Goal: Task Accomplishment & Management: Use online tool/utility

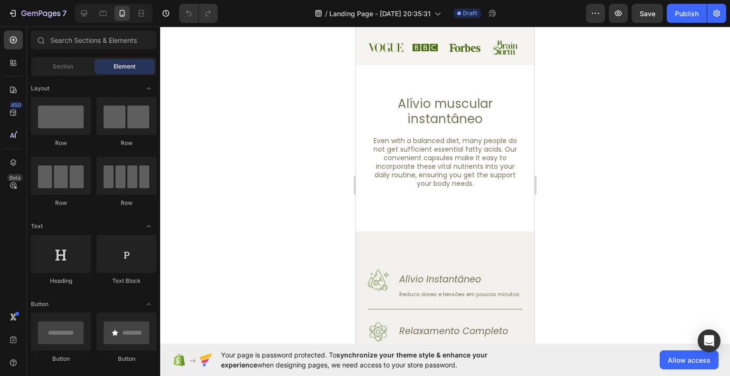
scroll to position [333, 0]
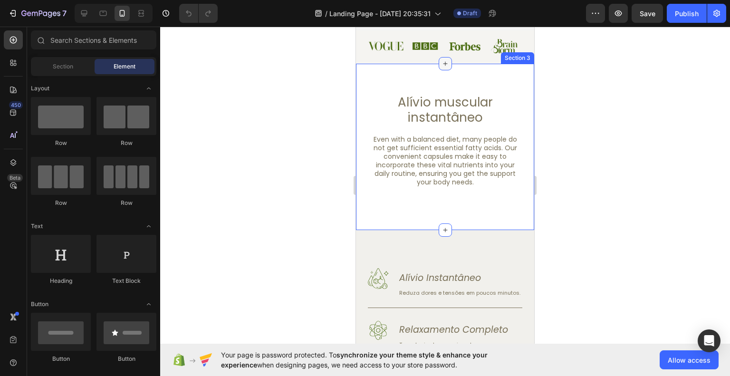
click at [441, 66] on icon at bounding box center [445, 64] width 8 height 8
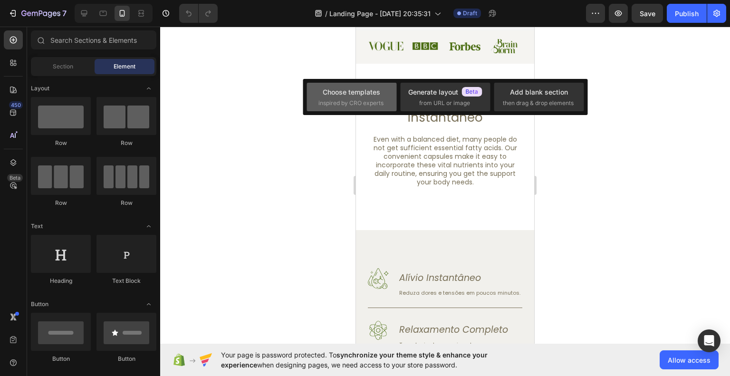
click at [376, 95] on div "Choose templates" at bounding box center [352, 92] width 58 height 10
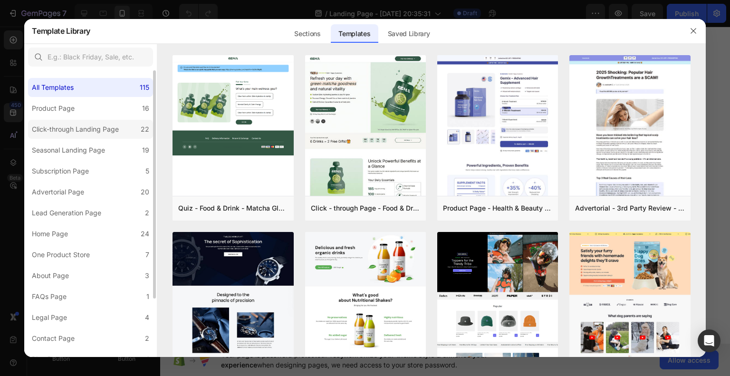
click at [107, 131] on div "Click-through Landing Page" at bounding box center [75, 129] width 87 height 11
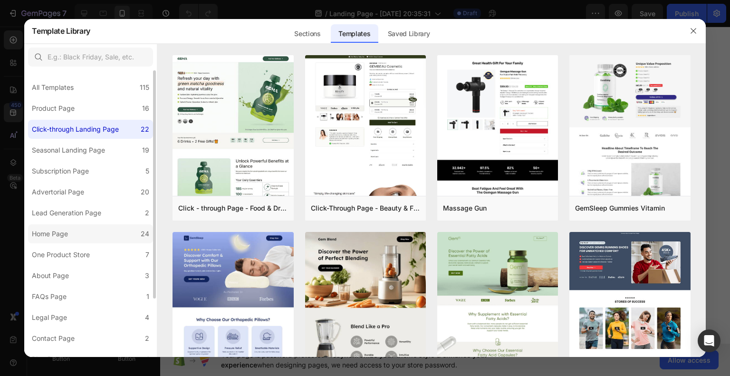
click at [78, 231] on label "Home Page 24" at bounding box center [90, 233] width 125 height 19
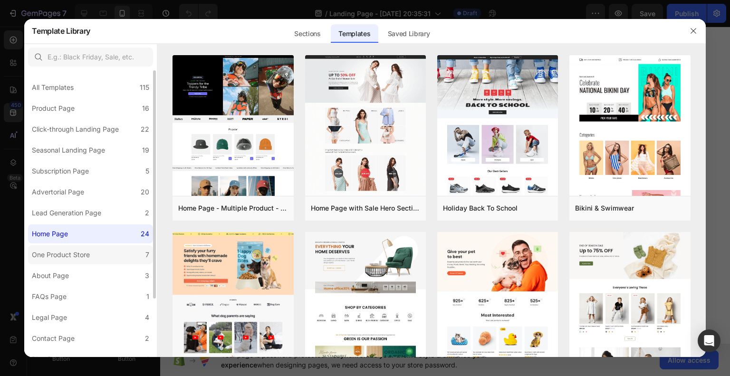
click at [79, 252] on div "One Product Store" at bounding box center [61, 254] width 58 height 11
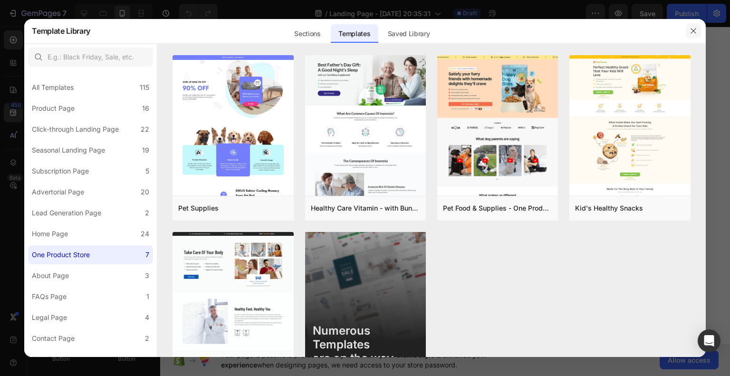
click at [691, 28] on icon "button" at bounding box center [694, 31] width 8 height 8
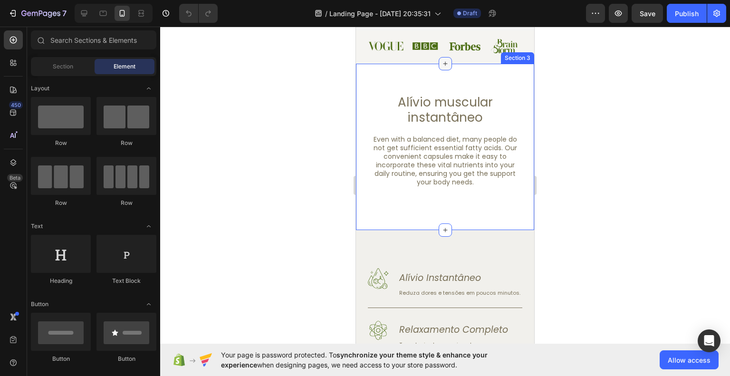
click at [444, 66] on icon at bounding box center [445, 64] width 8 height 8
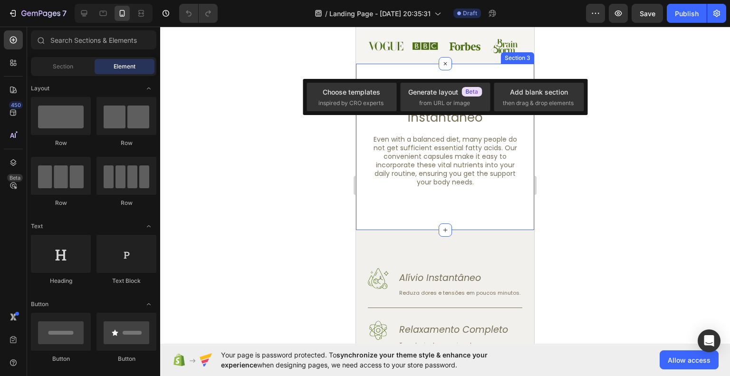
click at [199, 172] on div at bounding box center [445, 201] width 570 height 349
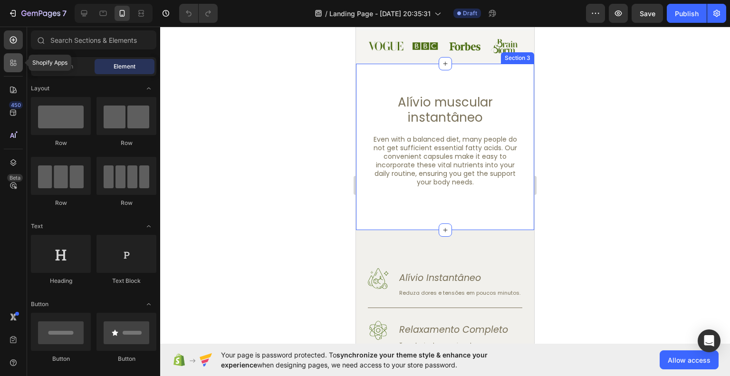
click at [16, 64] on icon at bounding box center [15, 64] width 3 height 3
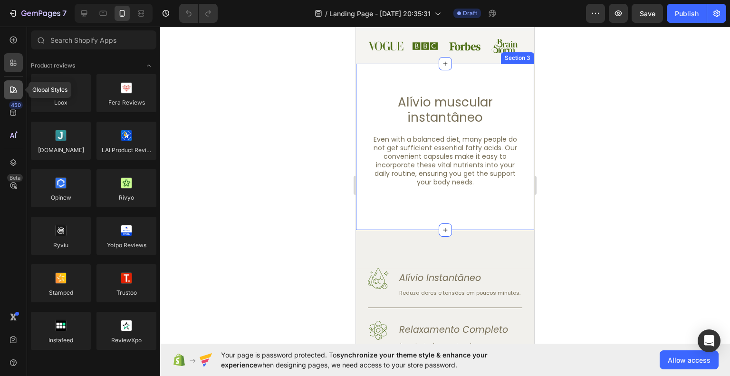
click at [15, 85] on div at bounding box center [13, 89] width 19 height 19
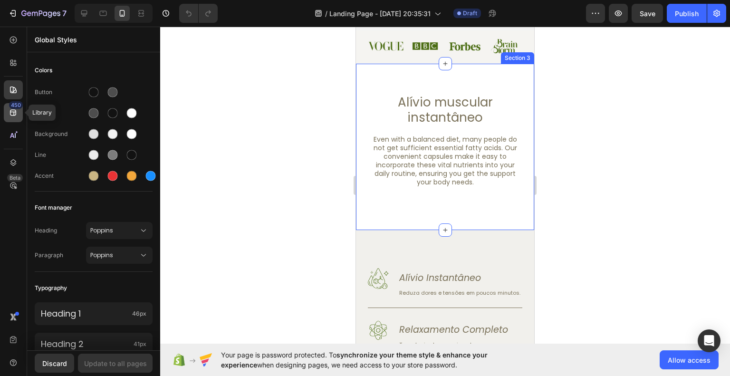
click at [6, 109] on div "450" at bounding box center [13, 112] width 19 height 19
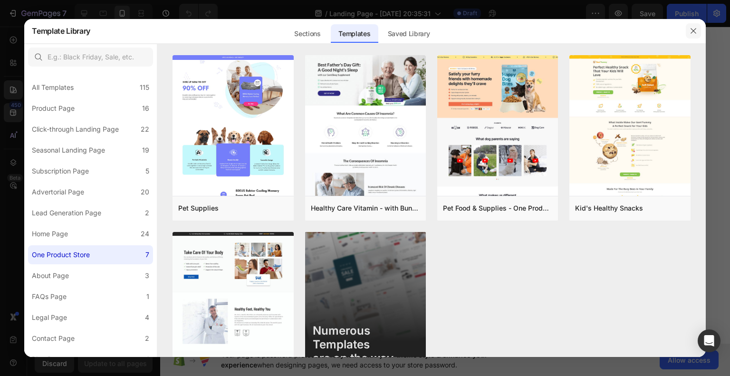
click at [693, 30] on icon "button" at bounding box center [693, 30] width 5 height 5
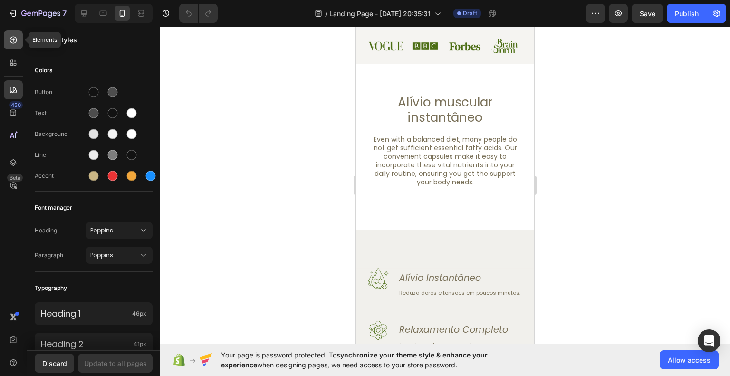
click at [12, 41] on icon at bounding box center [14, 40] width 10 height 10
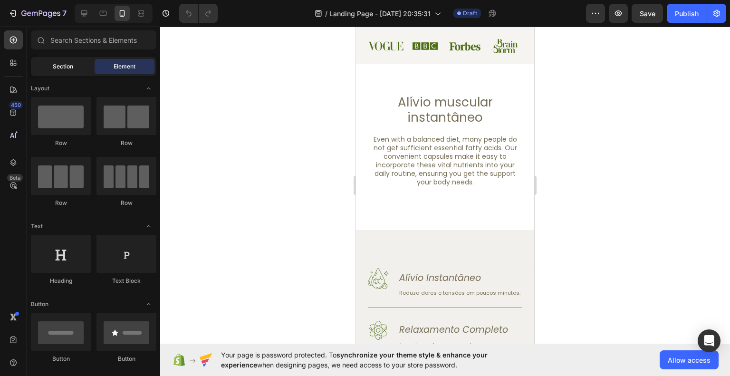
click at [84, 62] on div "Section" at bounding box center [63, 66] width 60 height 15
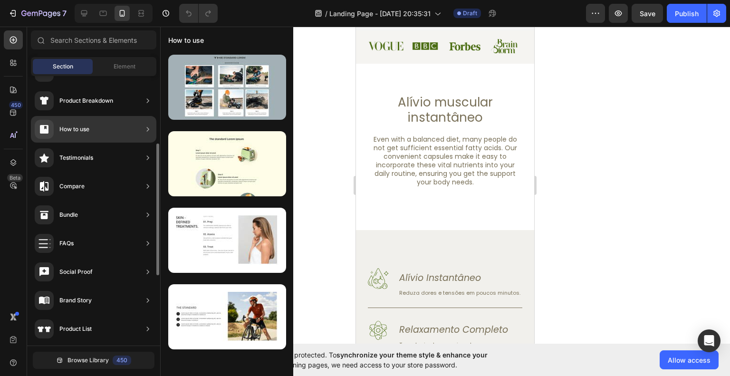
scroll to position [91, 0]
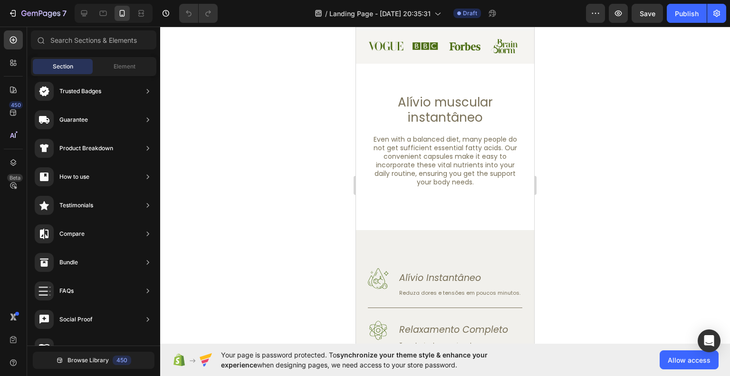
click at [662, 203] on div at bounding box center [445, 201] width 570 height 349
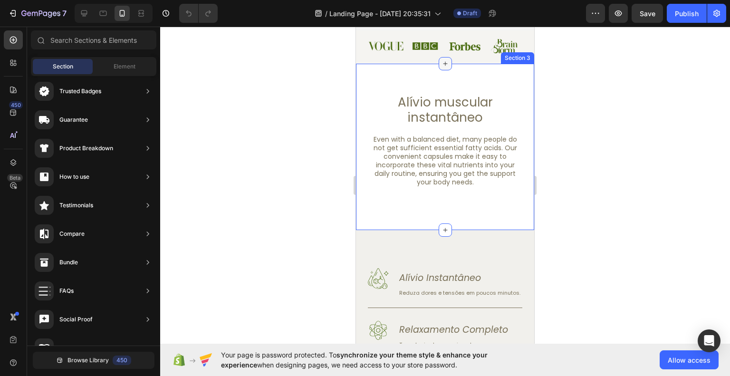
click at [444, 63] on icon at bounding box center [445, 64] width 8 height 8
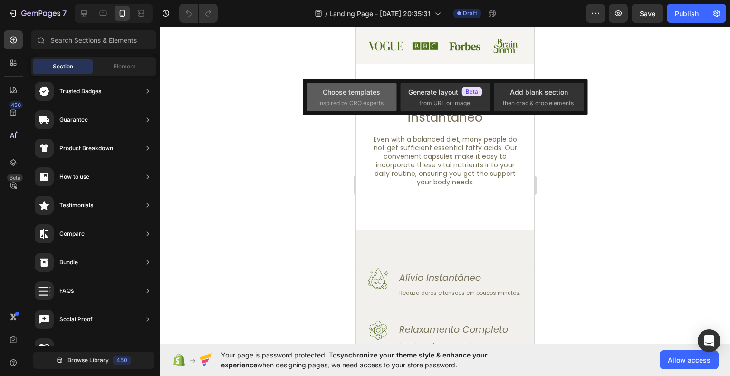
click at [380, 93] on div "Choose templates inspired by CRO experts" at bounding box center [351, 97] width 67 height 20
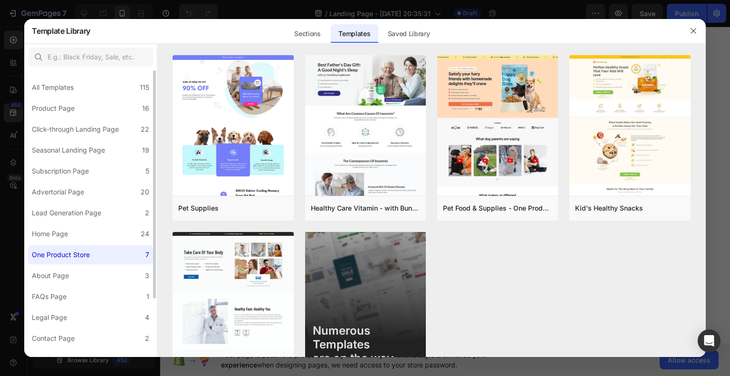
scroll to position [74, 0]
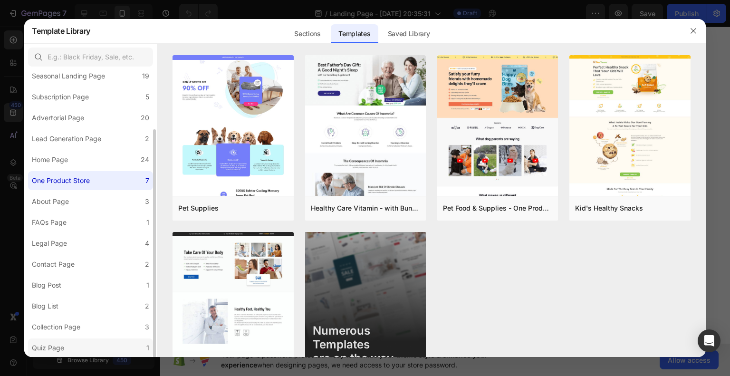
click at [80, 342] on label "Quiz Page 1" at bounding box center [90, 347] width 125 height 19
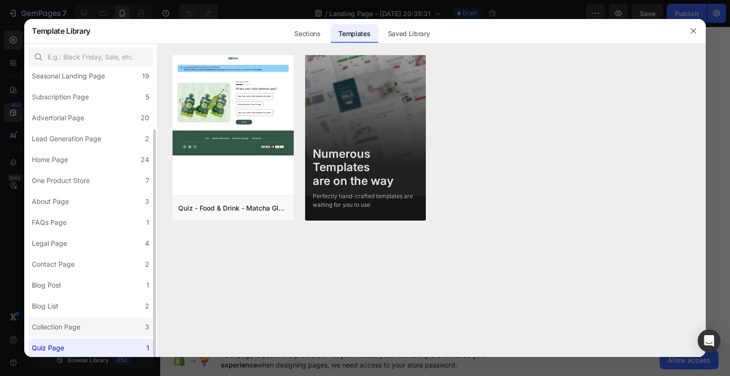
click at [100, 321] on label "Collection Page 3" at bounding box center [90, 326] width 125 height 19
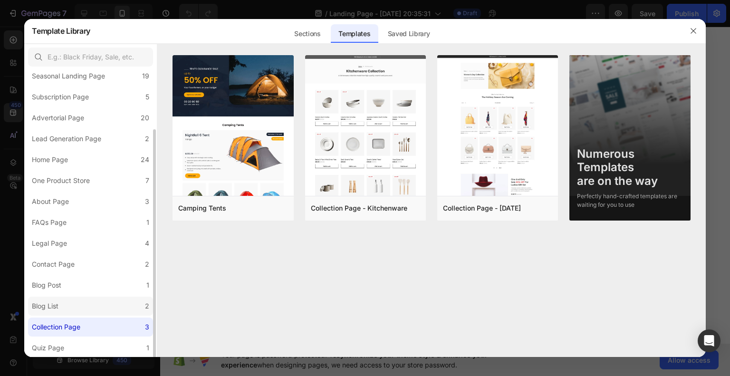
click at [106, 306] on label "Blog List 2" at bounding box center [90, 306] width 125 height 19
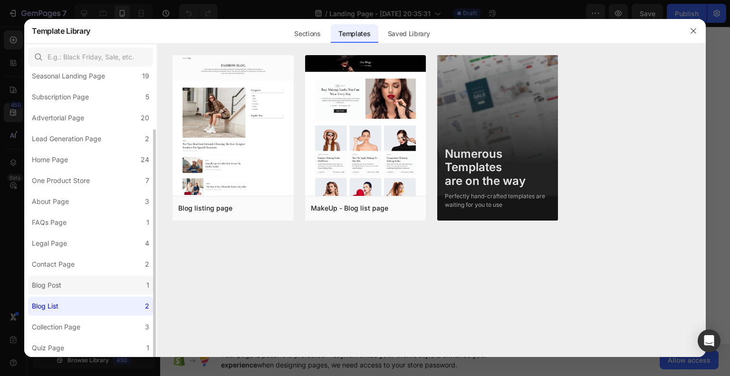
click at [81, 283] on label "Blog Post 1" at bounding box center [90, 285] width 125 height 19
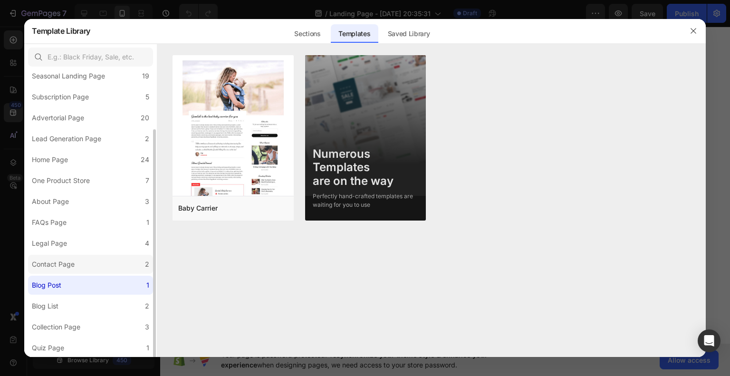
click at [80, 266] on label "Contact Page 2" at bounding box center [90, 264] width 125 height 19
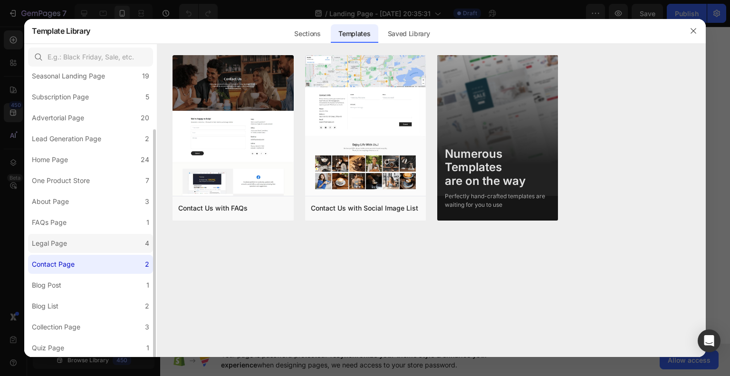
click at [92, 243] on label "Legal Page 4" at bounding box center [90, 243] width 125 height 19
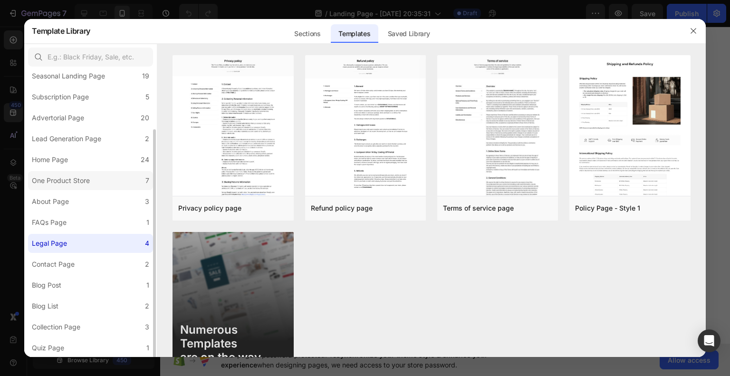
click at [106, 178] on label "One Product Store 7" at bounding box center [90, 180] width 125 height 19
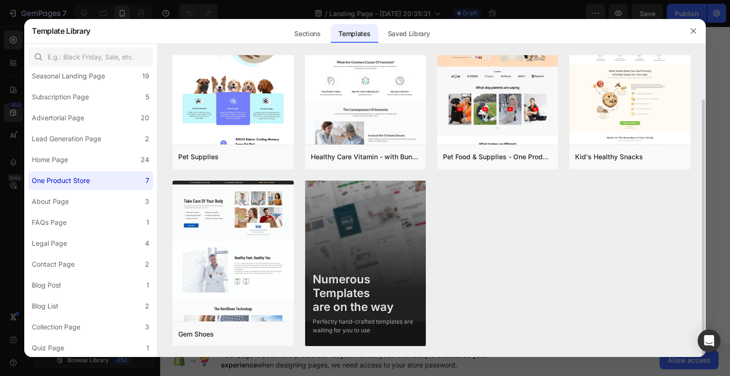
scroll to position [0, 0]
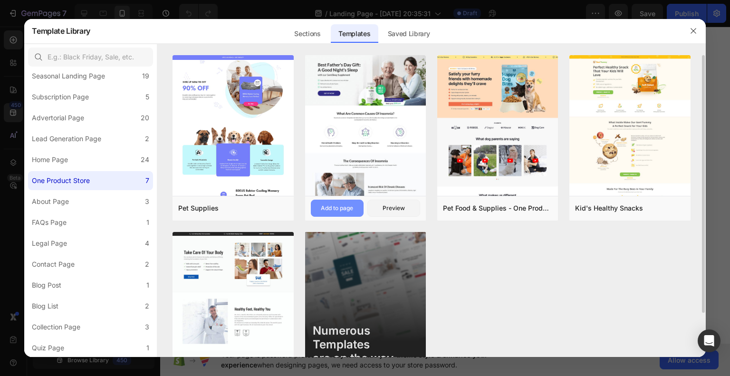
click at [337, 208] on div "Add to page" at bounding box center [337, 208] width 32 height 9
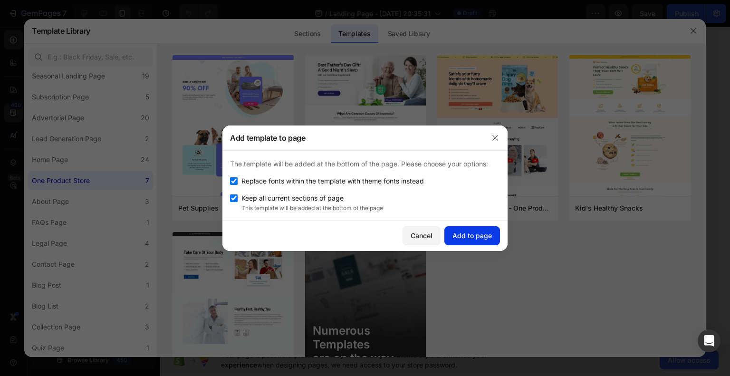
click at [489, 241] on button "Add to page" at bounding box center [472, 235] width 56 height 19
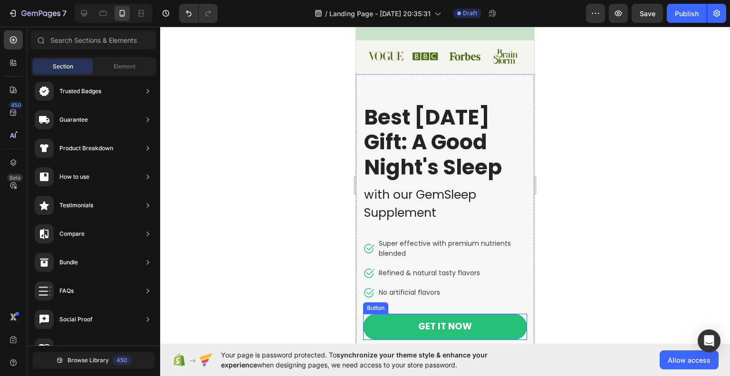
scroll to position [322, 0]
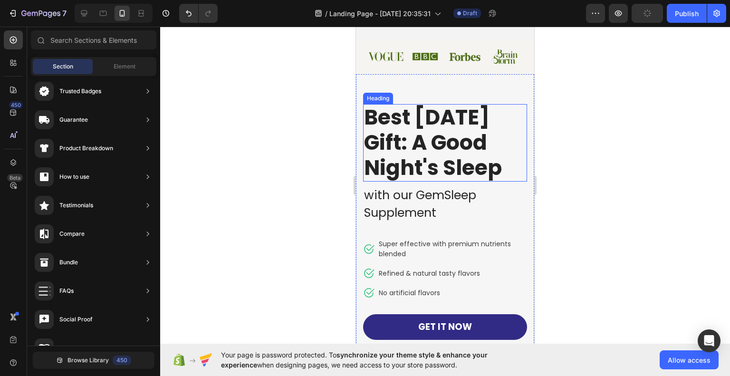
click at [396, 145] on p "Best Father's Day Gift: A Good Night's Sleep" at bounding box center [445, 142] width 162 height 75
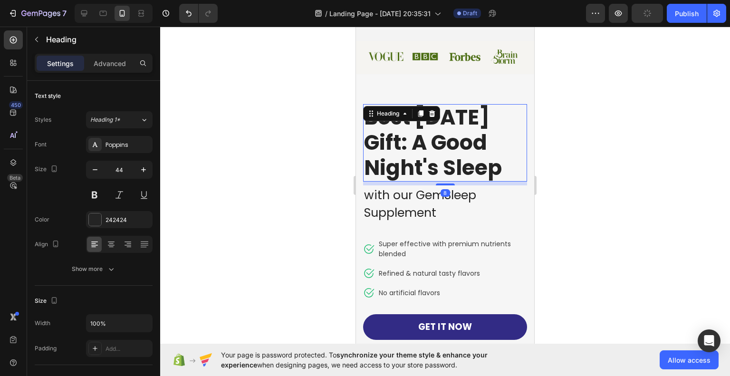
click at [396, 145] on p "Best Father's Day Gift: A Good Night's Sleep" at bounding box center [445, 142] width 162 height 75
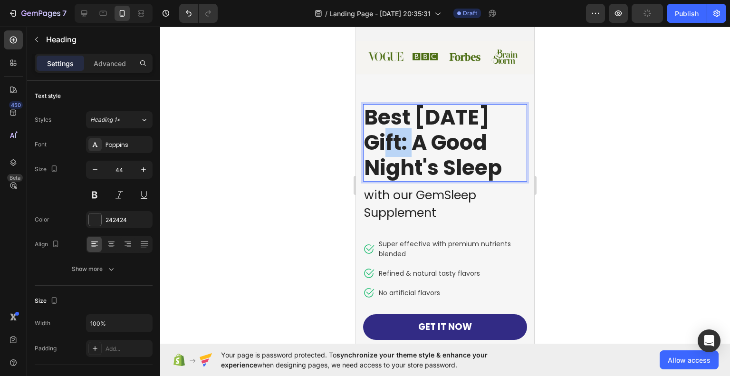
click at [396, 145] on p "Best Father's Day Gift: A Good Night's Sleep" at bounding box center [445, 142] width 162 height 75
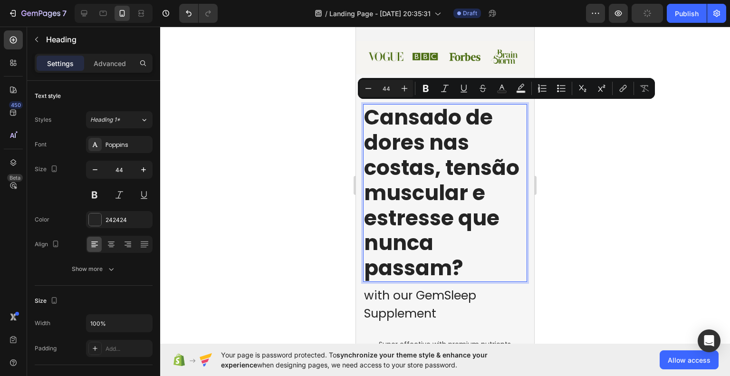
scroll to position [1, 0]
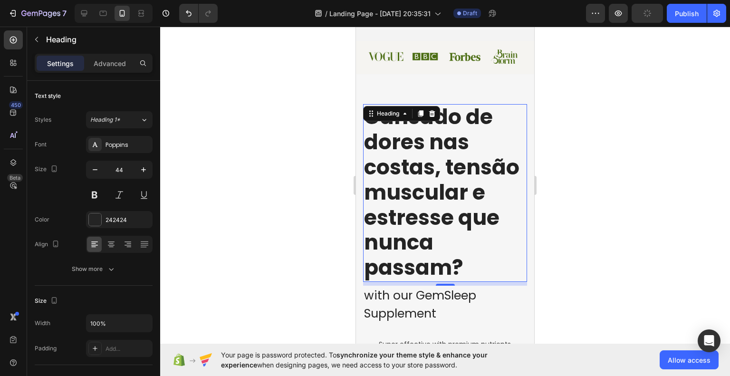
click at [618, 158] on div at bounding box center [445, 201] width 570 height 349
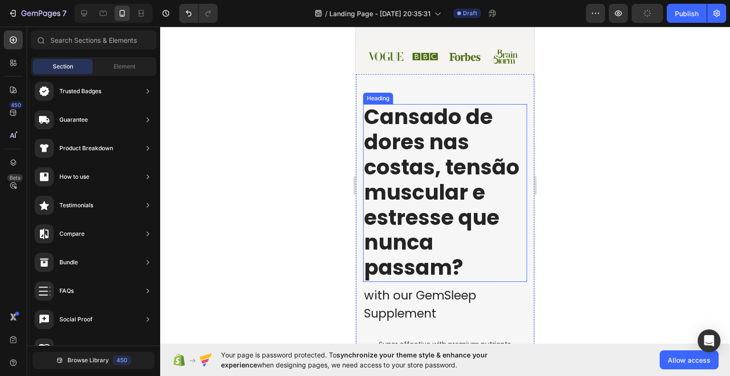
click at [486, 176] on p "Cansado de dores nas costas, tensão muscular e estresse que nunca passam?" at bounding box center [445, 193] width 162 height 176
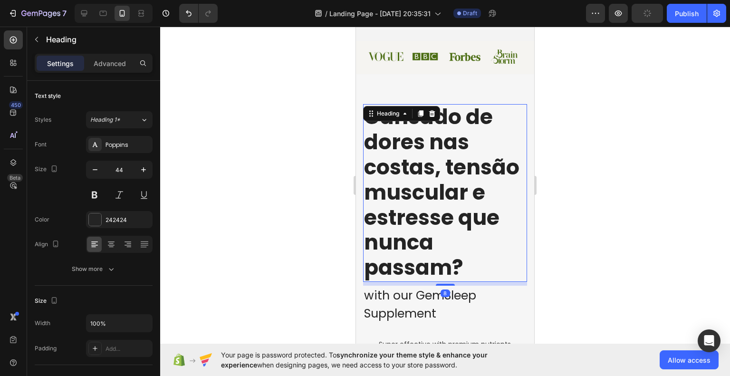
click at [582, 182] on div at bounding box center [445, 201] width 570 height 349
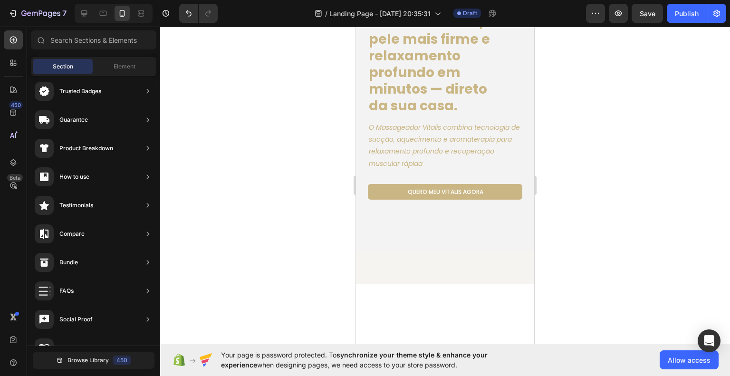
scroll to position [0, 0]
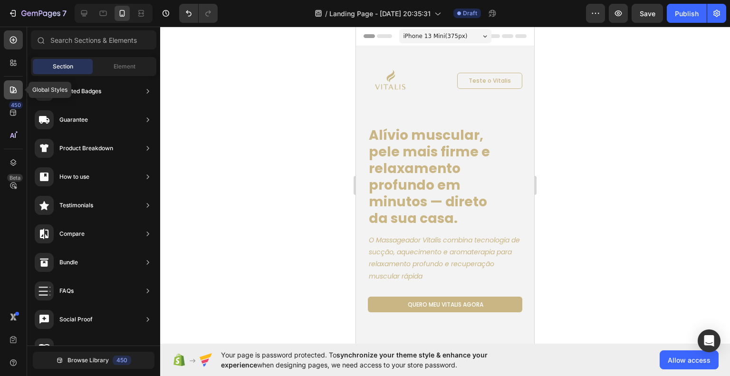
click at [16, 95] on div at bounding box center [13, 89] width 19 height 19
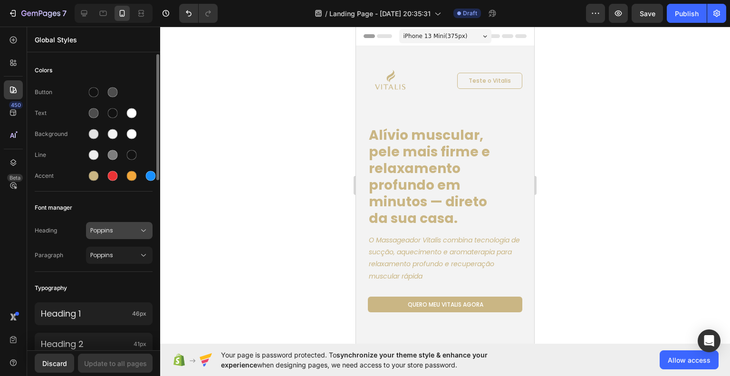
click at [132, 228] on span "Poppins" at bounding box center [114, 230] width 48 height 9
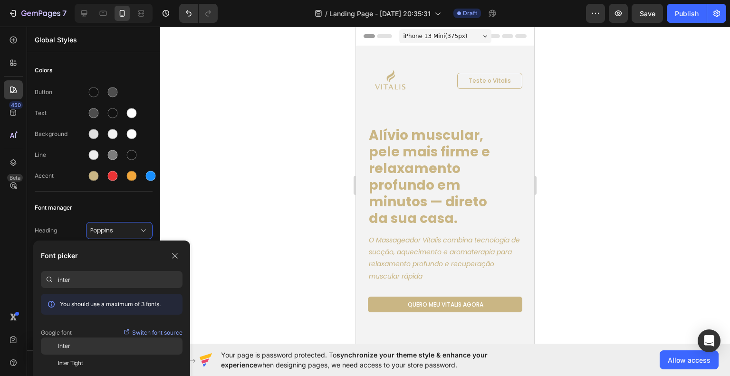
type input "inter"
click at [87, 347] on div "Inter" at bounding box center [120, 346] width 125 height 9
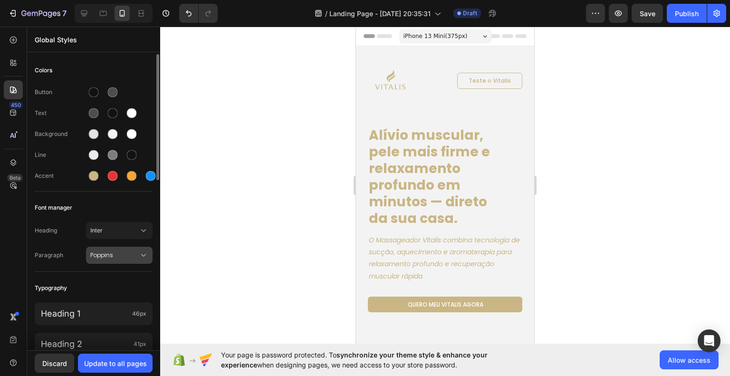
click at [103, 253] on span "Poppins" at bounding box center [114, 255] width 48 height 9
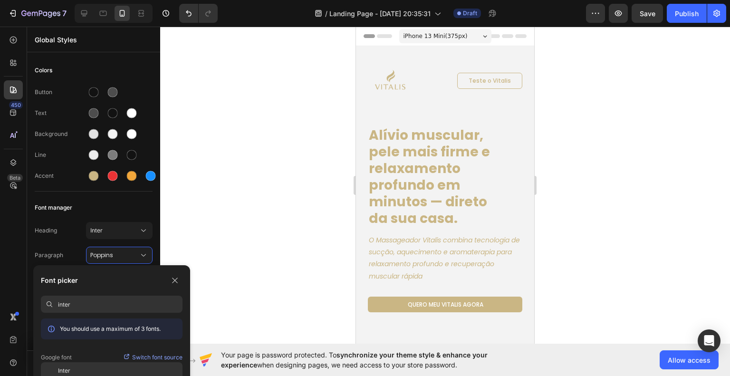
type input "inter"
click at [101, 366] on div "Inter" at bounding box center [112, 370] width 142 height 17
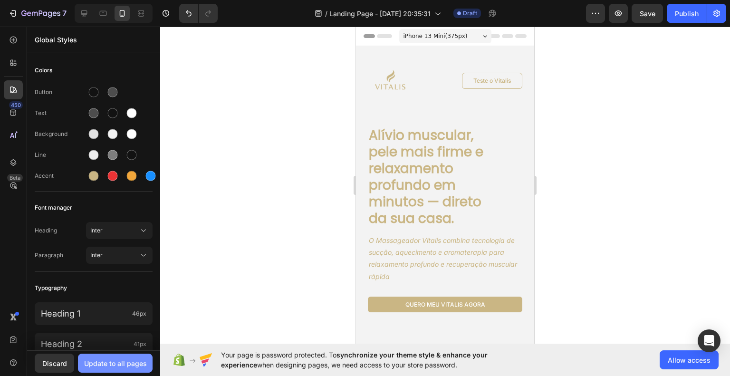
click at [120, 360] on div "Update to all pages" at bounding box center [115, 363] width 63 height 10
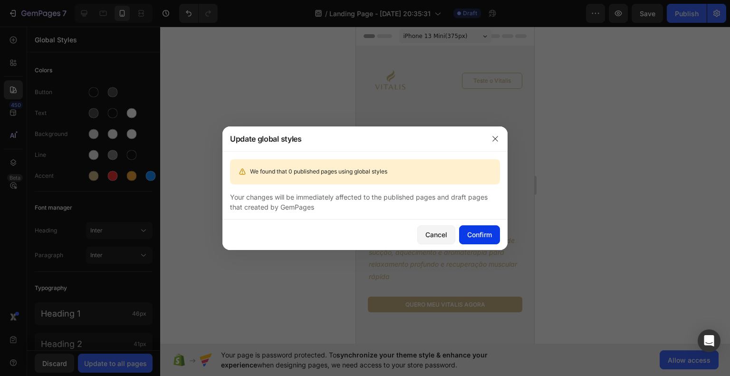
click at [480, 230] on div "Confirm" at bounding box center [479, 235] width 25 height 10
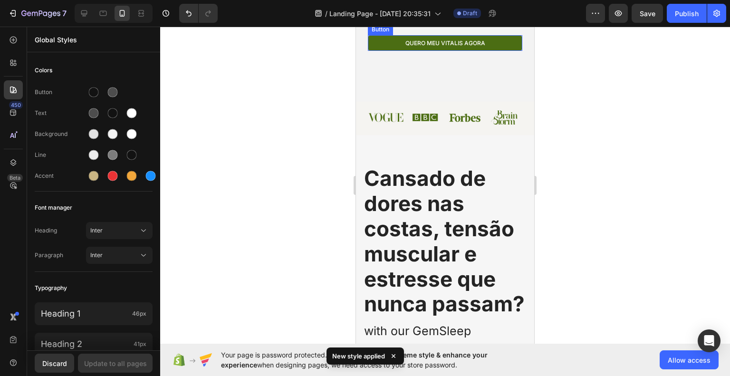
scroll to position [285, 0]
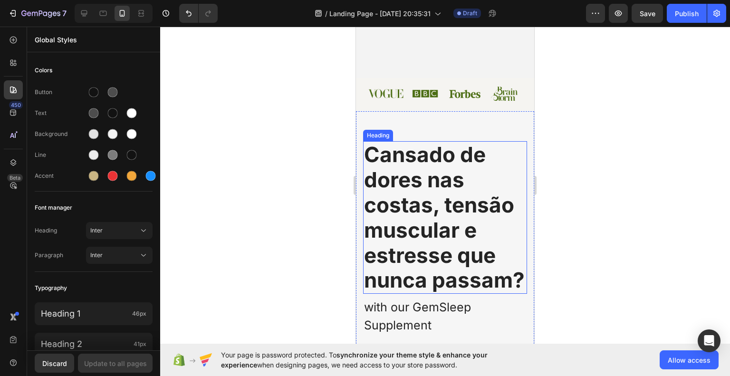
click at [449, 214] on h1 "Cansado de dores nas costas, tensão muscular e estresse que nunca passam?" at bounding box center [445, 217] width 164 height 153
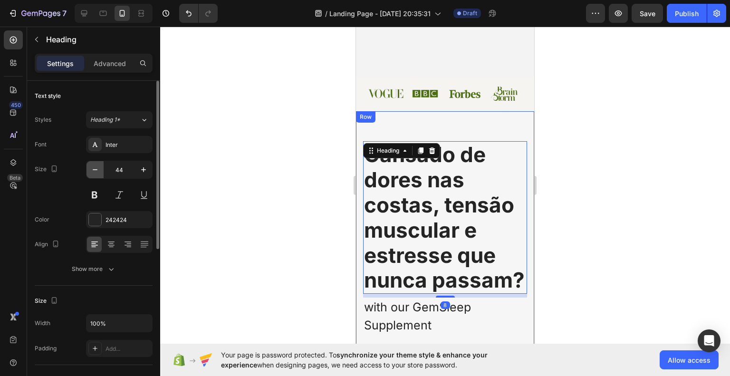
click at [94, 171] on icon "button" at bounding box center [95, 170] width 10 height 10
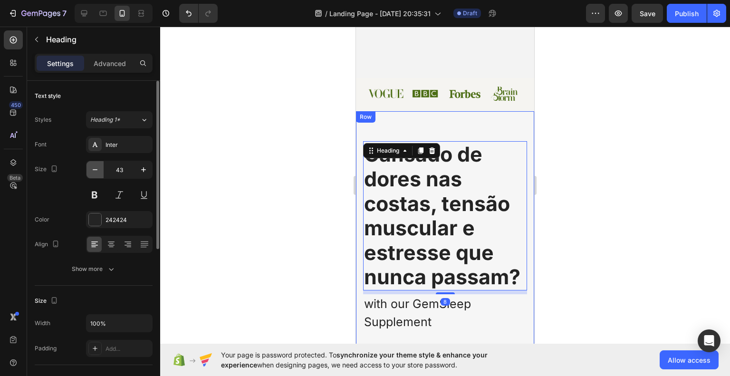
click at [94, 171] on icon "button" at bounding box center [95, 170] width 10 height 10
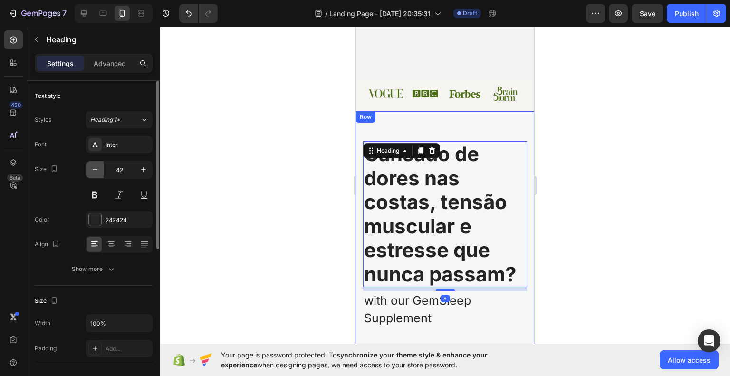
click at [94, 171] on icon "button" at bounding box center [95, 170] width 10 height 10
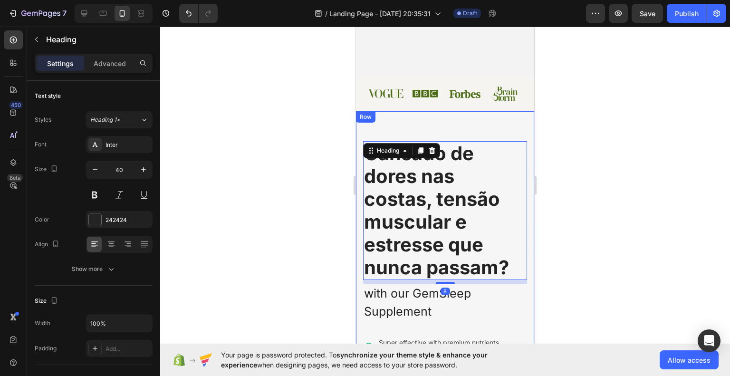
type input "39"
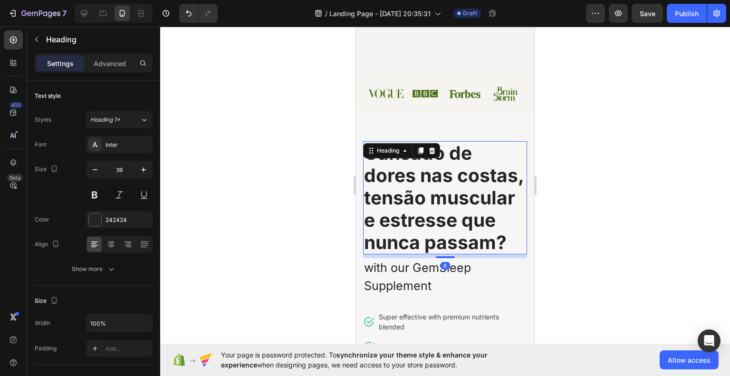
scroll to position [48, 0]
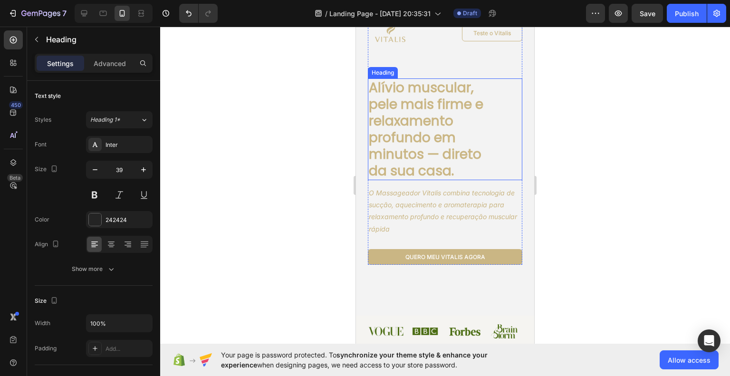
click at [428, 145] on h1 "Alívio muscular, pele mais firme e relaxamento profundo em minutos — direto da …" at bounding box center [433, 129] width 130 height 102
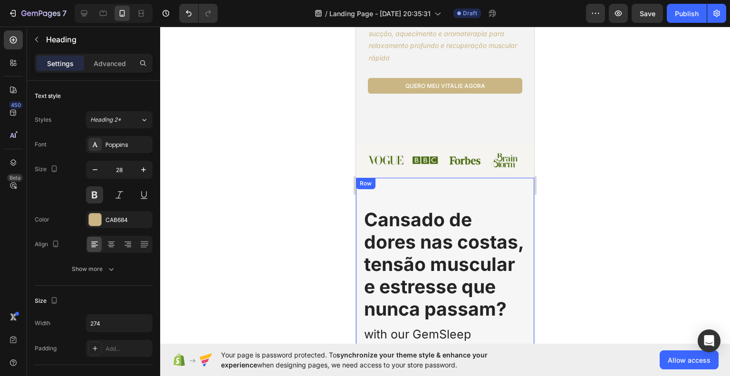
scroll to position [238, 0]
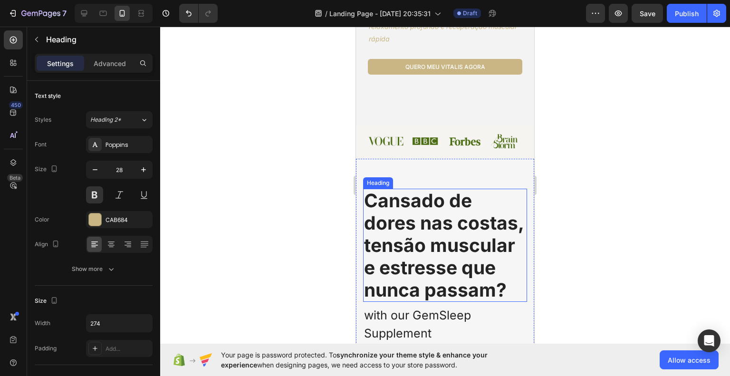
click at [425, 235] on h1 "Cansado de dores nas costas, tensão muscular e estresse que nunca passam?" at bounding box center [445, 245] width 164 height 113
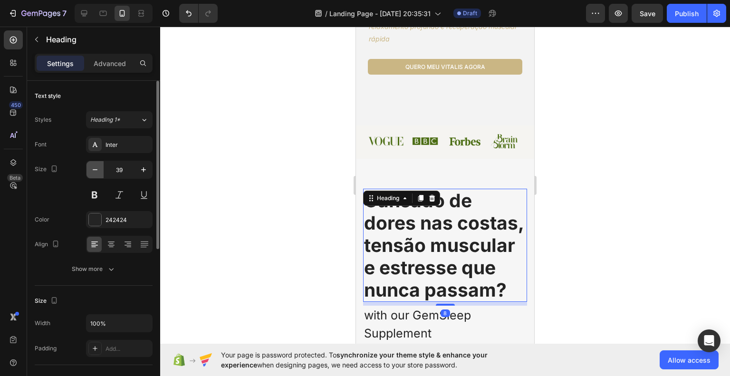
click at [98, 169] on icon "button" at bounding box center [95, 170] width 10 height 10
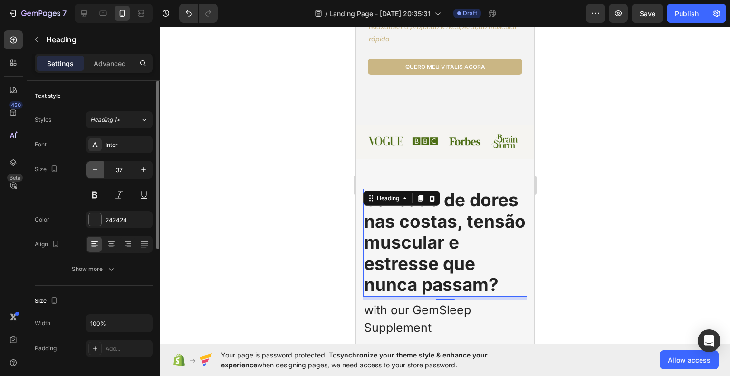
click at [98, 169] on icon "button" at bounding box center [95, 170] width 10 height 10
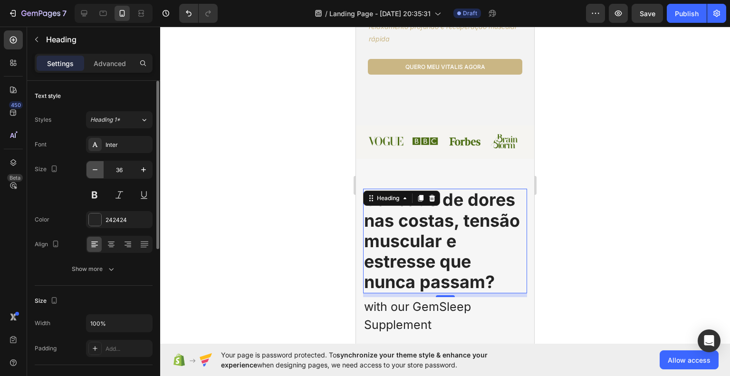
click at [98, 169] on icon "button" at bounding box center [95, 170] width 10 height 10
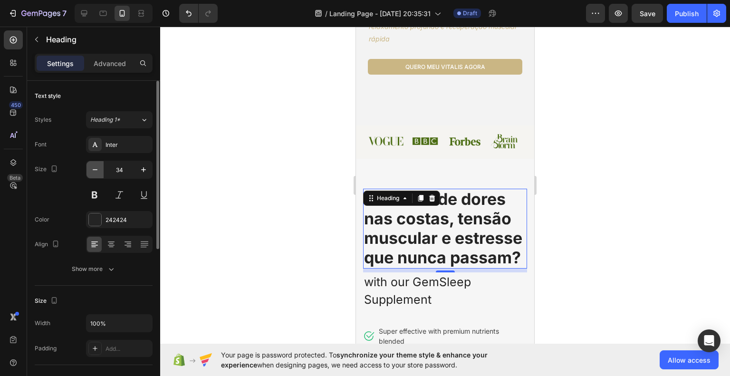
click at [98, 169] on icon "button" at bounding box center [95, 170] width 10 height 10
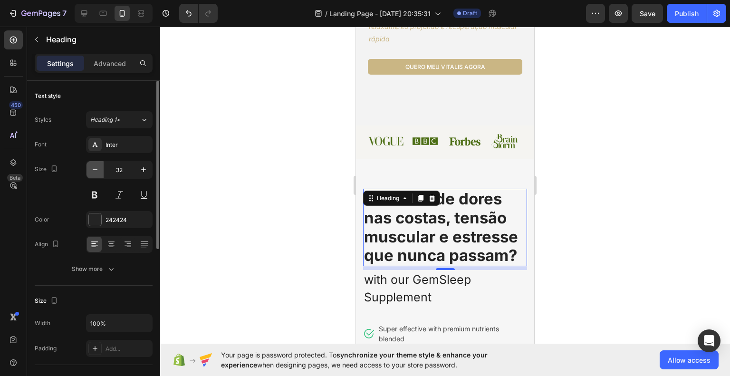
click at [98, 169] on icon "button" at bounding box center [95, 170] width 10 height 10
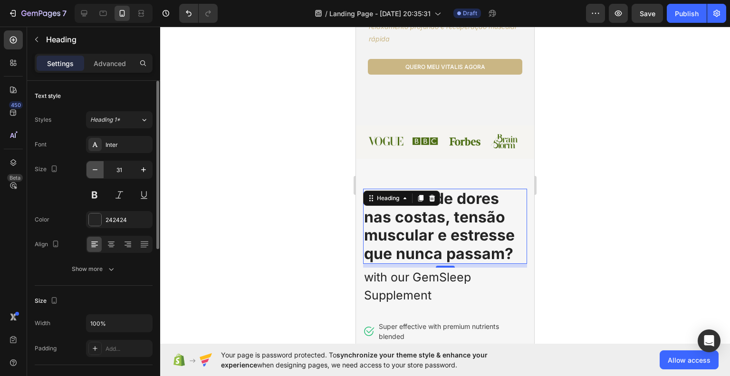
click at [98, 169] on icon "button" at bounding box center [95, 170] width 10 height 10
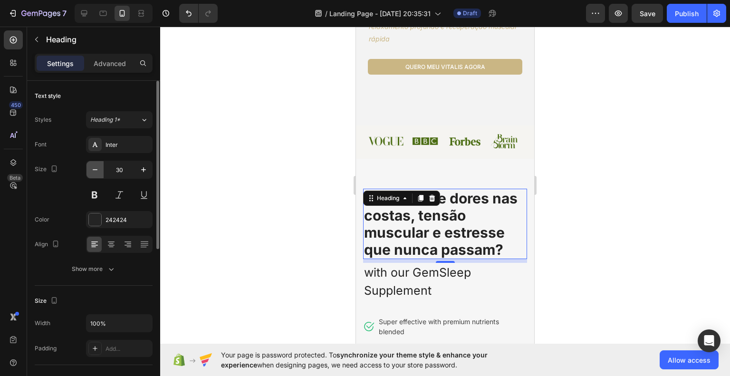
click at [98, 167] on icon "button" at bounding box center [95, 170] width 10 height 10
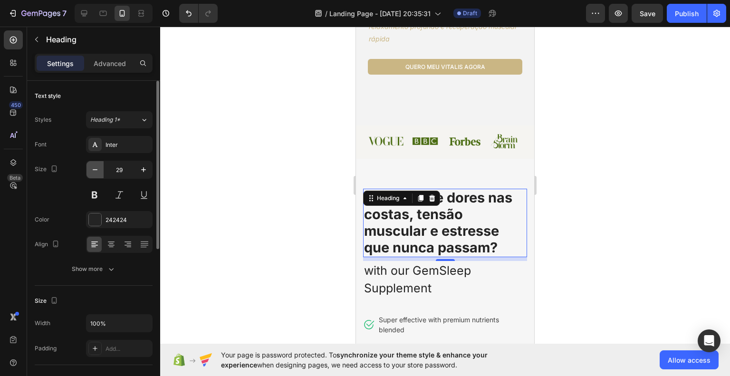
click at [98, 167] on icon "button" at bounding box center [95, 170] width 10 height 10
type input "28"
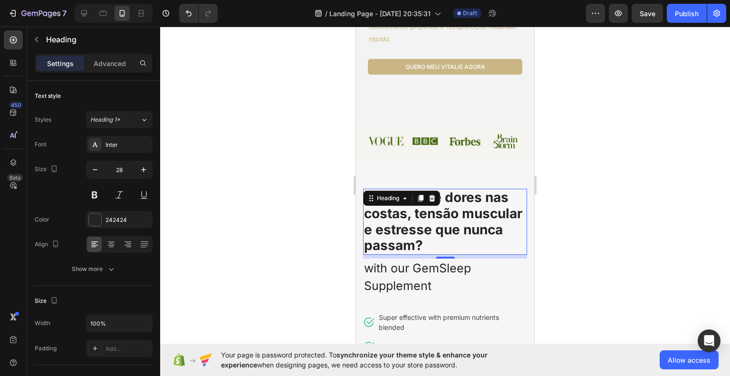
click at [598, 251] on div at bounding box center [445, 201] width 570 height 349
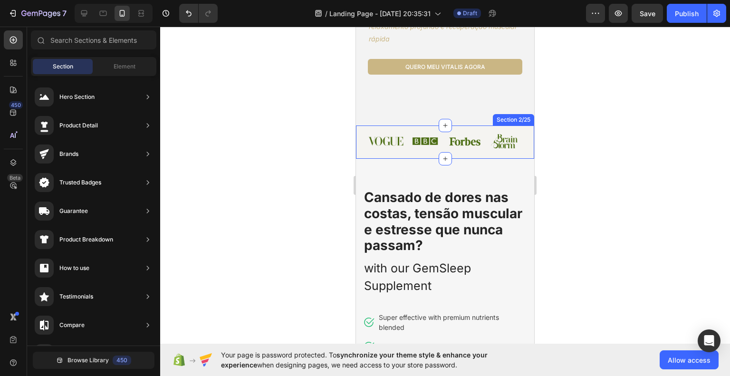
click at [384, 129] on div "Image Image Image Image Row Section 2/25" at bounding box center [445, 141] width 178 height 33
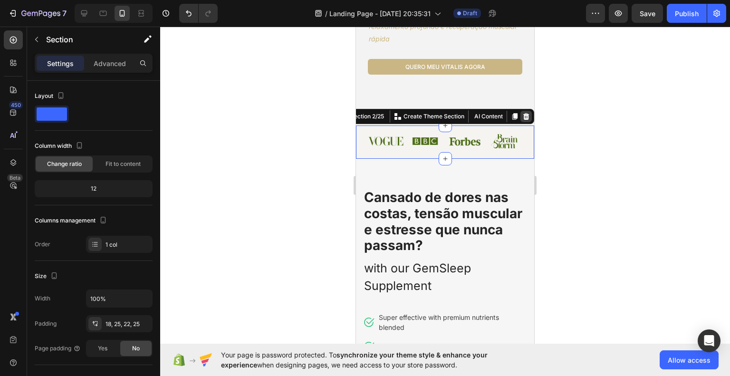
click at [523, 116] on icon at bounding box center [526, 117] width 8 height 8
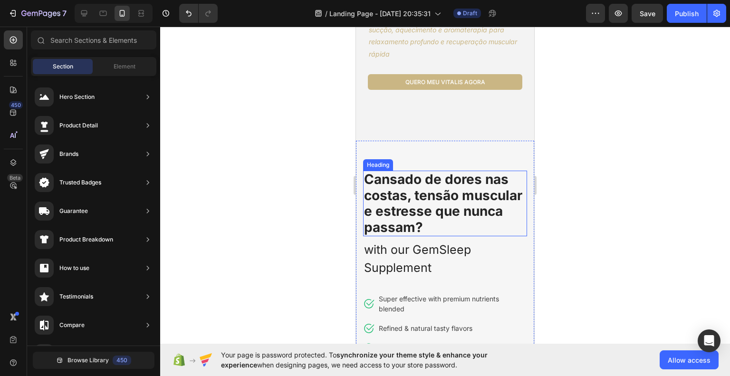
scroll to position [48, 0]
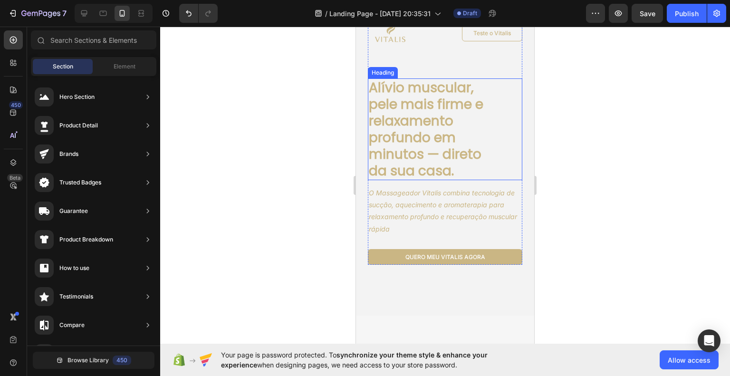
click at [440, 151] on h1 "Alívio muscular, pele mais firme e relaxamento profundo em minutos — direto da …" at bounding box center [433, 129] width 130 height 102
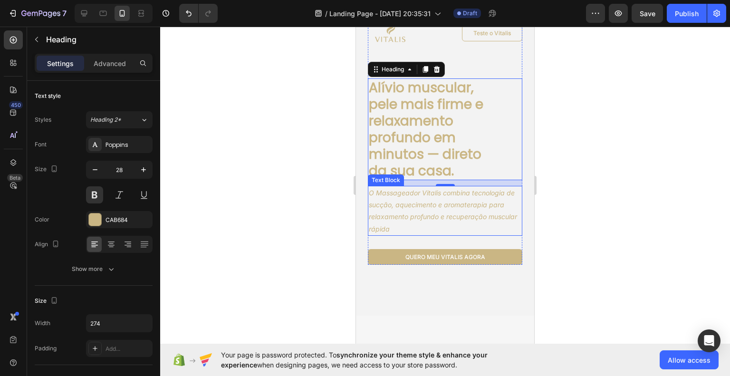
click at [418, 207] on icon "O Massageador Vitalis combina tecnologia de sucção, aquecimento e aromaterapia …" at bounding box center [443, 211] width 148 height 44
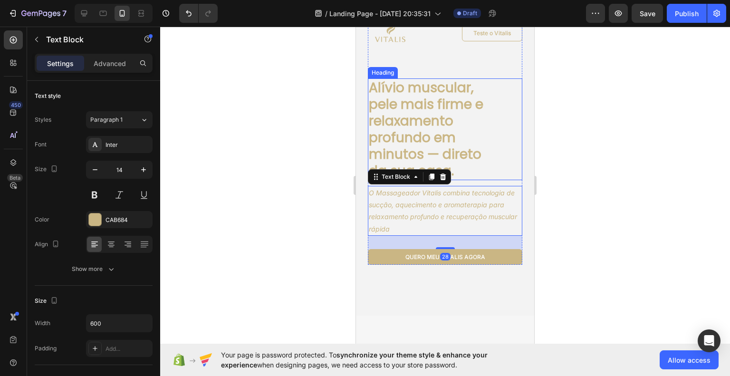
click at [429, 127] on h1 "Alívio muscular, pele mais firme e relaxamento profundo em minutos — direto da …" at bounding box center [433, 129] width 130 height 102
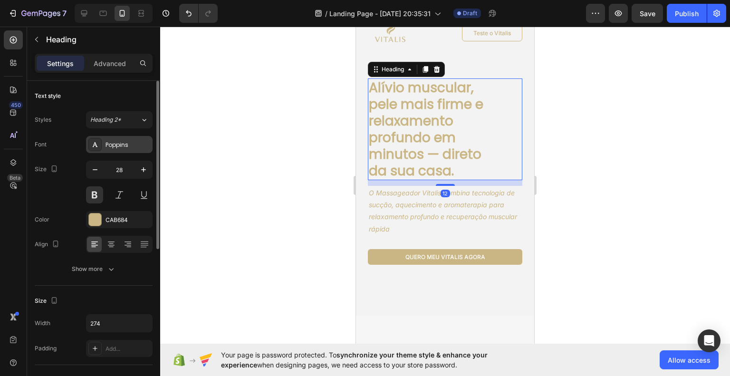
click at [111, 144] on div "Poppins" at bounding box center [128, 145] width 45 height 9
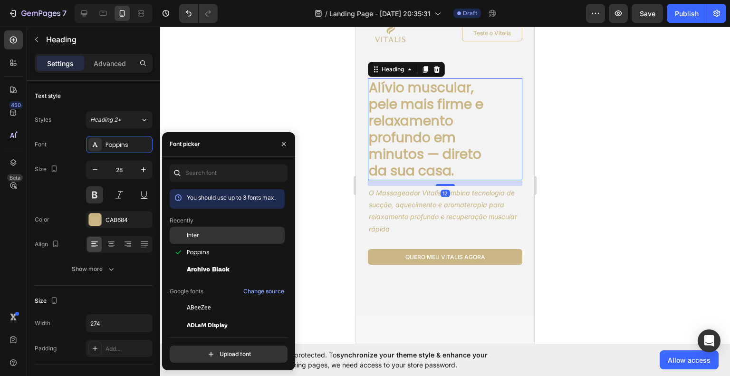
click at [199, 235] on span "Inter" at bounding box center [193, 235] width 12 height 9
click at [647, 230] on div at bounding box center [445, 201] width 570 height 349
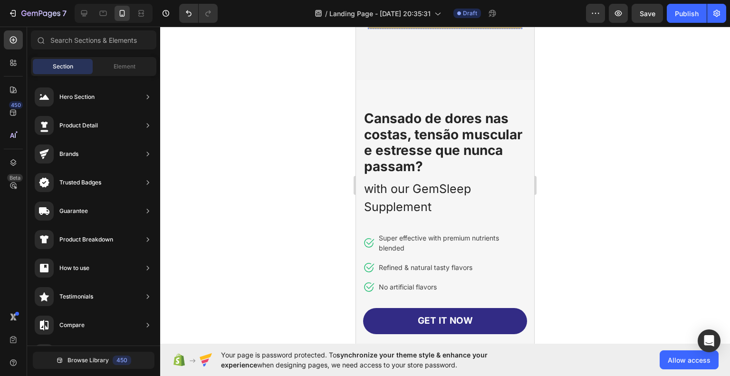
scroll to position [285, 0]
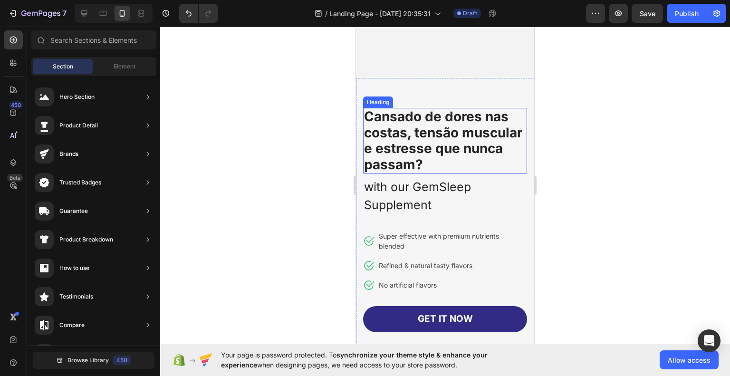
click at [445, 158] on h1 "Cansado de dores nas costas, tensão muscular e estresse que nunca passam?" at bounding box center [445, 141] width 164 height 66
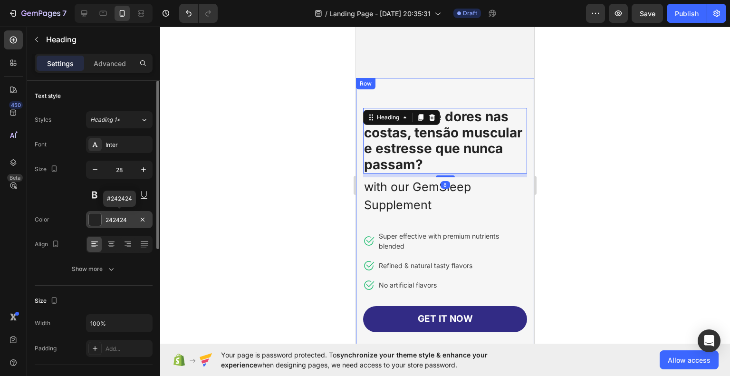
click at [113, 218] on div "242424" at bounding box center [120, 220] width 28 height 9
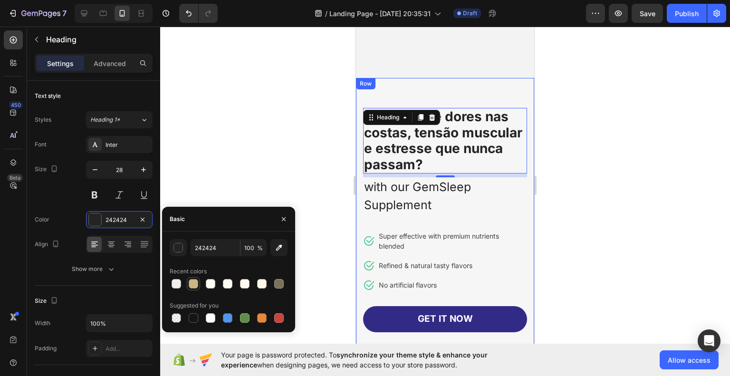
click at [190, 285] on div at bounding box center [194, 284] width 10 height 10
type input "CAB684"
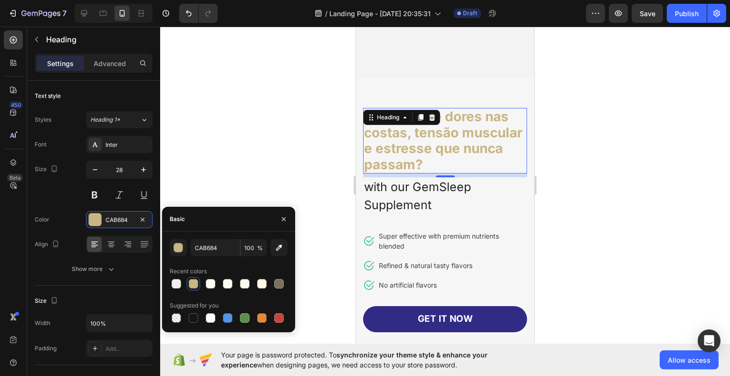
click at [553, 246] on div at bounding box center [445, 201] width 570 height 349
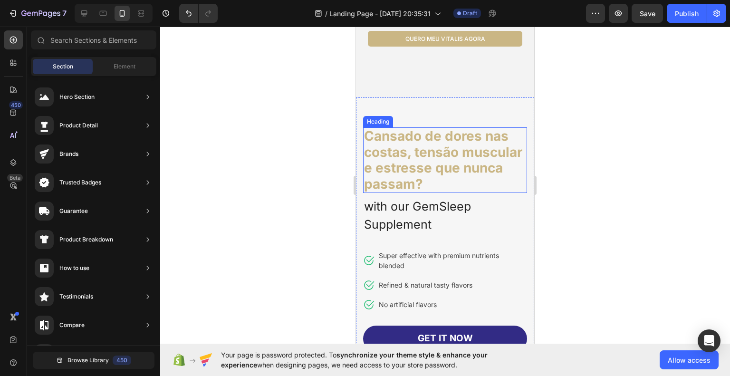
scroll to position [333, 0]
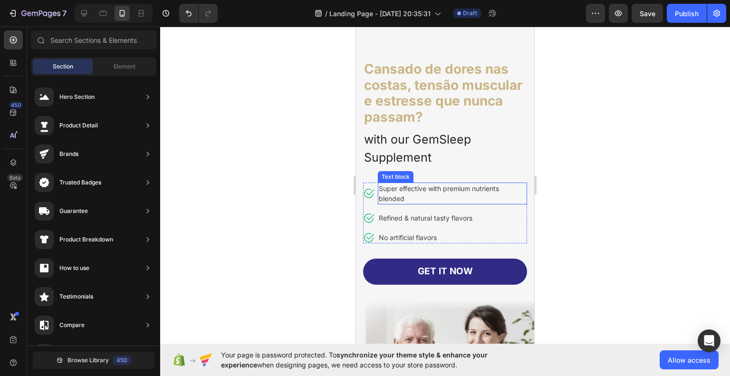
click at [415, 192] on p "Super effective with premium nutrients blended" at bounding box center [452, 193] width 147 height 20
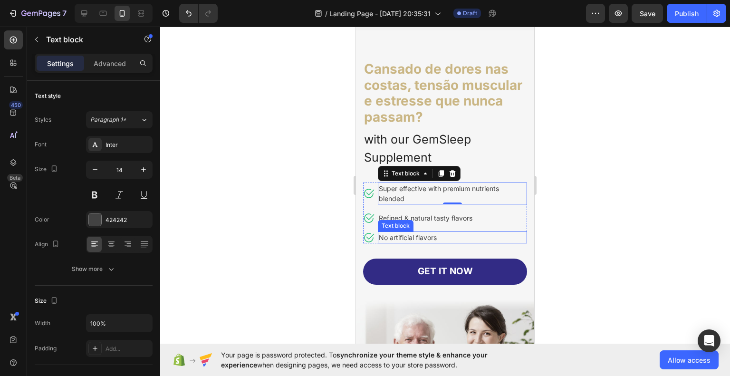
click at [441, 236] on p "No artificial flavors" at bounding box center [452, 237] width 147 height 10
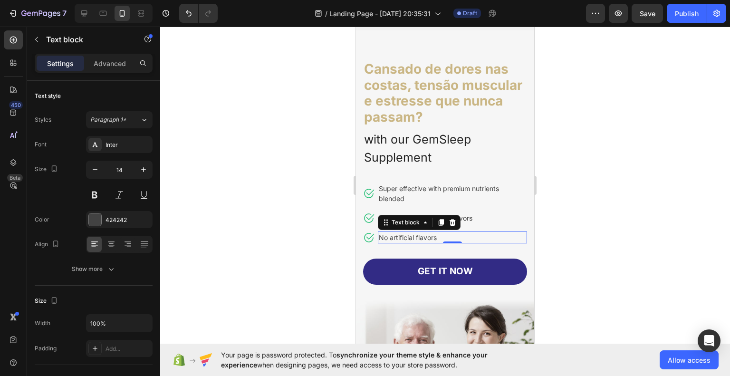
click at [449, 238] on p "No artificial flavors" at bounding box center [452, 237] width 147 height 10
click at [571, 247] on div at bounding box center [445, 201] width 570 height 349
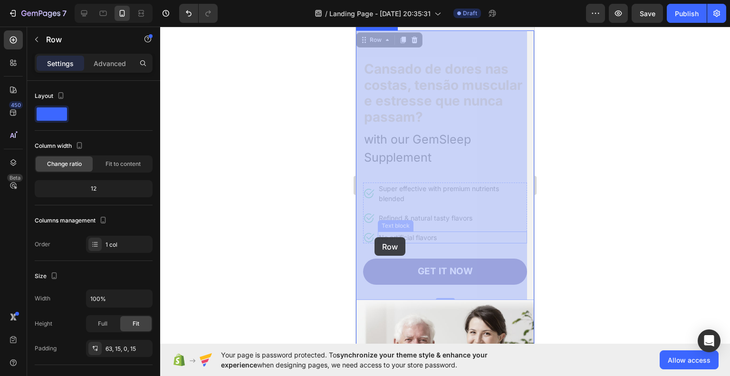
drag, startPoint x: 386, startPoint y: 239, endPoint x: 374, endPoint y: 237, distance: 12.1
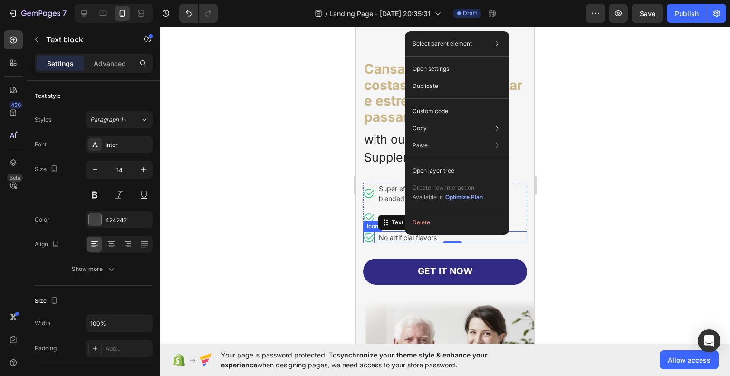
click at [367, 237] on icon at bounding box center [370, 237] width 8 height 6
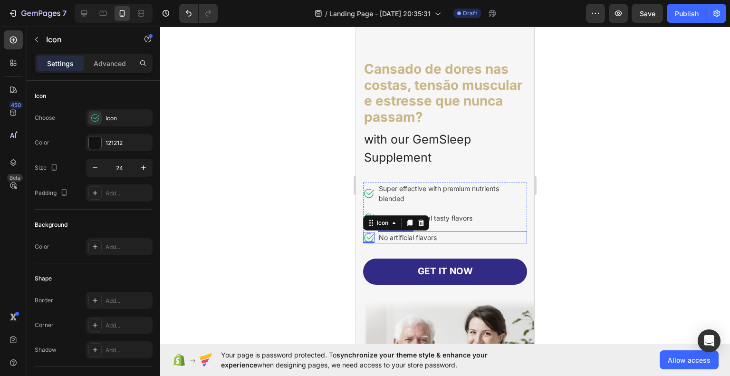
click at [390, 240] on p "No artificial flavors" at bounding box center [452, 237] width 147 height 10
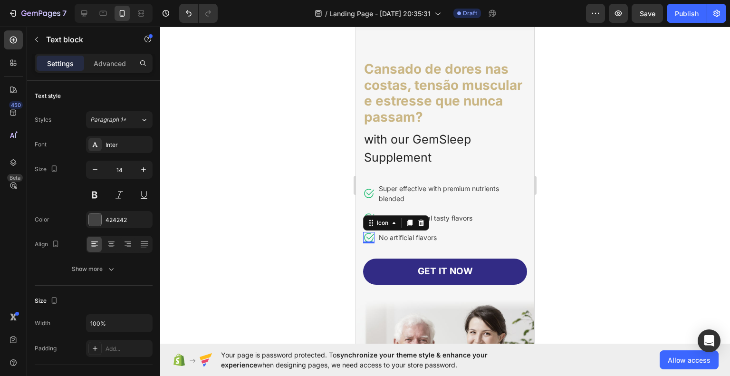
click at [373, 240] on icon at bounding box center [368, 237] width 11 height 11
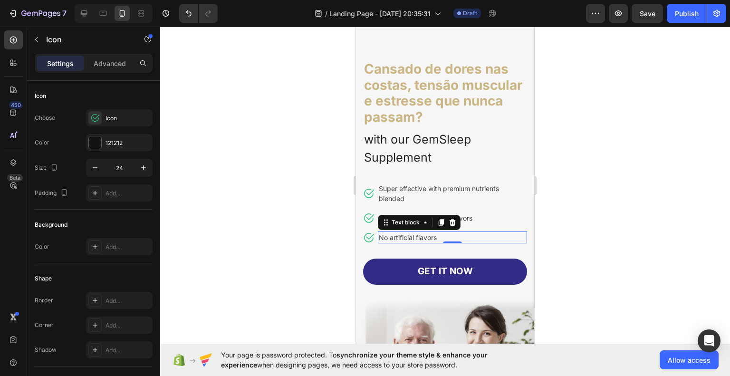
click at [386, 238] on p "No artificial flavors" at bounding box center [452, 237] width 147 height 10
click at [369, 237] on icon at bounding box center [368, 237] width 11 height 11
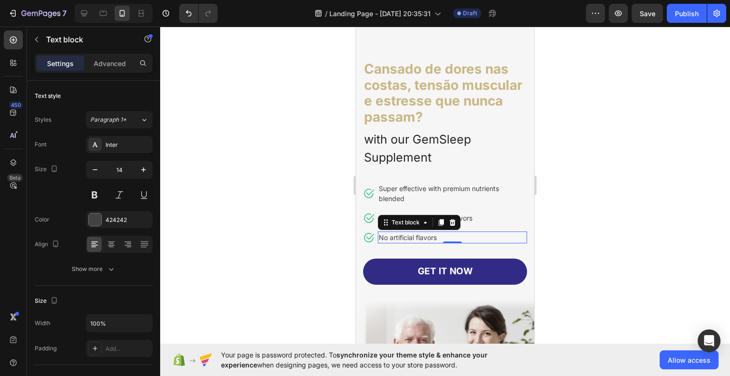
click at [388, 237] on p "No artificial flavors" at bounding box center [452, 237] width 147 height 10
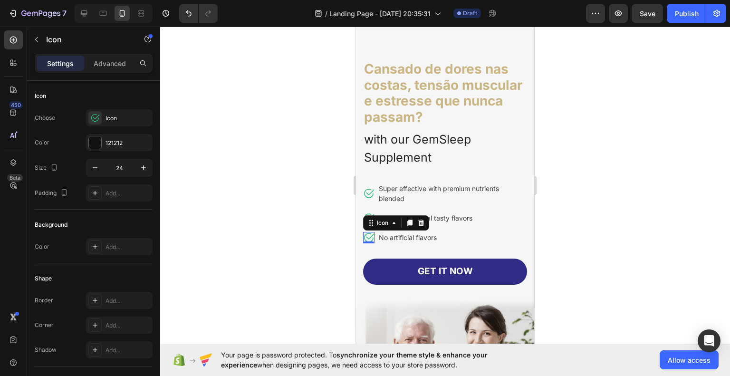
click at [371, 238] on icon at bounding box center [368, 237] width 11 height 11
click at [389, 237] on p "No artificial flavors" at bounding box center [452, 237] width 147 height 10
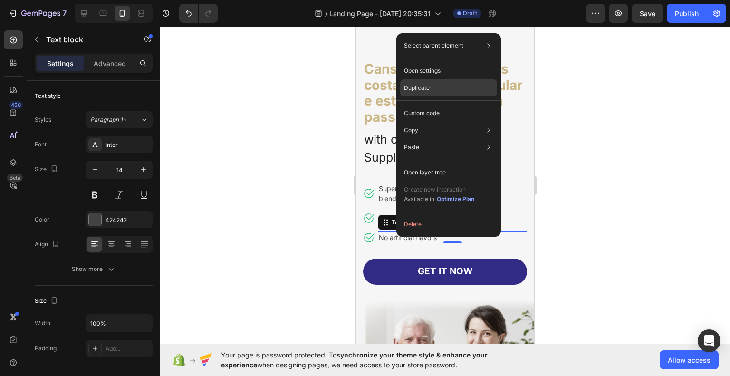
click at [436, 85] on div "Duplicate" at bounding box center [448, 87] width 97 height 17
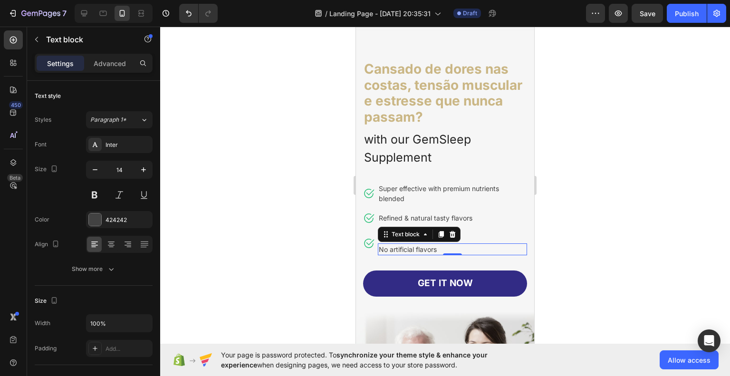
click at [608, 256] on div at bounding box center [445, 201] width 570 height 349
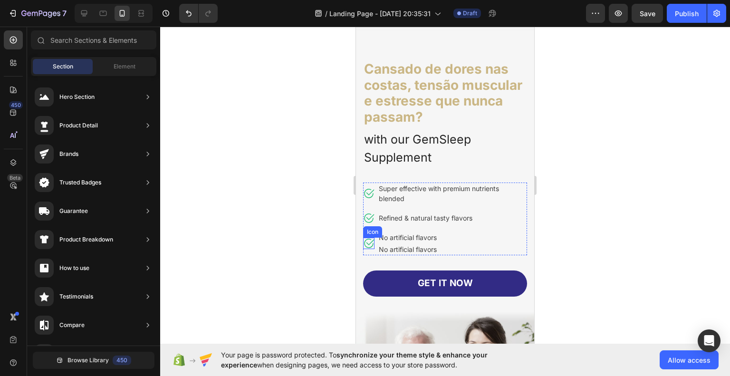
click at [369, 244] on icon at bounding box center [370, 243] width 8 height 6
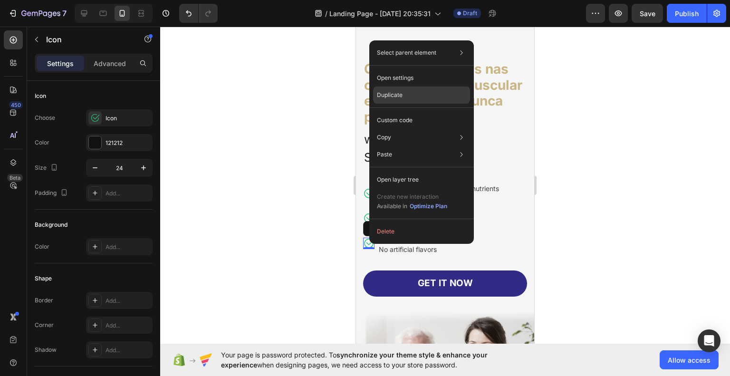
click at [386, 96] on p "Duplicate" at bounding box center [390, 95] width 26 height 9
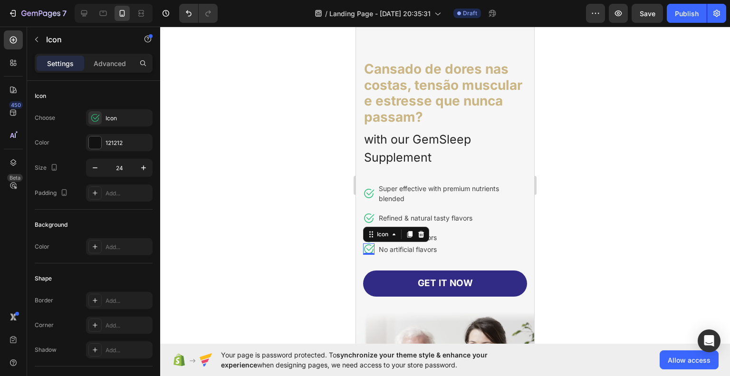
click at [649, 262] on div at bounding box center [445, 201] width 570 height 349
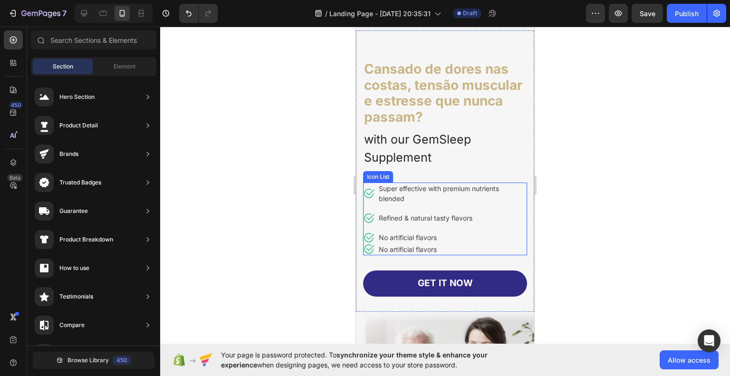
click at [393, 221] on p "Refined & natural tasty flavors" at bounding box center [452, 218] width 147 height 10
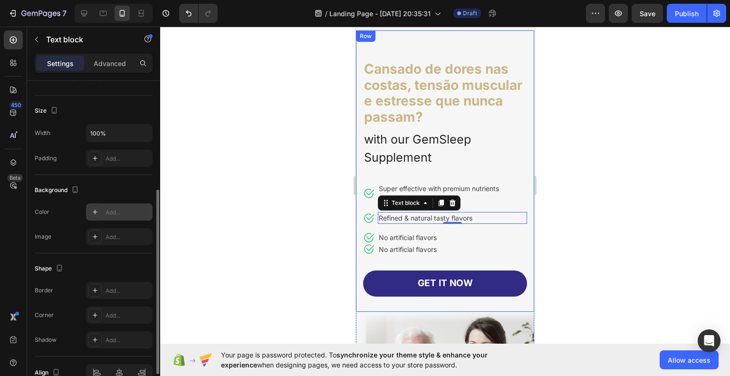
scroll to position [240, 0]
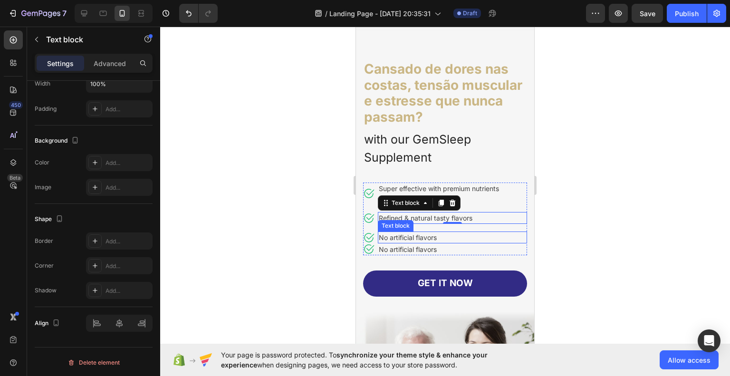
click at [412, 237] on p "No artificial flavors" at bounding box center [452, 237] width 147 height 10
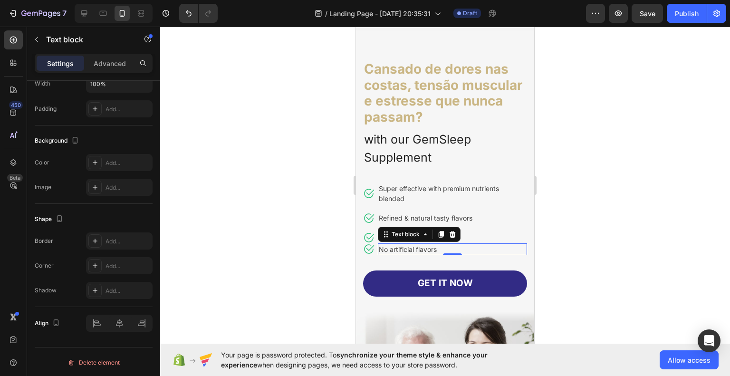
click at [411, 247] on p "No artificial flavors" at bounding box center [452, 249] width 147 height 10
click at [607, 246] on div at bounding box center [445, 201] width 570 height 349
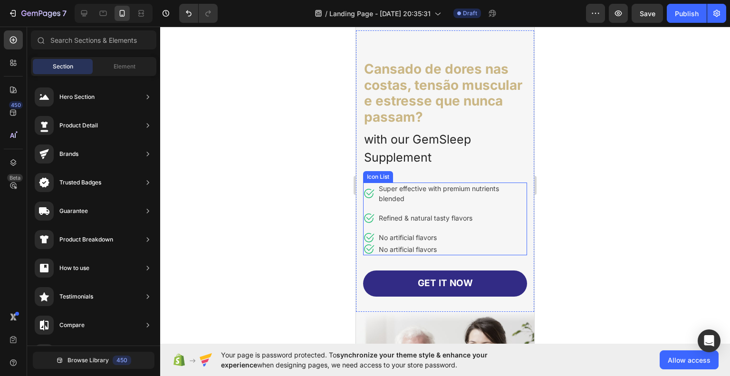
click at [437, 224] on ul "Icon Super effective with premium nutrients blended Text block Icon Refined & n…" at bounding box center [445, 218] width 164 height 73
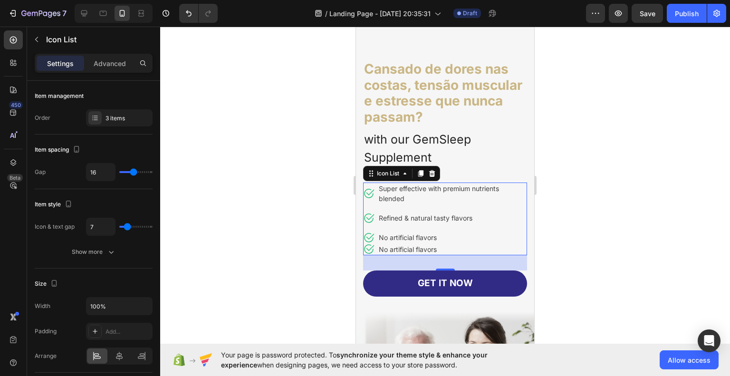
click at [599, 216] on div at bounding box center [445, 201] width 570 height 349
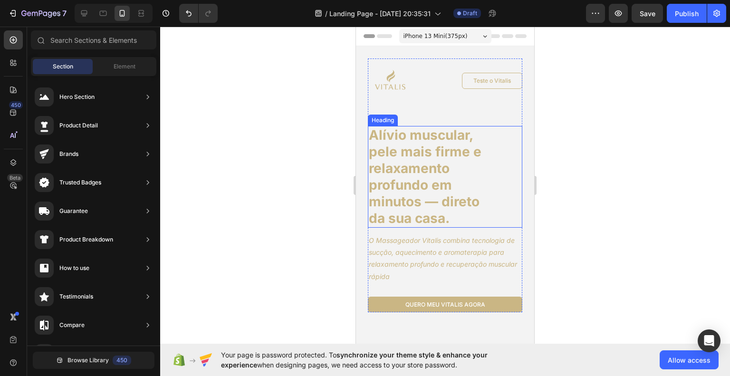
scroll to position [285, 0]
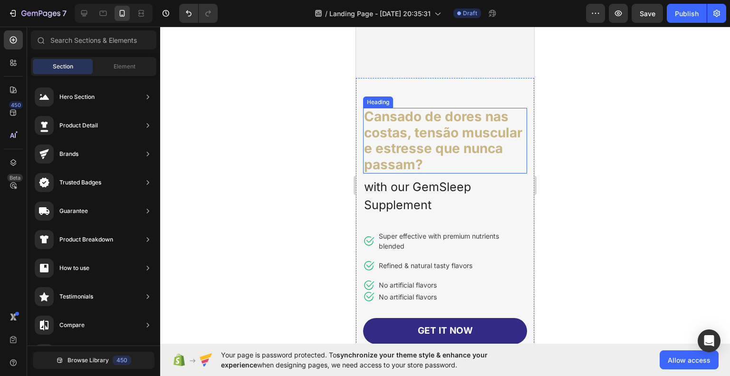
click at [430, 151] on h1 "Cansado de dores nas costas, tensão muscular e estresse que nunca passam?" at bounding box center [445, 141] width 164 height 66
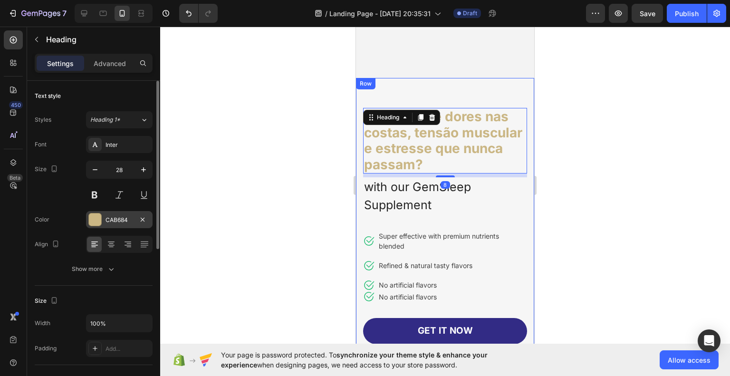
click at [103, 216] on div "CAB684" at bounding box center [119, 219] width 67 height 17
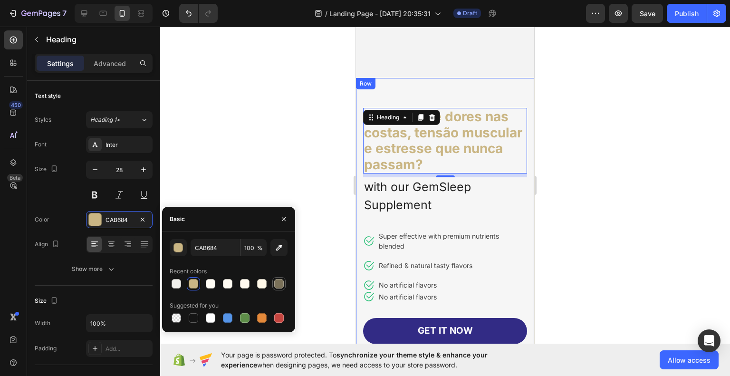
click at [282, 285] on div at bounding box center [279, 284] width 10 height 10
type input "7A7159"
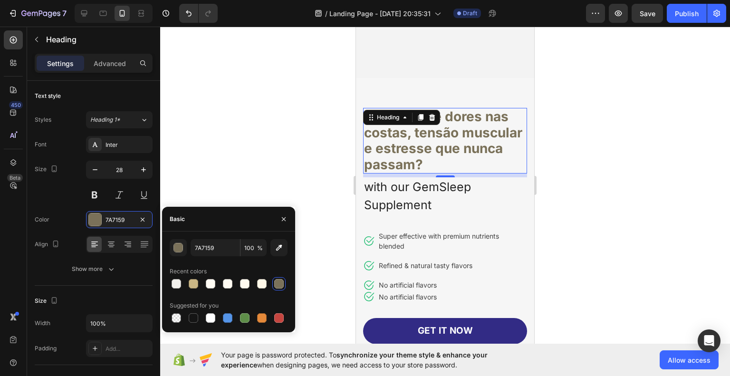
click at [601, 268] on div at bounding box center [445, 201] width 570 height 349
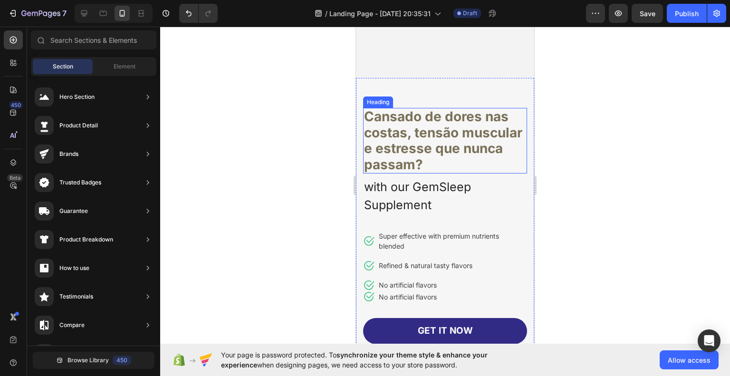
click at [440, 154] on h1 "Cansado de dores nas costas, tensão muscular e estresse que nunca passam?" at bounding box center [445, 141] width 164 height 66
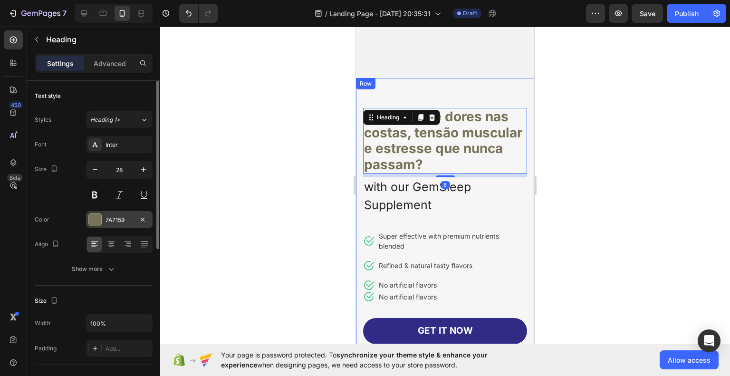
click at [122, 219] on div "7A7159" at bounding box center [120, 220] width 28 height 9
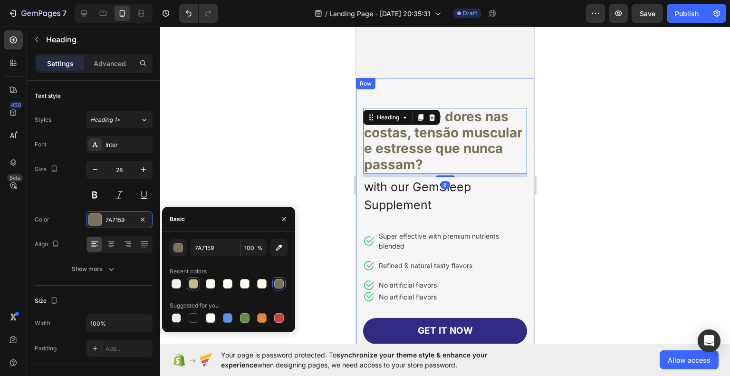
click at [192, 283] on div at bounding box center [194, 284] width 10 height 10
type input "CAB684"
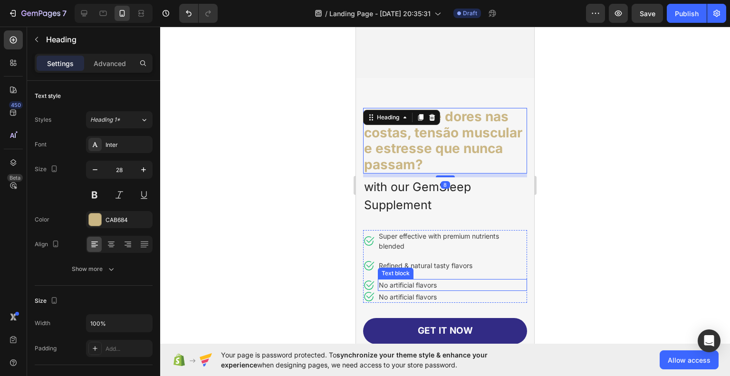
click at [610, 286] on div at bounding box center [445, 201] width 570 height 349
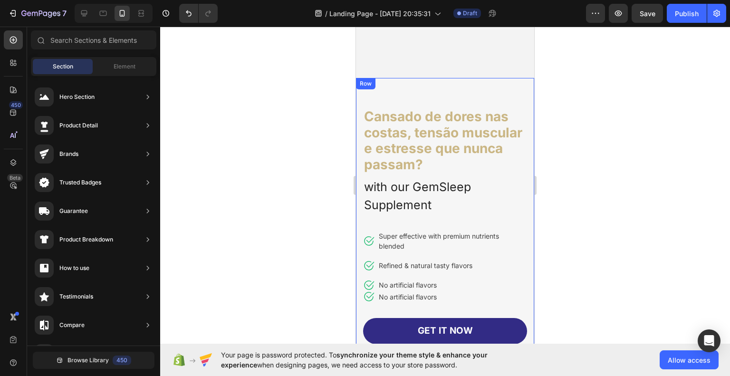
click at [506, 92] on div "Cansado de dores nas costas, tensão muscular e estresse que nunca passam? Headi…" at bounding box center [445, 218] width 178 height 281
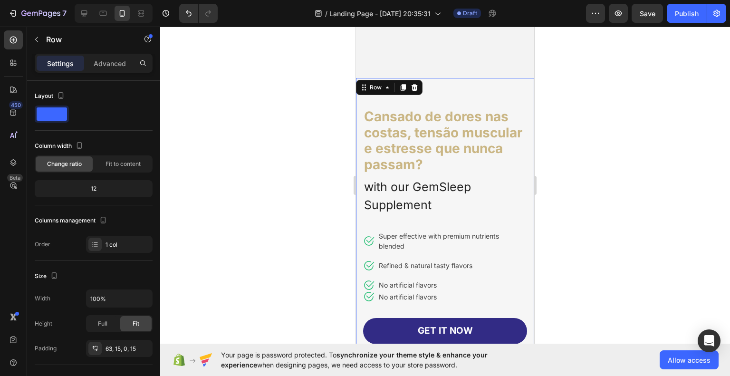
click at [608, 124] on div at bounding box center [445, 201] width 570 height 349
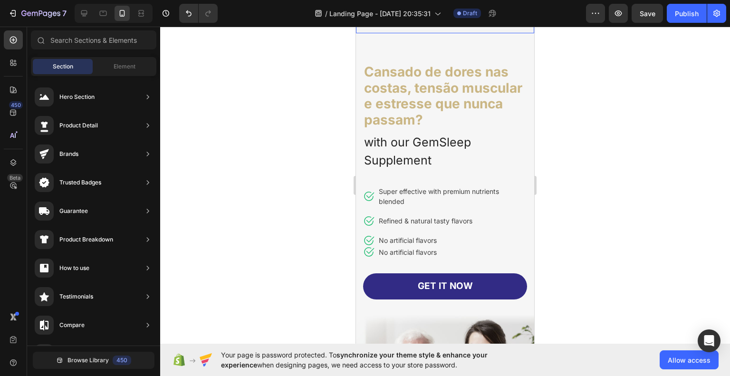
scroll to position [333, 0]
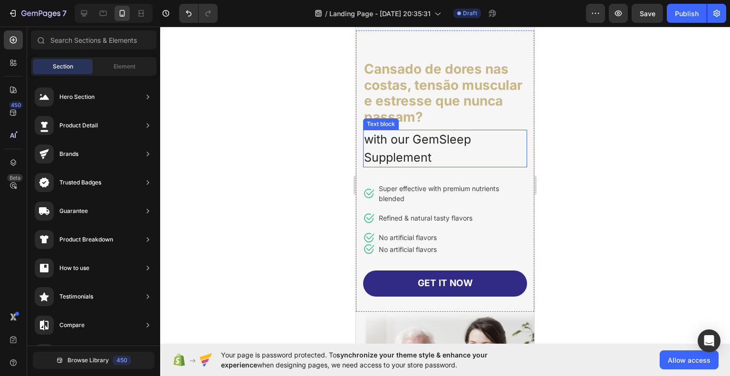
click at [432, 140] on p "with our GemSleep Supplement" at bounding box center [445, 149] width 162 height 36
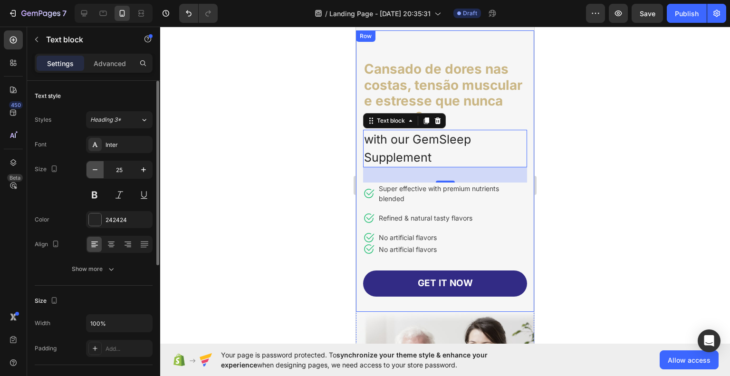
click at [96, 170] on icon "button" at bounding box center [95, 170] width 10 height 10
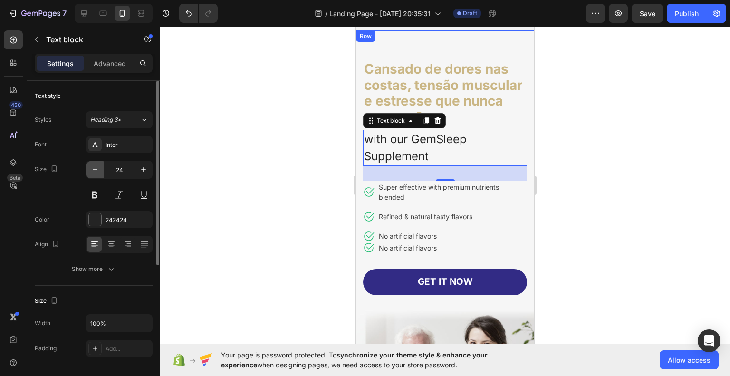
click at [96, 170] on icon "button" at bounding box center [95, 170] width 10 height 10
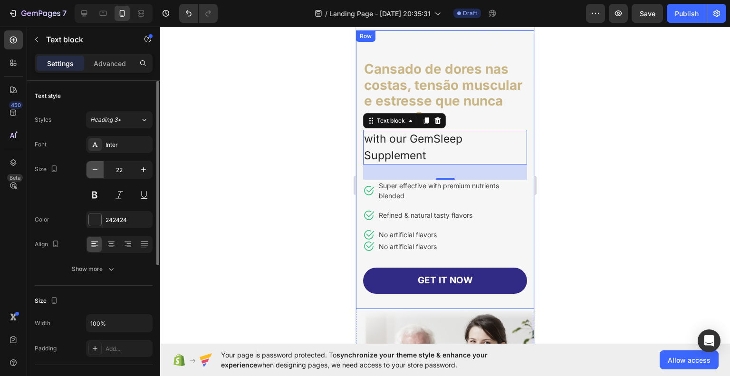
click at [96, 170] on icon "button" at bounding box center [95, 170] width 10 height 10
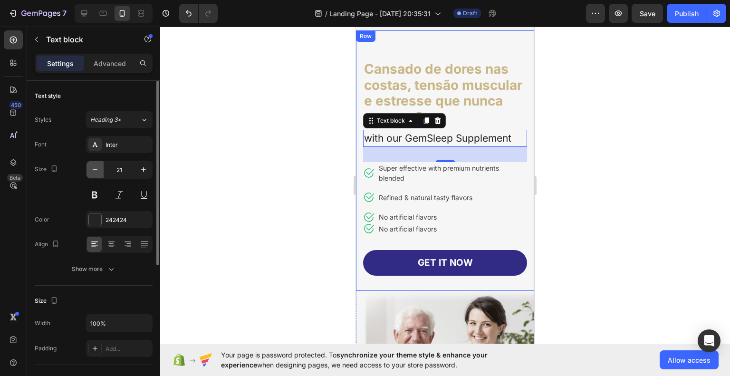
click at [96, 170] on icon "button" at bounding box center [95, 170] width 10 height 10
type input "20"
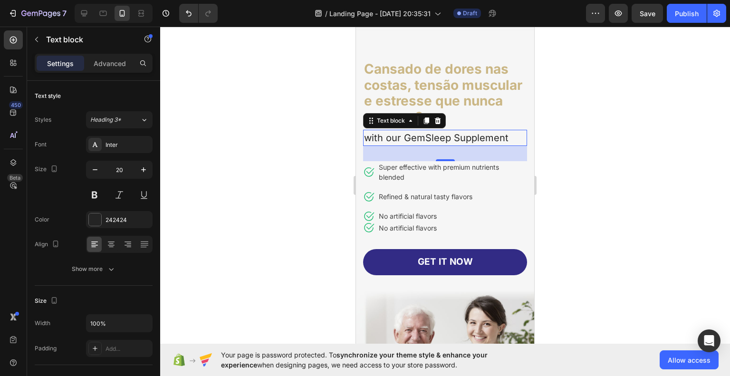
click at [582, 208] on div at bounding box center [445, 201] width 570 height 349
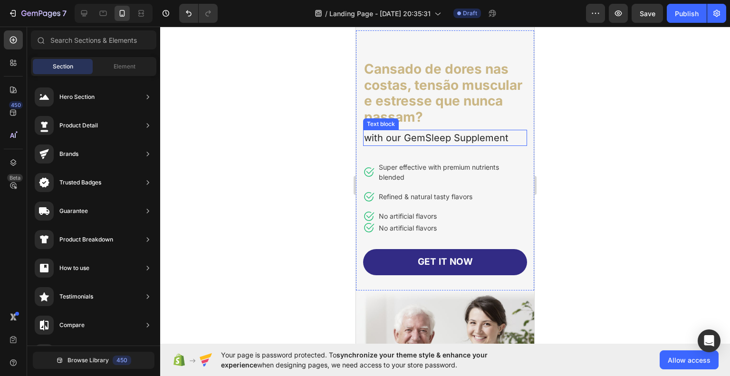
click at [455, 138] on p "with our GemSleep Supplement" at bounding box center [445, 138] width 162 height 14
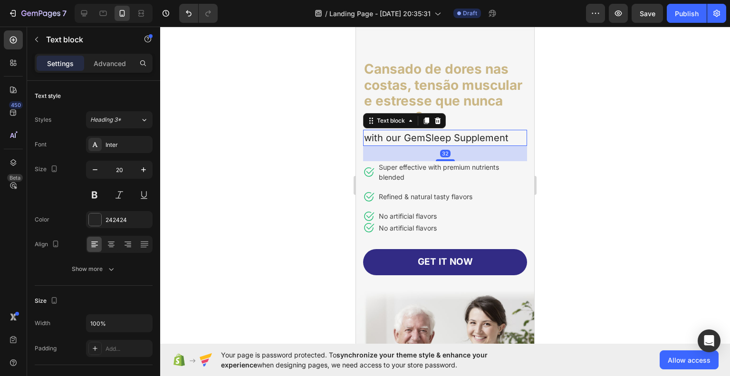
click at [455, 138] on p "with our GemSleep Supplement" at bounding box center [445, 138] width 162 height 14
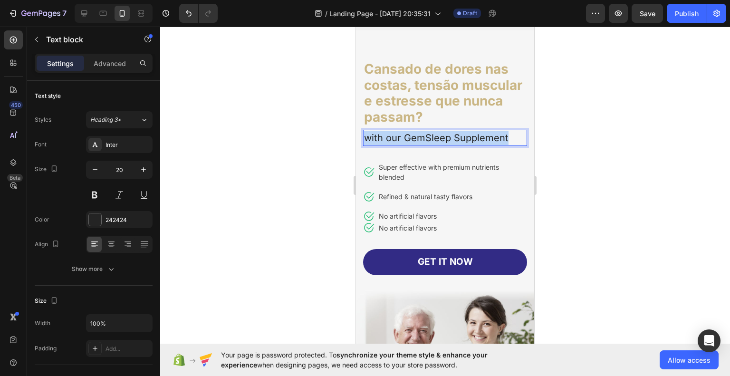
click at [455, 138] on p "with our GemSleep Supplement" at bounding box center [445, 138] width 162 height 14
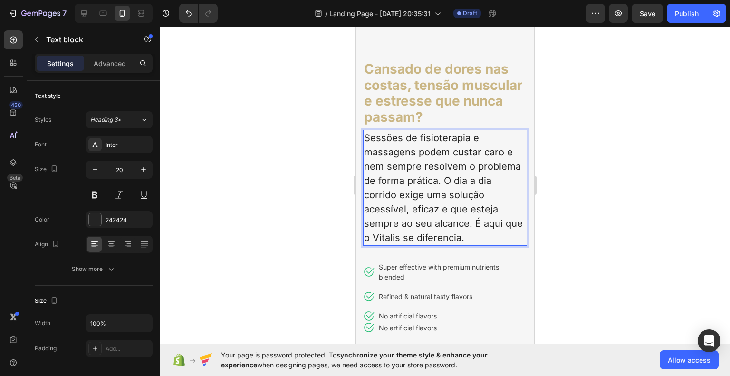
click at [626, 218] on div at bounding box center [445, 201] width 570 height 349
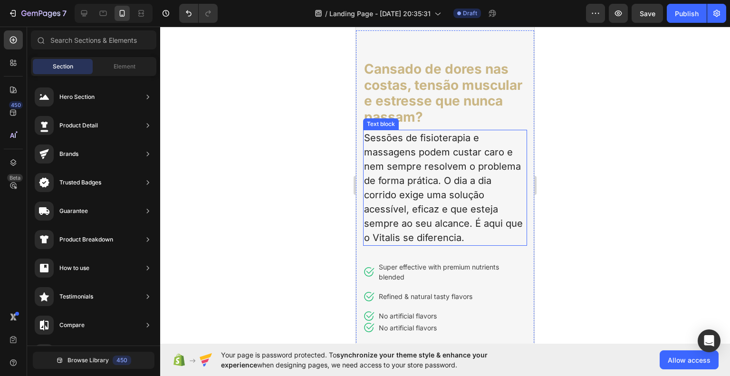
click at [473, 186] on p "Sessões de fisioterapia e massagens podem custar caro e nem sempre resolvem o p…" at bounding box center [445, 188] width 162 height 114
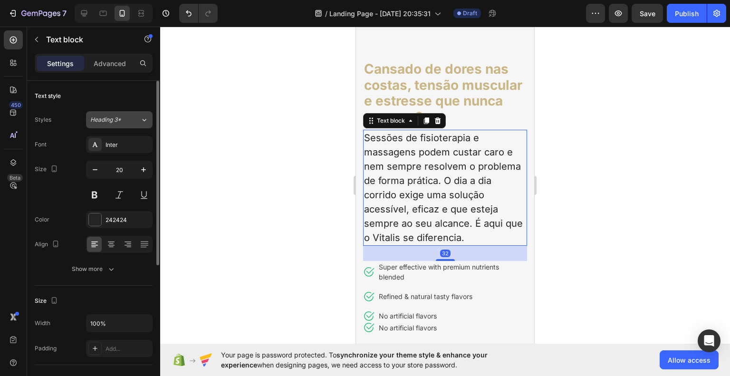
click at [115, 121] on span "Heading 3*" at bounding box center [105, 119] width 31 height 9
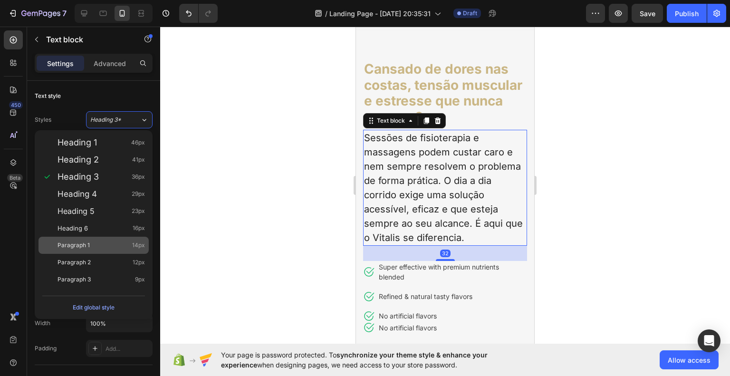
click at [91, 240] on div "Paragraph 1 14px" at bounding box center [101, 245] width 87 height 10
type input "14"
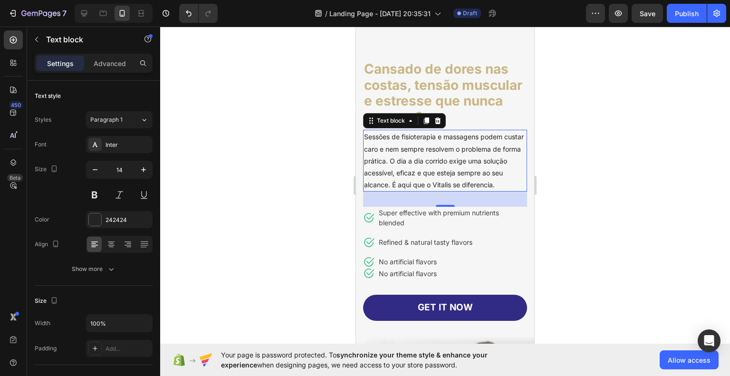
click at [685, 220] on div at bounding box center [445, 201] width 570 height 349
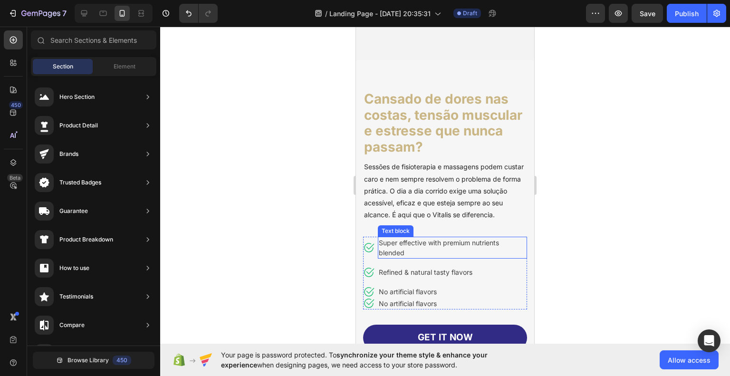
scroll to position [238, 0]
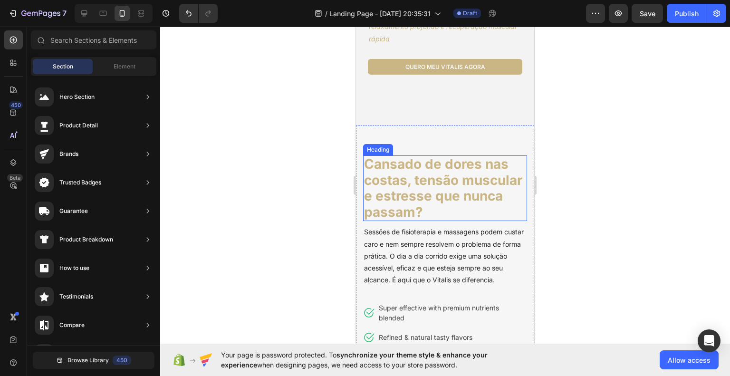
click at [441, 188] on h1 "Cansado de dores nas costas, tensão muscular e estresse que nunca passam?" at bounding box center [445, 188] width 164 height 66
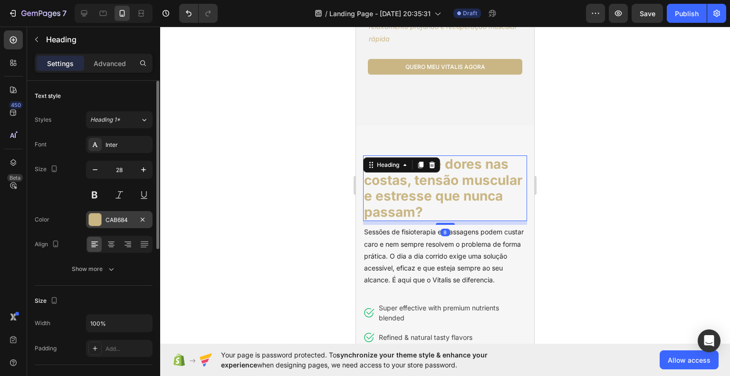
click at [93, 218] on div at bounding box center [95, 219] width 12 height 12
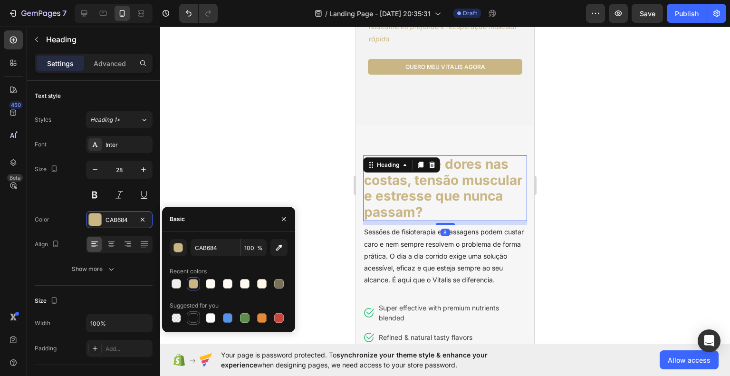
click at [196, 313] on div at bounding box center [194, 318] width 10 height 10
type input "151515"
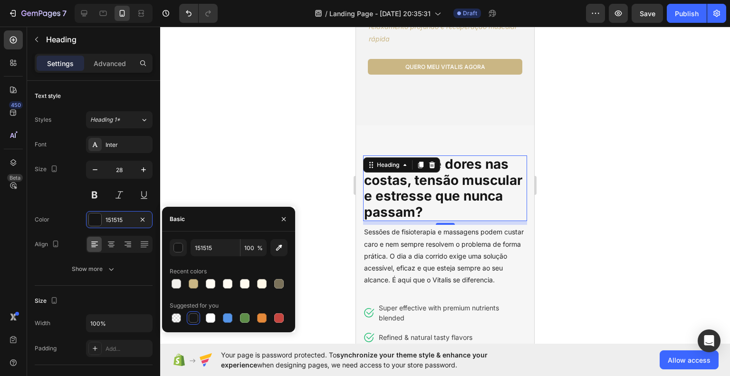
click at [675, 275] on div at bounding box center [445, 201] width 570 height 349
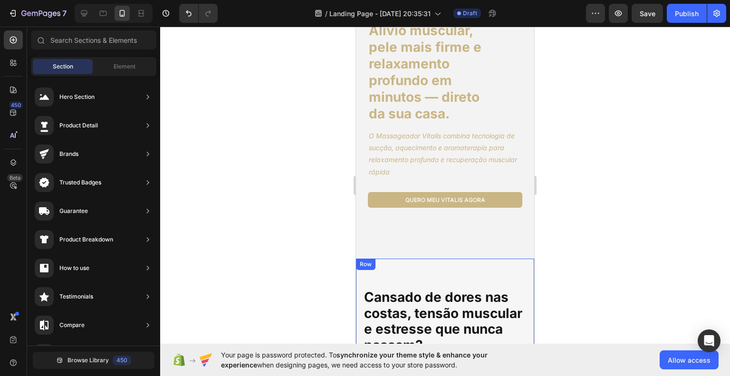
scroll to position [0, 0]
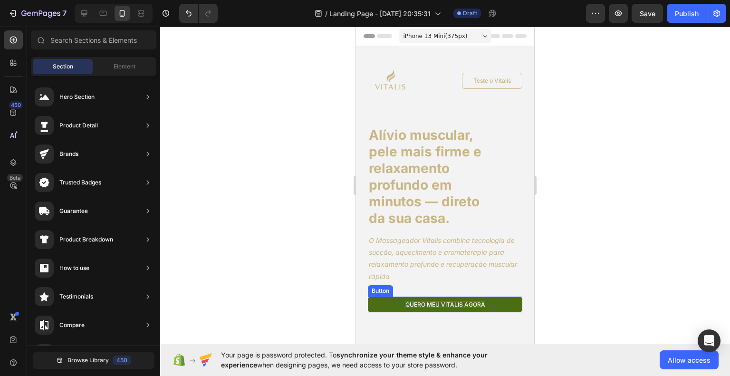
click at [447, 305] on p "quero meu vitalis agora" at bounding box center [445, 304] width 80 height 7
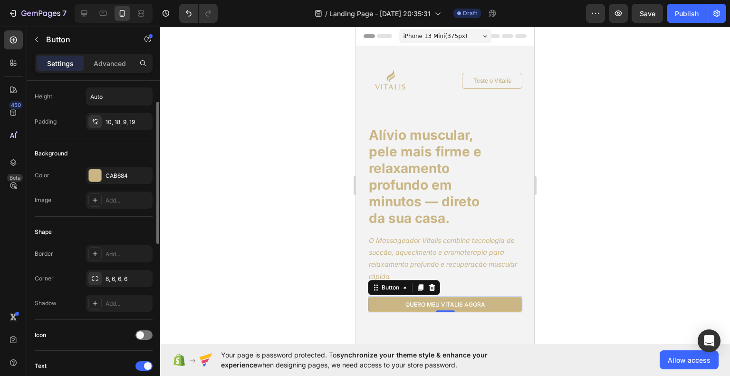
scroll to position [95, 0]
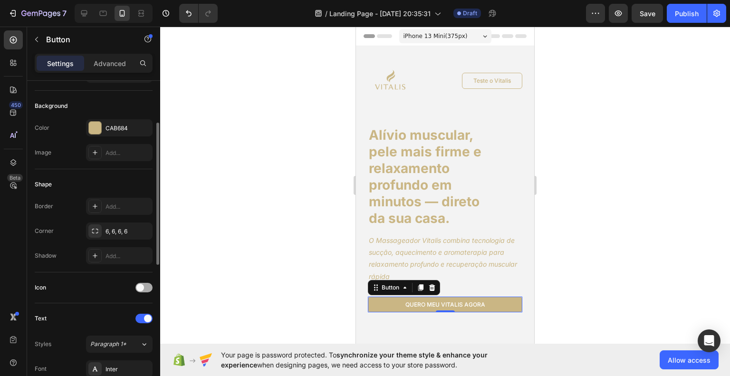
click at [144, 285] on span at bounding box center [140, 288] width 8 height 8
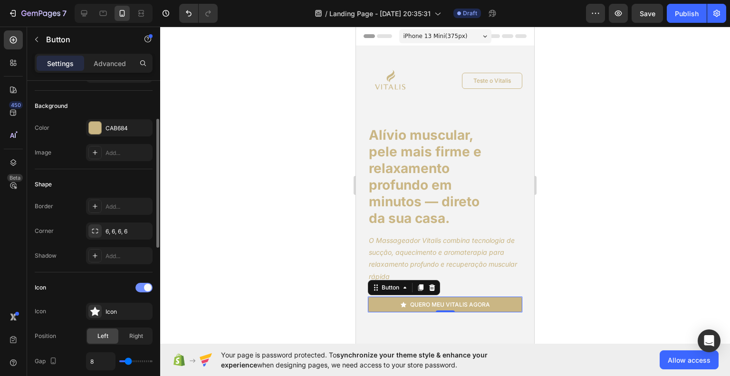
click at [144, 284] on div at bounding box center [143, 288] width 17 height 10
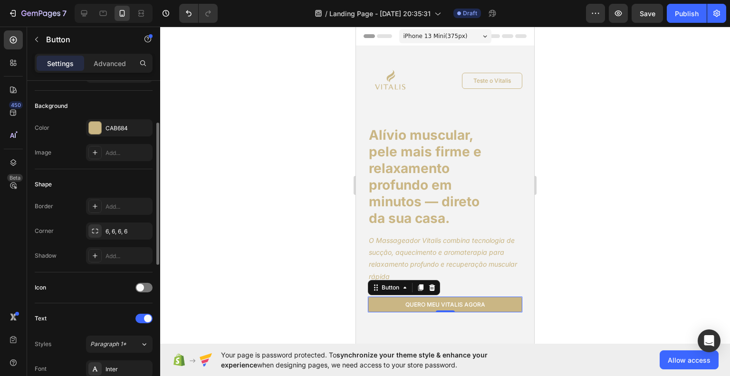
click at [134, 287] on div "Icon" at bounding box center [94, 287] width 118 height 15
click at [142, 287] on span at bounding box center [140, 288] width 8 height 8
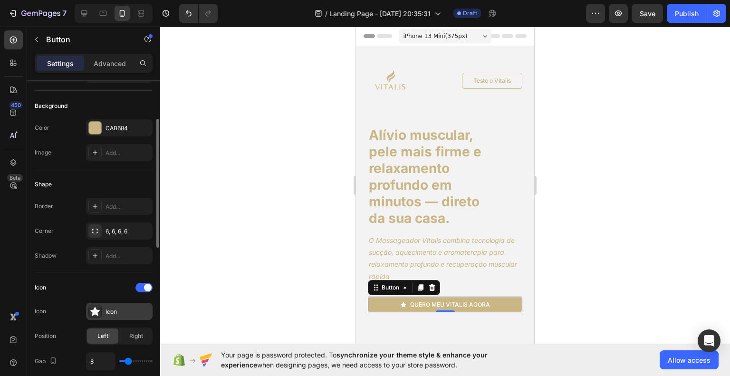
click at [118, 306] on div "Icon" at bounding box center [119, 311] width 67 height 17
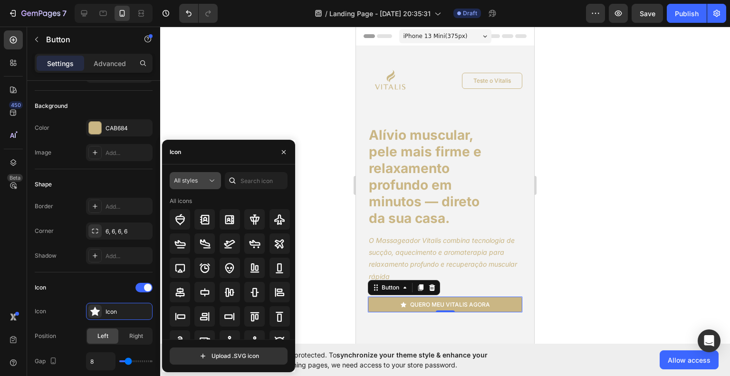
click at [183, 177] on span "All styles" at bounding box center [186, 180] width 24 height 7
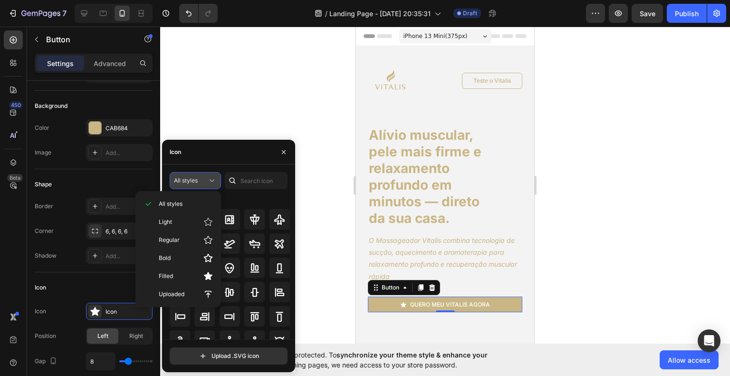
click at [186, 178] on span "All styles" at bounding box center [186, 180] width 24 height 7
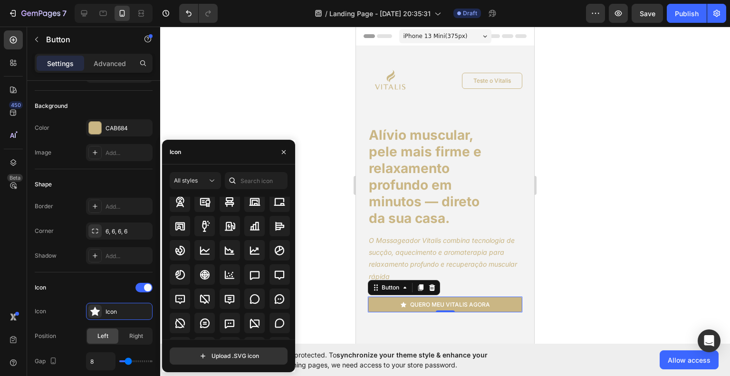
scroll to position [1331, 0]
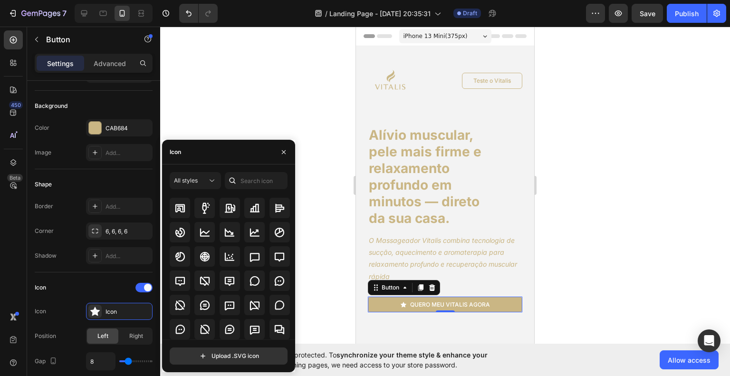
click at [327, 268] on div at bounding box center [445, 201] width 570 height 349
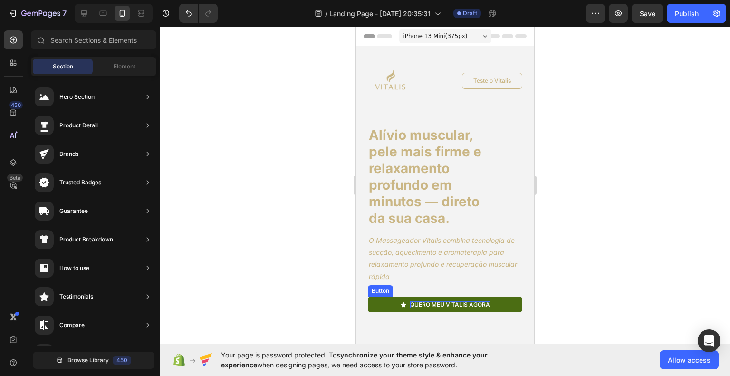
drag, startPoint x: 420, startPoint y: 305, endPoint x: 390, endPoint y: 296, distance: 30.7
click at [420, 305] on p "quero meu vitalis agora" at bounding box center [450, 304] width 80 height 7
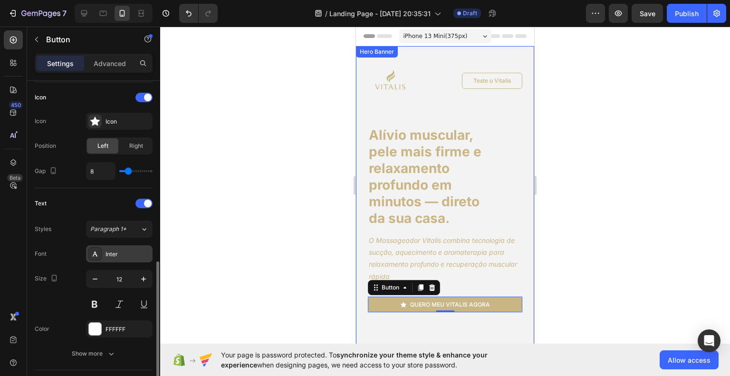
scroll to position [333, 0]
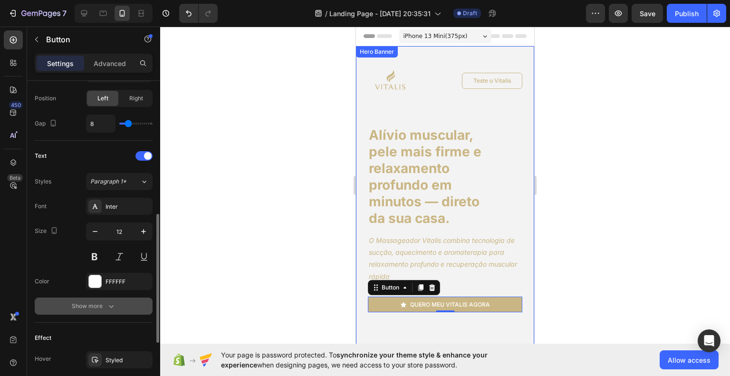
click at [106, 301] on icon "button" at bounding box center [111, 306] width 10 height 10
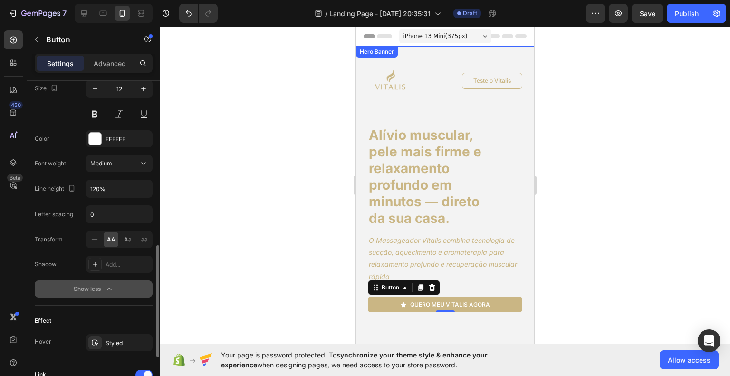
scroll to position [523, 0]
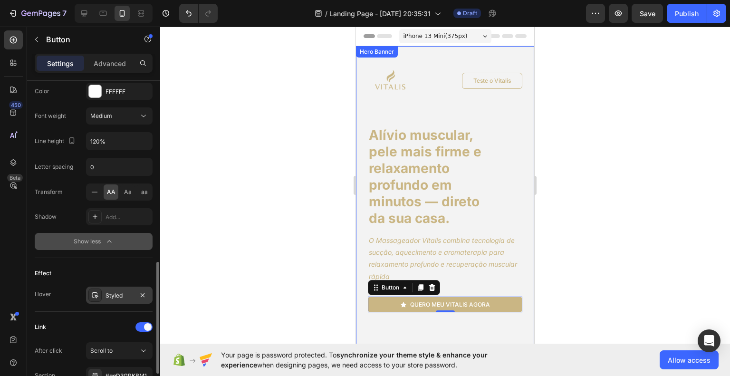
click at [128, 287] on div "Styled" at bounding box center [119, 295] width 67 height 17
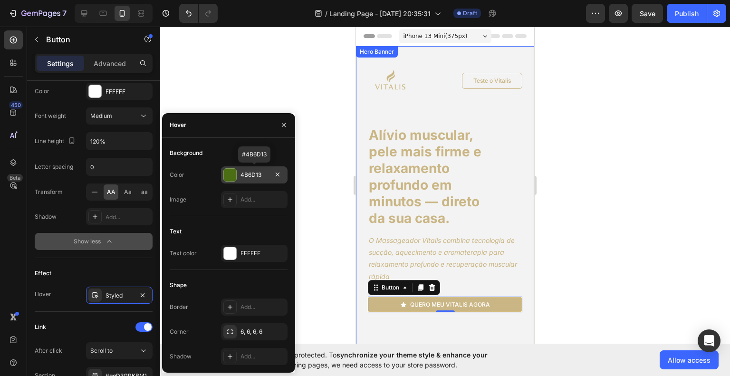
click at [228, 173] on div at bounding box center [230, 175] width 12 height 12
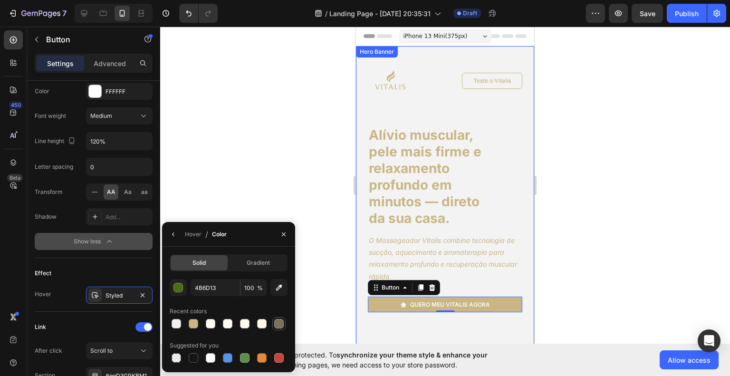
click at [276, 328] on div at bounding box center [279, 324] width 10 height 10
type input "7A7159"
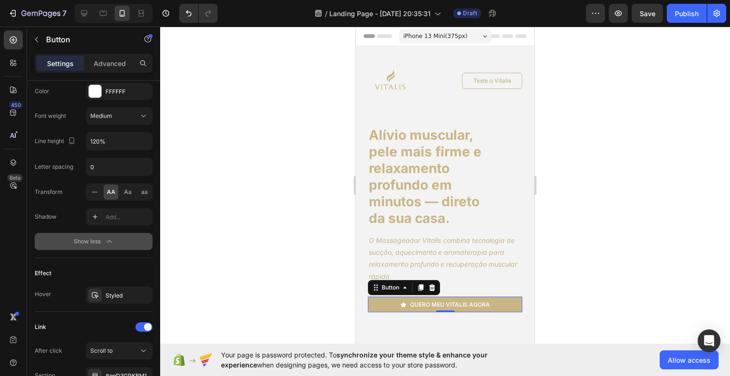
click at [628, 298] on div at bounding box center [445, 201] width 570 height 349
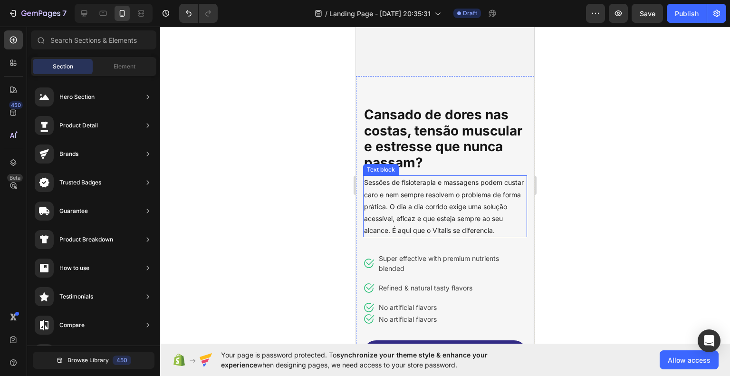
scroll to position [285, 0]
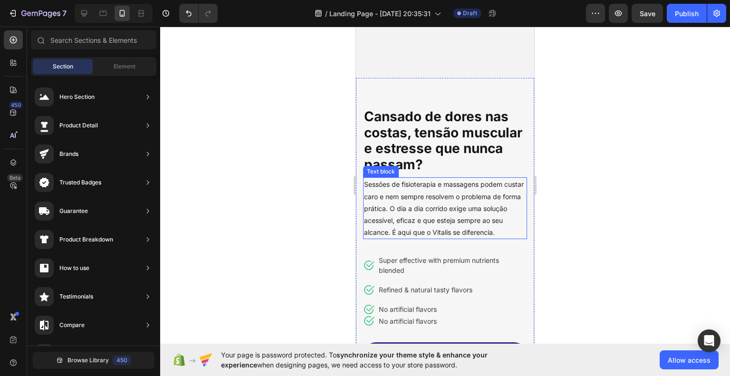
click at [468, 223] on p "Sessões de fisioterapia e massagens podem custar caro e nem sempre resolvem o p…" at bounding box center [445, 208] width 162 height 60
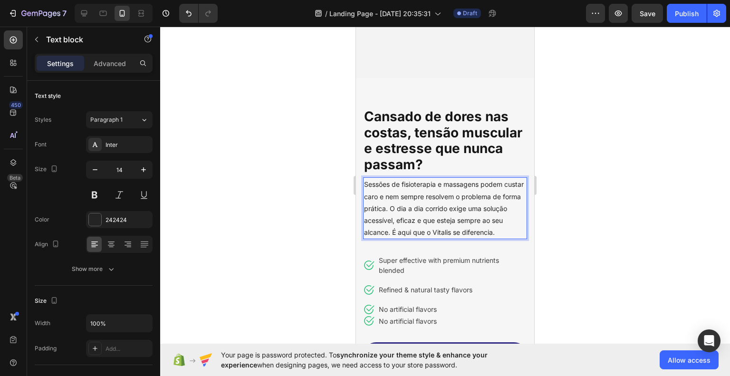
click at [421, 217] on p "Sessões de fisioterapia e massagens podem custar caro e nem sempre resolvem o p…" at bounding box center [445, 208] width 162 height 60
click at [419, 209] on p "Sessões de fisioterapia e massagens podem custar caro e nem sempre resolvem o p…" at bounding box center [445, 208] width 162 height 60
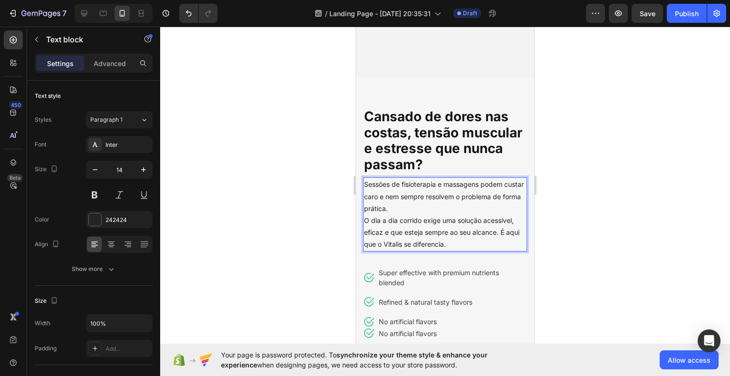
click at [608, 238] on div at bounding box center [445, 201] width 570 height 349
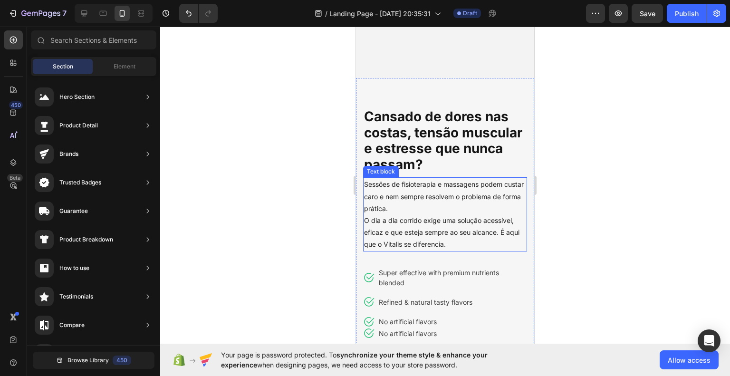
click at [368, 187] on p "Sessões de fisioterapia e massagens podem custar caro e nem sempre resolvem o p…" at bounding box center [445, 196] width 162 height 36
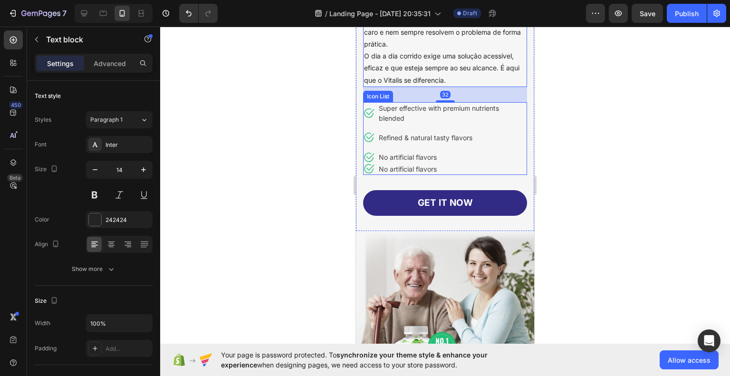
scroll to position [467, 0]
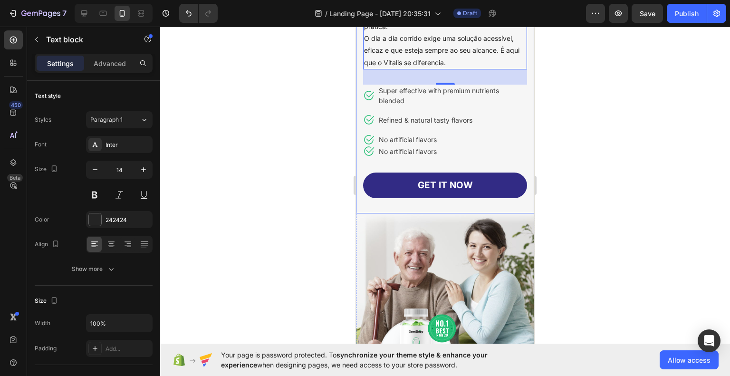
click at [614, 189] on div at bounding box center [445, 201] width 570 height 349
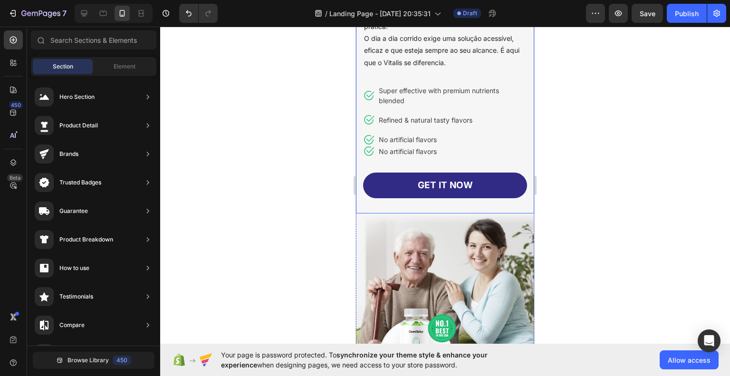
click at [420, 72] on div "Cansado de dores nas costas, tensão muscular e estresse que nunca passam? Headi…" at bounding box center [445, 70] width 164 height 288
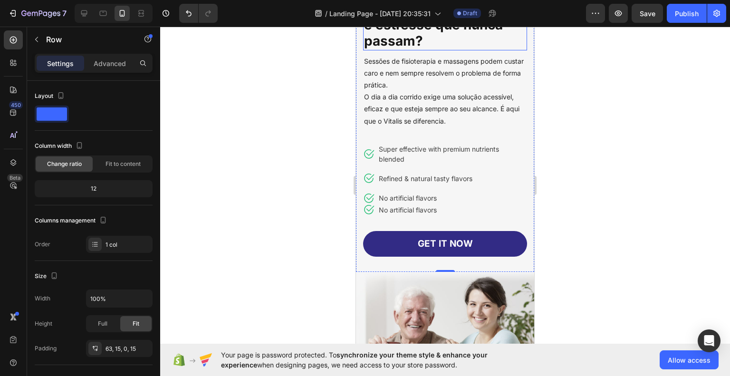
scroll to position [325, 0]
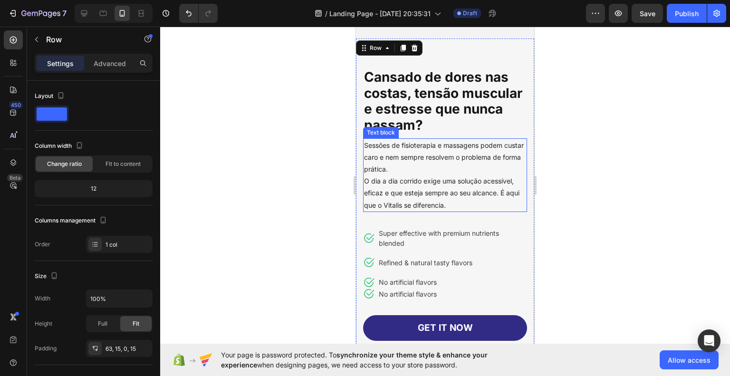
click at [470, 201] on p "O dia a dia corrido exige uma solução acessível, eficaz e que esteja sempre ao …" at bounding box center [445, 193] width 162 height 36
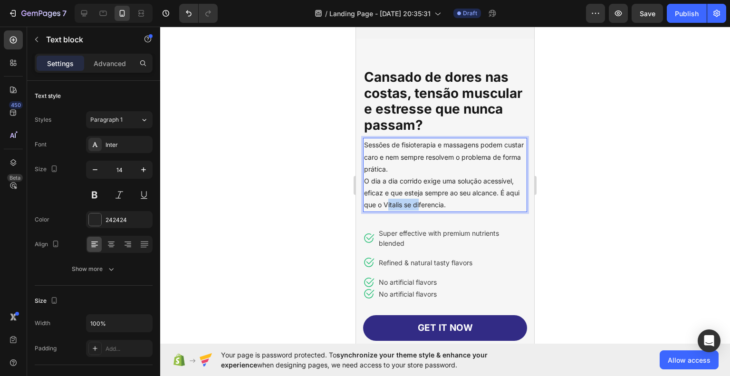
drag, startPoint x: 402, startPoint y: 204, endPoint x: 433, endPoint y: 205, distance: 31.8
click at [433, 205] on p "O dia a dia corrido exige uma solução acessível, eficaz e que esteja sempre ao …" at bounding box center [445, 193] width 162 height 36
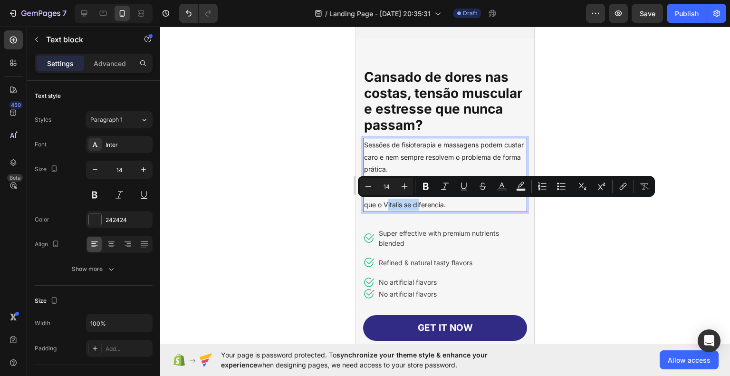
click at [405, 204] on p "O dia a dia corrido exige uma solução acessível, eficaz e que esteja sempre ao …" at bounding box center [445, 193] width 162 height 36
drag, startPoint x: 399, startPoint y: 205, endPoint x: 460, endPoint y: 208, distance: 60.9
click at [460, 208] on p "O dia a dia corrido exige uma solução acessível, eficaz e que esteja sempre ao …" at bounding box center [445, 193] width 162 height 36
click at [431, 187] on button "Bold" at bounding box center [425, 186] width 17 height 17
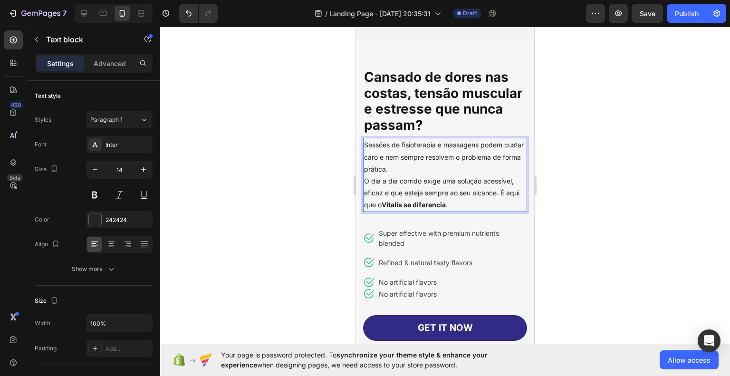
click at [603, 225] on div at bounding box center [445, 201] width 570 height 349
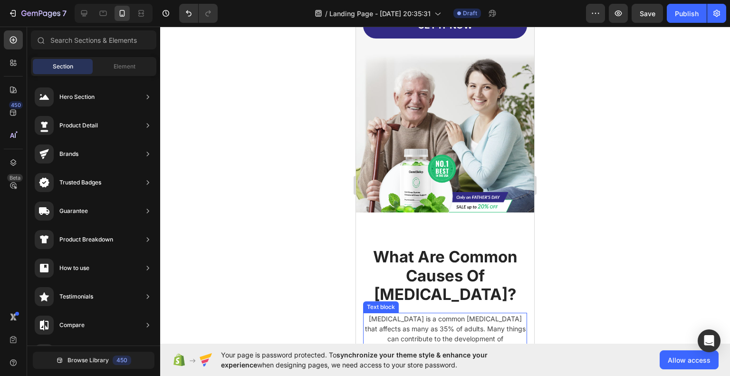
scroll to position [570, 0]
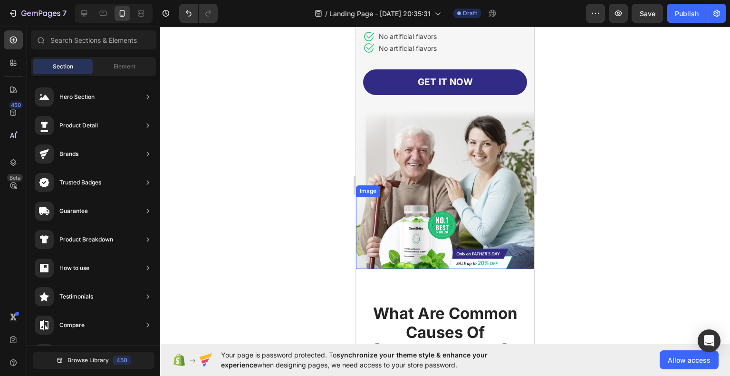
click at [475, 182] on img at bounding box center [445, 189] width 178 height 159
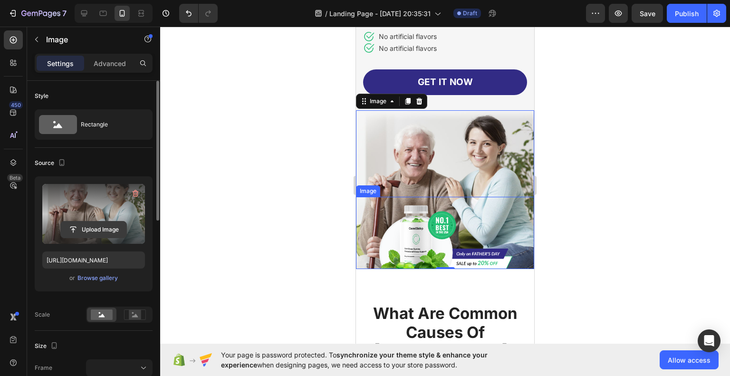
click at [99, 225] on input "file" at bounding box center [94, 229] width 66 height 16
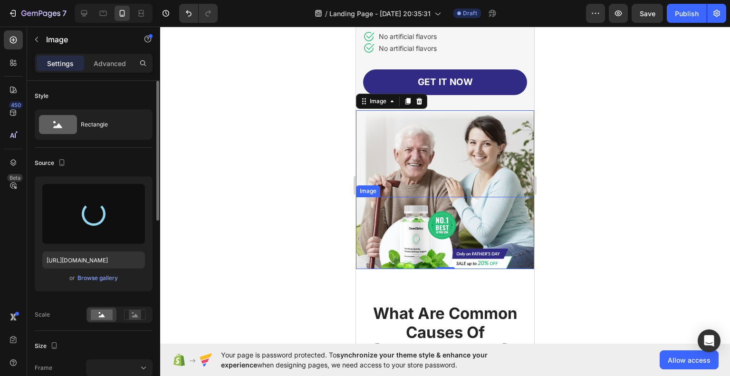
type input "[URL][DOMAIN_NAME]"
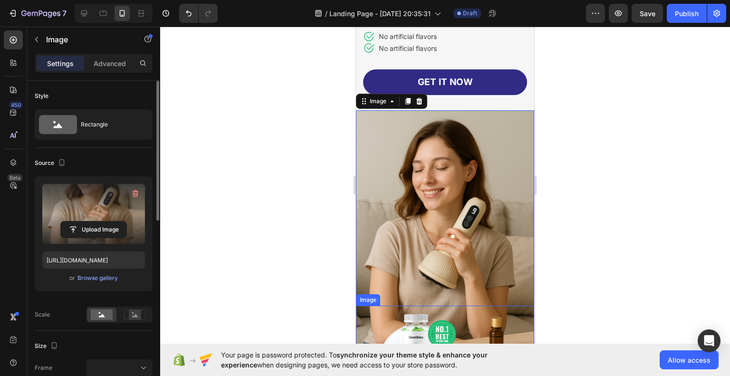
click at [585, 269] on div at bounding box center [445, 201] width 570 height 349
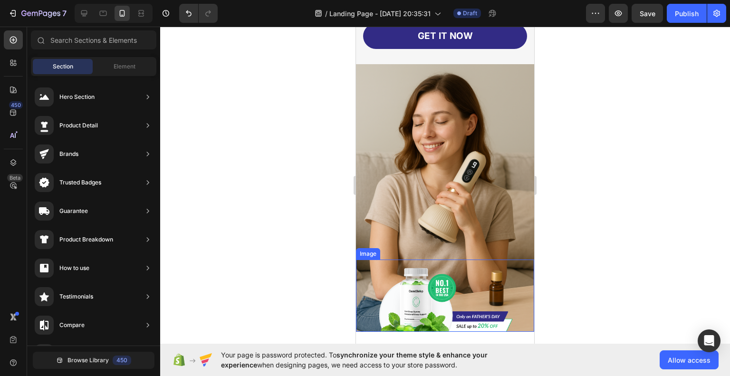
scroll to position [618, 0]
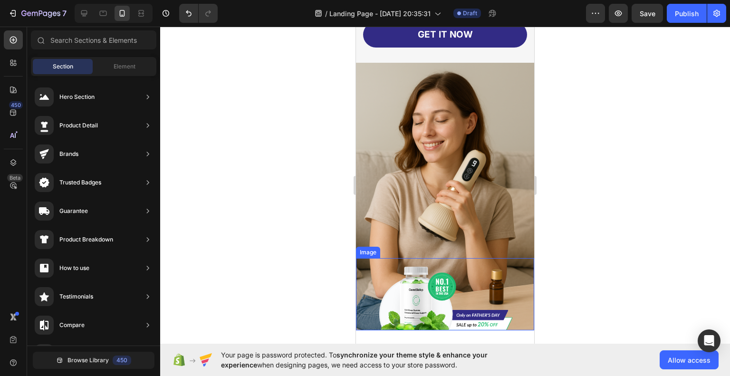
click at [418, 295] on img at bounding box center [444, 294] width 135 height 72
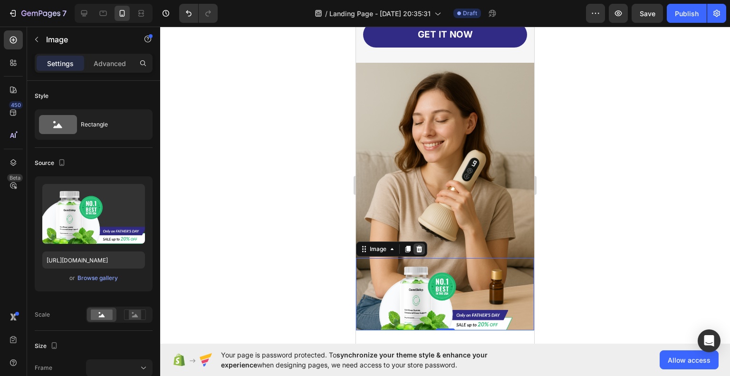
click at [419, 246] on icon at bounding box center [419, 249] width 6 height 7
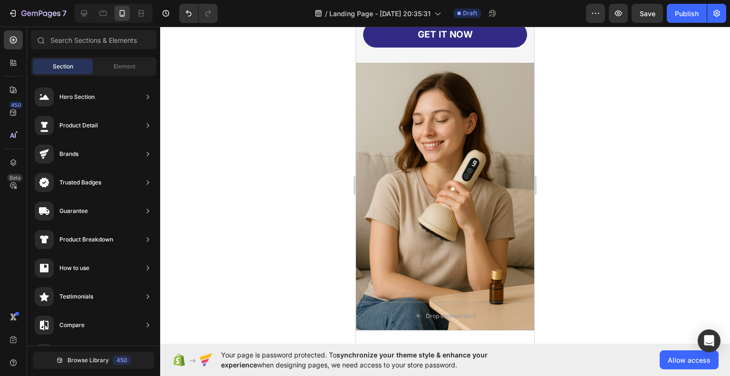
click at [620, 257] on div at bounding box center [445, 201] width 570 height 349
click at [371, 302] on div "Drop element here" at bounding box center [445, 316] width 178 height 29
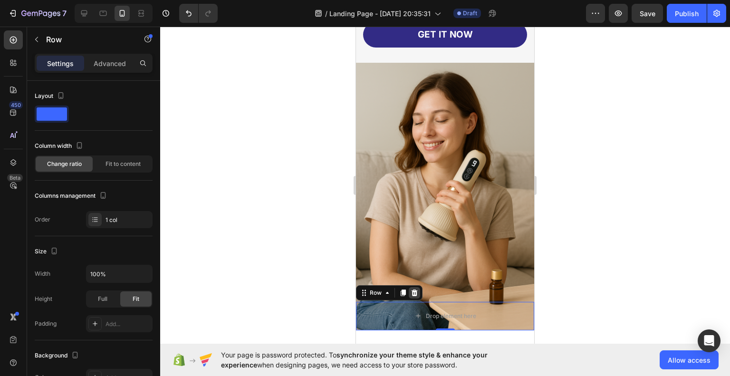
click at [416, 289] on icon at bounding box center [415, 292] width 6 height 7
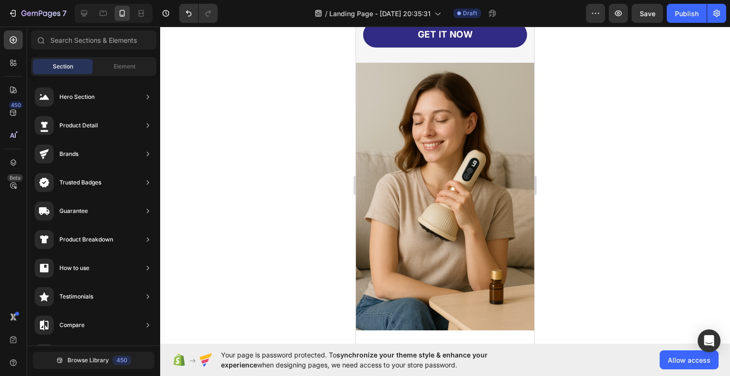
click at [604, 273] on div at bounding box center [445, 201] width 570 height 349
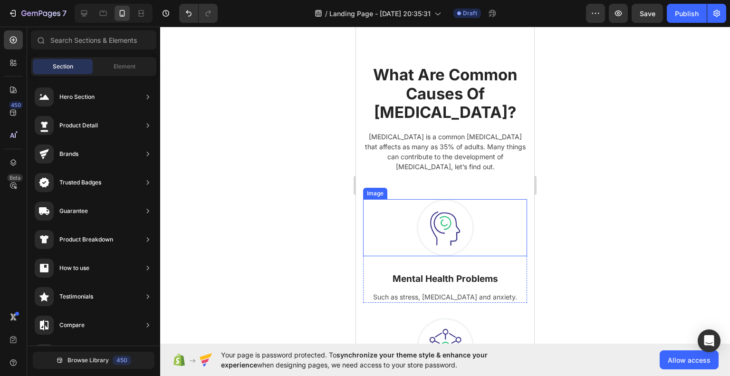
scroll to position [903, 0]
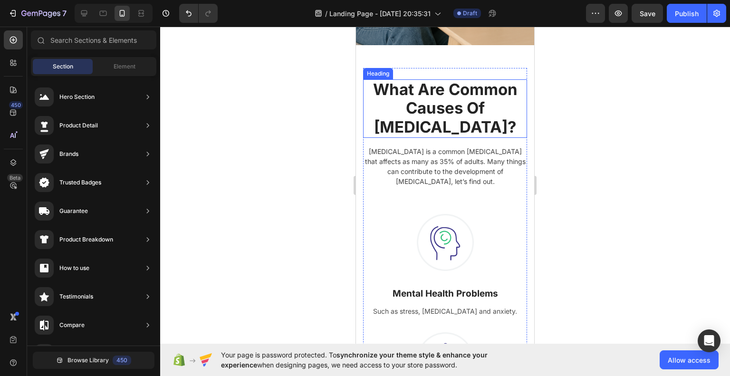
click at [429, 96] on p "What Are Common Causes Of Insomnia?" at bounding box center [445, 108] width 162 height 57
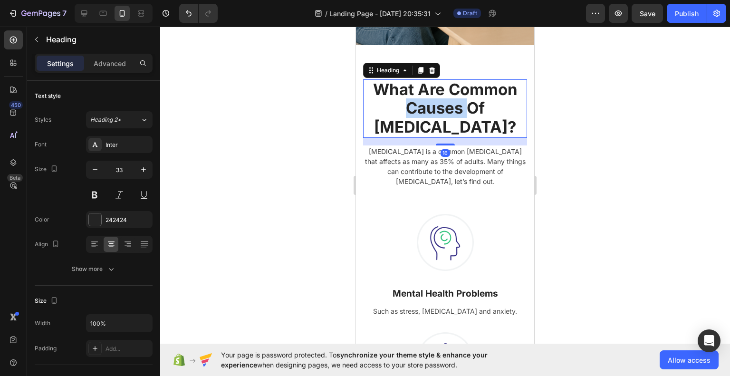
click at [429, 96] on p "What Are Common Causes Of Insomnia?" at bounding box center [445, 108] width 162 height 57
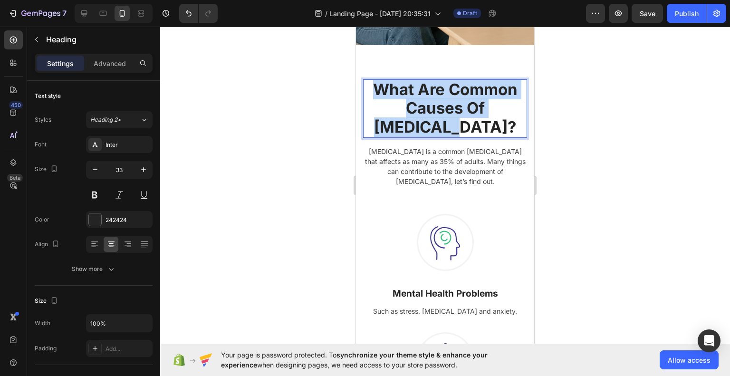
click at [429, 96] on p "What Are Common Causes Of Insomnia?" at bounding box center [445, 108] width 162 height 57
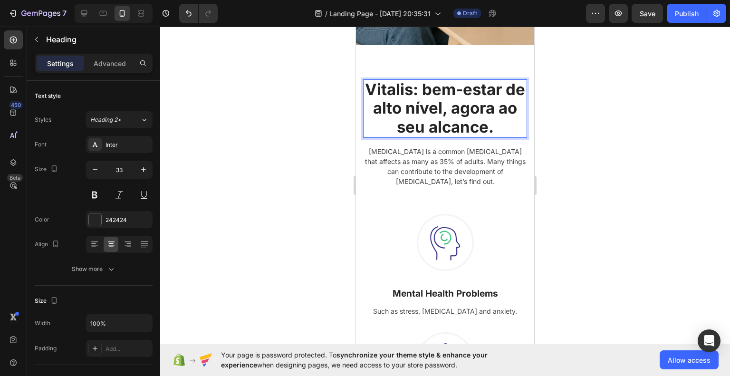
click at [636, 139] on div at bounding box center [445, 201] width 570 height 349
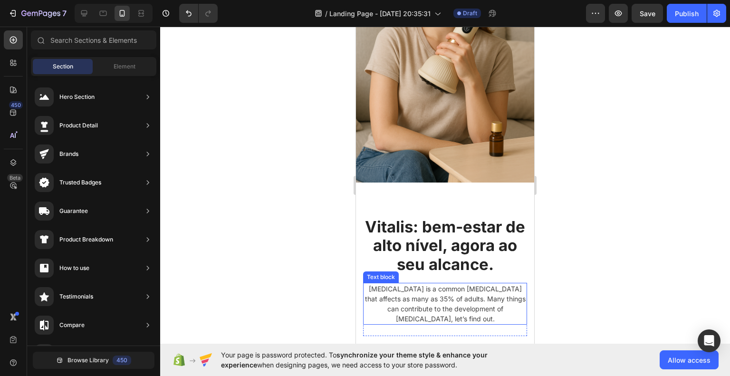
scroll to position [760, 0]
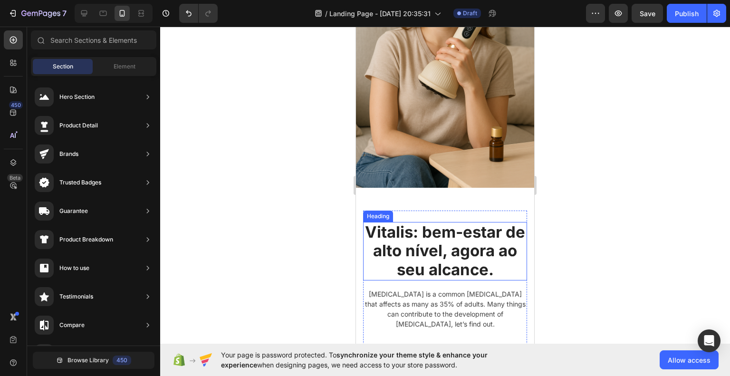
click at [426, 223] on p "Vitalis: bem-estar de alto nível, agora ao seu alcance." at bounding box center [445, 251] width 162 height 57
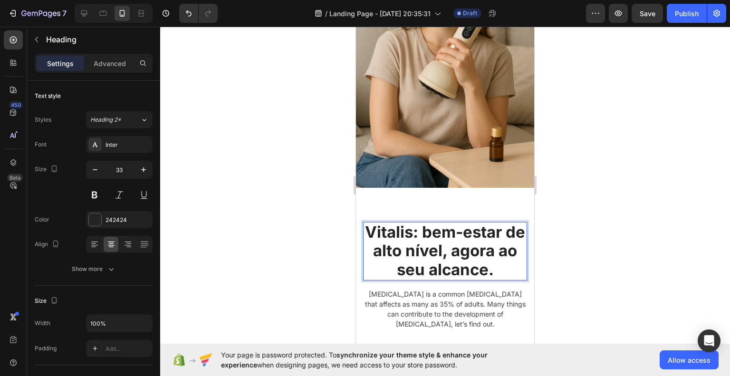
click at [393, 223] on p "Vitalis: bem-estar de alto nível, agora ao seu alcance." at bounding box center [445, 251] width 162 height 57
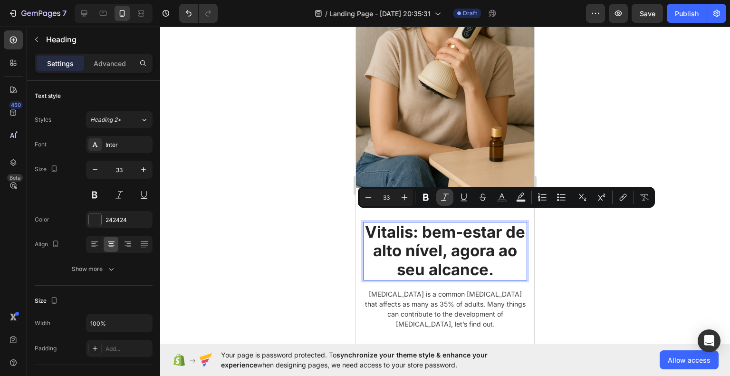
click at [445, 200] on icon "Editor contextual toolbar" at bounding box center [445, 197] width 10 height 10
click at [597, 245] on div at bounding box center [445, 201] width 570 height 349
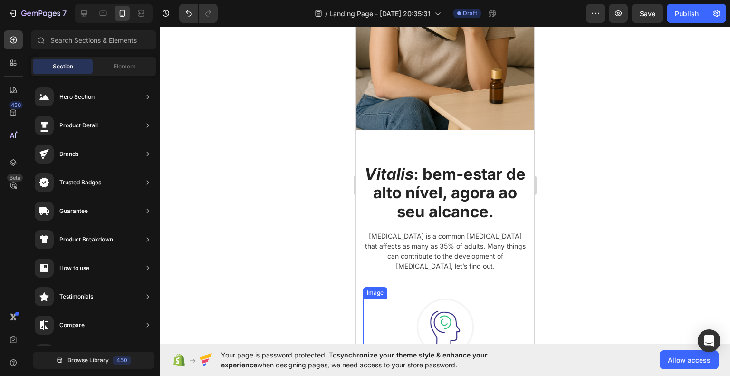
scroll to position [855, 0]
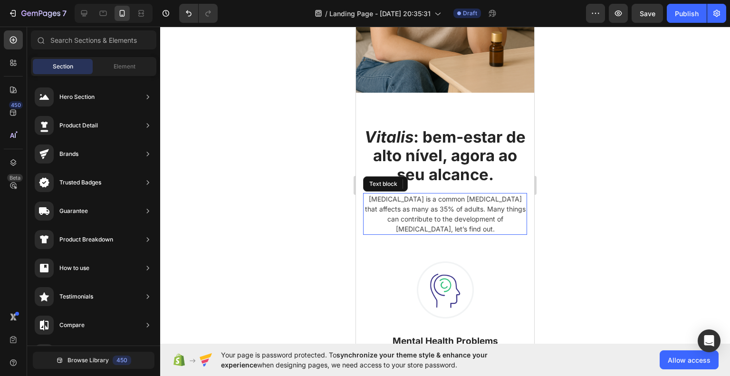
click at [442, 205] on p "Insomnia is a common sleep disorder that affects as many as 35% of adults. Many…" at bounding box center [445, 214] width 162 height 40
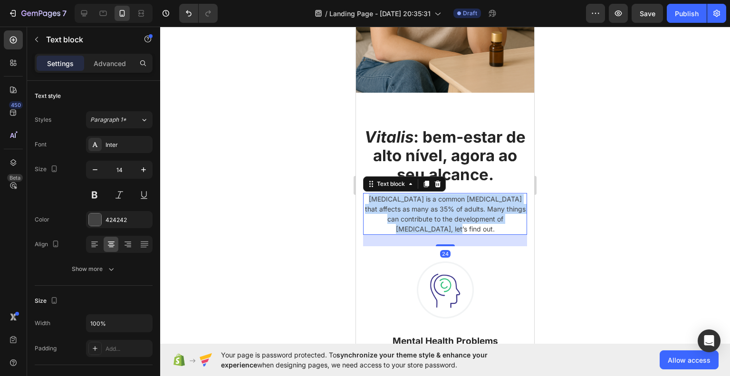
click at [442, 205] on p "Insomnia is a common sleep disorder that affects as many as 35% of adults. Many…" at bounding box center [445, 214] width 162 height 40
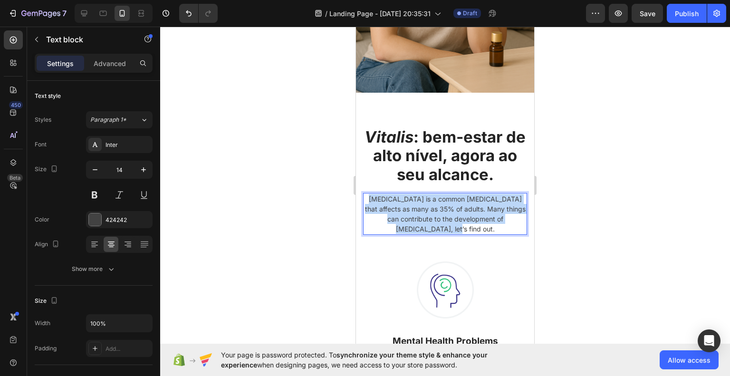
click at [442, 205] on p "Insomnia is a common sleep disorder that affects as many as 35% of adults. Many…" at bounding box center [445, 214] width 162 height 40
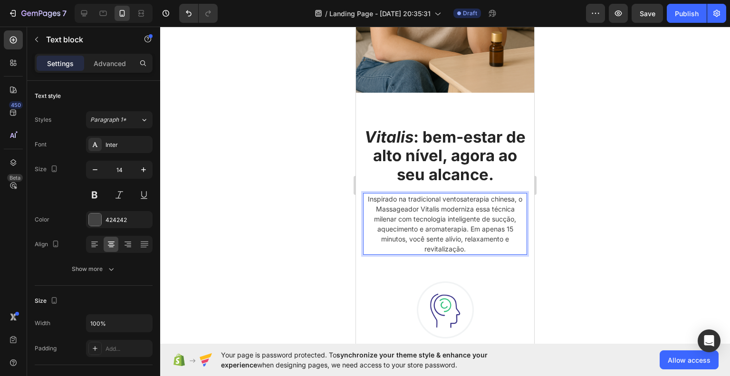
click at [567, 218] on div at bounding box center [445, 201] width 570 height 349
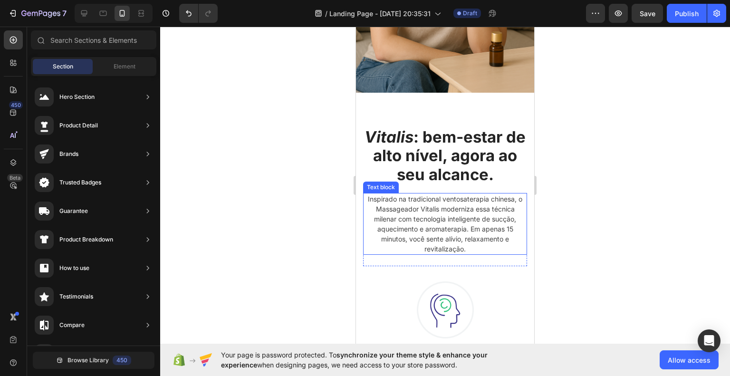
click at [454, 194] on p "Inspirado na tradicional ventosaterapia chinesa, o Massageador Vitalis moderniz…" at bounding box center [445, 224] width 162 height 60
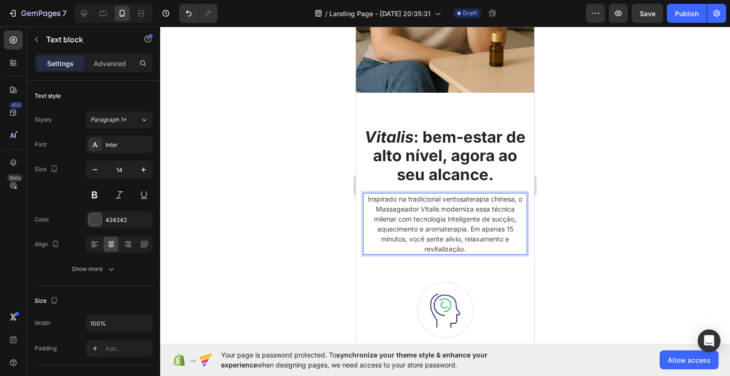
click at [448, 194] on p "Inspirado na tradicional ventosaterapia chinesa, o Massageador Vitalis moderniz…" at bounding box center [445, 224] width 162 height 60
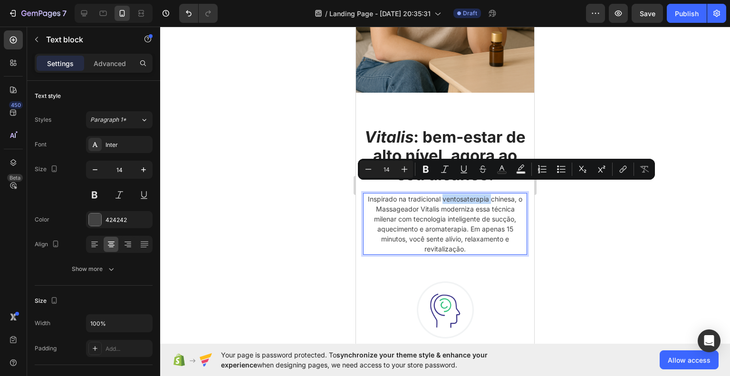
click at [447, 194] on p "Inspirado na tradicional ventosaterapia chinesa, o Massageador Vitalis moderniz…" at bounding box center [445, 224] width 162 height 60
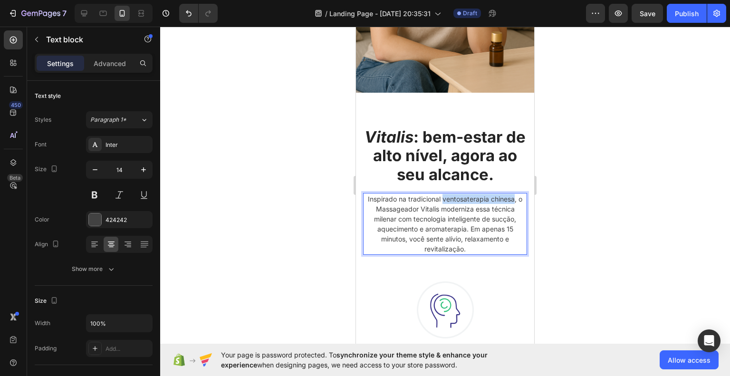
drag, startPoint x: 442, startPoint y: 190, endPoint x: 513, endPoint y: 189, distance: 71.3
click at [513, 194] on p "Inspirado na tradicional ventosaterapia chinesa, o Massageador Vitalis moderniz…" at bounding box center [445, 224] width 162 height 60
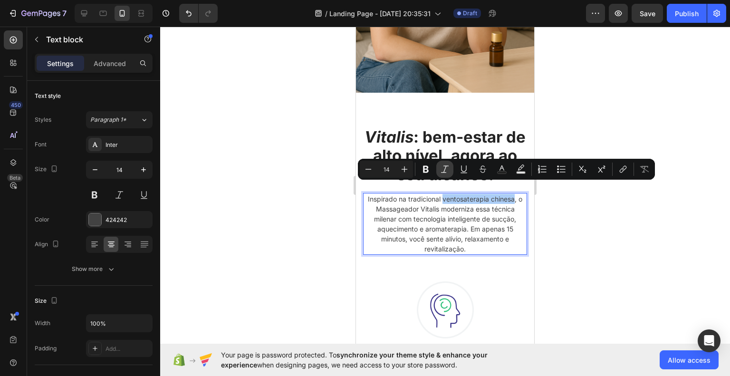
click at [443, 172] on icon "Editor contextual toolbar" at bounding box center [445, 169] width 10 height 10
click at [582, 210] on div at bounding box center [445, 201] width 570 height 349
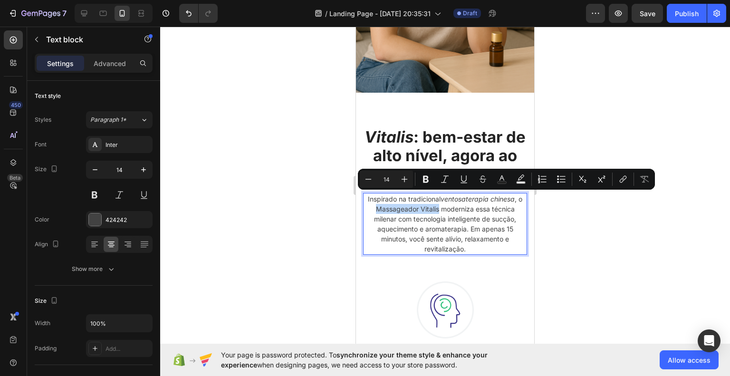
drag, startPoint x: 374, startPoint y: 196, endPoint x: 438, endPoint y: 198, distance: 64.2
click at [438, 198] on p "Inspirado na tradicional ventosaterapia chinesa , o Massageador Vitalis moderni…" at bounding box center [445, 224] width 162 height 60
click at [427, 180] on icon "Editor contextual toolbar" at bounding box center [426, 179] width 6 height 7
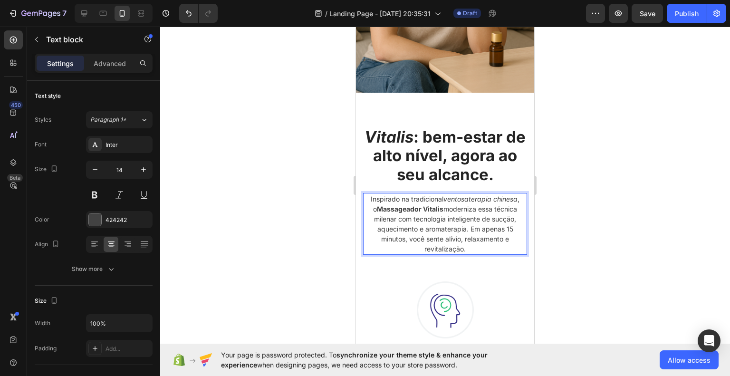
click at [592, 221] on div at bounding box center [445, 201] width 570 height 349
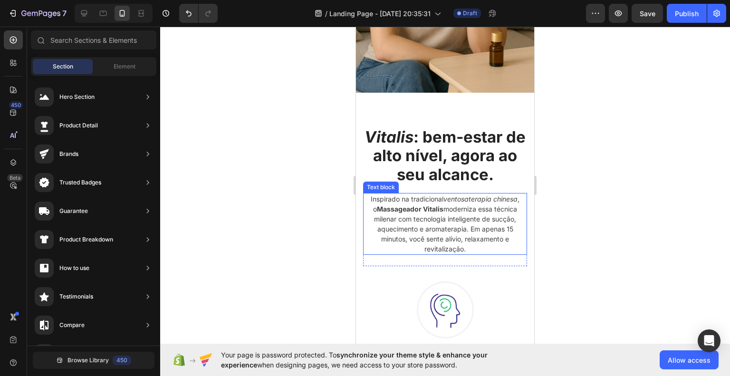
click at [464, 218] on p "Inspirado na tradicional ventosaterapia chinesa , o Massageador Vitalis moderni…" at bounding box center [445, 224] width 162 height 60
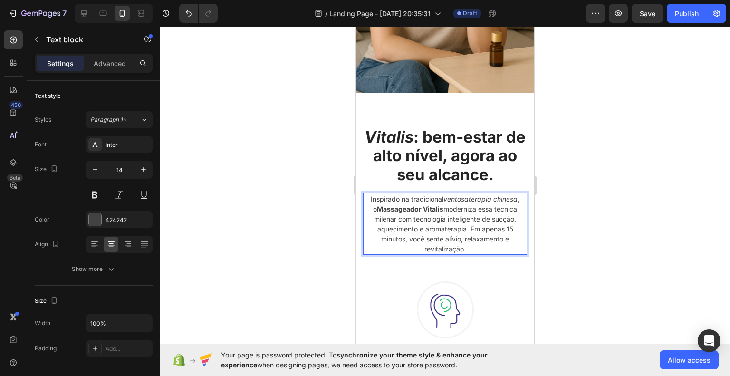
click at [468, 217] on p "Inspirado na tradicional ventosaterapia chinesa , o Massageador Vitalis moderni…" at bounding box center [445, 224] width 162 height 60
click at [602, 229] on div at bounding box center [445, 201] width 570 height 349
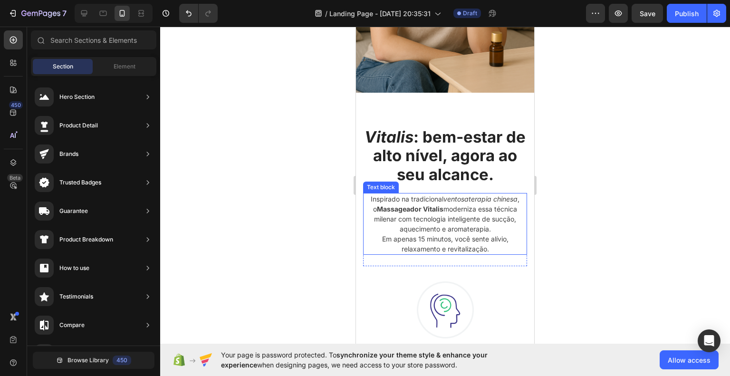
click at [501, 216] on p "Inspirado na tradicional ventosaterapia chinesa , o Massageador Vitalis moderni…" at bounding box center [445, 214] width 162 height 40
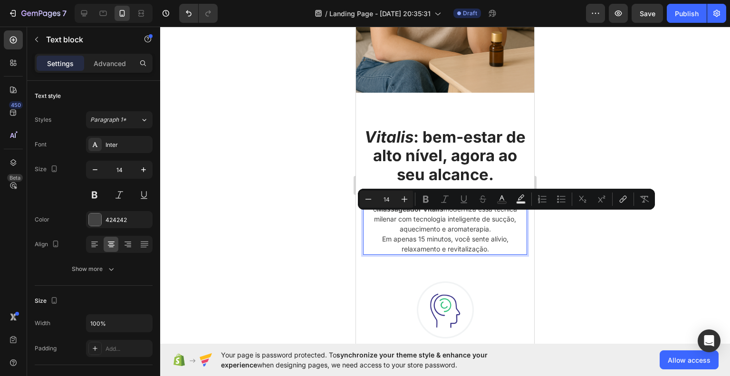
click at [489, 216] on p "Inspirado na tradicional ventosaterapia chinesa , o Massageador Vitalis moderni…" at bounding box center [445, 214] width 162 height 40
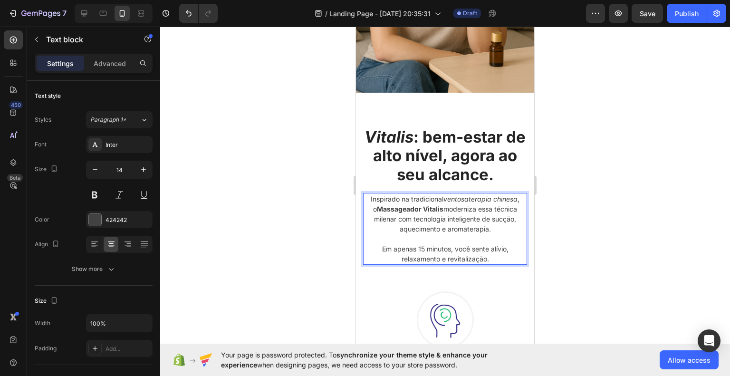
click at [592, 234] on div at bounding box center [445, 201] width 570 height 349
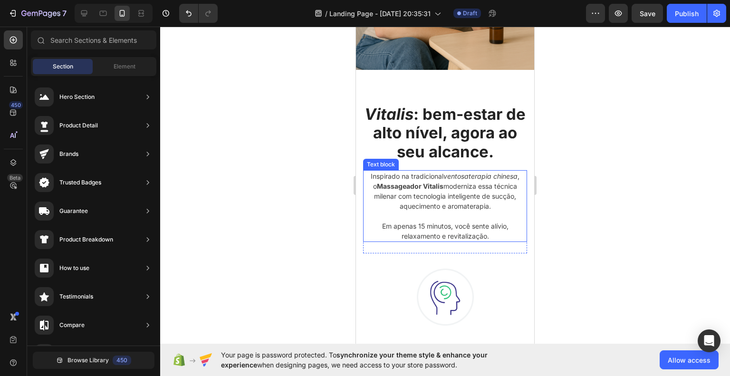
scroll to position [903, 0]
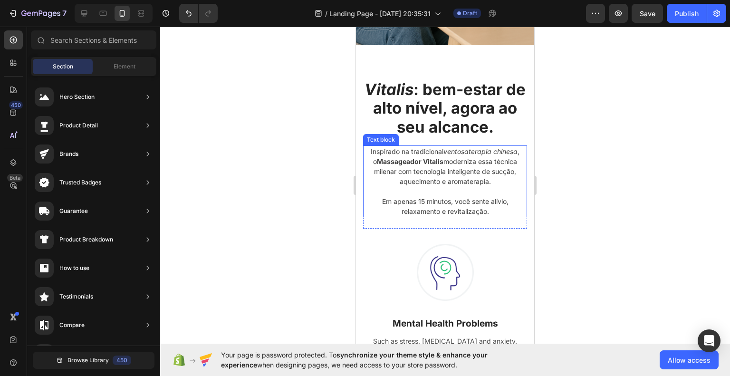
click at [477, 174] on p "Inspirado na tradicional ventosaterapia chinesa , o Massageador Vitalis moderni…" at bounding box center [445, 166] width 162 height 40
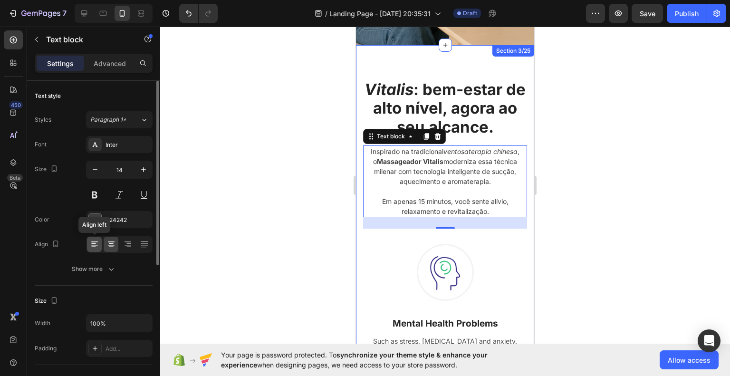
click at [96, 243] on icon at bounding box center [95, 245] width 10 height 10
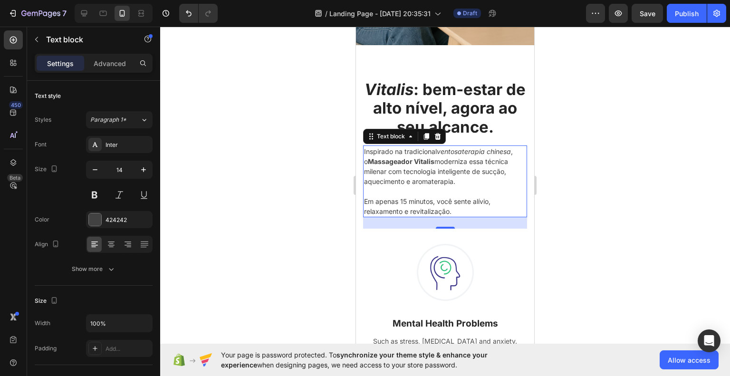
click at [639, 231] on div at bounding box center [445, 201] width 570 height 349
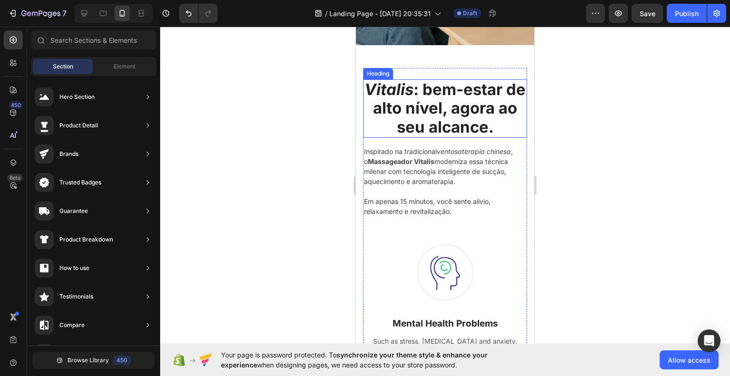
click at [473, 110] on p "⁠⁠⁠⁠⁠⁠⁠ Vitalis : bem-estar de alto nível, agora ao seu alcance." at bounding box center [445, 108] width 162 height 57
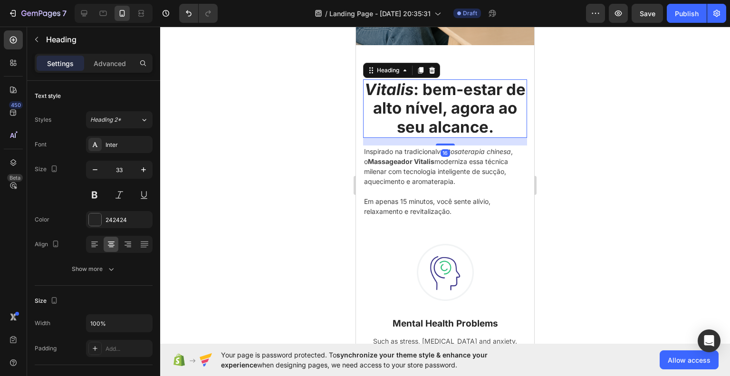
click at [614, 143] on div at bounding box center [445, 201] width 570 height 349
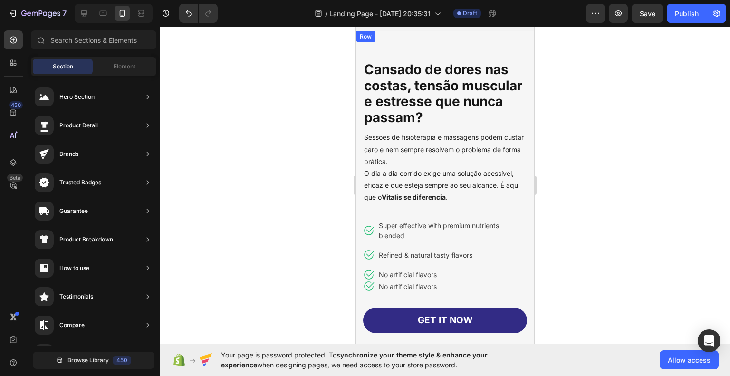
scroll to position [333, 0]
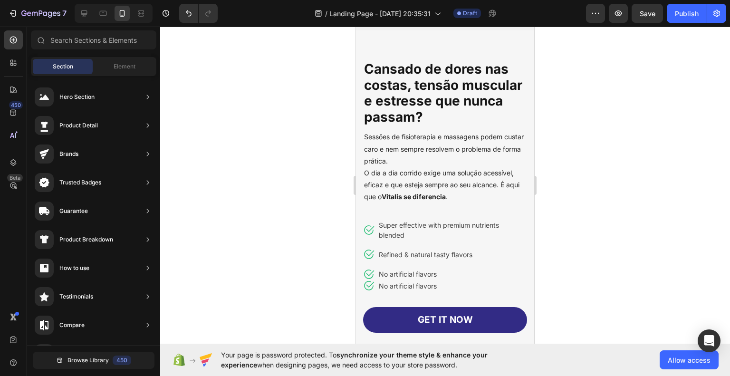
click at [598, 279] on div at bounding box center [445, 201] width 570 height 349
click at [427, 228] on p "Super effective with premium nutrients blended" at bounding box center [452, 230] width 147 height 20
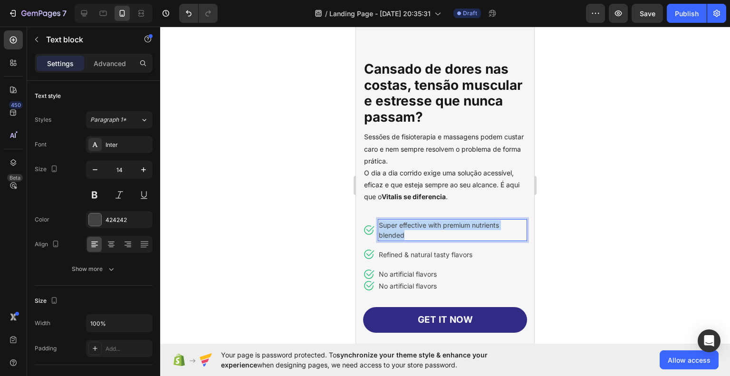
click at [427, 228] on p "Super effective with premium nutrients blended" at bounding box center [452, 230] width 147 height 20
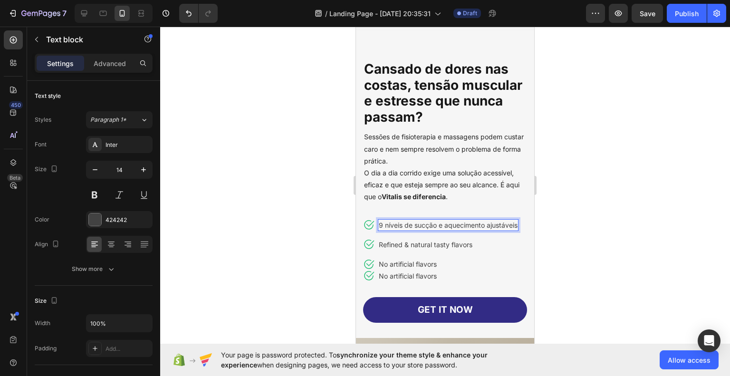
click at [580, 252] on div at bounding box center [445, 201] width 570 height 349
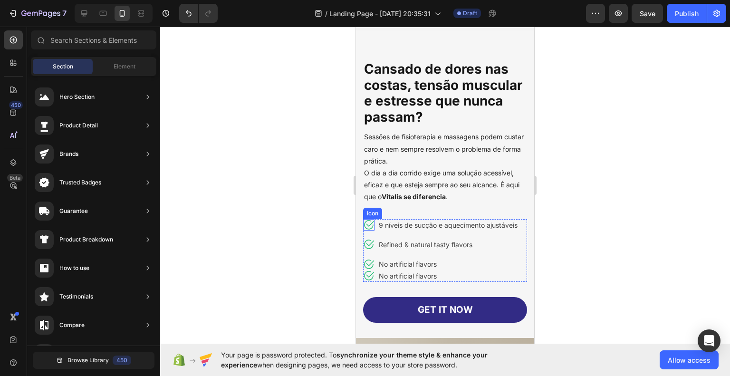
click at [369, 226] on icon at bounding box center [369, 225] width 10 height 10
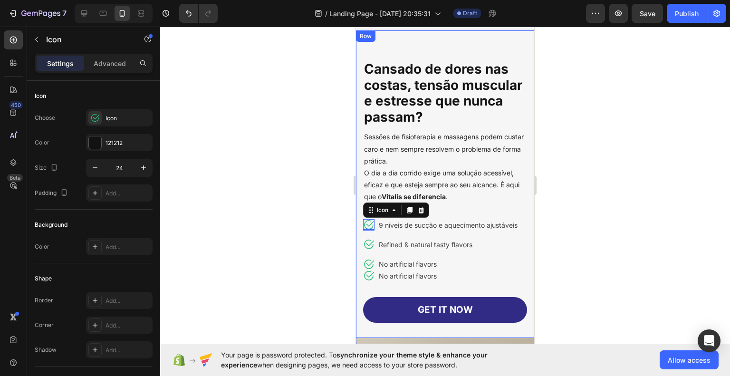
click at [613, 237] on div at bounding box center [445, 201] width 570 height 349
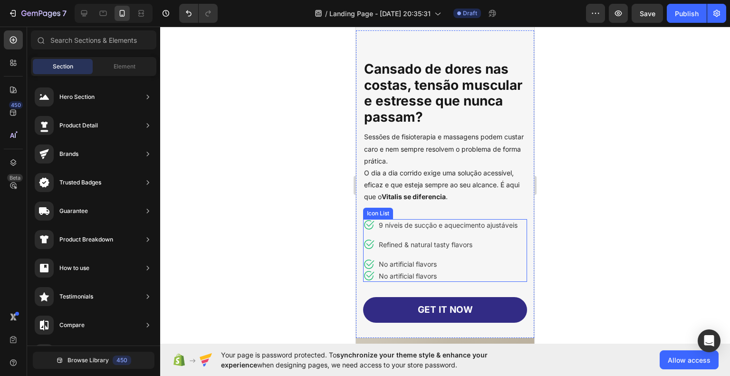
click at [501, 261] on ul "Icon 9 níveis de sucção e aquecimento ajustáveis Text block Icon Refined & natu…" at bounding box center [440, 250] width 155 height 63
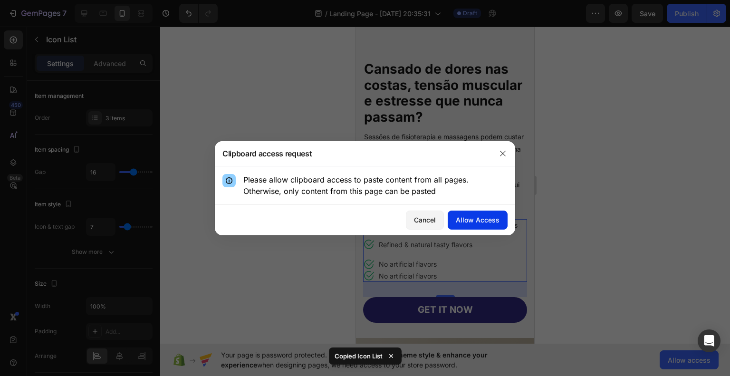
click at [489, 219] on div "Allow Access" at bounding box center [478, 220] width 44 height 10
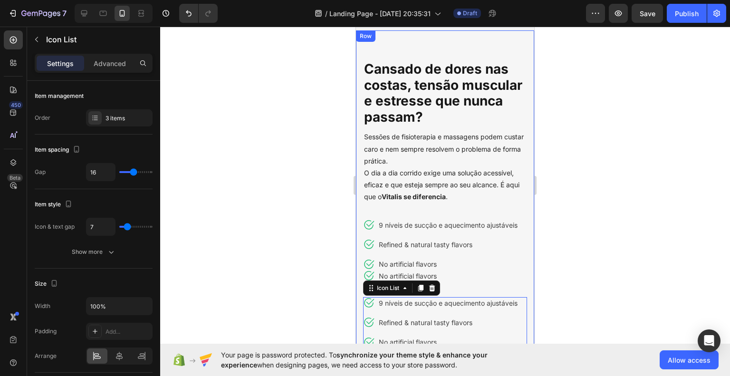
scroll to position [247, 0]
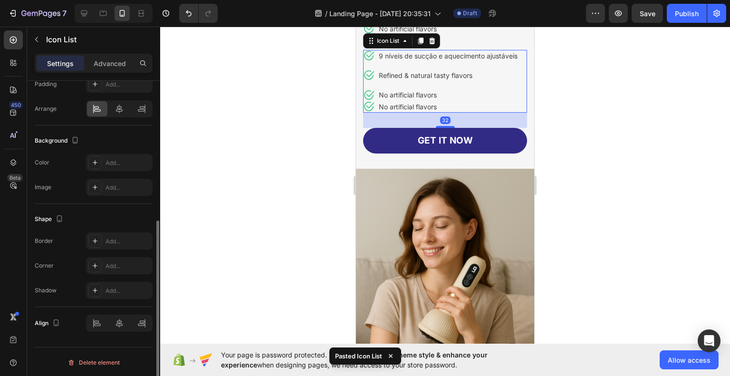
click at [597, 239] on div at bounding box center [445, 201] width 570 height 349
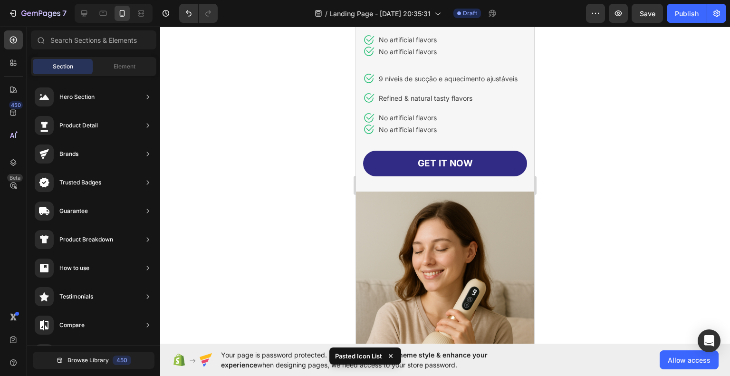
scroll to position [485, 0]
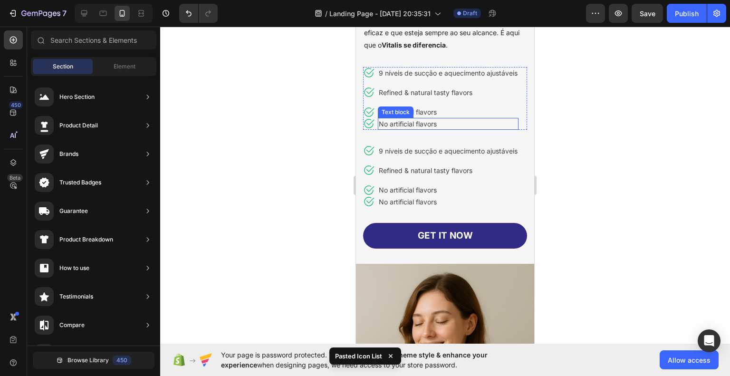
click at [416, 129] on p "No artificial flavors" at bounding box center [448, 124] width 139 height 10
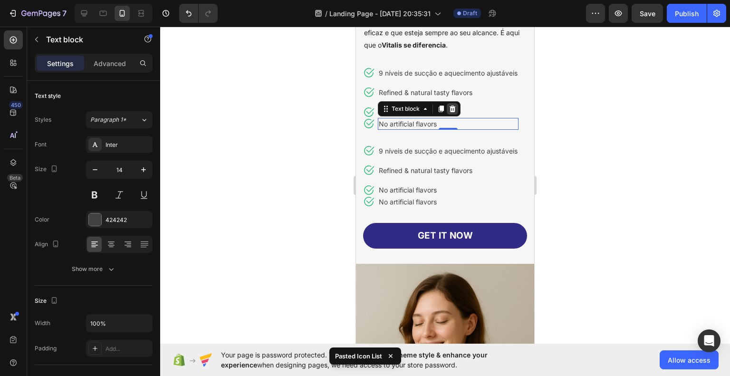
click at [452, 115] on div at bounding box center [452, 108] width 11 height 11
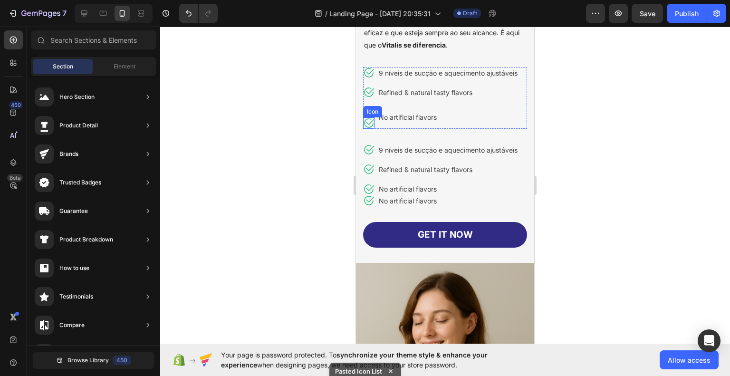
click at [370, 129] on icon at bounding box center [368, 122] width 11 height 11
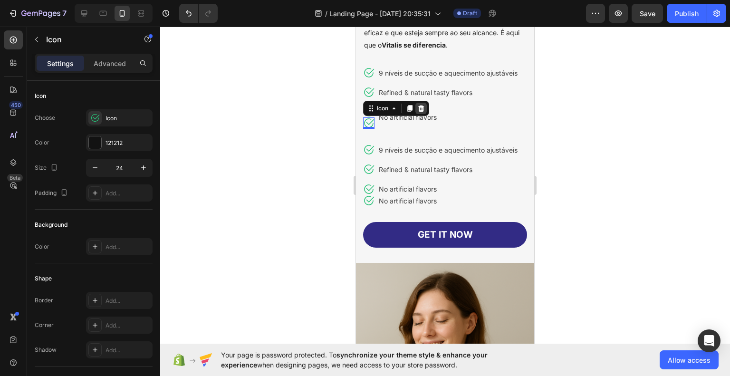
click at [419, 112] on icon at bounding box center [421, 108] width 6 height 7
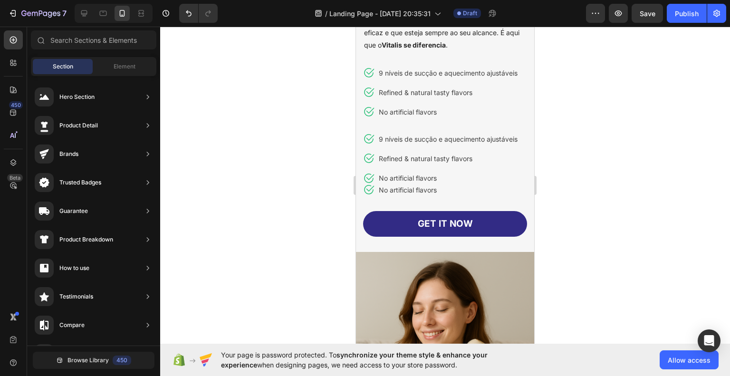
click at [624, 165] on div at bounding box center [445, 201] width 570 height 349
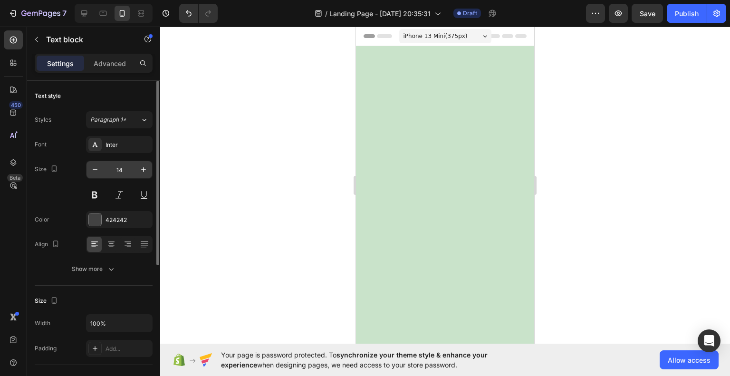
scroll to position [485, 0]
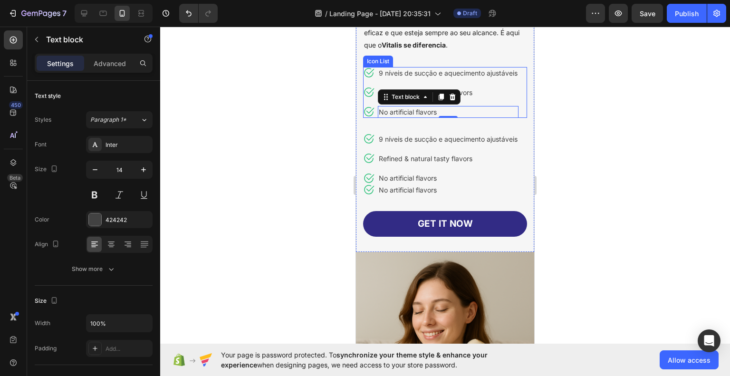
click at [509, 92] on ul "Icon 9 níveis de sucção e aquecimento ajustáveis Text block Icon Refined & natu…" at bounding box center [440, 92] width 155 height 51
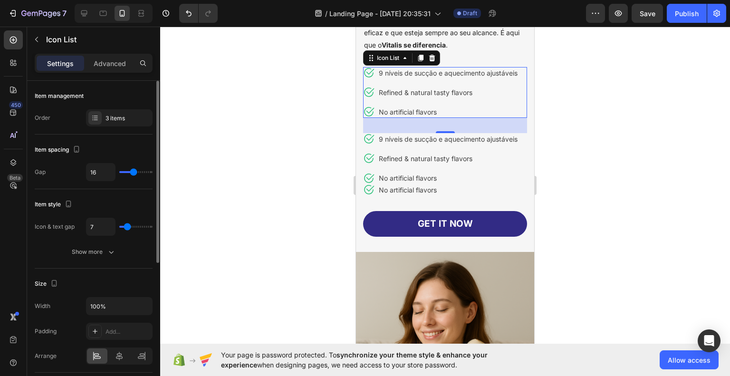
click at [122, 127] on div "Item management Order 3 items" at bounding box center [94, 108] width 118 height 54
click at [122, 124] on div "3 items" at bounding box center [119, 117] width 67 height 17
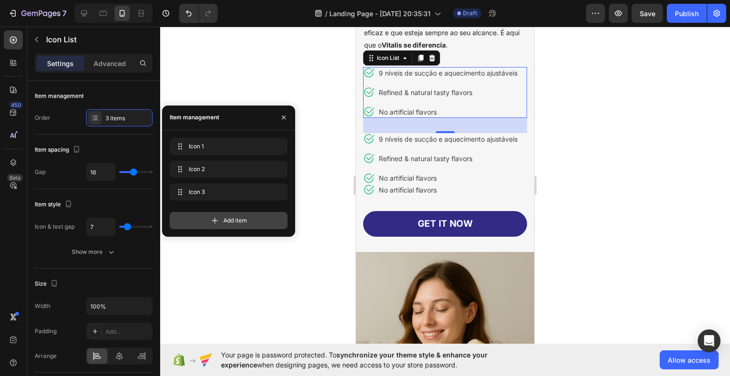
click at [219, 218] on icon at bounding box center [215, 221] width 10 height 10
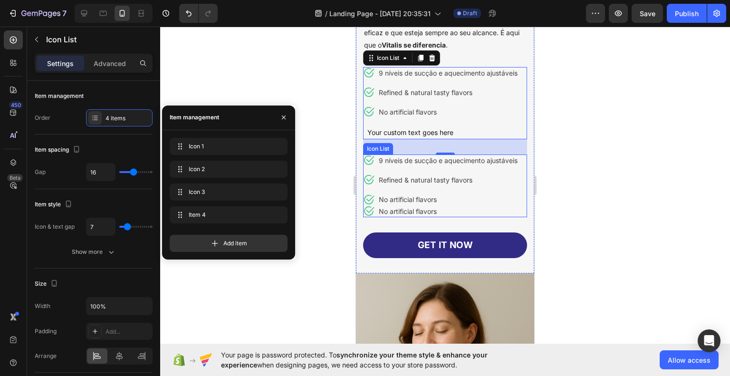
click at [500, 190] on ul "Icon 9 níveis de sucção e aquecimento ajustáveis Text block Icon Refined & natu…" at bounding box center [440, 185] width 155 height 63
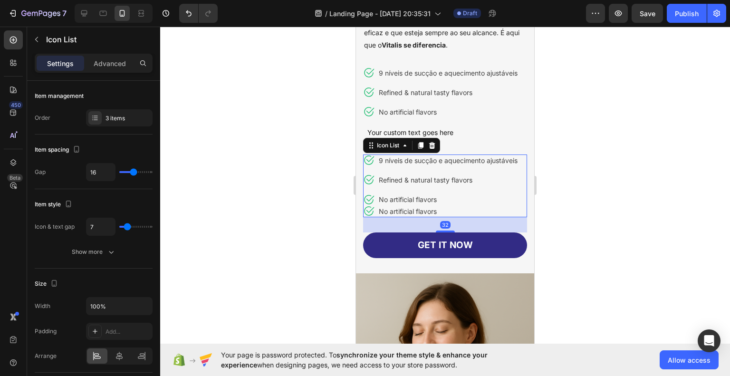
scroll to position [247, 0]
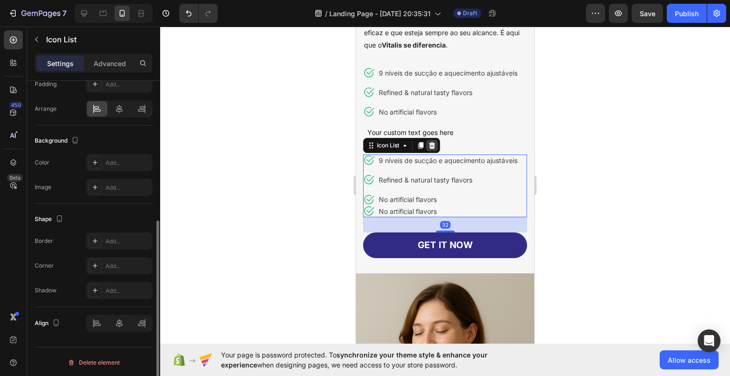
click at [435, 149] on icon at bounding box center [432, 146] width 8 height 8
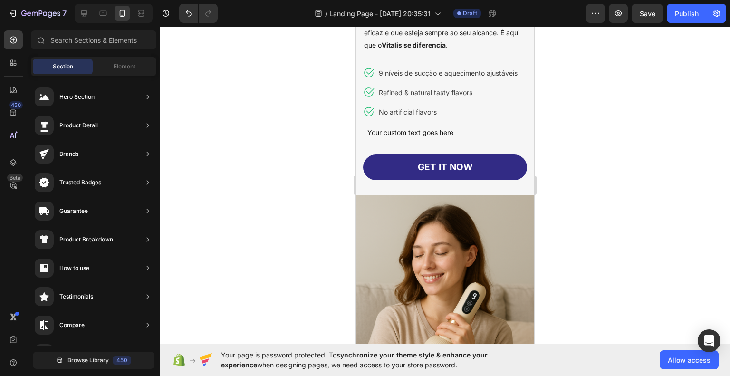
click at [631, 164] on div at bounding box center [445, 201] width 570 height 349
click at [473, 139] on div "Your custom text goes here" at bounding box center [442, 132] width 152 height 14
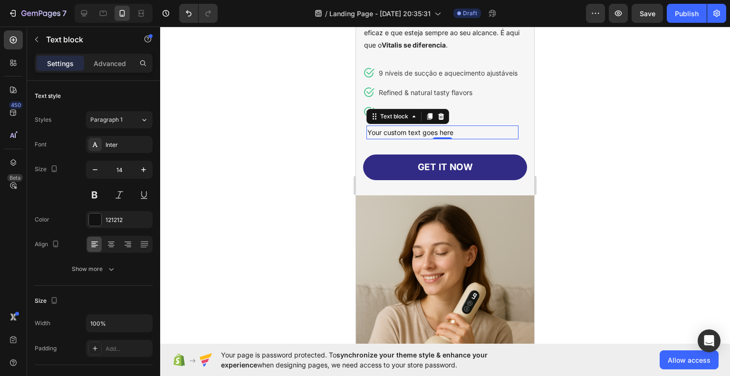
drag, startPoint x: 633, startPoint y: 186, endPoint x: 628, endPoint y: 183, distance: 6.0
click at [633, 186] on div at bounding box center [445, 201] width 570 height 349
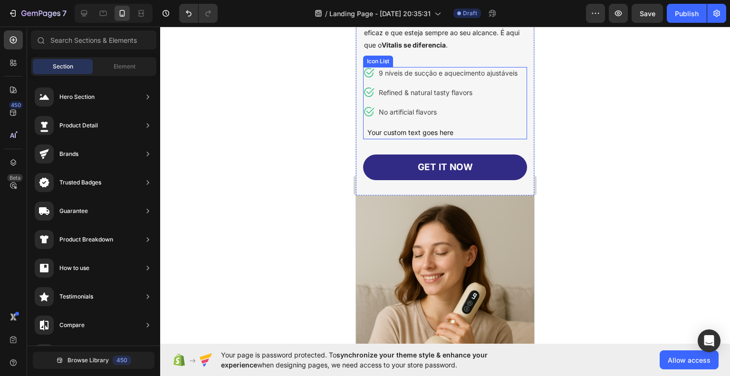
click at [502, 115] on ul "Icon 9 níveis de sucção e aquecimento ajustáveis Text block Icon Refined & natu…" at bounding box center [440, 103] width 155 height 72
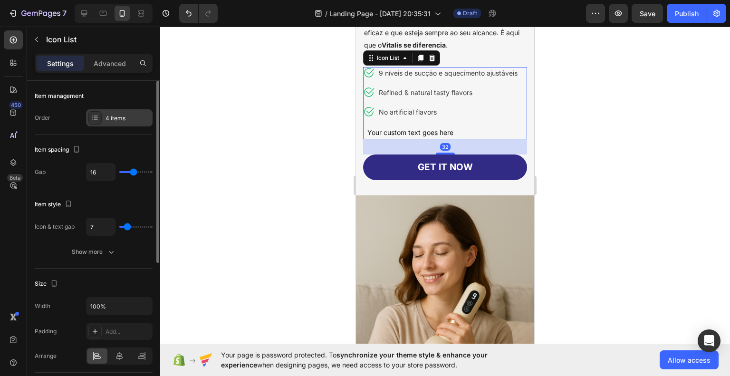
click at [127, 119] on div "4 items" at bounding box center [128, 118] width 45 height 9
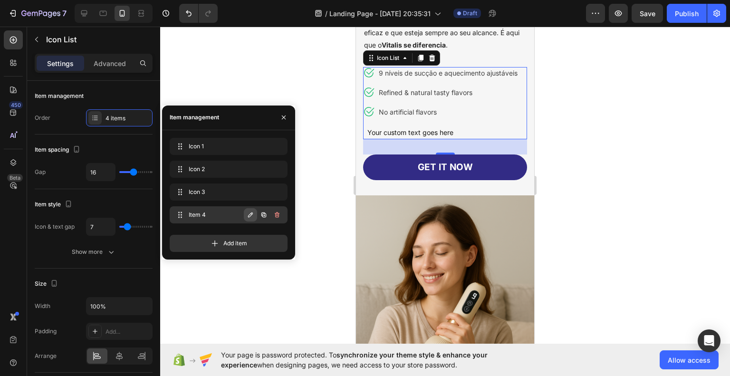
click at [248, 214] on icon "button" at bounding box center [251, 215] width 8 height 8
click at [265, 212] on icon "button" at bounding box center [264, 215] width 8 height 8
click at [278, 216] on icon "button" at bounding box center [278, 215] width 0 height 2
click at [278, 216] on div "Delete" at bounding box center [271, 215] width 18 height 9
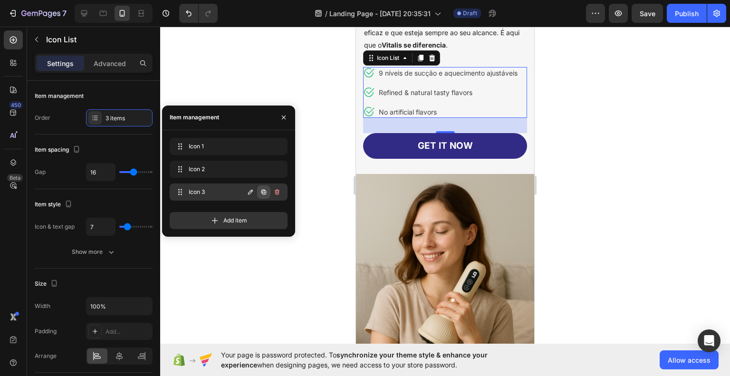
click at [262, 191] on icon "button" at bounding box center [263, 191] width 5 height 5
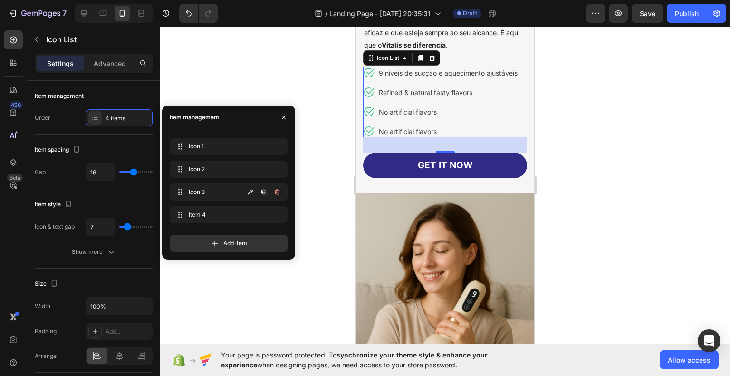
click at [262, 191] on icon "button" at bounding box center [263, 191] width 5 height 5
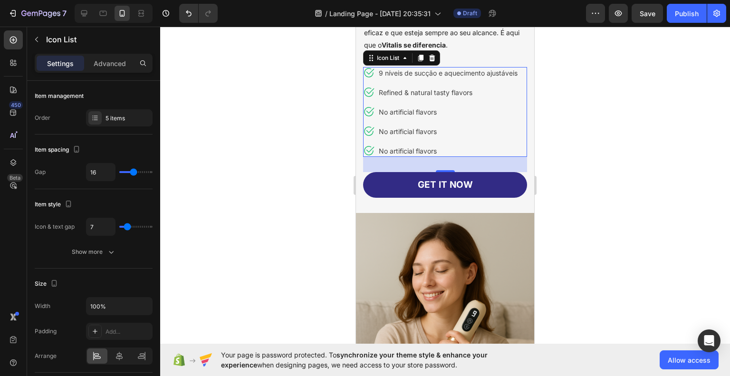
click at [604, 188] on div at bounding box center [445, 201] width 570 height 349
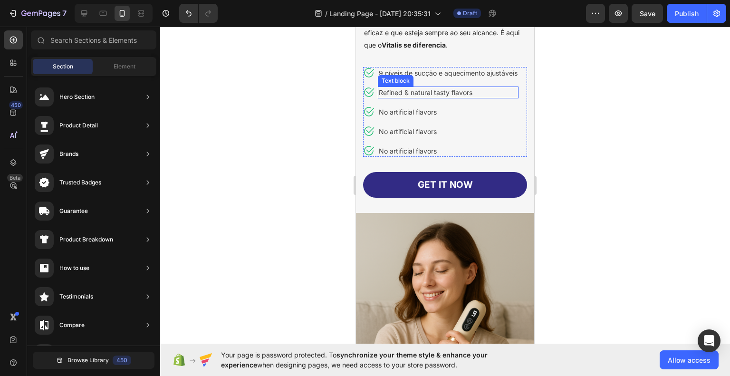
click at [414, 97] on p "Refined & natural tasty flavors" at bounding box center [448, 92] width 139 height 10
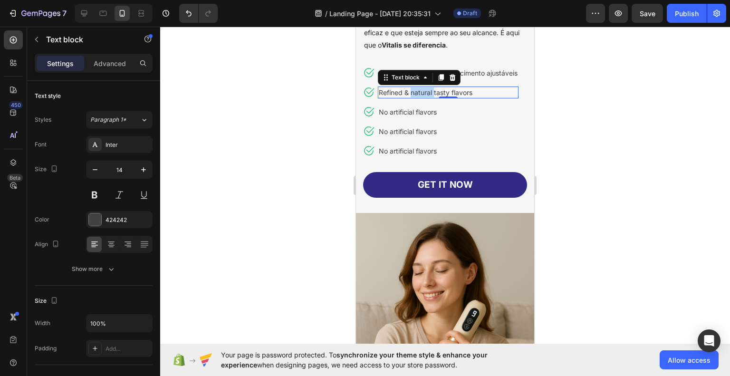
click at [414, 97] on p "Refined & natural tasty flavors" at bounding box center [448, 92] width 139 height 10
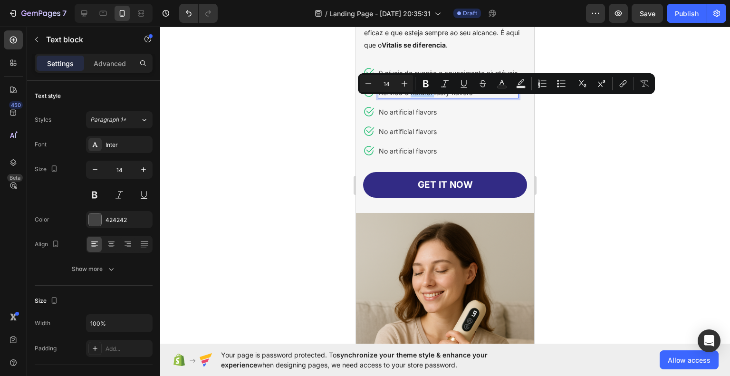
click at [414, 97] on p "Refined & natural tasty flavors" at bounding box center [448, 92] width 139 height 10
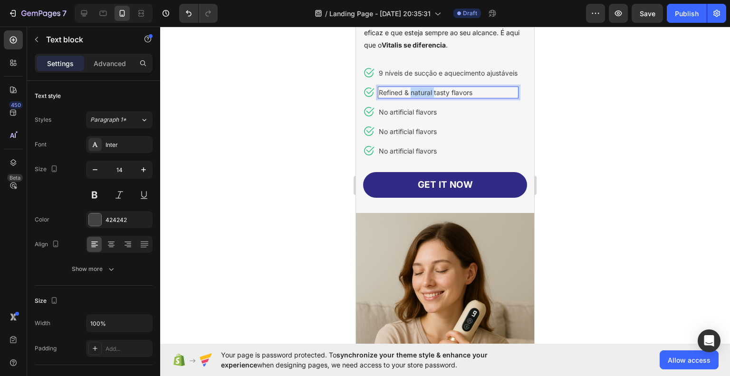
click at [414, 97] on p "Refined & natural tasty flavors" at bounding box center [448, 92] width 139 height 10
drag, startPoint x: 597, startPoint y: 130, endPoint x: 175, endPoint y: 92, distance: 423.2
click at [597, 130] on div at bounding box center [445, 201] width 570 height 349
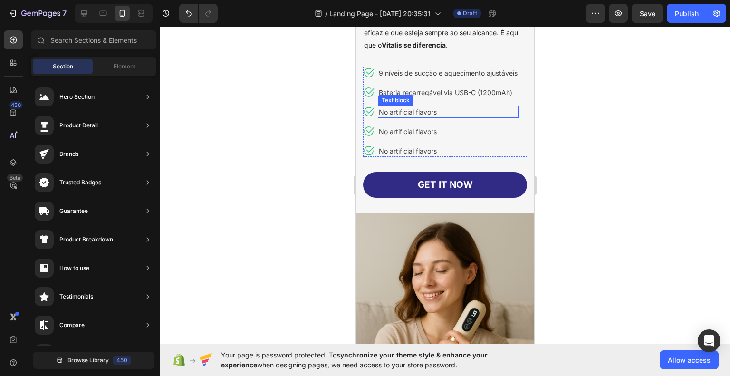
click at [406, 117] on p "No artificial flavors" at bounding box center [448, 112] width 139 height 10
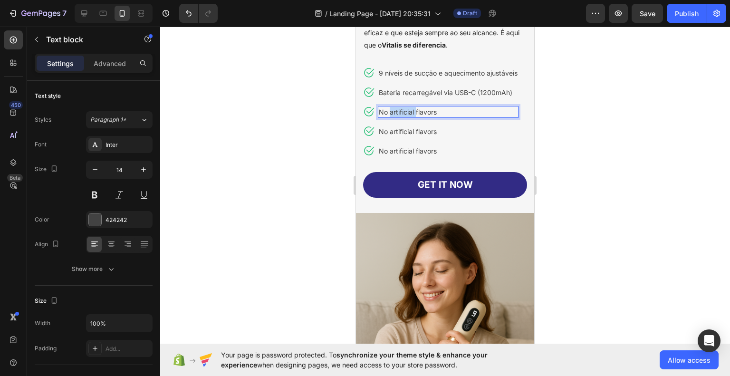
click at [406, 117] on p "No artificial flavors" at bounding box center [448, 112] width 139 height 10
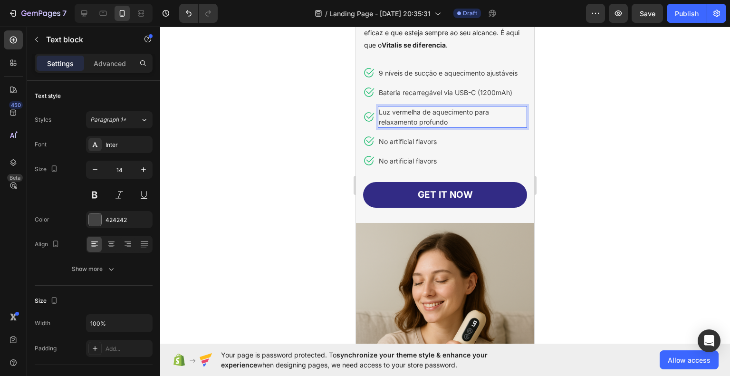
click at [602, 146] on div at bounding box center [445, 201] width 570 height 349
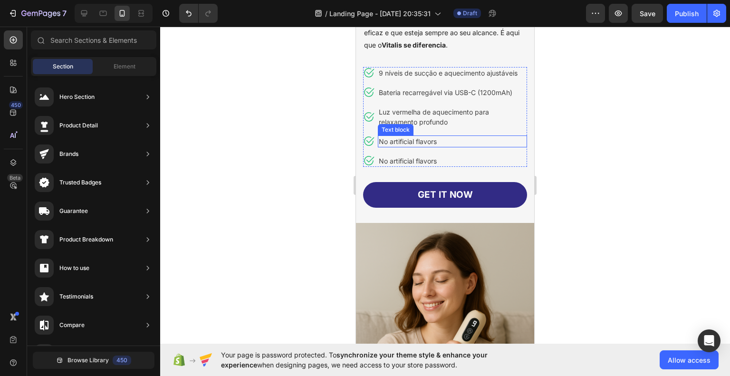
click at [413, 146] on p "No artificial flavors" at bounding box center [452, 141] width 147 height 10
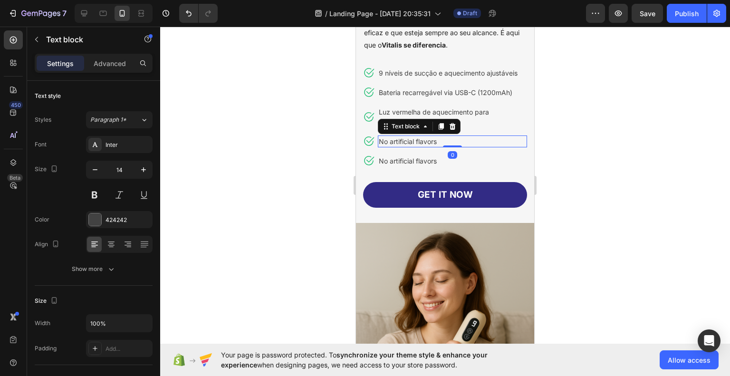
click at [413, 146] on p "No artificial flavors" at bounding box center [452, 141] width 147 height 10
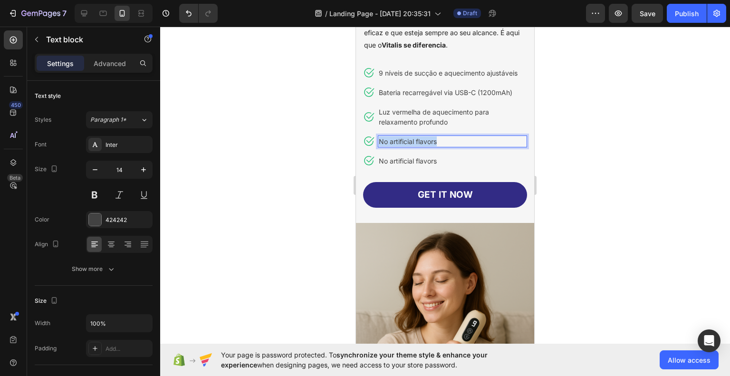
click at [413, 146] on p "No artificial flavors" at bounding box center [452, 141] width 147 height 10
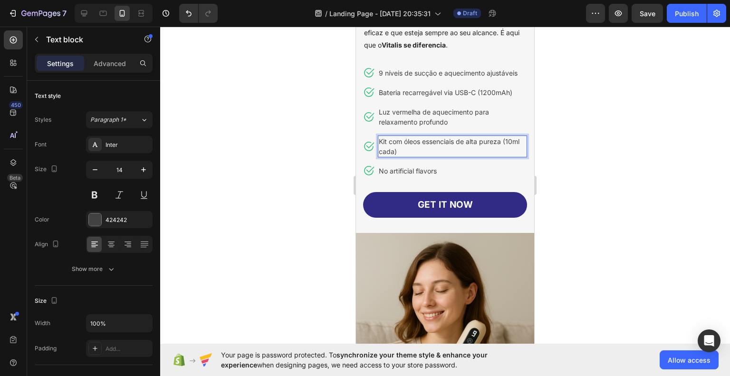
click at [577, 175] on div at bounding box center [445, 201] width 570 height 349
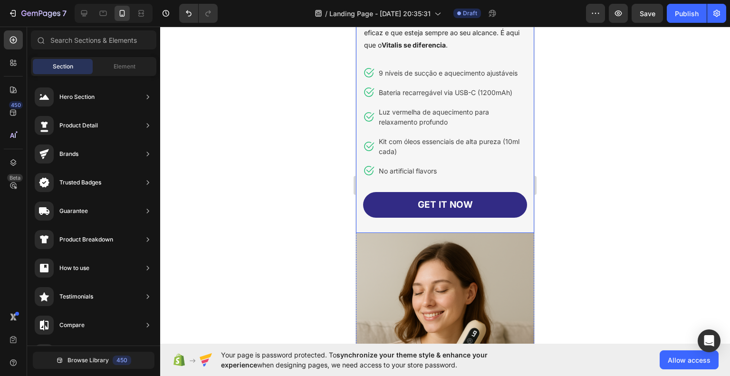
click at [417, 176] on p "No artificial flavors" at bounding box center [452, 171] width 147 height 10
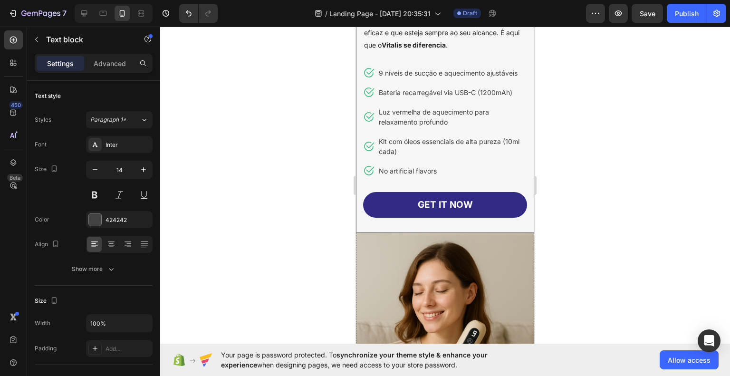
click at [417, 176] on p "No artificial flavors" at bounding box center [452, 171] width 147 height 10
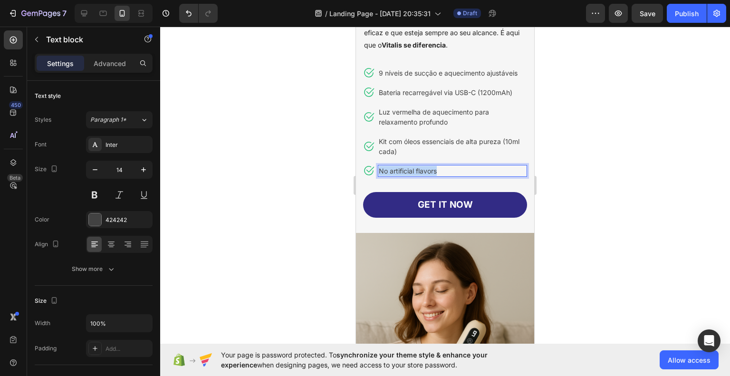
click at [417, 176] on p "No artificial flavors" at bounding box center [452, 171] width 147 height 10
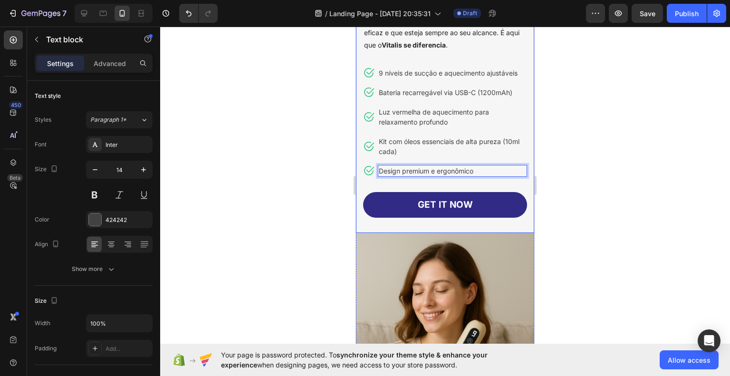
click at [610, 209] on div at bounding box center [445, 201] width 570 height 349
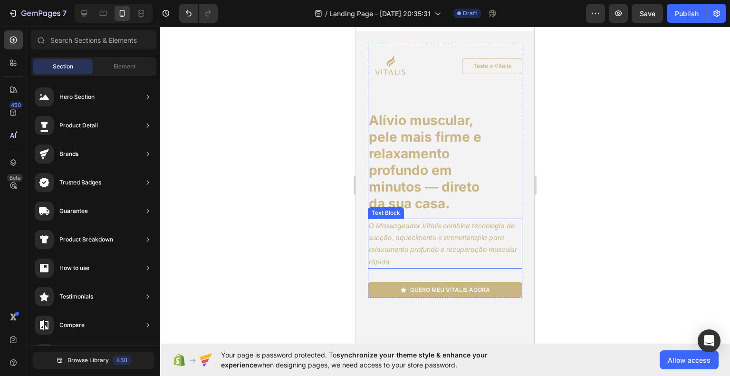
scroll to position [10, 0]
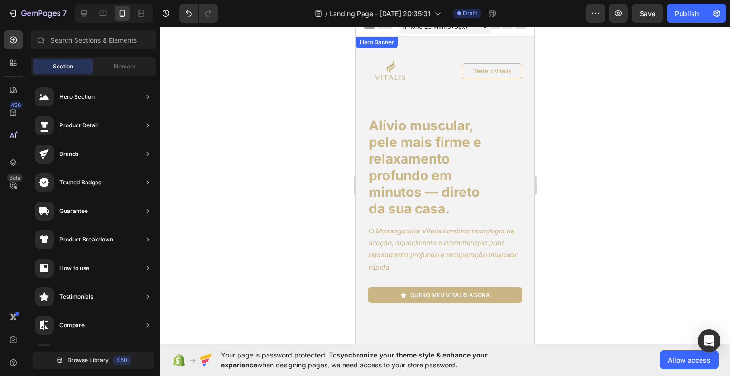
click at [474, 157] on h1 "Alívio muscular, pele mais firme e relaxamento profundo em minutos — direto da …" at bounding box center [433, 167] width 130 height 102
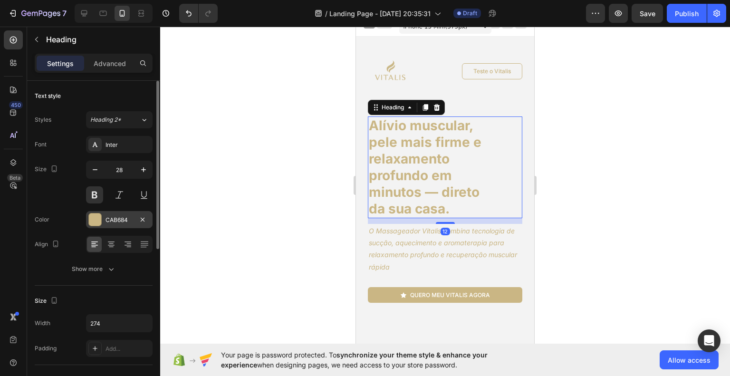
click at [106, 214] on div "CAB684" at bounding box center [119, 219] width 67 height 17
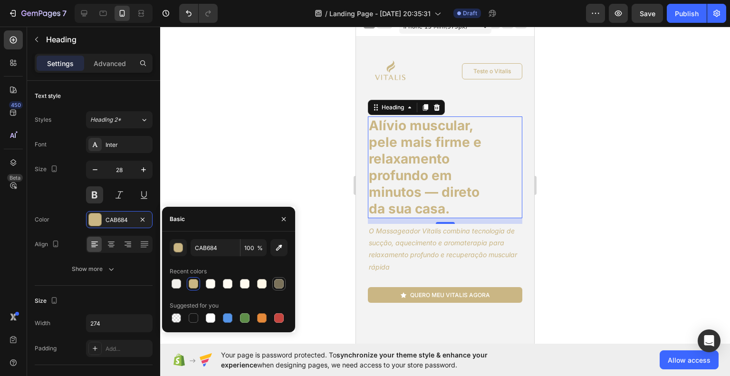
click at [279, 285] on div at bounding box center [279, 284] width 10 height 10
type input "7A7159"
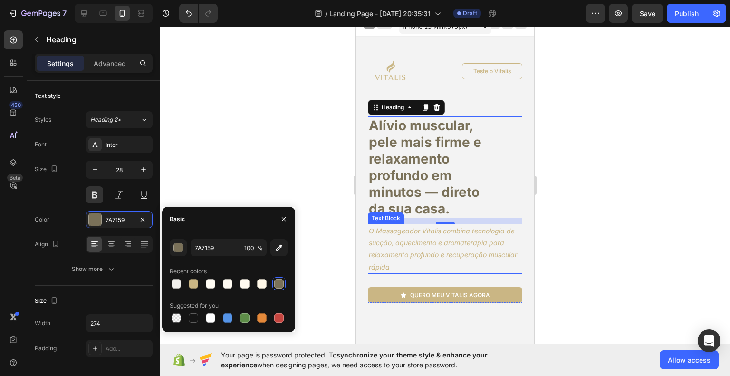
click at [424, 258] on icon "O Massageador Vitalis combina tecnologia de sucção, aquecimento e aromaterapia …" at bounding box center [443, 249] width 148 height 44
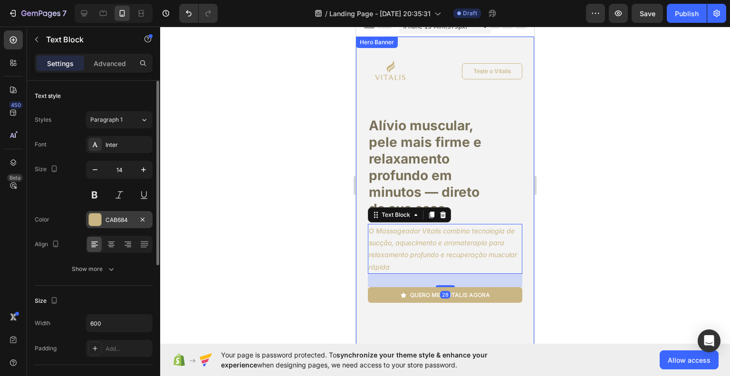
click at [113, 219] on div "CAB684" at bounding box center [120, 220] width 28 height 9
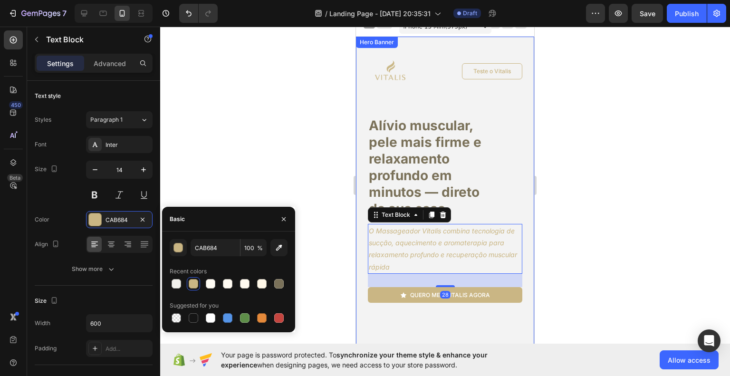
click at [281, 284] on div at bounding box center [279, 284] width 10 height 10
type input "7A7159"
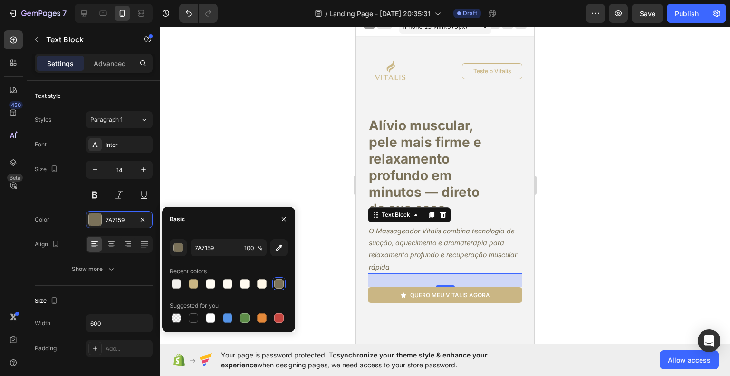
drag, startPoint x: 173, startPoint y: 281, endPoint x: 624, endPoint y: 304, distance: 451.6
click at [624, 304] on div at bounding box center [445, 201] width 570 height 349
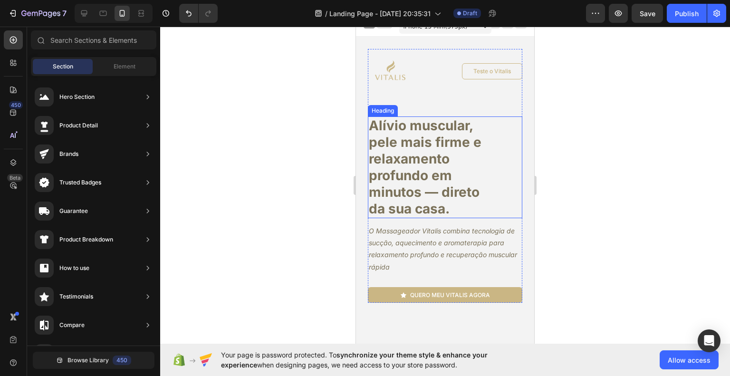
click at [406, 169] on h1 "Alívio muscular, pele mais firme e relaxamento profundo em minutos — direto da …" at bounding box center [433, 167] width 130 height 102
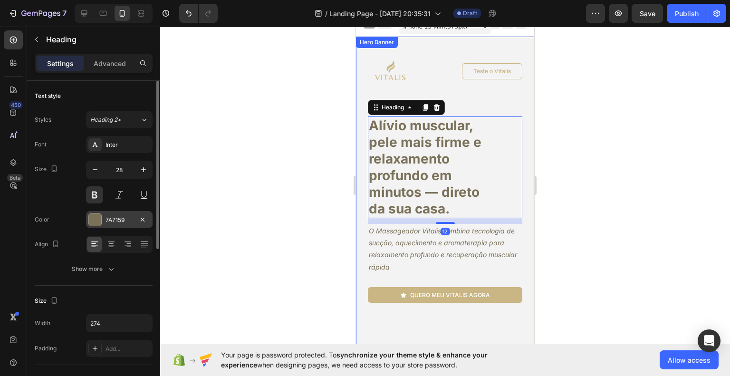
click at [108, 222] on div "7A7159" at bounding box center [120, 220] width 28 height 9
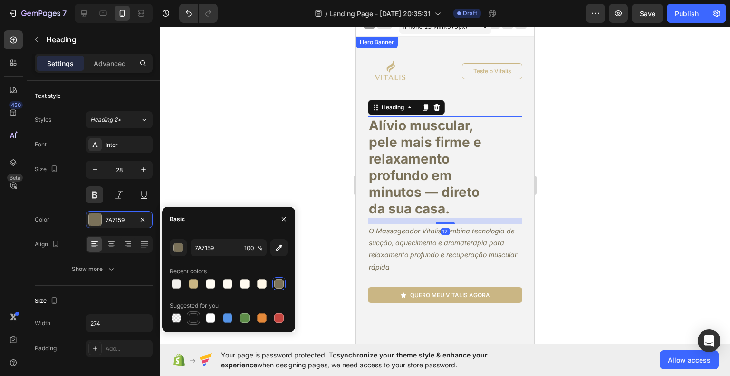
click at [195, 320] on div at bounding box center [194, 318] width 10 height 10
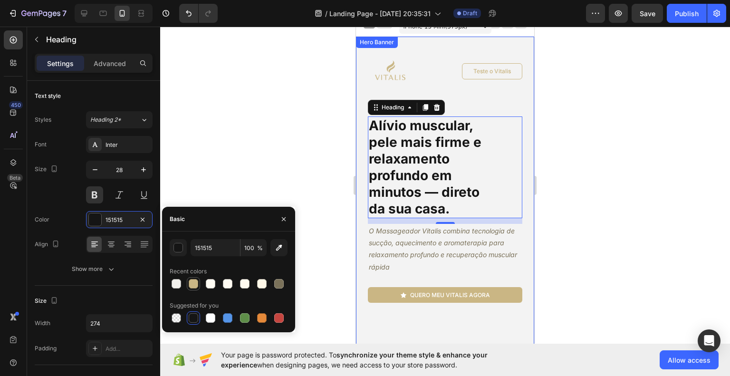
click at [197, 283] on div at bounding box center [194, 284] width 10 height 10
type input "CAB684"
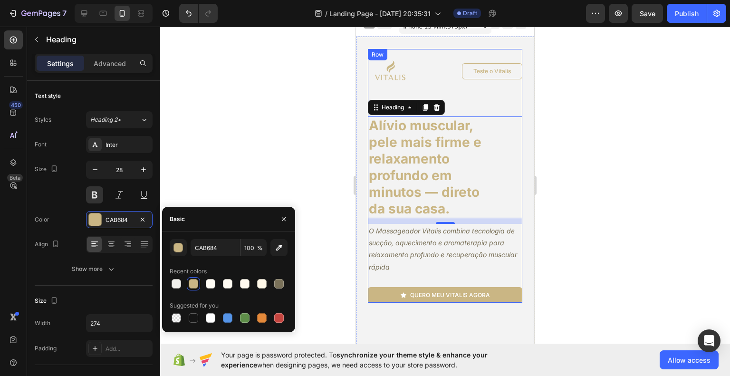
click at [620, 259] on div at bounding box center [445, 201] width 570 height 349
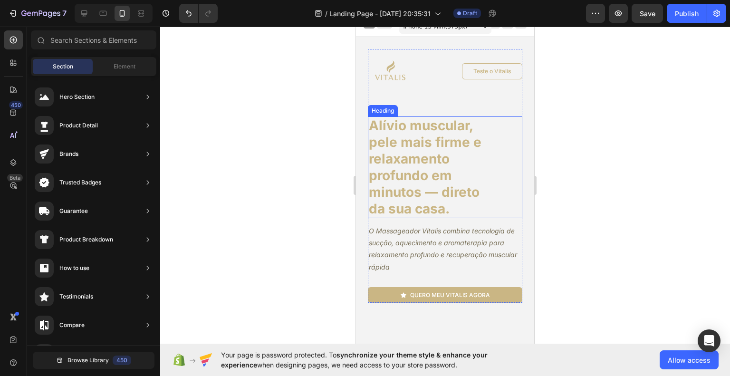
click at [430, 160] on h1 "Alívio muscular, pele mais firme e relaxamento profundo em minutos — direto da …" at bounding box center [433, 167] width 130 height 102
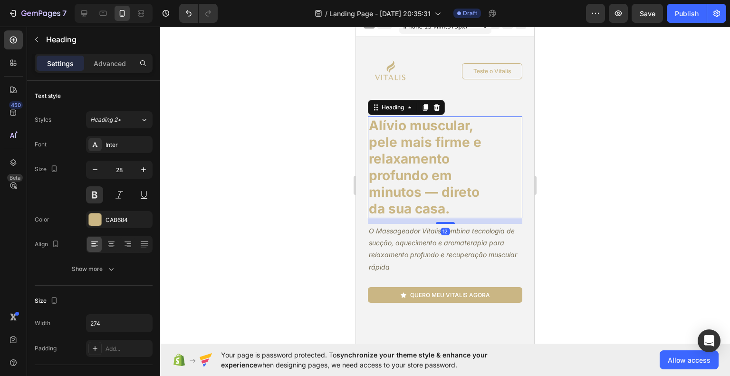
click at [614, 187] on div at bounding box center [445, 201] width 570 height 349
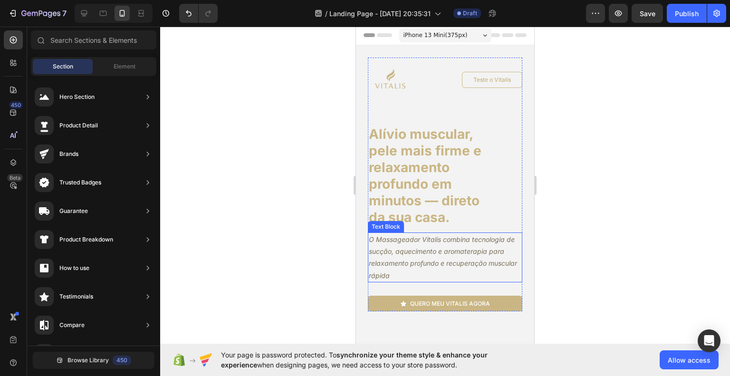
scroll to position [0, 0]
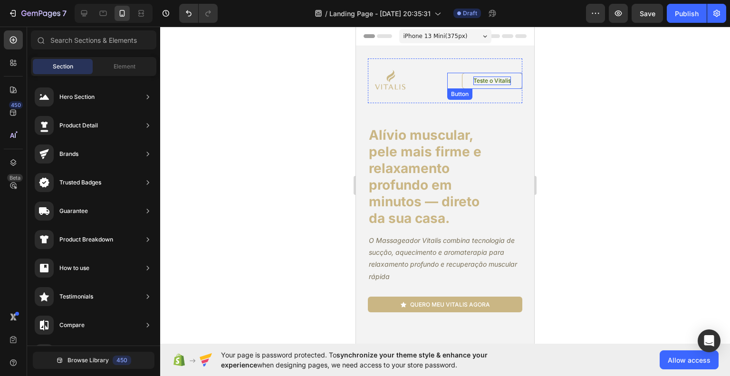
click at [477, 79] on p "Teste o Vitalis" at bounding box center [492, 81] width 38 height 9
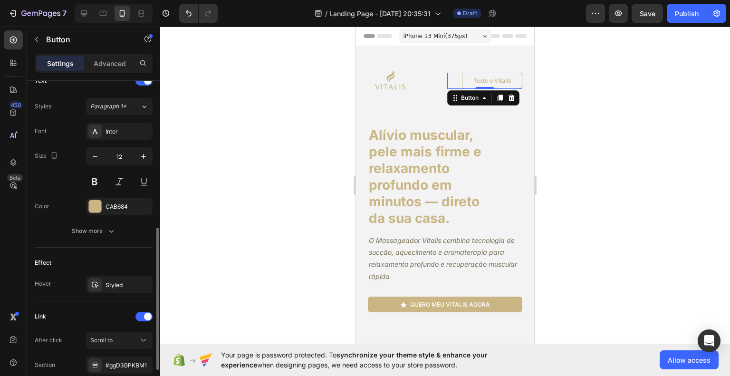
scroll to position [380, 0]
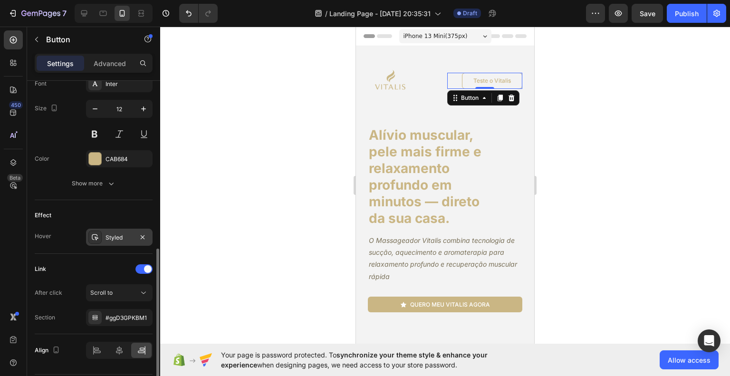
click at [115, 233] on div "Styled" at bounding box center [120, 237] width 28 height 9
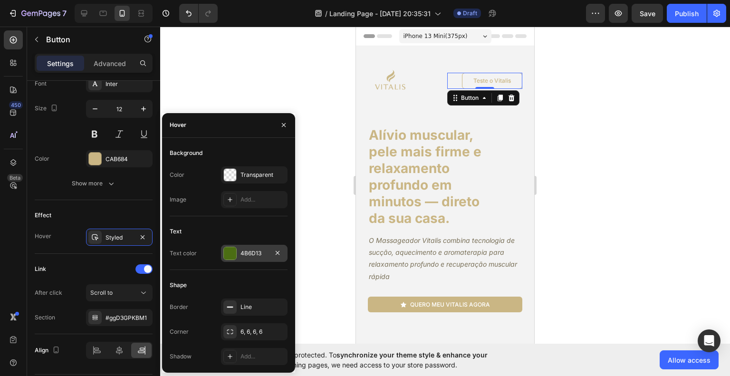
click at [245, 253] on div "4B6D13" at bounding box center [254, 253] width 28 height 9
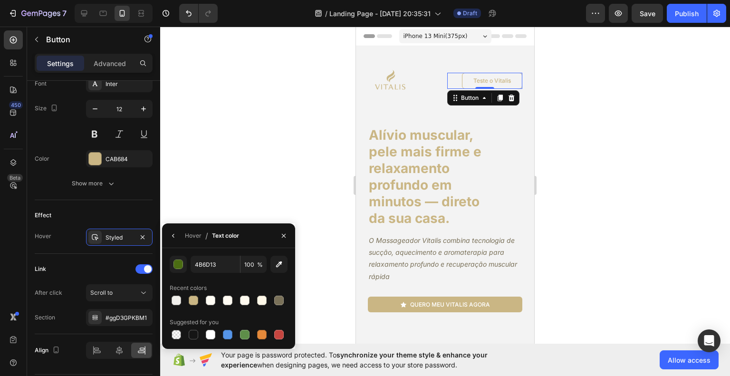
click at [289, 306] on div "4B6D13 100 % Recent colors Suggested for you" at bounding box center [228, 299] width 133 height 86
click at [279, 301] on div at bounding box center [279, 301] width 10 height 10
type input "7A7159"
click at [606, 271] on div at bounding box center [445, 201] width 570 height 349
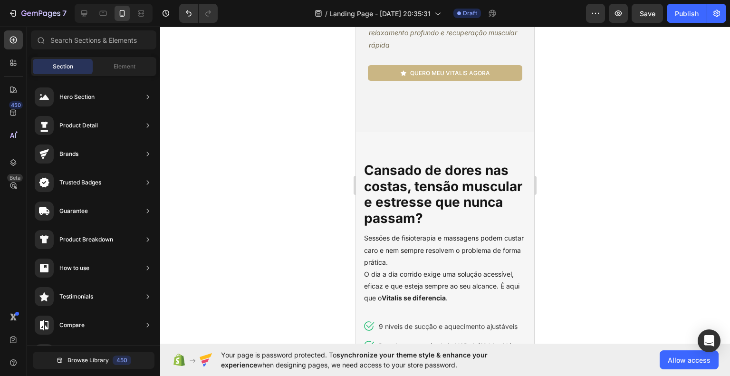
scroll to position [238, 0]
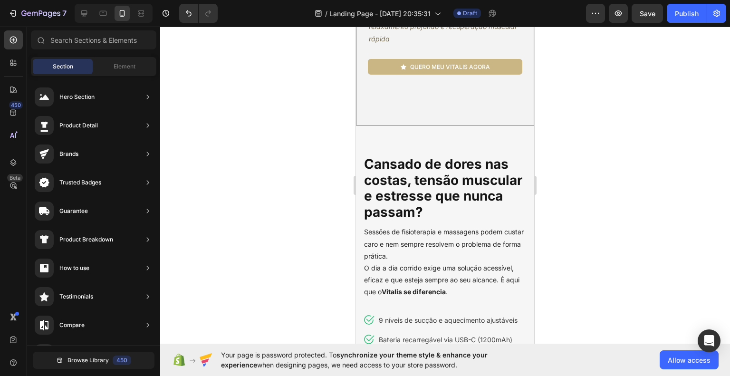
click at [426, 96] on div "Image Teste o Vitalis Button Row Alívio muscular, pele mais firme e relaxamento…" at bounding box center [445, 36] width 178 height 456
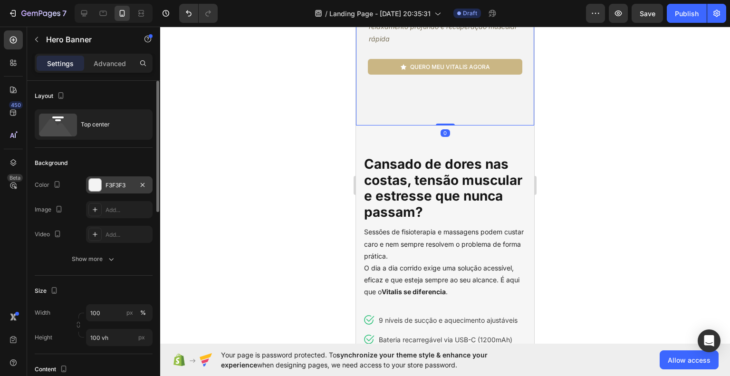
click at [109, 186] on div "F3F3F3" at bounding box center [120, 185] width 28 height 9
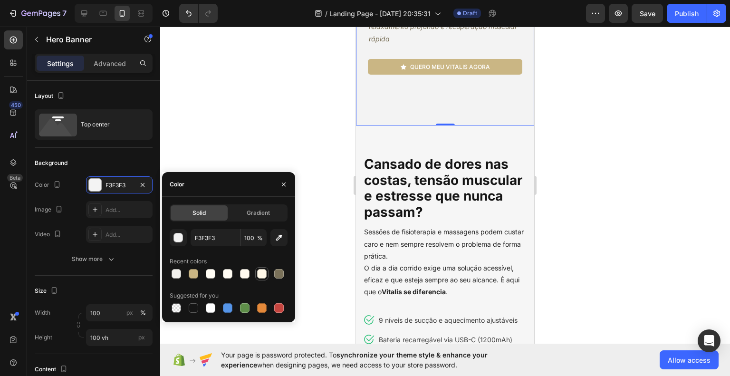
click at [259, 274] on div at bounding box center [262, 274] width 10 height 10
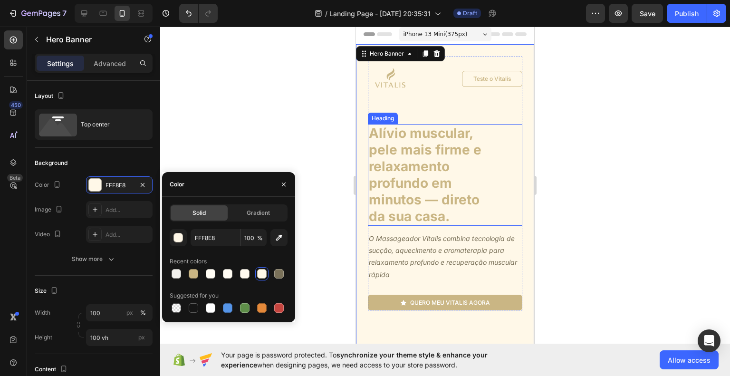
scroll to position [0, 0]
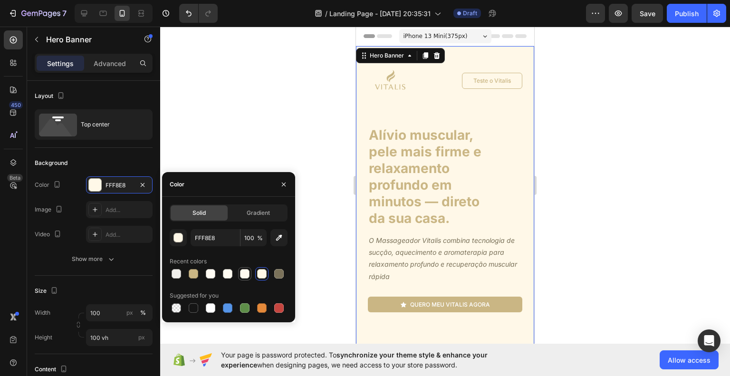
click at [246, 272] on div at bounding box center [245, 274] width 10 height 10
click at [228, 273] on div at bounding box center [228, 274] width 10 height 10
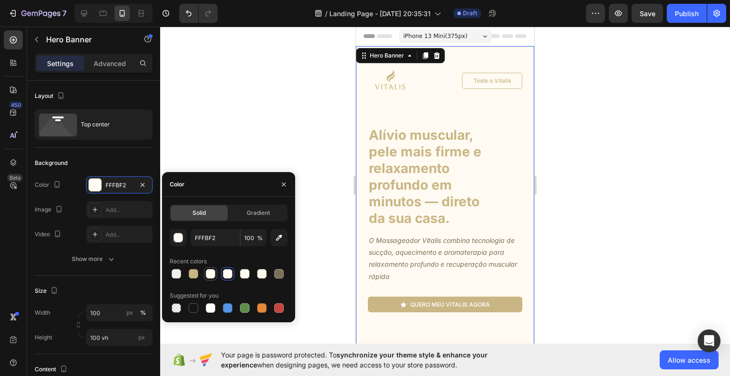
click at [212, 273] on div at bounding box center [211, 274] width 10 height 10
click at [179, 275] on div at bounding box center [177, 274] width 10 height 10
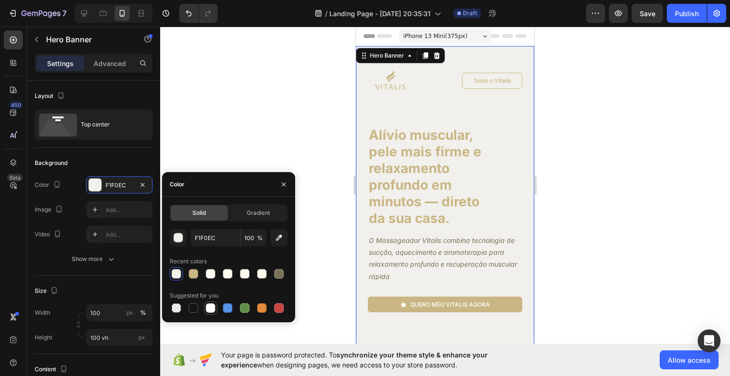
click at [211, 305] on div at bounding box center [211, 308] width 10 height 10
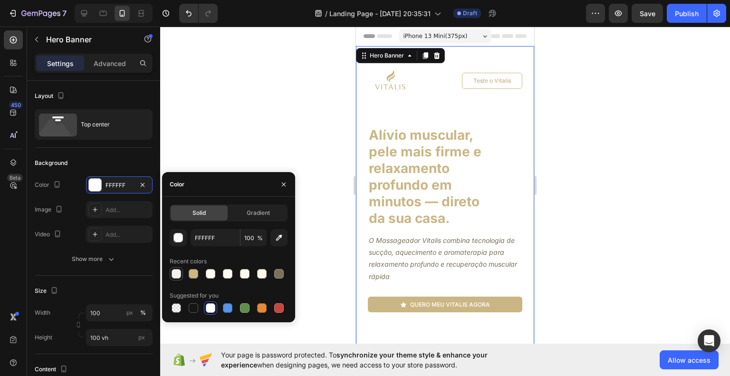
click at [174, 276] on div at bounding box center [177, 274] width 10 height 10
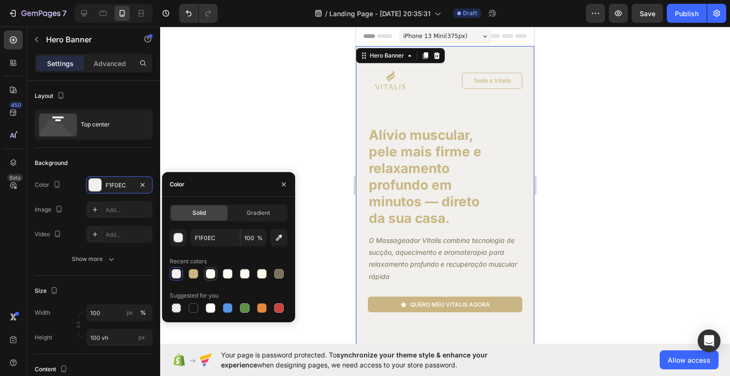
click at [209, 277] on div at bounding box center [211, 274] width 10 height 10
type input "FFFCF4"
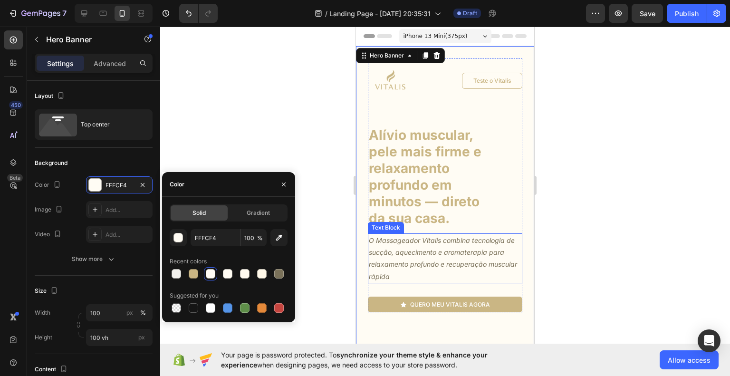
click at [607, 270] on div at bounding box center [445, 201] width 570 height 349
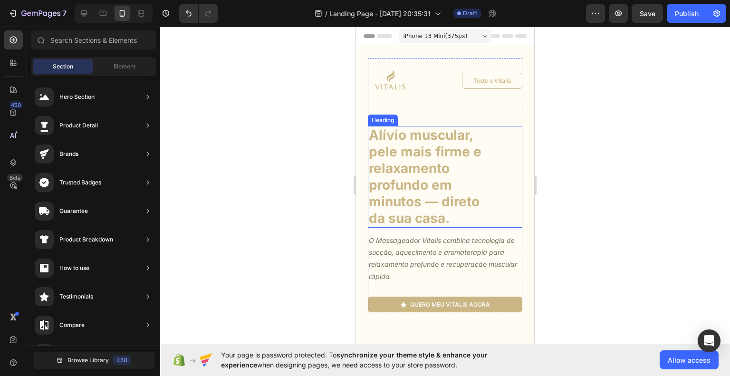
click at [417, 180] on h1 "Alívio muscular, pele mais firme e relaxamento profundo em minutos — direto da …" at bounding box center [433, 177] width 130 height 102
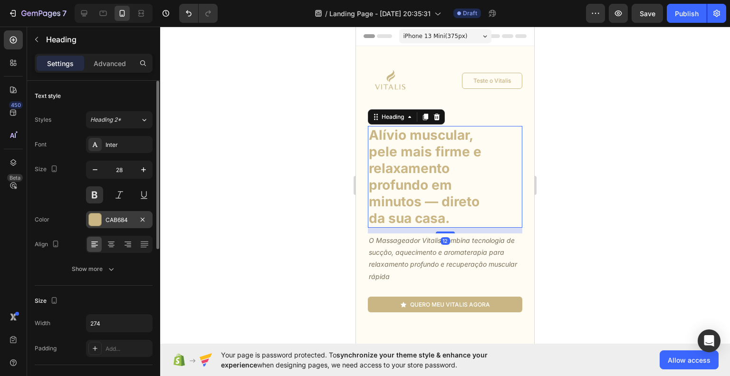
click at [125, 216] on div "CAB684" at bounding box center [120, 220] width 28 height 9
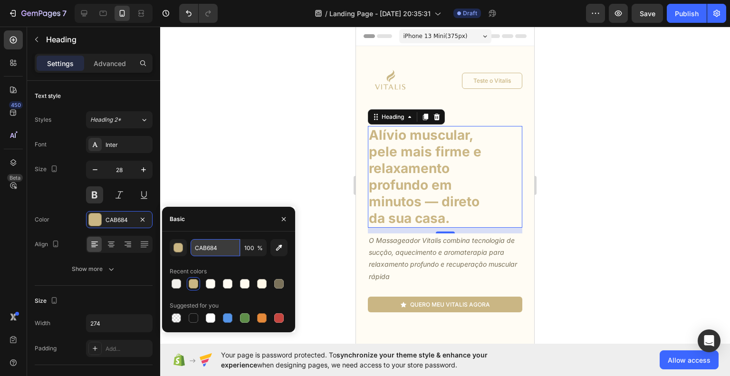
click at [213, 245] on input "CAB684" at bounding box center [215, 247] width 49 height 17
click at [181, 242] on button "button" at bounding box center [178, 247] width 17 height 17
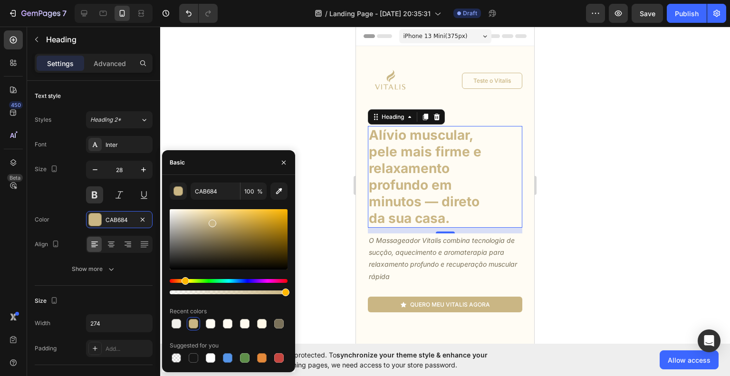
click at [212, 227] on div at bounding box center [229, 239] width 118 height 60
type input "B2A074"
click at [284, 158] on button "button" at bounding box center [283, 162] width 15 height 15
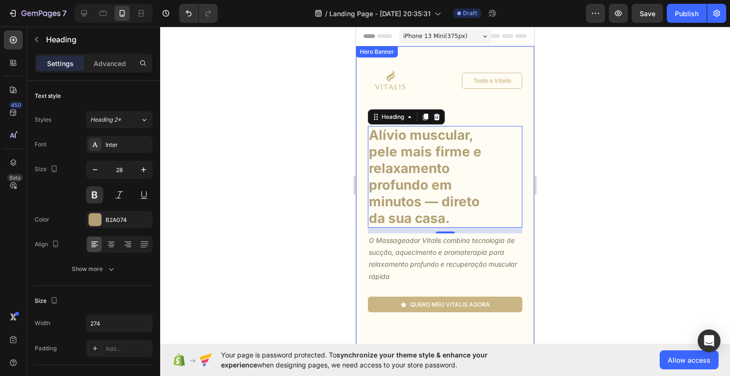
click at [616, 218] on div at bounding box center [445, 201] width 570 height 349
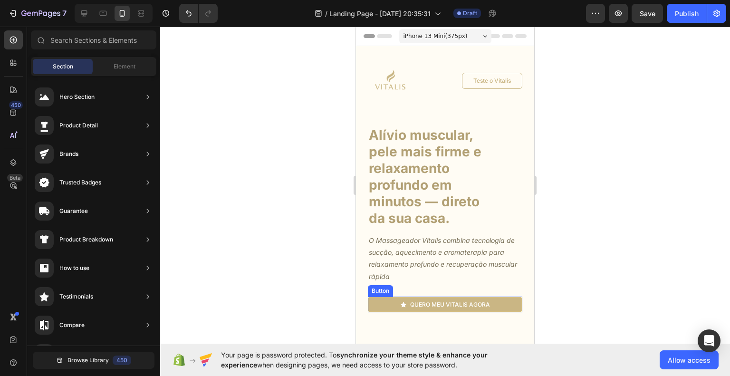
click at [501, 307] on link "quero meu vitalis agora" at bounding box center [445, 305] width 154 height 16
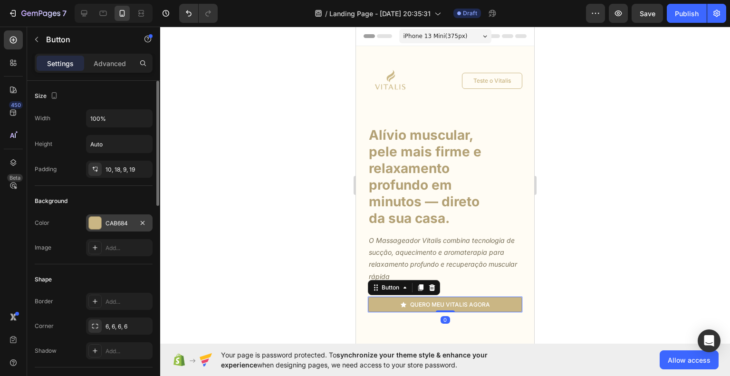
click at [119, 230] on div "CAB684" at bounding box center [119, 222] width 67 height 17
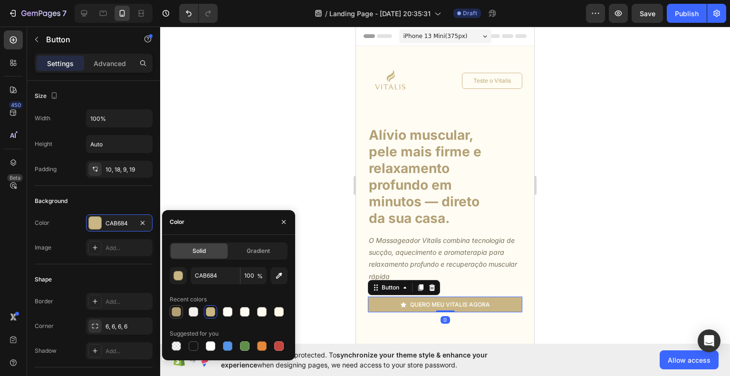
click at [174, 308] on div at bounding box center [177, 312] width 10 height 10
type input "B2A074"
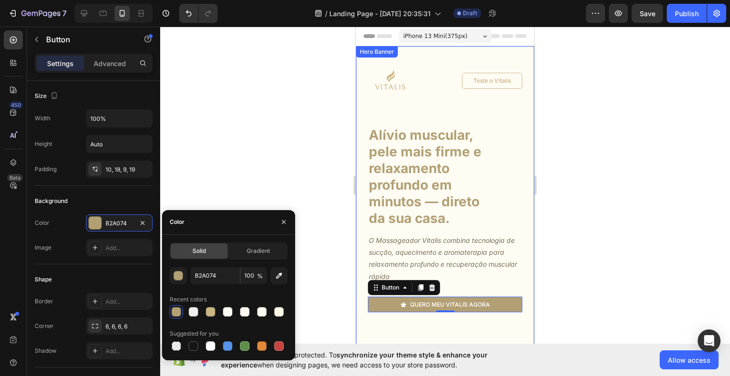
drag, startPoint x: 163, startPoint y: 271, endPoint x: 643, endPoint y: 287, distance: 480.2
click at [643, 287] on div at bounding box center [445, 201] width 570 height 349
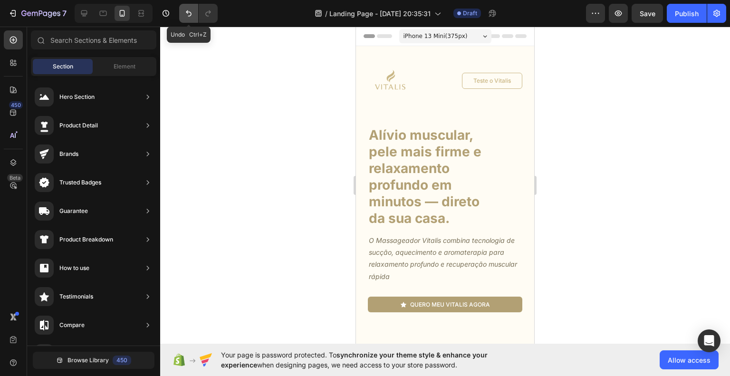
click at [189, 9] on icon "Undo/Redo" at bounding box center [189, 14] width 10 height 10
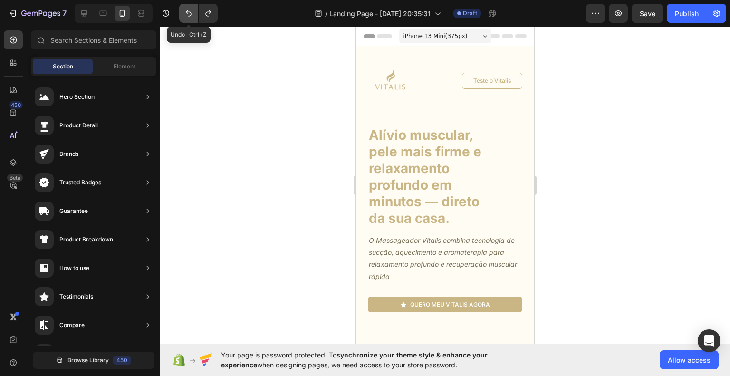
click at [189, 9] on icon "Undo/Redo" at bounding box center [189, 14] width 10 height 10
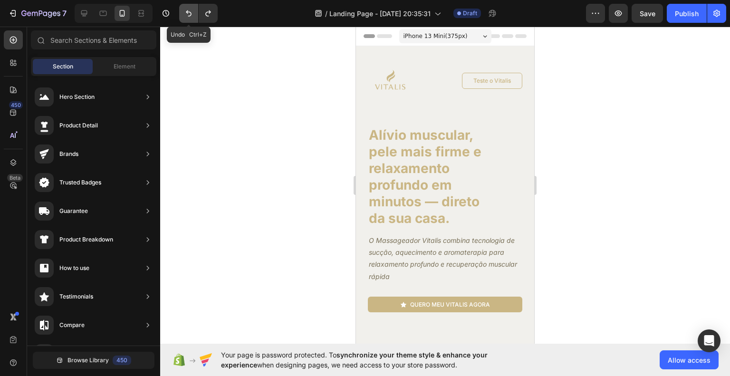
click at [189, 9] on icon "Undo/Redo" at bounding box center [189, 14] width 10 height 10
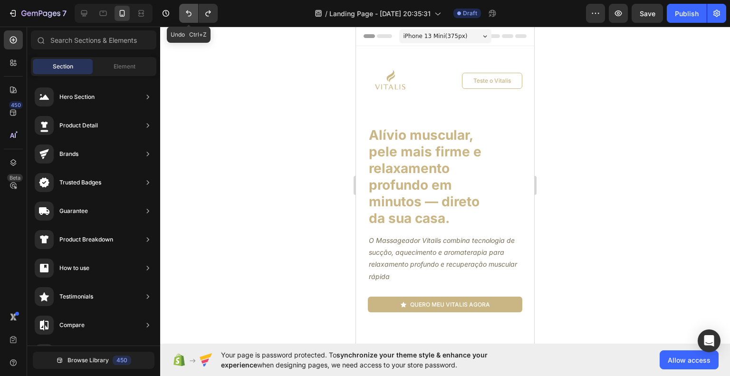
click at [189, 9] on icon "Undo/Redo" at bounding box center [189, 14] width 10 height 10
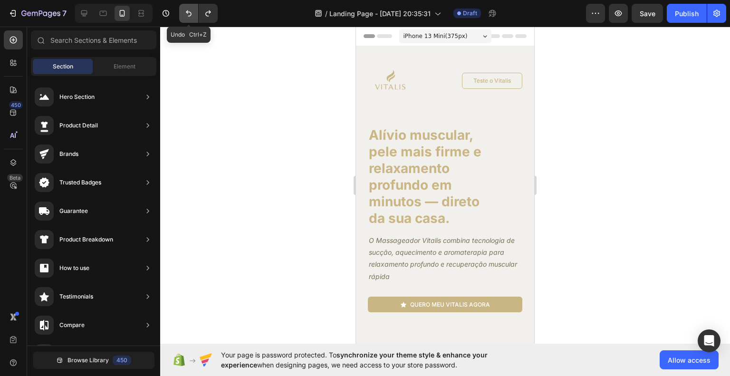
click at [189, 9] on icon "Undo/Redo" at bounding box center [189, 14] width 10 height 10
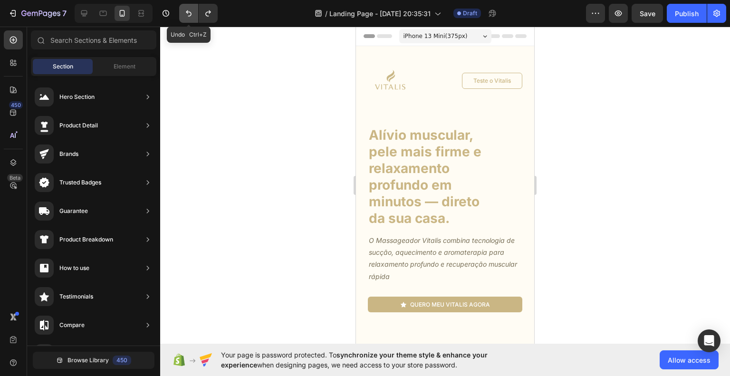
click at [189, 9] on icon "Undo/Redo" at bounding box center [189, 14] width 10 height 10
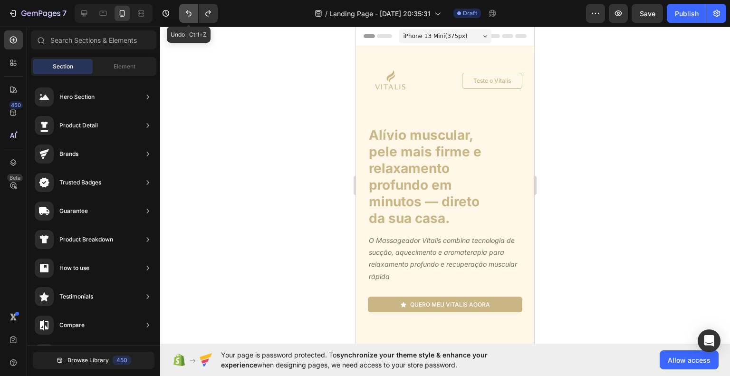
click at [189, 9] on icon "Undo/Redo" at bounding box center [189, 14] width 10 height 10
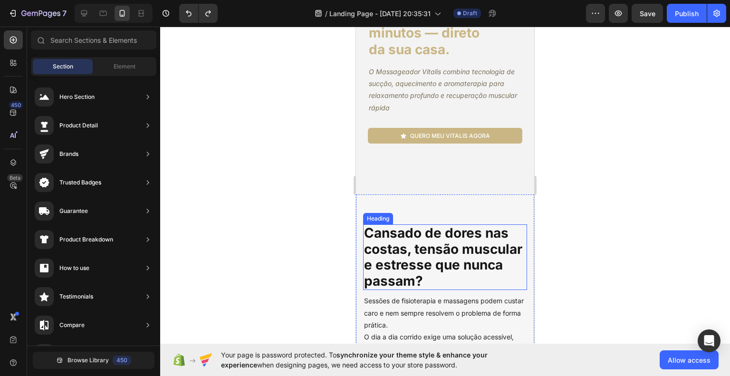
scroll to position [39, 0]
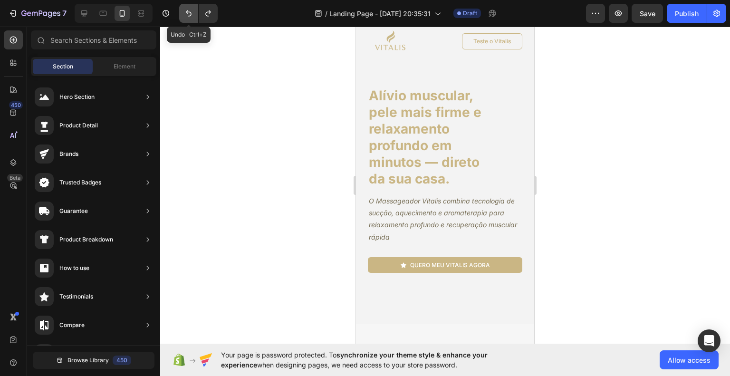
click at [188, 20] on button "Undo/Redo" at bounding box center [188, 13] width 19 height 19
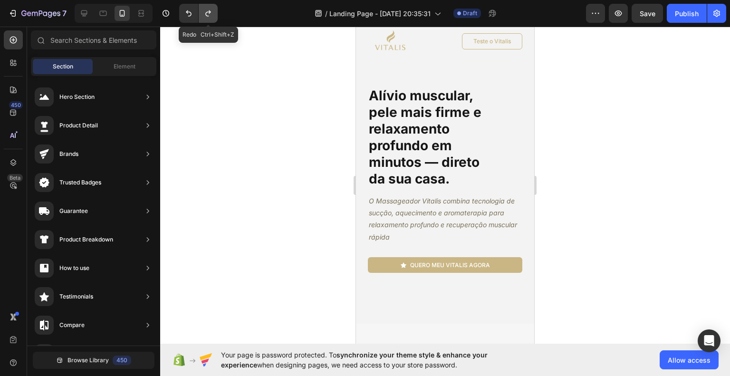
click at [209, 18] on icon "Undo/Redo" at bounding box center [208, 14] width 10 height 10
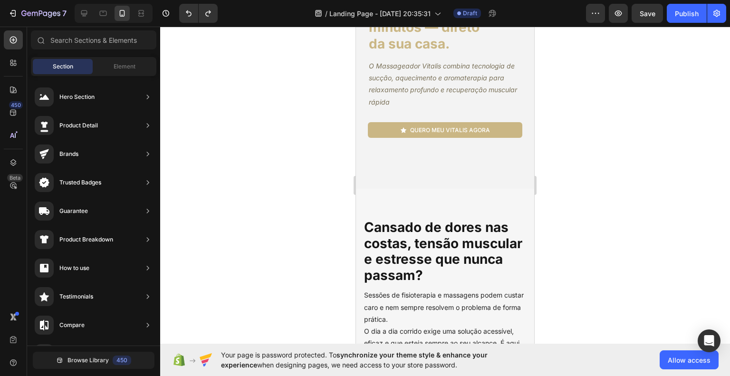
scroll to position [182, 0]
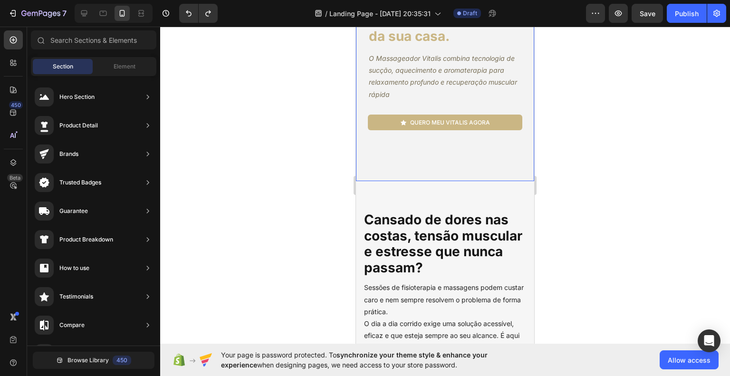
click at [434, 156] on div "Image Teste o Vitalis Button Row Alívio muscular, pele mais firme e relaxamento…" at bounding box center [445, 92] width 178 height 456
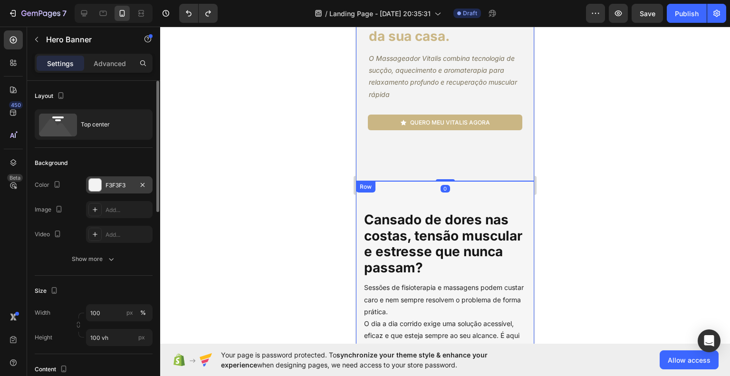
click at [110, 184] on div "F3F3F3" at bounding box center [120, 185] width 28 height 9
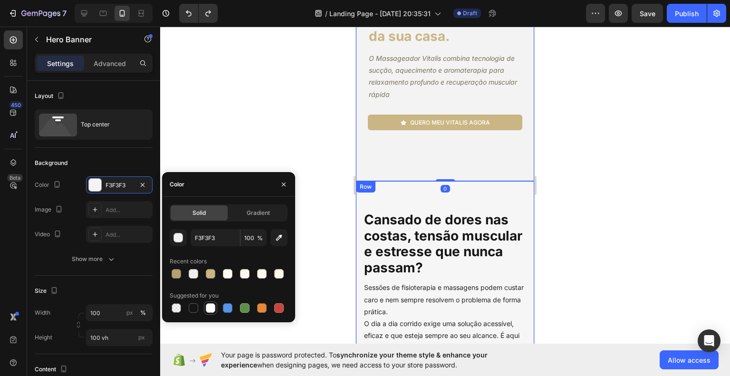
click at [210, 307] on div at bounding box center [211, 308] width 10 height 10
type input "FFFFFF"
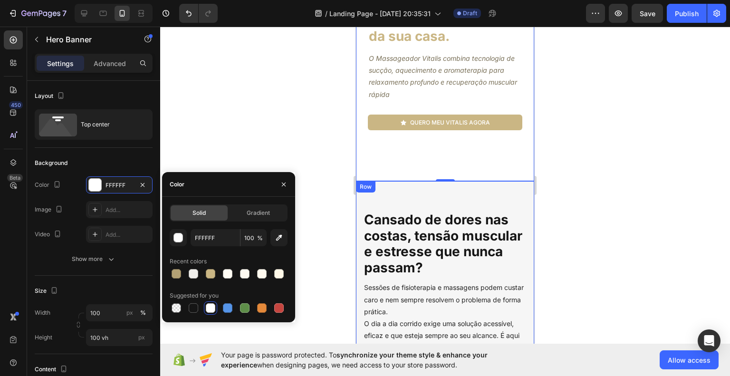
click at [504, 195] on div "Cansado de dores nas costas, tensão muscular e estresse que nunca passam? Headi…" at bounding box center [445, 358] width 178 height 355
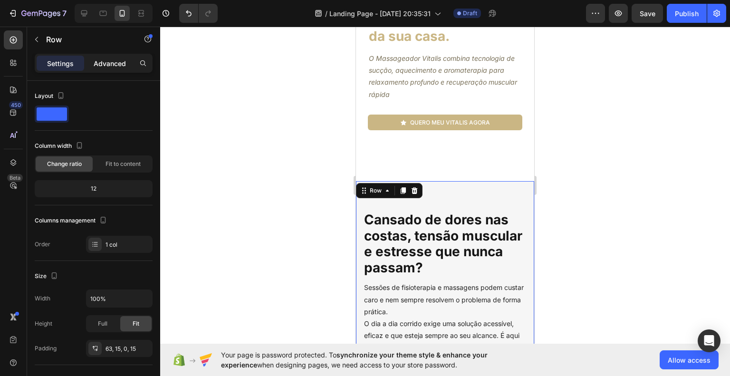
click at [111, 68] on div "Advanced" at bounding box center [110, 63] width 48 height 15
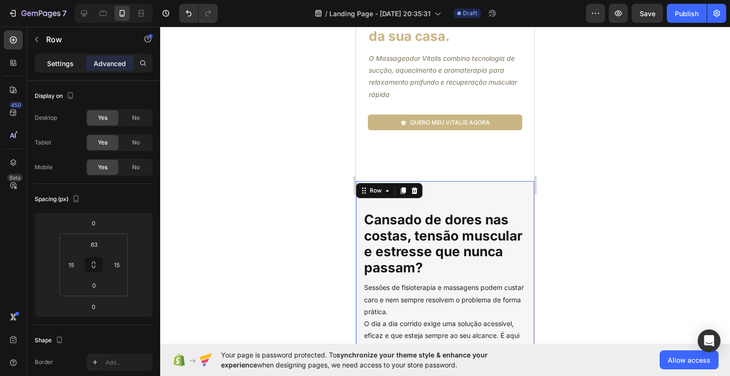
click at [67, 64] on p "Settings" at bounding box center [60, 63] width 27 height 10
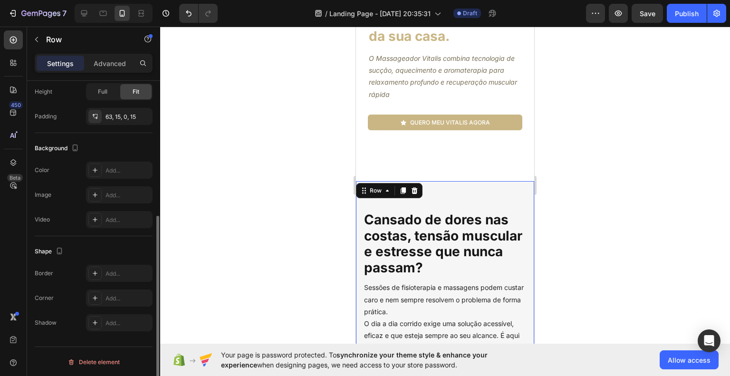
scroll to position [0, 0]
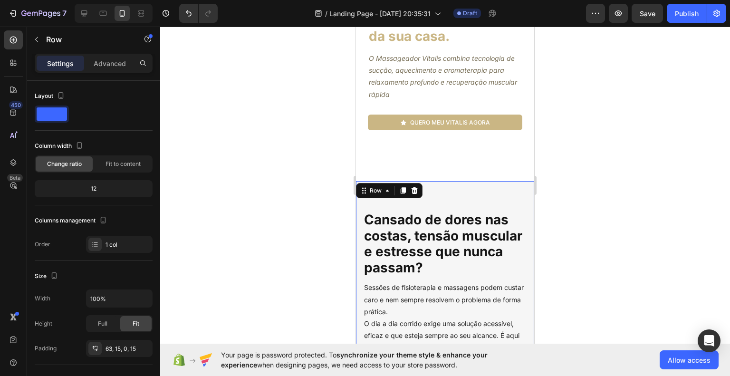
click at [655, 225] on div at bounding box center [445, 201] width 570 height 349
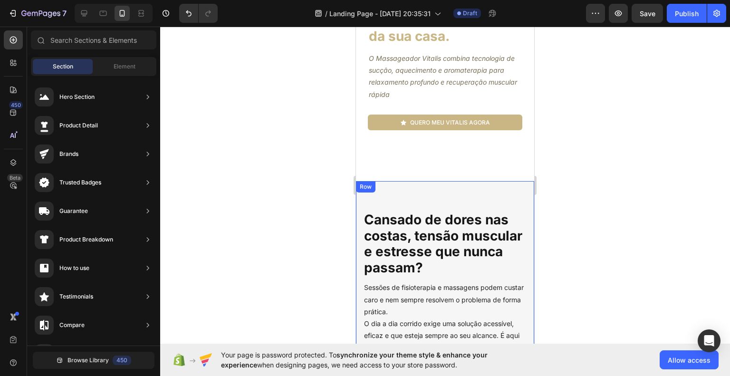
click at [476, 192] on div "Cansado de dores nas costas, tensão muscular e estresse que nunca passam? Headi…" at bounding box center [445, 358] width 178 height 355
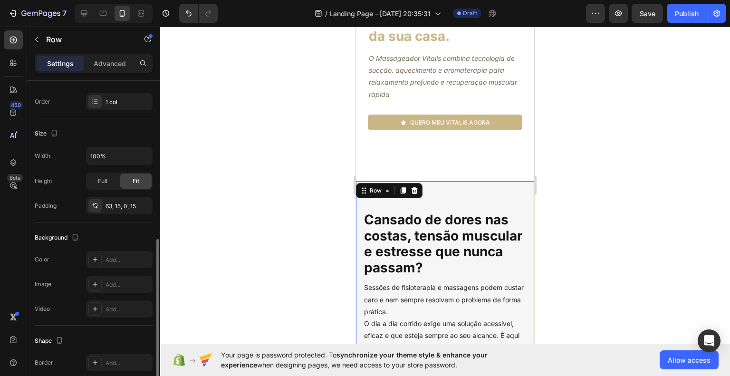
scroll to position [232, 0]
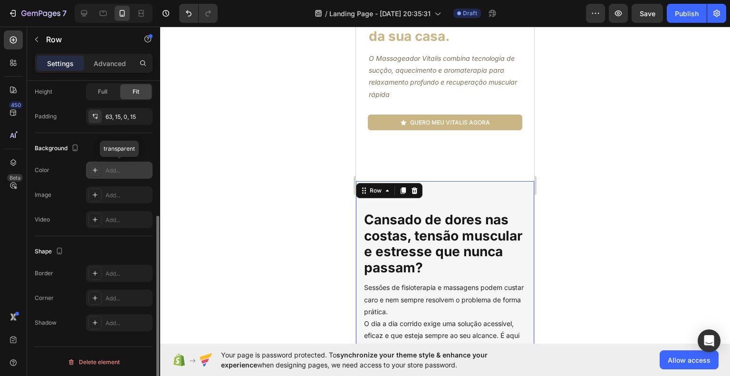
click at [103, 175] on div "Add..." at bounding box center [119, 170] width 67 height 17
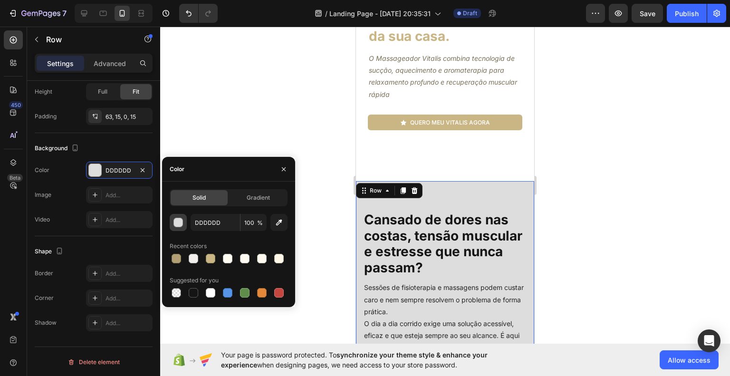
click at [182, 225] on div "button" at bounding box center [178, 223] width 10 height 10
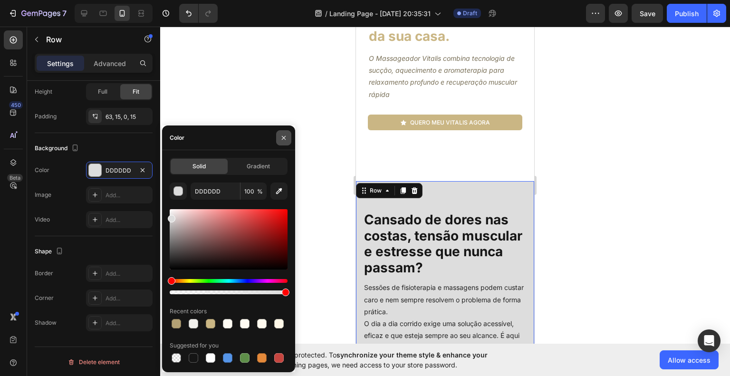
click at [282, 135] on icon "button" at bounding box center [284, 138] width 8 height 8
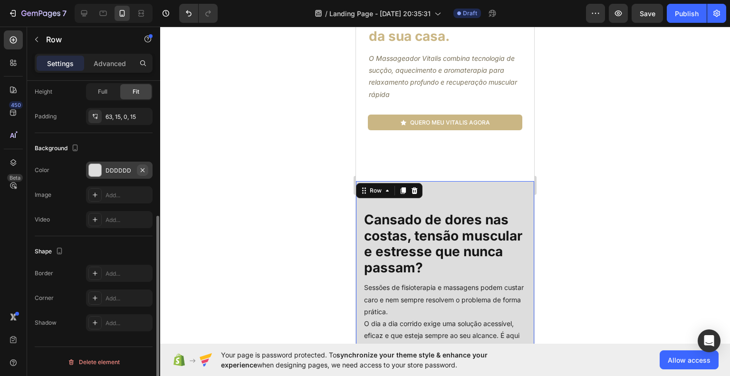
click at [140, 170] on icon "button" at bounding box center [143, 170] width 8 height 8
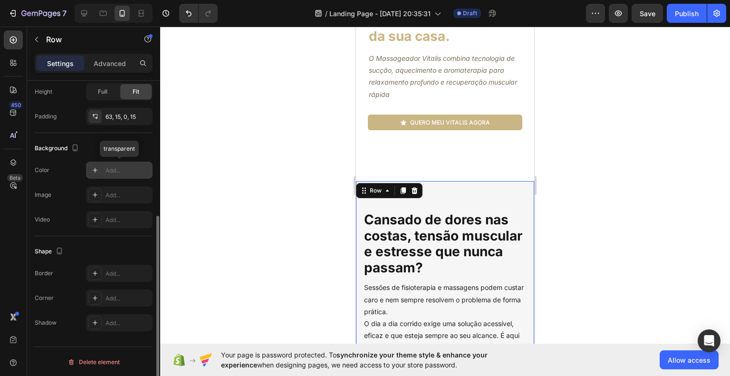
click at [128, 173] on div "Add..." at bounding box center [128, 170] width 45 height 9
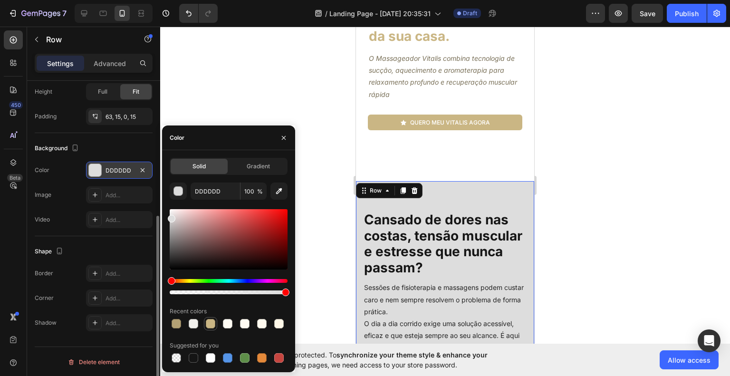
click at [211, 323] on div at bounding box center [211, 324] width 10 height 10
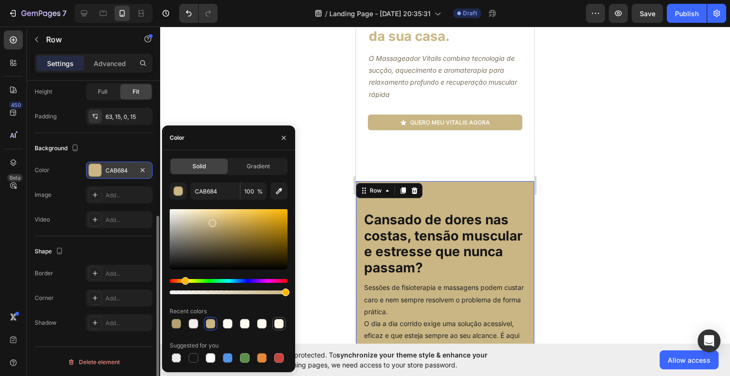
click at [278, 321] on div at bounding box center [279, 324] width 10 height 10
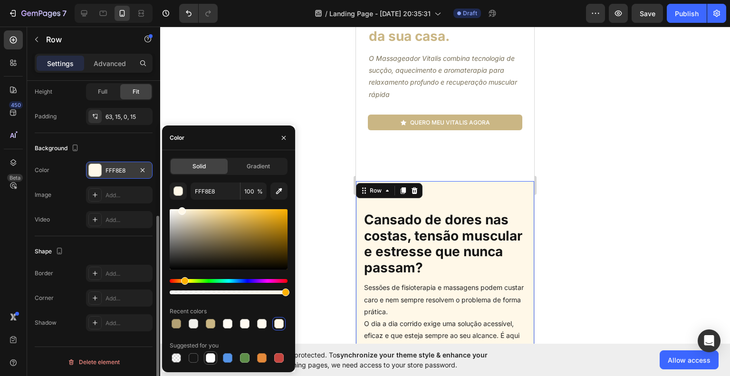
click at [208, 352] on div at bounding box center [210, 357] width 13 height 13
type input "FFFFFF"
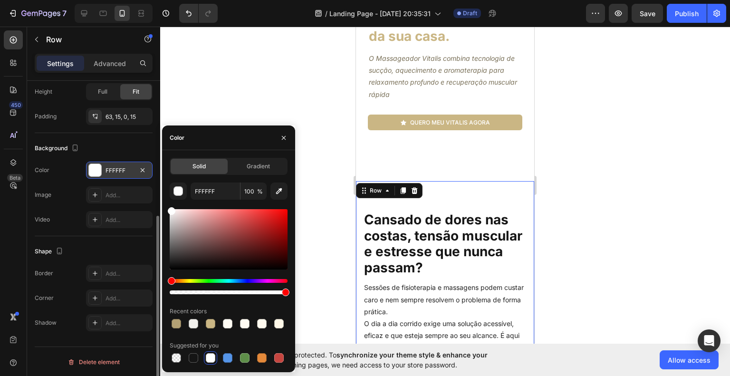
click at [620, 285] on div at bounding box center [445, 201] width 570 height 349
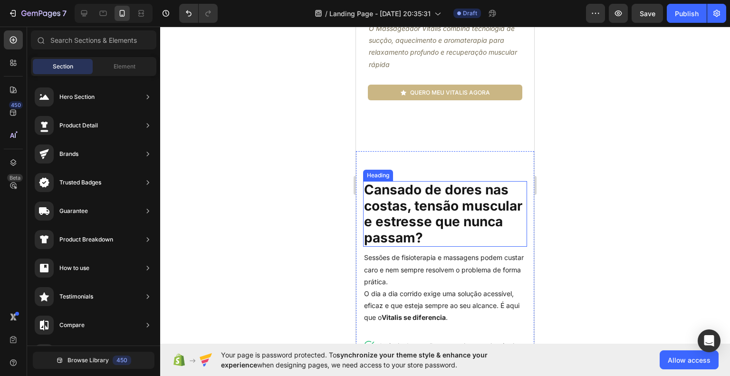
scroll to position [0, 0]
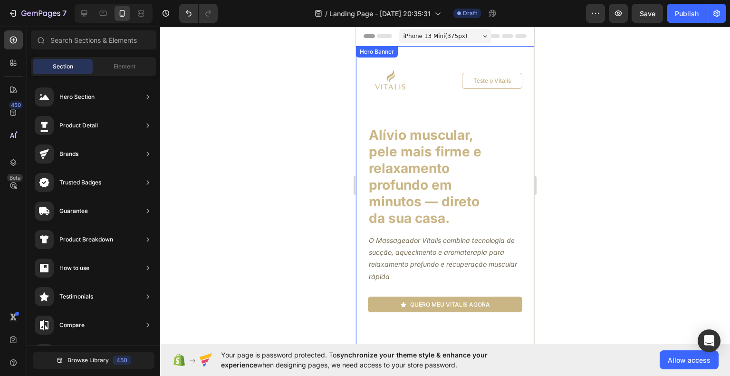
click at [362, 104] on div "Image Teste o Vitalis Button Row Alívio muscular, pele mais firme e relaxamento…" at bounding box center [445, 274] width 178 height 456
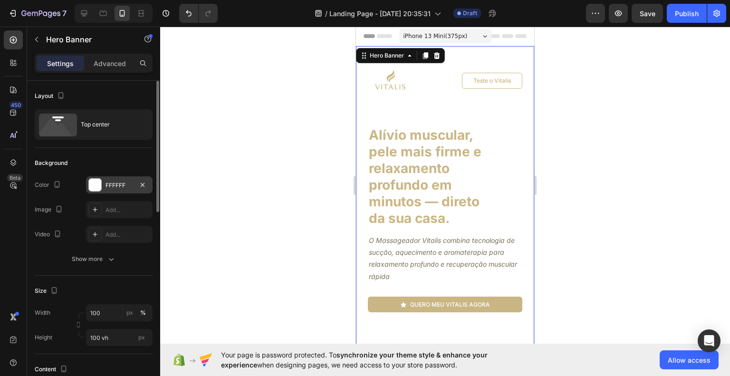
click at [98, 187] on div at bounding box center [95, 185] width 12 height 12
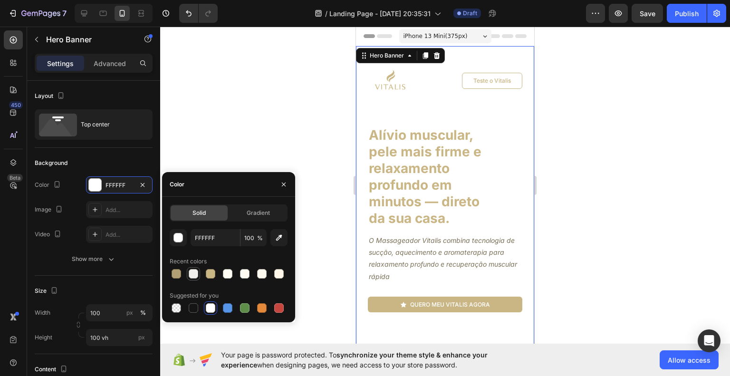
click at [192, 270] on div at bounding box center [194, 274] width 10 height 10
type input "F1F0EC"
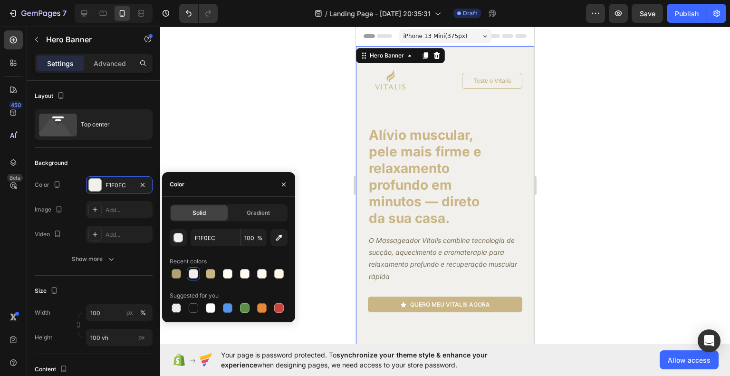
click at [595, 236] on div at bounding box center [445, 201] width 570 height 349
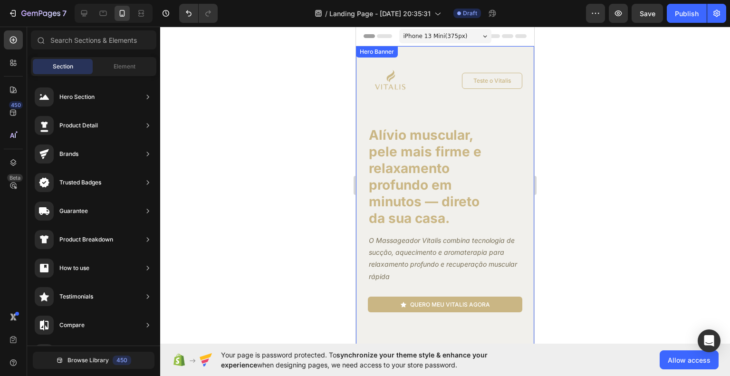
click at [366, 112] on div "Image Teste o Vitalis Button Row Alívio muscular, pele mais firme e relaxamento…" at bounding box center [445, 274] width 178 height 456
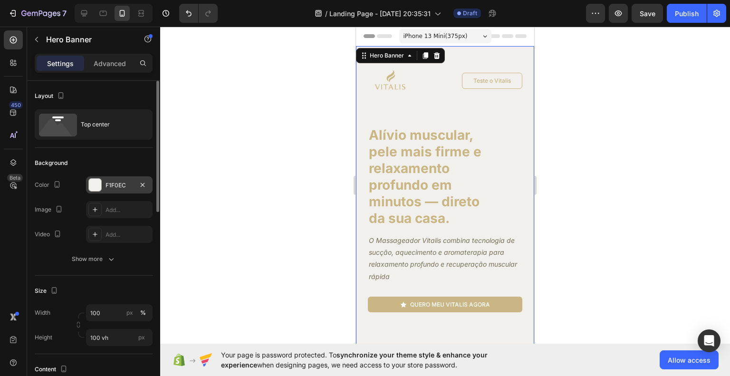
click at [111, 184] on div "F1F0EC" at bounding box center [120, 185] width 28 height 9
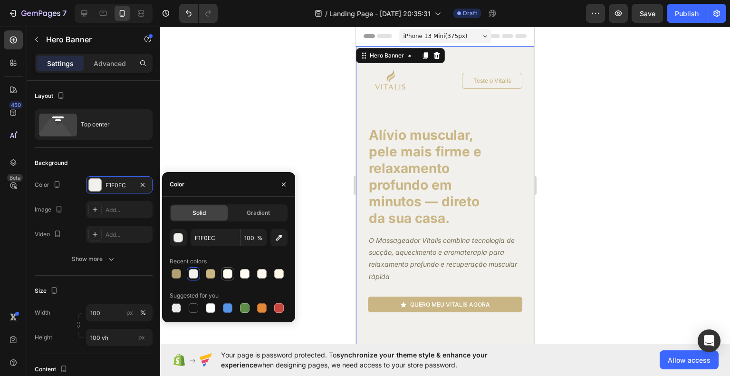
click at [229, 273] on div at bounding box center [228, 274] width 10 height 10
type input "FFFCF4"
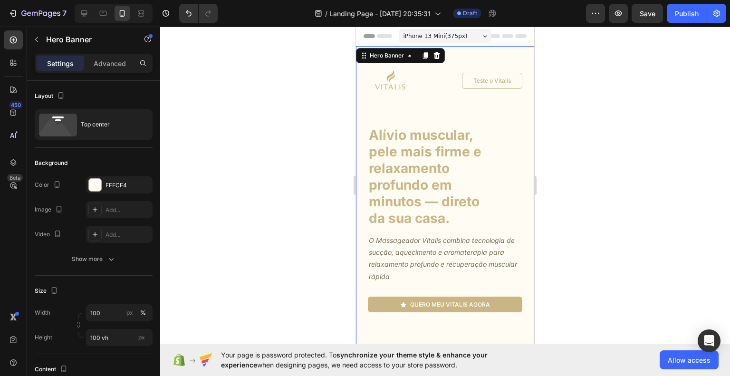
click at [637, 229] on div at bounding box center [445, 201] width 570 height 349
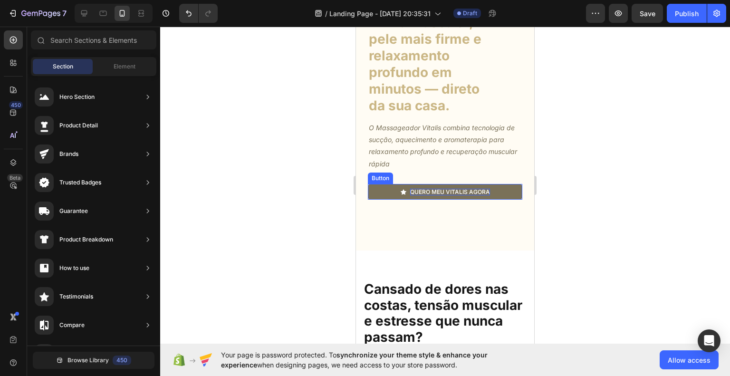
scroll to position [143, 0]
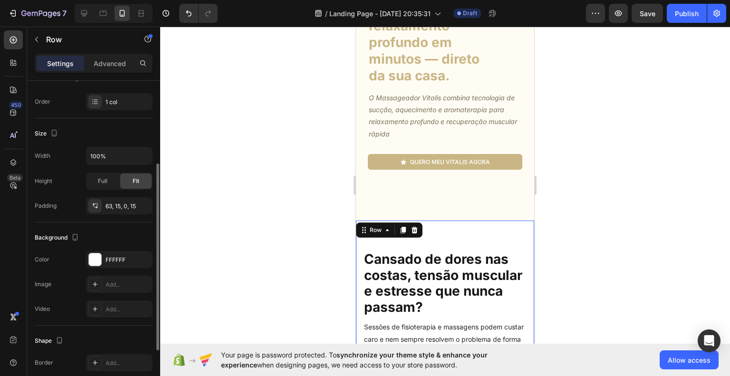
click at [105, 247] on div "Background The changes might be hidden by the video. Color FFFFFF Image Add... …" at bounding box center [94, 273] width 118 height 103
click at [106, 251] on div "FFFFFF" at bounding box center [119, 259] width 67 height 17
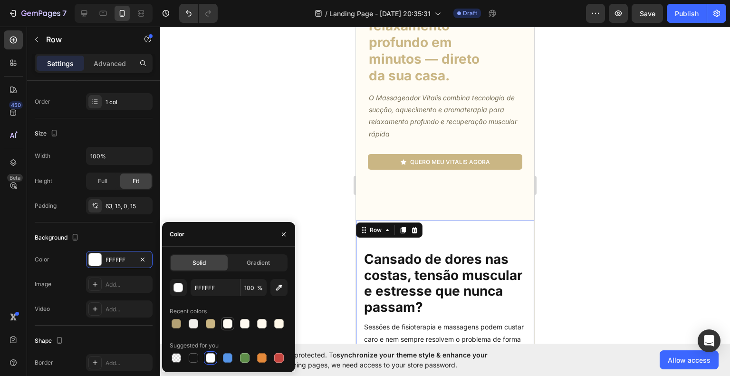
click at [229, 325] on div at bounding box center [228, 324] width 10 height 10
type input "FFFCF4"
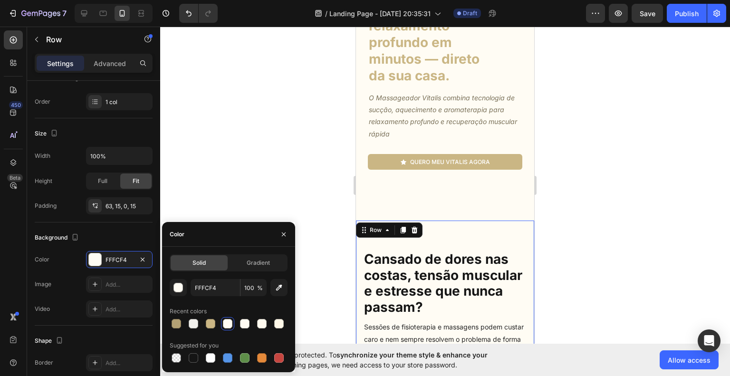
click at [271, 150] on div at bounding box center [445, 201] width 570 height 349
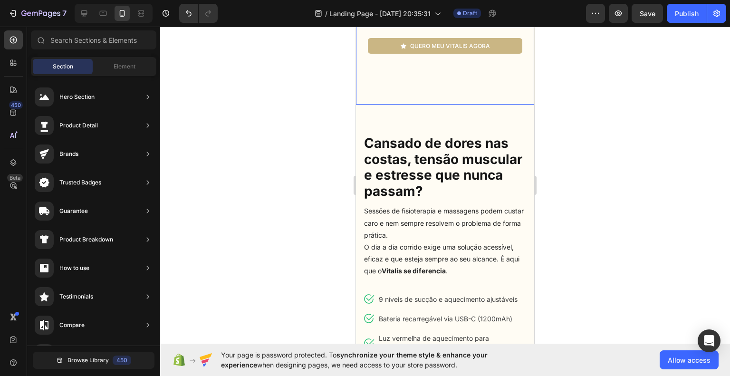
scroll to position [285, 0]
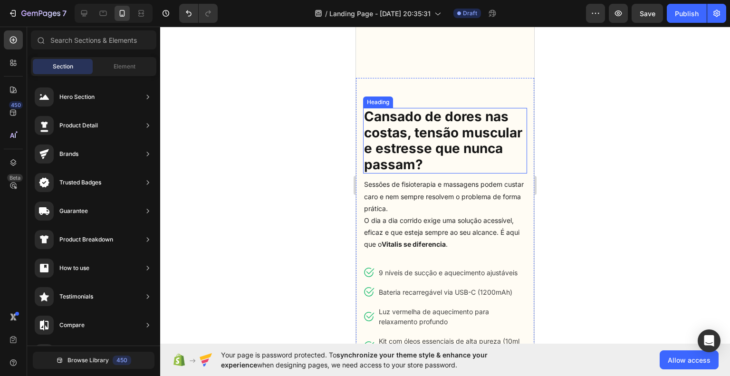
click at [465, 134] on h1 "Cansado de dores nas costas, tensão muscular e estresse que nunca passam?" at bounding box center [445, 141] width 164 height 66
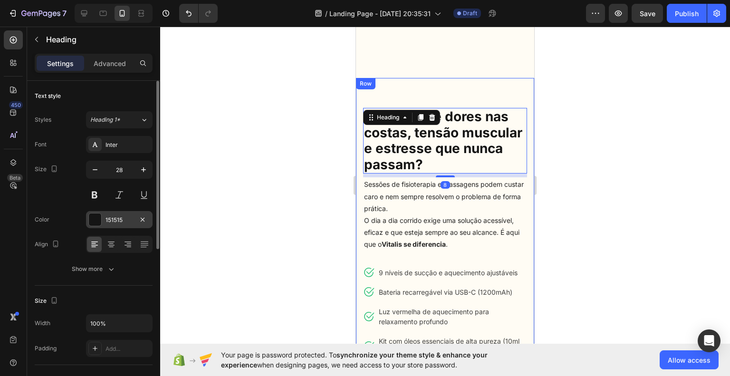
click at [118, 222] on div "151515" at bounding box center [120, 220] width 28 height 9
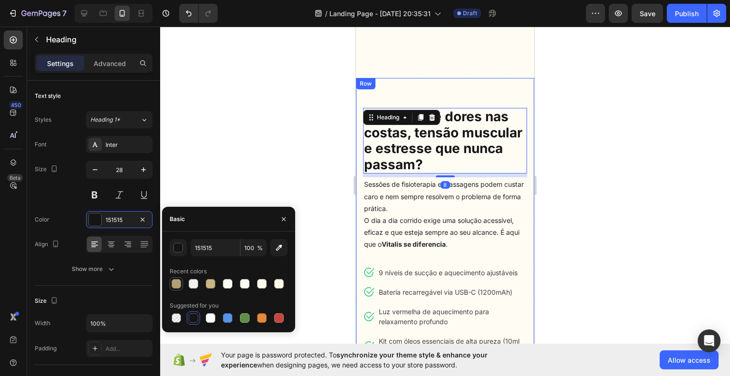
click at [176, 283] on div at bounding box center [177, 284] width 10 height 10
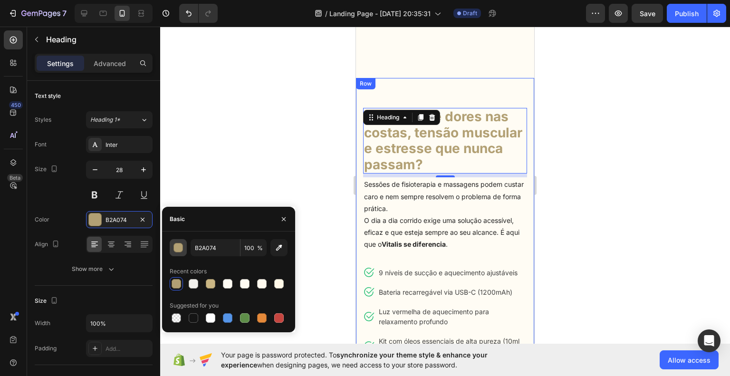
click at [179, 251] on div "button" at bounding box center [179, 248] width 10 height 10
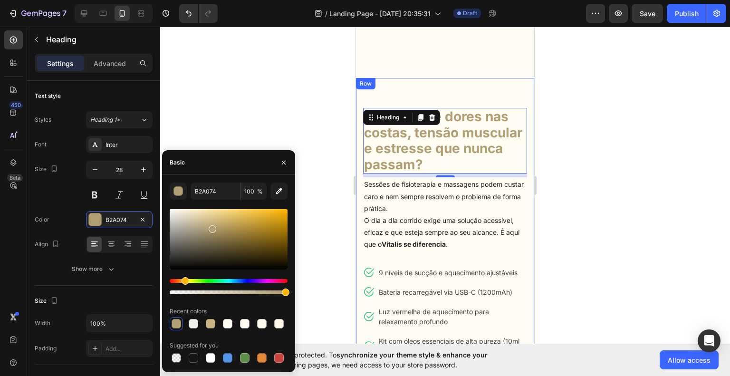
click at [211, 238] on div at bounding box center [229, 239] width 118 height 60
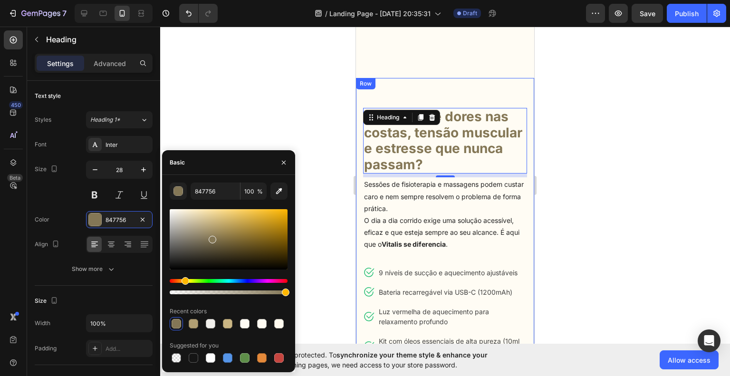
click at [207, 241] on div at bounding box center [229, 239] width 118 height 60
click at [197, 241] on div at bounding box center [229, 239] width 118 height 60
type input "77705D"
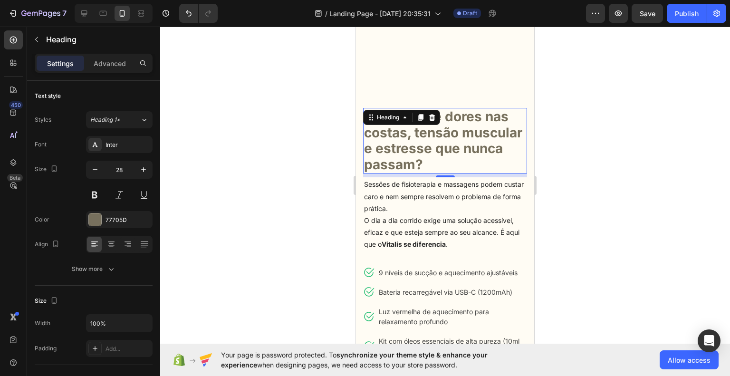
click at [604, 224] on div at bounding box center [445, 201] width 570 height 349
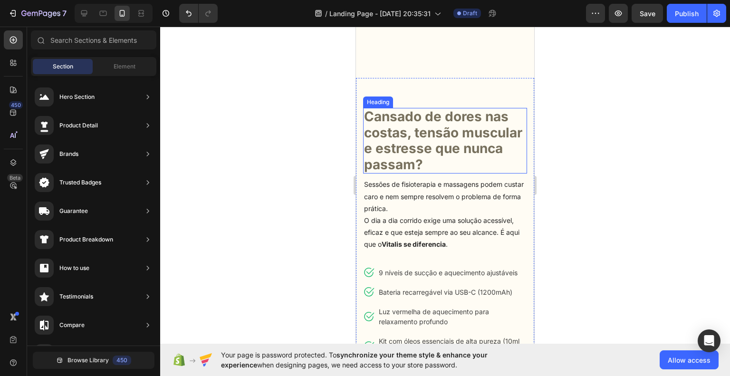
click at [451, 152] on h1 "Cansado de dores nas costas, tensão muscular e estresse que nunca passam?" at bounding box center [445, 141] width 164 height 66
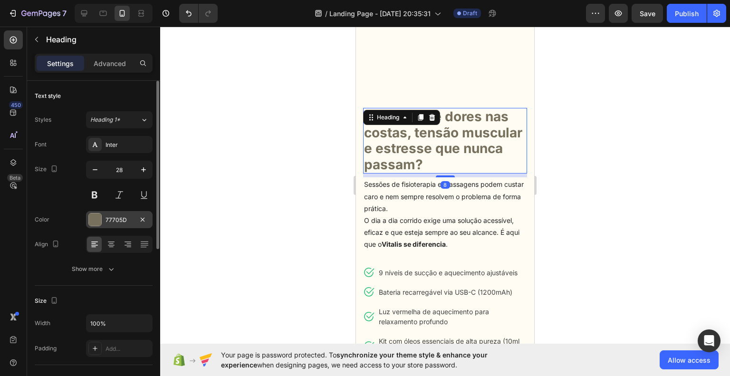
click at [122, 218] on div "77705D" at bounding box center [120, 220] width 28 height 9
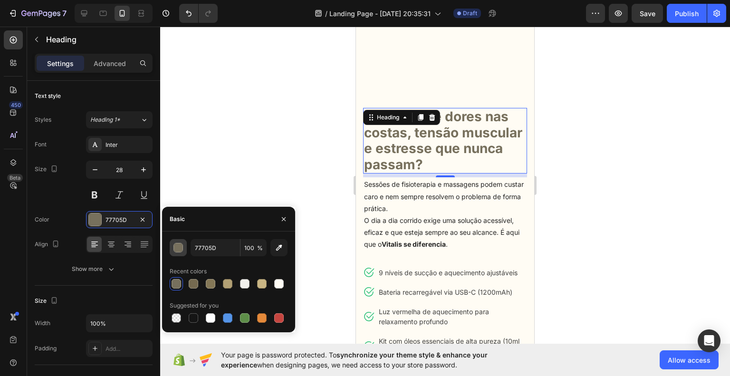
click at [182, 249] on div "button" at bounding box center [178, 248] width 10 height 10
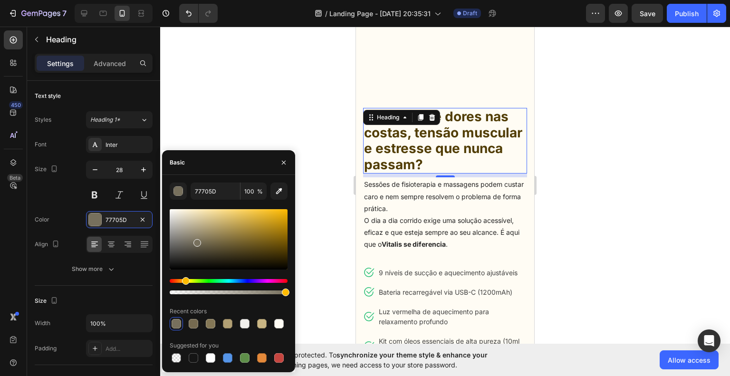
click at [279, 250] on div at bounding box center [229, 239] width 118 height 60
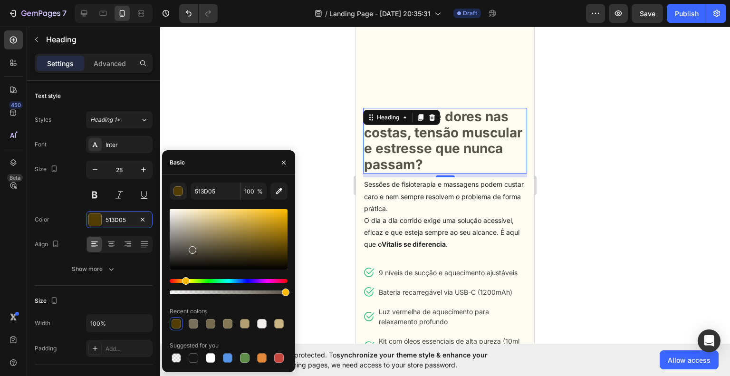
click at [192, 248] on div at bounding box center [229, 239] width 118 height 60
click at [203, 251] on div at bounding box center [229, 239] width 118 height 60
click at [211, 251] on div at bounding box center [229, 239] width 118 height 60
click at [224, 253] on div at bounding box center [229, 239] width 118 height 60
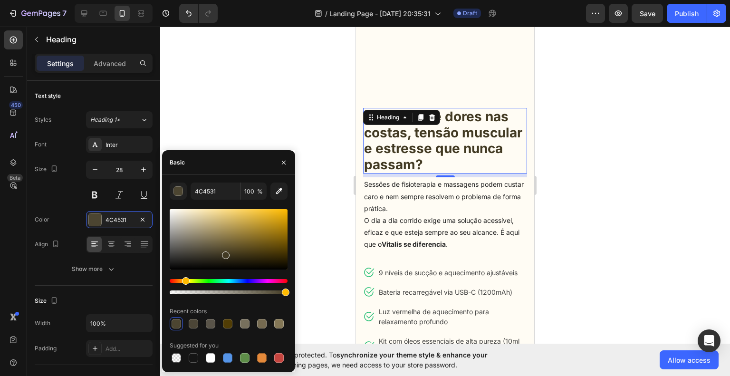
click at [249, 253] on div at bounding box center [229, 239] width 118 height 60
click at [263, 252] on div at bounding box center [229, 239] width 118 height 60
click at [208, 253] on div at bounding box center [229, 239] width 118 height 60
click at [196, 256] on div at bounding box center [229, 239] width 118 height 60
click at [205, 258] on div at bounding box center [229, 239] width 118 height 60
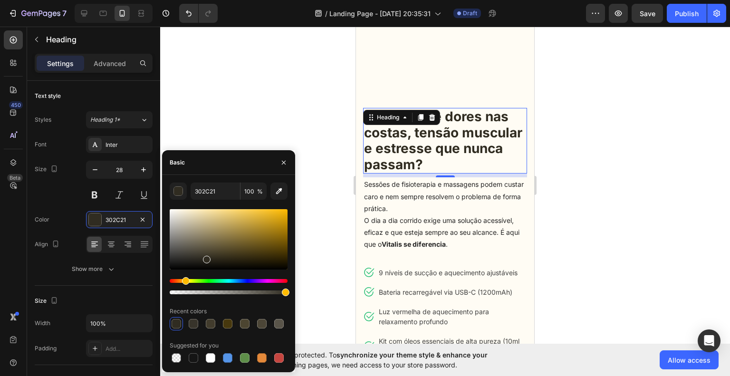
click at [215, 258] on div at bounding box center [229, 239] width 118 height 60
type input "302B1E"
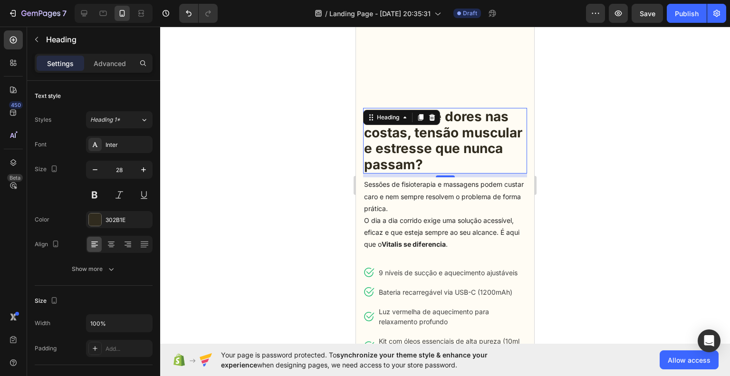
click at [592, 226] on div at bounding box center [445, 201] width 570 height 349
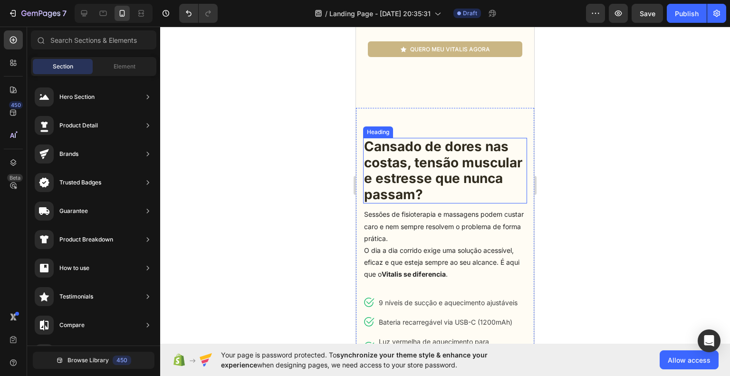
scroll to position [143, 0]
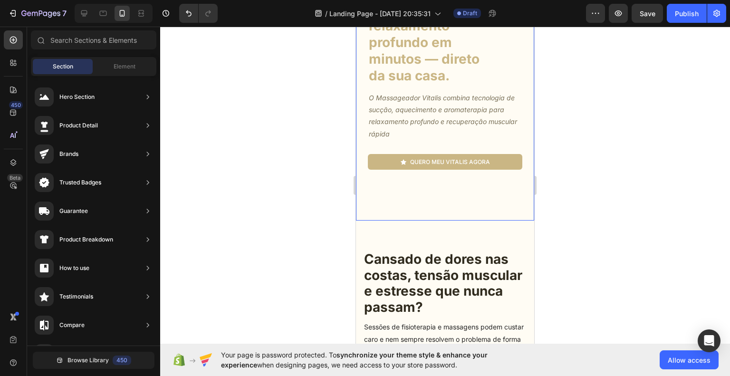
click at [441, 264] on h1 "Cansado de dores nas costas, tensão muscular e estresse que nunca passam?" at bounding box center [445, 283] width 164 height 66
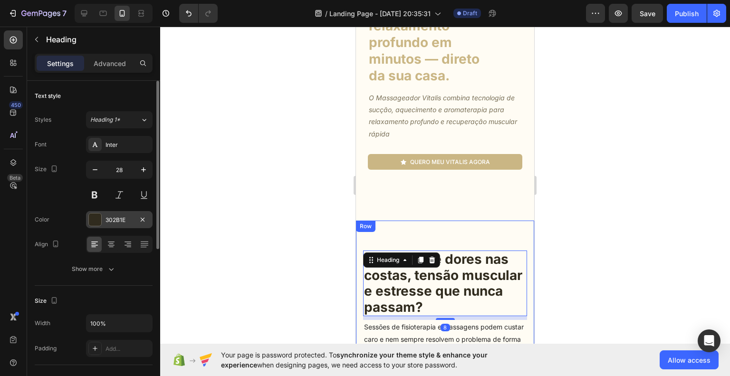
click at [110, 217] on div "302B1E" at bounding box center [120, 220] width 28 height 9
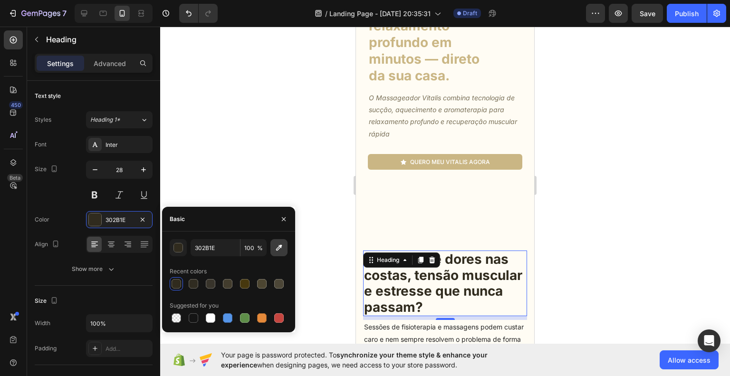
click at [279, 250] on icon "button" at bounding box center [279, 248] width 10 height 10
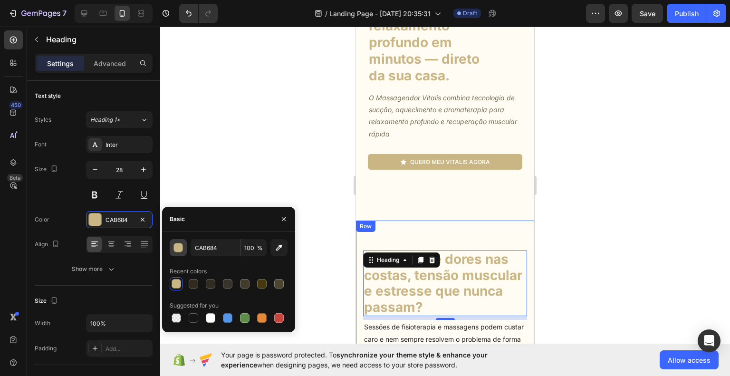
click at [182, 250] on div "button" at bounding box center [179, 248] width 10 height 10
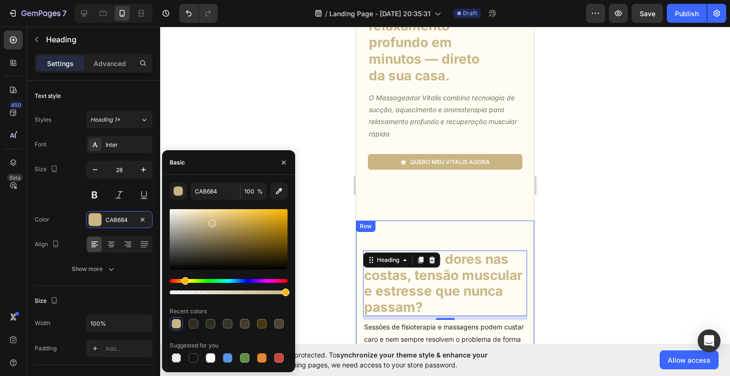
click at [211, 231] on div at bounding box center [229, 239] width 118 height 60
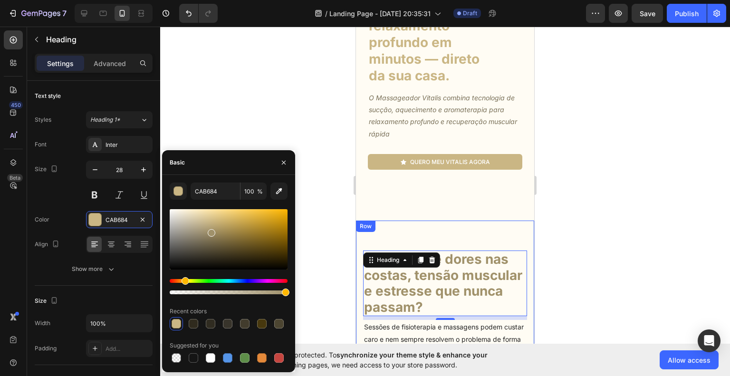
type input "A0916A"
click at [594, 238] on div at bounding box center [445, 201] width 570 height 349
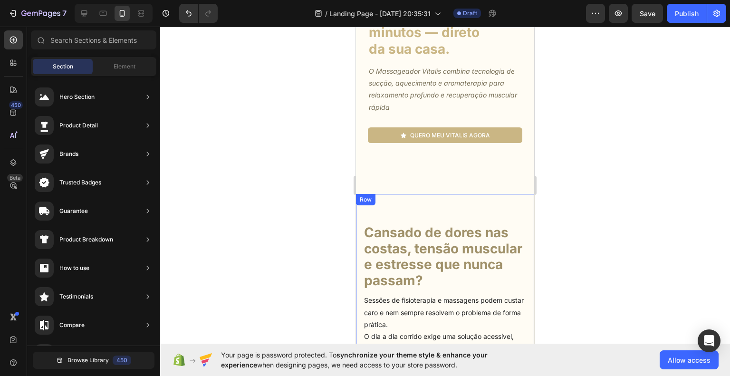
scroll to position [238, 0]
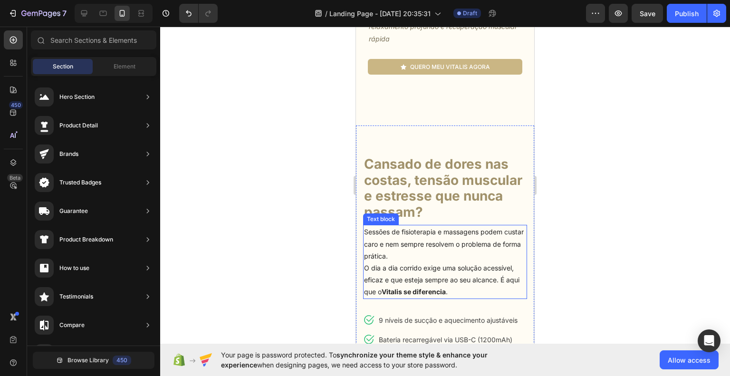
click at [478, 248] on p "Sessões de fisioterapia e massagens podem custar caro e nem sempre resolvem o p…" at bounding box center [445, 244] width 162 height 36
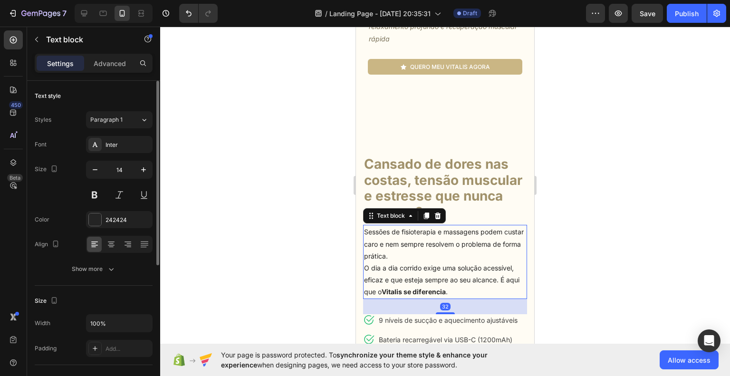
drag, startPoint x: 118, startPoint y: 220, endPoint x: 118, endPoint y: 228, distance: 8.1
click at [117, 220] on div "242424" at bounding box center [128, 220] width 45 height 9
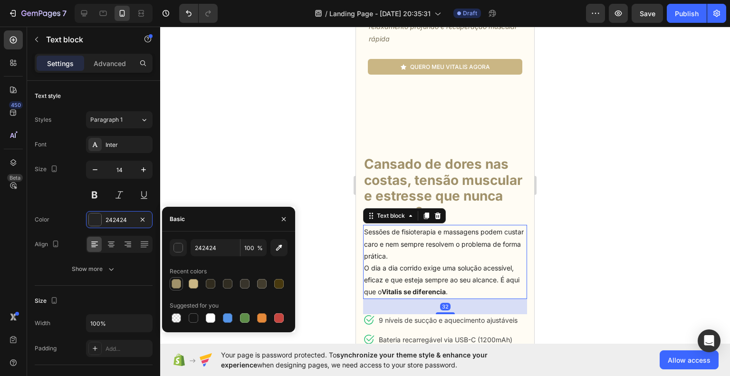
click at [178, 284] on div at bounding box center [177, 284] width 10 height 10
type input "A0916A"
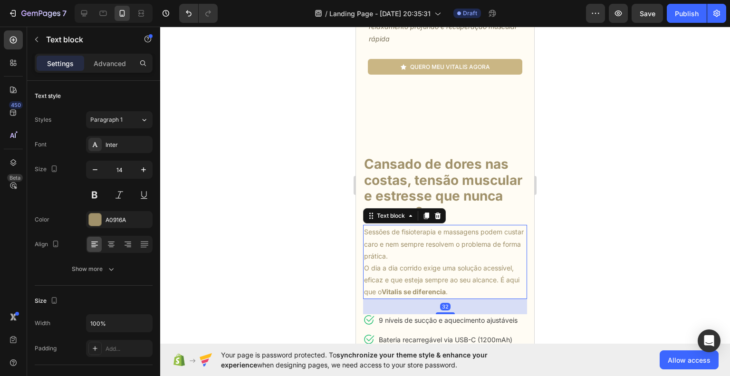
click at [587, 264] on div at bounding box center [445, 201] width 570 height 349
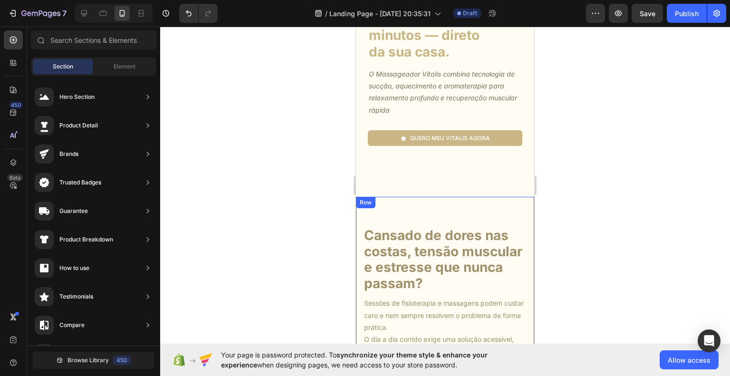
scroll to position [190, 0]
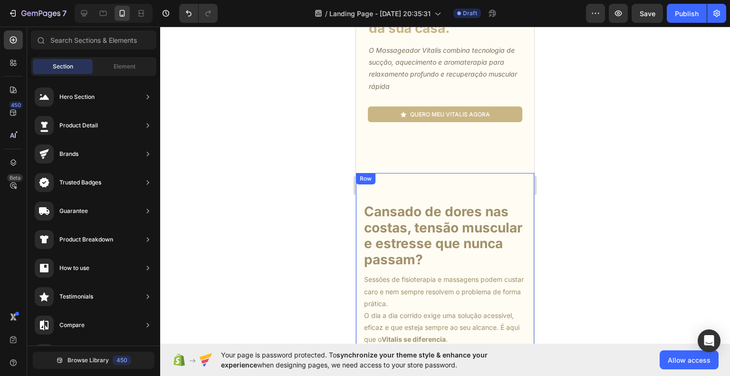
click at [424, 228] on h1 "Cansado de dores nas costas, tensão muscular e estresse que nunca passam?" at bounding box center [445, 236] width 164 height 66
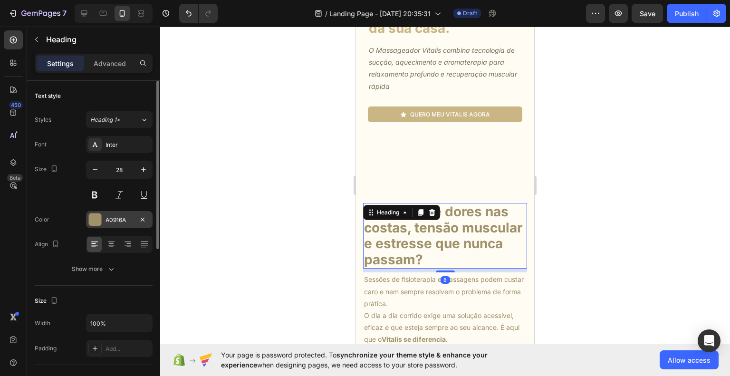
click at [108, 220] on div "A0916A" at bounding box center [120, 220] width 28 height 9
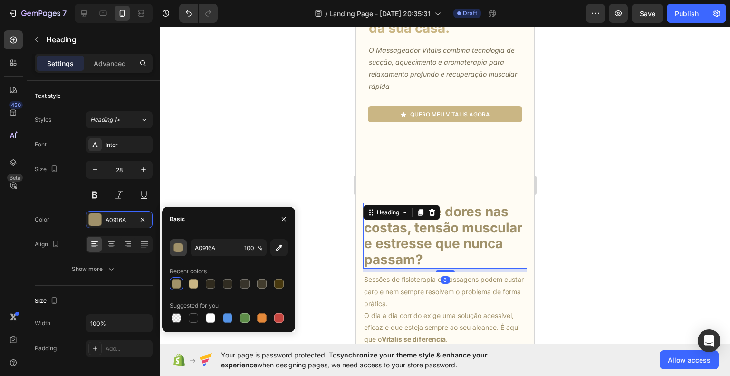
click at [182, 248] on div "button" at bounding box center [179, 248] width 10 height 10
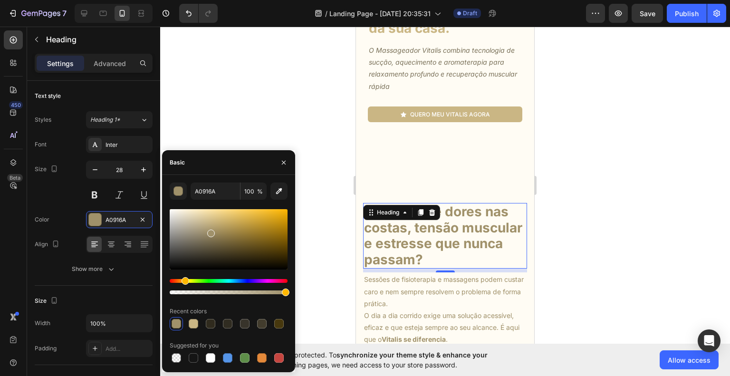
click at [210, 240] on div at bounding box center [229, 239] width 118 height 60
type input "7A6E52"
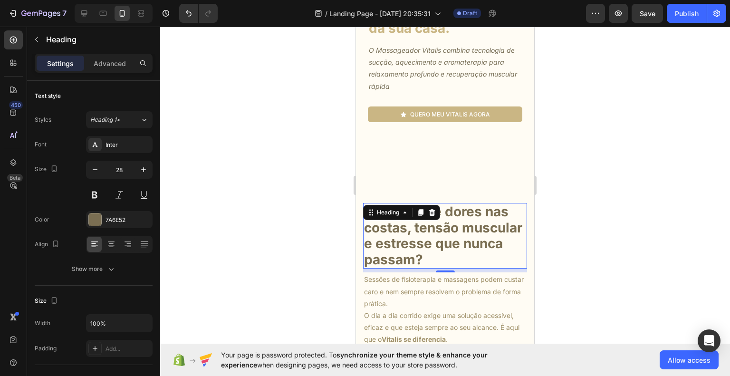
click at [573, 256] on div at bounding box center [445, 201] width 570 height 349
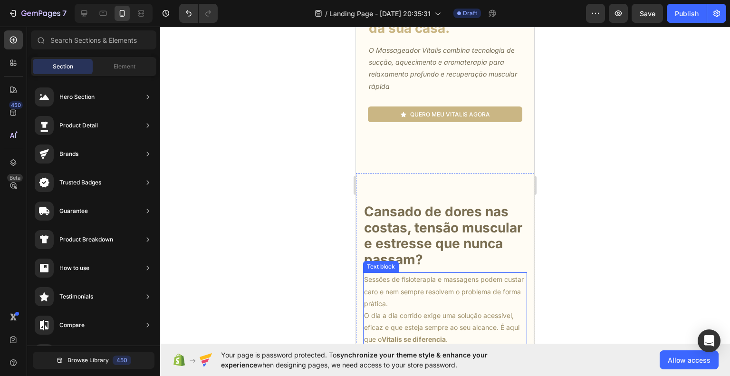
drag, startPoint x: 654, startPoint y: 301, endPoint x: 389, endPoint y: 280, distance: 266.0
click at [460, 291] on p "Sessões de fisioterapia e massagens podem custar caro e nem sempre resolvem o p…" at bounding box center [445, 291] width 162 height 36
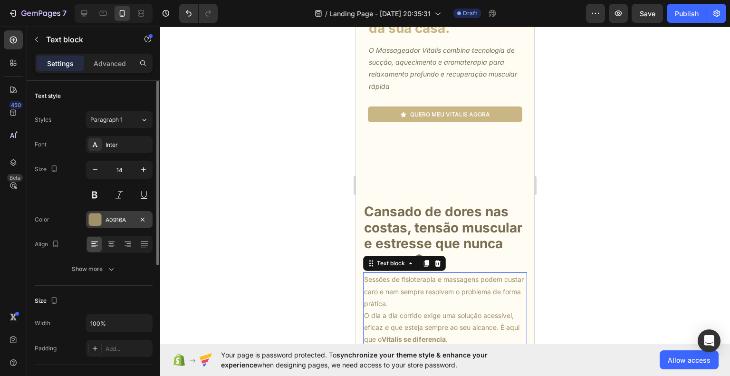
click at [106, 222] on div "A0916A" at bounding box center [120, 220] width 28 height 9
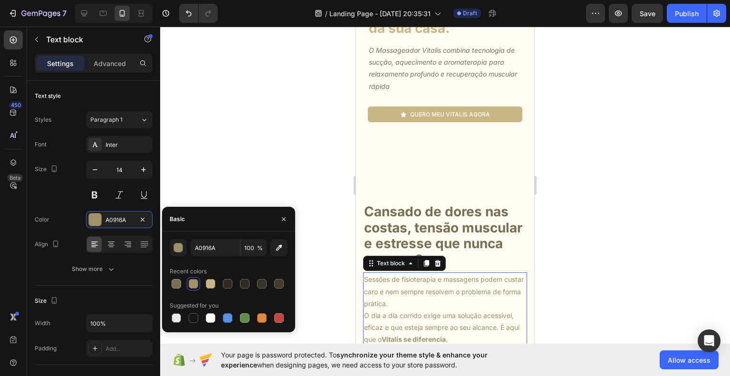
drag, startPoint x: 173, startPoint y: 282, endPoint x: 184, endPoint y: 282, distance: 11.9
click at [173, 282] on div at bounding box center [177, 284] width 10 height 10
type input "7A6E52"
click at [578, 189] on div at bounding box center [445, 201] width 570 height 349
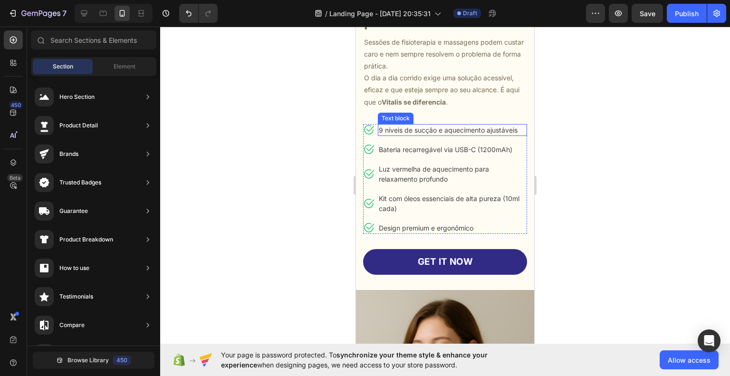
scroll to position [333, 0]
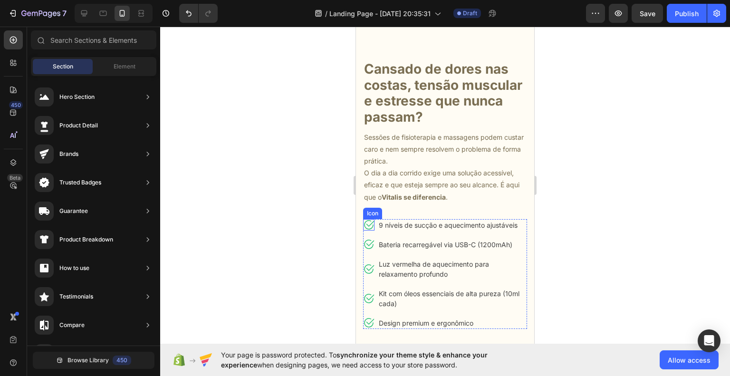
click at [367, 224] on icon at bounding box center [368, 224] width 11 height 11
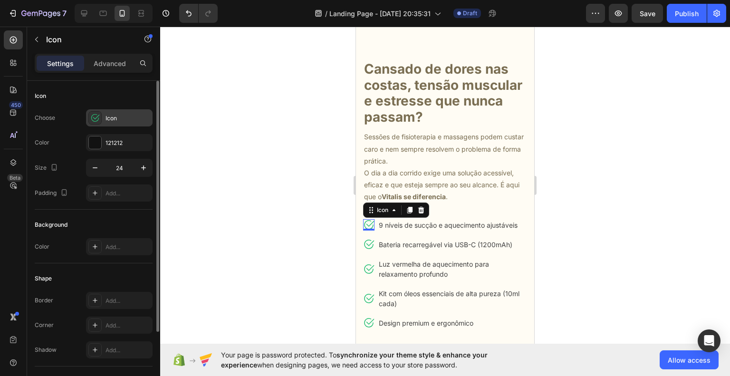
click at [99, 117] on icon at bounding box center [95, 118] width 10 height 10
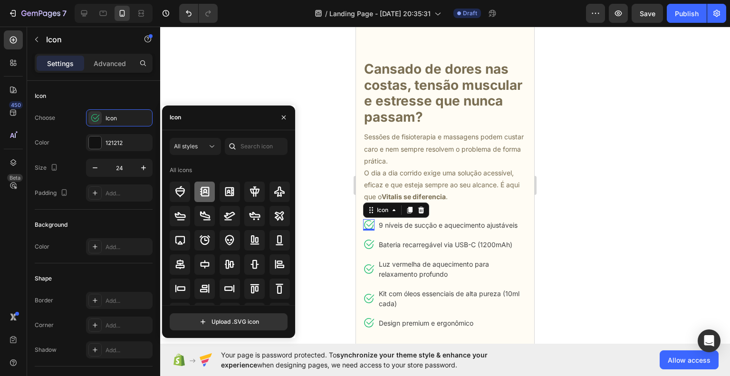
click at [208, 193] on icon at bounding box center [205, 192] width 10 height 10
click at [179, 190] on icon at bounding box center [179, 191] width 11 height 11
click at [196, 192] on div at bounding box center [204, 192] width 20 height 20
click at [274, 260] on icon at bounding box center [279, 264] width 11 height 11
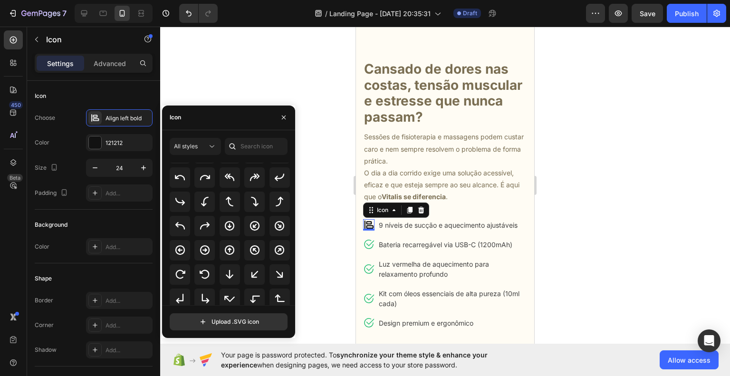
scroll to position [190, 0]
click at [626, 305] on div at bounding box center [445, 201] width 570 height 349
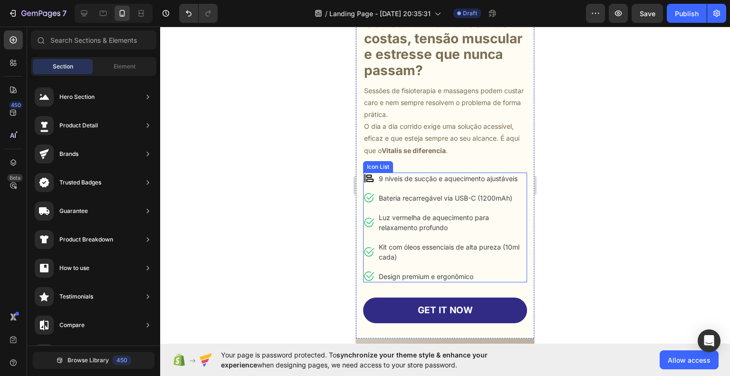
scroll to position [380, 0]
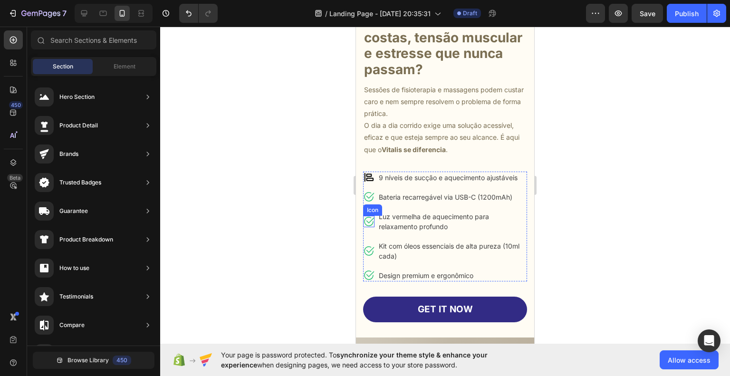
click at [367, 227] on icon at bounding box center [368, 221] width 11 height 11
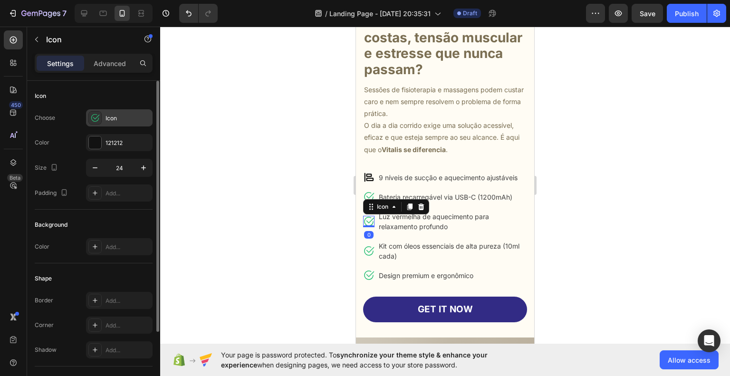
click at [105, 111] on div "Icon" at bounding box center [119, 117] width 67 height 17
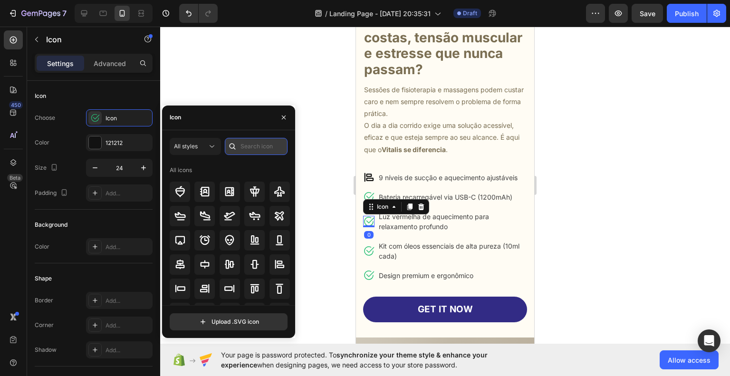
click at [262, 145] on input "text" at bounding box center [256, 146] width 63 height 17
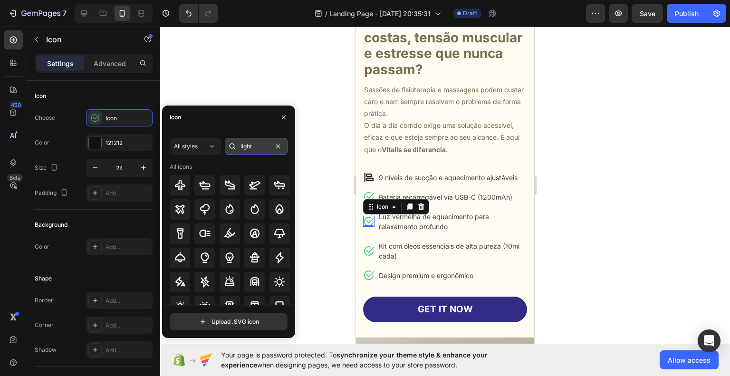
type input "light"
click at [221, 255] on div at bounding box center [230, 258] width 20 height 20
click at [635, 271] on div at bounding box center [445, 201] width 570 height 349
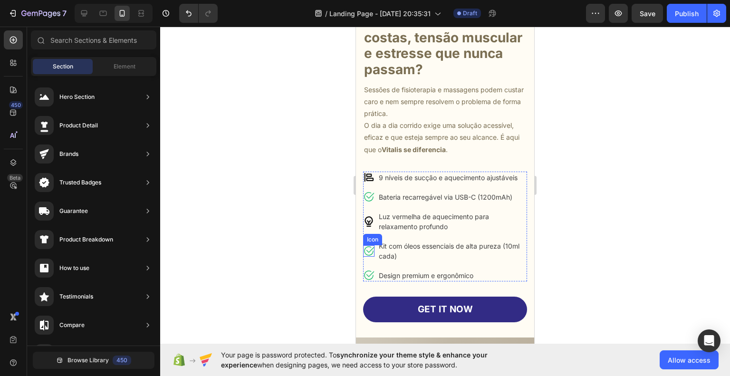
click at [366, 256] on icon at bounding box center [369, 251] width 10 height 10
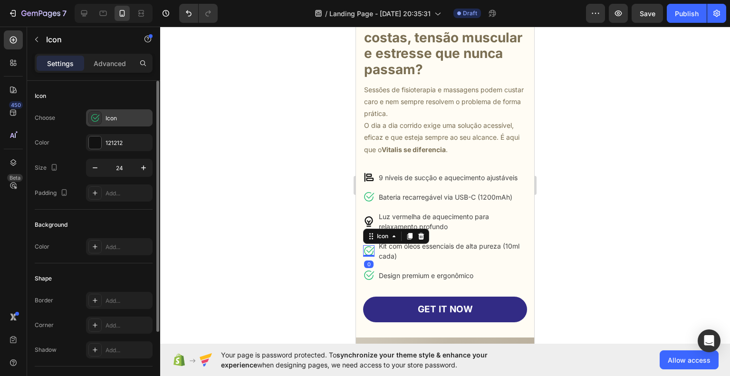
click at [122, 113] on div "Icon" at bounding box center [119, 117] width 67 height 17
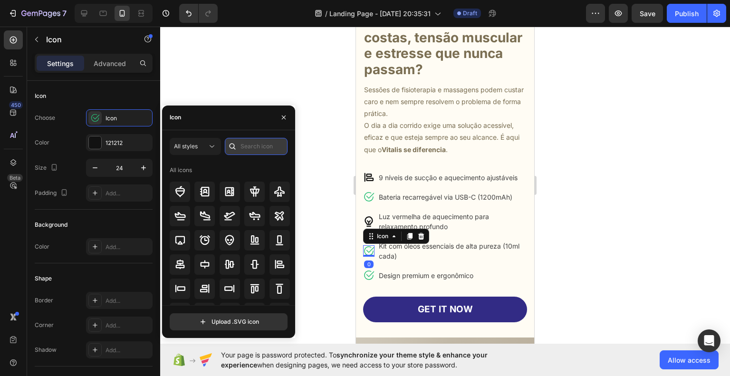
click at [241, 143] on input "text" at bounding box center [256, 146] width 63 height 17
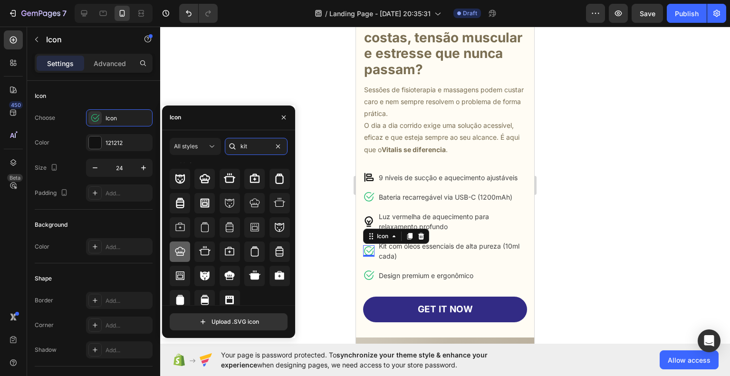
scroll to position [0, 0]
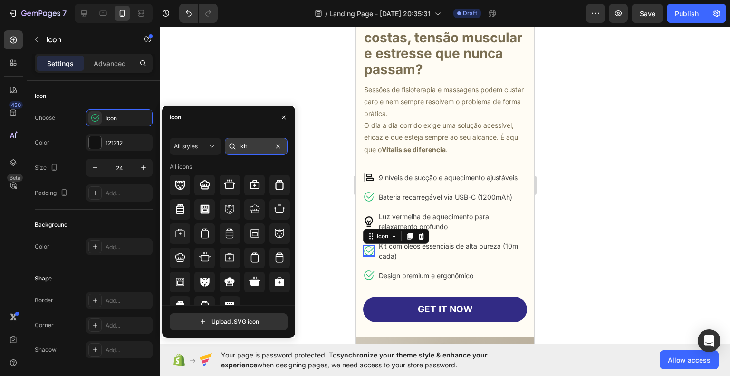
click at [245, 144] on input "kit" at bounding box center [256, 146] width 63 height 17
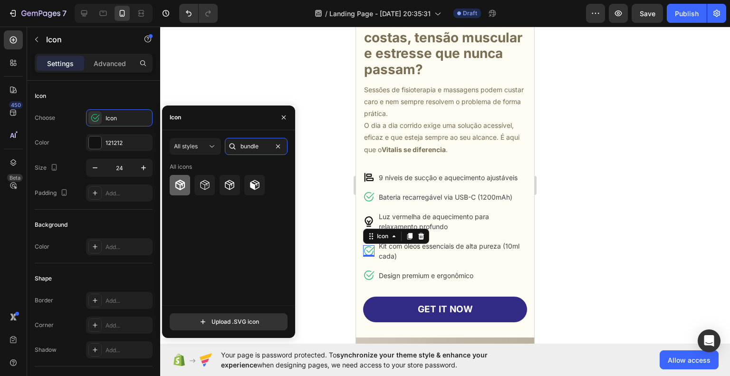
type input "bundle"
click at [187, 186] on div at bounding box center [180, 185] width 20 height 20
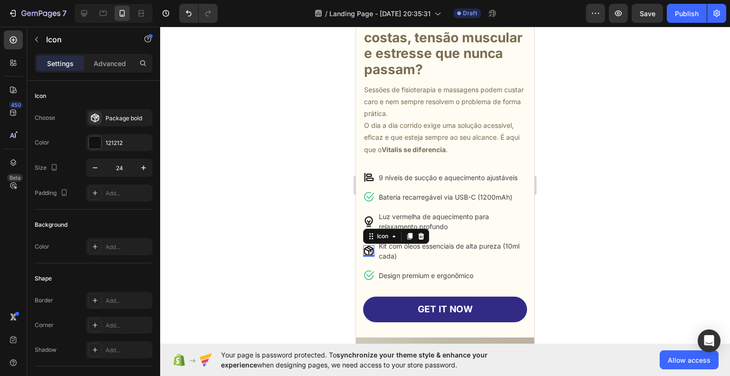
click at [687, 300] on div at bounding box center [445, 201] width 570 height 349
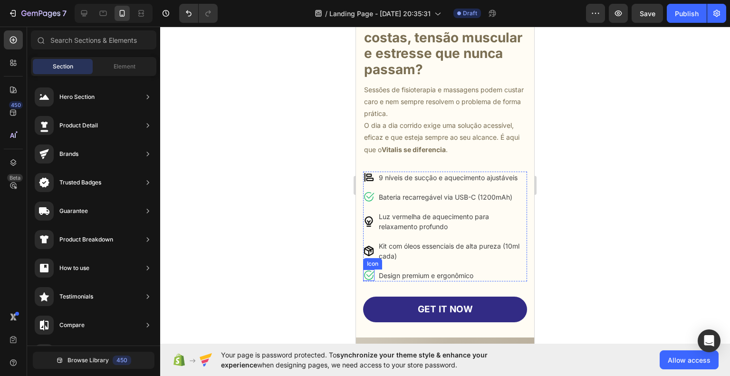
click at [368, 277] on icon at bounding box center [370, 274] width 8 height 6
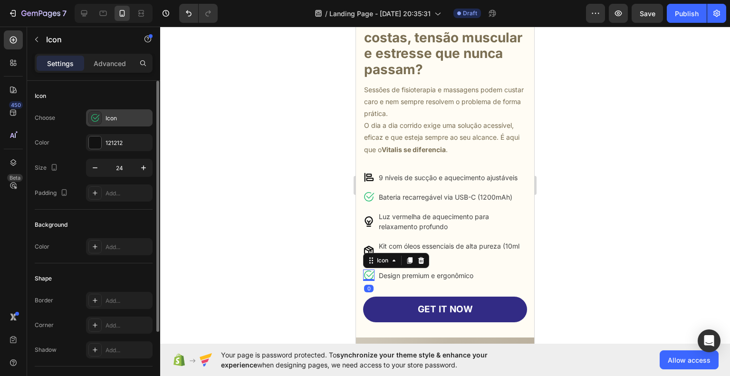
click at [106, 114] on div "Icon" at bounding box center [128, 118] width 45 height 9
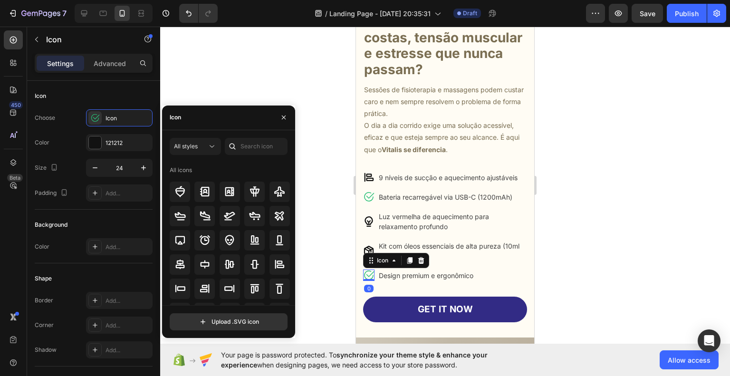
click at [238, 144] on div at bounding box center [232, 146] width 15 height 17
click at [250, 146] on input "text" at bounding box center [256, 146] width 63 height 17
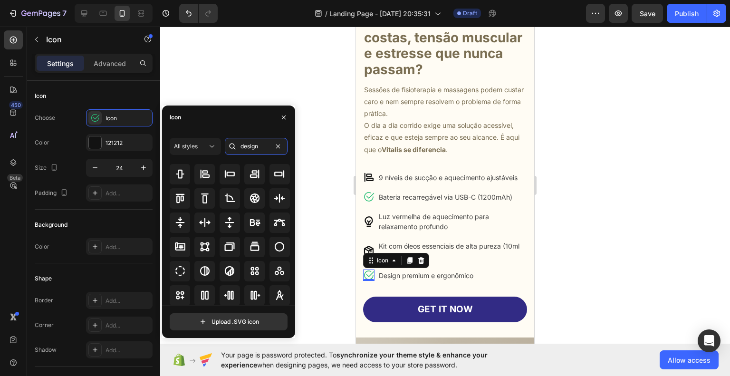
scroll to position [48, 0]
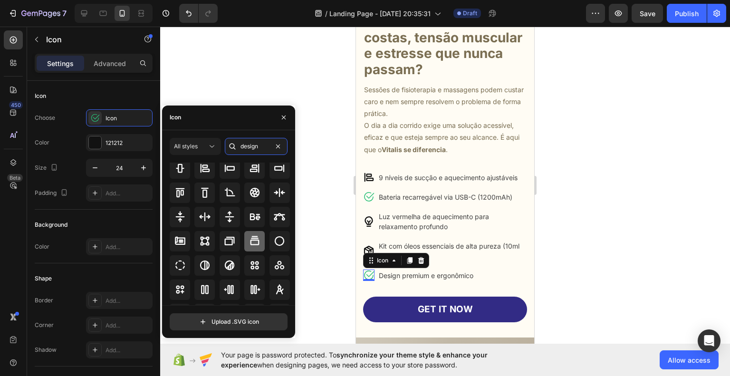
type input "design"
click at [249, 236] on icon at bounding box center [254, 240] width 11 height 11
click at [235, 239] on div at bounding box center [230, 241] width 20 height 20
click at [624, 256] on div at bounding box center [445, 201] width 570 height 349
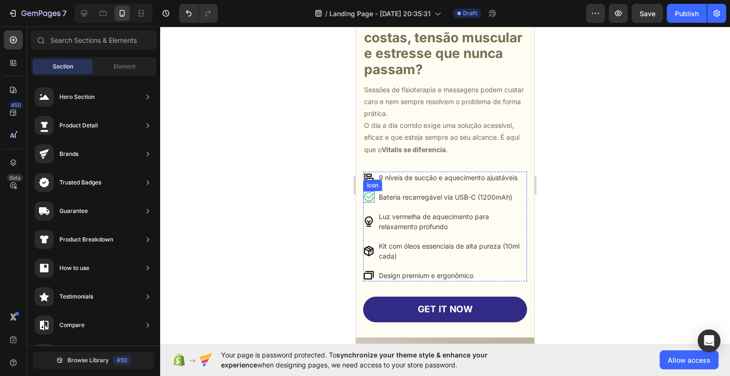
click at [371, 199] on icon at bounding box center [370, 196] width 8 height 6
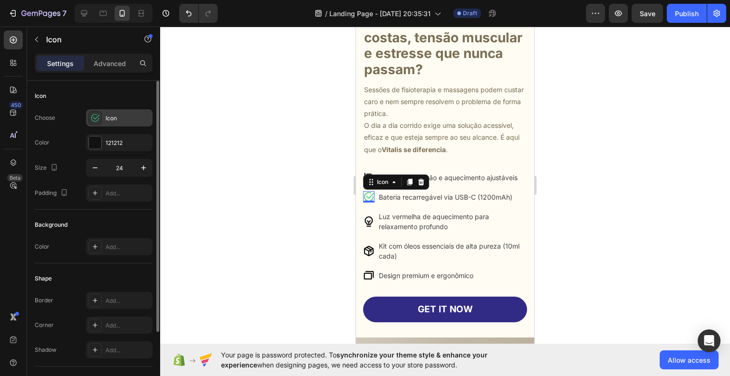
click at [134, 115] on div "Icon" at bounding box center [128, 118] width 45 height 9
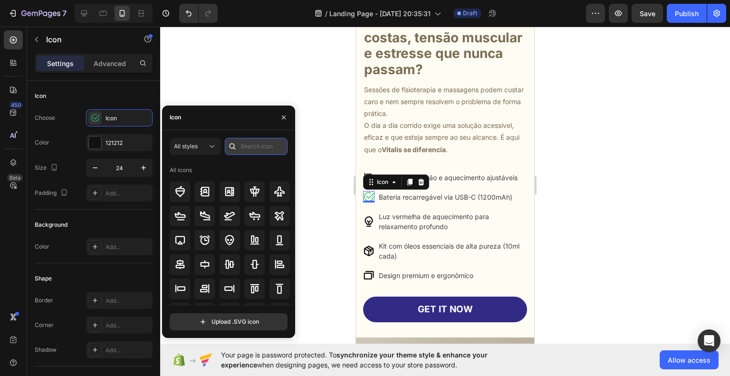
click at [257, 149] on input "text" at bounding box center [256, 146] width 63 height 17
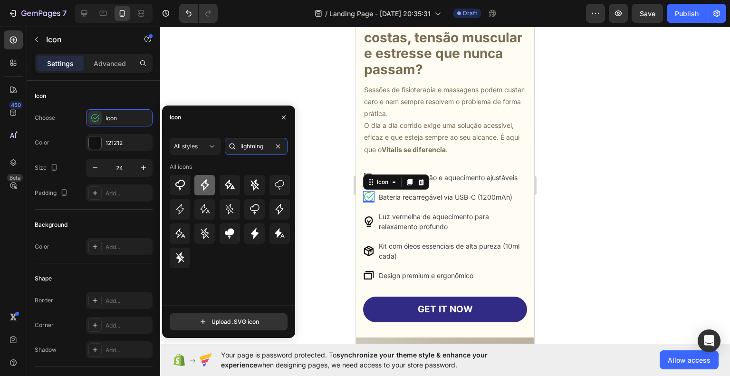
type input "lightning"
click at [213, 188] on div at bounding box center [204, 185] width 20 height 20
click at [604, 199] on div at bounding box center [445, 201] width 570 height 349
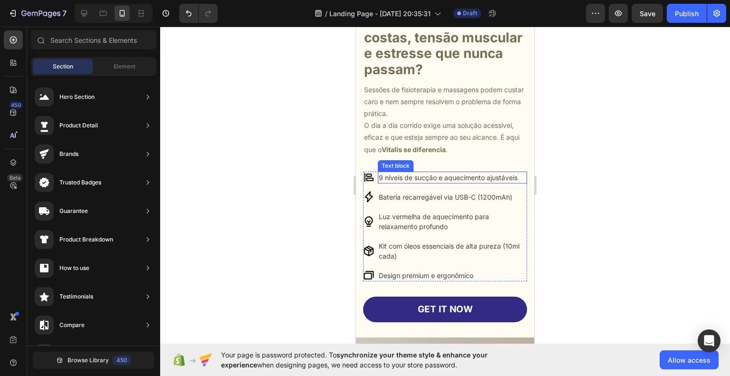
click at [373, 182] on icon at bounding box center [368, 177] width 11 height 11
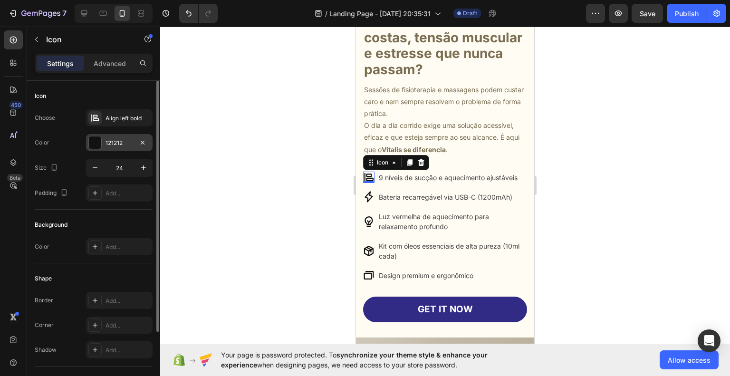
click at [124, 143] on div "121212" at bounding box center [120, 143] width 28 height 9
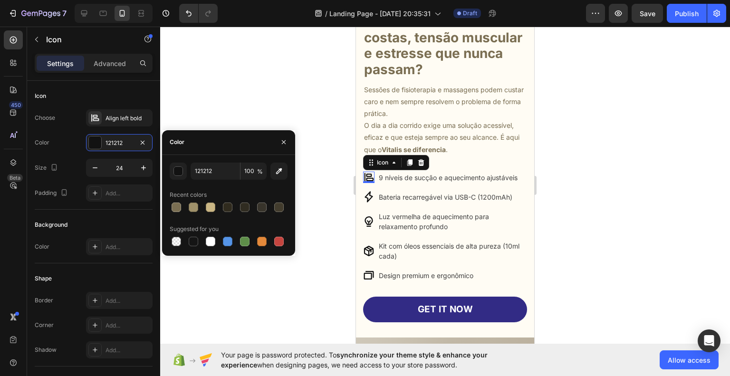
click at [257, 169] on span "%" at bounding box center [260, 171] width 6 height 9
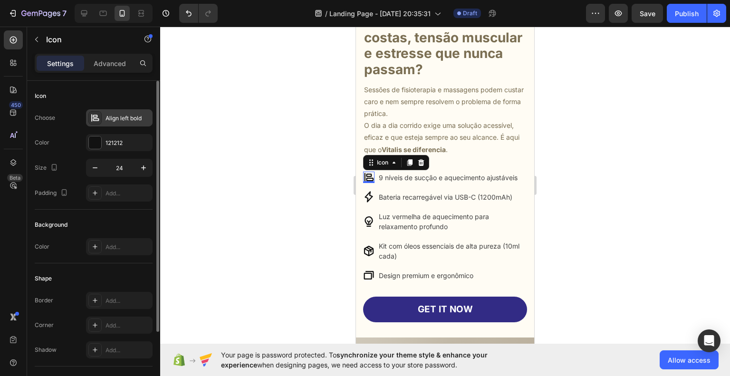
click at [121, 115] on div "Align left bold" at bounding box center [128, 118] width 45 height 9
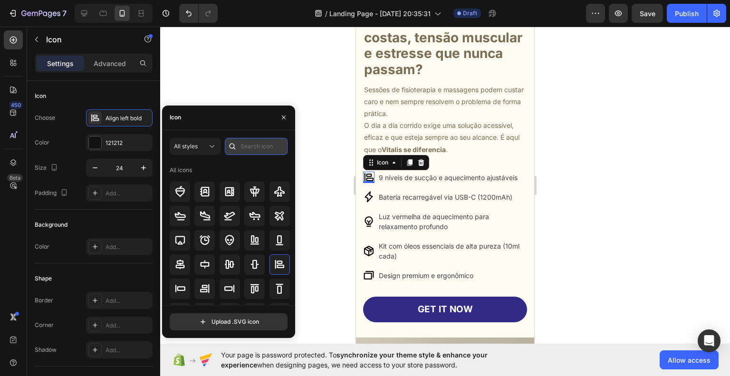
click at [248, 146] on input "text" at bounding box center [256, 146] width 63 height 17
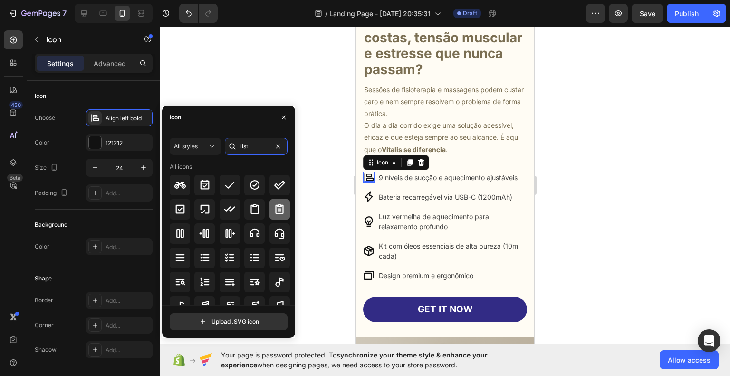
type input "list"
click at [274, 203] on icon at bounding box center [279, 208] width 11 height 11
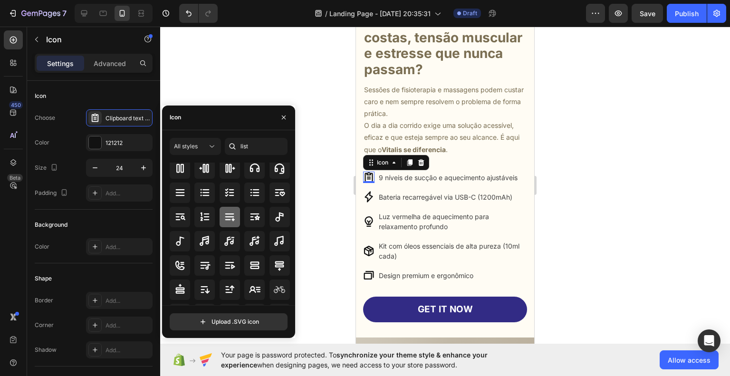
scroll to position [95, 0]
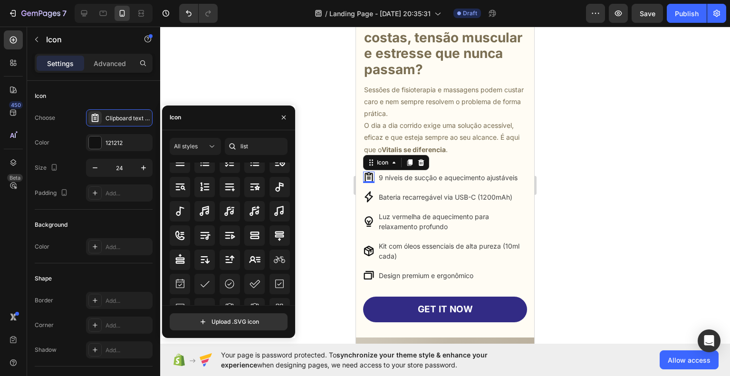
click at [595, 252] on div at bounding box center [445, 201] width 570 height 349
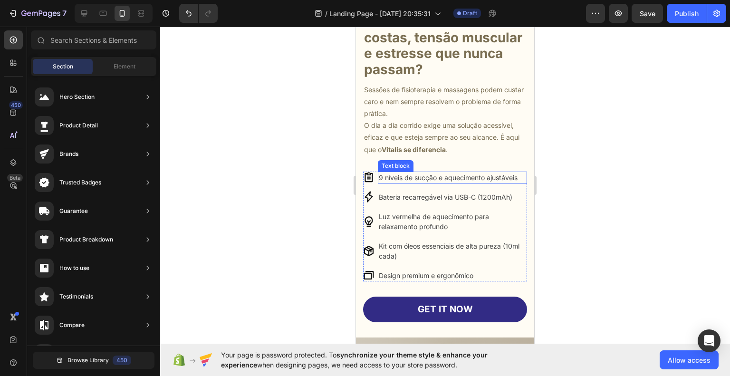
click at [437, 182] on p "9 níveis de sucção e aquecimento ajustáveis" at bounding box center [452, 178] width 147 height 10
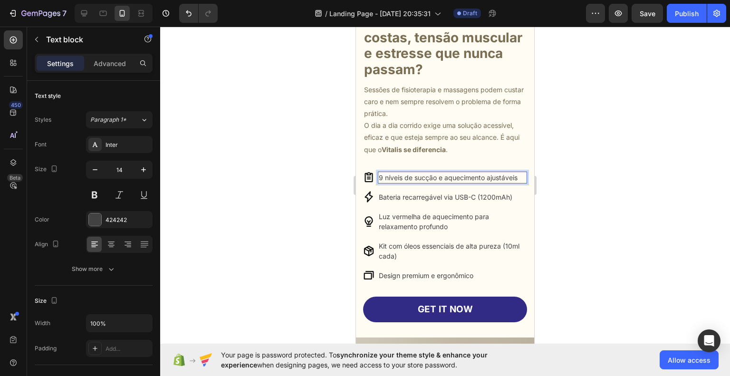
click at [394, 182] on p "9 níveis de sucção e aquecimento ajustáveis" at bounding box center [452, 178] width 147 height 10
click at [633, 210] on div at bounding box center [445, 201] width 570 height 349
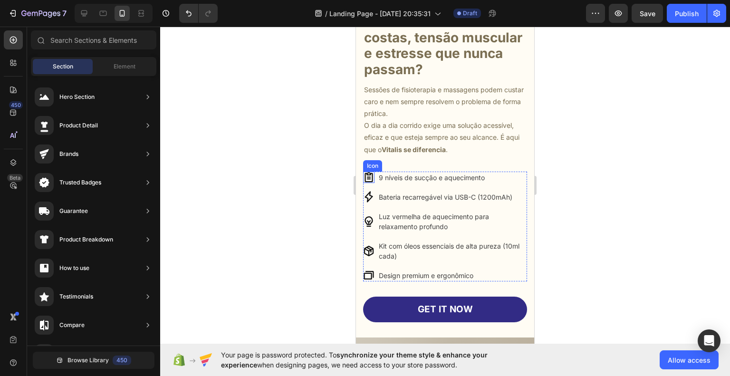
click at [367, 181] on icon at bounding box center [368, 177] width 11 height 11
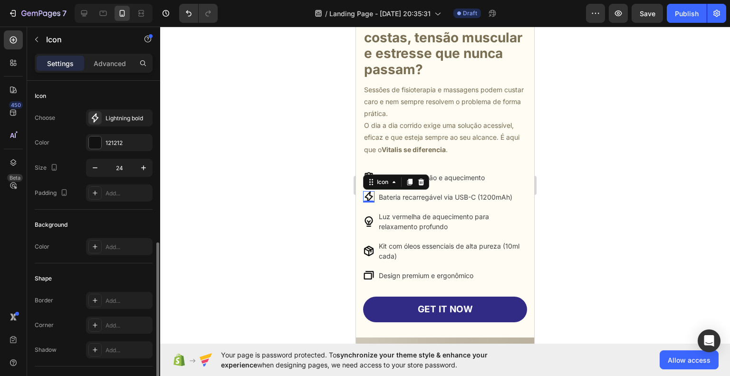
scroll to position [91, 0]
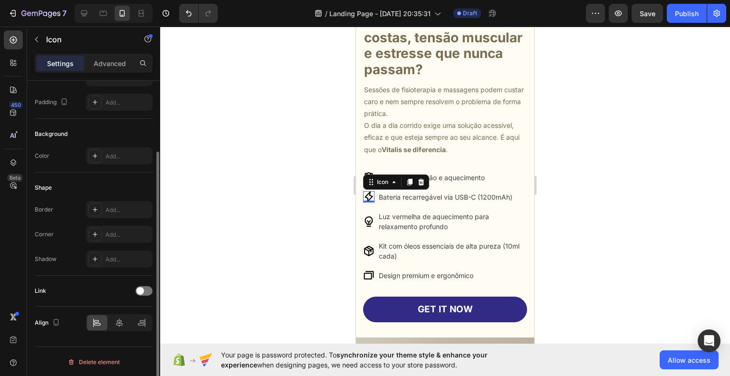
click at [365, 192] on icon at bounding box center [368, 196] width 11 height 11
click at [365, 220] on icon at bounding box center [369, 221] width 8 height 10
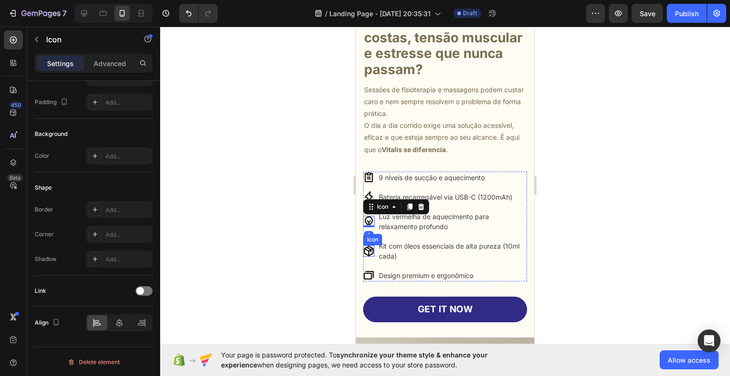
click at [368, 252] on icon at bounding box center [368, 250] width 11 height 11
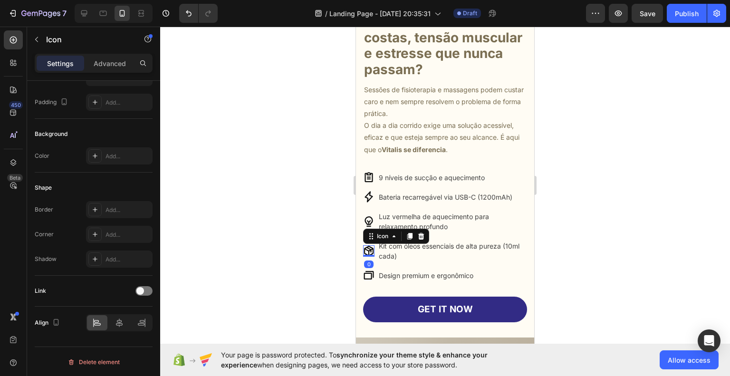
click at [593, 256] on div at bounding box center [445, 201] width 570 height 349
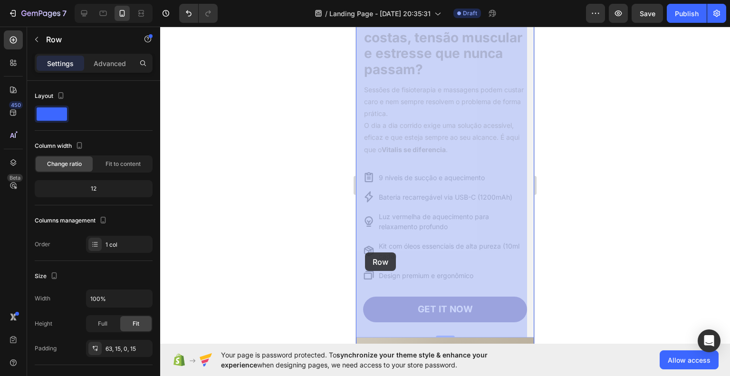
drag, startPoint x: 370, startPoint y: 289, endPoint x: 365, endPoint y: 254, distance: 35.6
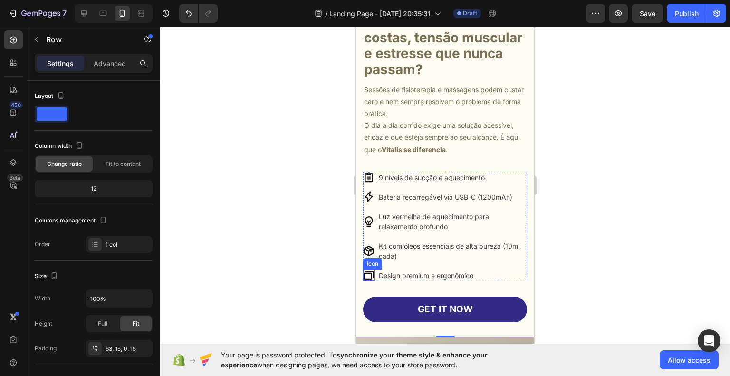
click at [370, 272] on icon at bounding box center [368, 274] width 11 height 11
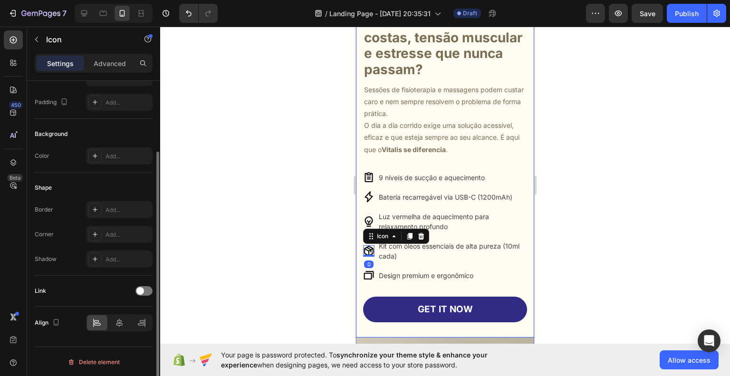
click at [595, 246] on div at bounding box center [445, 201] width 570 height 349
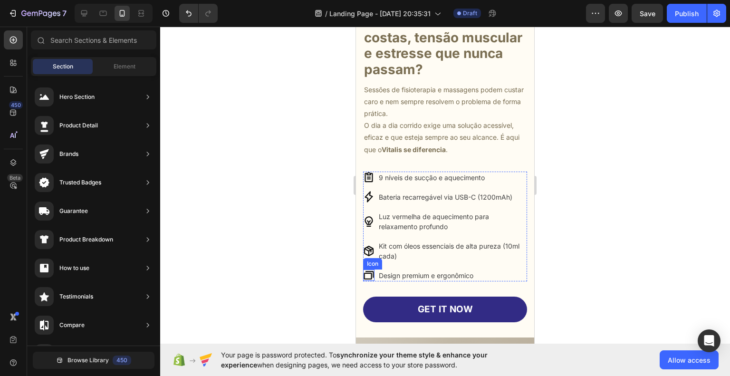
click at [368, 271] on icon at bounding box center [369, 275] width 10 height 9
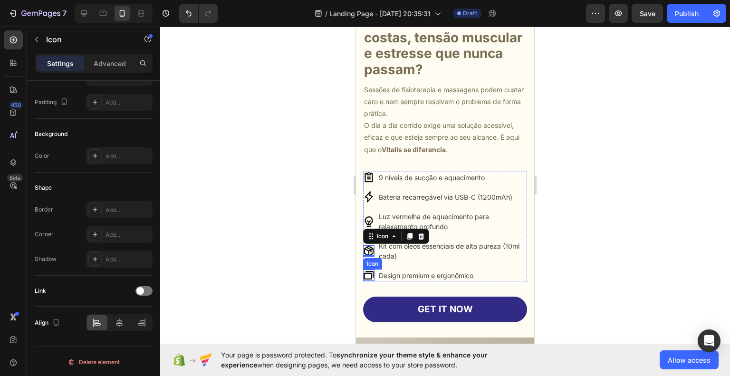
click at [369, 275] on icon at bounding box center [368, 274] width 11 height 11
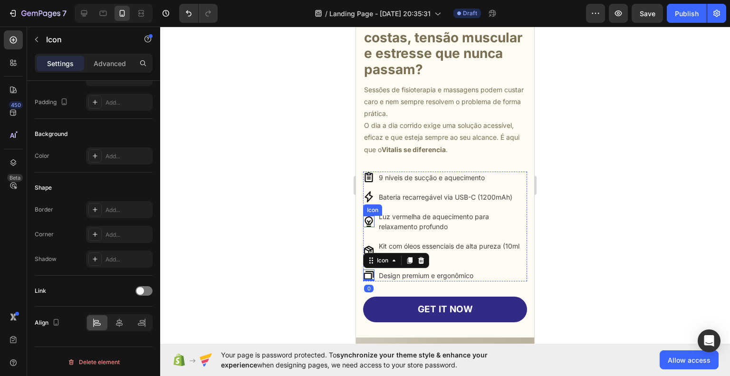
click at [370, 222] on icon at bounding box center [368, 221] width 11 height 11
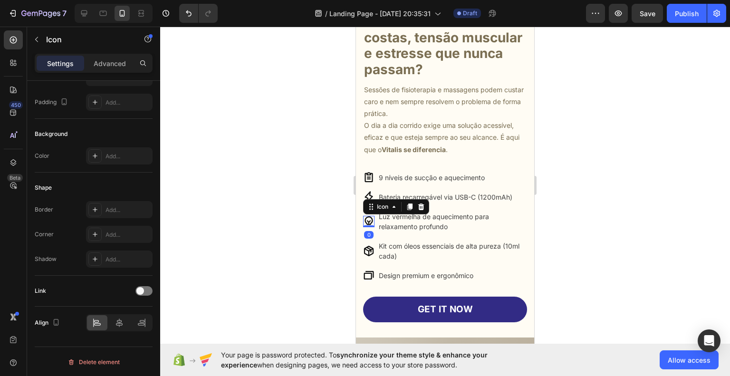
click at [604, 230] on div at bounding box center [445, 201] width 570 height 349
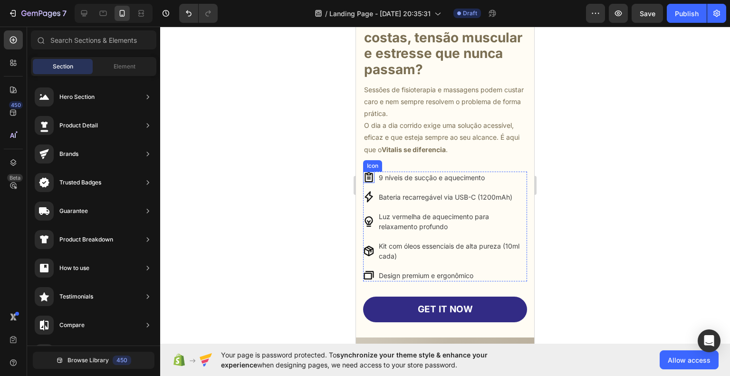
click at [371, 176] on icon at bounding box center [368, 177] width 11 height 11
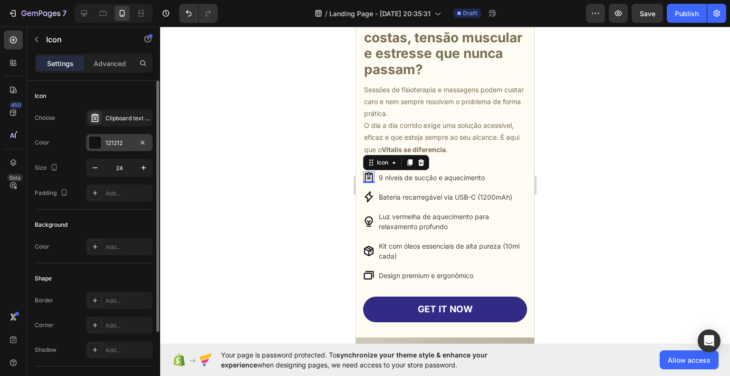
click at [117, 150] on div "121212" at bounding box center [119, 142] width 67 height 17
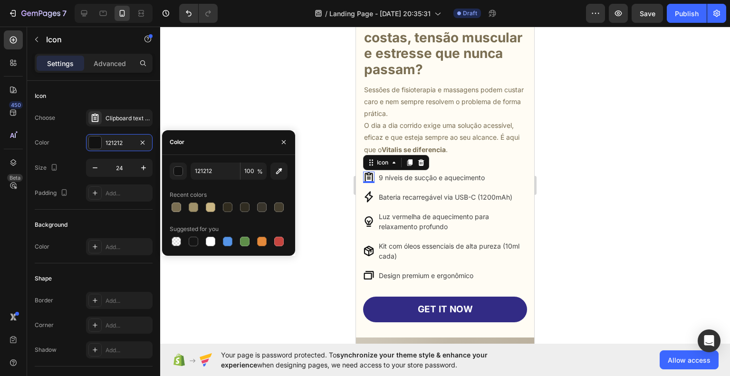
click at [173, 200] on div "Recent colors" at bounding box center [229, 194] width 118 height 15
click at [176, 202] on div at bounding box center [177, 207] width 10 height 10
type input "7A6E52"
click at [472, 176] on p "9 níveis de sucção e aquecimento" at bounding box center [452, 178] width 147 height 10
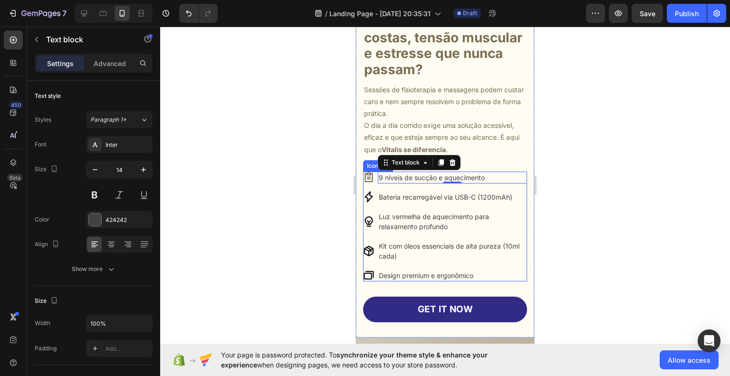
click at [518, 187] on ul "Icon 9 níveis de sucção e aquecimento Text block 0 Icon Bateria recarregável vi…" at bounding box center [445, 227] width 164 height 110
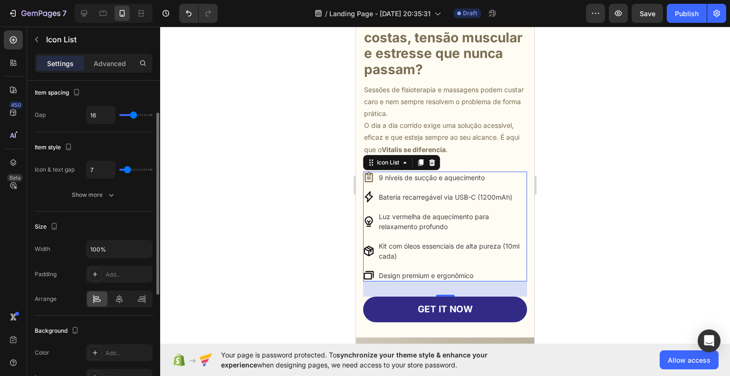
scroll to position [0, 0]
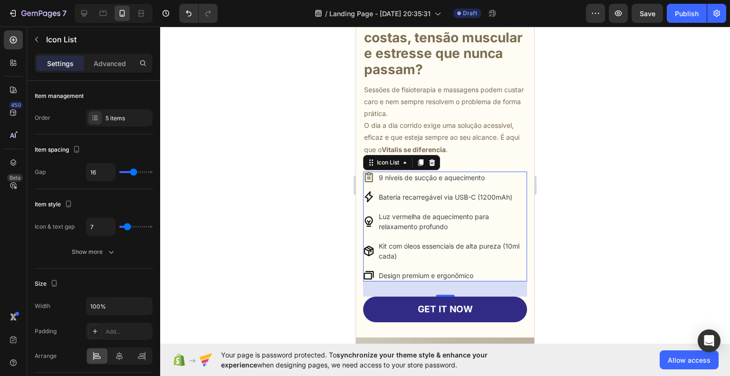
click at [663, 209] on div at bounding box center [445, 201] width 570 height 349
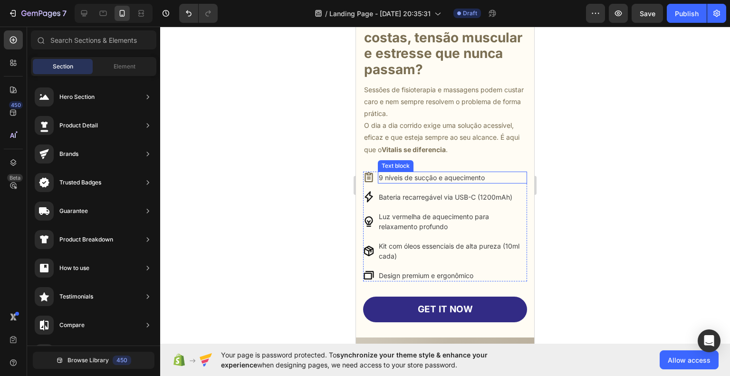
click at [478, 177] on p "9 níveis de sucção e aquecimento" at bounding box center [452, 178] width 147 height 10
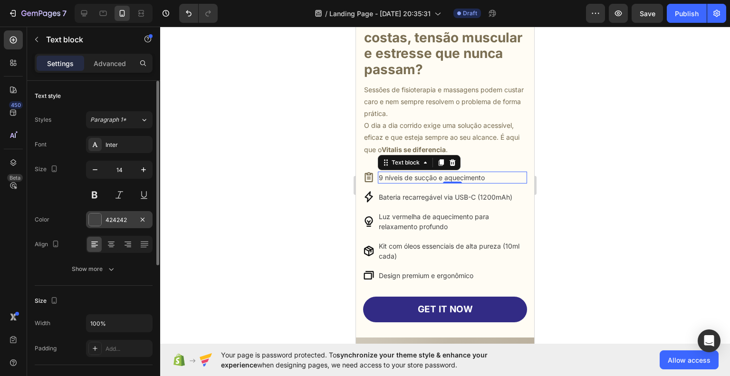
click at [118, 214] on div "424242" at bounding box center [119, 219] width 67 height 17
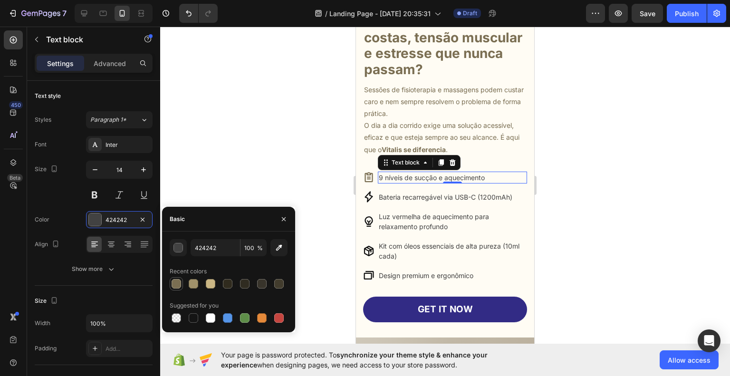
click at [176, 281] on div at bounding box center [177, 284] width 10 height 10
click at [209, 287] on div at bounding box center [211, 284] width 10 height 10
click at [234, 283] on div at bounding box center [229, 283] width 118 height 13
click at [229, 283] on div at bounding box center [228, 284] width 10 height 10
type input "302B1E"
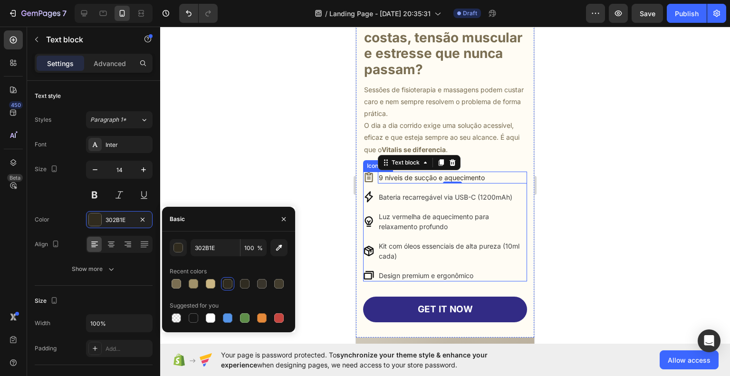
click at [604, 237] on div at bounding box center [445, 201] width 570 height 349
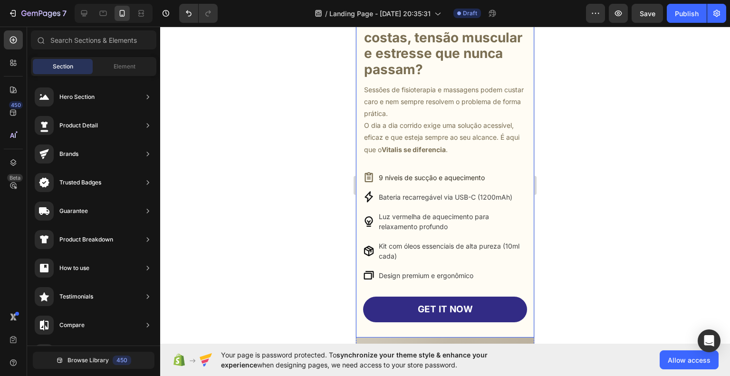
click at [368, 179] on icon at bounding box center [369, 177] width 8 height 10
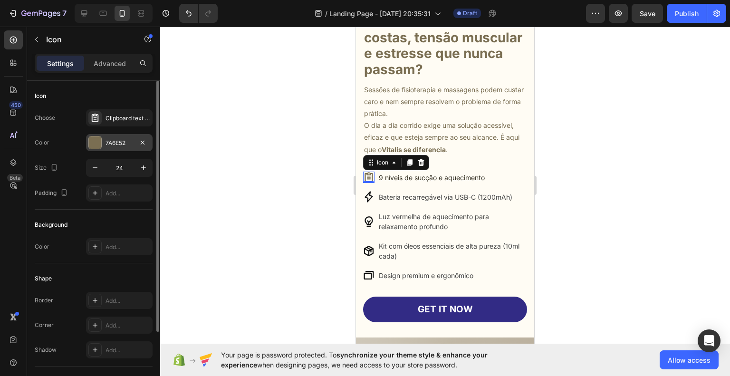
click at [116, 140] on div "7A6E52" at bounding box center [120, 143] width 28 height 9
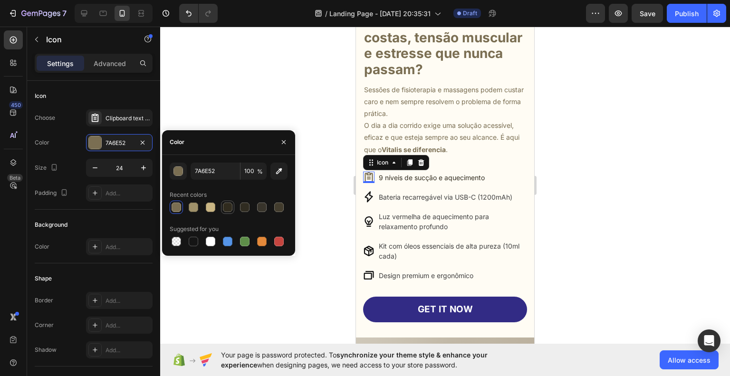
click at [230, 209] on div at bounding box center [228, 207] width 10 height 10
type input "302B1E"
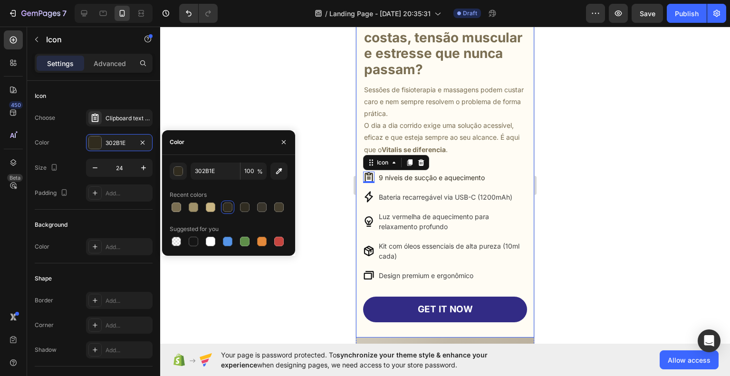
click at [623, 264] on div at bounding box center [445, 201] width 570 height 349
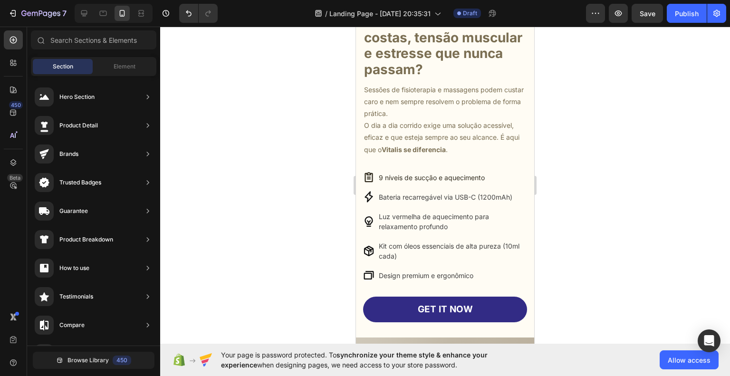
click at [654, 284] on div at bounding box center [445, 201] width 570 height 349
click at [373, 180] on icon at bounding box center [368, 177] width 11 height 11
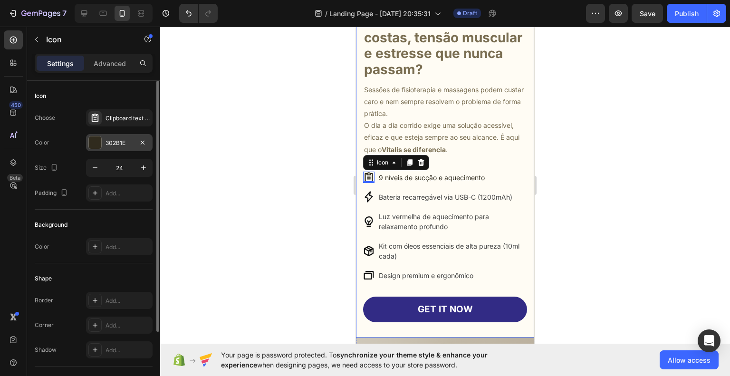
click at [98, 149] on div at bounding box center [94, 142] width 13 height 13
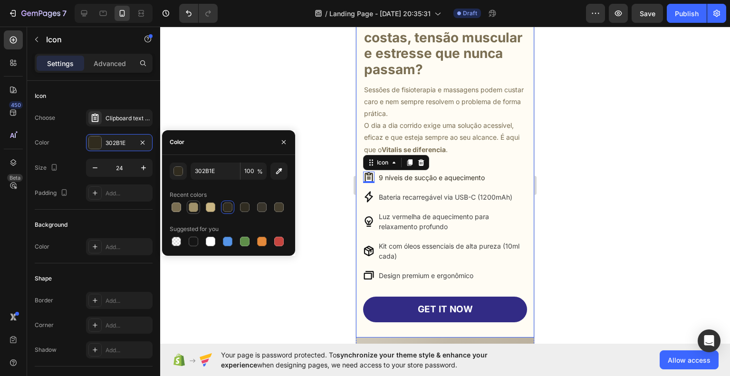
click at [192, 201] on div at bounding box center [193, 206] width 11 height 11
click at [209, 203] on div at bounding box center [211, 207] width 10 height 10
click at [181, 204] on div at bounding box center [177, 207] width 10 height 10
click at [194, 205] on div at bounding box center [194, 207] width 10 height 10
click at [180, 204] on div at bounding box center [177, 207] width 10 height 10
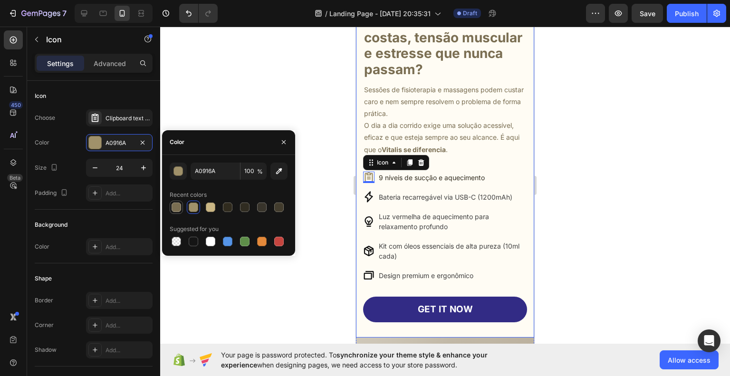
type input "7A6E52"
drag, startPoint x: 632, startPoint y: 240, endPoint x: 619, endPoint y: 236, distance: 13.4
click at [632, 240] on div at bounding box center [445, 201] width 570 height 349
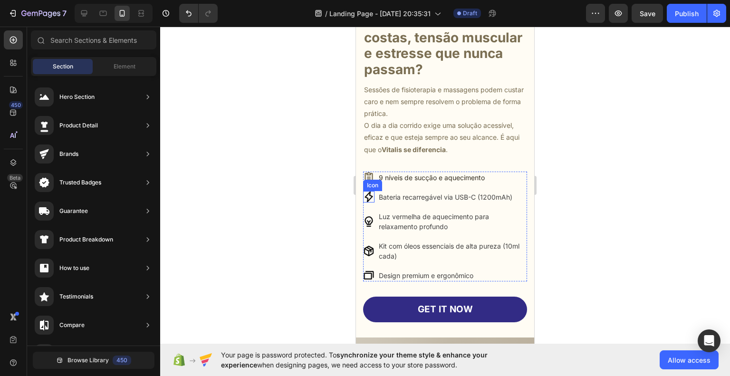
click at [372, 198] on icon at bounding box center [368, 196] width 11 height 11
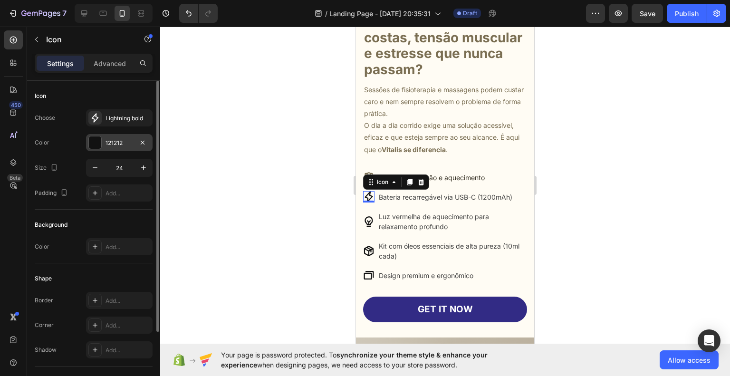
click at [108, 139] on div "121212" at bounding box center [120, 143] width 28 height 9
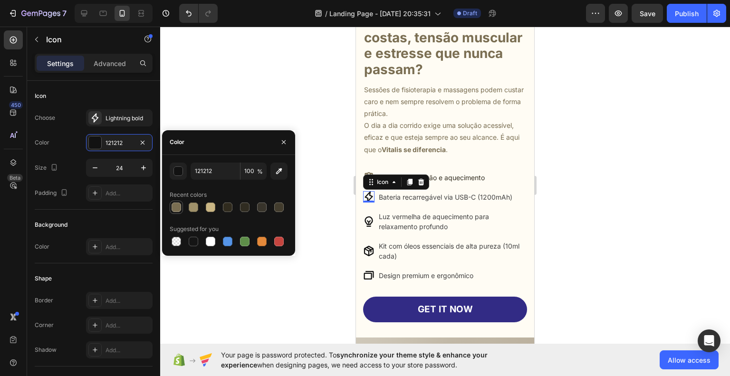
click at [182, 204] on div at bounding box center [176, 206] width 11 height 11
type input "7A6E52"
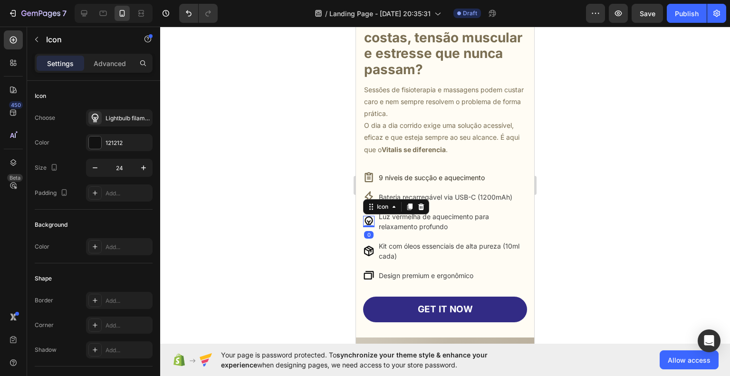
click at [371, 224] on icon at bounding box center [369, 221] width 8 height 10
click at [125, 144] on div "121212" at bounding box center [120, 143] width 28 height 9
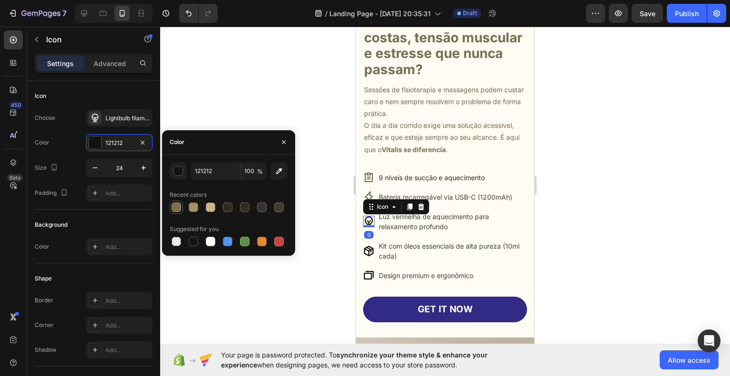
click at [176, 210] on div at bounding box center [177, 207] width 10 height 10
type input "7A6E52"
click at [371, 249] on icon at bounding box center [369, 251] width 10 height 10
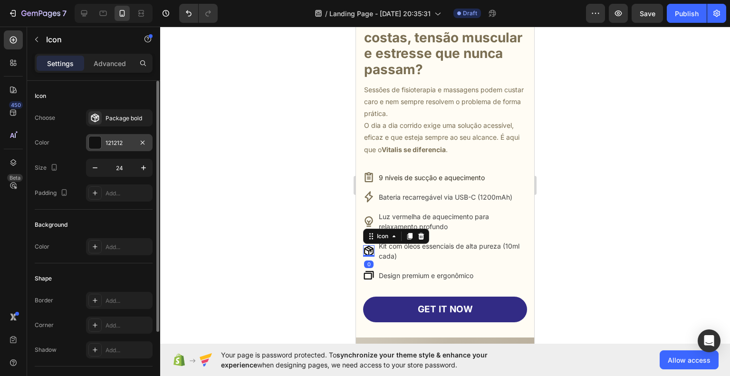
click at [112, 146] on div "121212" at bounding box center [120, 143] width 28 height 9
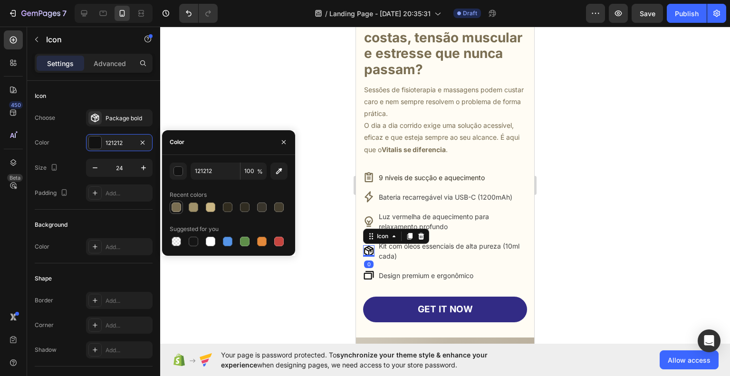
click at [177, 210] on div at bounding box center [177, 207] width 10 height 10
type input "7A6E52"
click at [365, 271] on icon at bounding box center [368, 274] width 11 height 11
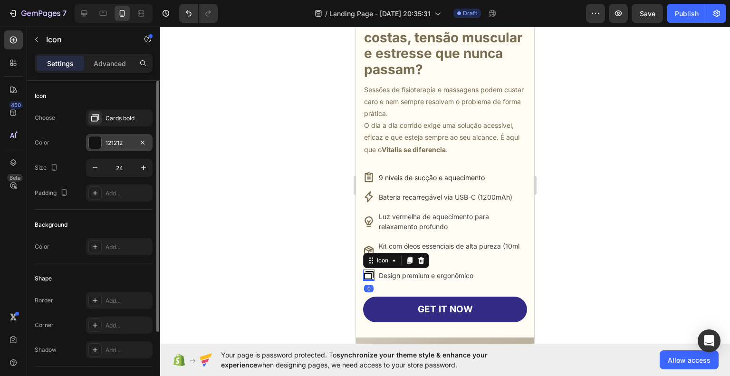
click at [108, 147] on div "121212" at bounding box center [119, 142] width 67 height 17
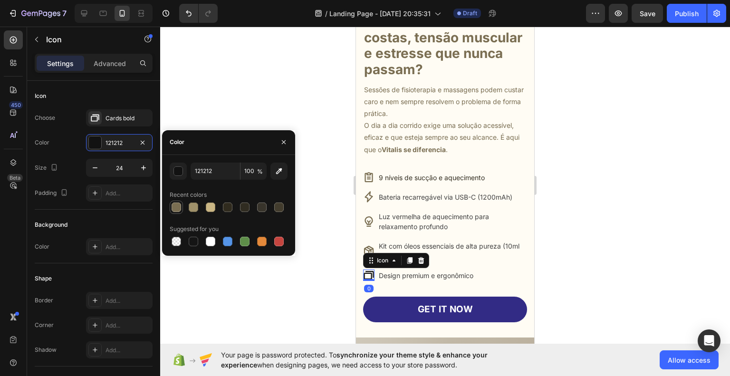
click at [180, 211] on div at bounding box center [176, 206] width 11 height 11
type input "7A6E52"
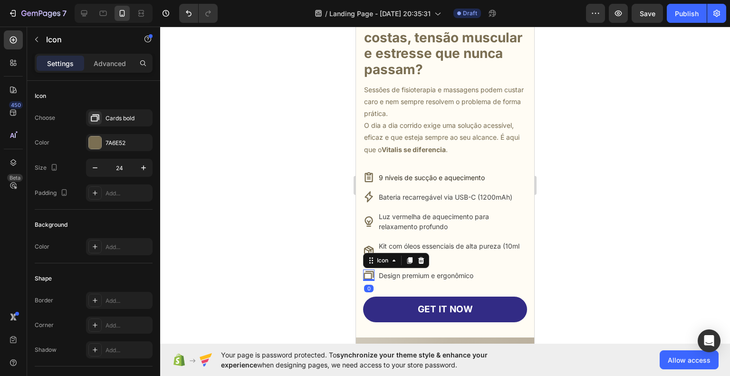
click at [619, 294] on div at bounding box center [445, 201] width 570 height 349
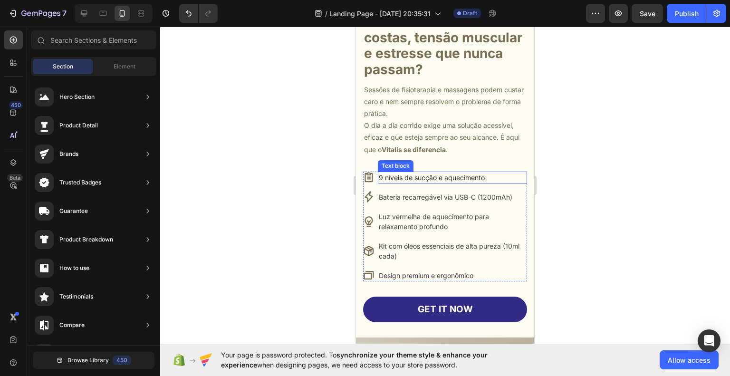
click at [432, 176] on p "9 níveis de sucção e aquecimento" at bounding box center [452, 178] width 147 height 10
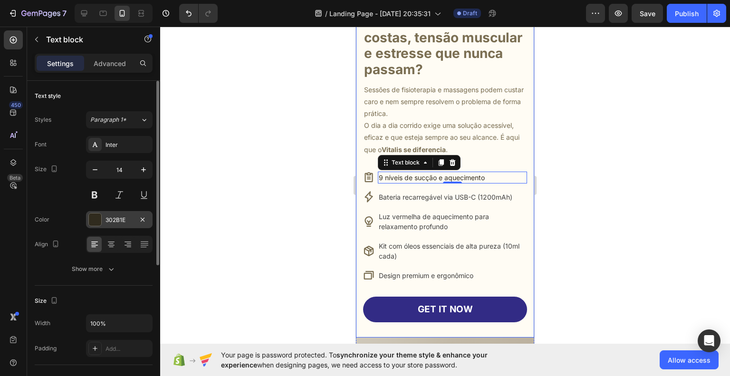
click at [108, 216] on div "302B1E" at bounding box center [120, 220] width 28 height 9
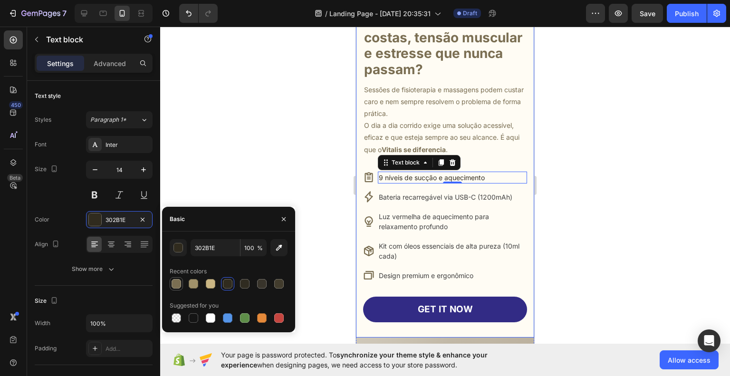
click at [179, 283] on div at bounding box center [177, 284] width 10 height 10
click at [190, 284] on div at bounding box center [194, 284] width 10 height 10
click at [206, 282] on div at bounding box center [211, 284] width 10 height 10
click at [222, 282] on div at bounding box center [227, 283] width 11 height 11
type input "302B1E"
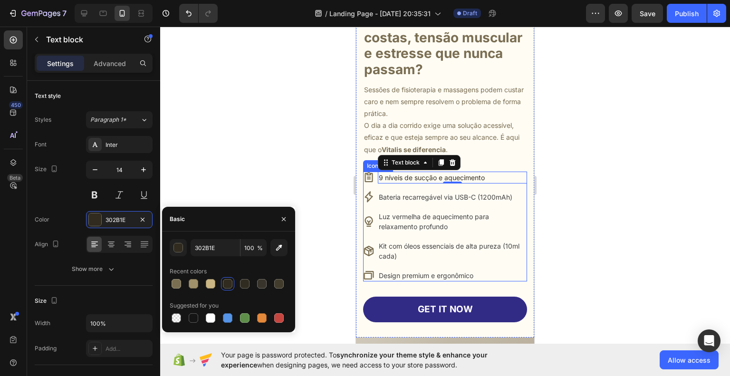
click at [432, 195] on p "Bateria recarregável via USB-C (1200mAh)" at bounding box center [452, 197] width 147 height 10
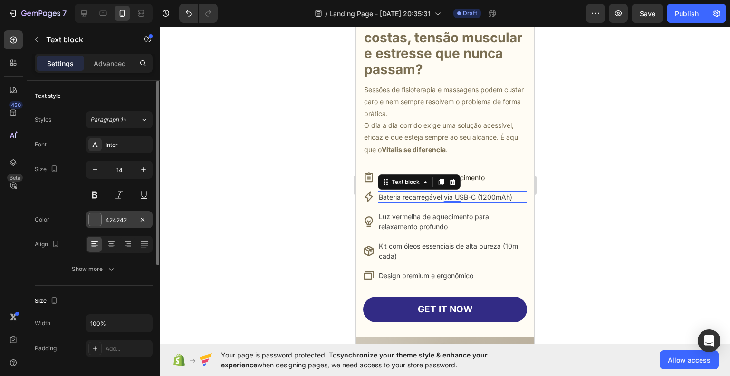
click at [123, 220] on div "424242" at bounding box center [120, 220] width 28 height 9
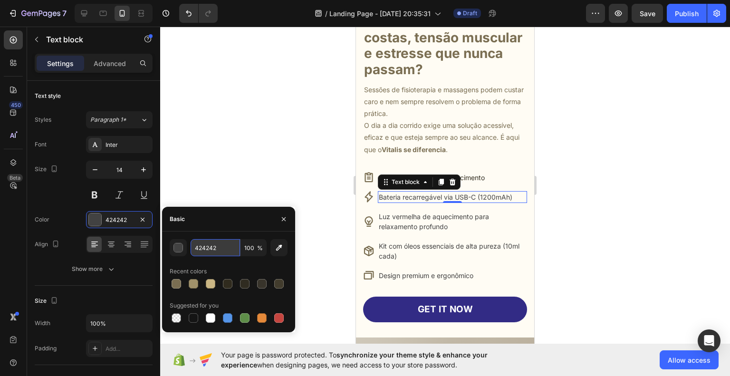
click at [207, 248] on input "424242" at bounding box center [215, 247] width 49 height 17
click at [491, 174] on p "9 níveis de sucção e aquecimento" at bounding box center [452, 178] width 147 height 10
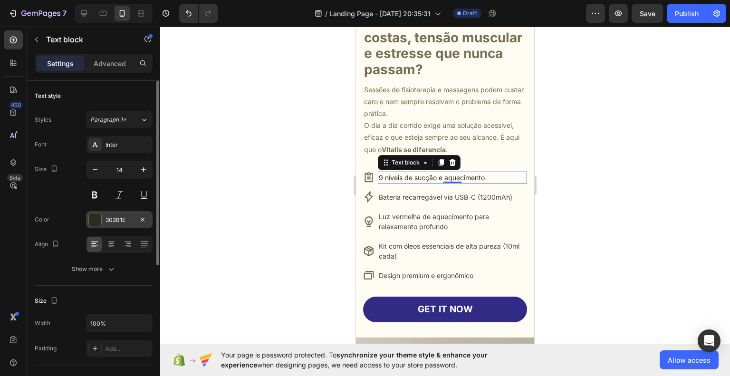
click at [114, 220] on div "302B1E" at bounding box center [120, 220] width 28 height 9
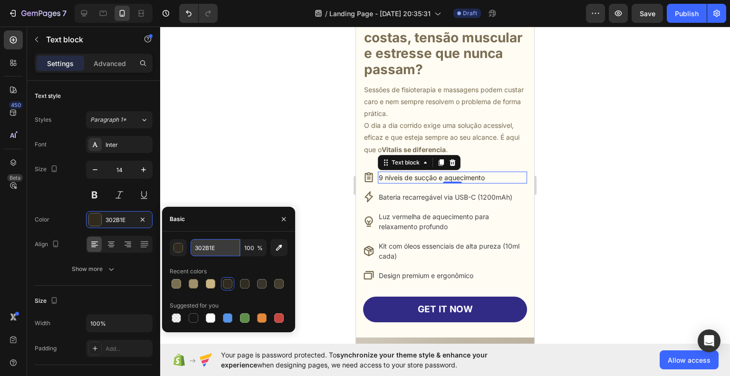
click at [208, 248] on input "302B1E" at bounding box center [215, 247] width 49 height 17
paste input "424242"
type input "424242"
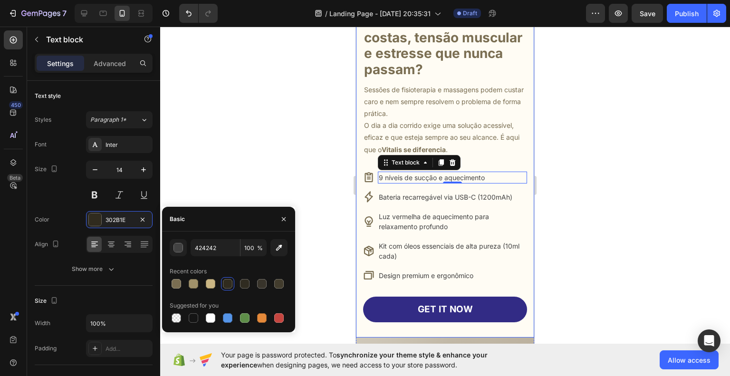
click at [231, 171] on div at bounding box center [445, 201] width 570 height 349
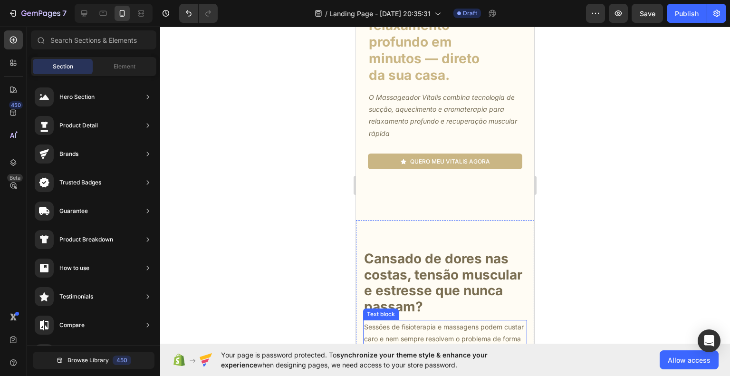
scroll to position [143, 0]
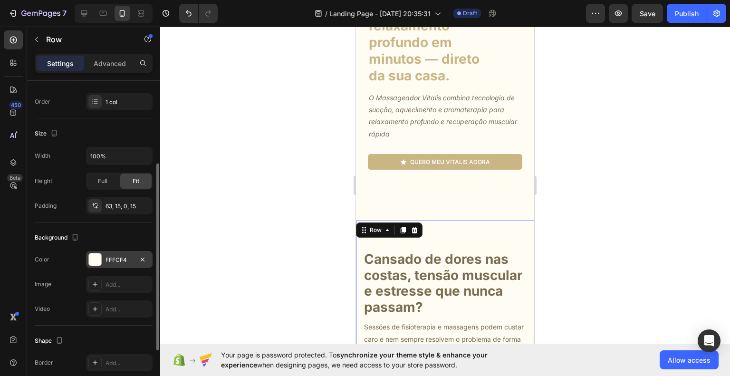
click at [114, 256] on div "FFFCF4" at bounding box center [120, 260] width 28 height 9
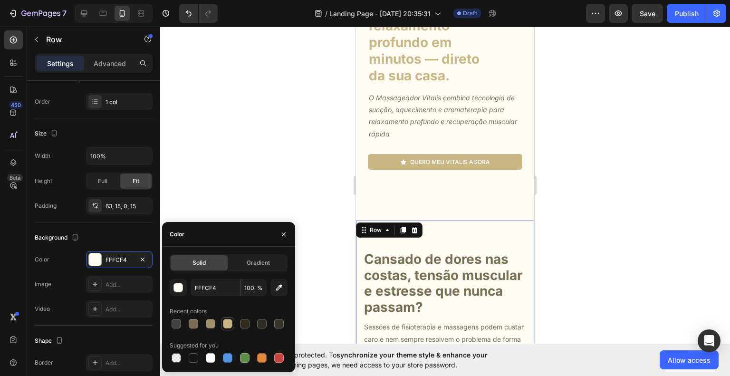
click at [227, 323] on div at bounding box center [228, 324] width 10 height 10
type input "CAB684"
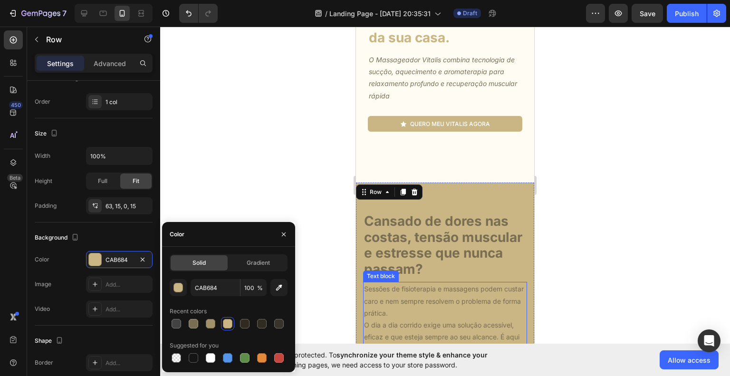
scroll to position [285, 0]
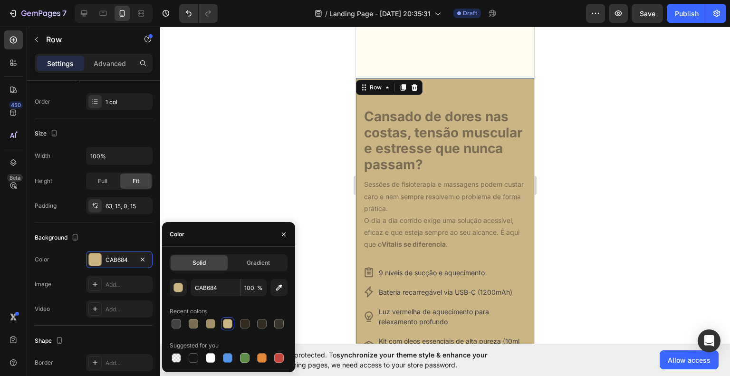
click at [604, 225] on div at bounding box center [445, 201] width 570 height 349
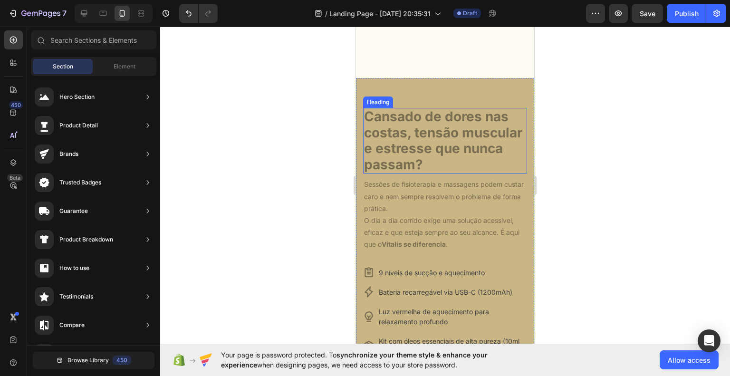
click at [435, 159] on h1 "Cansado de dores nas costas, tensão muscular e estresse que nunca passam?" at bounding box center [445, 141] width 164 height 66
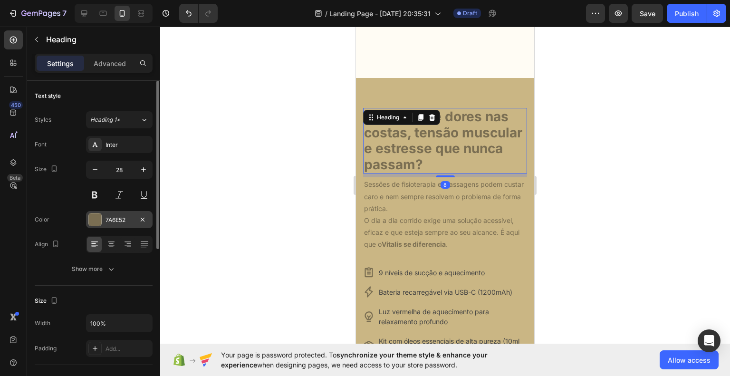
click at [101, 219] on div at bounding box center [95, 219] width 12 height 12
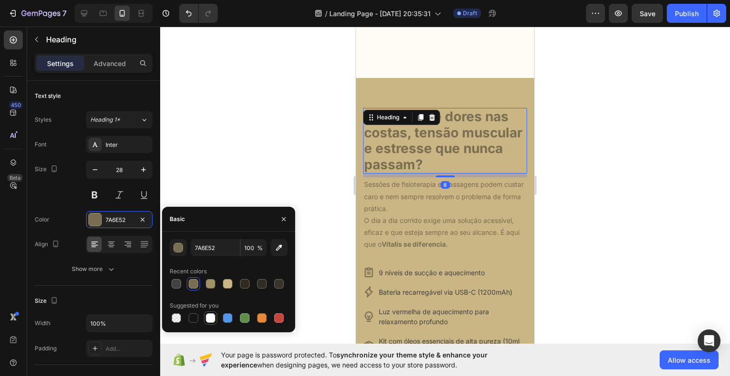
click at [207, 315] on div at bounding box center [211, 318] width 10 height 10
type input "FFFFFF"
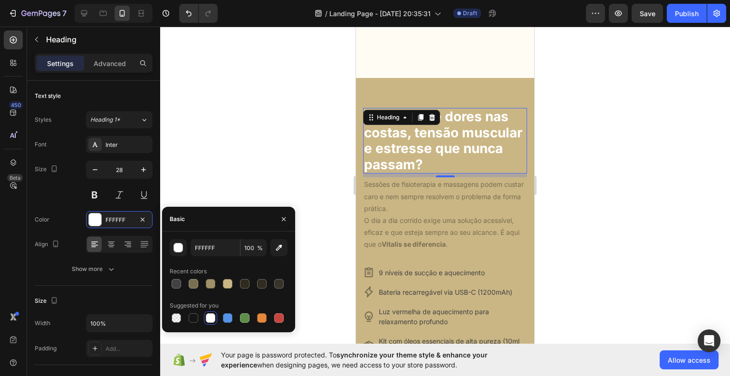
click at [617, 261] on div at bounding box center [445, 201] width 570 height 349
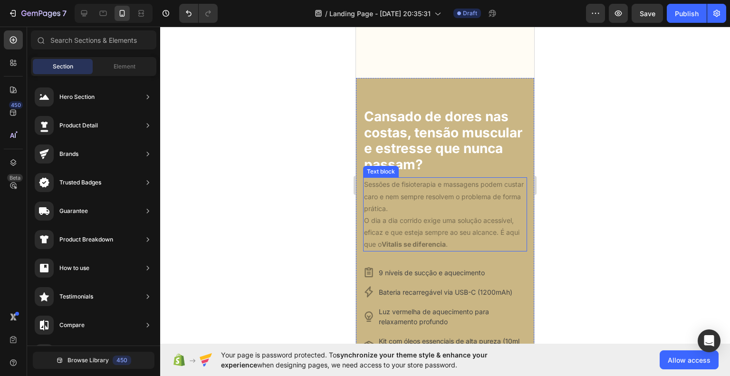
click at [441, 216] on p "O dia a dia corrido exige uma solução acessível, eficaz e que esteja sempre ao …" at bounding box center [445, 232] width 162 height 36
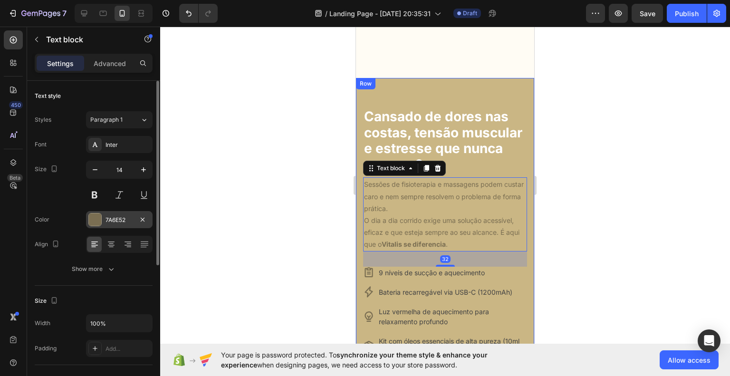
click at [106, 222] on div "7A6E52" at bounding box center [120, 220] width 28 height 9
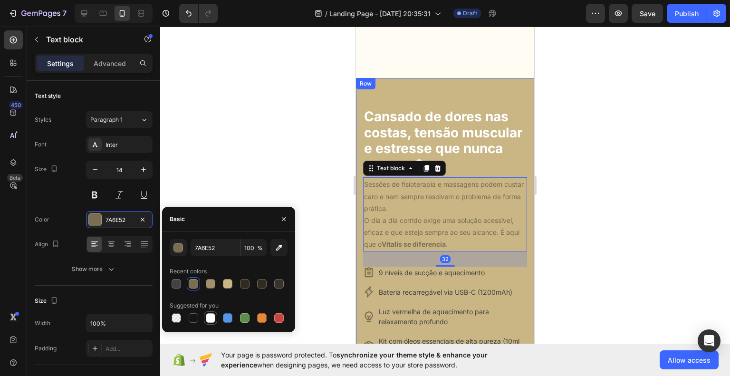
click at [210, 319] on div at bounding box center [211, 318] width 10 height 10
type input "FFFFFF"
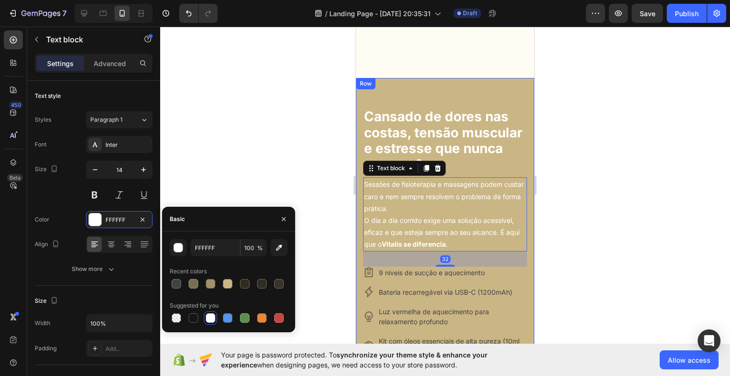
click at [580, 290] on div at bounding box center [445, 201] width 570 height 349
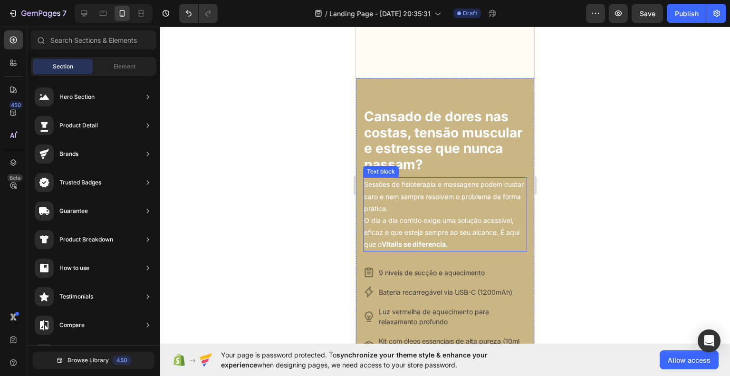
click at [429, 227] on p "O dia a dia corrido exige uma solução acessível, eficaz e que esteja sempre ao …" at bounding box center [445, 232] width 162 height 36
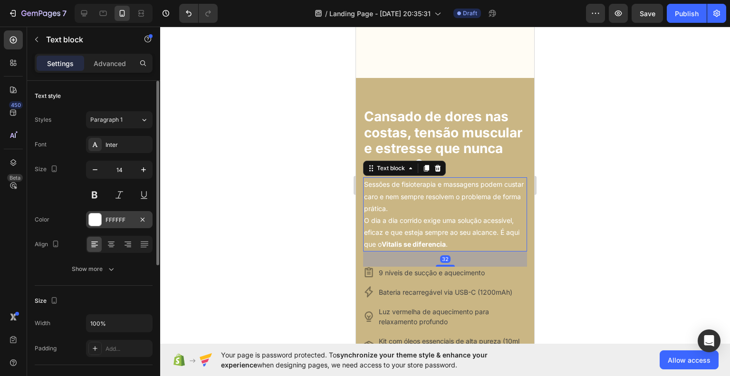
click at [112, 222] on div "FFFFFF" at bounding box center [120, 220] width 28 height 9
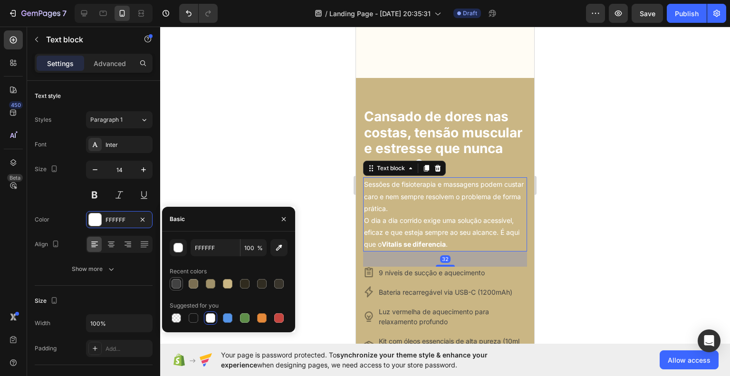
click at [178, 288] on div at bounding box center [177, 284] width 10 height 10
type input "424242"
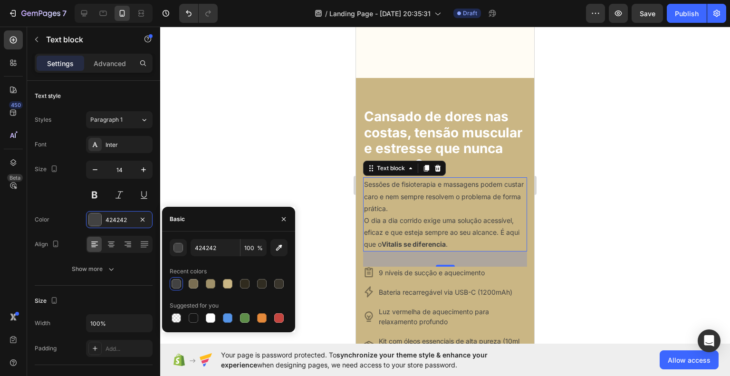
click at [614, 254] on div at bounding box center [445, 201] width 570 height 349
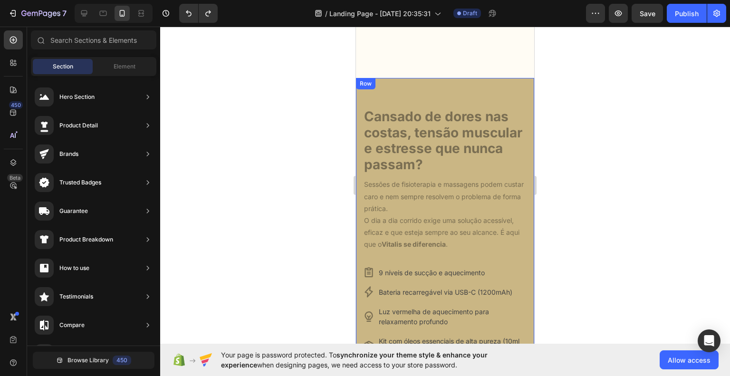
click at [480, 91] on div "Cansado de dores nas costas, tensão muscular e estresse que nunca passam? Headi…" at bounding box center [445, 255] width 178 height 355
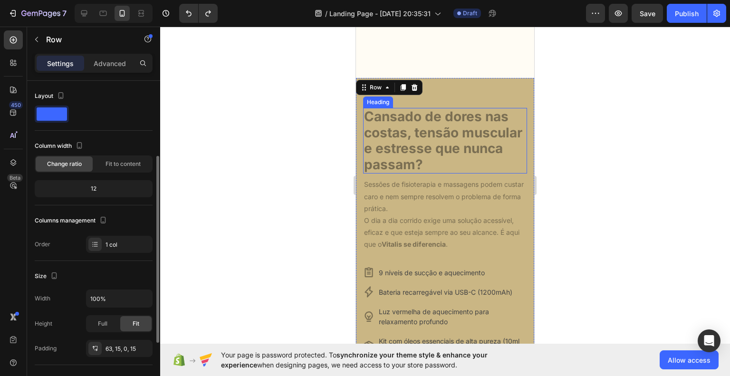
scroll to position [48, 0]
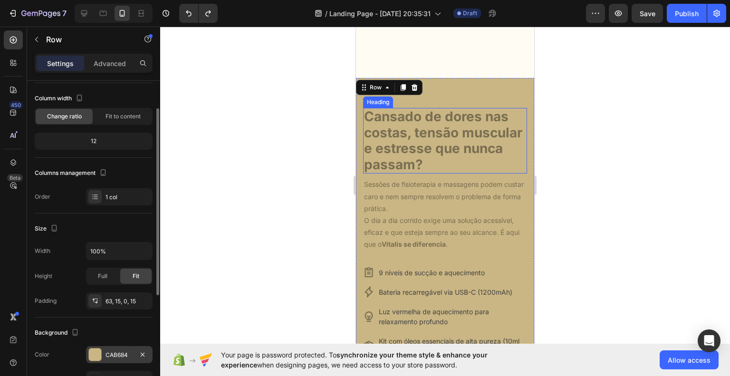
click at [118, 349] on div "CAB684" at bounding box center [119, 354] width 67 height 17
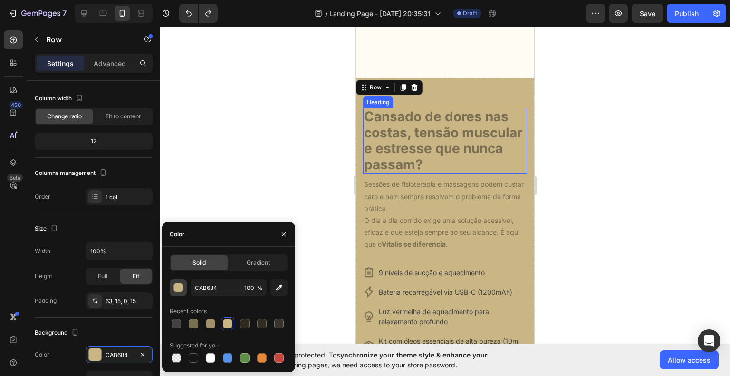
click at [175, 281] on button "button" at bounding box center [178, 287] width 17 height 17
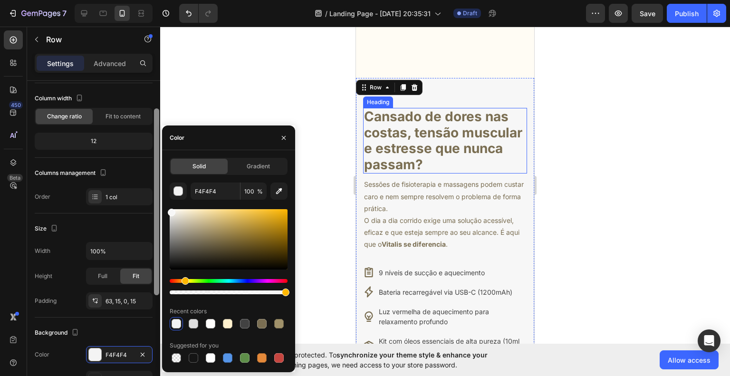
type input "F7F7F7"
drag, startPoint x: 193, startPoint y: 208, endPoint x: 160, endPoint y: 211, distance: 33.9
click at [160, 211] on div "450 Beta Sections(18) Elements(83) Section Element Hero Section Product Detail …" at bounding box center [80, 201] width 160 height 349
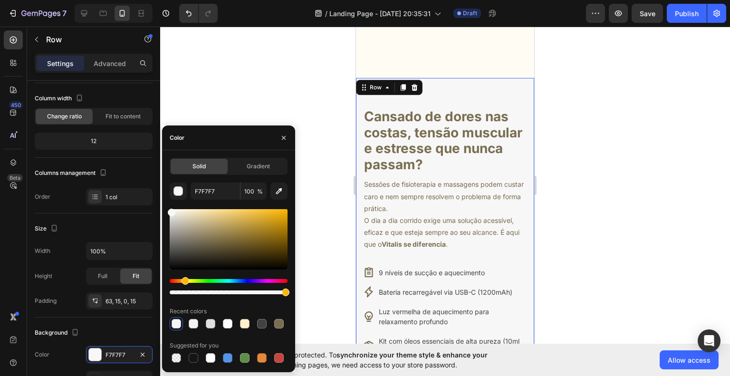
click at [623, 195] on div at bounding box center [445, 201] width 570 height 349
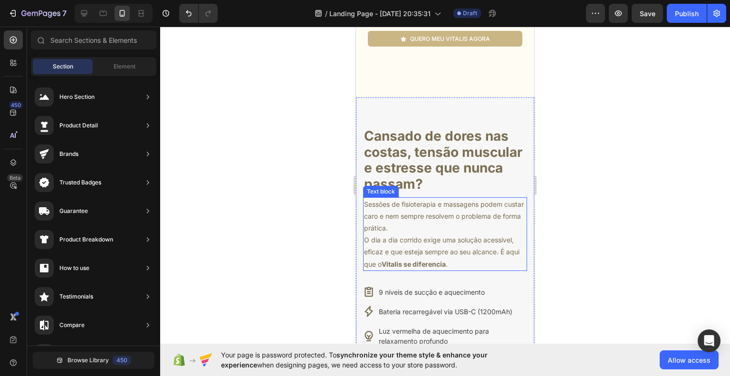
scroll to position [143, 0]
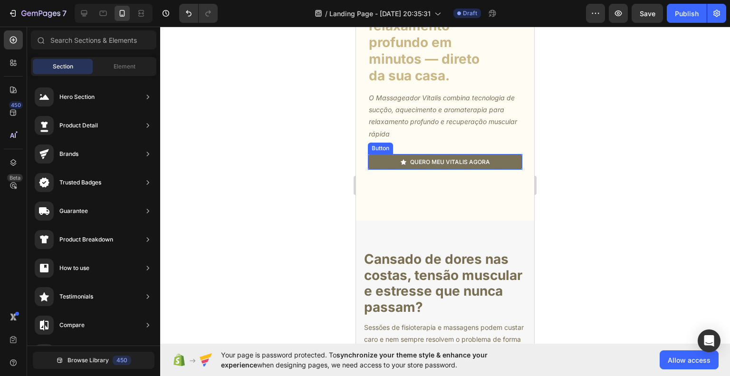
click at [456, 166] on link "quero meu vitalis agora" at bounding box center [445, 162] width 154 height 16
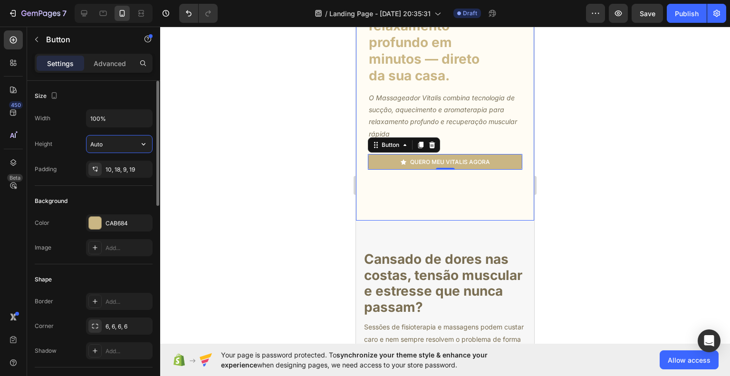
click at [104, 137] on input "Auto" at bounding box center [119, 143] width 66 height 17
click at [143, 141] on icon "button" at bounding box center [144, 144] width 10 height 10
click at [125, 161] on div "Fit content Auto" at bounding box center [109, 168] width 78 height 18
click at [113, 145] on input "Auto" at bounding box center [119, 143] width 66 height 17
type input "5"
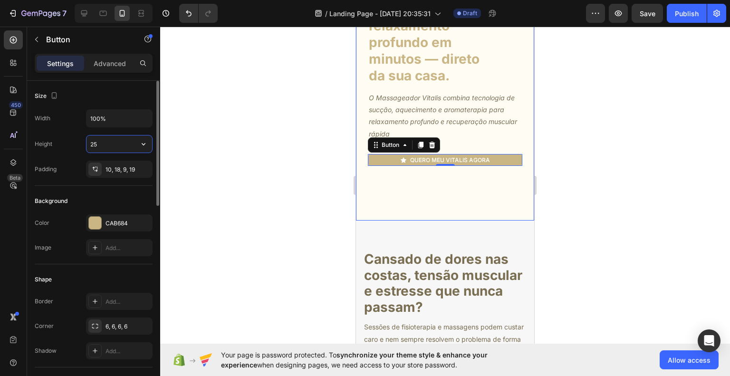
click at [113, 145] on input "25" at bounding box center [119, 143] width 66 height 17
click at [108, 144] on input "35" at bounding box center [119, 143] width 66 height 17
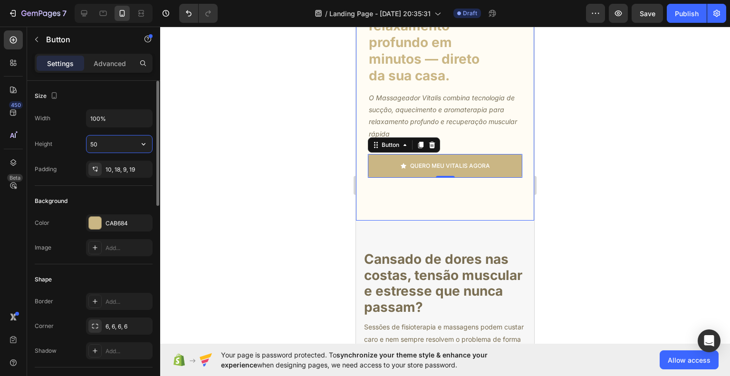
click at [108, 144] on input "50" at bounding box center [119, 143] width 66 height 17
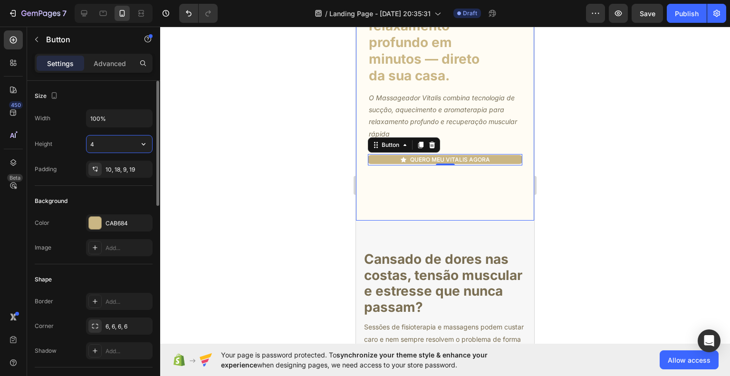
type input "40"
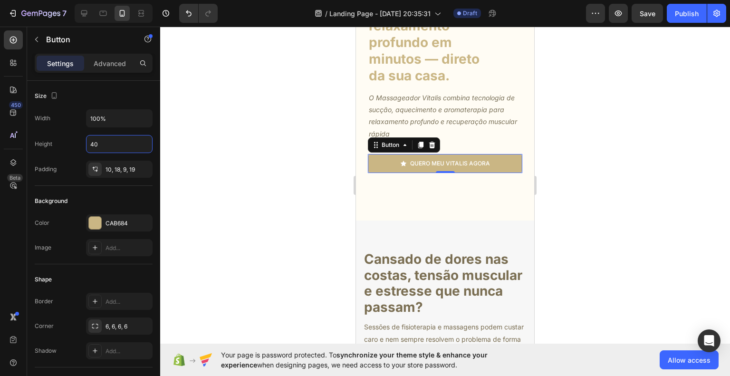
click at [616, 163] on div at bounding box center [445, 201] width 570 height 349
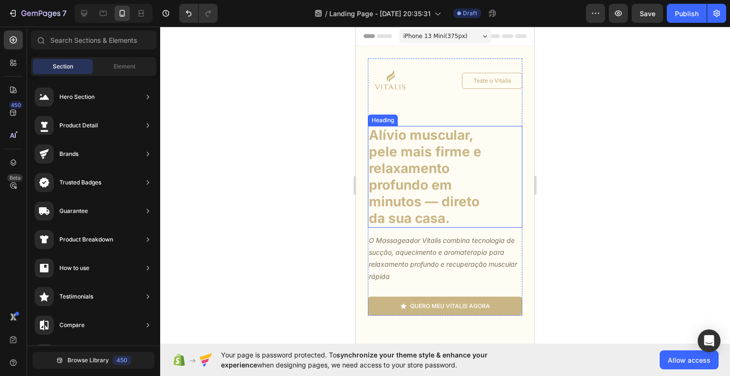
scroll to position [0, 0]
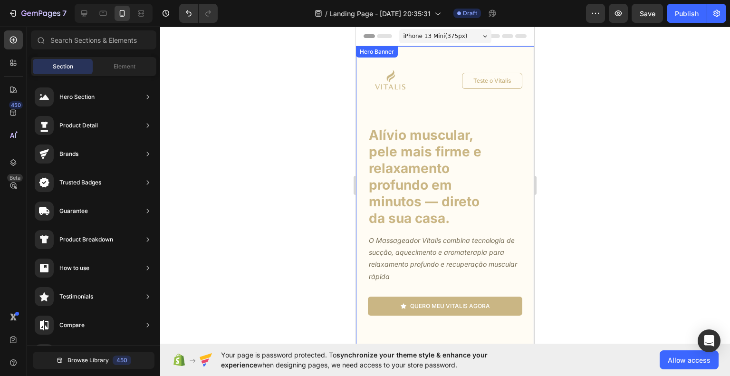
click at [517, 123] on div "Image Teste o Vitalis Button Row Alívio muscular, pele mais firme e relaxamento…" at bounding box center [445, 276] width 178 height 460
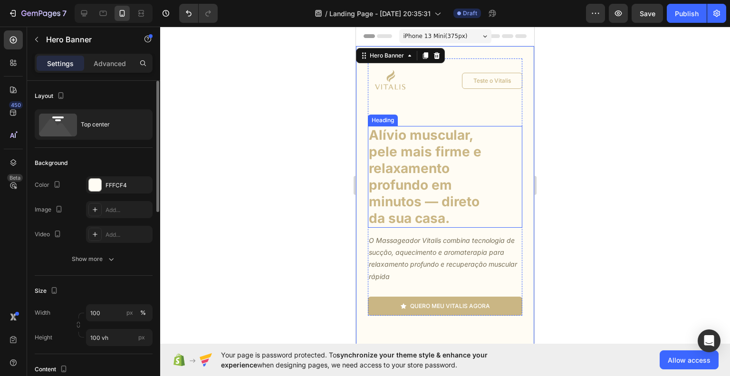
scroll to position [95, 0]
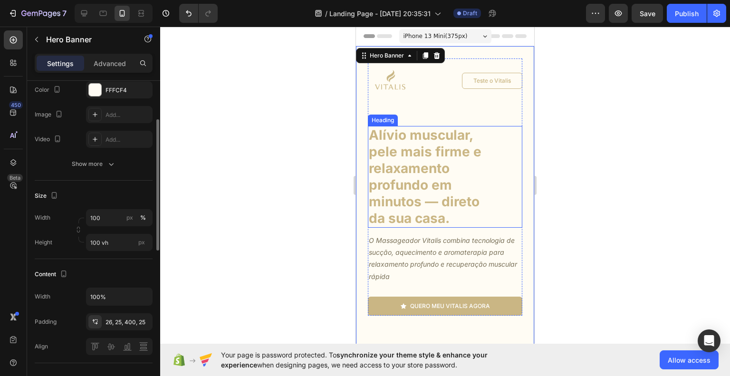
click at [99, 173] on div "Background The changes might be hidden by the video. Color FFFCF4 Image Add... …" at bounding box center [94, 117] width 118 height 128
click at [102, 167] on div "Show more" at bounding box center [94, 164] width 44 height 10
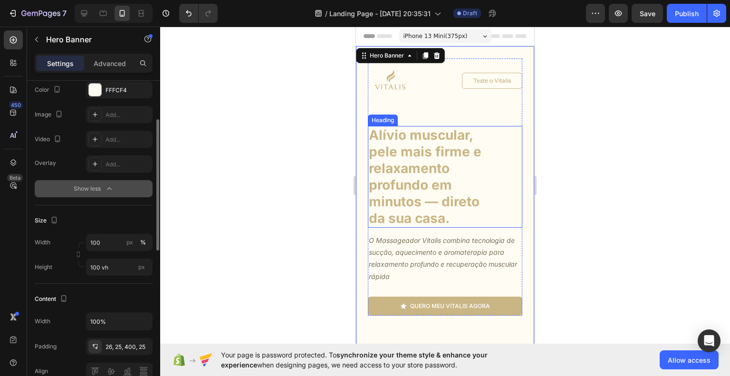
click at [91, 186] on div "Show less" at bounding box center [94, 189] width 40 height 10
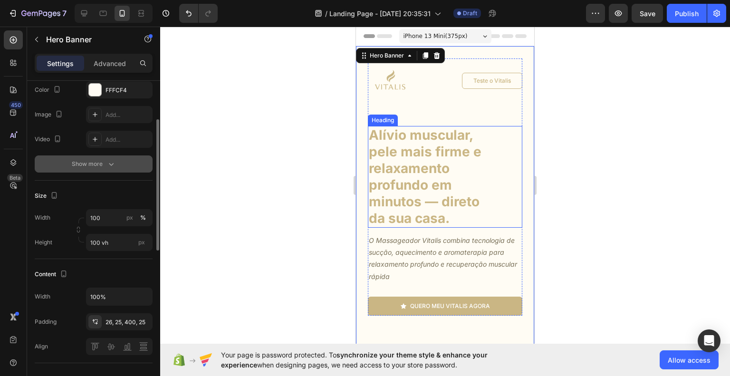
click at [91, 186] on div "Size Width 100 px % Height 100 vh px" at bounding box center [94, 220] width 118 height 78
click at [101, 169] on button "Show more" at bounding box center [94, 163] width 118 height 17
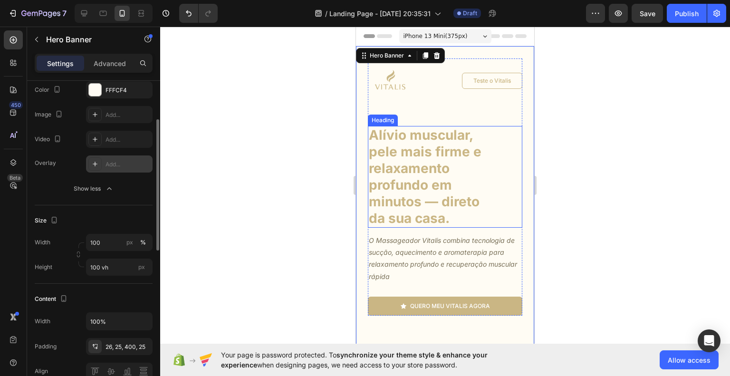
click at [106, 164] on div "Add..." at bounding box center [128, 164] width 45 height 9
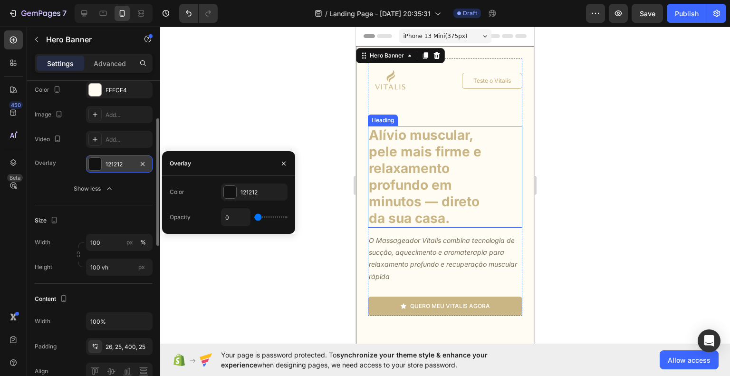
type input "11%"
type input "11"
type input "24%"
type input "24"
type input "45%"
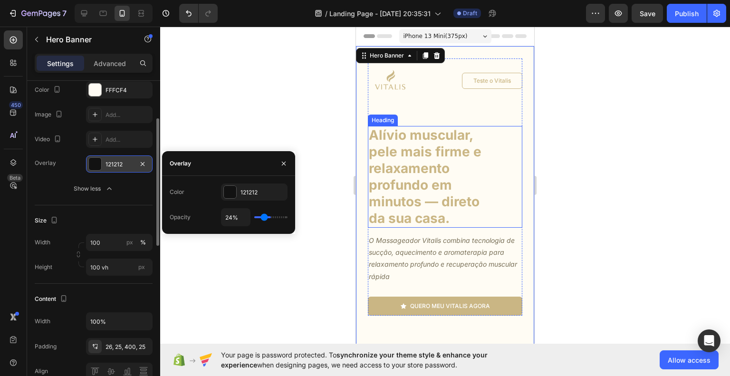
type input "45"
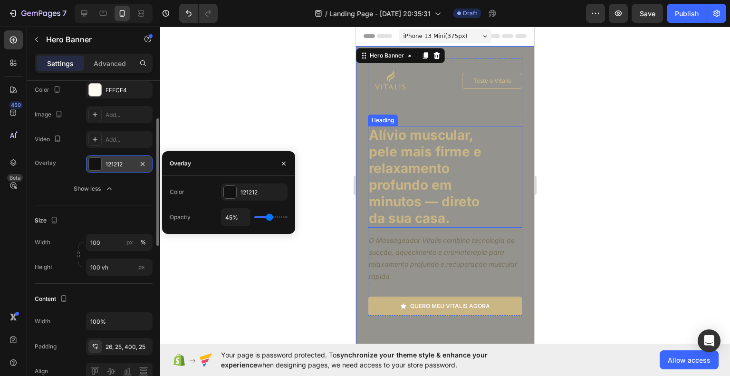
type input "46%"
type input "46"
type input "48%"
type input "48"
type input "51%"
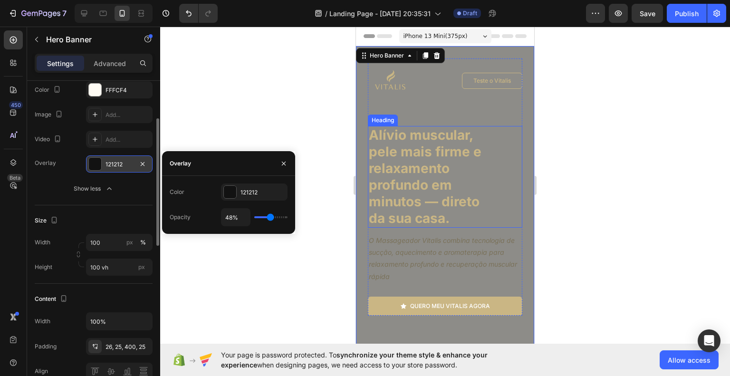
type input "51"
type input "52%"
type input "52"
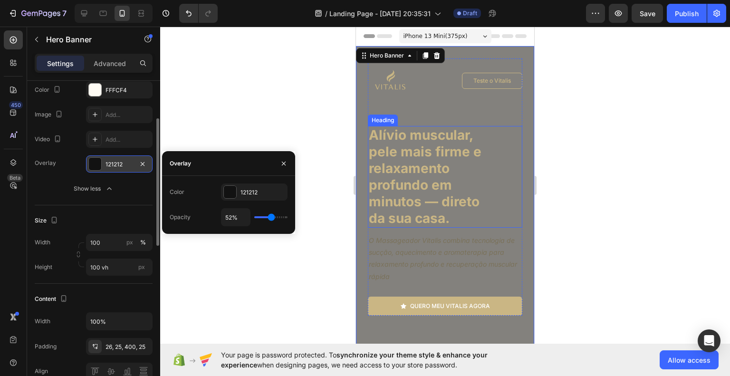
type input "54%"
type input "54"
type input "49%"
type input "49"
type input "31%"
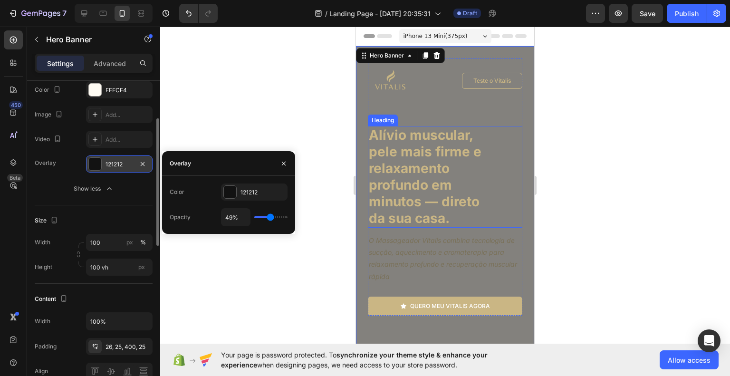
type input "31"
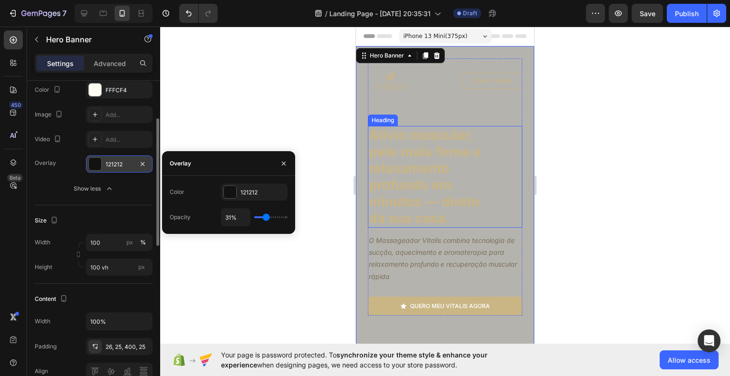
type input "24%"
type input "24"
type input "21%"
type input "21"
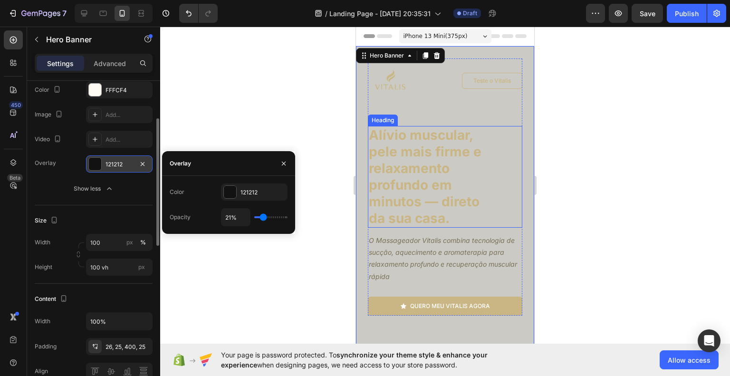
type input "20%"
type input "20"
type input "18%"
type input "18"
type input "17%"
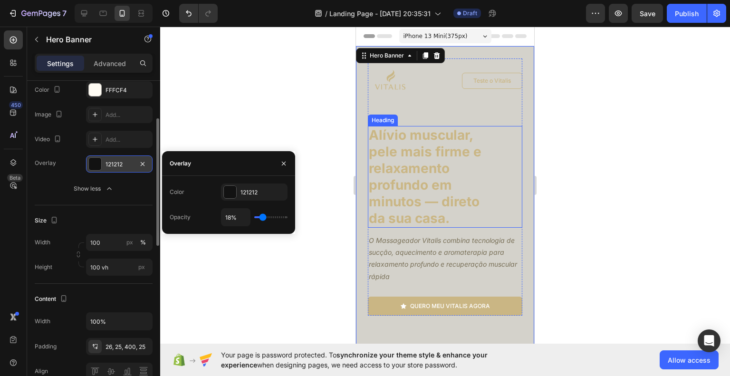
type input "17"
type input "14%"
type input "14"
type input "12%"
type input "12"
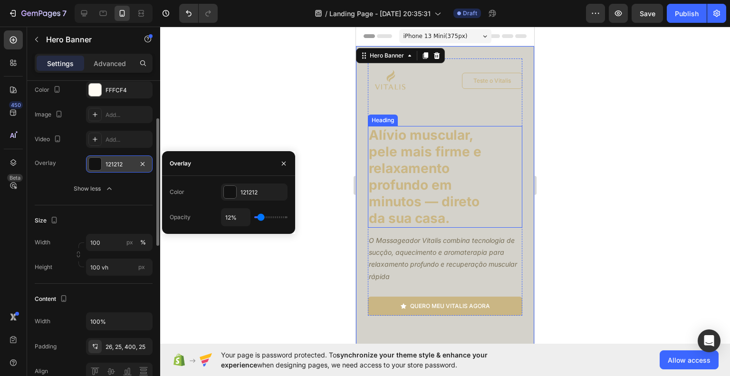
type input "11%"
type input "11"
type input "9%"
type input "9"
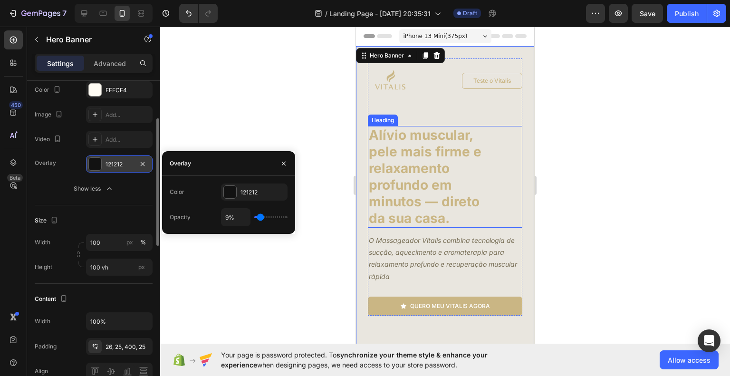
type input "6%"
type input "6"
type input "3%"
type input "3"
type input "0%"
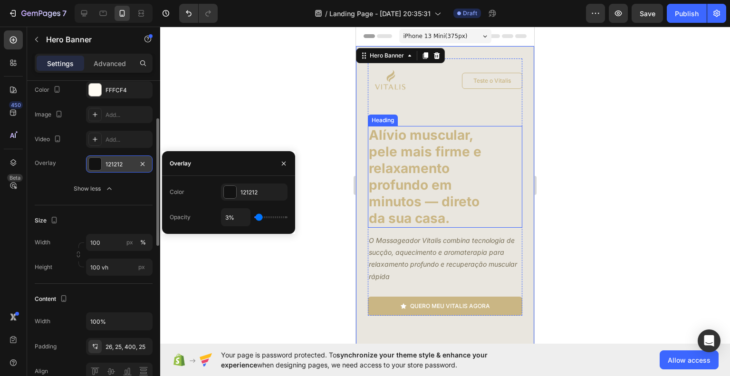
type input "0"
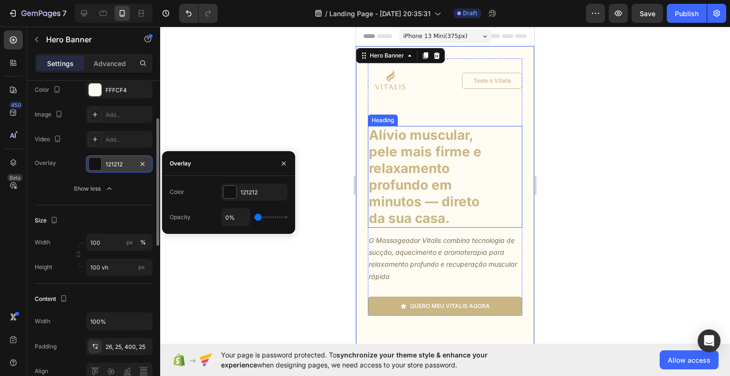
type input "18%"
type input "18"
type input "33%"
type input "33"
type input "77%"
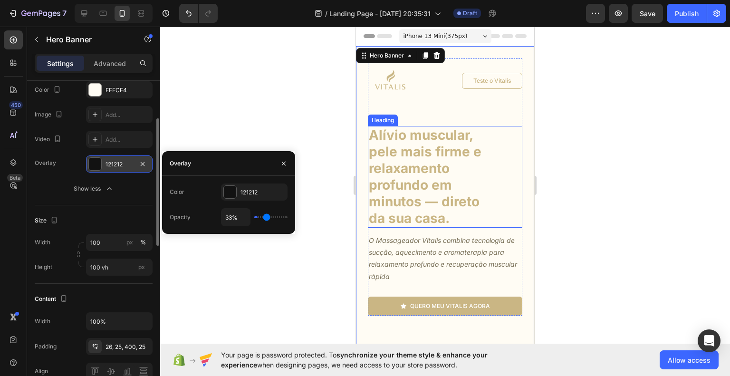
type input "77"
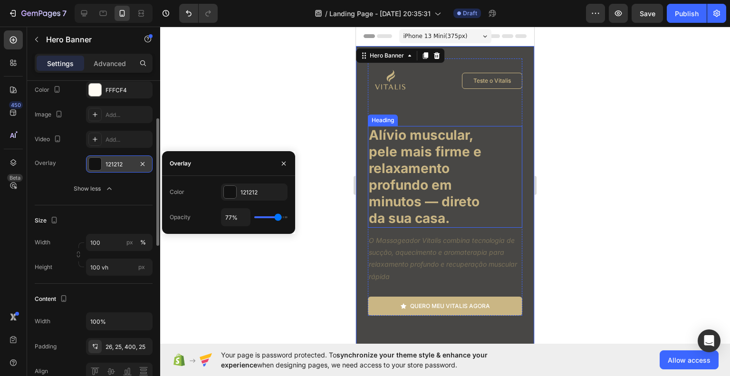
type input "89%"
type input "89"
type input "91%"
type input "91"
type input "92%"
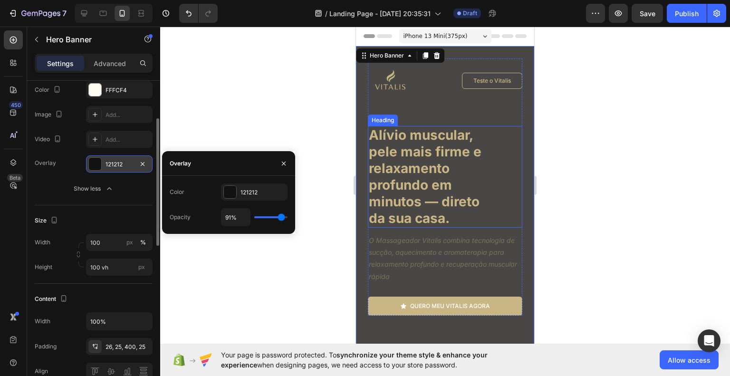
type input "92"
type input "95%"
type input "95"
type input "97%"
type input "97"
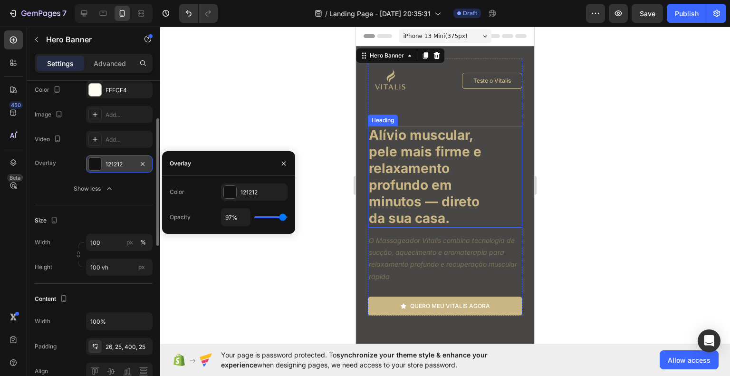
type input "100%"
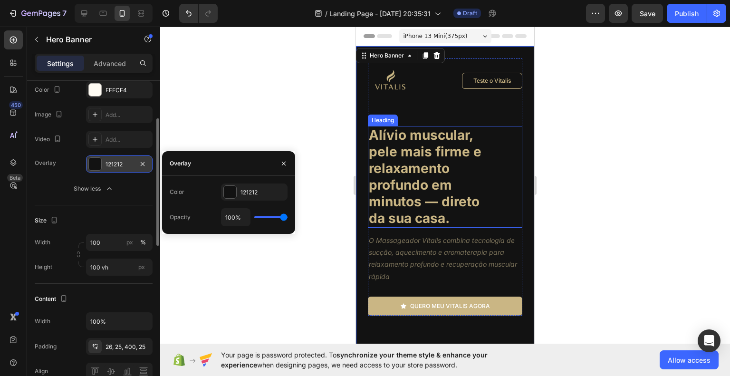
drag, startPoint x: 260, startPoint y: 217, endPoint x: 290, endPoint y: 218, distance: 30.0
type input "100"
click at [288, 218] on input "range" at bounding box center [270, 217] width 33 height 2
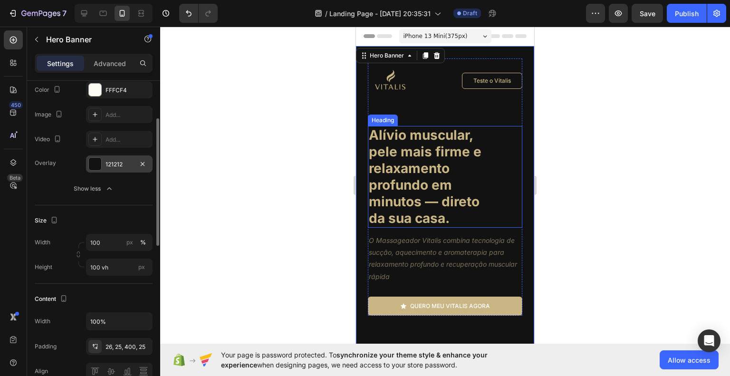
click at [306, 193] on div at bounding box center [445, 201] width 570 height 349
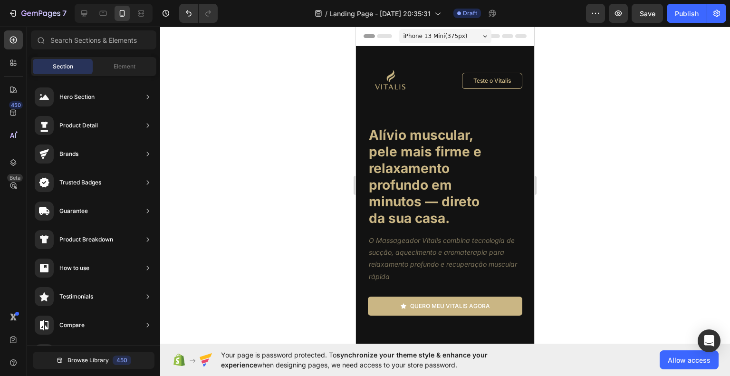
click at [587, 223] on div at bounding box center [445, 201] width 570 height 349
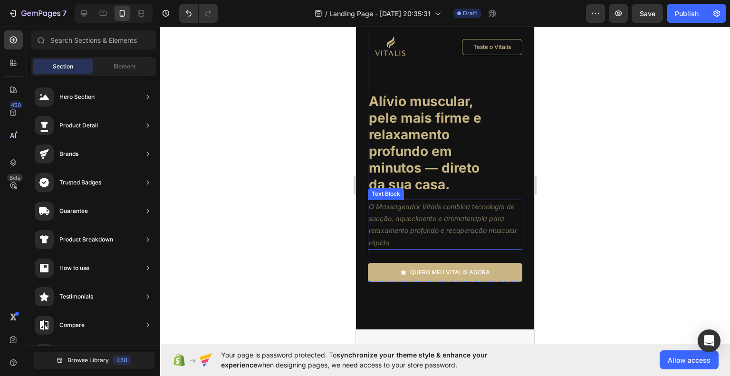
scroll to position [143, 0]
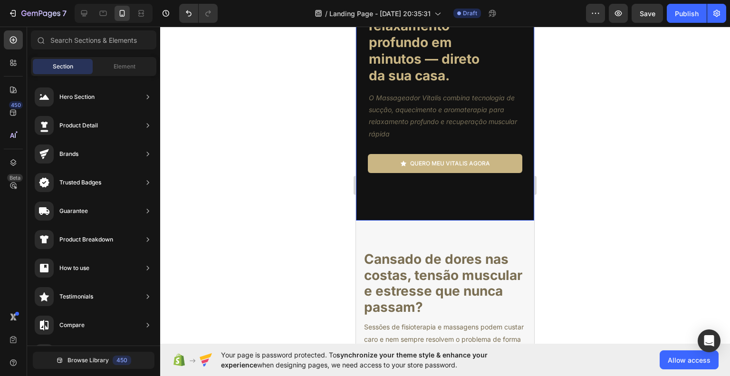
click at [472, 208] on div "Image Teste o Vitalis Button Row Alívio muscular, pele mais firme e relaxamento…" at bounding box center [445, 134] width 178 height 460
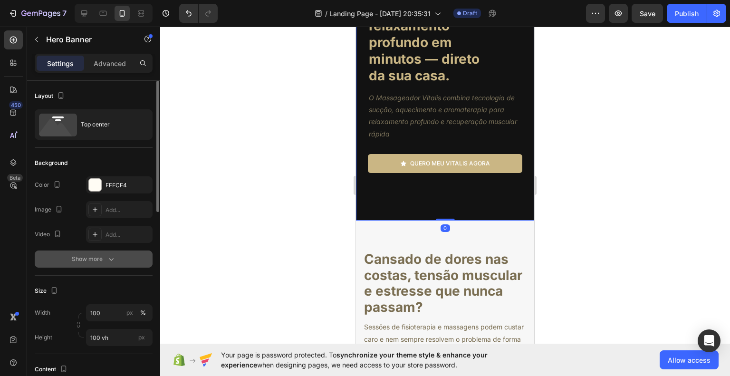
click at [104, 254] on div "Show more" at bounding box center [94, 259] width 44 height 10
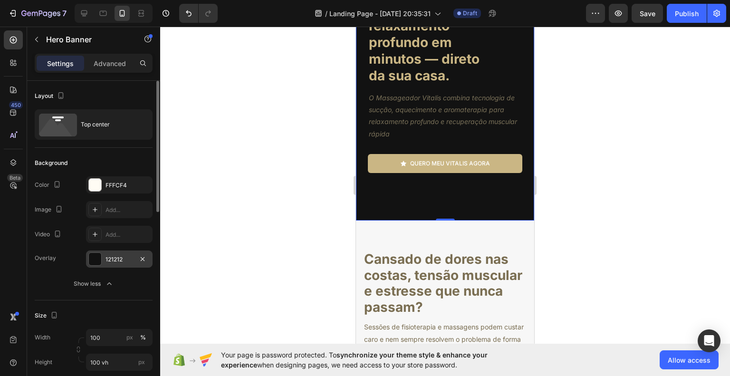
click at [108, 259] on div "121212" at bounding box center [120, 259] width 28 height 9
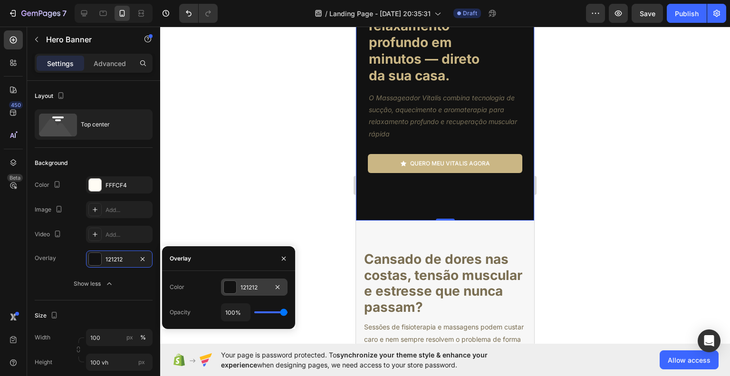
click at [230, 288] on div at bounding box center [230, 287] width 12 height 12
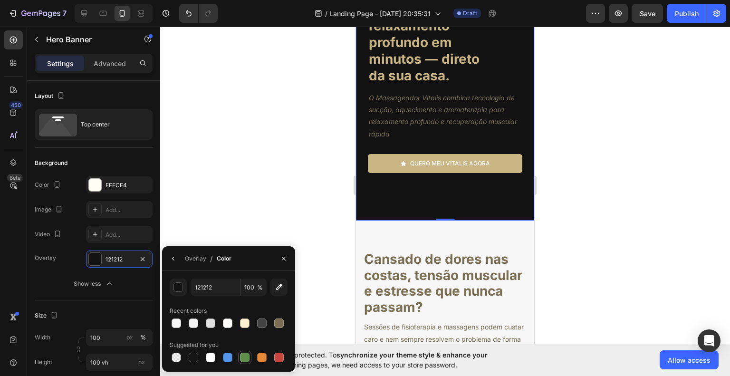
click at [247, 359] on div at bounding box center [245, 358] width 10 height 10
type input "5E8E49"
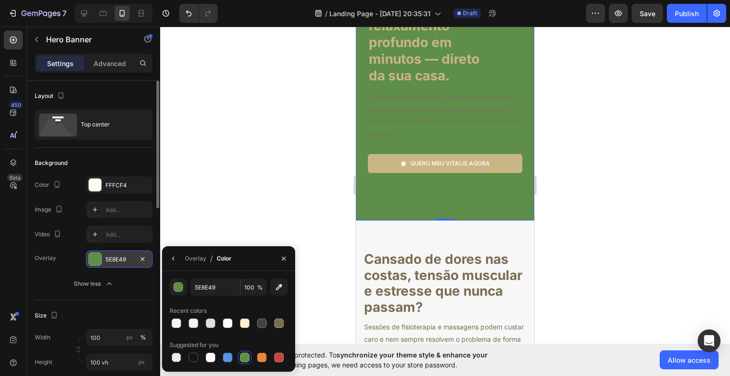
click at [112, 262] on div "5E8E49" at bounding box center [120, 259] width 28 height 9
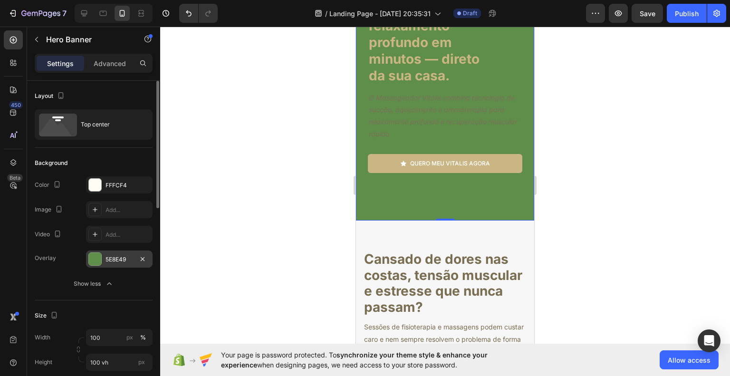
click at [112, 262] on div "5E8E49" at bounding box center [120, 259] width 28 height 9
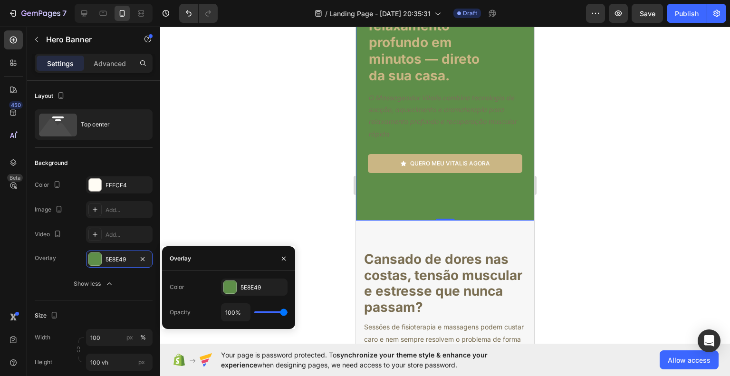
click at [269, 314] on div "100%" at bounding box center [254, 312] width 67 height 18
click at [269, 313] on div "100%" at bounding box center [254, 312] width 67 height 18
type input "54%"
type input "54"
type input "31%"
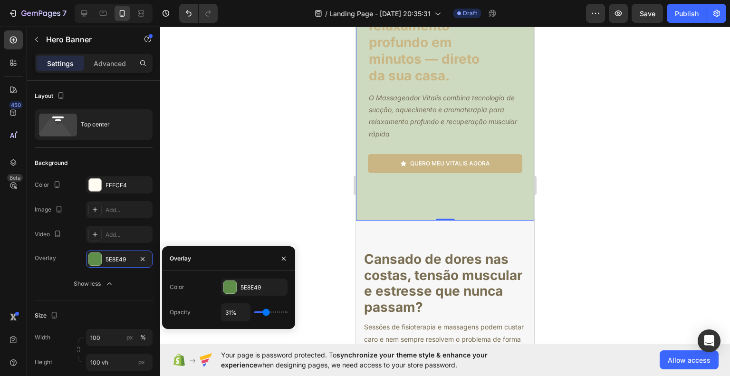
drag, startPoint x: 281, startPoint y: 313, endPoint x: 266, endPoint y: 312, distance: 15.2
type input "31"
click at [266, 312] on input "range" at bounding box center [270, 312] width 33 height 2
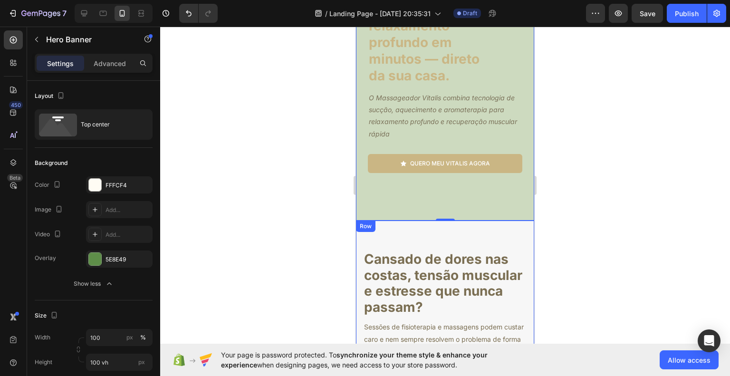
click at [622, 257] on div at bounding box center [445, 201] width 570 height 349
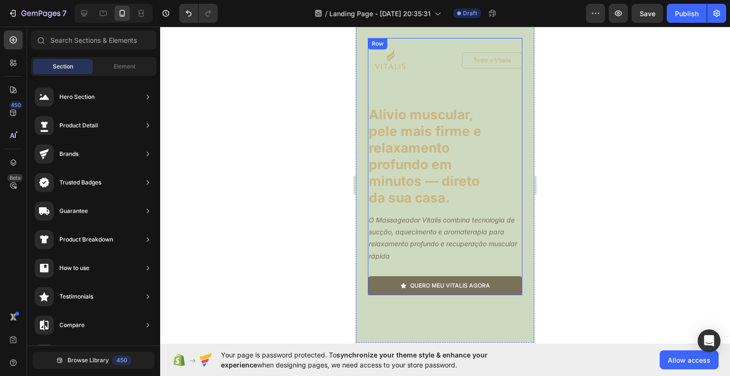
scroll to position [48, 0]
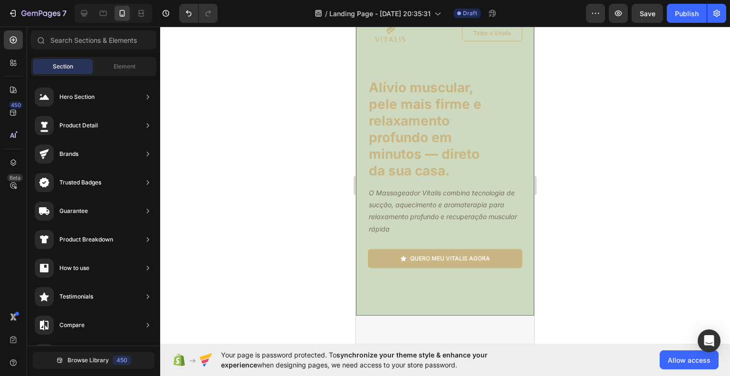
drag, startPoint x: 430, startPoint y: 296, endPoint x: 404, endPoint y: 286, distance: 27.4
click at [430, 296] on div "Image Teste o Vitalis Button Row Alívio muscular, pele mais firme e relaxamento…" at bounding box center [445, 229] width 178 height 460
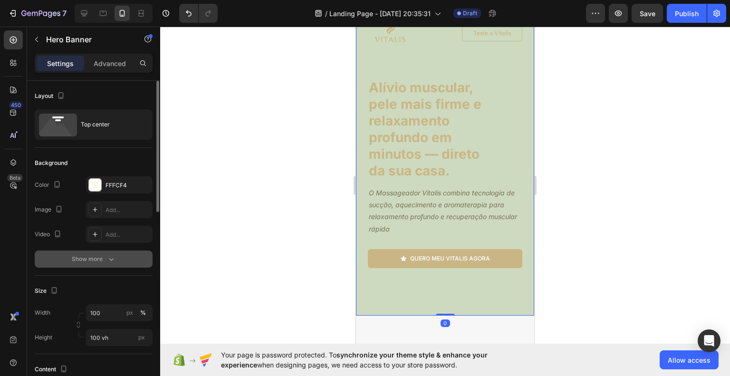
click at [109, 254] on icon "button" at bounding box center [111, 259] width 10 height 10
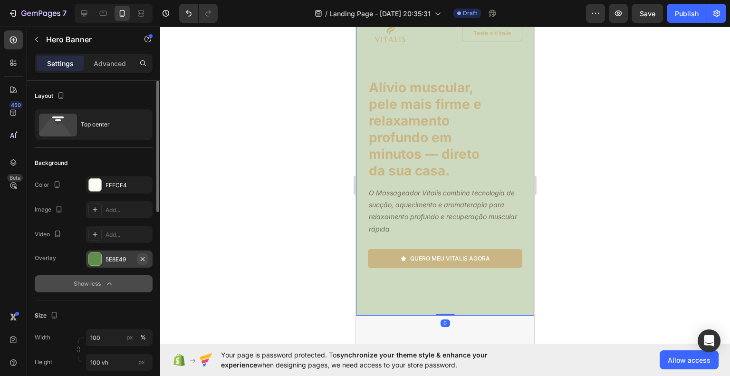
click at [141, 261] on icon "button" at bounding box center [143, 259] width 8 height 8
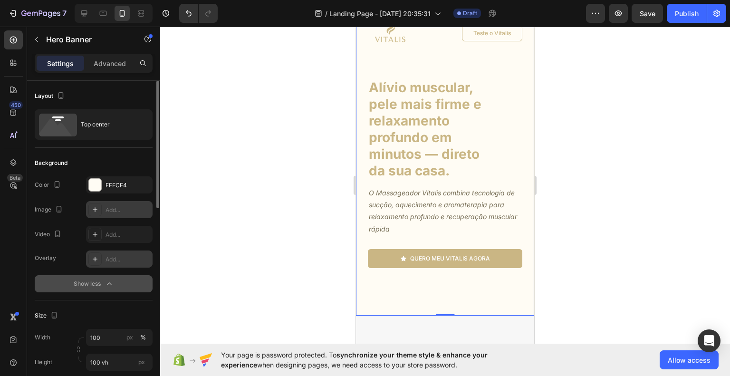
click at [116, 212] on div "Add..." at bounding box center [128, 210] width 45 height 9
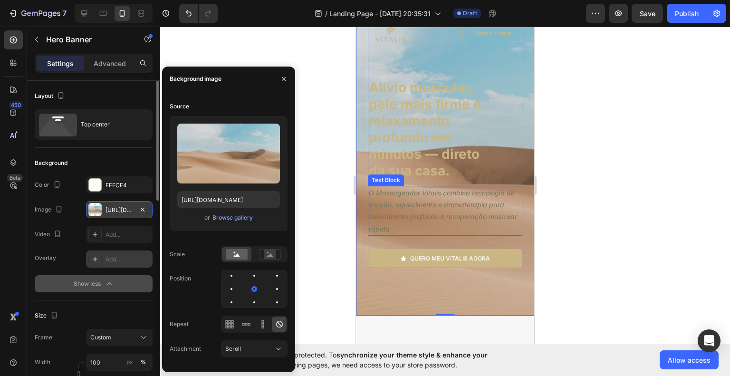
scroll to position [0, 0]
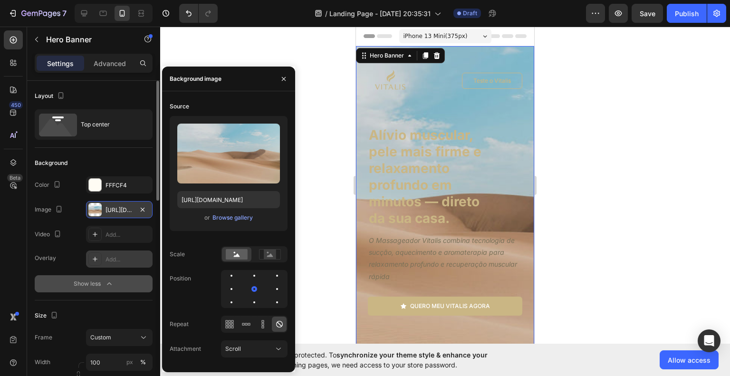
click at [616, 220] on div at bounding box center [445, 201] width 570 height 349
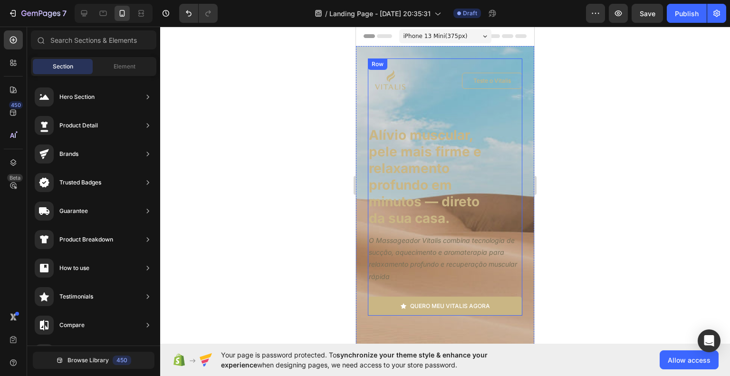
click at [472, 106] on div "Image Teste o Vitalis Button Row Alívio muscular, pele mais firme e relaxamento…" at bounding box center [445, 186] width 154 height 257
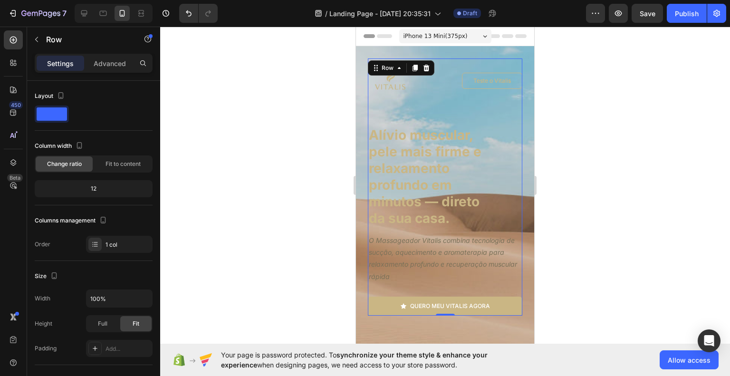
click at [649, 201] on div at bounding box center [445, 201] width 570 height 349
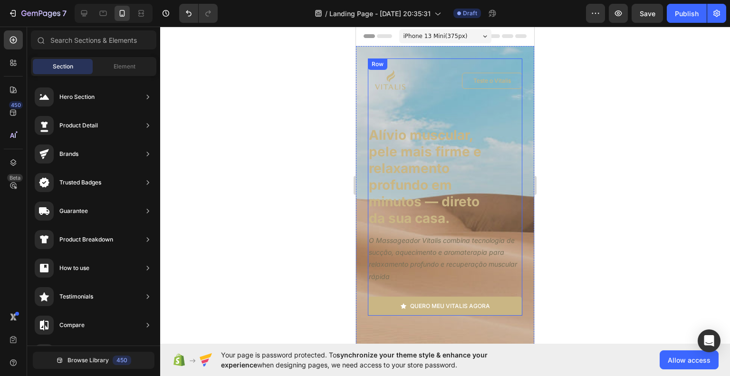
click at [449, 104] on div "Image Teste o Vitalis Button Row Alívio muscular, pele mais firme e relaxamento…" at bounding box center [445, 186] width 154 height 257
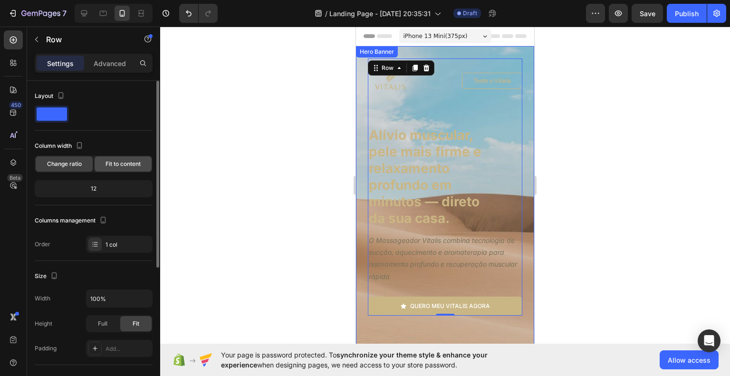
click at [117, 170] on div "Fit to content" at bounding box center [123, 163] width 57 height 15
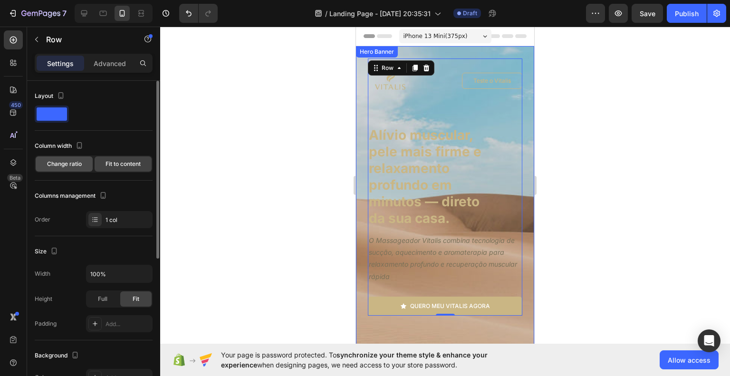
click at [84, 163] on div "Change ratio" at bounding box center [64, 163] width 57 height 15
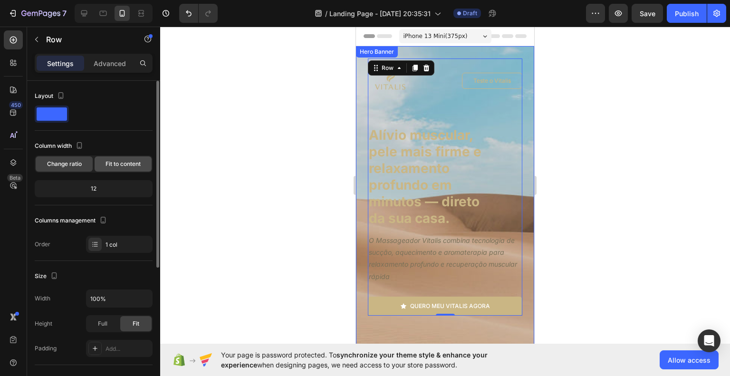
click at [102, 164] on div "Fit to content" at bounding box center [123, 163] width 57 height 15
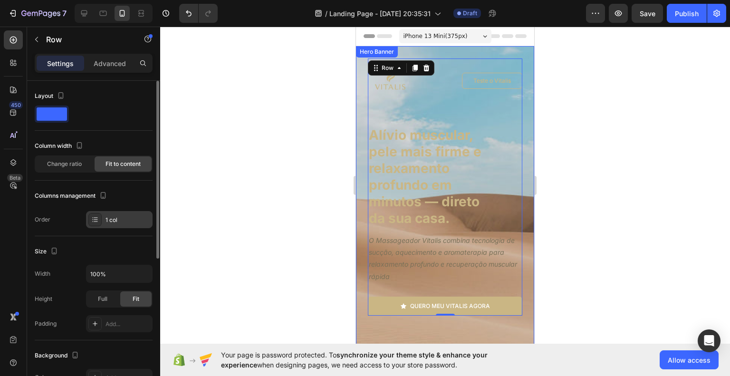
click at [106, 222] on div "1 col" at bounding box center [128, 220] width 45 height 9
click at [74, 249] on div "Size" at bounding box center [94, 251] width 118 height 15
click at [107, 296] on div "Full" at bounding box center [102, 298] width 31 height 15
click at [127, 299] on div "Fit" at bounding box center [135, 298] width 31 height 15
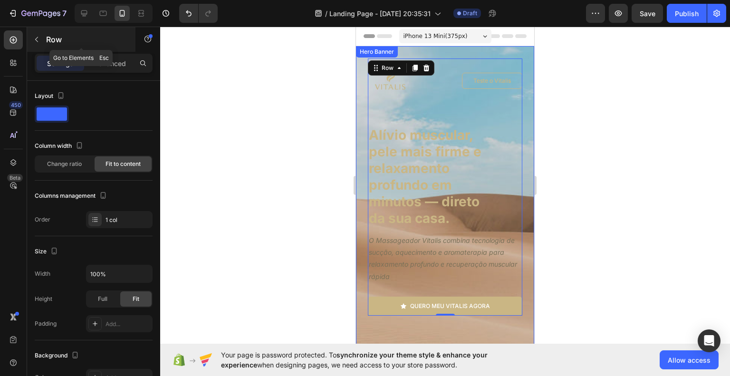
click at [38, 38] on icon "button" at bounding box center [37, 40] width 8 height 8
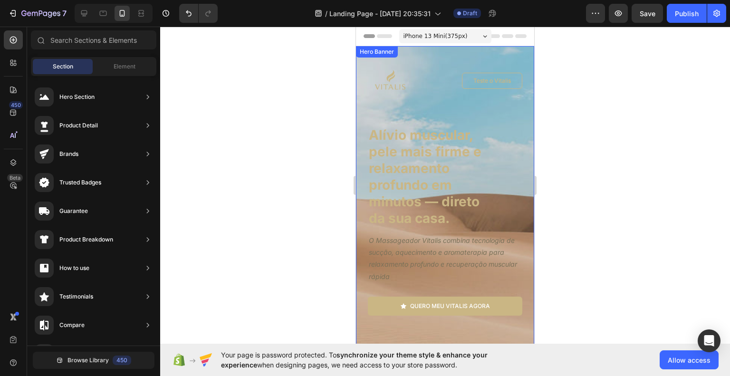
click at [364, 85] on div "Image Teste o Vitalis Button Row Alívio muscular, pele mais firme e relaxamento…" at bounding box center [445, 276] width 178 height 460
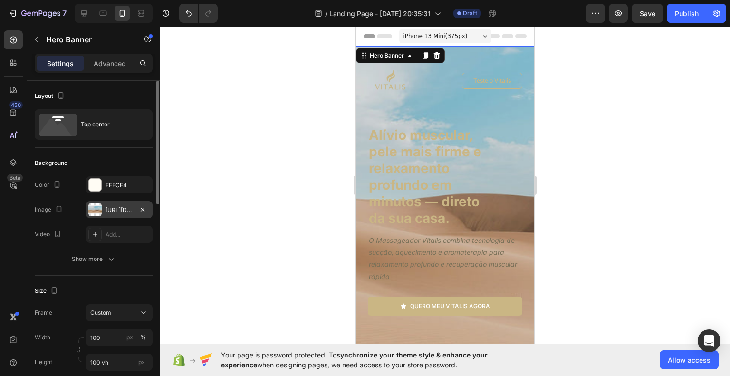
click at [133, 211] on div "[URL][DOMAIN_NAME]" at bounding box center [120, 210] width 28 height 9
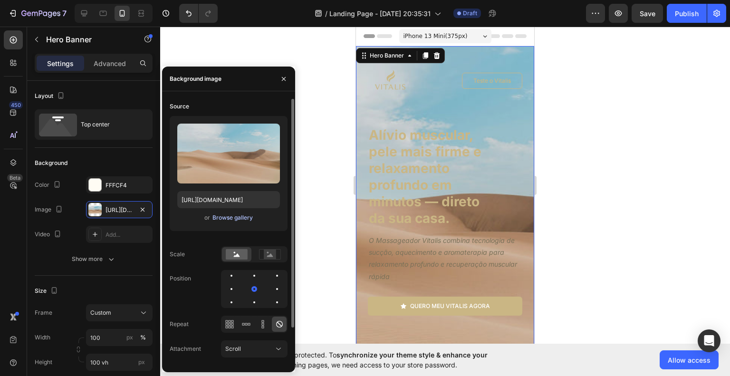
click at [230, 215] on div "Browse gallery" at bounding box center [232, 217] width 40 height 9
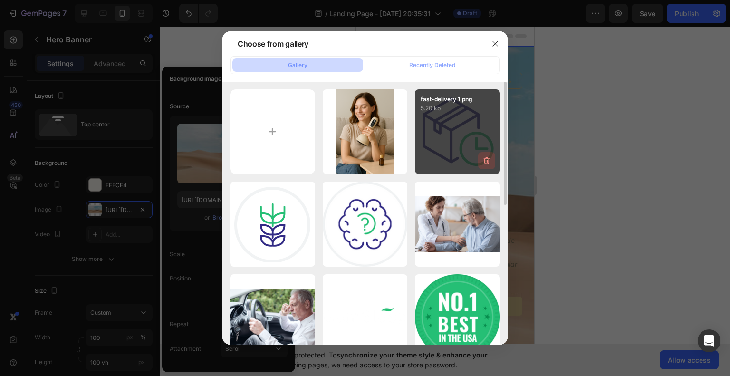
click at [485, 155] on button "button" at bounding box center [486, 160] width 17 height 17
click at [484, 158] on div "Delete" at bounding box center [481, 162] width 18 height 9
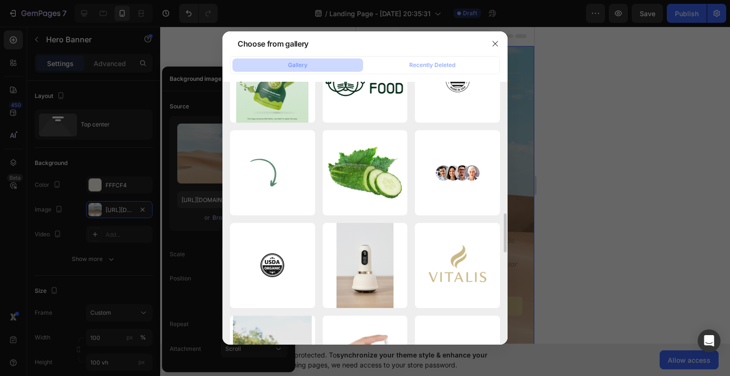
scroll to position [979, 0]
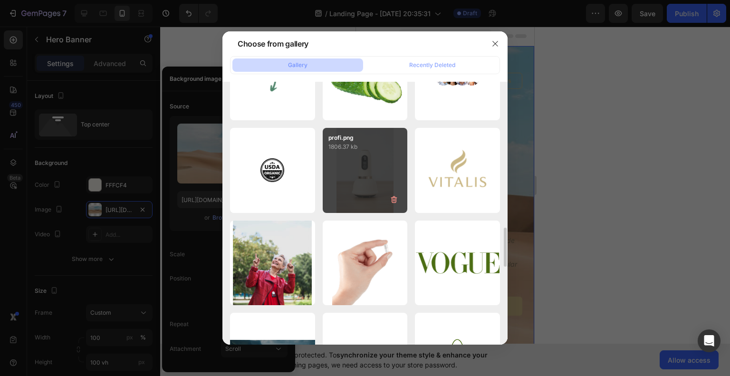
click at [390, 167] on div "profi.png 1806.37 kb" at bounding box center [365, 170] width 85 height 85
type input "[URL][DOMAIN_NAME]"
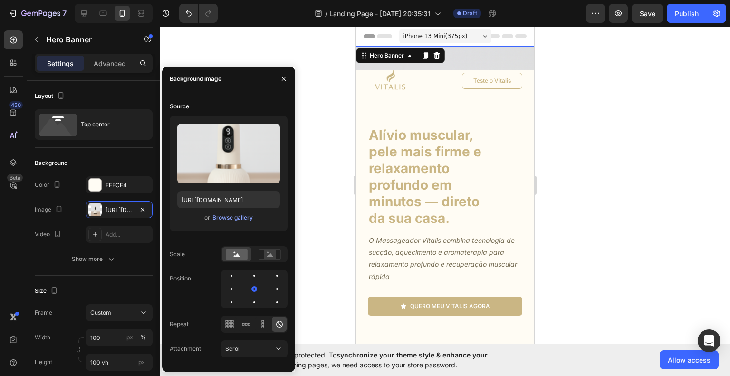
click at [618, 185] on div at bounding box center [445, 201] width 570 height 349
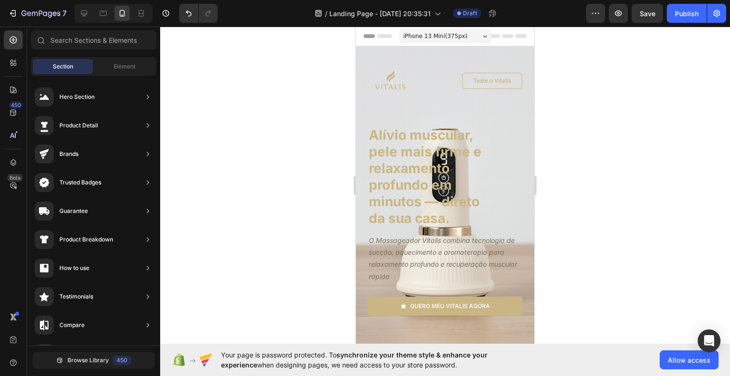
click at [669, 180] on div at bounding box center [445, 201] width 570 height 349
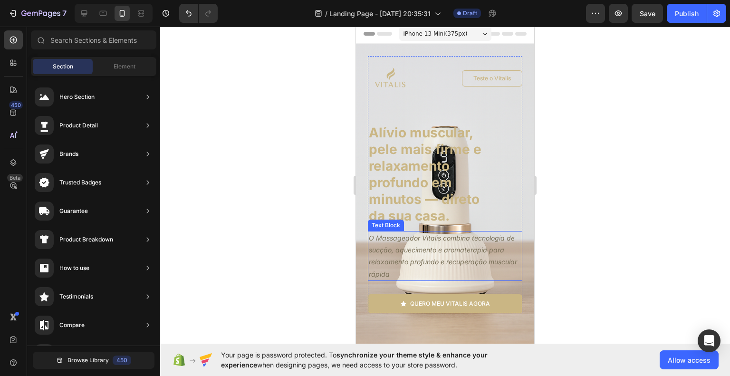
scroll to position [0, 0]
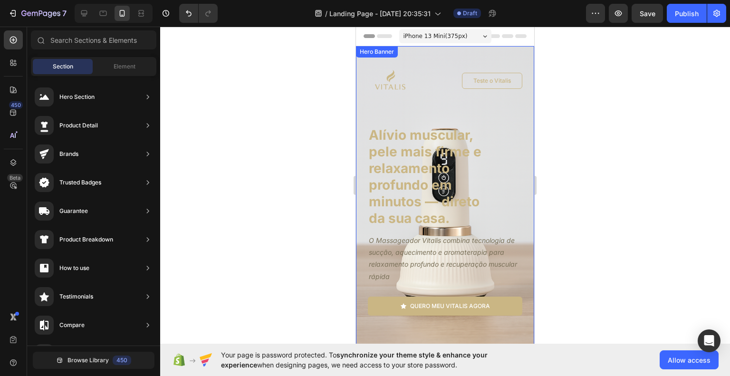
click at [519, 121] on div "Image Teste o Vitalis Button Row Alívio muscular, pele mais firme e relaxamento…" at bounding box center [445, 276] width 178 height 460
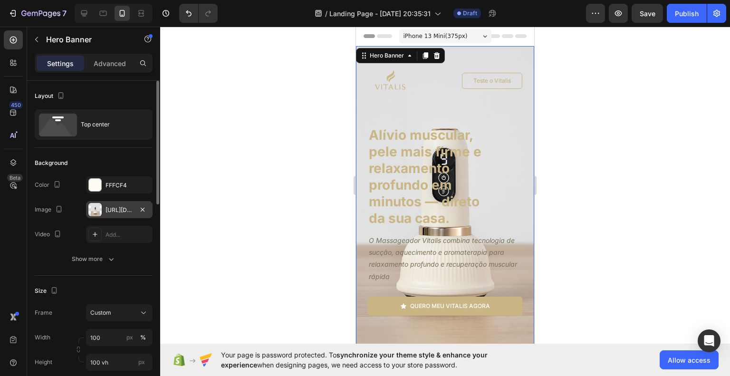
click at [124, 209] on div "[URL][DOMAIN_NAME]" at bounding box center [120, 210] width 28 height 9
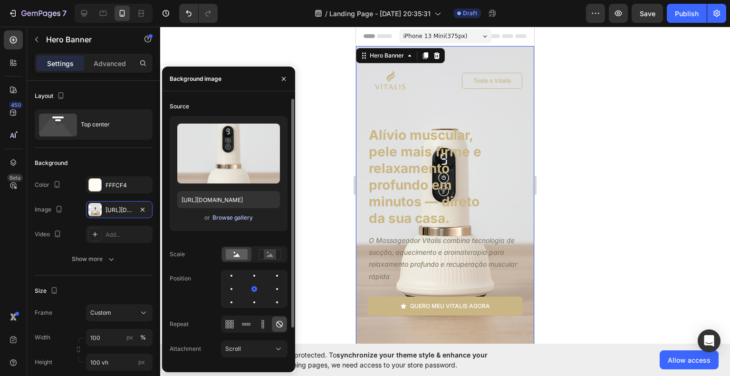
click at [228, 214] on div "Browse gallery" at bounding box center [232, 217] width 40 height 9
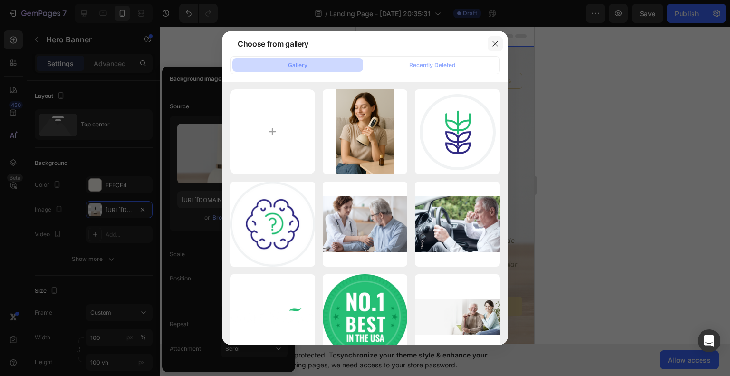
click at [489, 44] on button "button" at bounding box center [495, 43] width 15 height 15
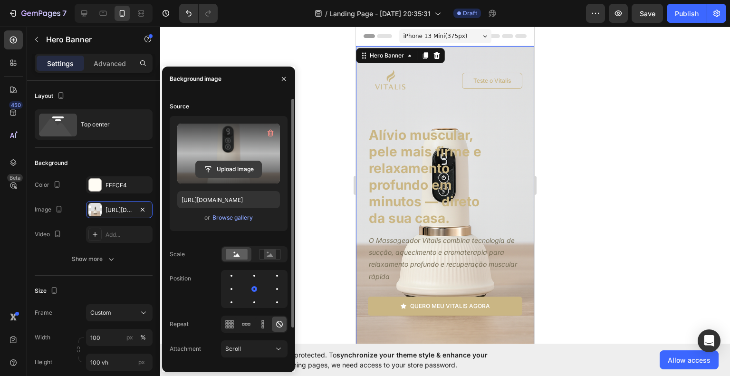
click at [227, 165] on input "file" at bounding box center [229, 169] width 66 height 16
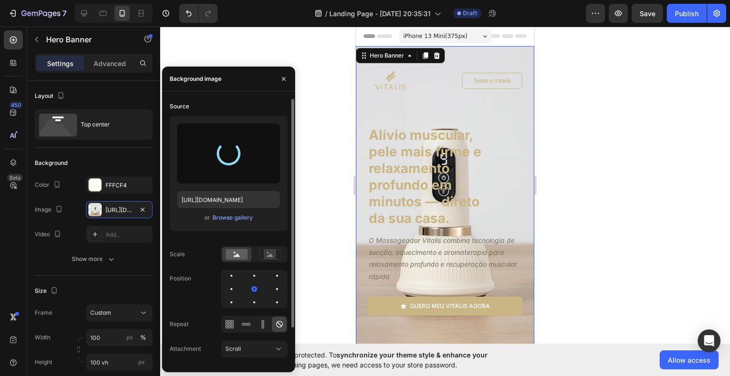
type input "[URL][DOMAIN_NAME]"
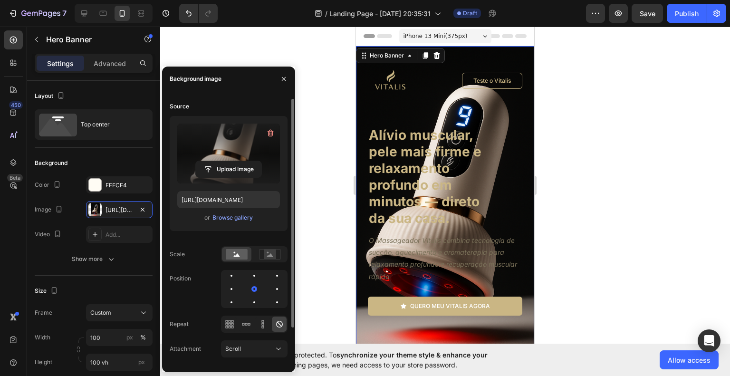
click at [655, 246] on div at bounding box center [445, 201] width 570 height 349
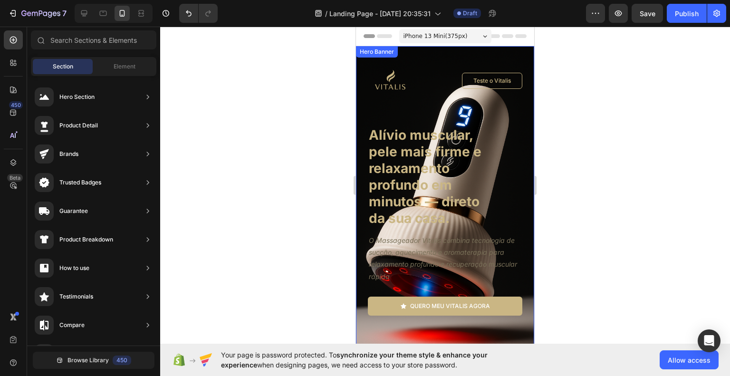
click at [360, 121] on div "Image Teste o Vitalis Button Row Alívio muscular, pele mais firme e relaxamento…" at bounding box center [445, 276] width 178 height 460
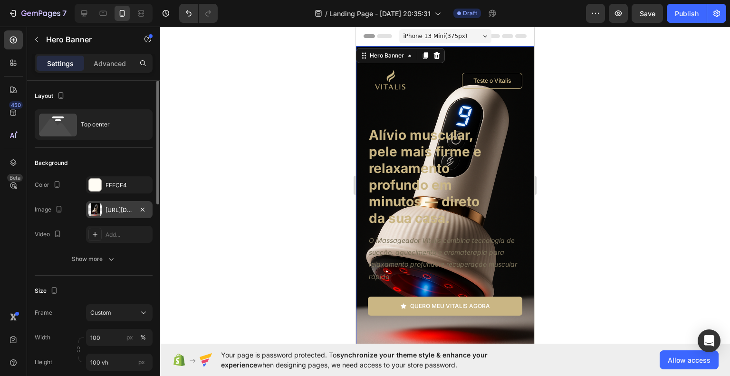
click at [116, 211] on div "[URL][DOMAIN_NAME]" at bounding box center [120, 210] width 28 height 9
click at [105, 260] on div "Show more" at bounding box center [94, 259] width 44 height 10
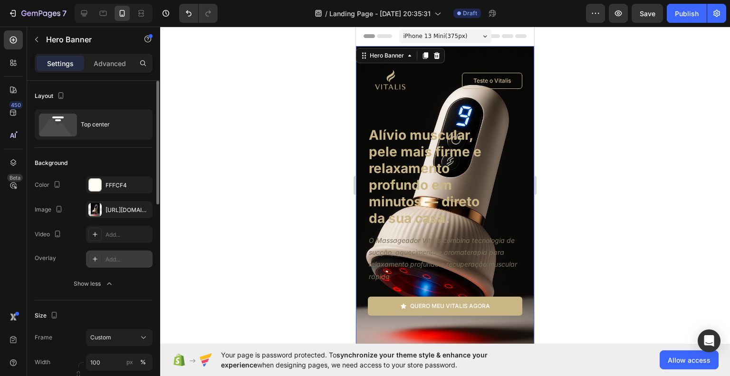
click at [114, 259] on div "Add..." at bounding box center [128, 259] width 45 height 9
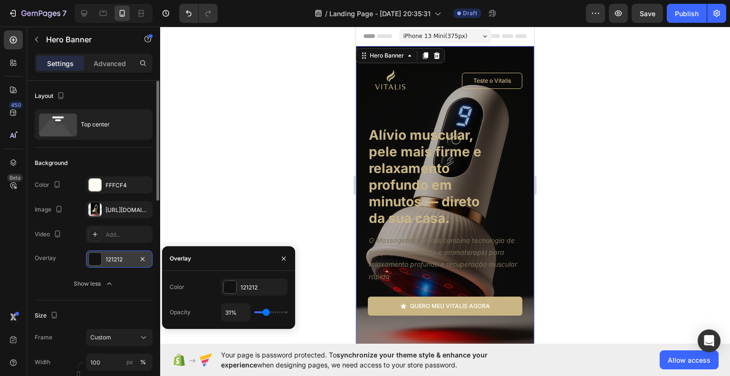
type input "34%"
type input "34"
type input "97%"
type input "97"
type input "100%"
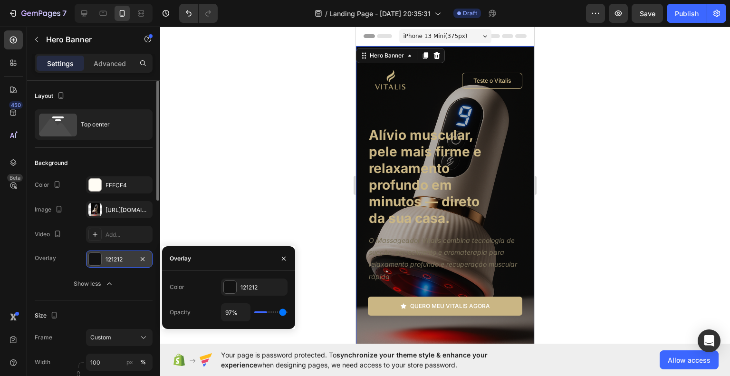
type input "100"
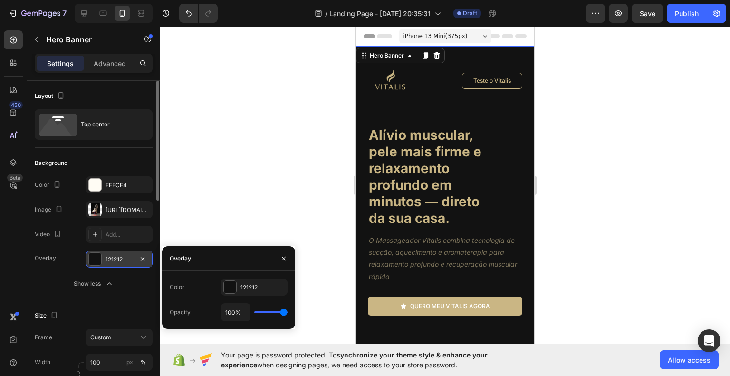
type input "97%"
type input "97"
type input "95%"
type input "95"
type input "94%"
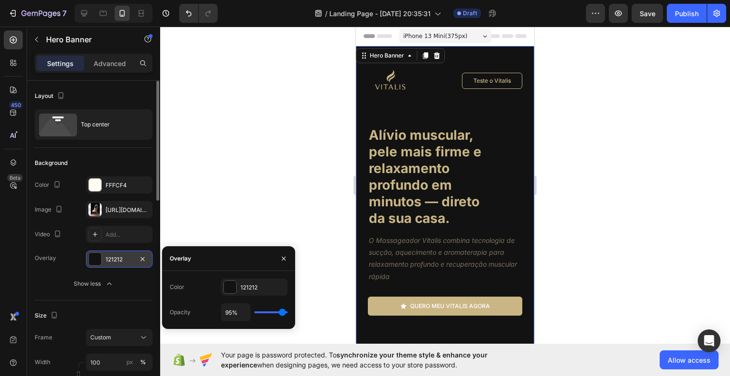
type input "94"
type input "92%"
type input "92"
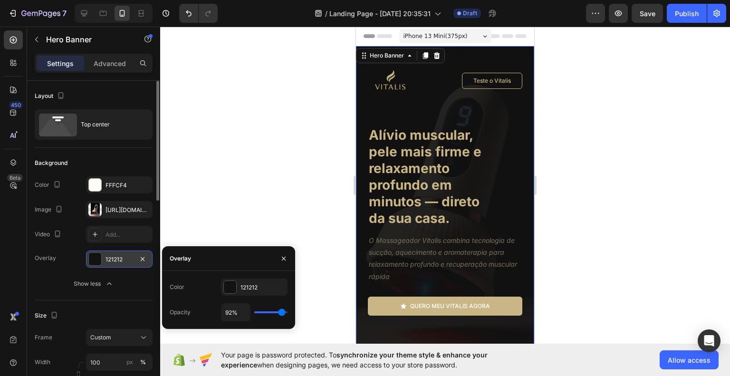
type input "89%"
type input "89"
type input "77%"
type input "77"
type input "60%"
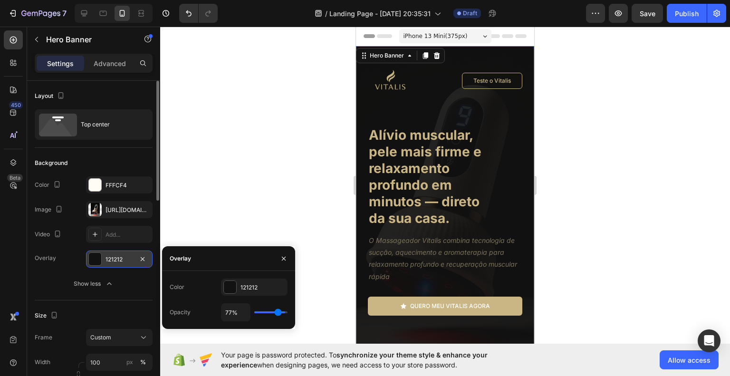
type input "60"
type input "57%"
type input "57"
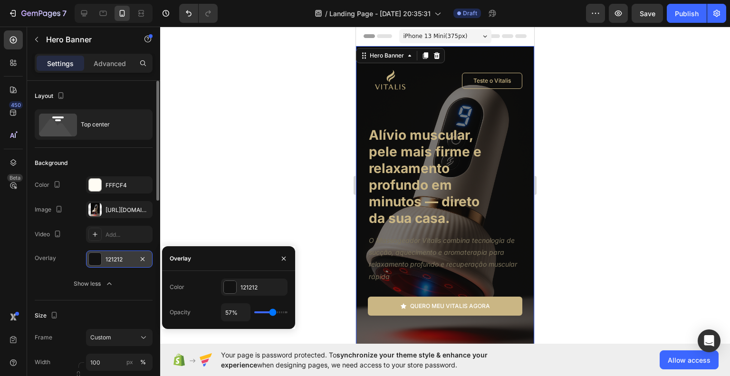
type input "55%"
type input "55"
type input "57%"
type input "57"
type input "60%"
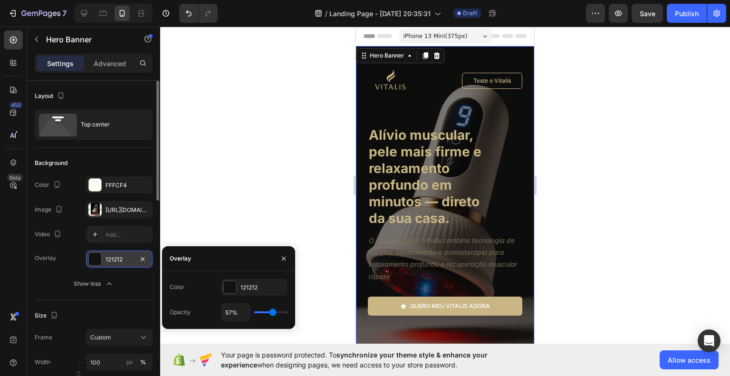
type input "60"
type input "61%"
type input "61"
type input "63%"
type input "63"
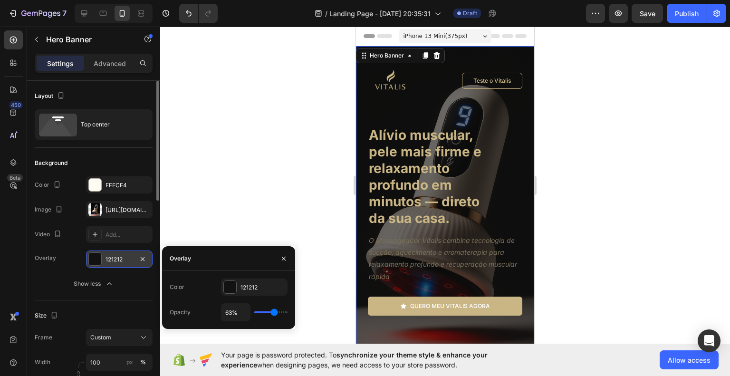
type input "64%"
type input "64"
type input "67%"
type input "67"
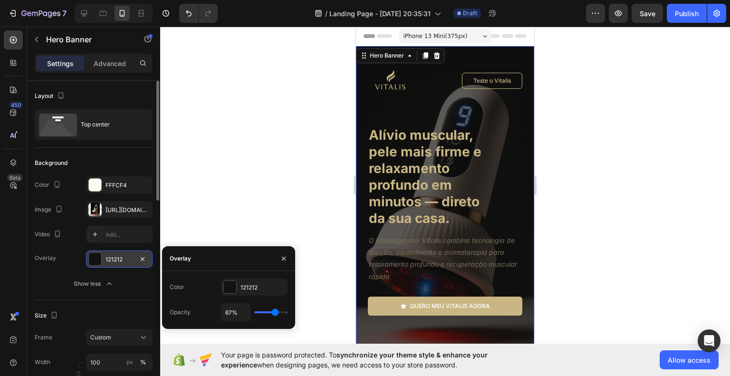
type input "69%"
type input "69"
type input "70%"
type input "70"
type input "71%"
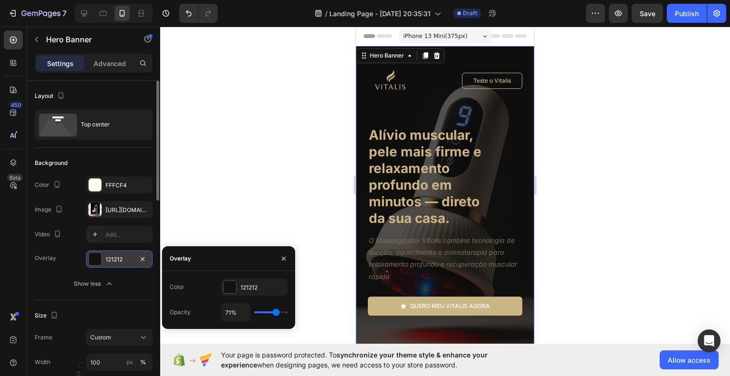
drag, startPoint x: 266, startPoint y: 315, endPoint x: 276, endPoint y: 307, distance: 12.5
type input "71"
click at [276, 311] on input "range" at bounding box center [270, 312] width 33 height 2
click at [623, 258] on div at bounding box center [445, 201] width 570 height 349
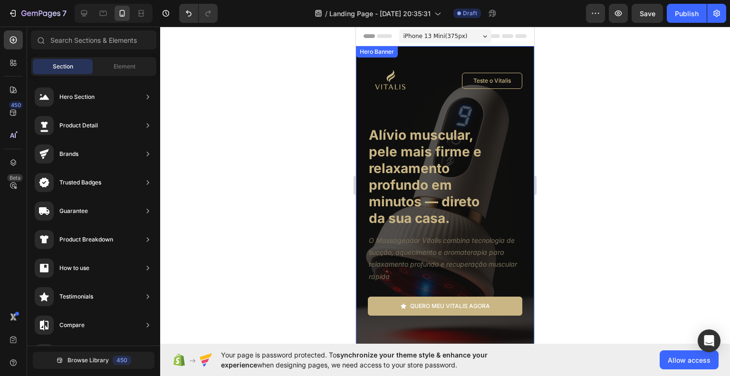
click at [365, 114] on div "Image Teste o Vitalis Button Row Alívio muscular, pele mais firme e relaxamento…" at bounding box center [445, 276] width 178 height 460
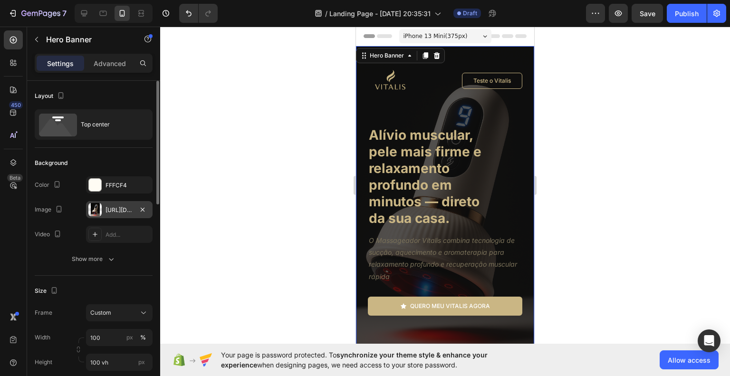
click at [106, 207] on div "[URL][DOMAIN_NAME]" at bounding box center [120, 210] width 28 height 9
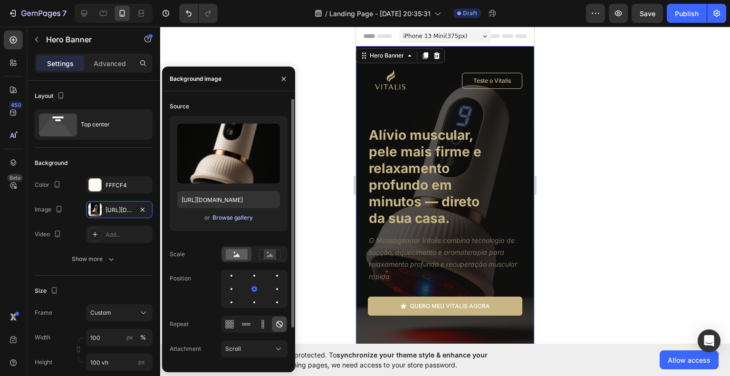
click at [220, 217] on div "Browse gallery" at bounding box center [232, 217] width 40 height 9
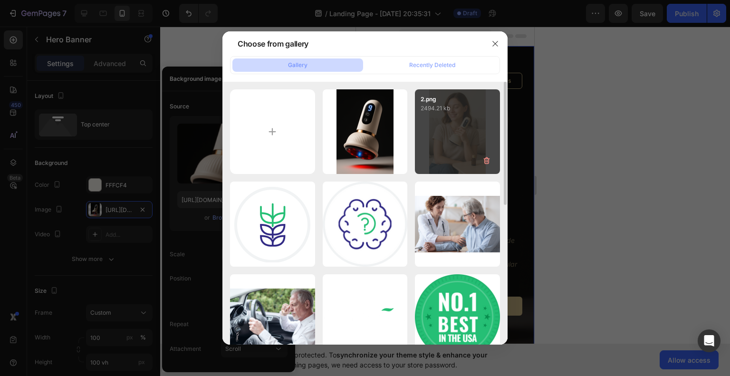
click at [465, 129] on div "2.png 2494.21 kb" at bounding box center [457, 131] width 85 height 85
type input "[URL][DOMAIN_NAME]"
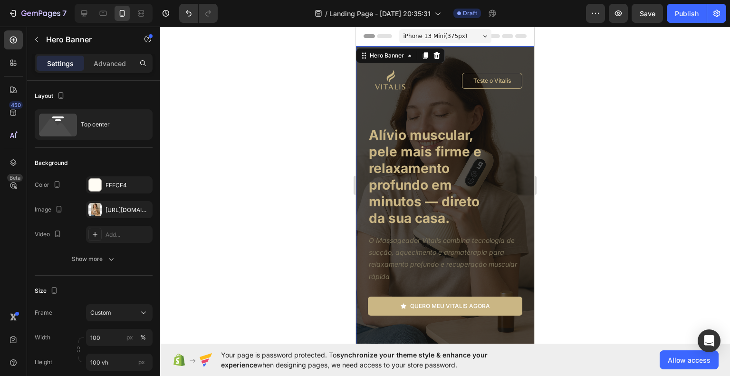
click at [610, 231] on div at bounding box center [445, 201] width 570 height 349
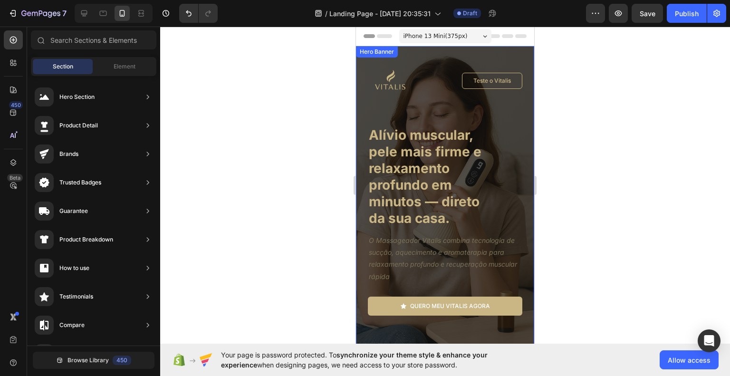
click at [365, 121] on div "Image Teste o Vitalis Button Row Alívio muscular, pele mais firme e relaxamento…" at bounding box center [445, 276] width 178 height 460
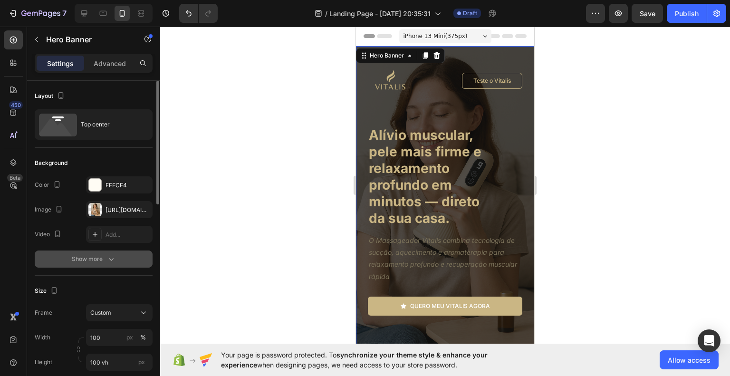
click at [106, 256] on icon "button" at bounding box center [111, 259] width 10 height 10
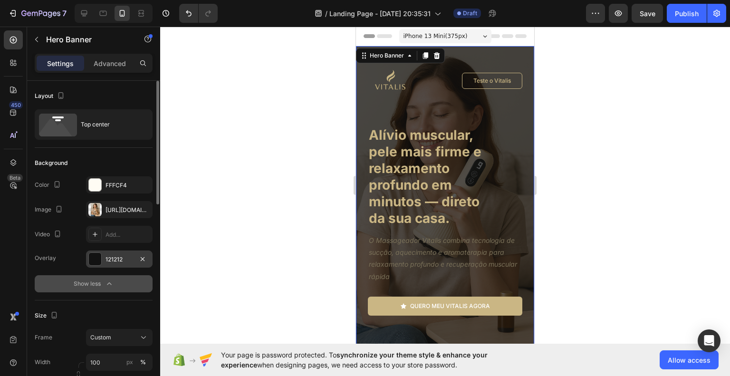
click at [117, 263] on div "121212" at bounding box center [119, 258] width 67 height 17
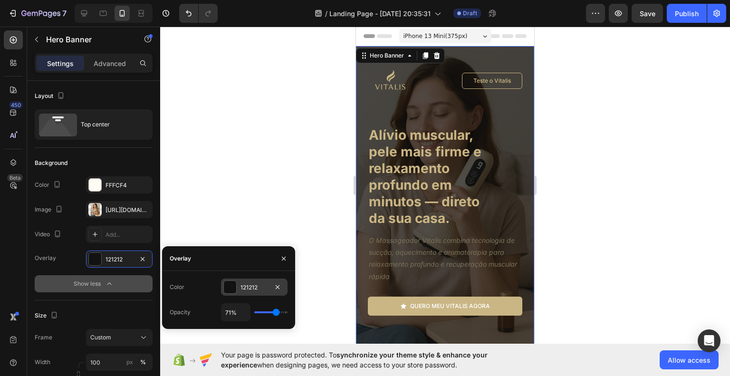
click at [236, 289] on div at bounding box center [229, 286] width 13 height 13
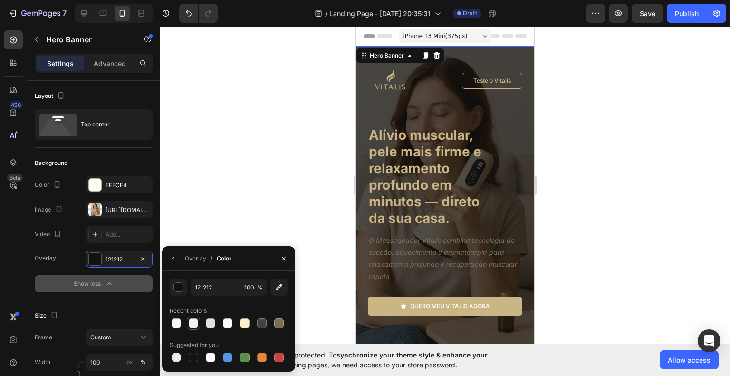
click at [190, 323] on div at bounding box center [194, 323] width 10 height 10
type input "F4F4F4"
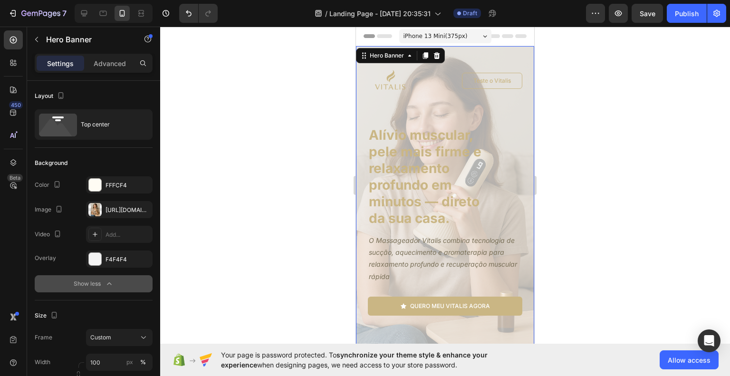
click at [222, 174] on div at bounding box center [445, 201] width 570 height 349
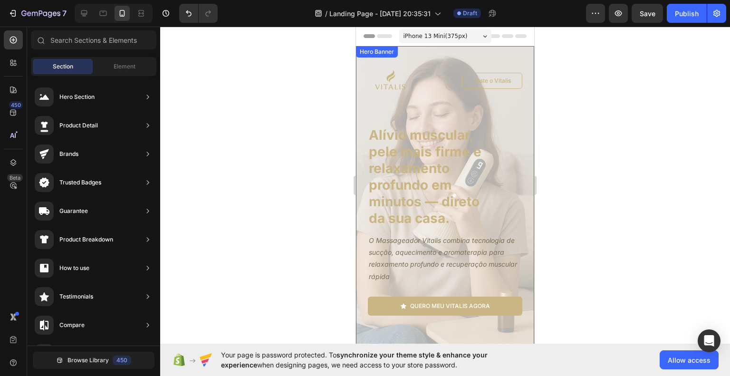
click at [359, 130] on div "Image Teste o Vitalis Button Row Alívio muscular, pele mais firme e relaxamento…" at bounding box center [445, 276] width 178 height 460
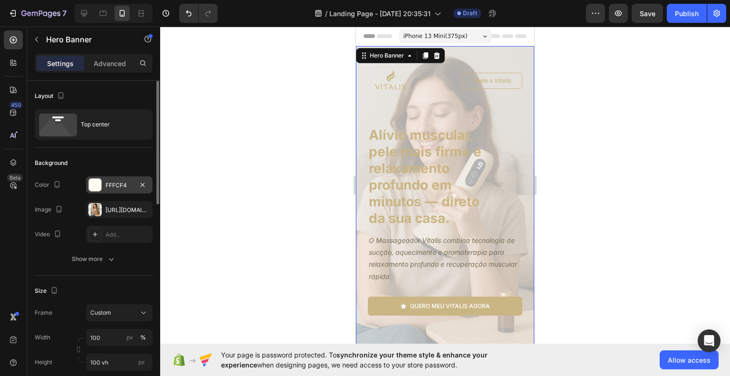
click at [117, 183] on div "FFFCF4" at bounding box center [120, 185] width 28 height 9
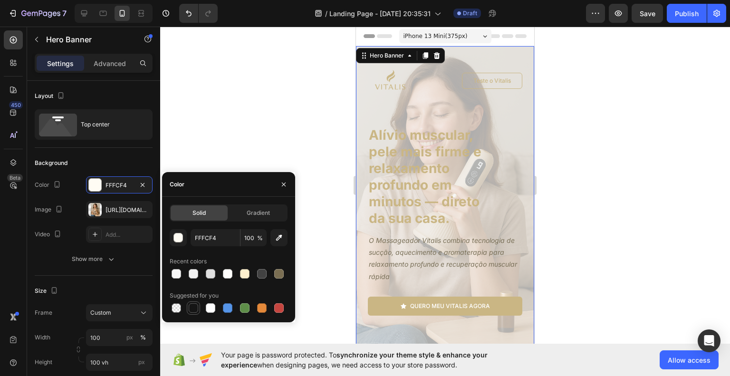
click at [193, 303] on div at bounding box center [193, 307] width 11 height 11
type input "151515"
click at [284, 185] on icon "button" at bounding box center [284, 185] width 8 height 8
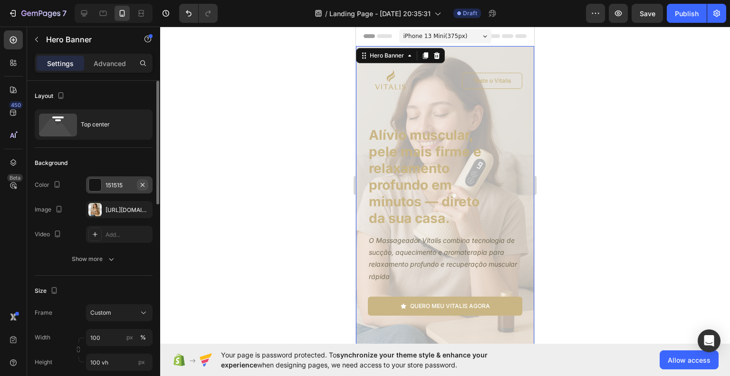
click at [143, 180] on button "button" at bounding box center [142, 184] width 11 height 11
click at [92, 255] on div "Show more" at bounding box center [94, 259] width 44 height 10
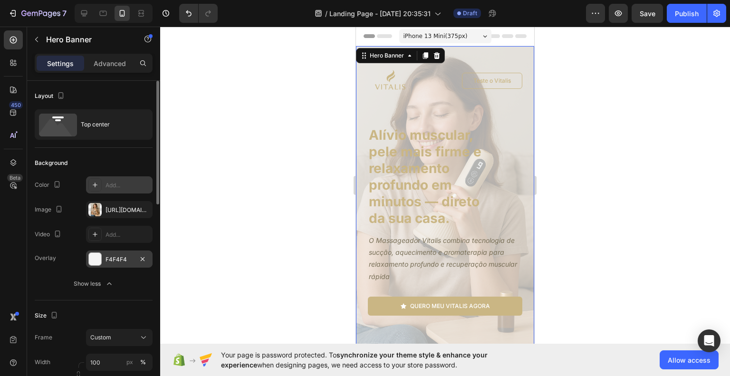
click at [118, 252] on div "F4F4F4" at bounding box center [119, 258] width 67 height 17
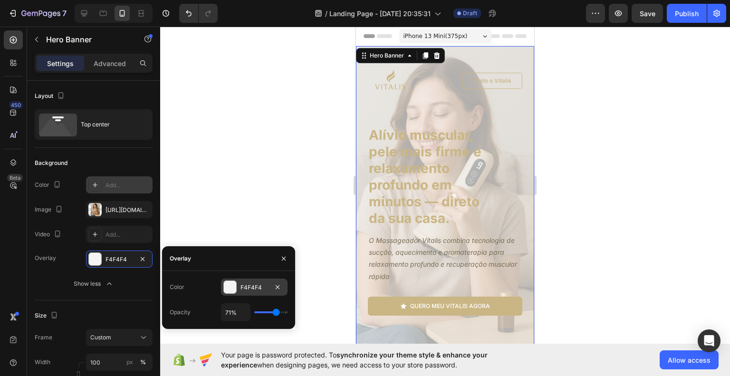
click at [240, 294] on div "F4F4F4" at bounding box center [254, 286] width 67 height 17
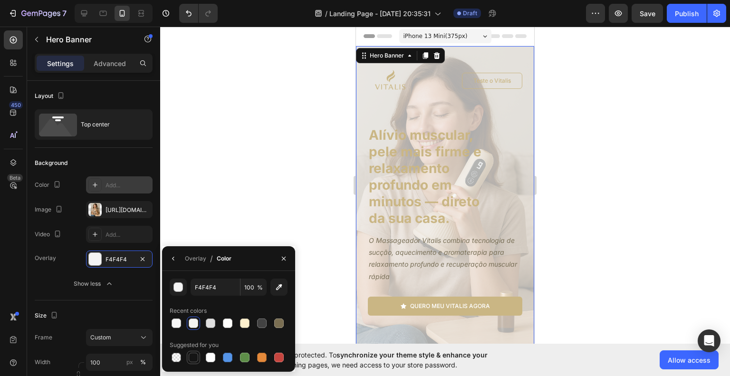
click at [194, 354] on div at bounding box center [194, 358] width 10 height 10
type input "151515"
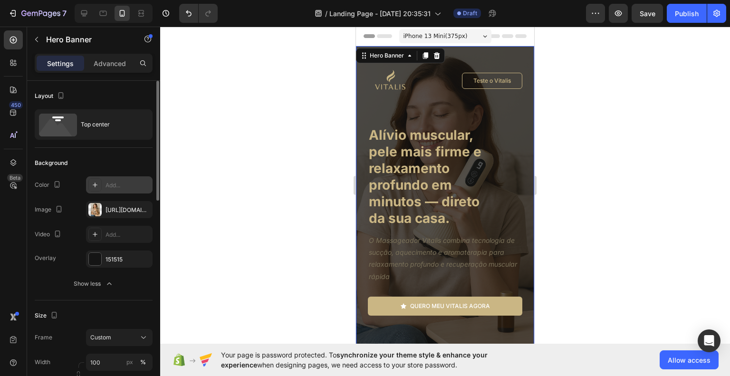
click at [130, 303] on div "Size Frame Custom Width 100 px % Height 100 vh px" at bounding box center [94, 351] width 118 height 103
click at [124, 259] on div "151515" at bounding box center [120, 259] width 28 height 9
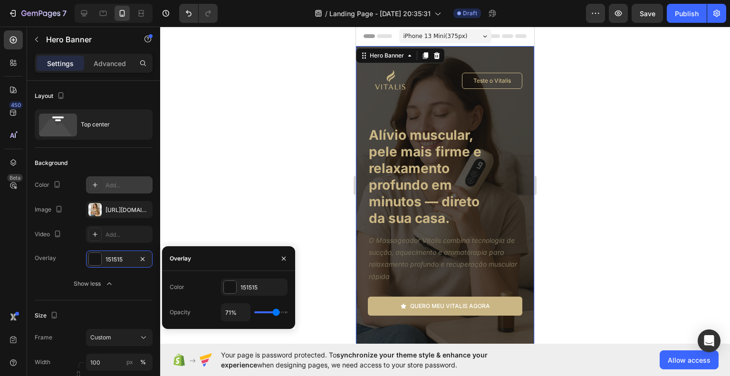
type input "63%"
type input "63"
type input "0%"
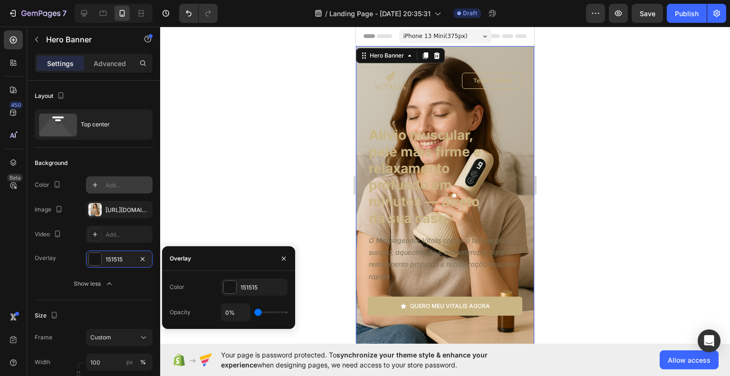
drag, startPoint x: 274, startPoint y: 315, endPoint x: 250, endPoint y: 314, distance: 24.2
type input "0"
click at [254, 313] on input "range" at bounding box center [270, 312] width 33 height 2
type input "2%"
type input "2"
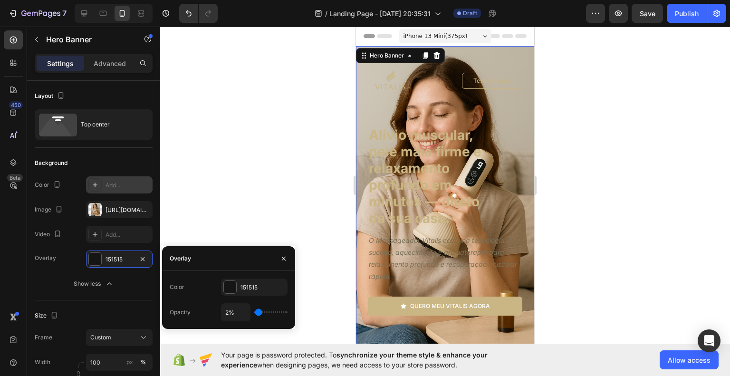
type input "3%"
type input "3"
type input "5%"
type input "5"
type input "8%"
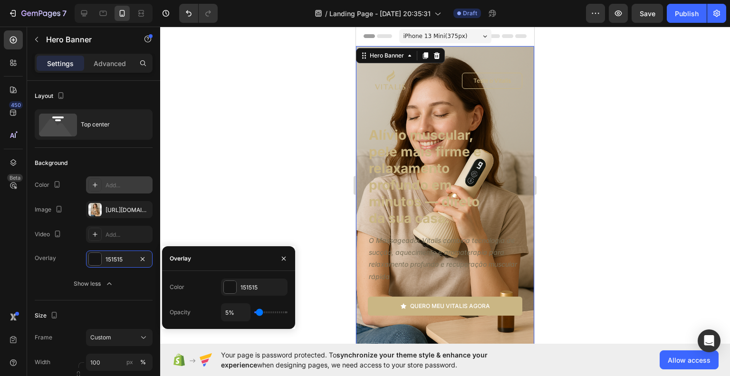
type input "8"
type input "9%"
type input "9"
type input "11%"
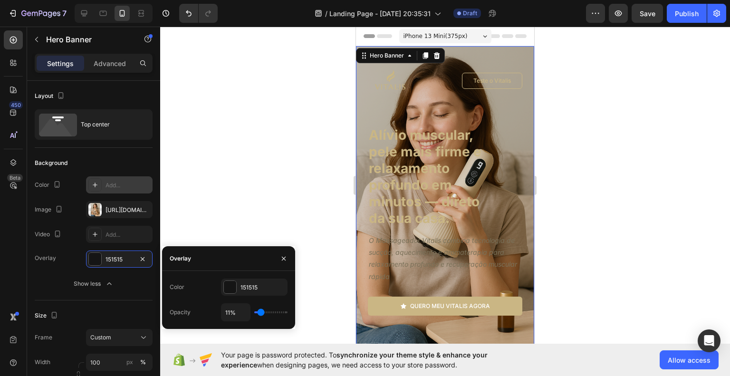
type input "11"
click at [260, 311] on input "range" at bounding box center [270, 312] width 33 height 2
type input "8%"
type input "8"
type input "9%"
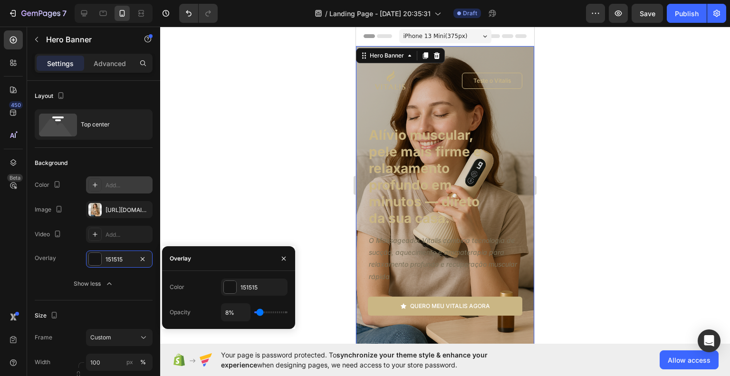
type input "9"
type input "11%"
type input "11"
type input "12%"
type input "12"
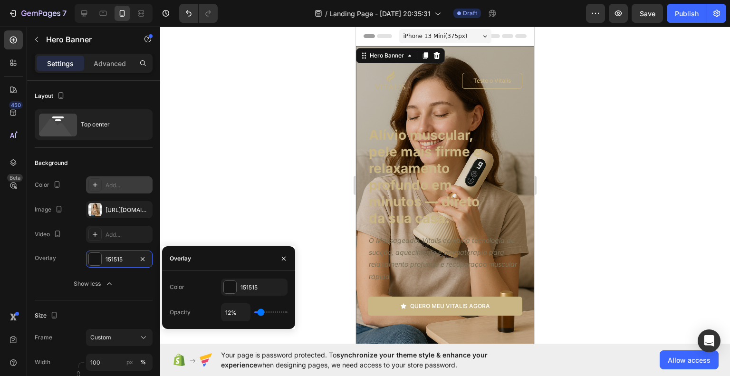
type input "15%"
type input "15"
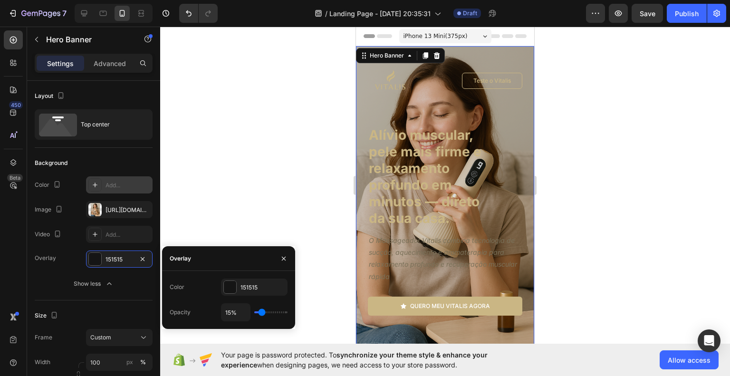
type input "17%"
type input "17"
click at [262, 312] on input "range" at bounding box center [270, 312] width 33 height 2
click at [264, 311] on input "range" at bounding box center [270, 312] width 33 height 2
click at [267, 311] on div "17%" at bounding box center [254, 312] width 67 height 18
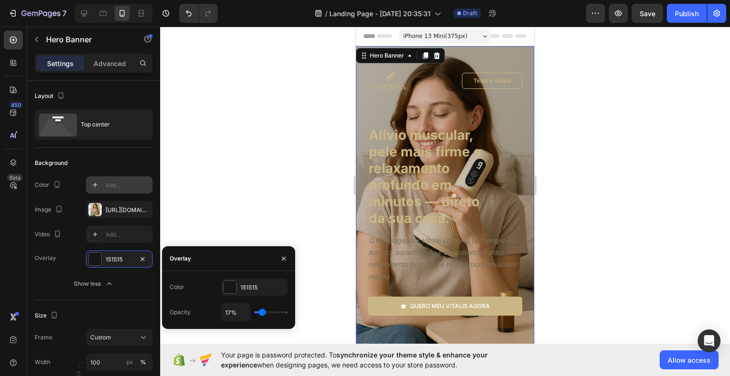
click at [604, 296] on div at bounding box center [445, 201] width 570 height 349
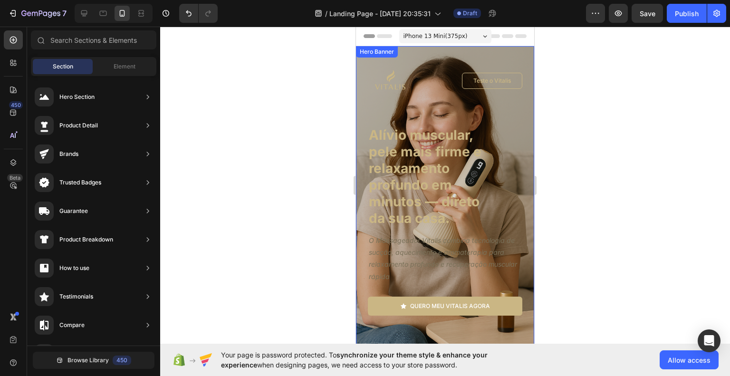
click at [359, 119] on div "Image Teste o Vitalis Button Row Alívio muscular, pele mais firme e relaxamento…" at bounding box center [445, 276] width 178 height 460
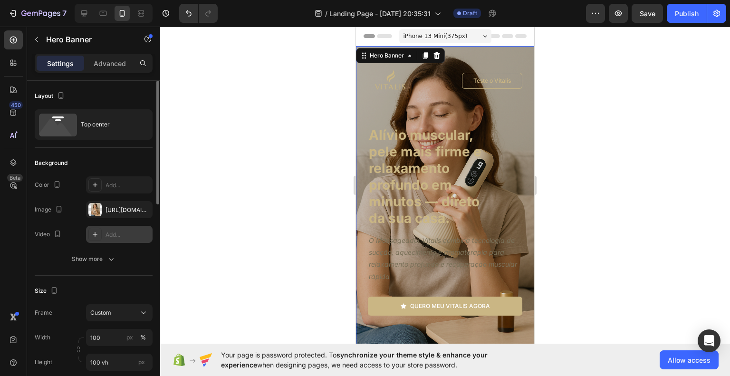
click at [115, 236] on div "Add..." at bounding box center [128, 234] width 45 height 9
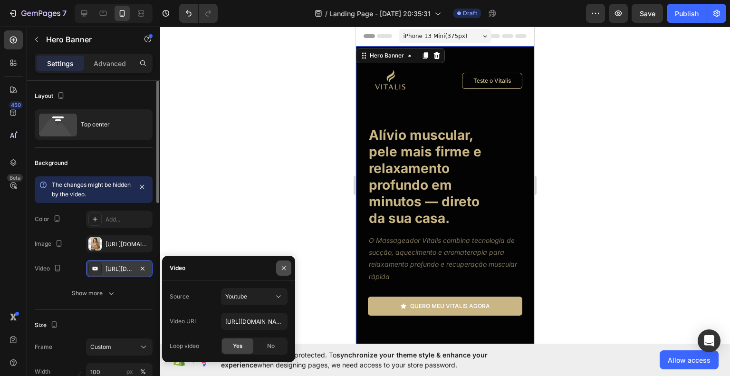
click at [277, 270] on button "button" at bounding box center [283, 267] width 15 height 15
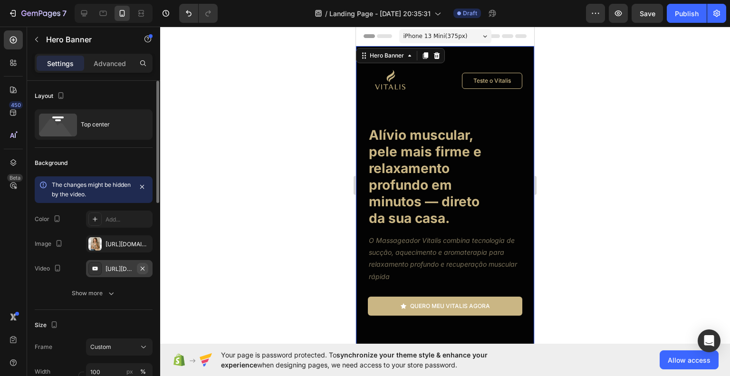
click at [144, 269] on icon "button" at bounding box center [143, 268] width 4 height 4
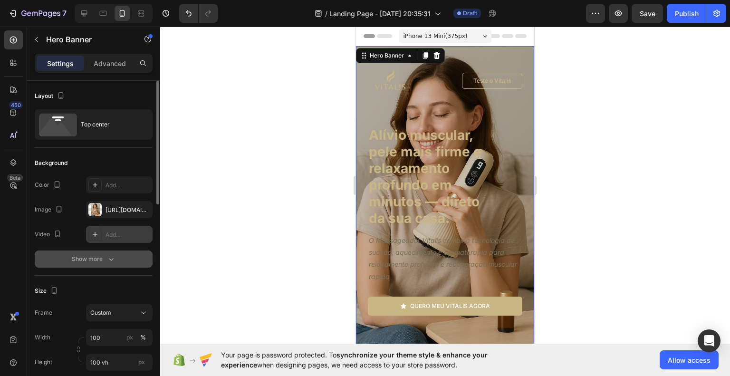
click at [107, 256] on icon "button" at bounding box center [111, 259] width 10 height 10
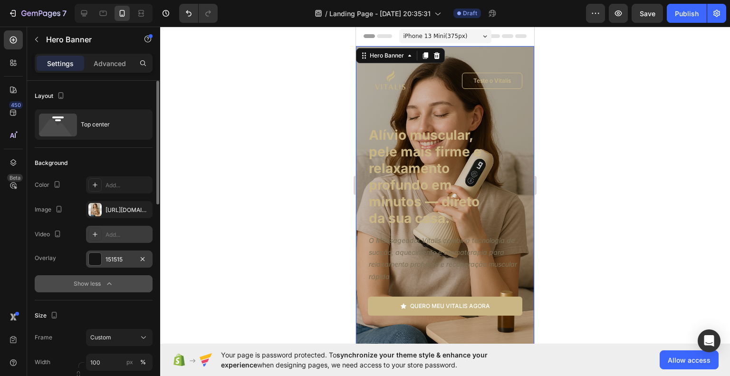
click at [122, 260] on div "151515" at bounding box center [120, 259] width 28 height 9
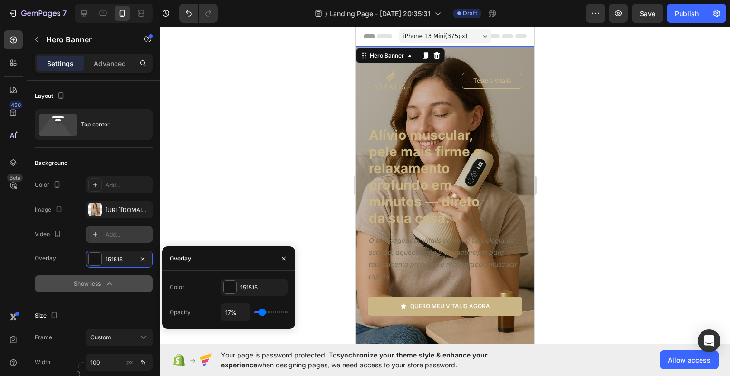
type input "45%"
type input "45"
click at [269, 312] on input "range" at bounding box center [270, 312] width 33 height 2
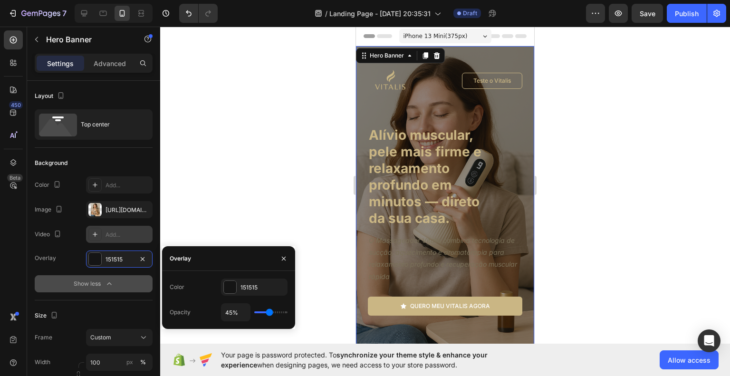
click at [615, 282] on div at bounding box center [445, 201] width 570 height 349
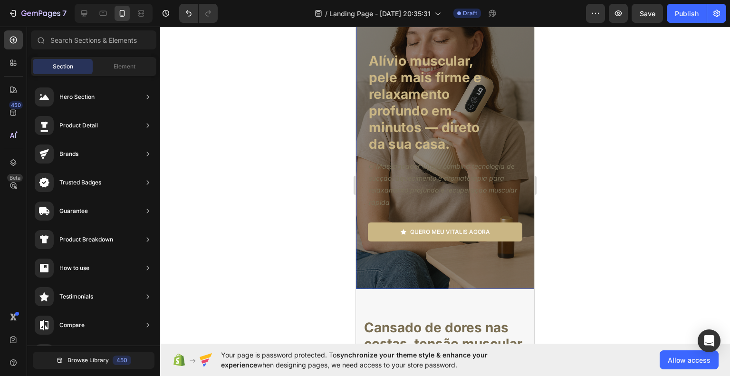
scroll to position [48, 0]
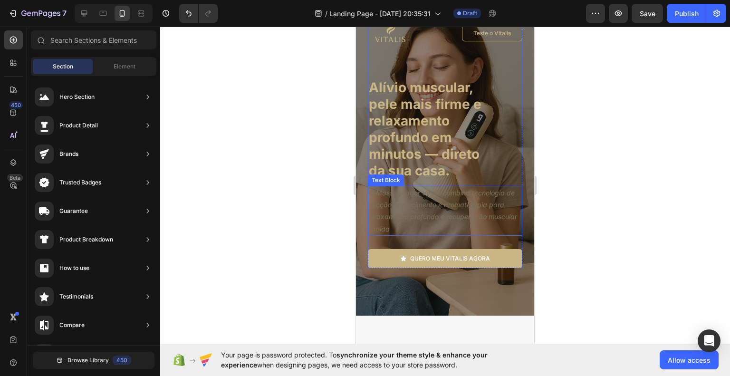
click at [440, 216] on icon "O Massageador Vitalis combina tecnologia de sucção, aquecimento e aromaterapia …" at bounding box center [443, 211] width 148 height 44
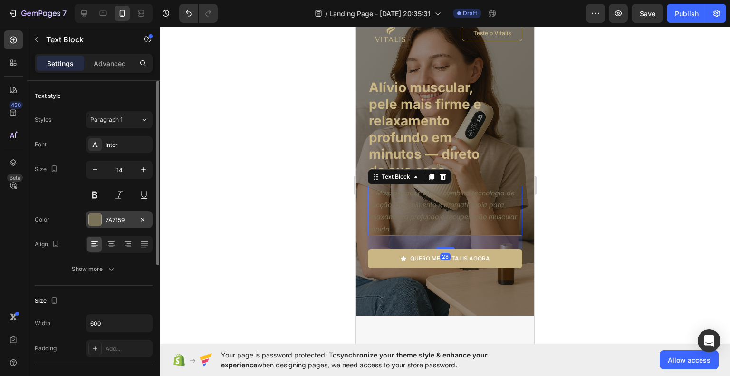
click at [103, 211] on div "7A7159" at bounding box center [119, 219] width 67 height 17
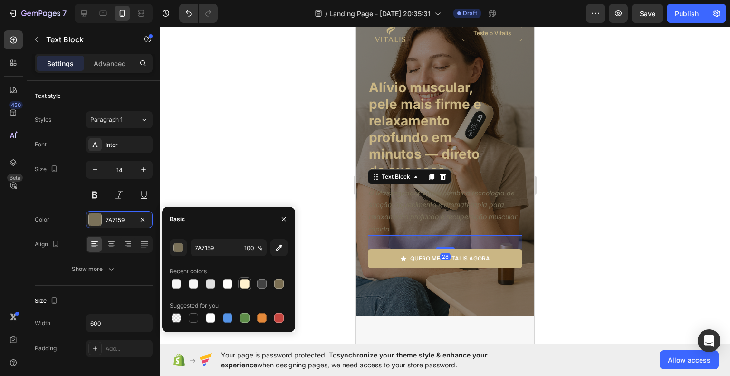
click at [247, 284] on div at bounding box center [245, 284] width 10 height 10
type input "FFF1CE"
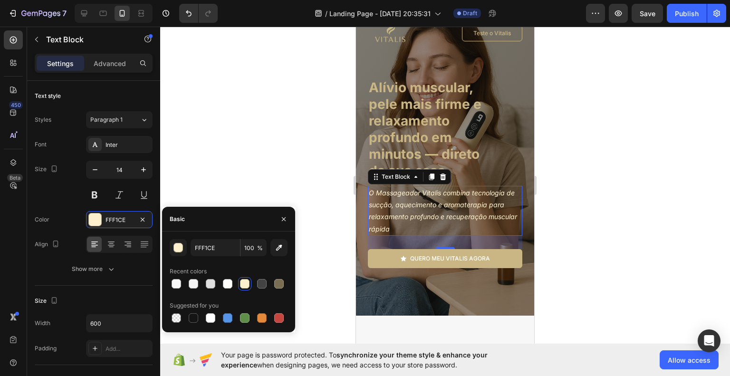
click at [601, 264] on div at bounding box center [445, 201] width 570 height 349
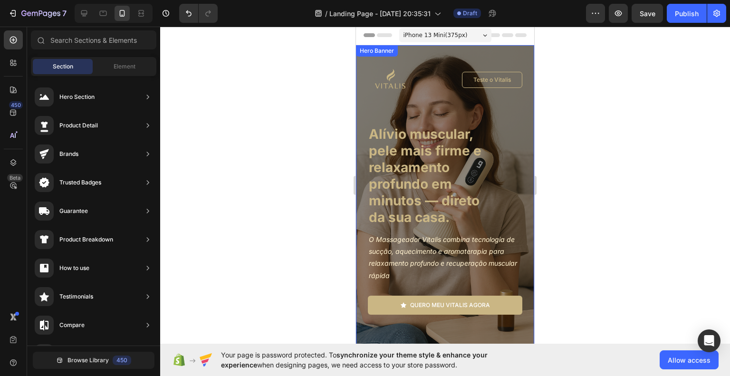
scroll to position [0, 0]
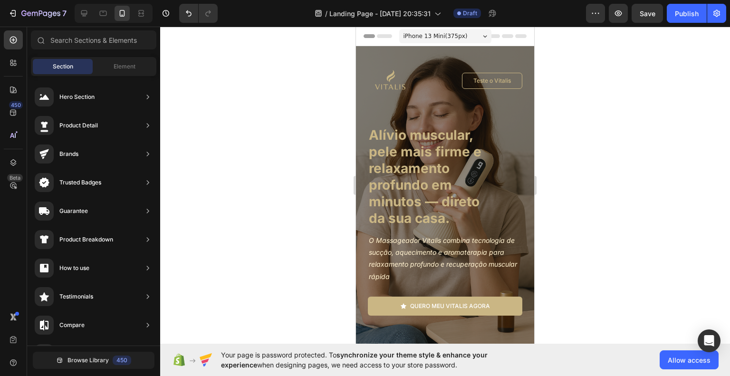
click at [599, 228] on div at bounding box center [445, 201] width 570 height 349
click at [643, 183] on div at bounding box center [445, 201] width 570 height 349
click at [478, 242] on icon "O Massageador Vitalis combina tecnologia de sucção, aquecimento e aromaterapia …" at bounding box center [443, 258] width 148 height 44
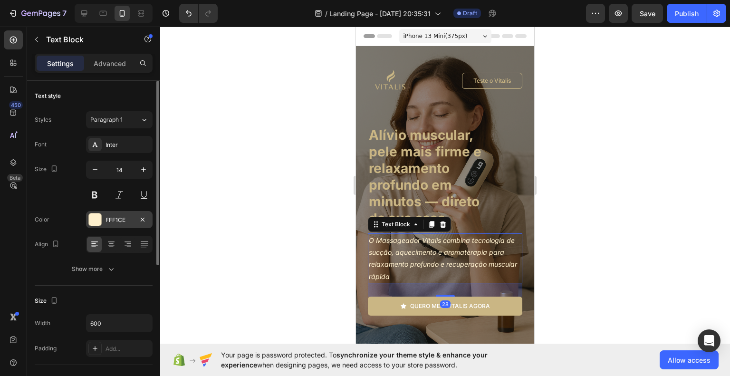
click at [129, 216] on div "FFF1CE" at bounding box center [120, 220] width 28 height 9
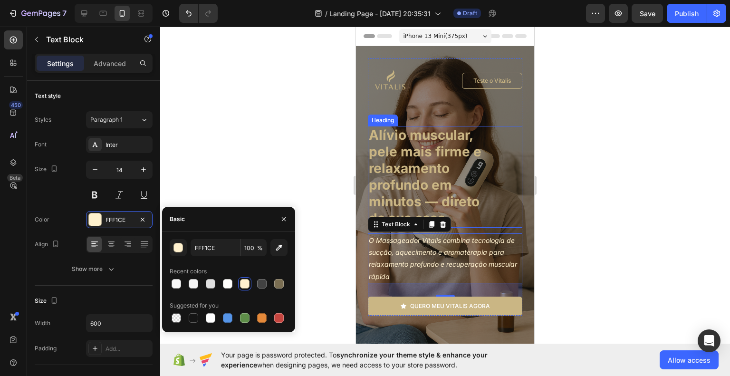
click at [420, 170] on h1 "Alívio muscular, pele mais firme e relaxamento profundo em minutos — direto da …" at bounding box center [433, 177] width 130 height 102
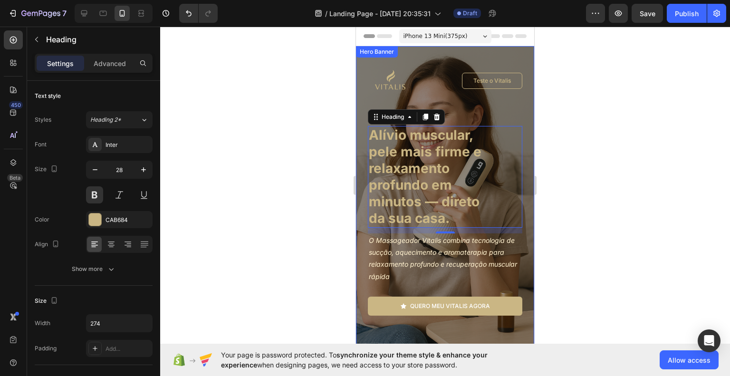
click at [304, 256] on div at bounding box center [445, 201] width 570 height 349
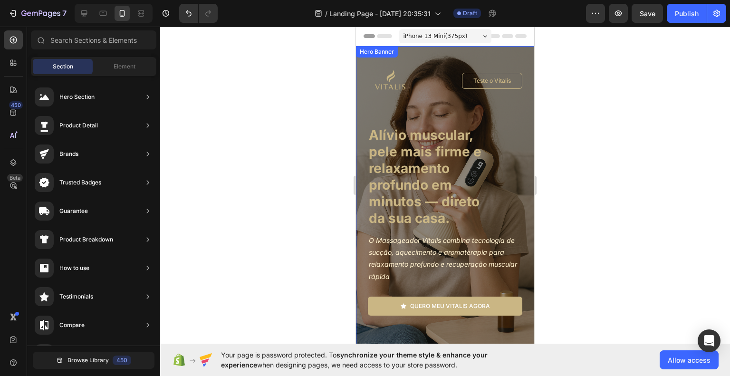
click at [457, 332] on div "Image Teste o Vitalis Button Row Alívio muscular, pele mais firme e relaxamento…" at bounding box center [445, 276] width 178 height 460
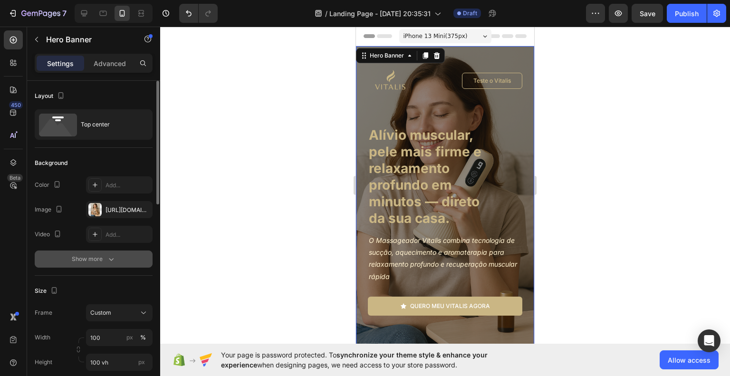
click at [105, 256] on div "Show more" at bounding box center [94, 259] width 44 height 10
click at [116, 262] on div "151515" at bounding box center [120, 259] width 28 height 9
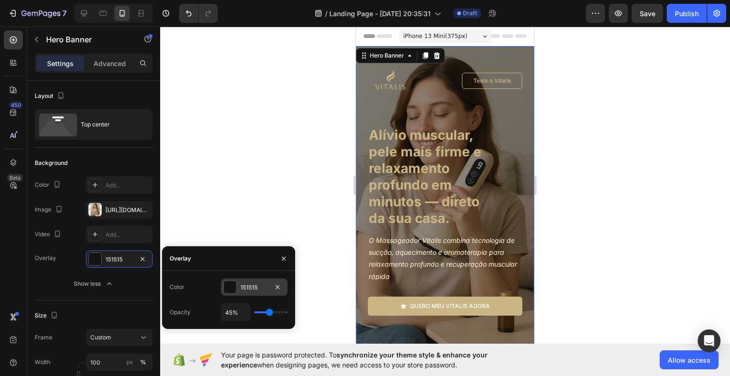
click at [233, 291] on div at bounding box center [230, 287] width 12 height 12
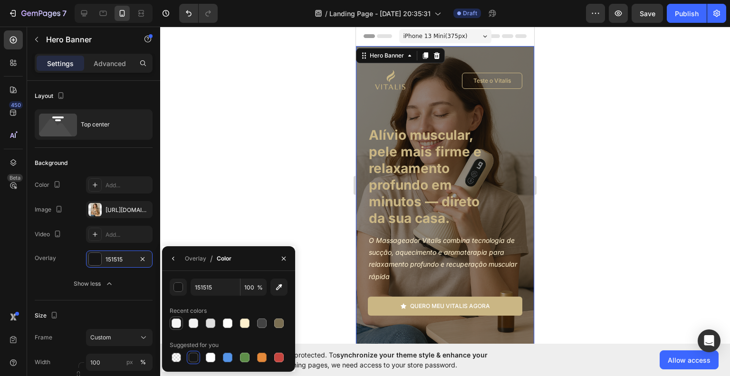
click at [174, 323] on div at bounding box center [177, 323] width 10 height 10
type input "F7F7F7"
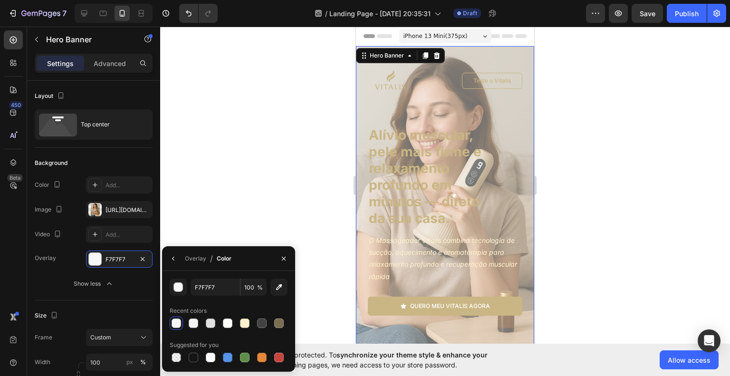
click at [231, 201] on div at bounding box center [445, 201] width 570 height 349
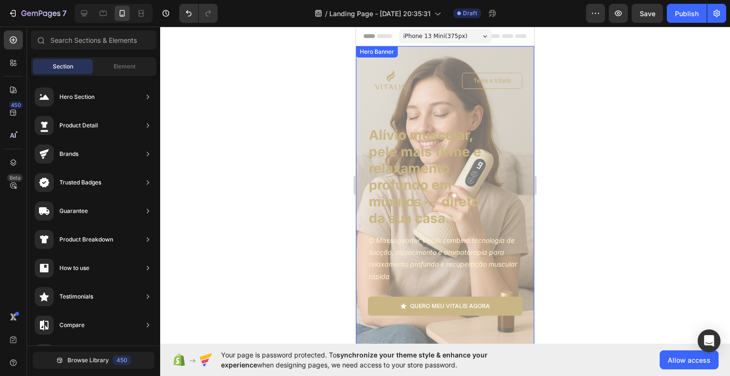
click at [365, 263] on div "Image Teste o Vitalis Button Row Alívio muscular, pele mais firme e relaxamento…" at bounding box center [445, 276] width 178 height 460
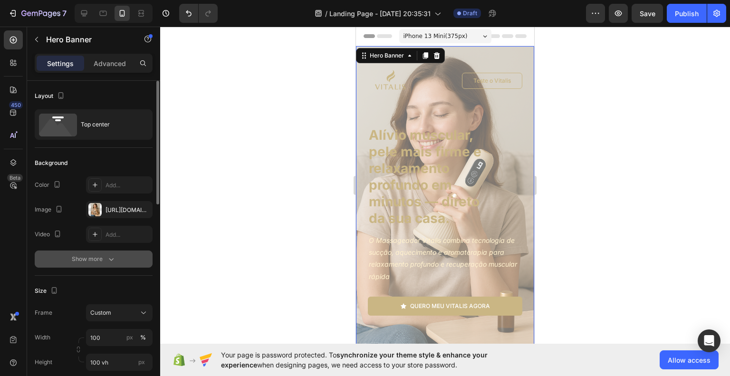
click at [106, 258] on icon "button" at bounding box center [111, 259] width 10 height 10
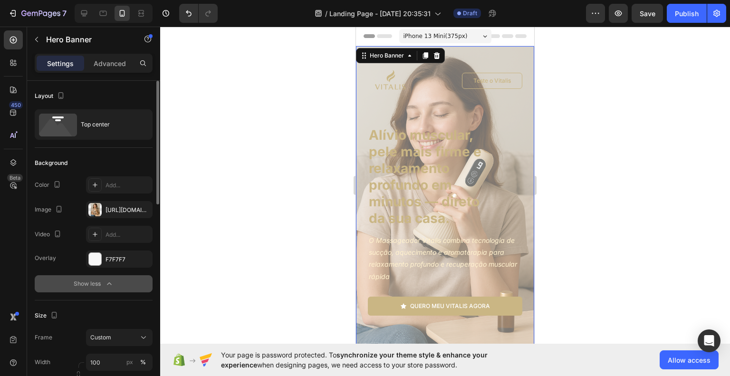
click at [126, 279] on button "Show less" at bounding box center [94, 283] width 118 height 17
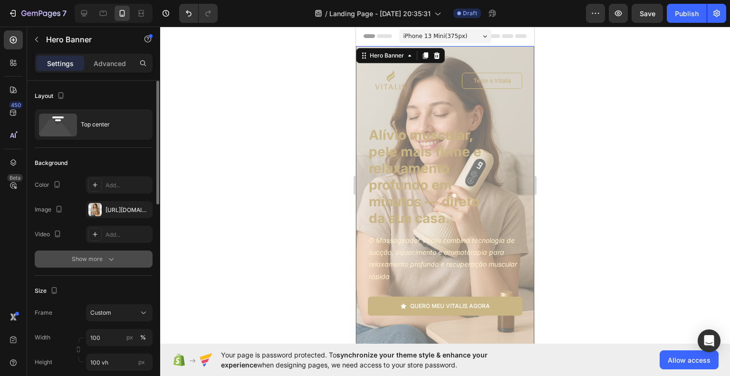
click at [125, 257] on button "Show more" at bounding box center [94, 258] width 118 height 17
click at [120, 258] on div "F7F7F7" at bounding box center [120, 259] width 28 height 9
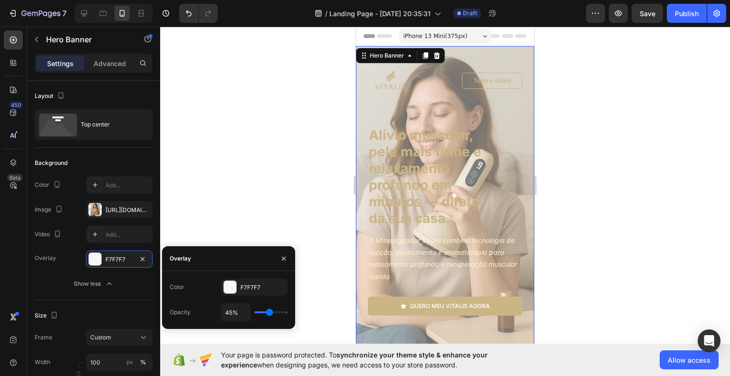
type input "42%"
type input "42"
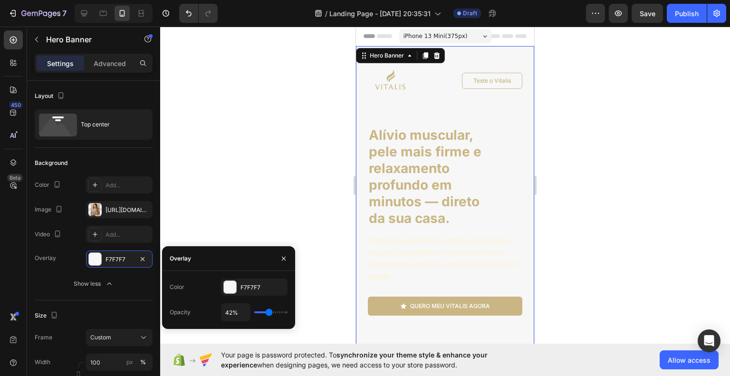
type input "100%"
drag, startPoint x: 268, startPoint y: 313, endPoint x: 319, endPoint y: 309, distance: 51.4
type input "100"
click at [288, 311] on input "range" at bounding box center [270, 312] width 33 height 2
click at [468, 259] on p "O Massageador Vitalis combina tecnologia de sucção, aquecimento e aromaterapia …" at bounding box center [445, 258] width 153 height 48
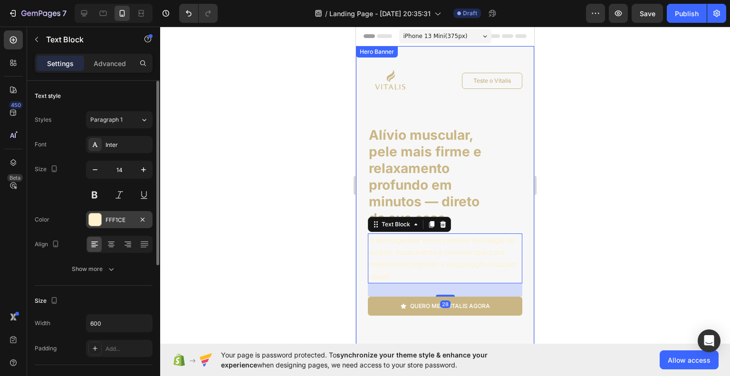
click at [121, 220] on div "FFF1CE" at bounding box center [120, 220] width 28 height 9
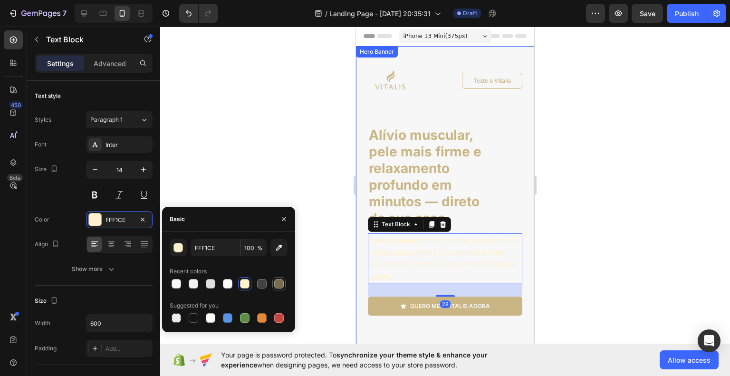
click at [281, 283] on div at bounding box center [279, 284] width 10 height 10
type input "7A6E52"
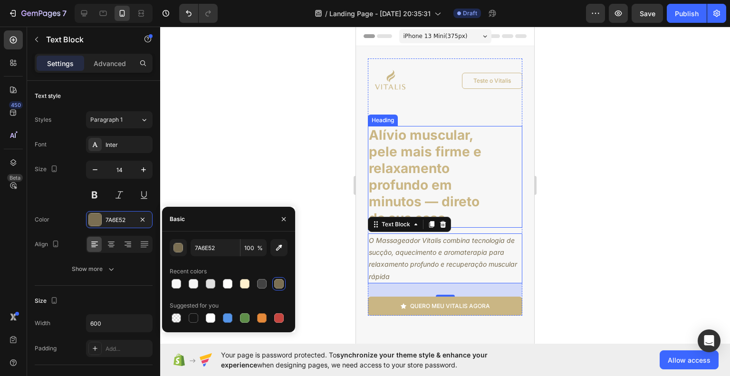
click at [434, 179] on h1 "Alívio muscular, pele mais firme e relaxamento profundo em minutos — direto da …" at bounding box center [433, 177] width 130 height 102
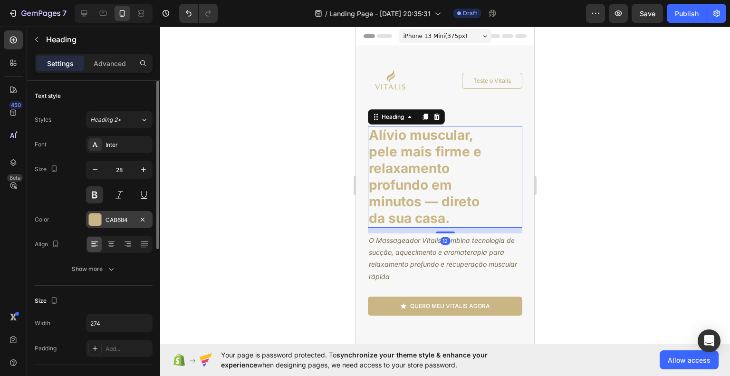
click at [115, 221] on div "CAB684" at bounding box center [120, 220] width 28 height 9
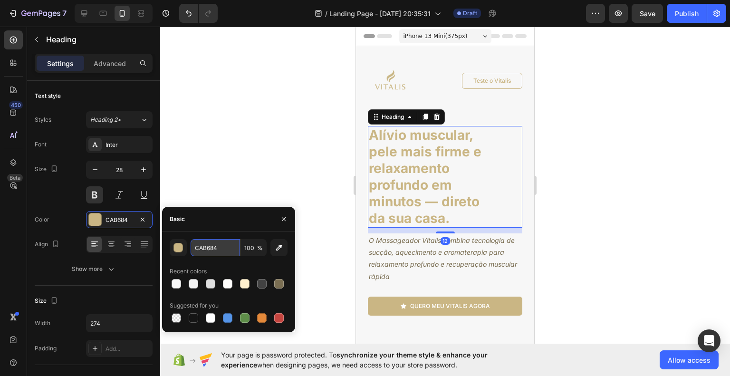
click at [207, 247] on input "CAB684" at bounding box center [215, 247] width 49 height 17
click at [426, 245] on p "O Massageador Vitalis combina tecnologia de sucção, aquecimento e aromaterapia …" at bounding box center [445, 258] width 153 height 48
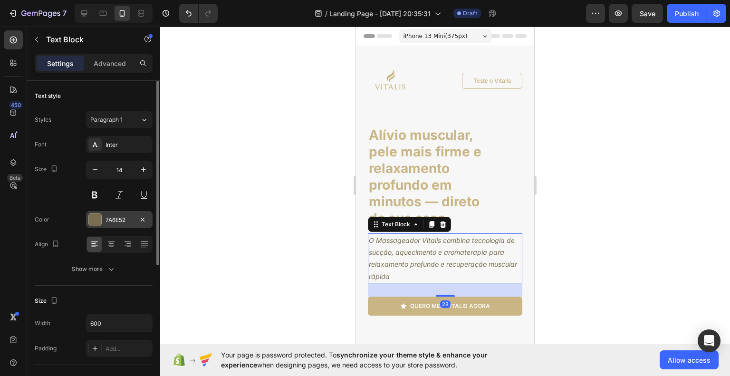
click at [120, 221] on div "7A6E52" at bounding box center [120, 220] width 28 height 9
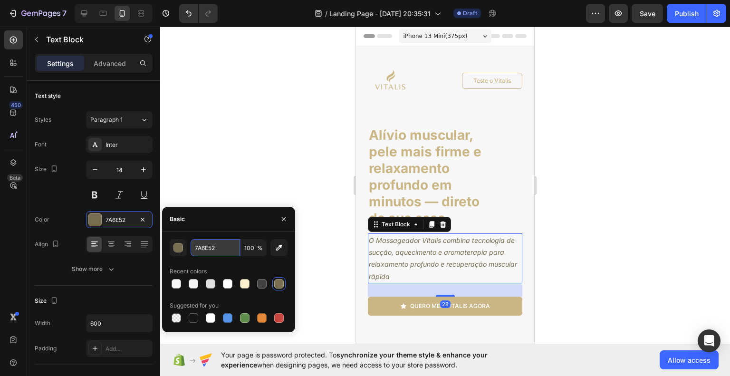
click at [202, 243] on input "7A6E52" at bounding box center [215, 247] width 49 height 17
paste input "CAB684"
type input "CAB684"
click at [613, 230] on div at bounding box center [445, 201] width 570 height 349
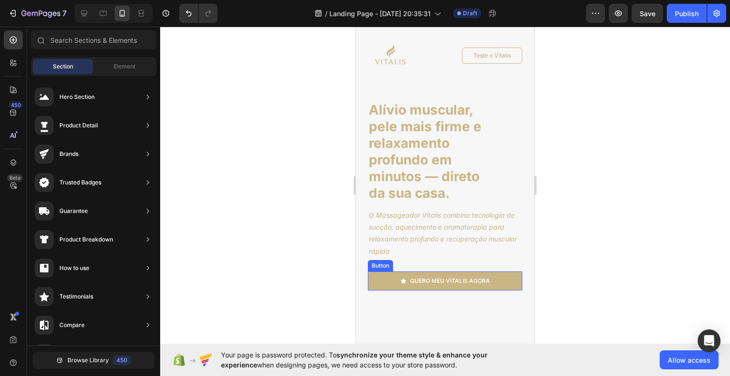
scroll to position [48, 0]
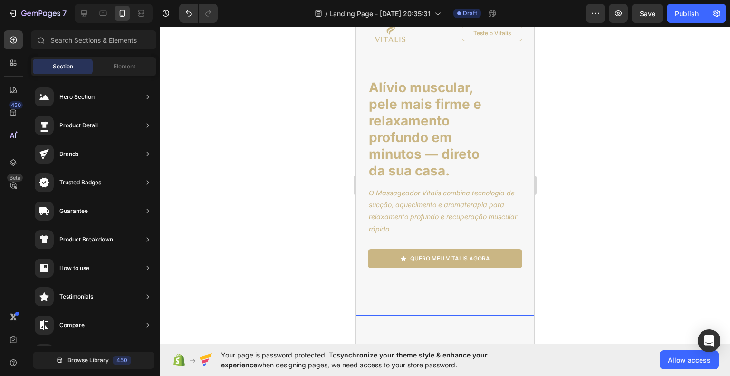
click at [439, 292] on div "Image Teste o Vitalis Button Row Alívio muscular, pele mais firme e relaxamento…" at bounding box center [445, 229] width 178 height 460
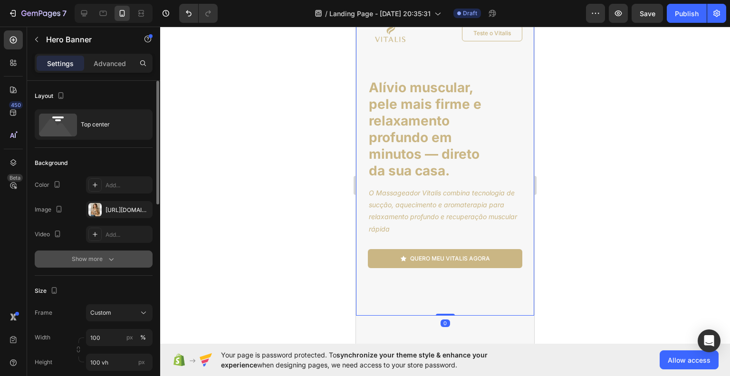
click at [98, 256] on div "Show more" at bounding box center [94, 259] width 44 height 10
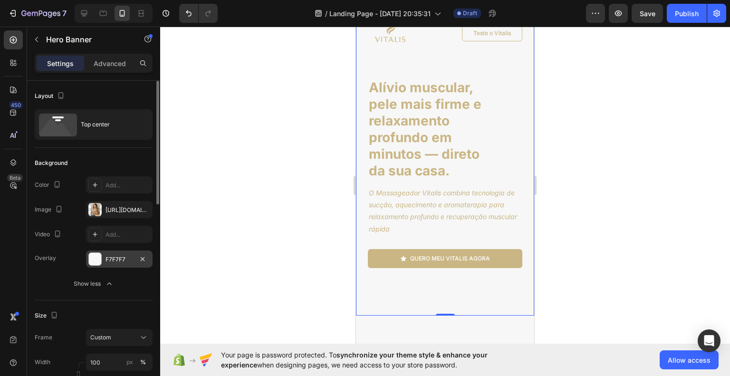
click at [120, 259] on div "F7F7F7" at bounding box center [120, 259] width 28 height 9
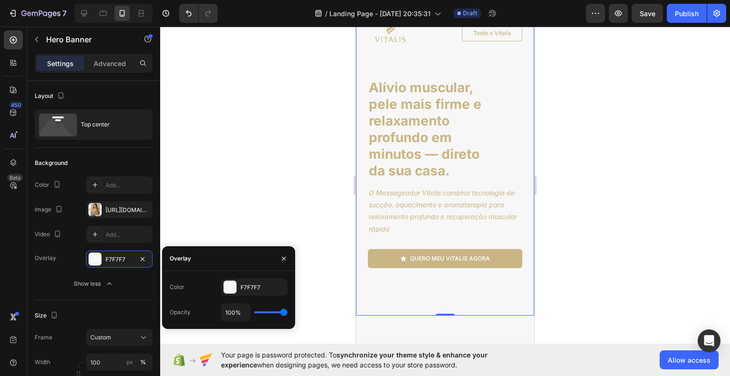
type input "52%"
type input "52"
click at [271, 312] on input "range" at bounding box center [270, 312] width 33 height 2
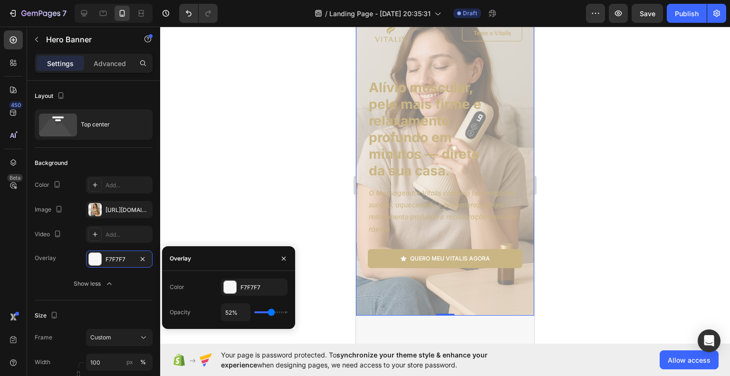
click at [278, 309] on div "52%" at bounding box center [254, 312] width 67 height 18
click at [277, 313] on div "52%" at bounding box center [254, 312] width 67 height 18
type input "54%"
type input "54"
type input "55%"
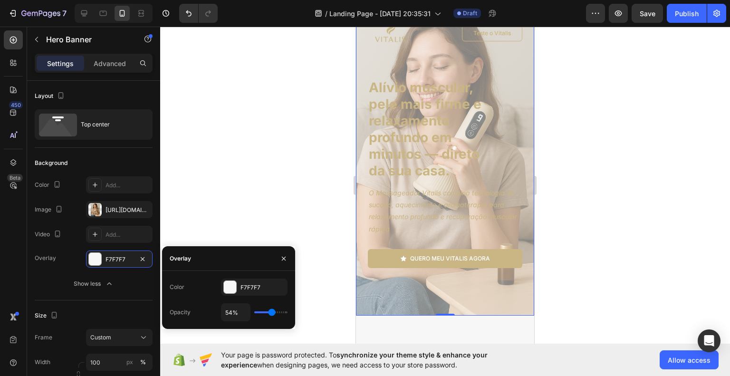
type input "55"
type input "61%"
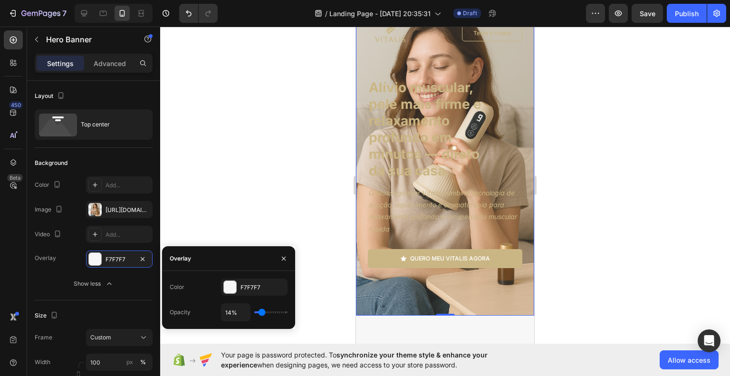
drag, startPoint x: 271, startPoint y: 313, endPoint x: 261, endPoint y: 307, distance: 11.5
click at [261, 311] on input "range" at bounding box center [270, 312] width 33 height 2
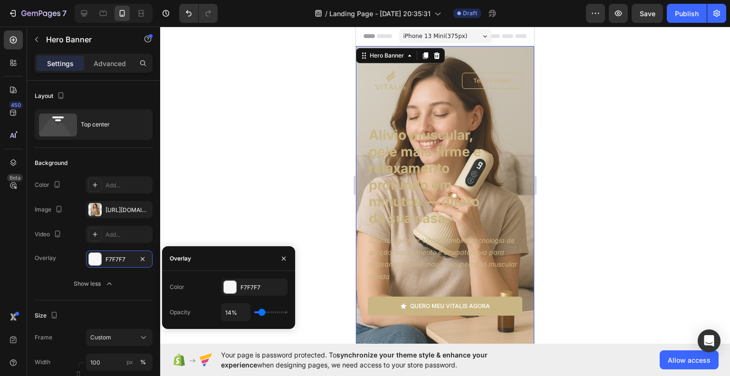
click at [594, 275] on div at bounding box center [445, 201] width 570 height 349
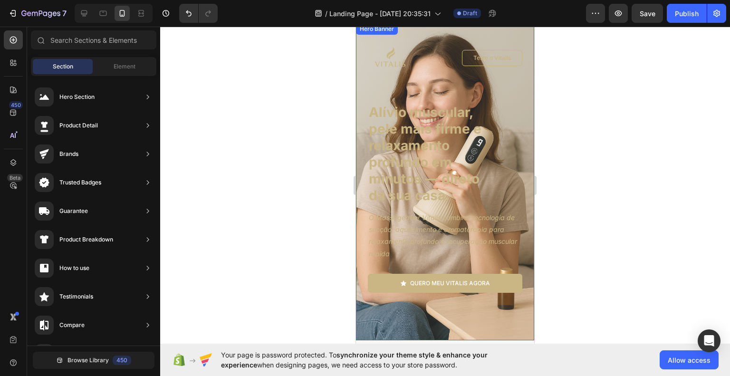
scroll to position [48, 0]
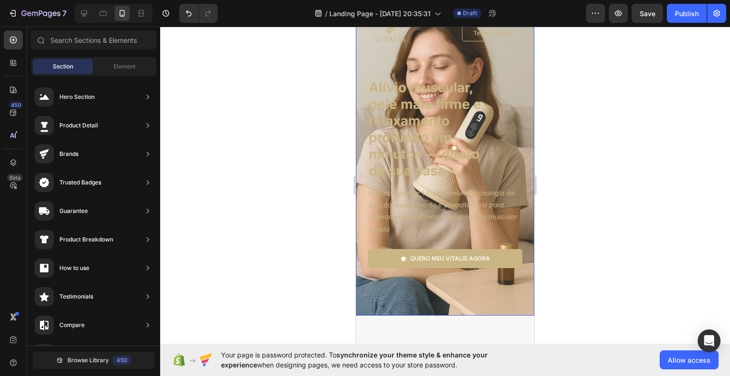
drag, startPoint x: 460, startPoint y: 303, endPoint x: 482, endPoint y: 294, distance: 23.9
click at [460, 303] on div "Image Teste o Vitalis Button Row Alívio muscular, pele mais firme e relaxamento…" at bounding box center [445, 229] width 178 height 460
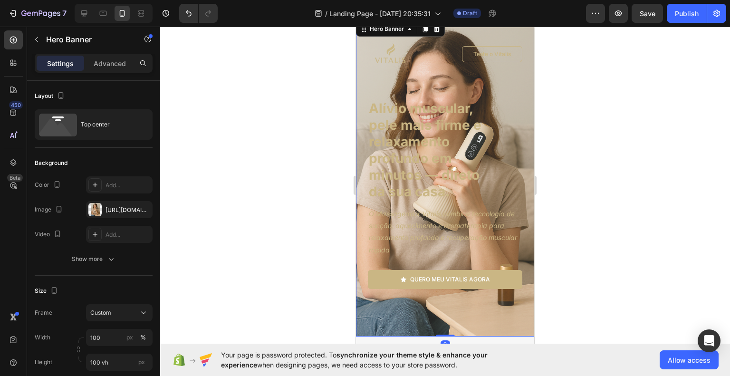
scroll to position [0, 0]
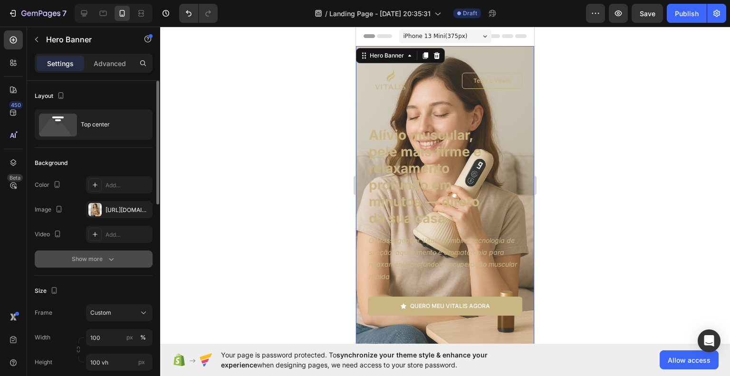
click at [116, 261] on button "Show more" at bounding box center [94, 258] width 118 height 17
click at [143, 260] on icon "button" at bounding box center [143, 259] width 8 height 8
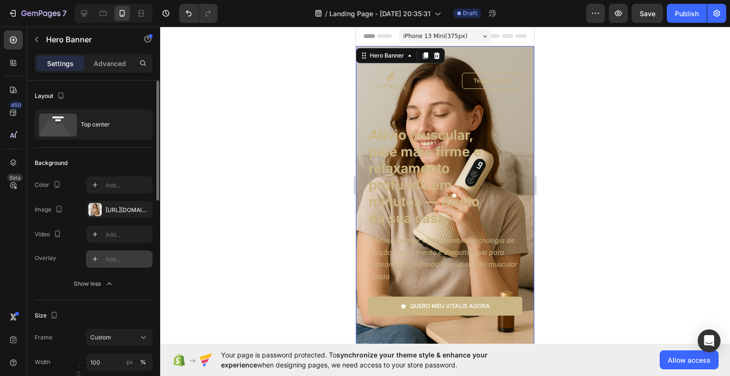
click at [566, 262] on div at bounding box center [445, 201] width 570 height 349
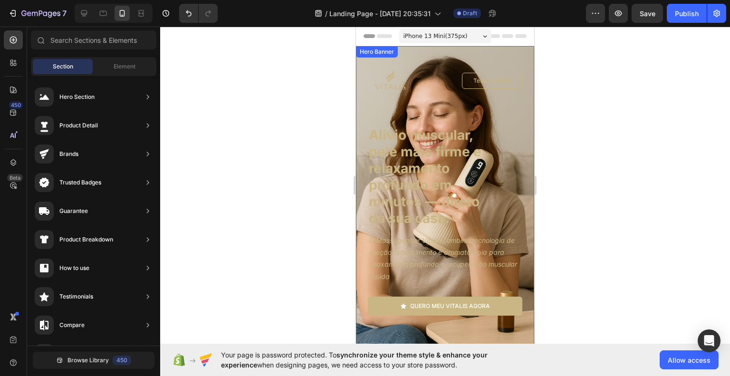
click at [358, 115] on div "Image Teste o Vitalis Button Row Alívio muscular, pele mais firme e relaxamento…" at bounding box center [445, 276] width 178 height 460
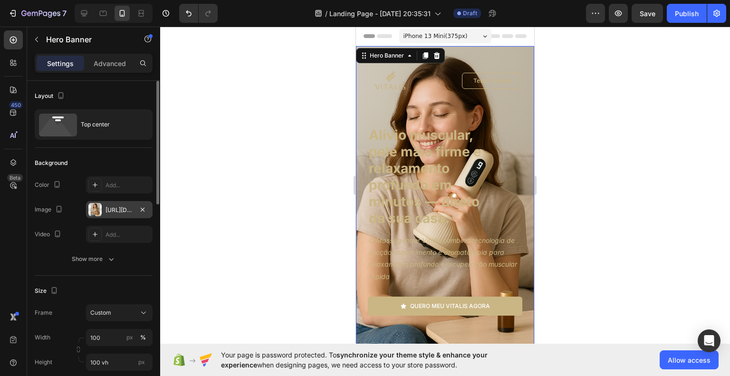
click at [127, 208] on div "[URL][DOMAIN_NAME]" at bounding box center [120, 210] width 28 height 9
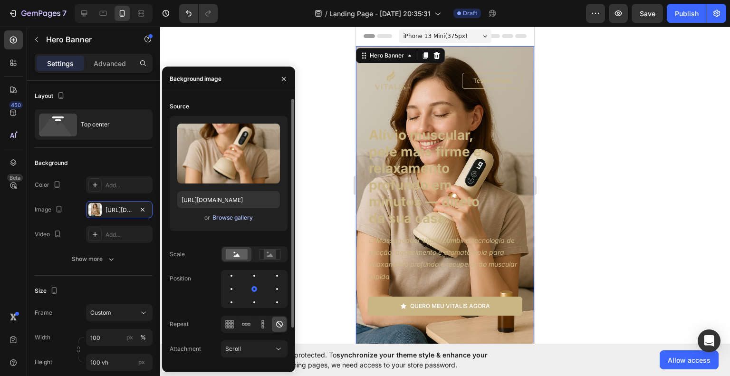
click at [222, 218] on div "Browse gallery" at bounding box center [232, 217] width 40 height 9
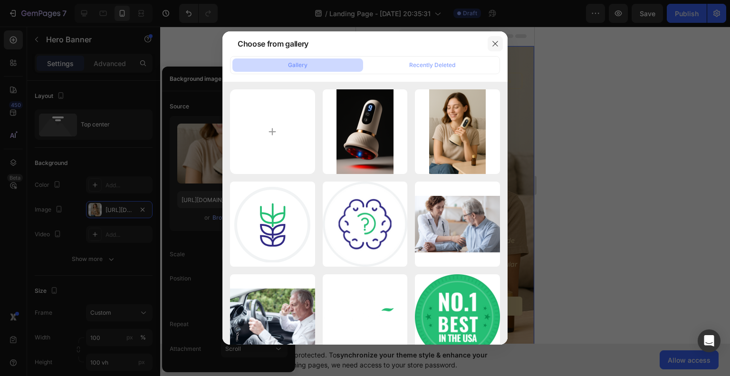
click at [490, 45] on button "button" at bounding box center [495, 43] width 15 height 15
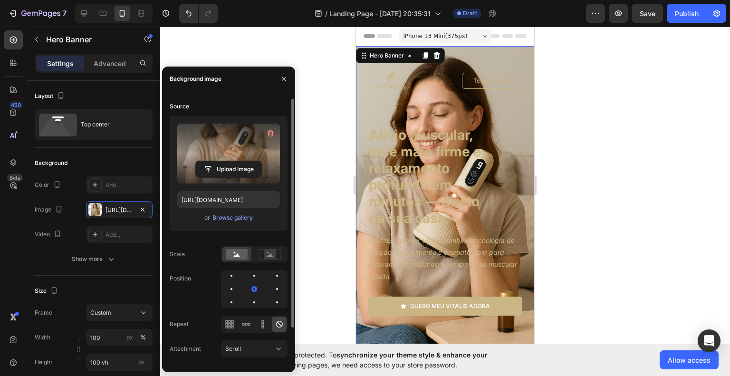
click at [235, 155] on label at bounding box center [228, 154] width 103 height 60
click at [235, 161] on input "file" at bounding box center [229, 169] width 66 height 16
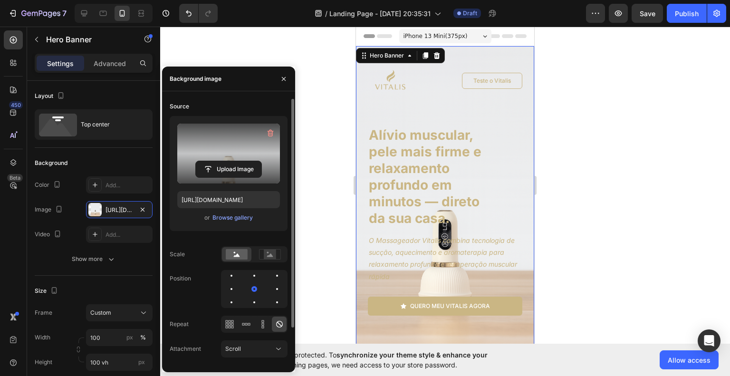
click at [585, 260] on div at bounding box center [445, 201] width 570 height 349
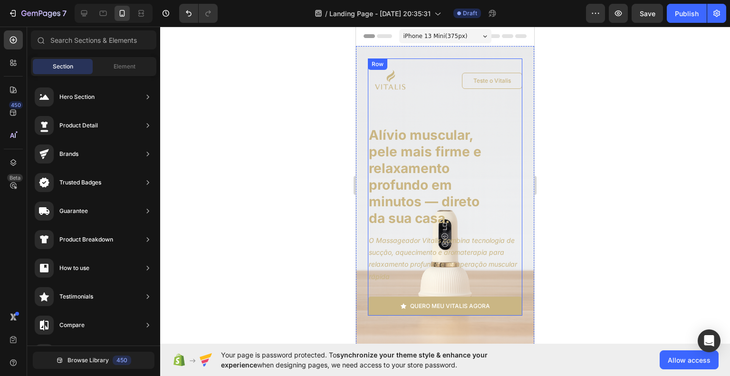
click at [425, 111] on div "Image Teste o Vitalis Button Row Alívio muscular, pele mais firme e relaxamento…" at bounding box center [445, 186] width 154 height 257
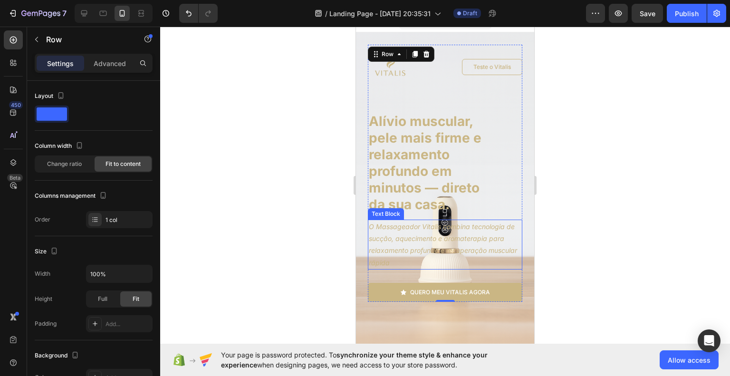
scroll to position [48, 0]
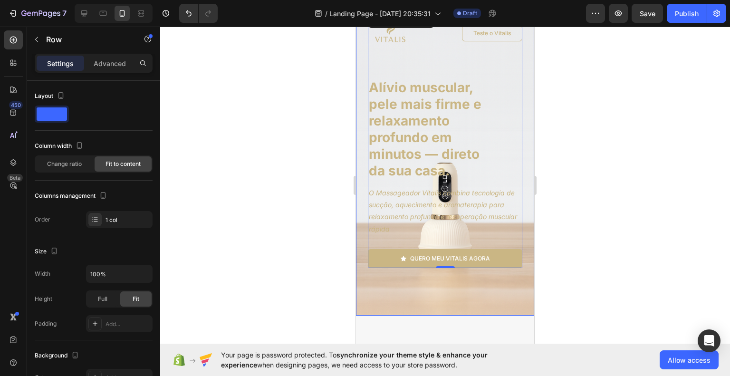
click at [509, 294] on div "Image Teste o Vitalis Button Row Alívio muscular, pele mais firme e relaxamento…" at bounding box center [445, 229] width 178 height 460
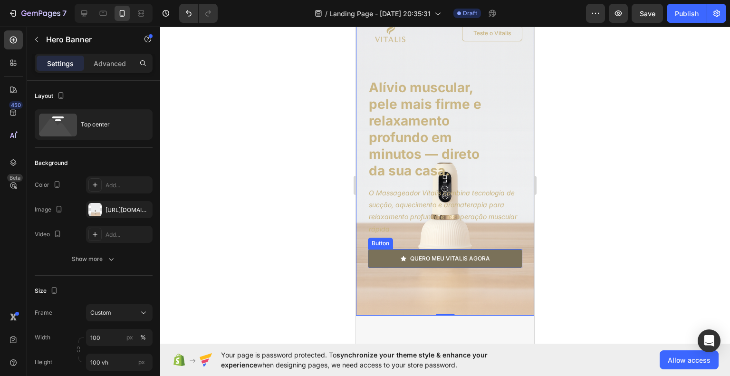
scroll to position [0, 0]
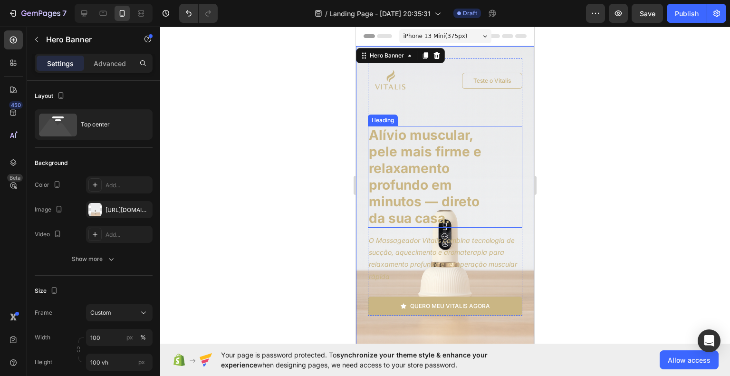
click at [465, 157] on h1 "Alívio muscular, pele mais firme e relaxamento profundo em minutos — direto da …" at bounding box center [433, 177] width 130 height 102
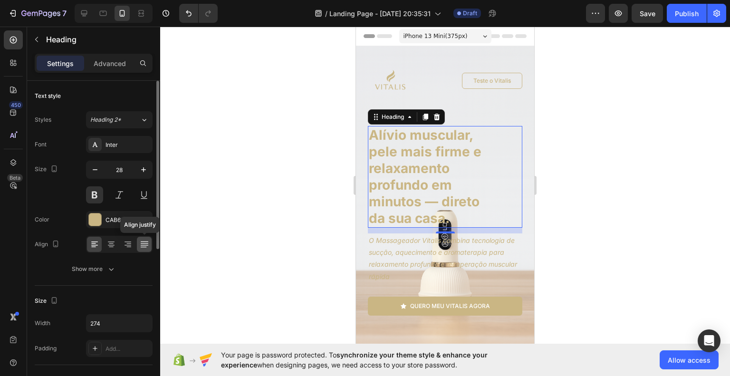
click at [144, 242] on icon at bounding box center [145, 245] width 10 height 10
click at [96, 244] on icon at bounding box center [95, 245] width 10 height 10
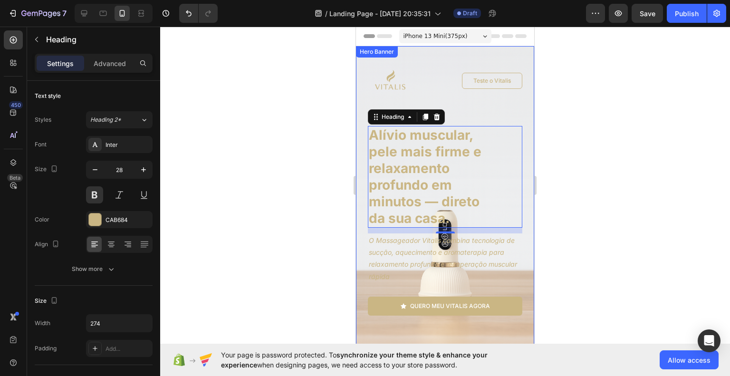
click at [600, 134] on div at bounding box center [445, 201] width 570 height 349
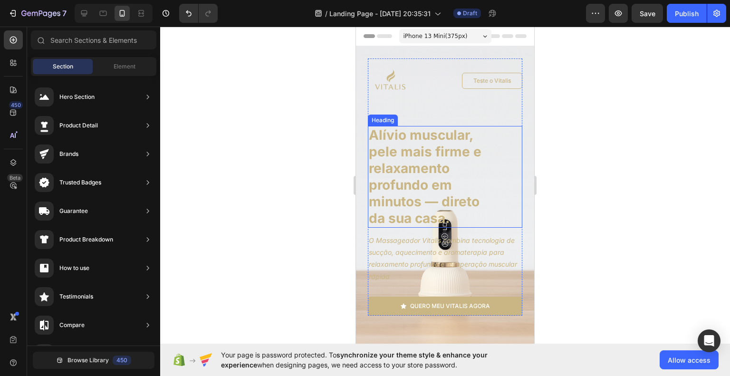
click at [445, 163] on h1 "Alívio muscular, pele mais firme e relaxamento profundo em minutos — direto da …" at bounding box center [433, 177] width 130 height 102
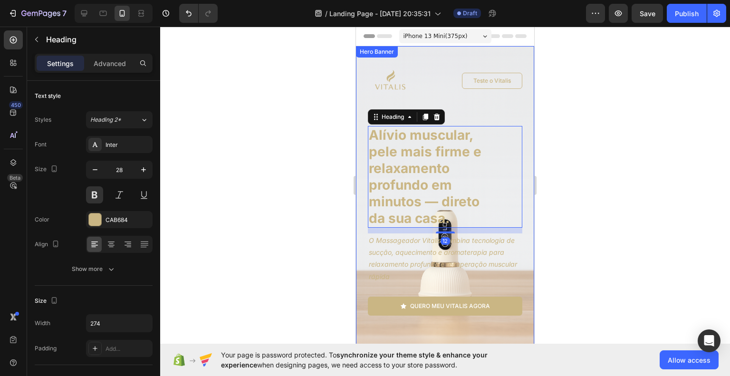
drag, startPoint x: 63, startPoint y: 200, endPoint x: 588, endPoint y: 200, distance: 525.1
click at [588, 200] on div at bounding box center [445, 201] width 570 height 349
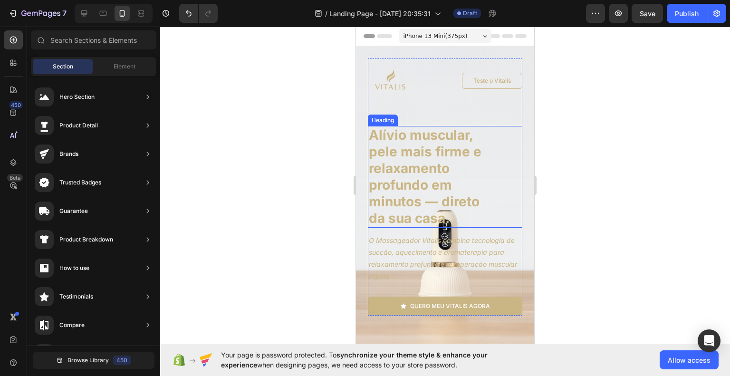
click at [462, 179] on h1 "Alívio muscular, pele mais firme e relaxamento profundo em minutos — direto da …" at bounding box center [433, 177] width 130 height 102
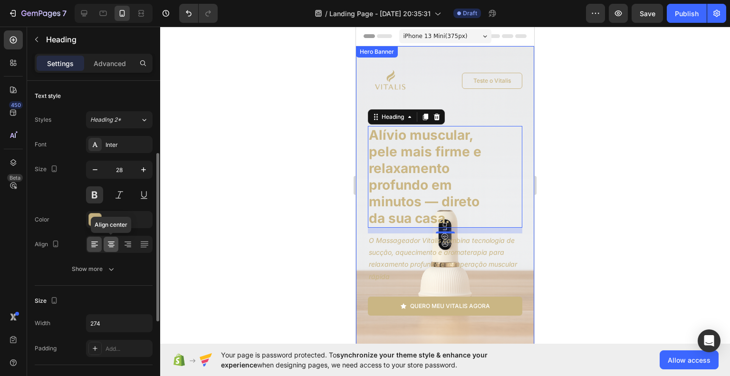
scroll to position [95, 0]
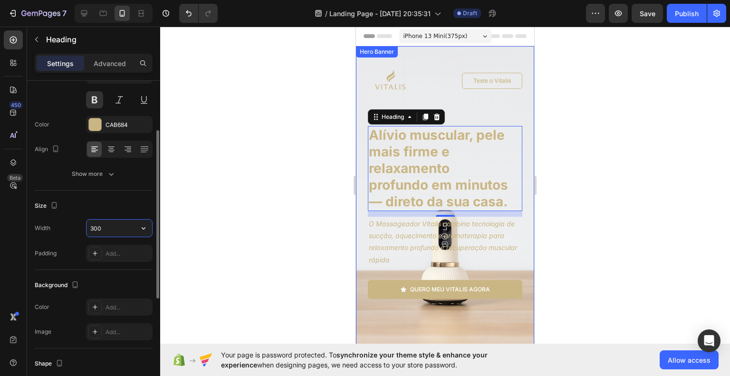
click at [71, 223] on div "Width 300" at bounding box center [94, 228] width 118 height 18
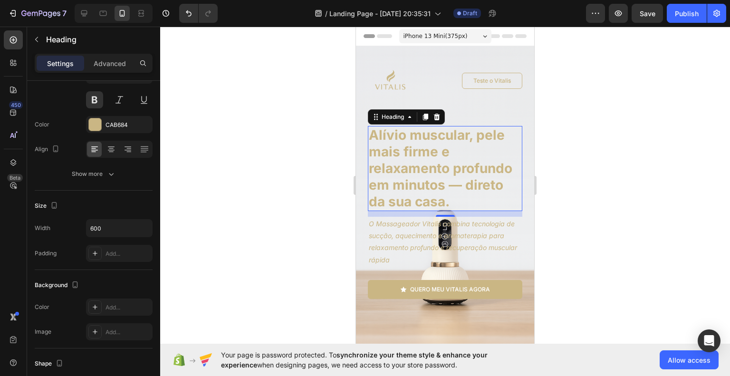
click at [565, 192] on div at bounding box center [445, 201] width 570 height 349
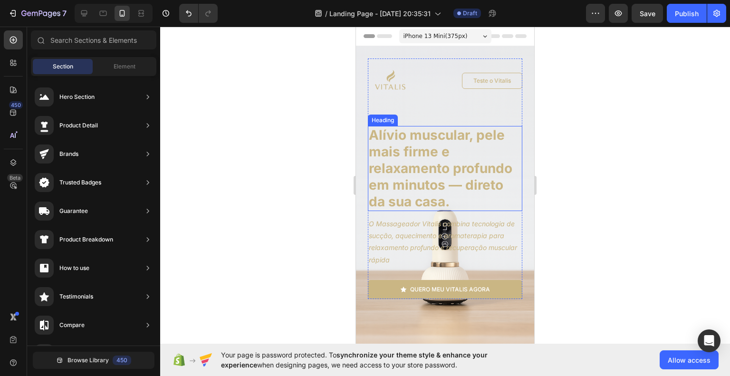
click at [457, 169] on h1 "Alívio muscular, pele mais firme e relaxamento profundo em minutos — direto da …" at bounding box center [445, 168] width 154 height 85
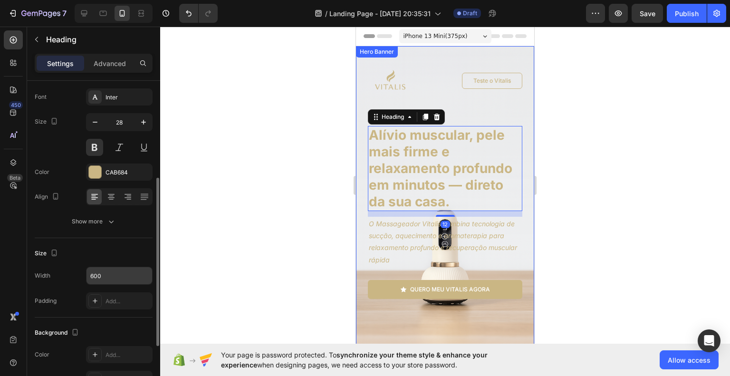
scroll to position [143, 0]
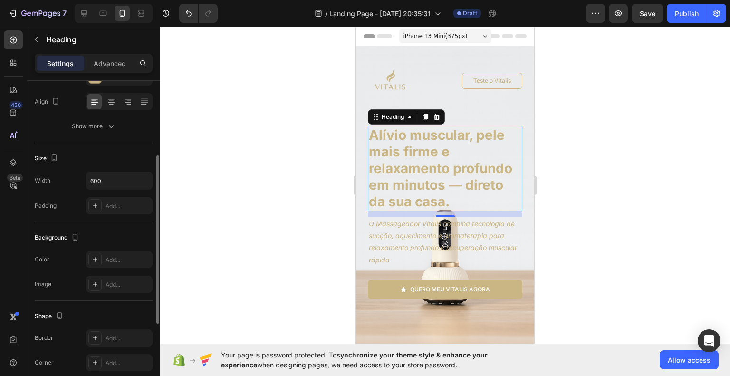
click at [614, 261] on div at bounding box center [445, 201] width 570 height 349
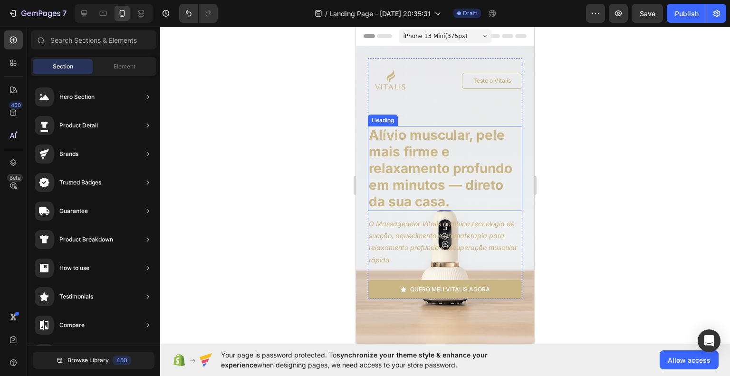
click at [439, 163] on h1 "Alívio muscular, pele mais firme e relaxamento profundo em minutos — direto da …" at bounding box center [445, 168] width 154 height 85
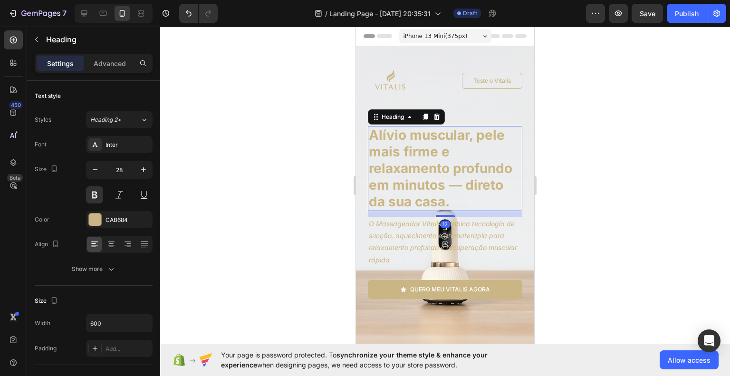
click at [612, 213] on div at bounding box center [445, 201] width 570 height 349
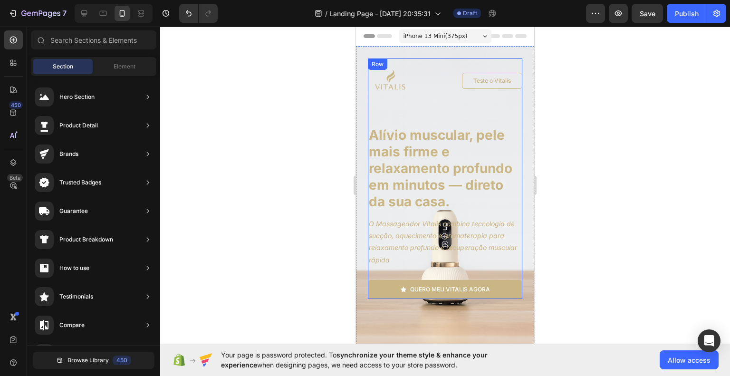
scroll to position [48, 0]
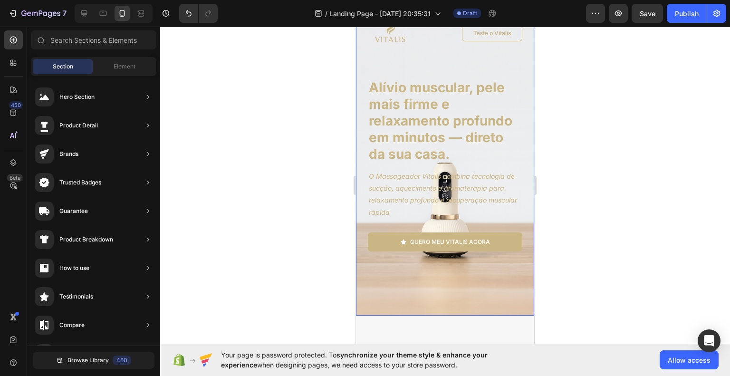
click at [506, 280] on div "Image Teste o Vitalis Button Row Alívio muscular, pele mais firme e relaxamento…" at bounding box center [445, 220] width 178 height 443
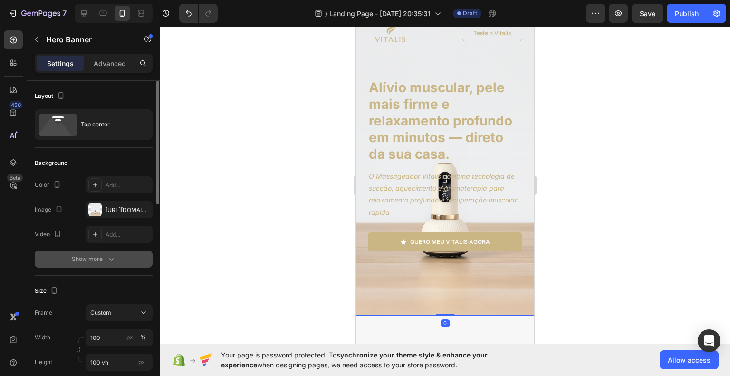
click at [110, 256] on icon "button" at bounding box center [111, 259] width 10 height 10
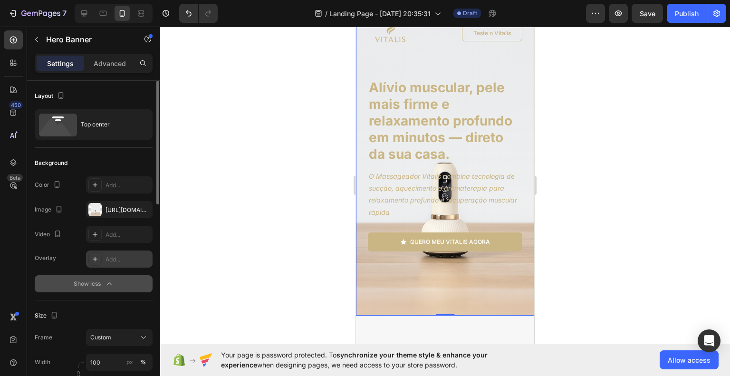
click at [118, 260] on div "Add..." at bounding box center [128, 259] width 45 height 9
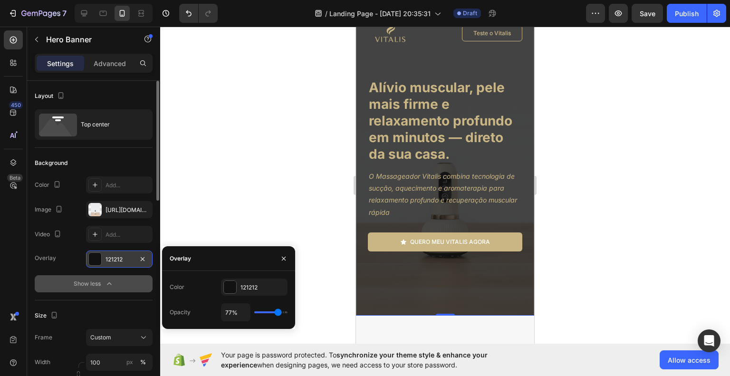
click at [278, 312] on input "range" at bounding box center [270, 312] width 33 height 2
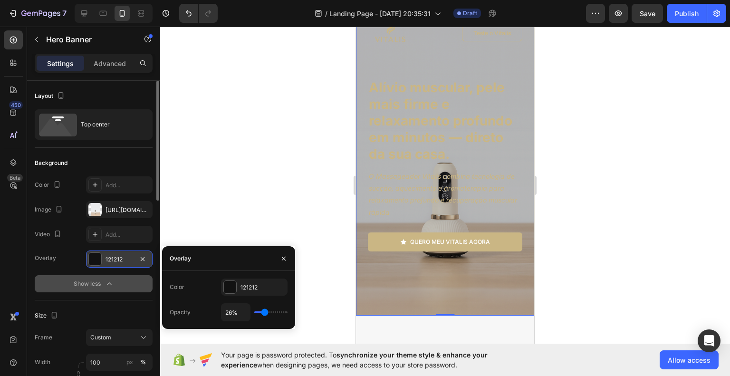
click at [264, 311] on input "range" at bounding box center [270, 312] width 33 height 2
click at [247, 284] on div "121212" at bounding box center [254, 287] width 28 height 9
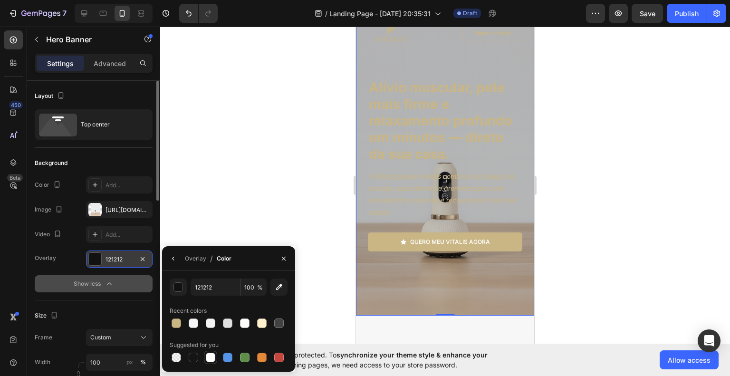
click at [208, 356] on div at bounding box center [211, 358] width 10 height 10
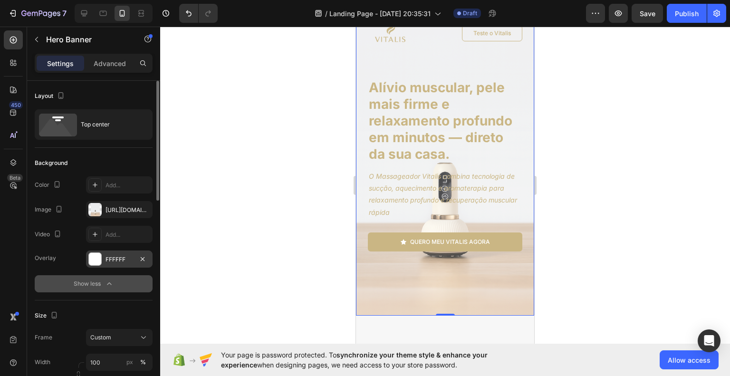
click at [640, 288] on div at bounding box center [445, 201] width 570 height 349
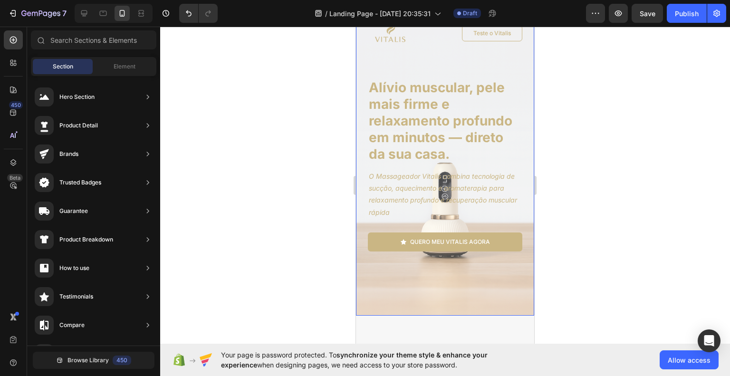
click at [500, 283] on div "Image Teste o Vitalis Button Row Alívio muscular, pele mais firme e relaxamento…" at bounding box center [445, 220] width 178 height 443
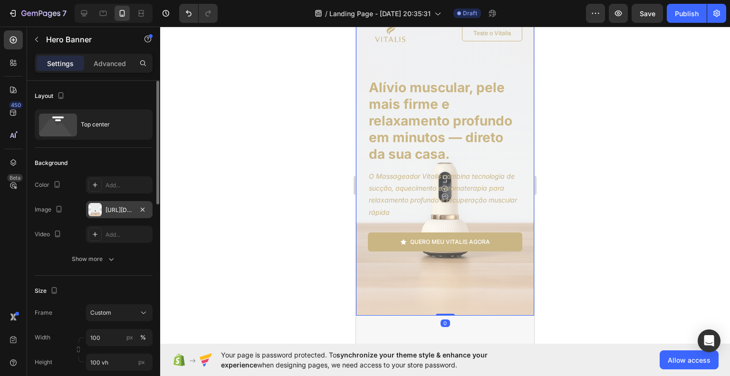
click at [128, 211] on div "[URL][DOMAIN_NAME]" at bounding box center [120, 210] width 28 height 9
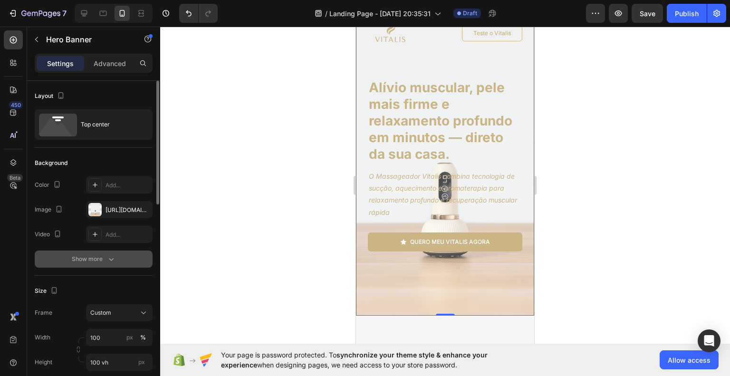
click at [125, 257] on button "Show more" at bounding box center [94, 258] width 118 height 17
click at [122, 260] on div "FFFFFF" at bounding box center [120, 259] width 28 height 9
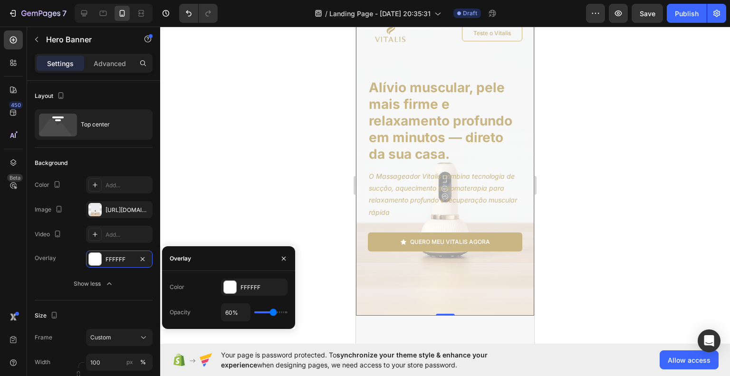
drag, startPoint x: 265, startPoint y: 313, endPoint x: 274, endPoint y: 313, distance: 9.0
click at [274, 313] on input "range" at bounding box center [270, 312] width 33 height 2
click at [590, 309] on div at bounding box center [445, 201] width 570 height 349
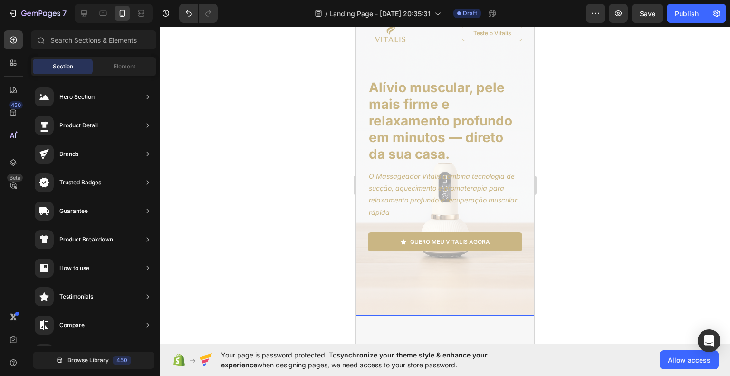
click at [481, 294] on div "Image Teste o Vitalis Button Row Alívio muscular, pele mais firme e relaxamento…" at bounding box center [445, 220] width 178 height 443
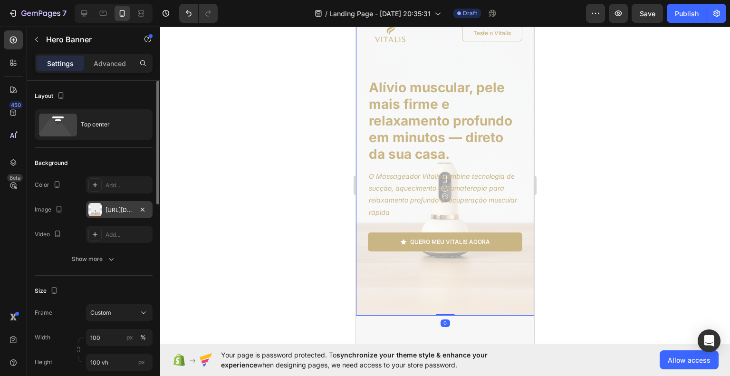
click at [122, 212] on div "[URL][DOMAIN_NAME]" at bounding box center [120, 210] width 28 height 9
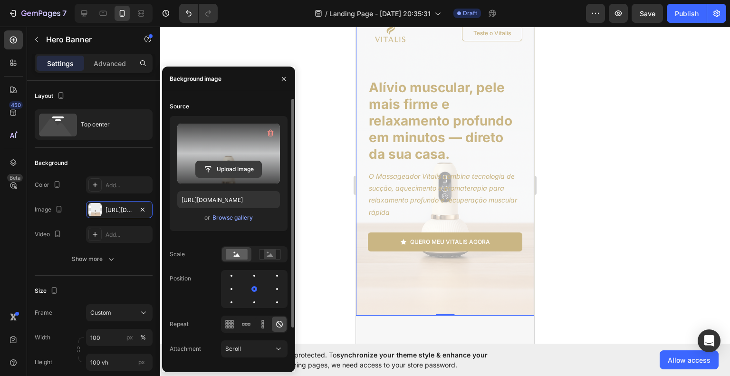
click at [226, 167] on input "file" at bounding box center [229, 169] width 66 height 16
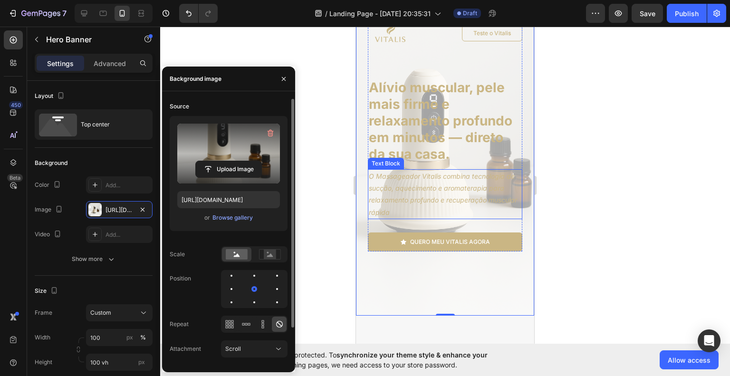
scroll to position [0, 0]
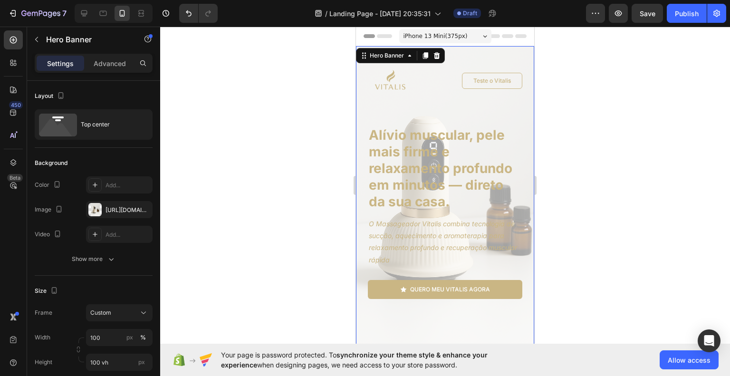
click at [621, 280] on div at bounding box center [445, 201] width 570 height 349
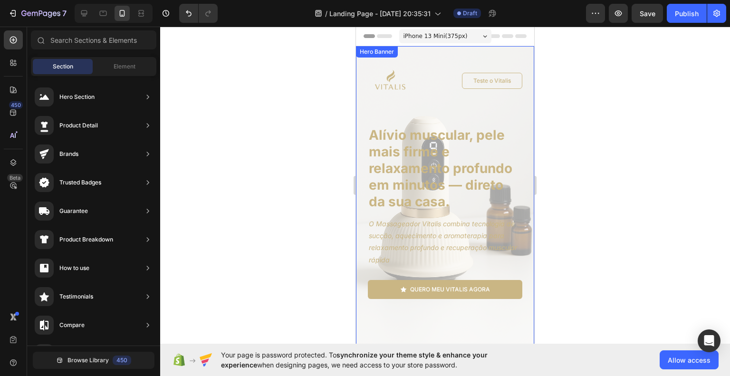
click at [364, 107] on div "Image Teste o Vitalis Button Row Alívio muscular, pele mais firme e relaxamento…" at bounding box center [445, 267] width 178 height 443
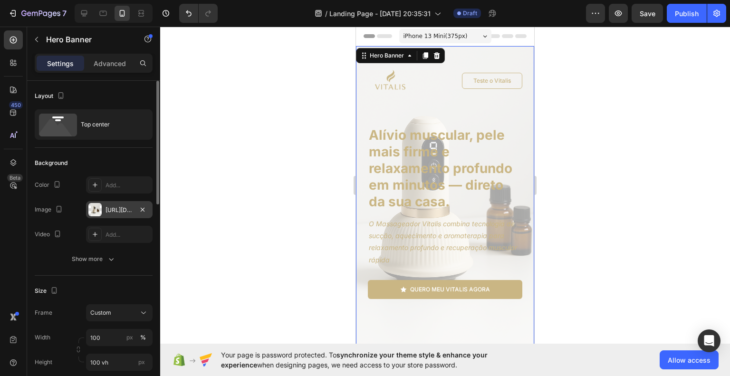
click at [108, 212] on div "[URL][DOMAIN_NAME]" at bounding box center [120, 210] width 28 height 9
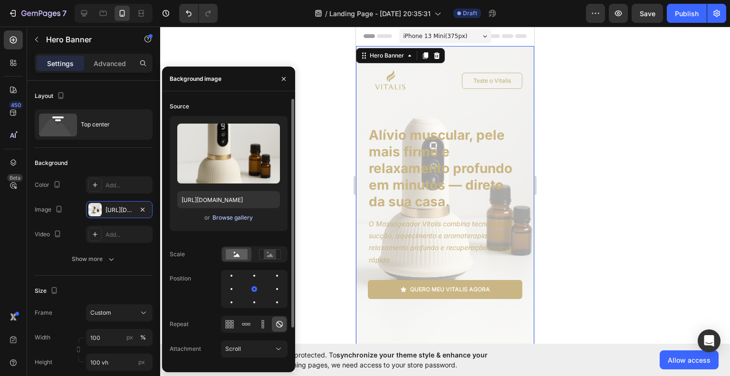
click at [224, 216] on div "Browse gallery" at bounding box center [232, 217] width 40 height 9
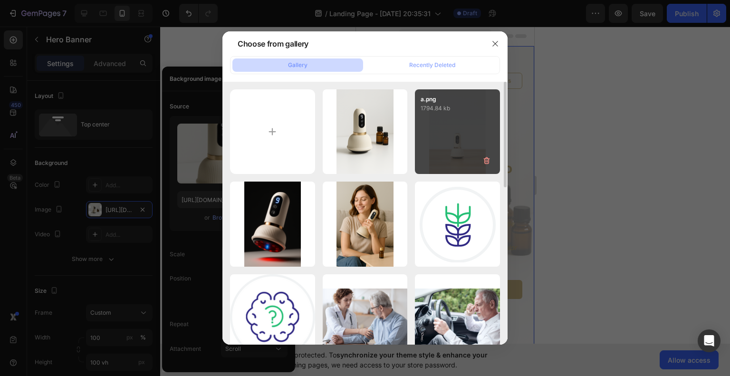
click at [461, 128] on div "a.png 1794.84 kb" at bounding box center [457, 131] width 85 height 85
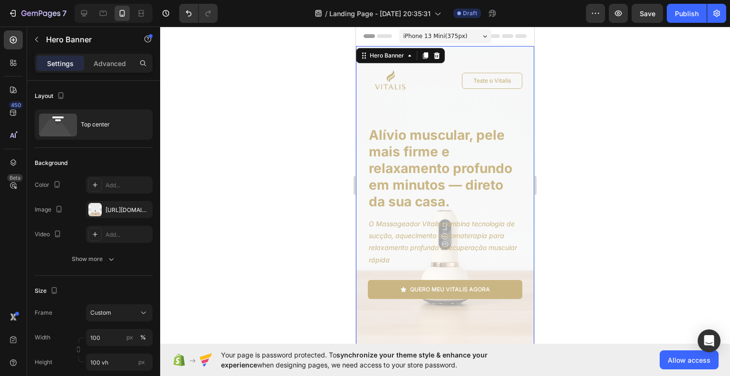
click at [633, 247] on div at bounding box center [445, 201] width 570 height 349
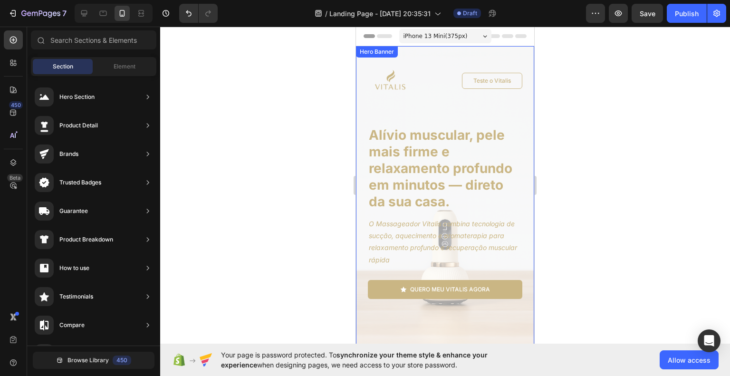
scroll to position [48, 0]
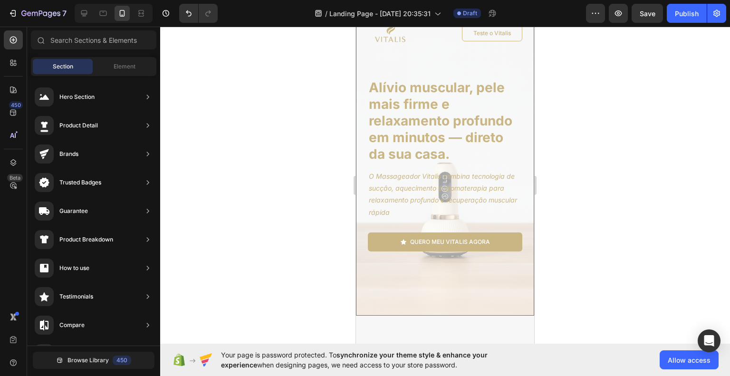
click at [507, 283] on div "Image Teste o Vitalis Button Row Alívio muscular, pele mais firme e relaxamento…" at bounding box center [445, 220] width 178 height 443
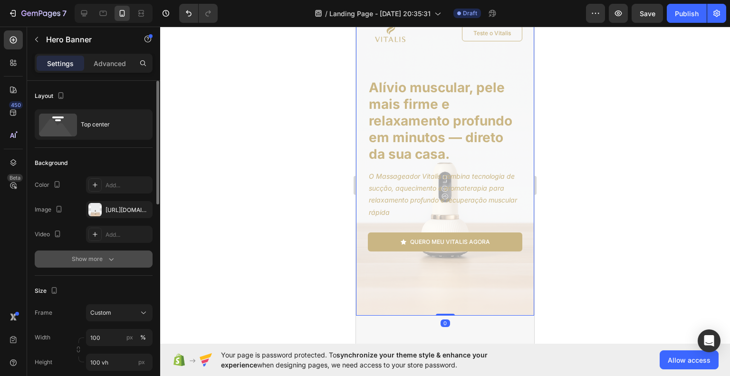
click at [106, 253] on button "Show more" at bounding box center [94, 258] width 118 height 17
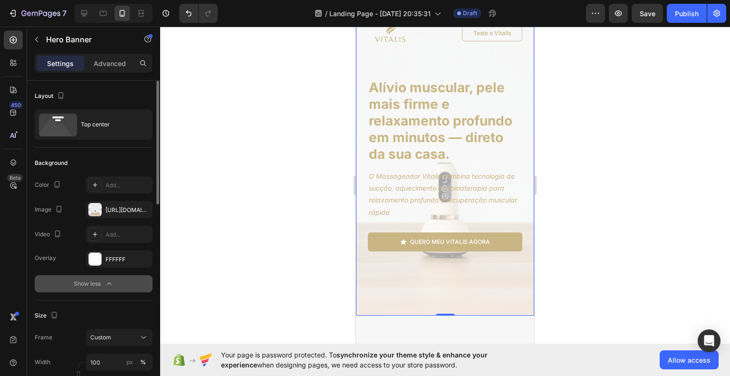
click at [110, 287] on icon "button" at bounding box center [110, 284] width 10 height 10
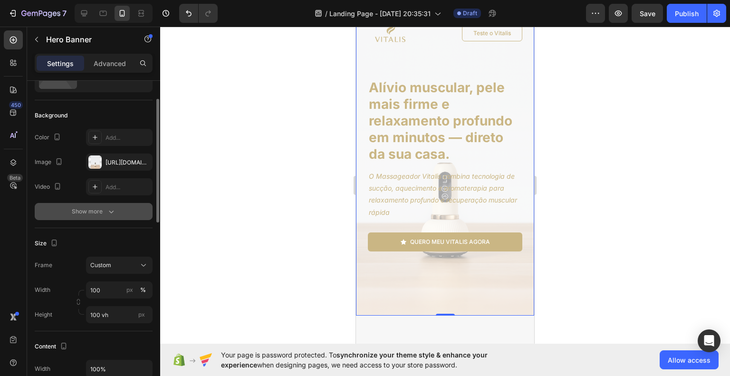
click at [103, 220] on div "Background The changes might be hidden by the video. Color Add... Image [URL][D…" at bounding box center [94, 164] width 118 height 128
click at [103, 213] on div "Show more" at bounding box center [94, 212] width 44 height 10
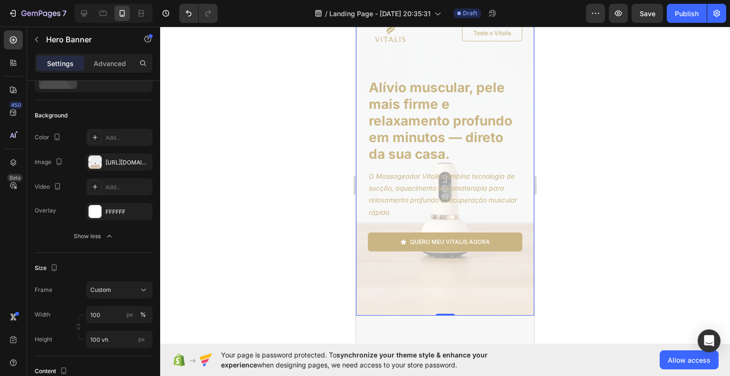
click at [93, 237] on div "Show less" at bounding box center [94, 236] width 40 height 10
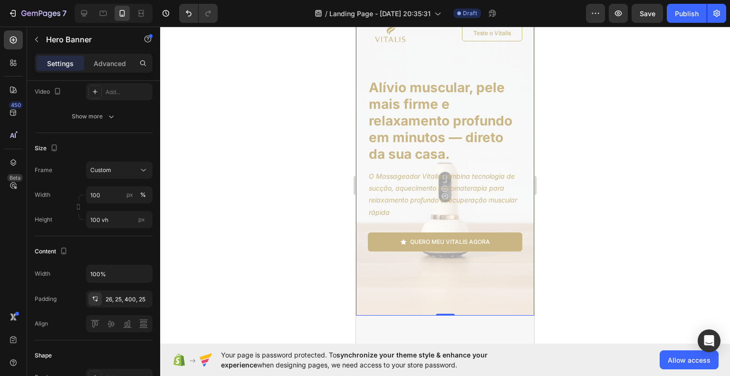
scroll to position [190, 0]
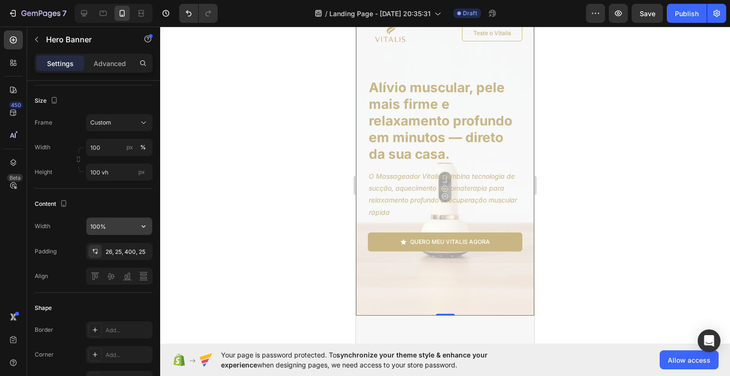
click at [124, 226] on input "100%" at bounding box center [119, 226] width 66 height 17
click at [144, 226] on icon "button" at bounding box center [144, 226] width 10 height 10
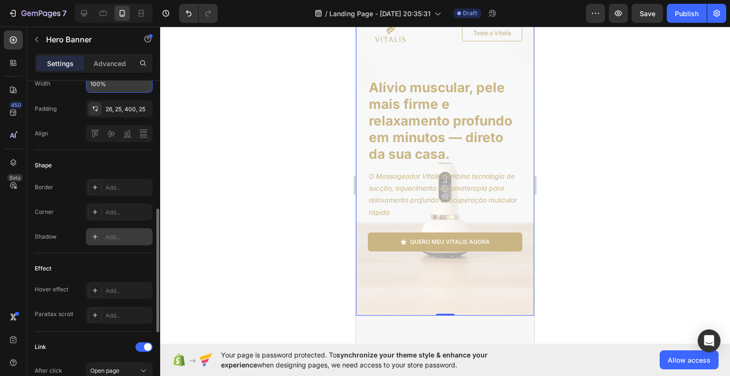
scroll to position [380, 0]
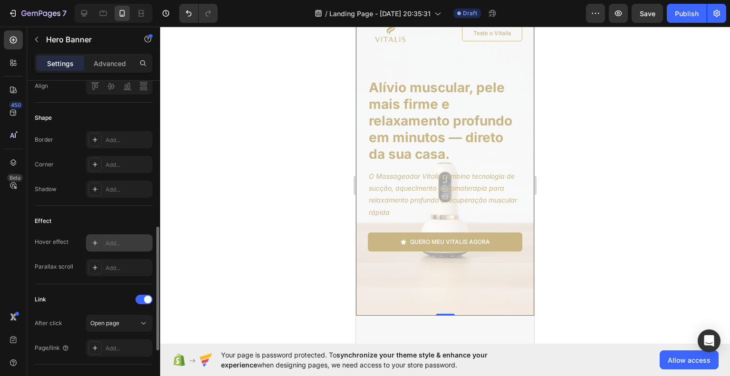
click at [117, 243] on div "Add..." at bounding box center [128, 243] width 45 height 9
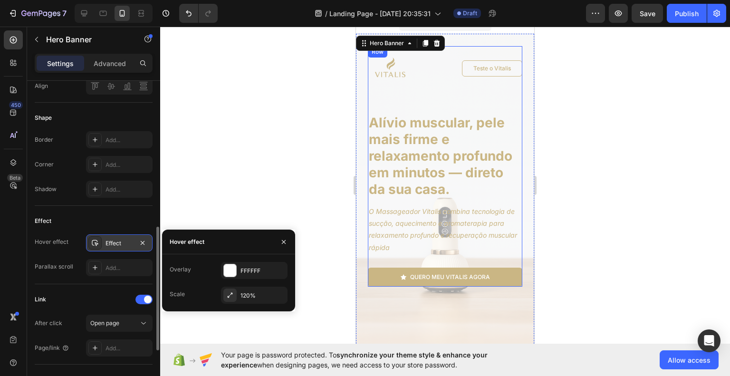
scroll to position [0, 0]
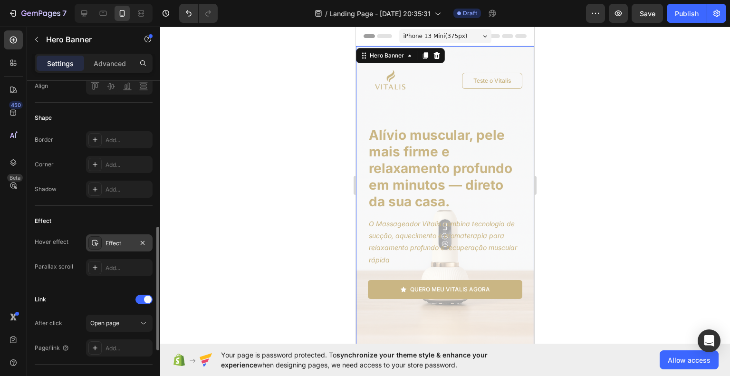
click at [641, 268] on div at bounding box center [445, 201] width 570 height 349
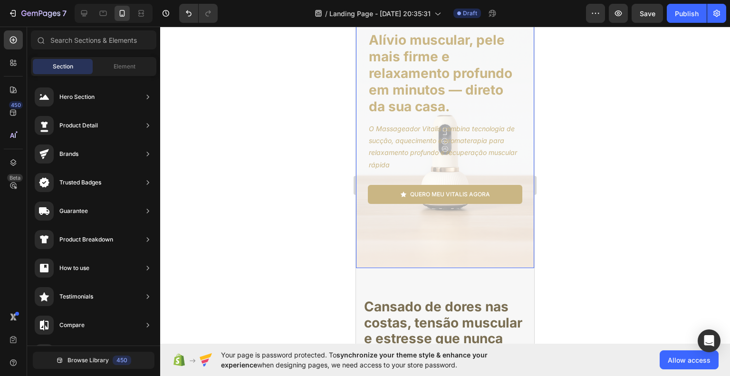
scroll to position [48, 0]
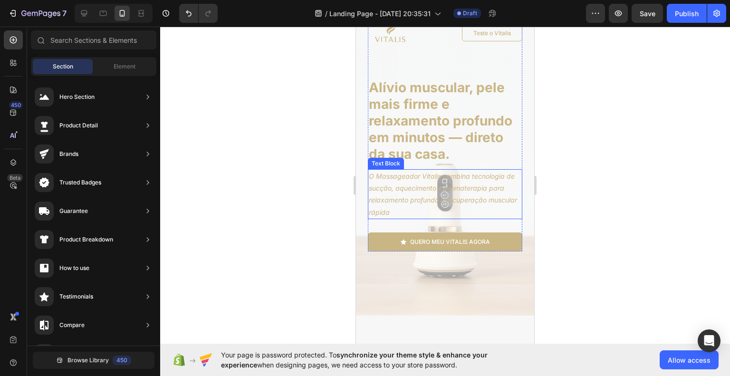
click at [490, 188] on icon "O Massageador Vitalis combina tecnologia de sucção, aquecimento e aromaterapia …" at bounding box center [443, 194] width 148 height 44
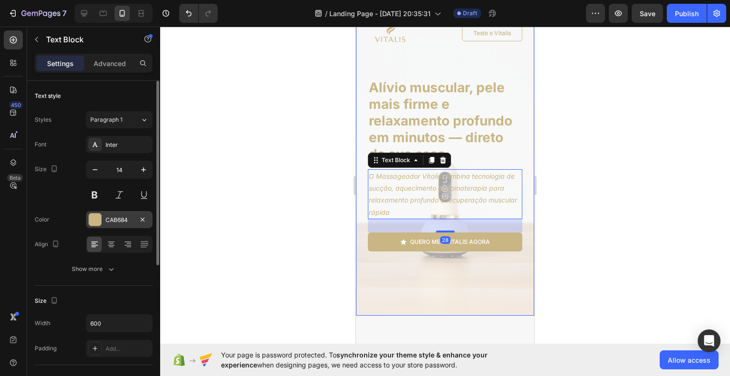
click at [127, 221] on div "CAB684" at bounding box center [120, 220] width 28 height 9
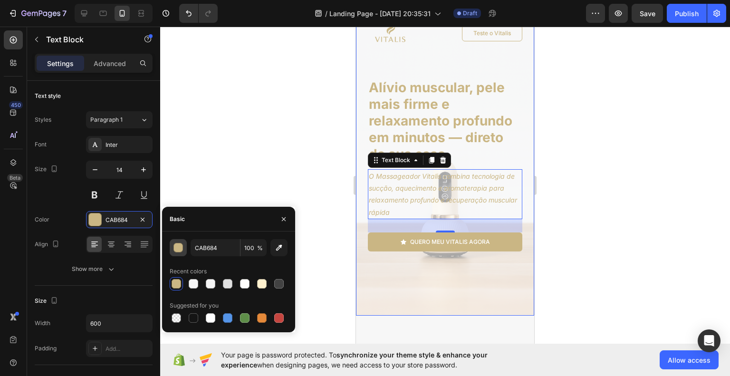
click at [172, 249] on button "button" at bounding box center [178, 247] width 17 height 17
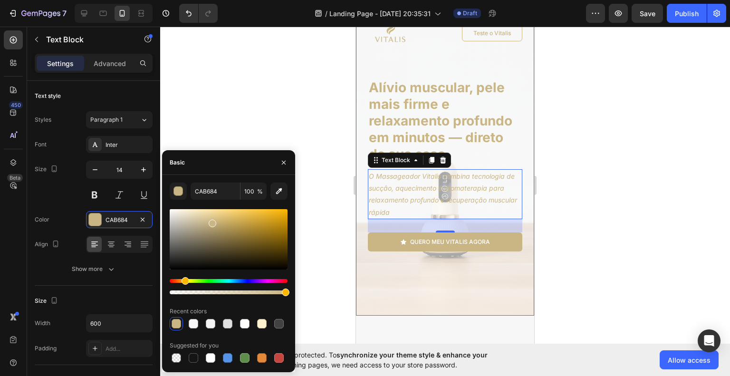
click at [212, 238] on div at bounding box center [229, 239] width 118 height 60
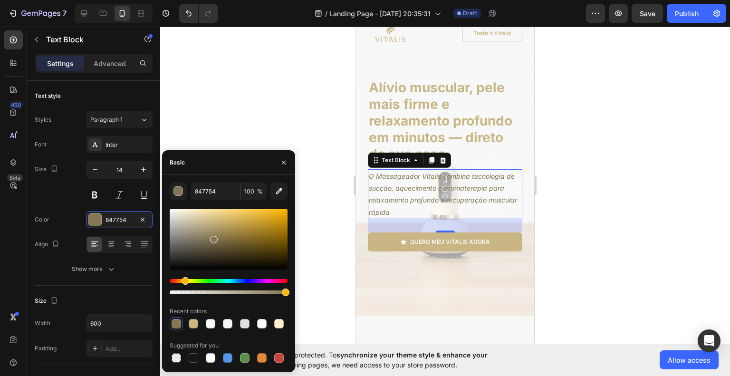
click at [675, 258] on div at bounding box center [445, 201] width 570 height 349
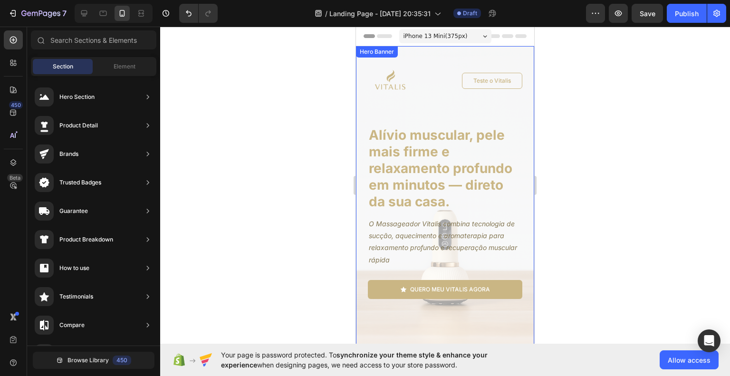
scroll to position [0, 0]
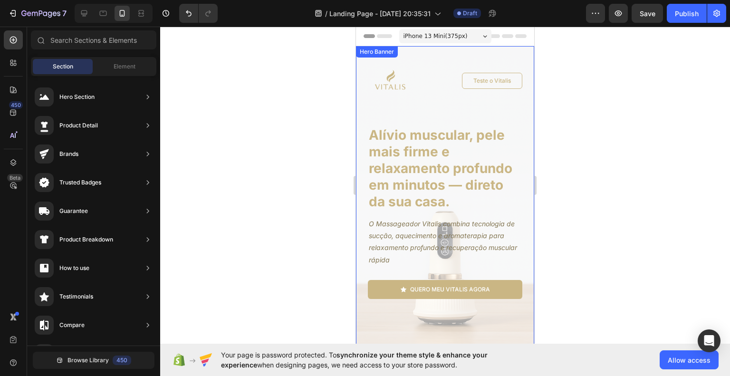
click at [441, 319] on div "Image Teste o Vitalis Button Row Alívio muscular, pele mais firme e relaxamento…" at bounding box center [445, 267] width 178 height 443
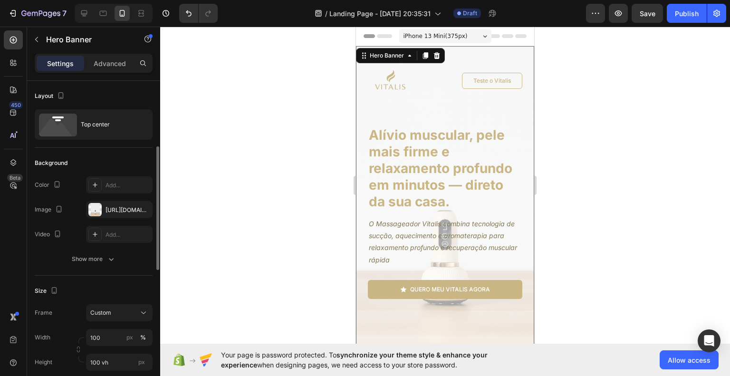
scroll to position [95, 0]
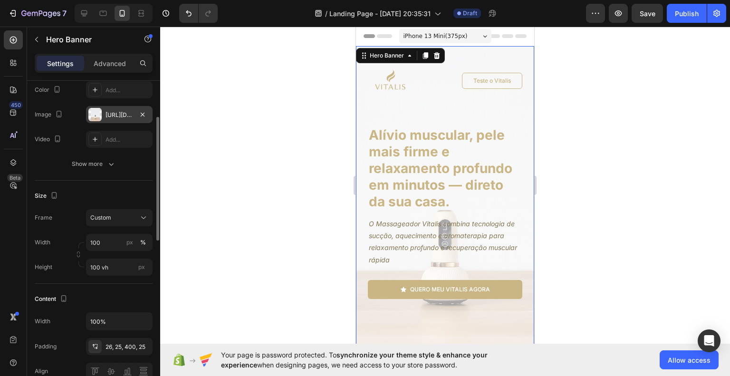
click at [122, 115] on div "[URL][DOMAIN_NAME]" at bounding box center [120, 115] width 28 height 9
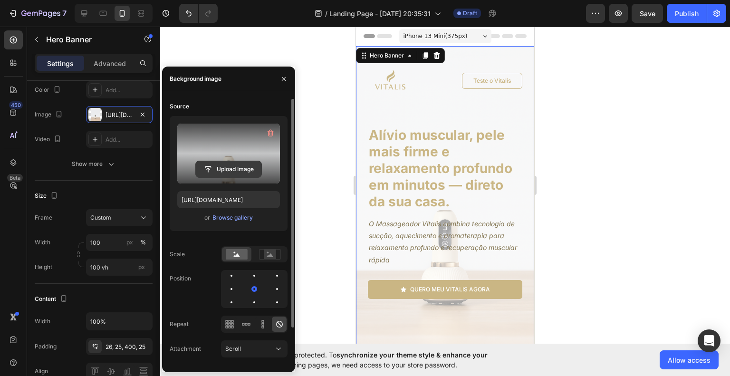
click at [226, 160] on label at bounding box center [228, 154] width 103 height 60
click at [226, 161] on input "file" at bounding box center [229, 169] width 66 height 16
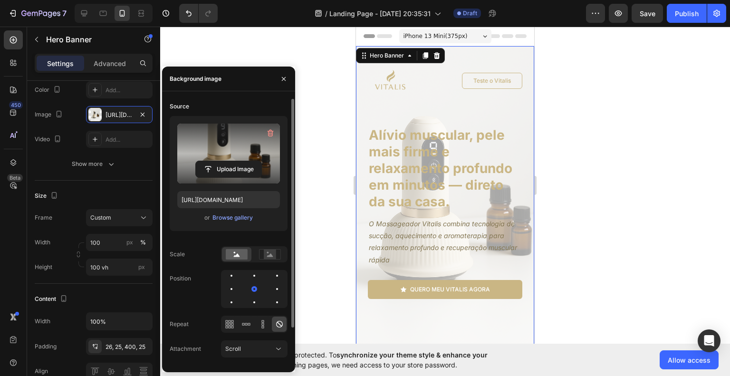
click at [666, 206] on div at bounding box center [445, 201] width 570 height 349
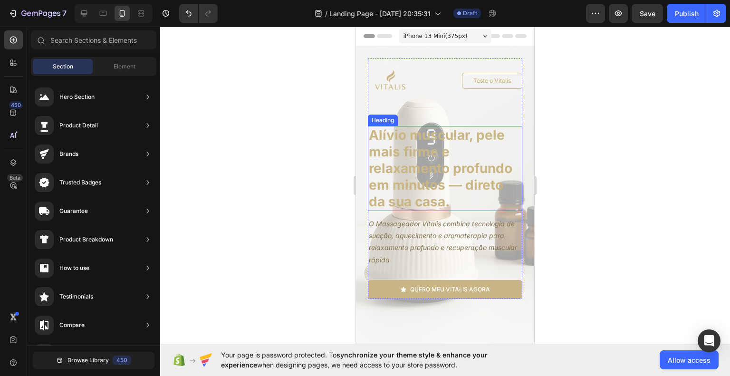
click at [394, 184] on h1 "Alívio muscular, pele mais firme e relaxamento profundo em minutos — direto da …" at bounding box center [445, 168] width 154 height 85
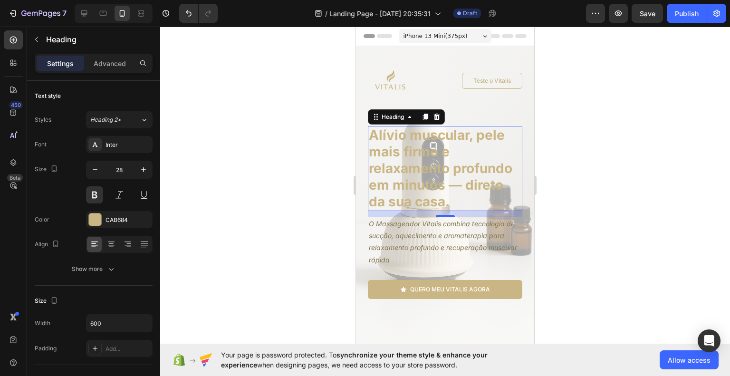
click at [297, 216] on div at bounding box center [445, 201] width 570 height 349
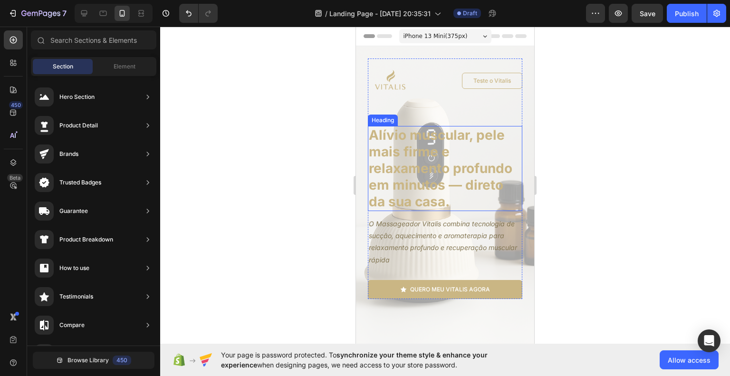
click at [401, 183] on h1 "Alívio muscular, pele mais firme e relaxamento profundo em minutos — direto da …" at bounding box center [445, 168] width 154 height 85
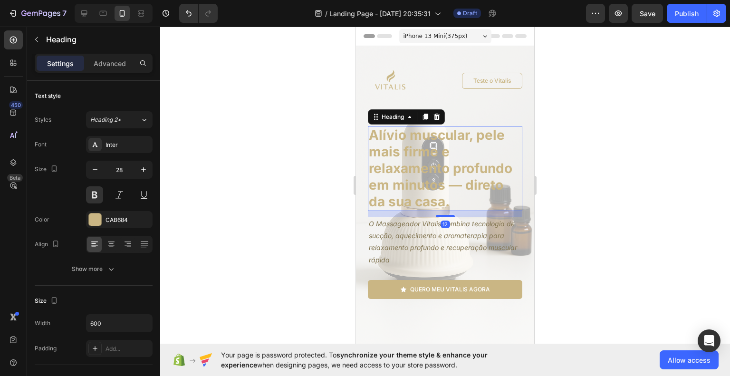
click at [606, 247] on div at bounding box center [445, 201] width 570 height 349
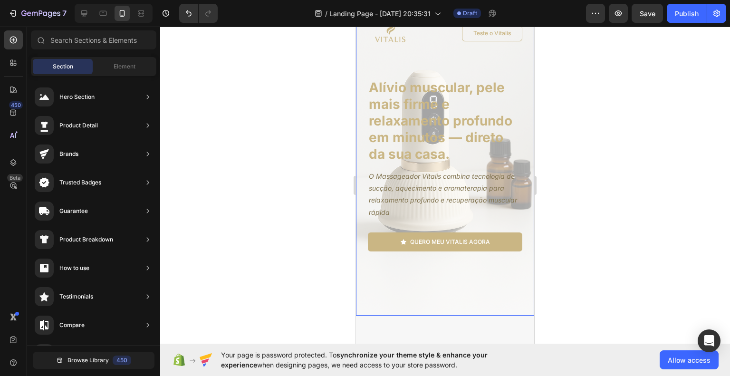
scroll to position [0, 0]
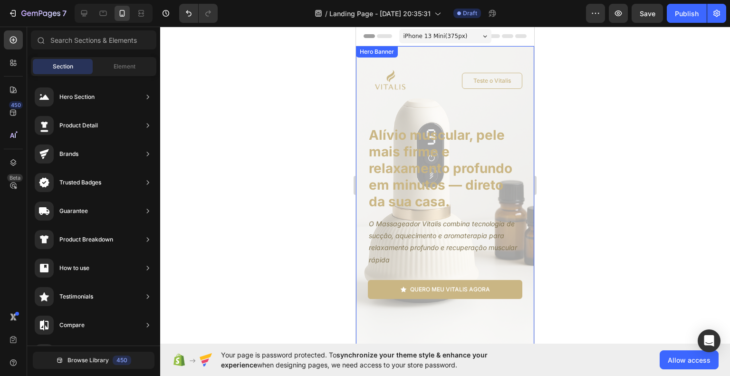
click at [362, 110] on div "Image Teste o Vitalis Button Row Alívio muscular, pele mais firme e relaxamento…" at bounding box center [445, 267] width 178 height 443
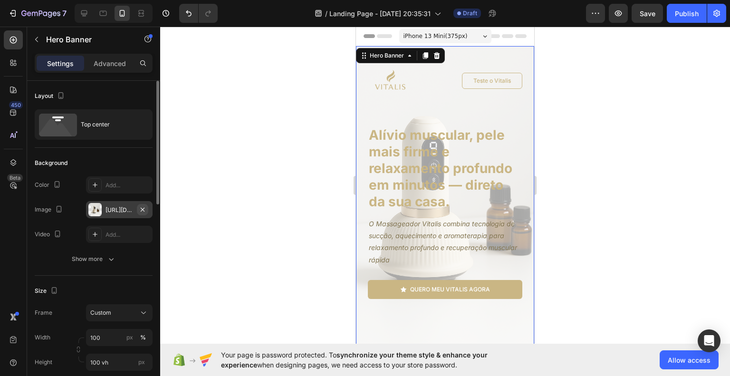
click at [145, 209] on icon "button" at bounding box center [143, 210] width 8 height 8
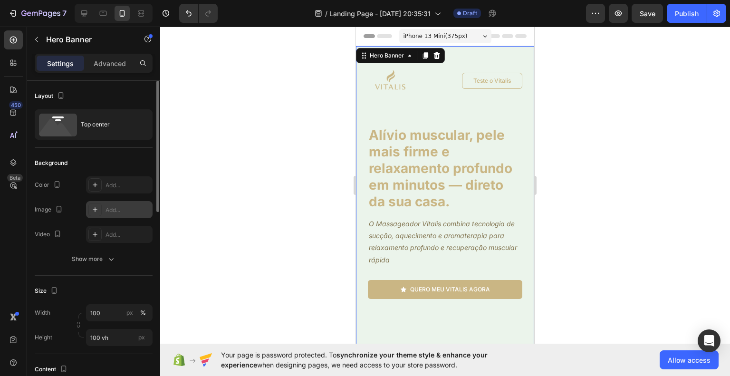
click at [660, 233] on div at bounding box center [445, 201] width 570 height 349
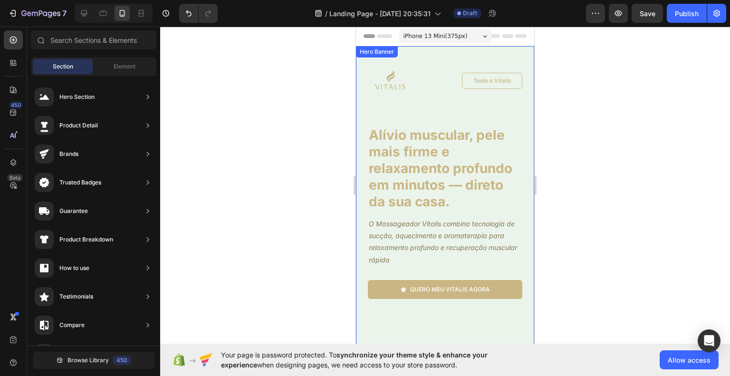
click at [503, 323] on div "Image Teste o Vitalis Button Row Alívio muscular, pele mais firme e relaxamento…" at bounding box center [445, 267] width 178 height 443
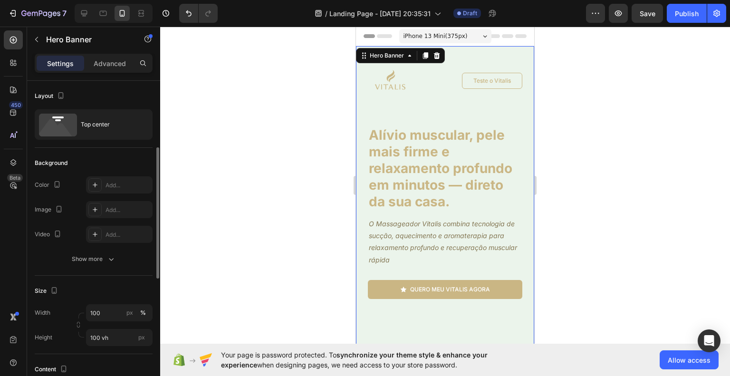
scroll to position [95, 0]
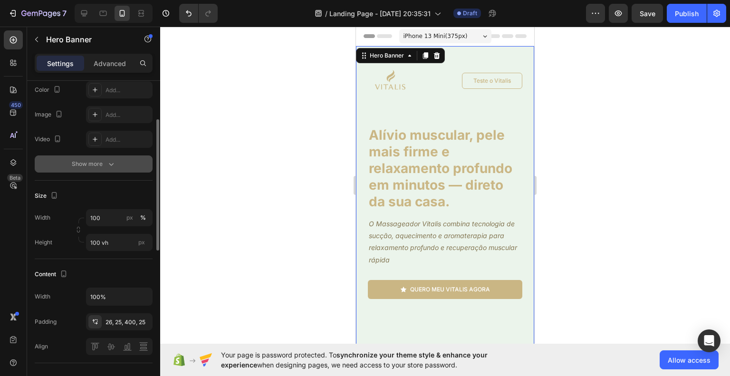
click at [98, 169] on button "Show more" at bounding box center [94, 163] width 118 height 17
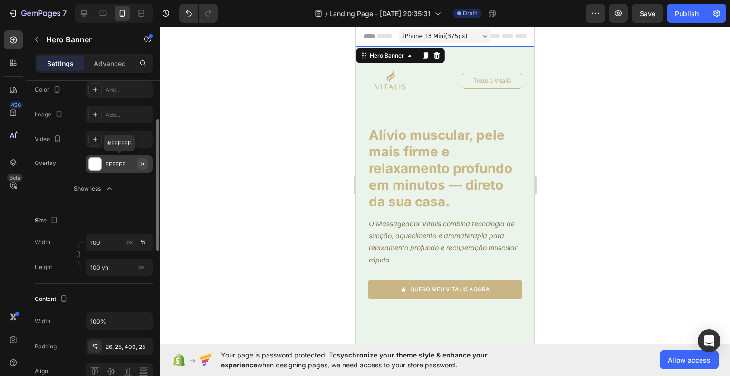
click at [141, 161] on icon "button" at bounding box center [143, 164] width 8 height 8
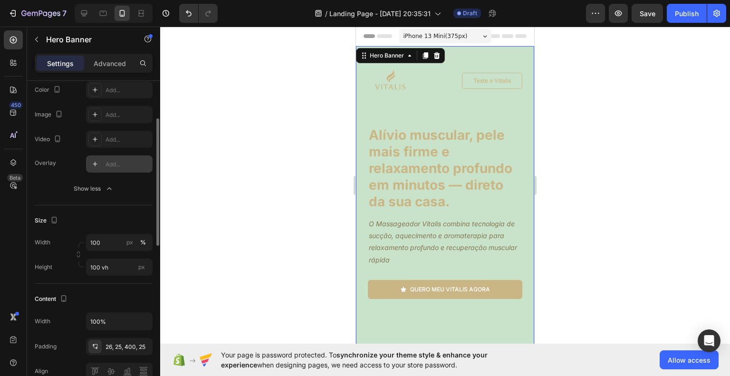
click at [625, 218] on div at bounding box center [445, 201] width 570 height 349
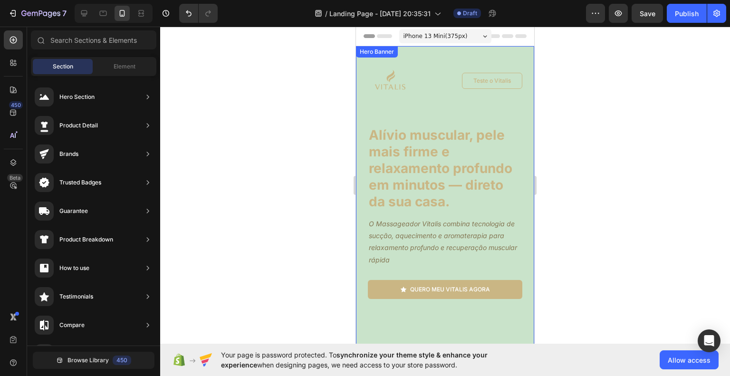
click at [519, 309] on div "Image Teste o Vitalis Button Row Alívio muscular, pele mais firme e relaxamento…" at bounding box center [445, 267] width 178 height 443
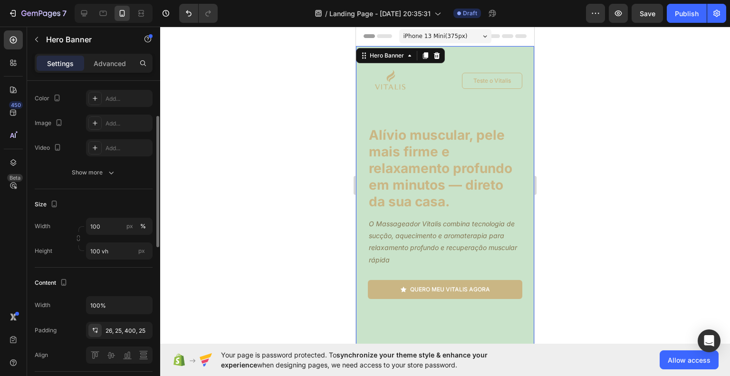
scroll to position [0, 0]
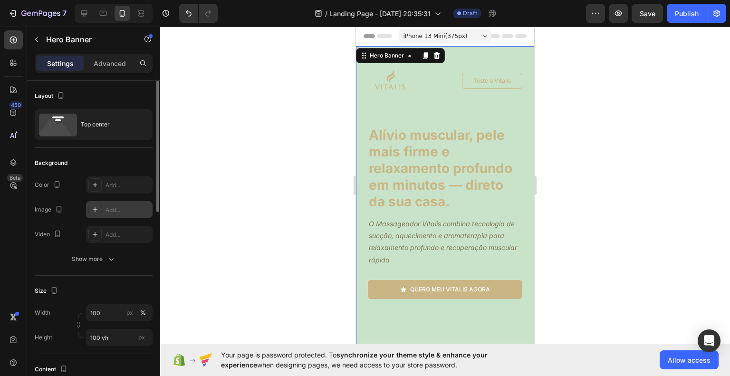
click at [114, 211] on div "Add..." at bounding box center [128, 210] width 45 height 9
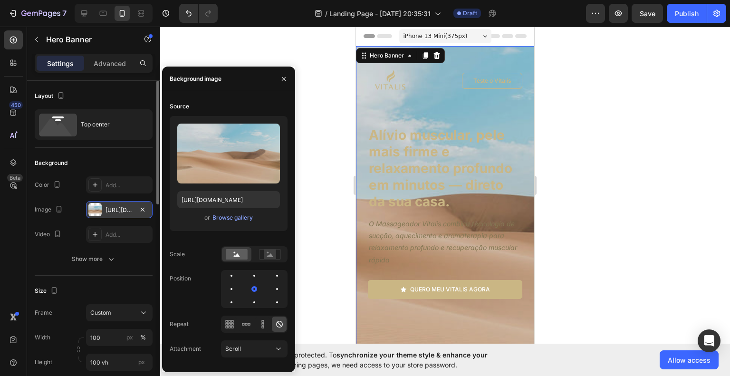
click at [631, 241] on div at bounding box center [445, 201] width 570 height 349
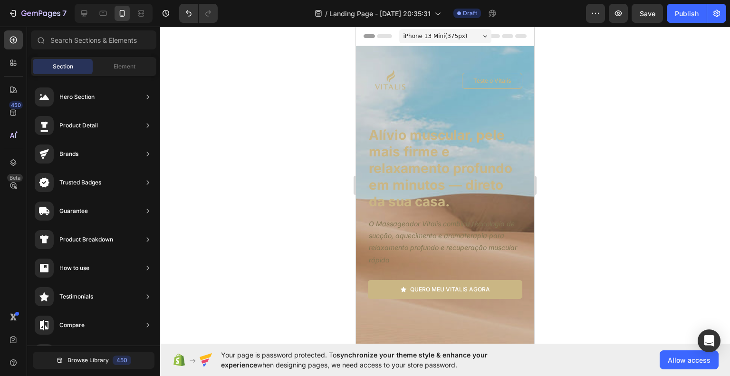
click at [670, 144] on div at bounding box center [445, 201] width 570 height 349
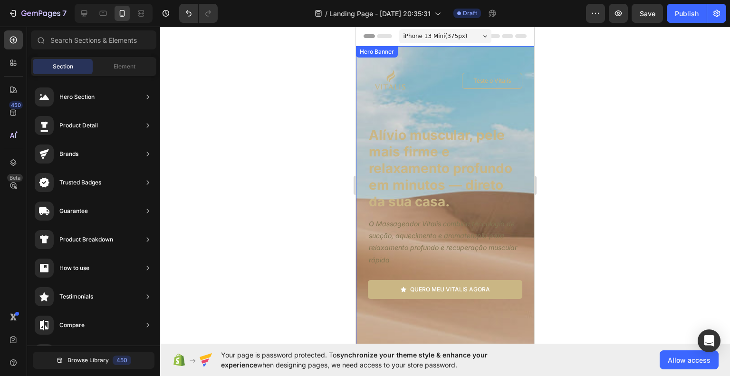
click at [360, 106] on div "Image Teste o Vitalis Button Row Alívio muscular, pele mais firme e relaxamento…" at bounding box center [445, 267] width 178 height 443
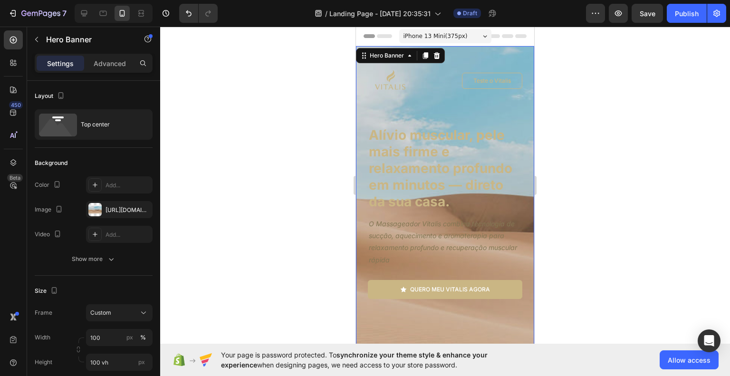
click at [650, 201] on div at bounding box center [445, 201] width 570 height 349
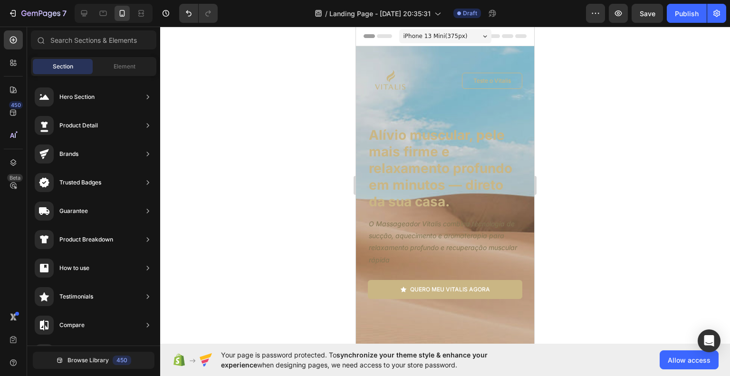
click at [446, 242] on p "O Massageador Vitalis combina tecnologia de sucção, aquecimento e aromaterapia …" at bounding box center [445, 242] width 153 height 48
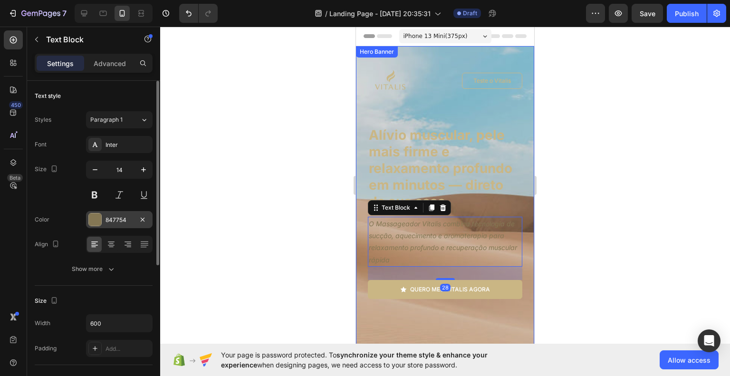
click at [103, 230] on div "Font Inter Size 14 Color 847754 Align Show more" at bounding box center [94, 207] width 118 height 142
click at [104, 223] on div "847754" at bounding box center [119, 219] width 67 height 17
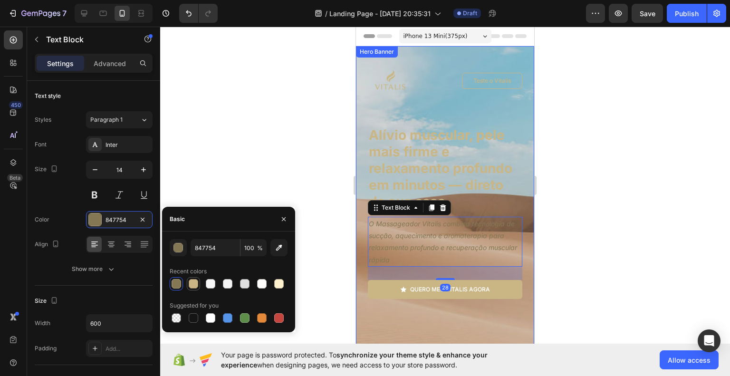
click at [193, 286] on div at bounding box center [194, 284] width 10 height 10
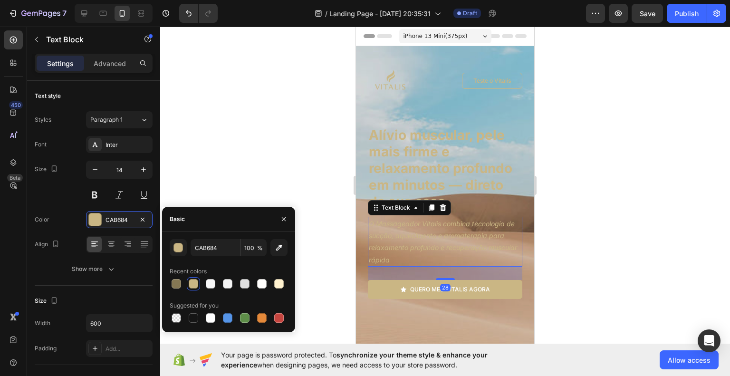
click at [619, 318] on div at bounding box center [445, 201] width 570 height 349
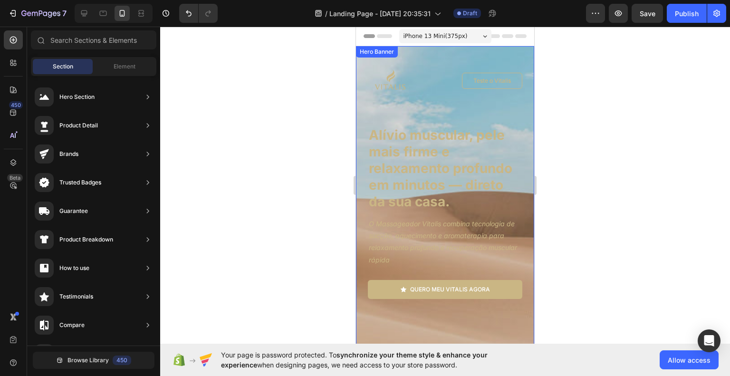
click at [362, 131] on div "Image Teste o Vitalis Button Row Alívio muscular, pele mais firme e relaxamento…" at bounding box center [445, 267] width 178 height 443
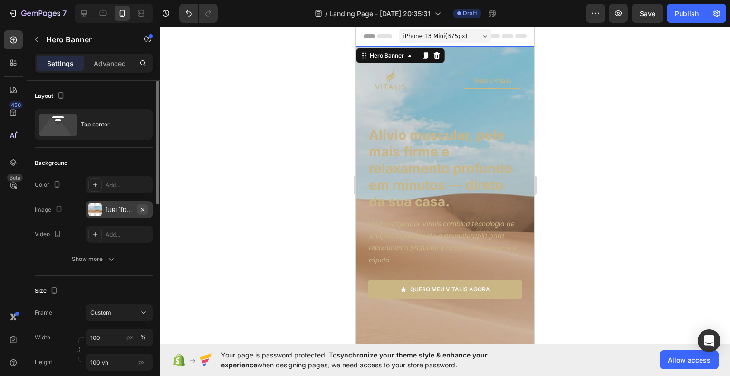
click at [141, 209] on icon "button" at bounding box center [143, 210] width 8 height 8
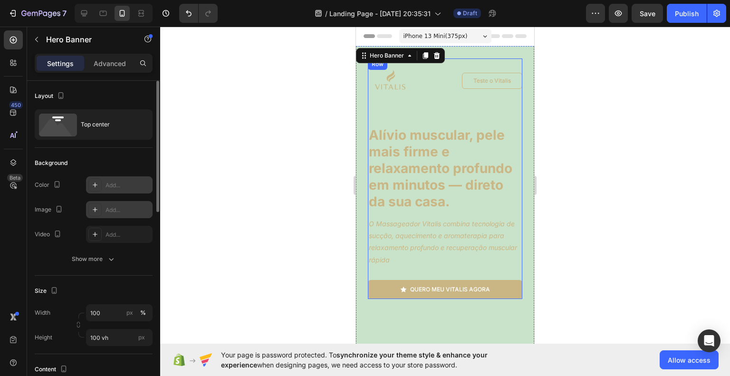
click at [109, 188] on div "Add..." at bounding box center [128, 185] width 45 height 9
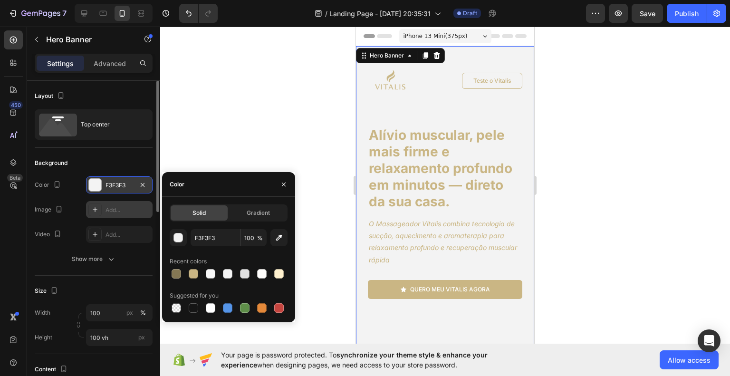
click at [646, 240] on div at bounding box center [445, 201] width 570 height 349
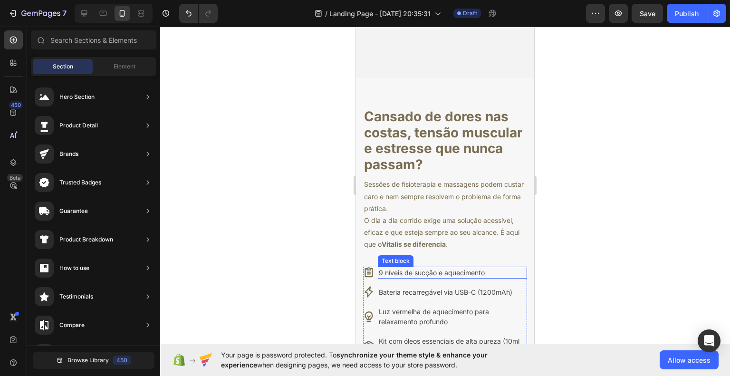
scroll to position [285, 0]
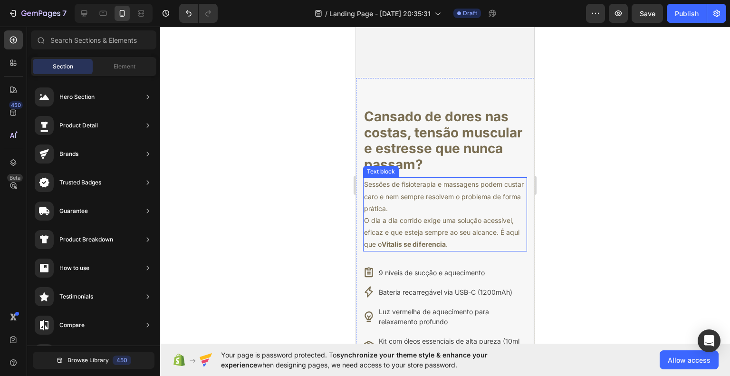
click at [446, 220] on p "O dia a dia corrido exige uma solução acessível, eficaz e que esteja sempre ao …" at bounding box center [445, 232] width 162 height 36
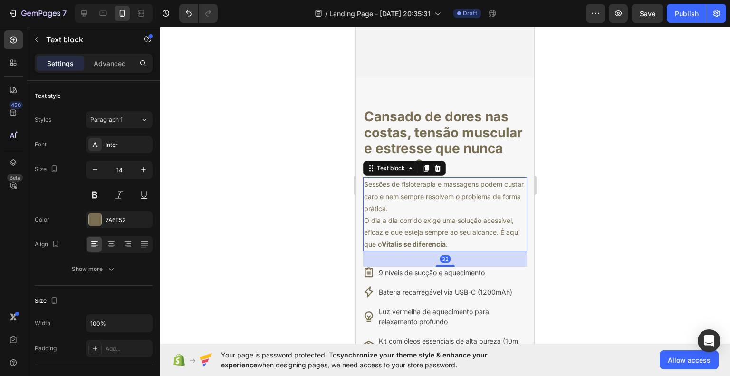
click at [637, 236] on div at bounding box center [445, 201] width 570 height 349
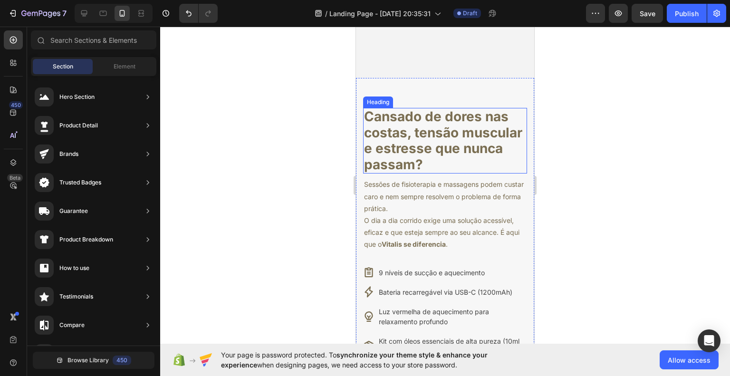
click at [423, 142] on h1 "Cansado de dores nas costas, tensão muscular e estresse que nunca passam?" at bounding box center [445, 141] width 164 height 66
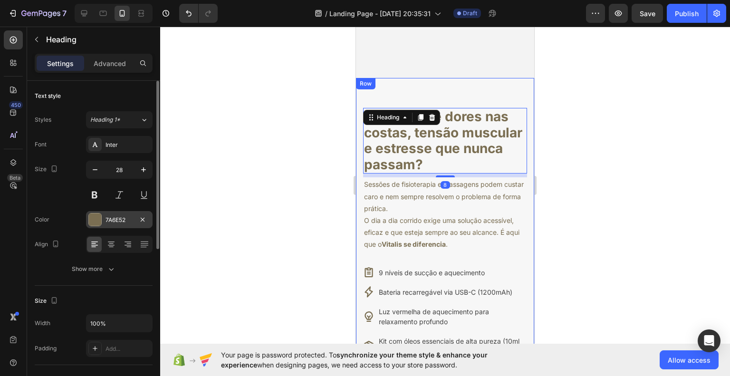
click at [105, 219] on div "7A6E52" at bounding box center [119, 219] width 67 height 17
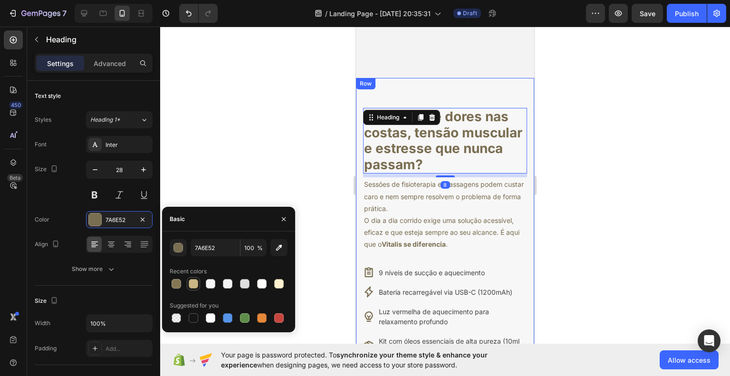
click at [195, 285] on div at bounding box center [194, 284] width 10 height 10
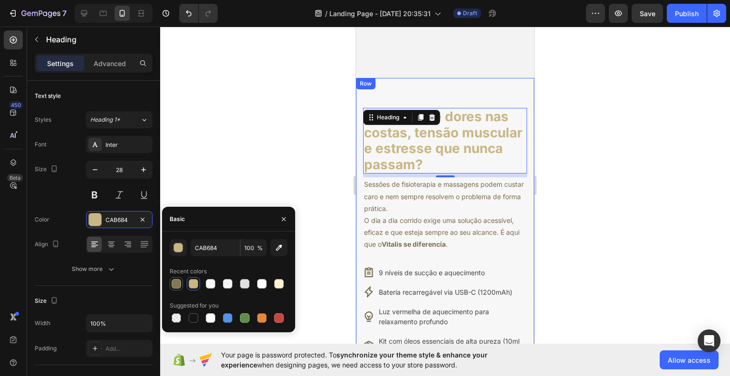
click at [176, 285] on div at bounding box center [177, 284] width 10 height 10
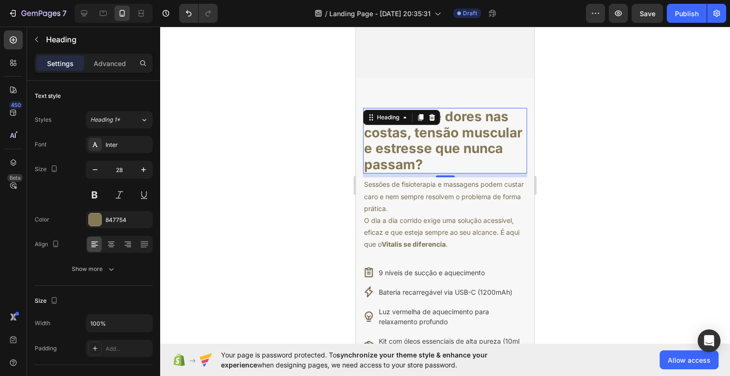
click at [624, 277] on div at bounding box center [445, 201] width 570 height 349
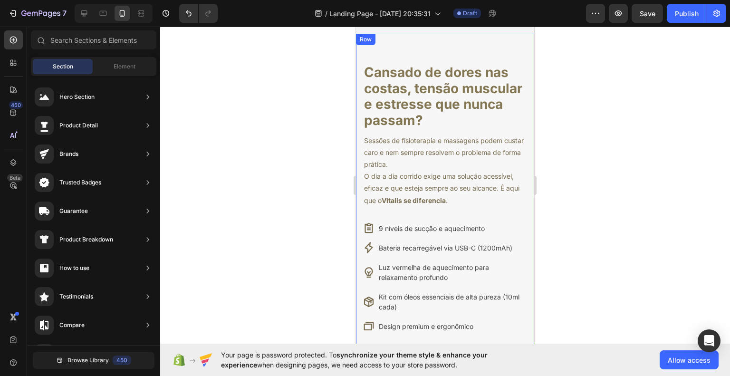
scroll to position [475, 0]
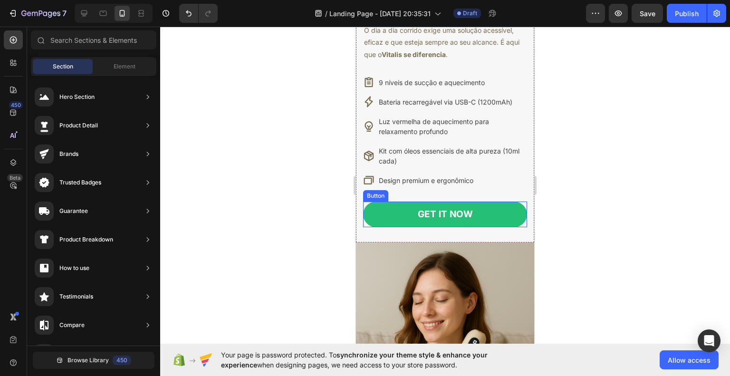
click at [511, 214] on link "GET IT NOW" at bounding box center [445, 214] width 164 height 26
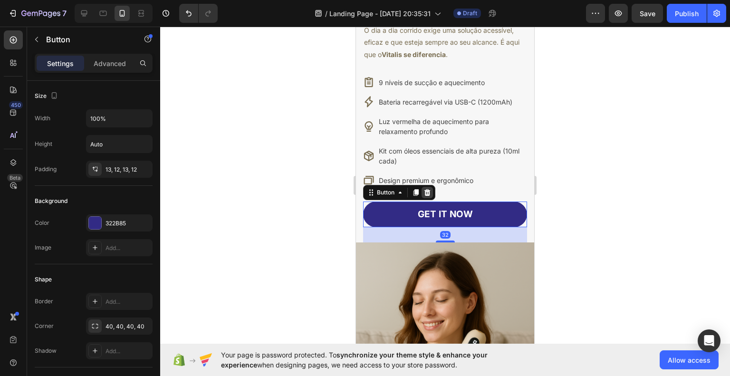
click at [424, 191] on icon at bounding box center [427, 193] width 8 height 8
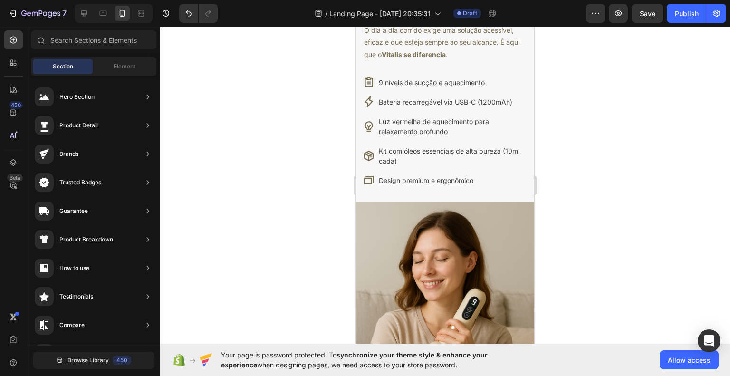
click at [652, 226] on div at bounding box center [445, 201] width 570 height 349
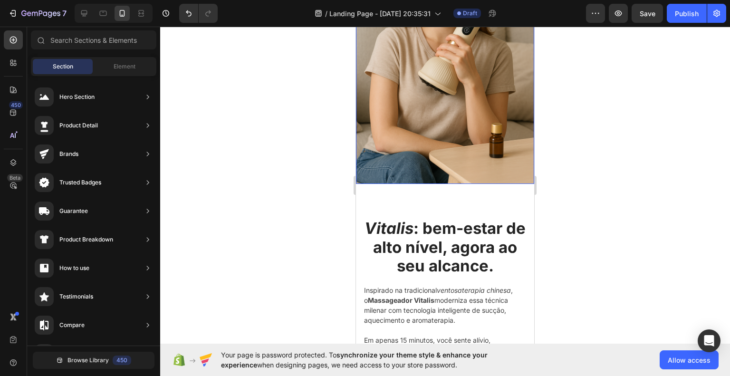
scroll to position [760, 0]
click at [467, 222] on h2 "Vitalis : bem-estar de alto nível, agora ao seu alcance." at bounding box center [445, 247] width 164 height 58
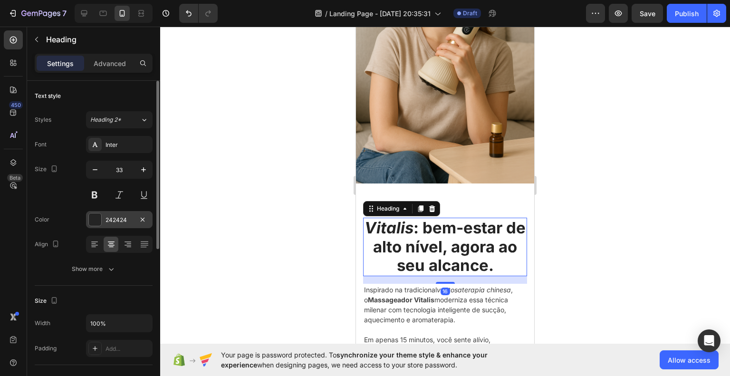
click at [101, 211] on div "242424" at bounding box center [119, 219] width 67 height 17
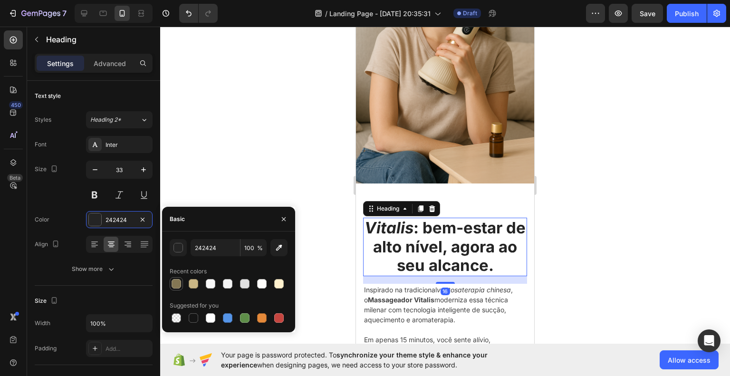
click at [182, 280] on div at bounding box center [176, 283] width 13 height 13
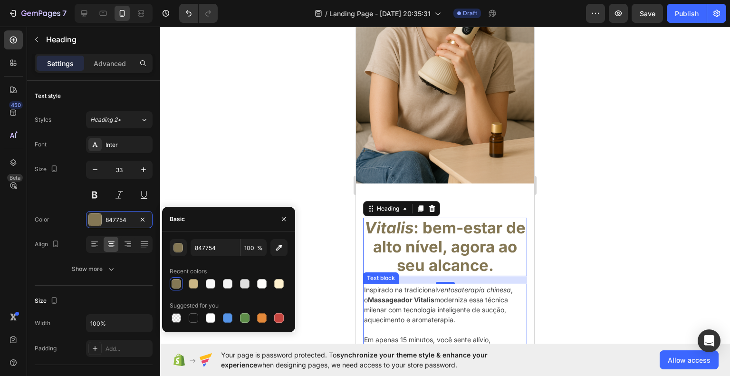
click at [644, 271] on div at bounding box center [445, 201] width 570 height 349
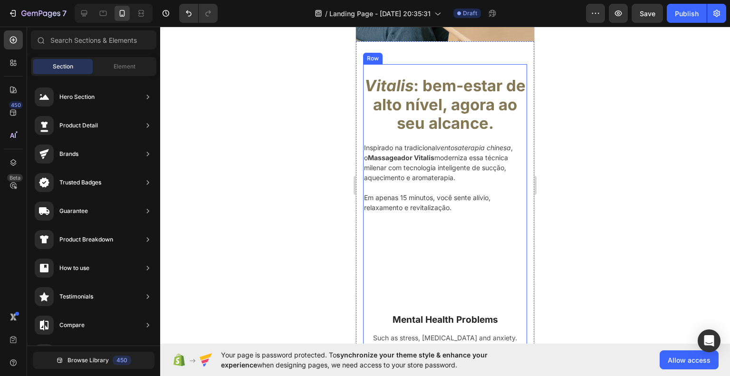
scroll to position [903, 0]
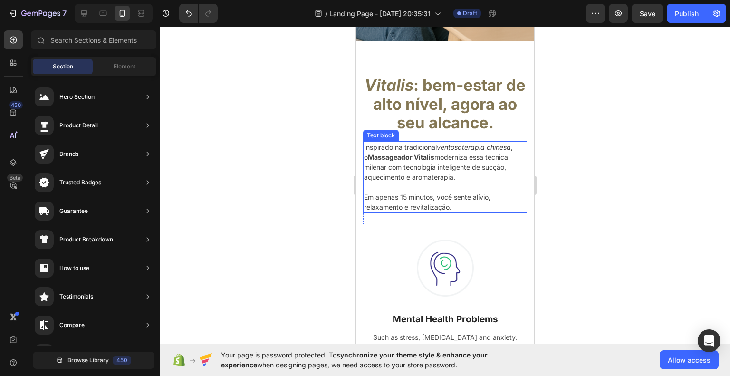
click at [415, 158] on p "Inspirado na tradicional ventosaterapia chinesa , o Massageador Vitalis moderni…" at bounding box center [445, 162] width 162 height 40
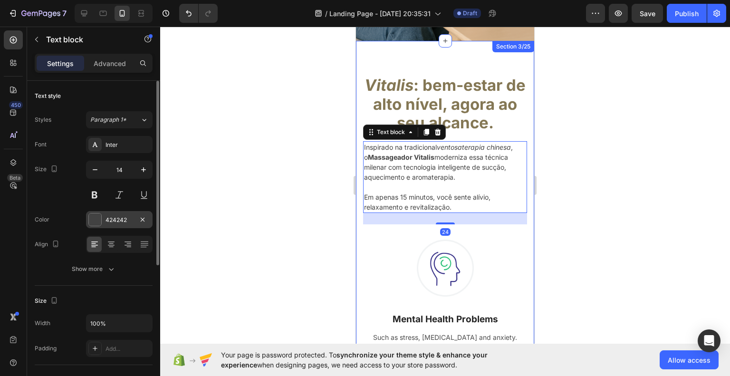
click at [101, 216] on div at bounding box center [94, 219] width 13 height 13
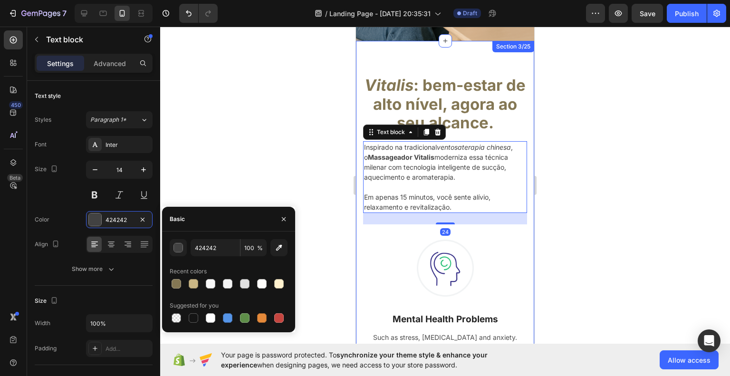
click at [173, 274] on div "Recent colors" at bounding box center [188, 271] width 37 height 9
click at [177, 281] on div at bounding box center [177, 284] width 10 height 10
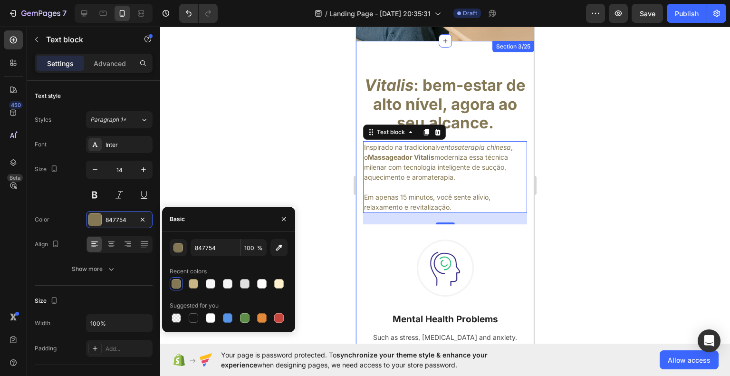
click at [646, 269] on div at bounding box center [445, 201] width 570 height 349
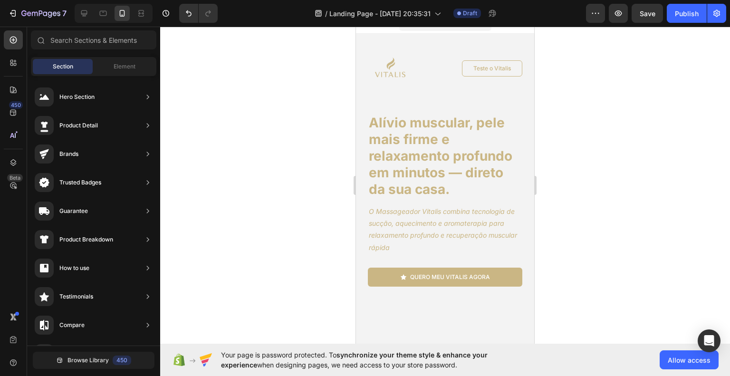
scroll to position [0, 0]
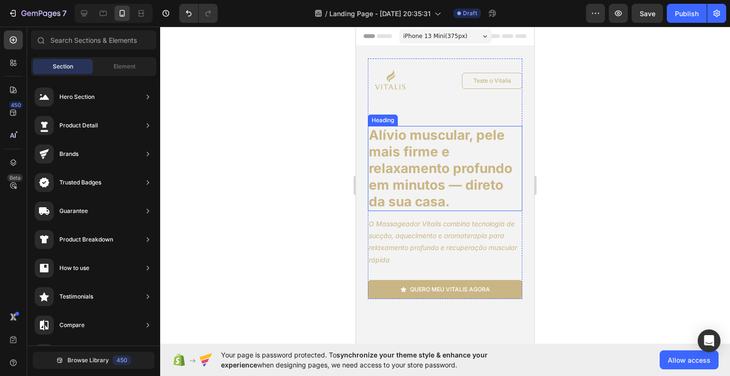
click at [449, 166] on h1 "Alívio muscular, pele mais firme e relaxamento profundo em minutos — direto da …" at bounding box center [445, 168] width 154 height 85
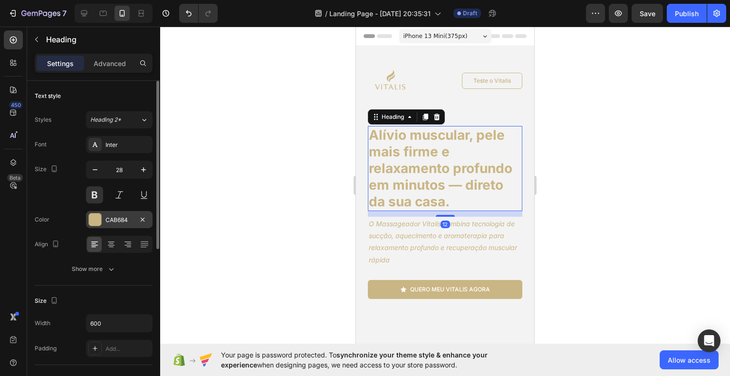
click at [89, 213] on div at bounding box center [95, 219] width 12 height 12
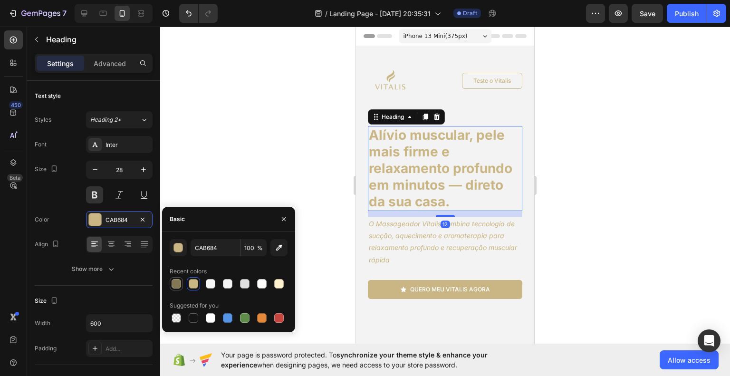
click at [182, 280] on div at bounding box center [176, 283] width 13 height 13
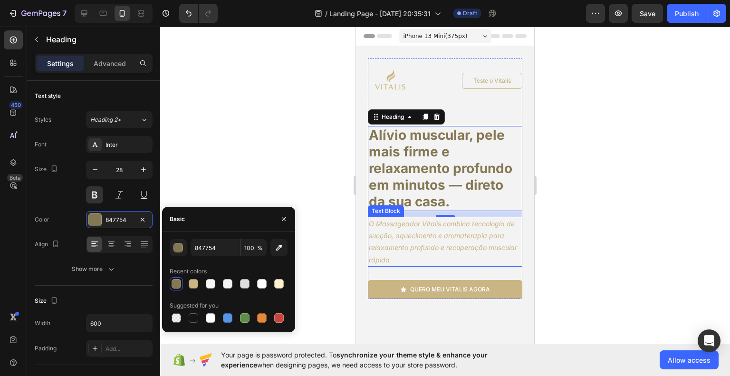
click at [393, 262] on icon "O Massageador Vitalis combina tecnologia de sucção, aquecimento e aromaterapia …" at bounding box center [443, 242] width 148 height 44
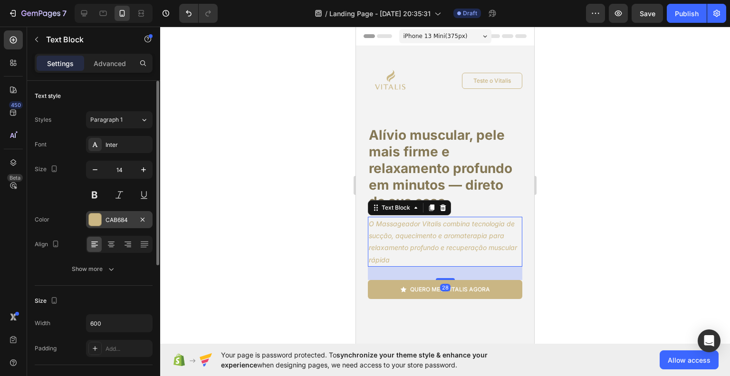
click at [106, 222] on div "CAB684" at bounding box center [120, 220] width 28 height 9
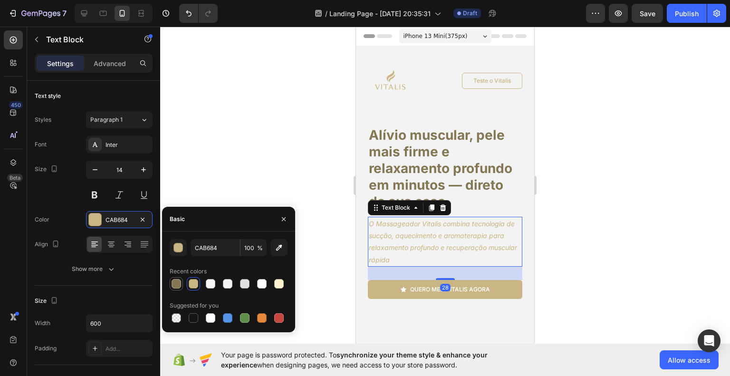
click at [181, 281] on div at bounding box center [177, 284] width 10 height 10
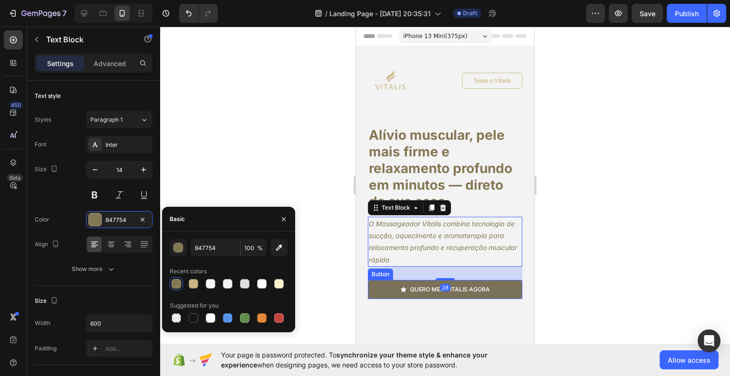
drag, startPoint x: 414, startPoint y: 294, endPoint x: 399, endPoint y: 293, distance: 15.2
click at [414, 294] on link "quero meu vitalis agora" at bounding box center [445, 289] width 154 height 19
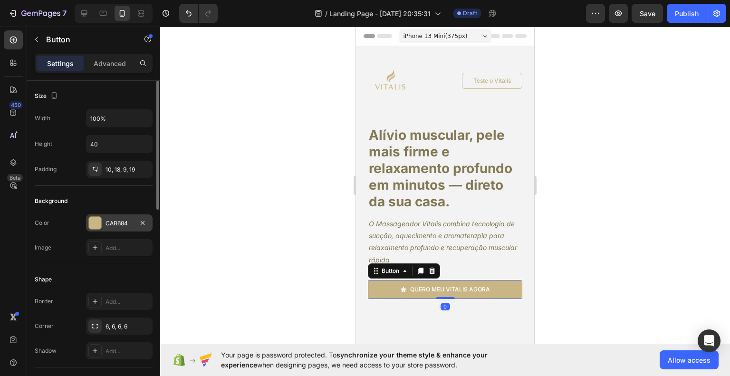
drag, startPoint x: 101, startPoint y: 217, endPoint x: 106, endPoint y: 225, distance: 9.0
click at [101, 217] on div at bounding box center [94, 222] width 13 height 13
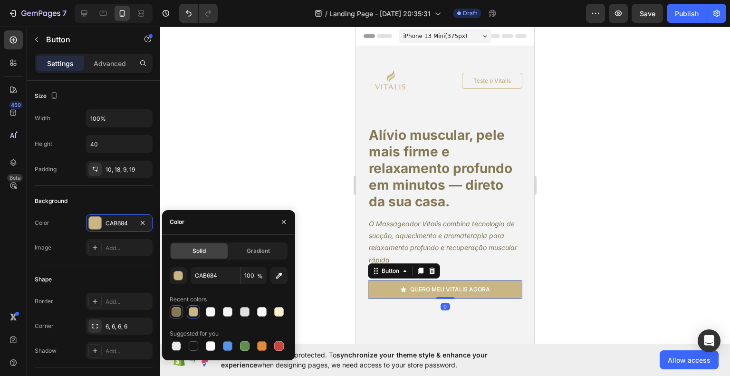
click at [175, 307] on div at bounding box center [177, 312] width 10 height 10
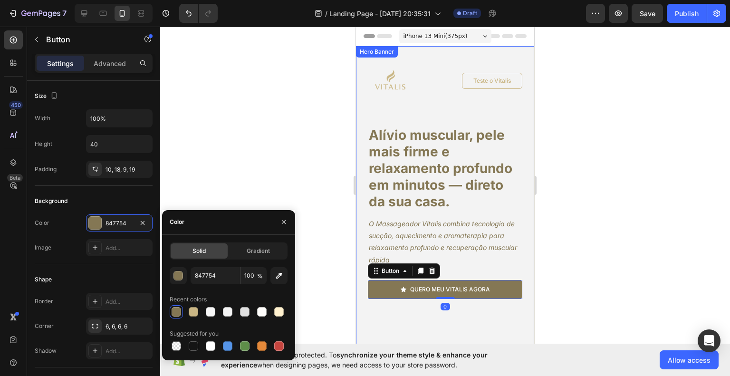
click at [570, 304] on div at bounding box center [445, 201] width 570 height 349
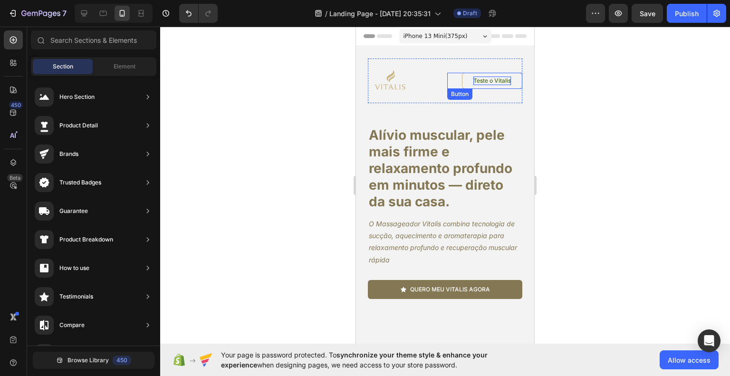
click at [490, 78] on p "Teste o Vitalis" at bounding box center [492, 81] width 38 height 9
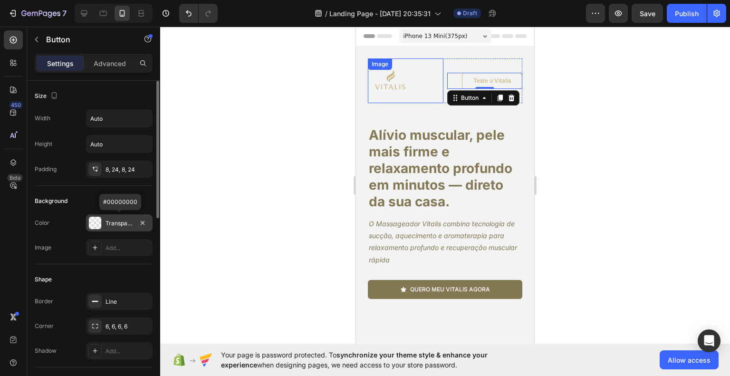
scroll to position [48, 0]
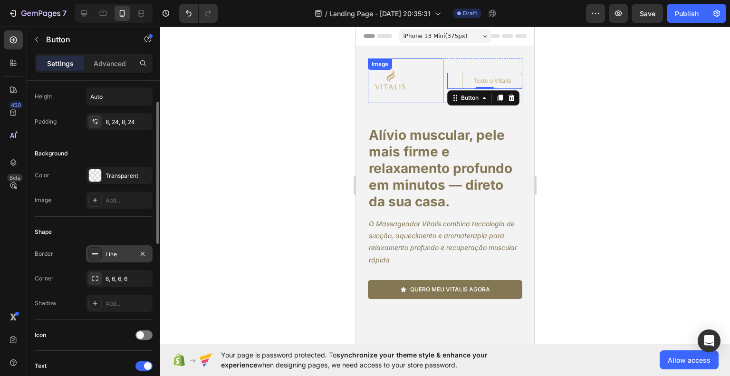
click at [112, 253] on div "Line" at bounding box center [120, 254] width 28 height 9
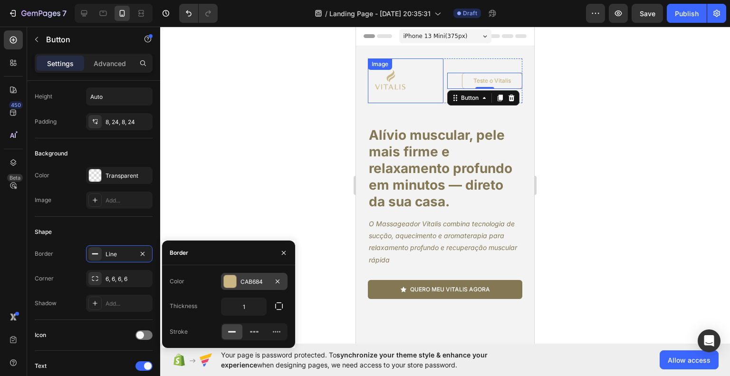
click at [243, 283] on div "CAB684" at bounding box center [254, 282] width 28 height 9
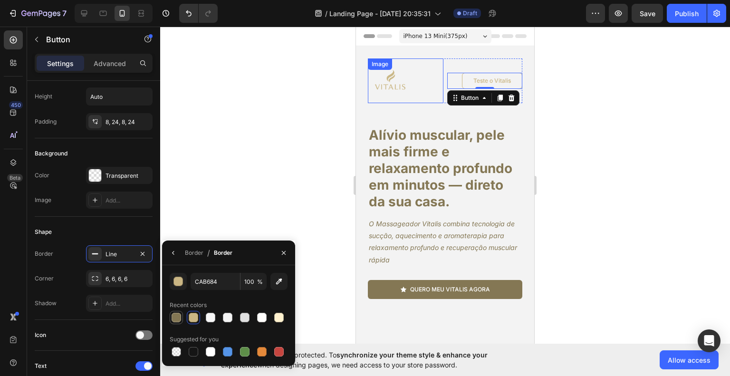
click at [173, 316] on div at bounding box center [177, 318] width 10 height 10
click at [23, 275] on div "450 Beta" at bounding box center [13, 201] width 27 height 349
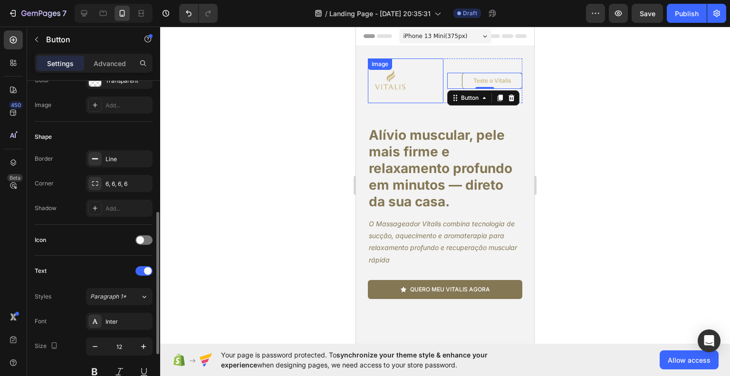
scroll to position [190, 0]
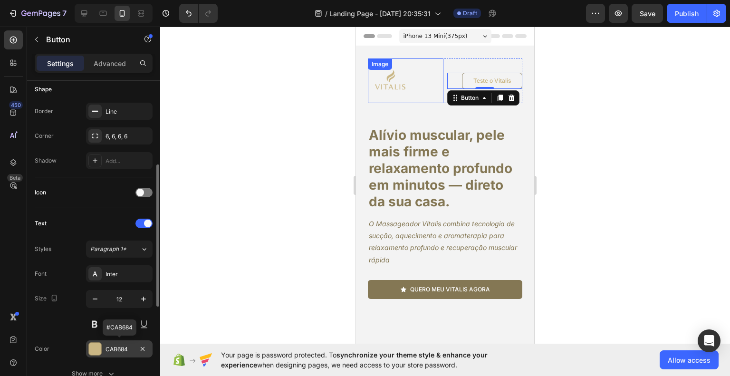
click at [112, 348] on div "CAB684" at bounding box center [120, 349] width 28 height 9
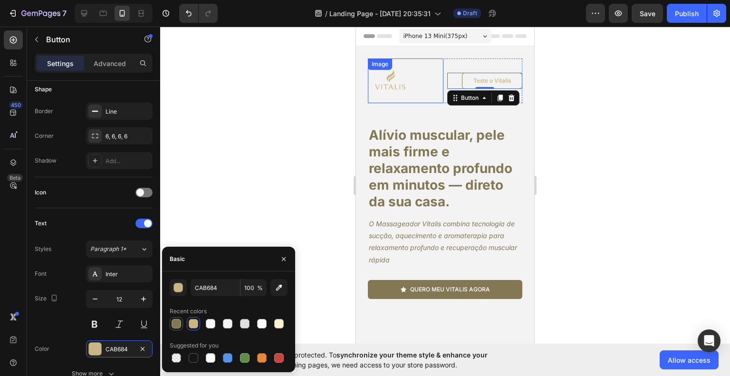
click at [177, 325] on div at bounding box center [177, 324] width 10 height 10
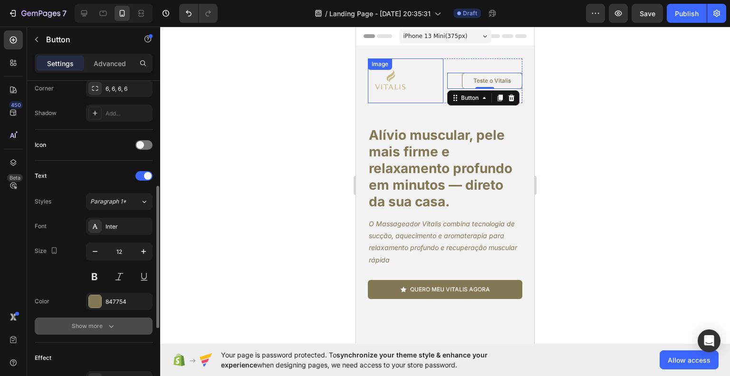
click at [96, 323] on div "Show more" at bounding box center [94, 326] width 44 height 10
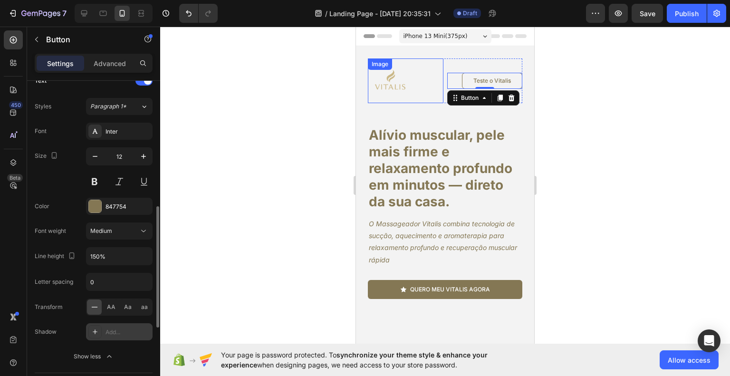
scroll to position [428, 0]
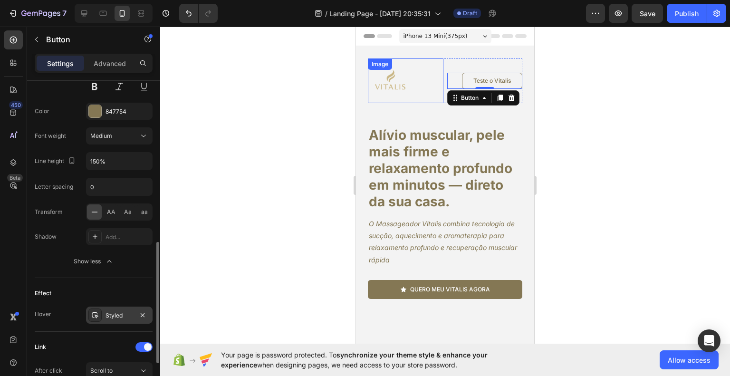
click at [114, 307] on div "Styled" at bounding box center [119, 315] width 67 height 17
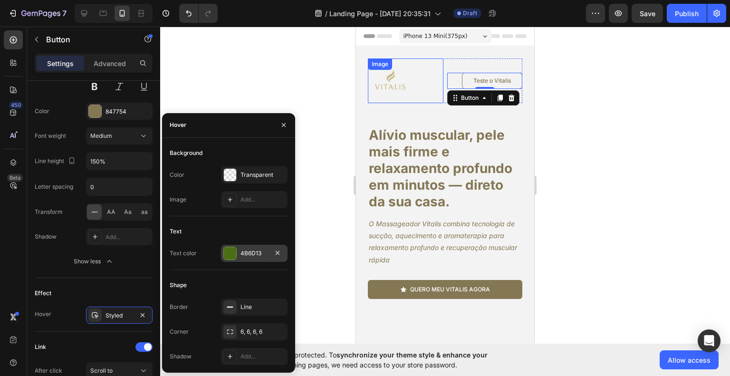
click at [243, 259] on div "4B6D13" at bounding box center [254, 253] width 67 height 17
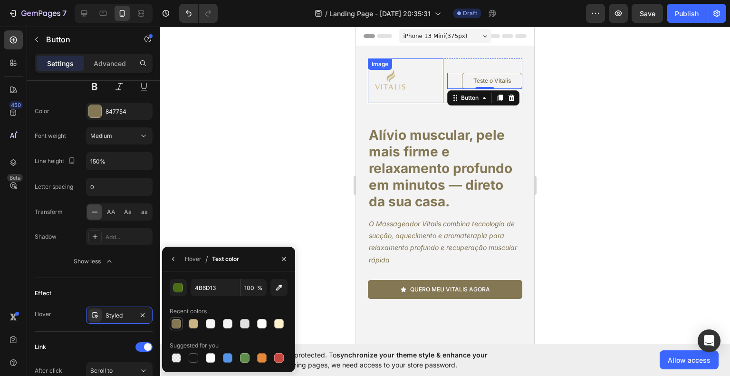
click at [173, 317] on div at bounding box center [176, 323] width 13 height 13
click at [259, 163] on div at bounding box center [445, 201] width 570 height 349
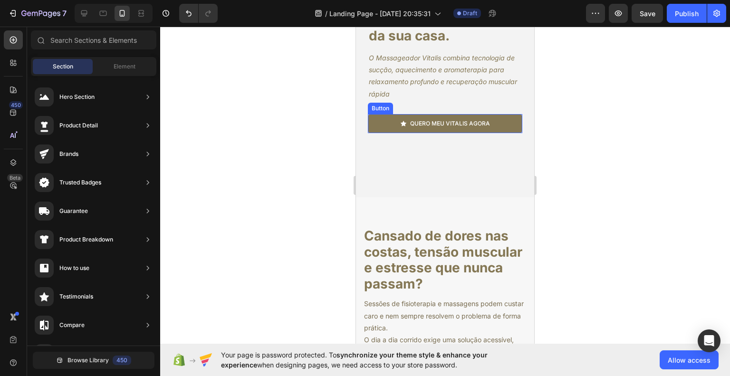
scroll to position [190, 0]
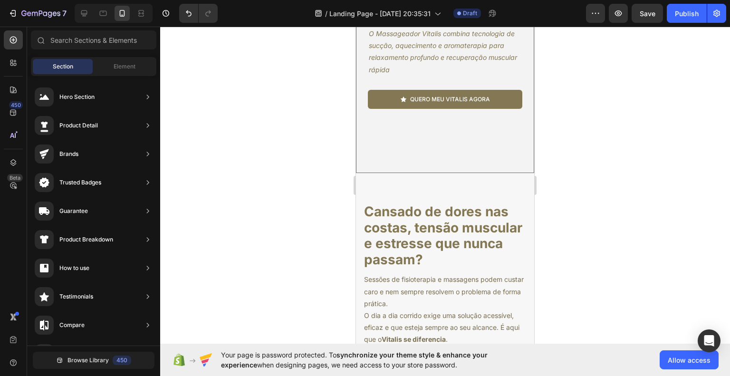
click at [443, 155] on div "Image Teste o Vitalis Button Row Alívio muscular, pele mais firme e relaxamento…" at bounding box center [445, 77] width 178 height 443
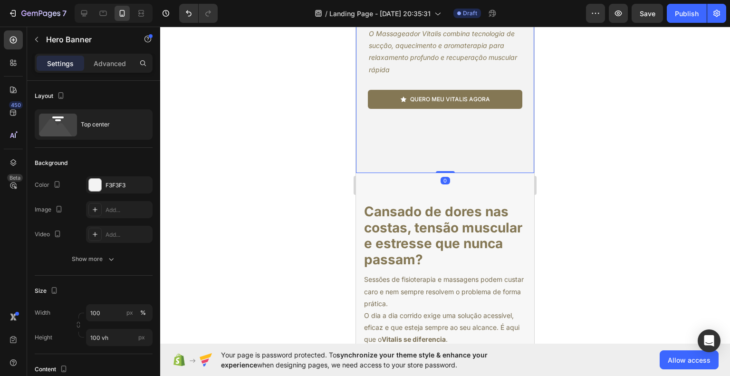
drag, startPoint x: 443, startPoint y: 173, endPoint x: 437, endPoint y: 117, distance: 55.9
click at [437, 117] on div "Image Teste o Vitalis Button Row Alívio muscular, pele mais firme e relaxamento…" at bounding box center [445, 14] width 178 height 317
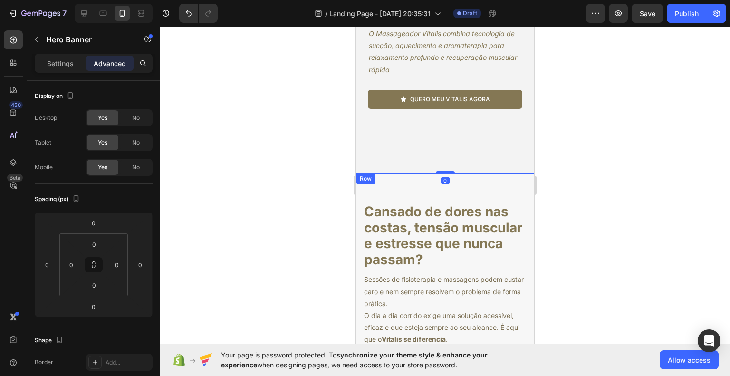
click at [477, 192] on div "Cansado de dores nas costas, tensão muscular e estresse que nunca passam? Headi…" at bounding box center [445, 330] width 178 height 314
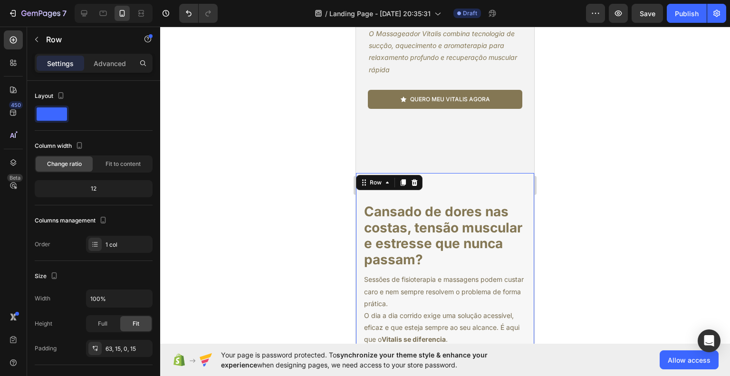
click at [401, 156] on div "Image Teste o Vitalis Button Row Alívio muscular, pele mais firme e relaxamento…" at bounding box center [445, 77] width 178 height 443
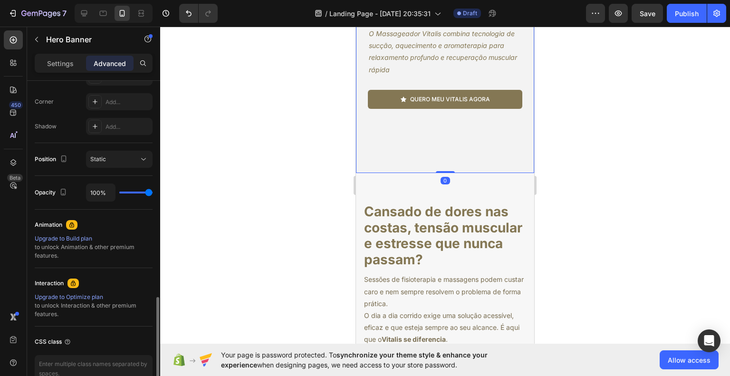
scroll to position [336, 0]
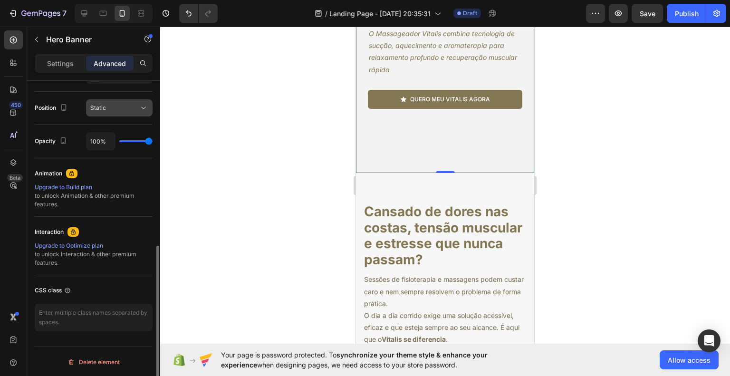
click at [122, 104] on div "Static" at bounding box center [114, 108] width 48 height 9
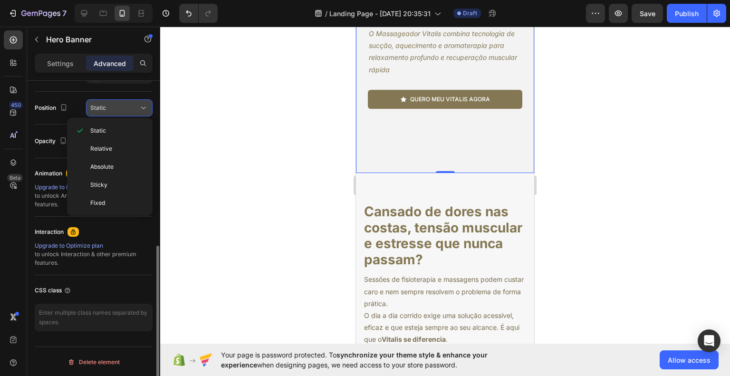
click at [125, 115] on button "Static" at bounding box center [119, 107] width 67 height 17
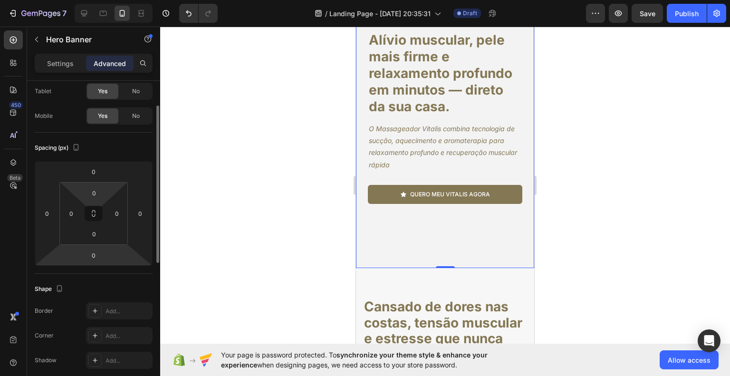
scroll to position [4, 0]
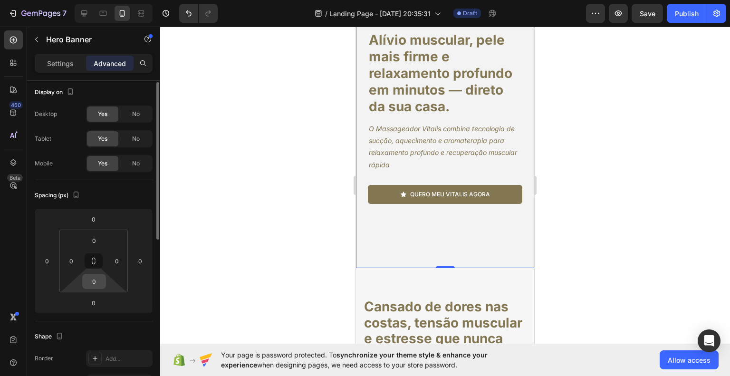
click at [96, 280] on input "0" at bounding box center [94, 281] width 19 height 14
click at [135, 184] on div "Spacing (px) 0 0 0 0 0 0 0 0" at bounding box center [94, 250] width 118 height 141
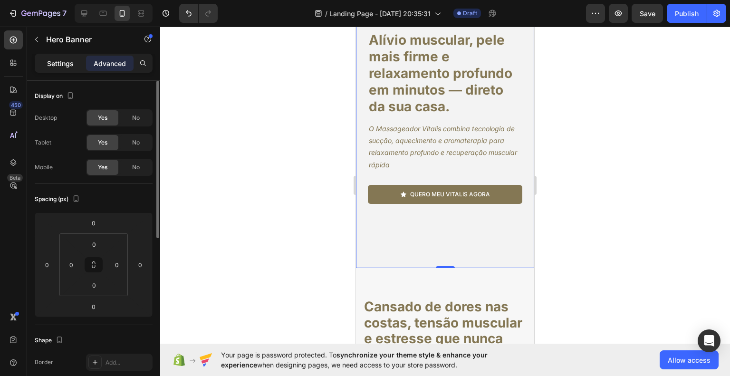
click at [72, 66] on p "Settings" at bounding box center [60, 63] width 27 height 10
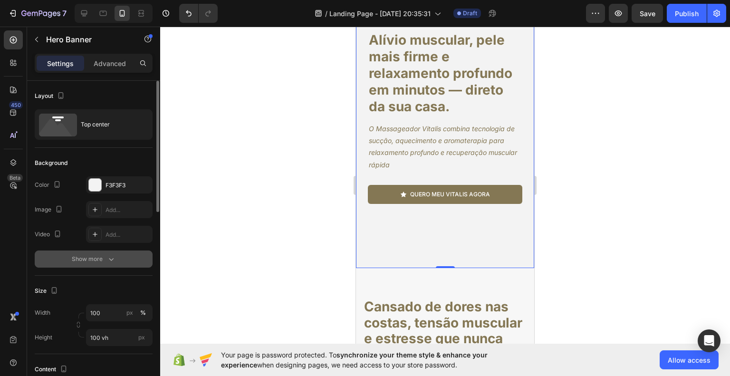
scroll to position [48, 0]
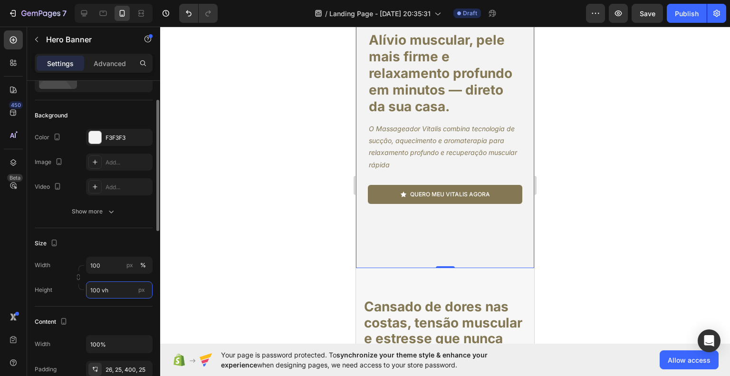
click at [117, 286] on input "100 vh" at bounding box center [119, 289] width 67 height 17
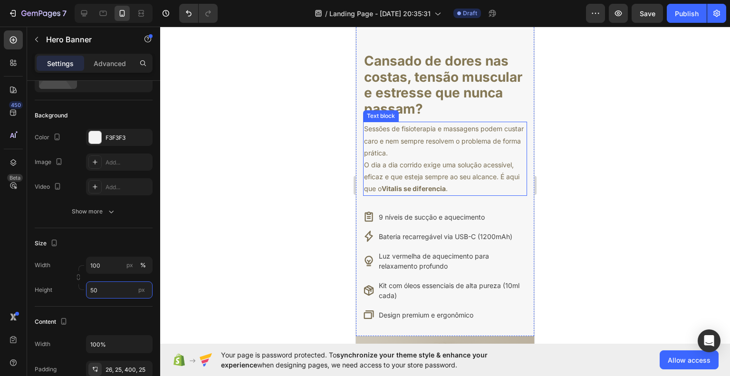
scroll to position [0, 0]
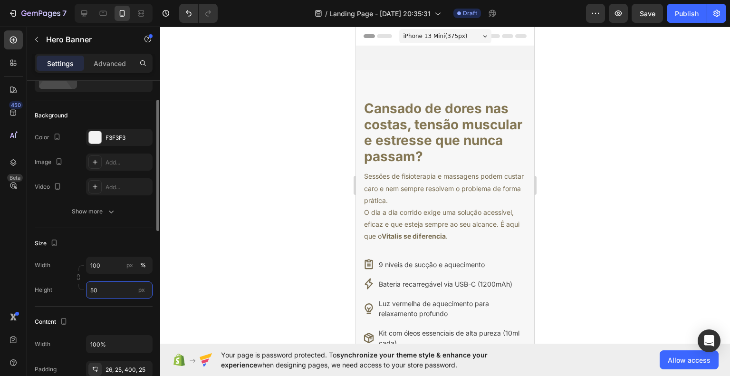
click at [101, 292] on input "50" at bounding box center [119, 289] width 67 height 17
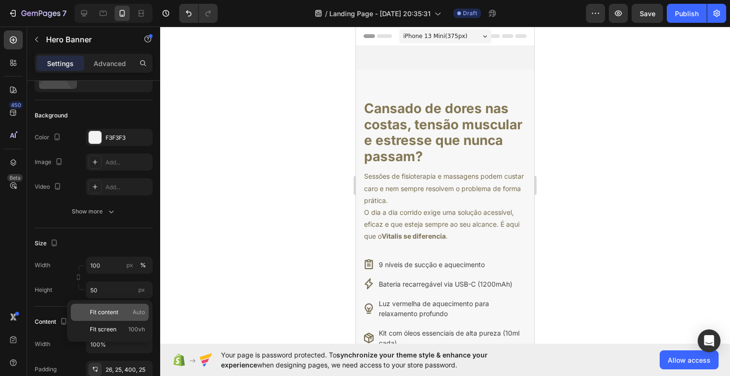
click at [117, 310] on span "Fit content" at bounding box center [104, 312] width 29 height 9
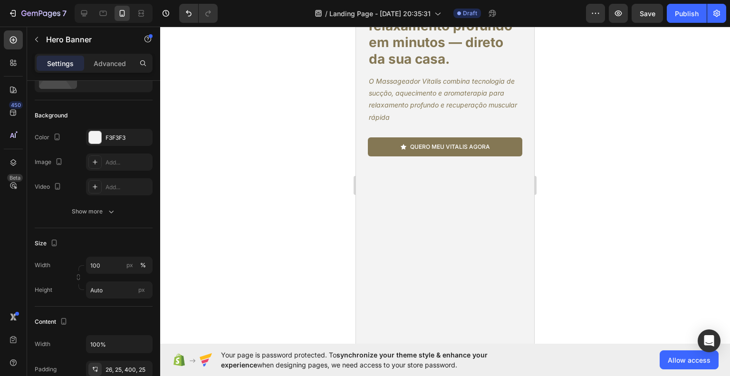
scroll to position [238, 0]
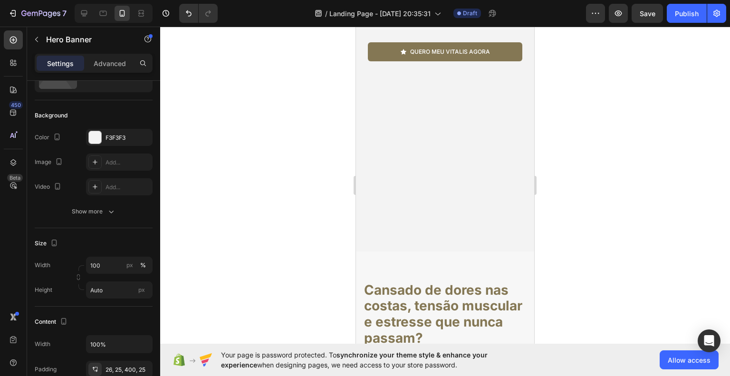
click at [453, 203] on div "Image Teste o Vitalis Button Row Alívio muscular, pele mais firme e relaxamento…" at bounding box center [445, 29] width 178 height 443
click at [129, 288] on input "Auto" at bounding box center [119, 289] width 67 height 17
click at [120, 323] on div "Fit screen 100vh" at bounding box center [110, 329] width 78 height 17
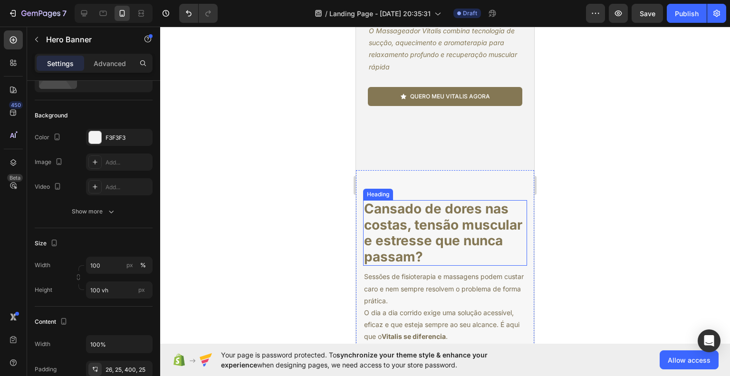
scroll to position [95, 0]
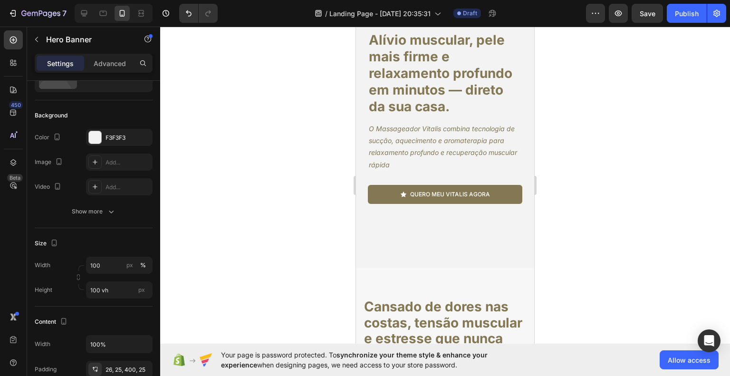
click at [432, 214] on div "Image Teste o Vitalis Button Row Alívio muscular, pele mais firme e relaxamento…" at bounding box center [445, 172] width 178 height 443
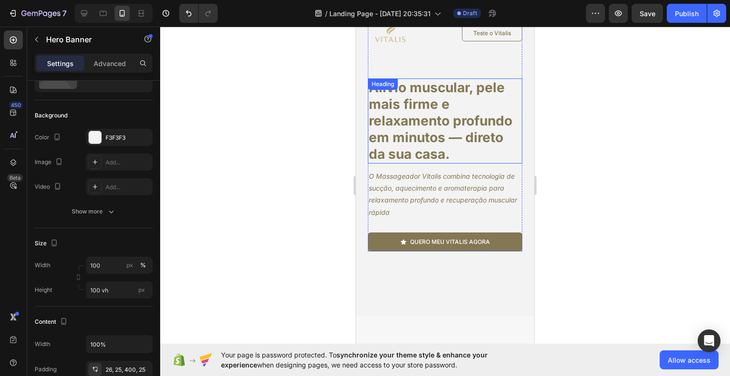
scroll to position [0, 0]
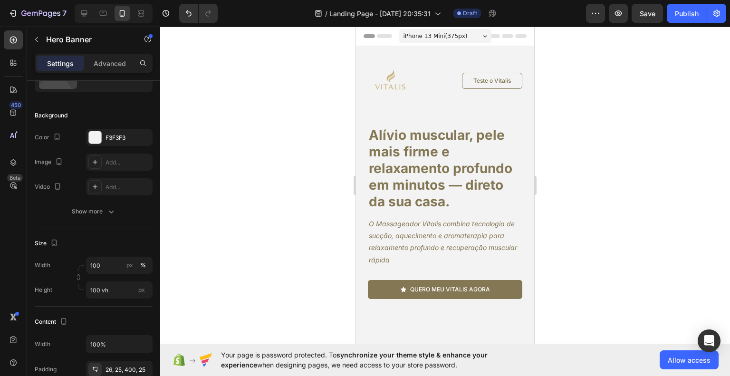
click at [362, 52] on div "Image Teste o Vitalis Button Row Alívio muscular, pele mais firme e relaxamento…" at bounding box center [445, 267] width 178 height 443
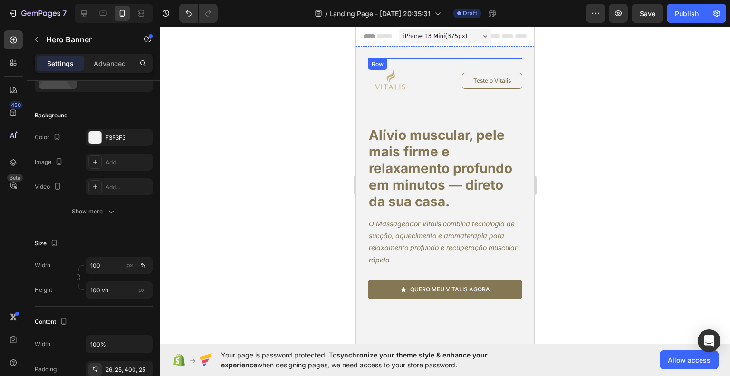
click at [387, 112] on div "Image Teste o Vitalis Button Row Alívio muscular, pele mais firme e relaxamento…" at bounding box center [445, 178] width 154 height 240
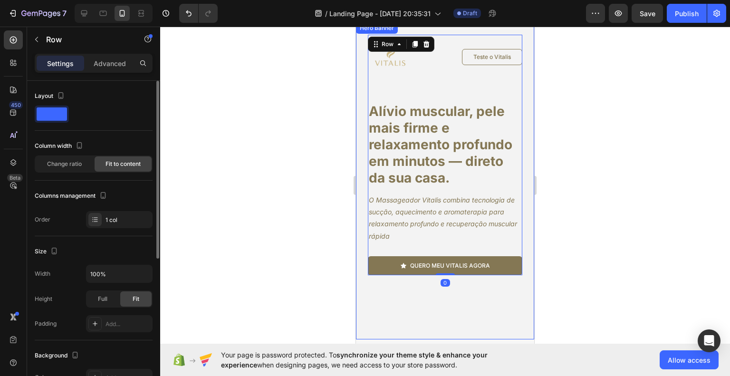
scroll to position [48, 0]
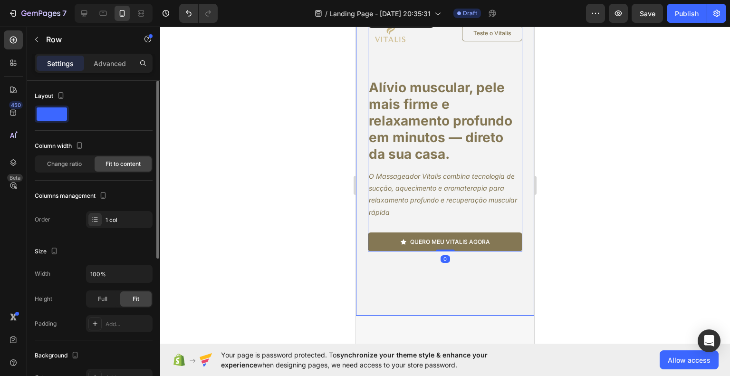
click at [432, 298] on div "Image Teste o Vitalis Button Row Alívio muscular, pele mais firme e relaxamento…" at bounding box center [445, 220] width 178 height 443
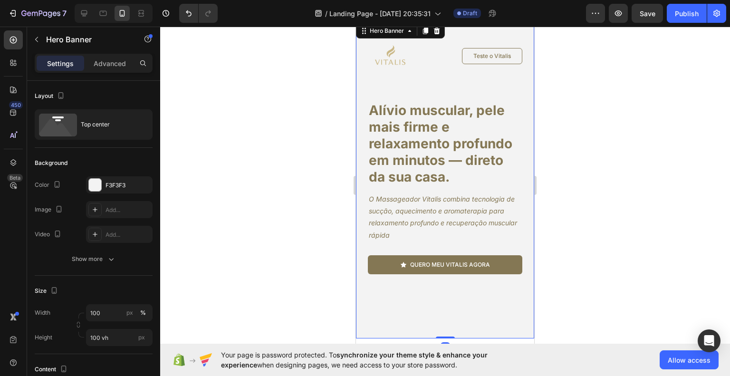
scroll to position [0, 0]
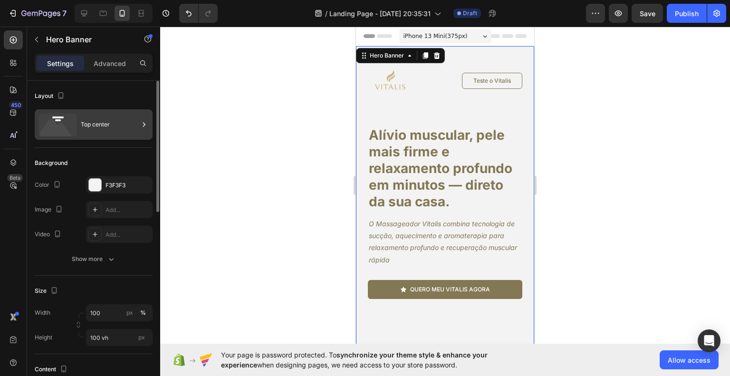
click at [87, 120] on div "Top center" at bounding box center [110, 125] width 58 height 22
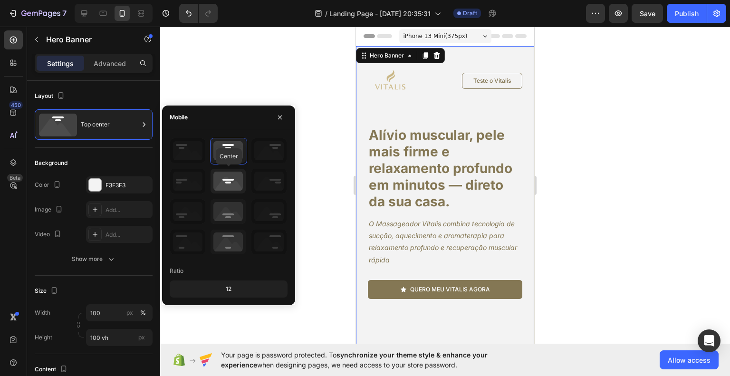
click at [230, 176] on icon at bounding box center [228, 181] width 35 height 25
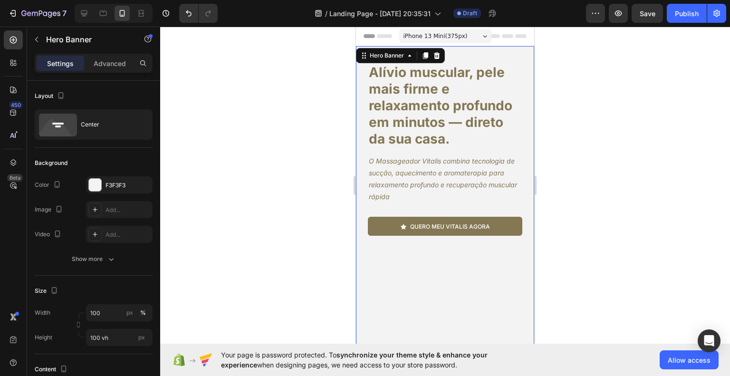
click at [610, 226] on div at bounding box center [445, 201] width 570 height 349
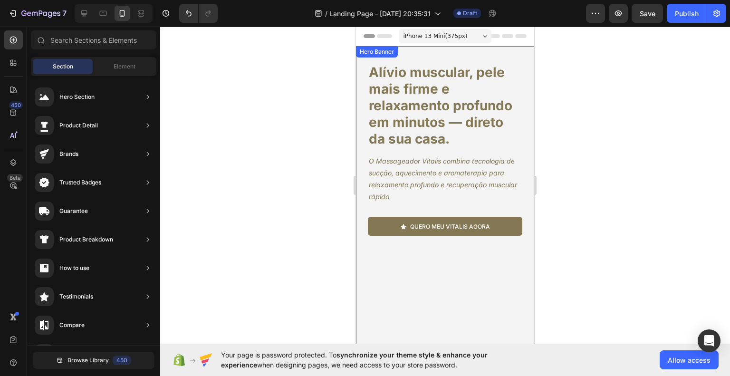
click at [466, 276] on div "Image Teste o Vitalis Button Row Alívio muscular, pele mais firme e relaxamento…" at bounding box center [445, 204] width 178 height 443
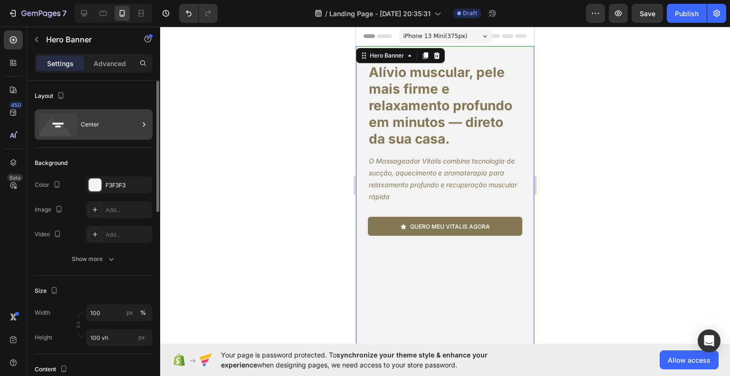
click at [100, 124] on div "Center" at bounding box center [110, 125] width 58 height 22
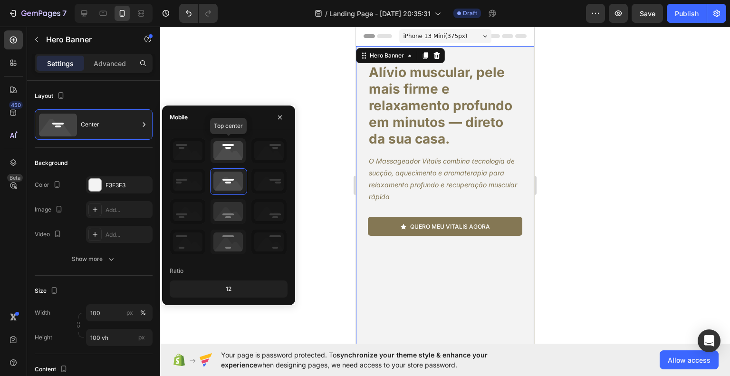
click at [225, 144] on icon at bounding box center [228, 150] width 35 height 25
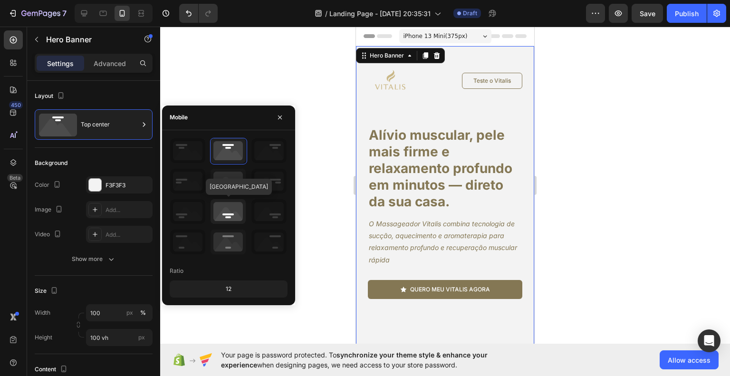
click at [226, 212] on icon at bounding box center [228, 211] width 35 height 25
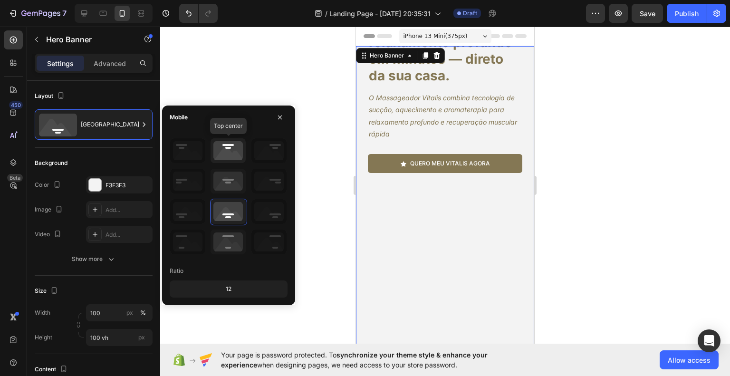
click at [225, 153] on icon at bounding box center [228, 150] width 35 height 25
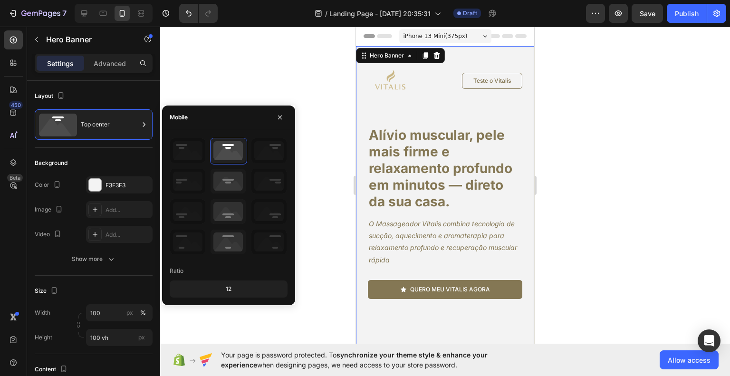
click at [20, 255] on div "450 Beta" at bounding box center [13, 168] width 19 height 277
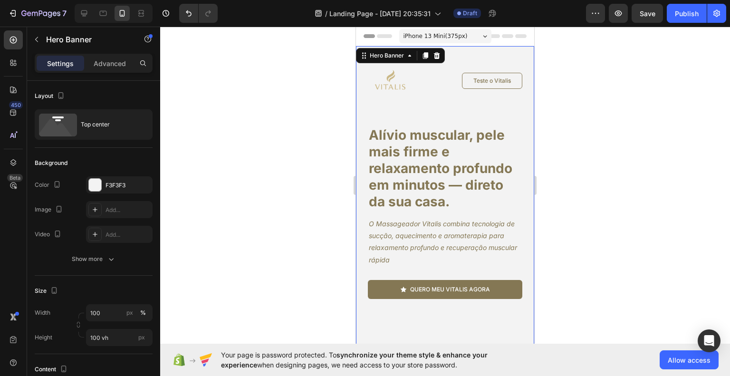
click at [604, 268] on div at bounding box center [445, 201] width 570 height 349
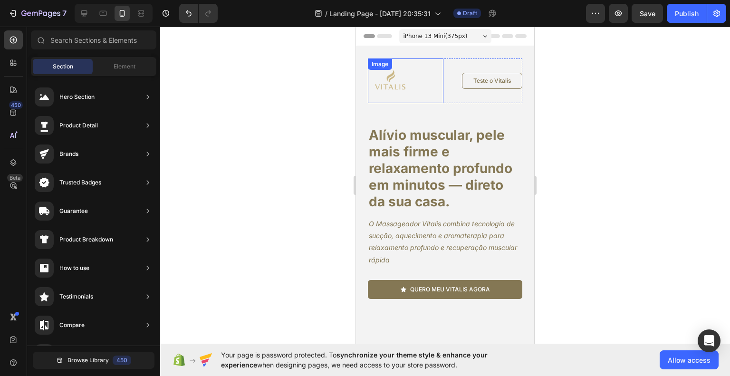
click at [407, 86] on img at bounding box center [390, 80] width 45 height 45
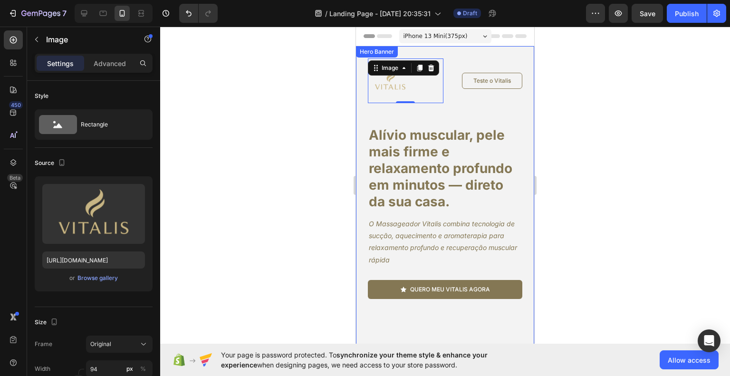
click at [649, 326] on div at bounding box center [445, 201] width 570 height 349
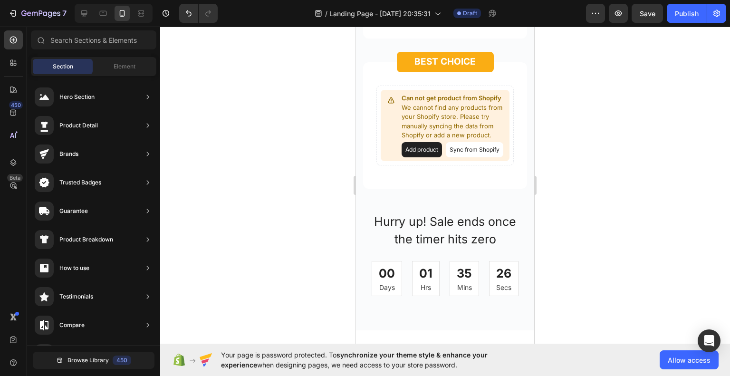
scroll to position [3564, 0]
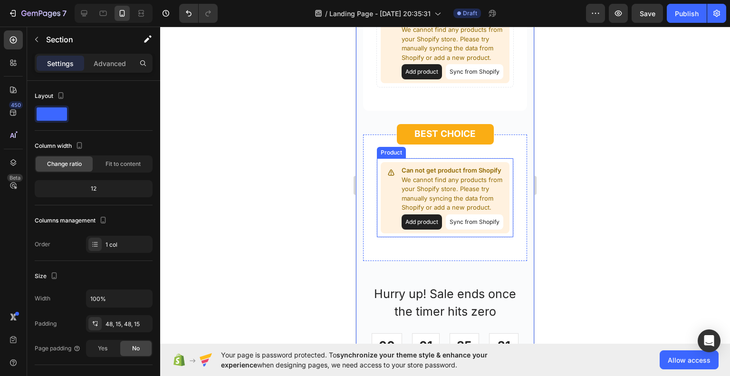
scroll to position [3279, 0]
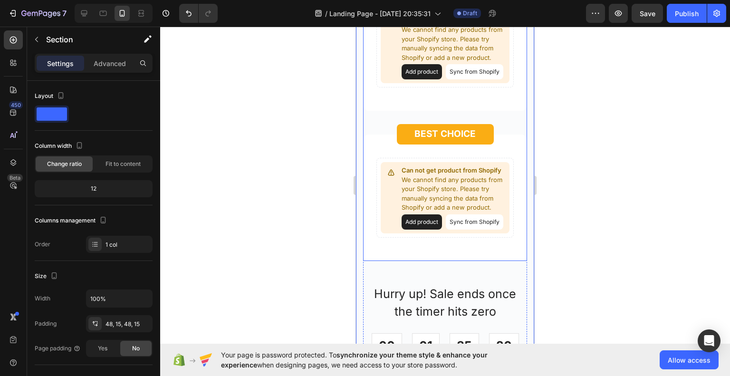
click at [509, 135] on div "MOST POPULAR Button Row Can not get product from Shopify We cannot find any pro…" at bounding box center [445, 60] width 164 height 150
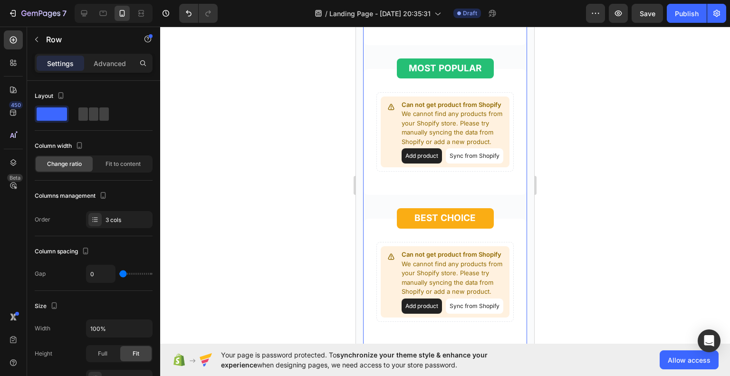
scroll to position [3184, 0]
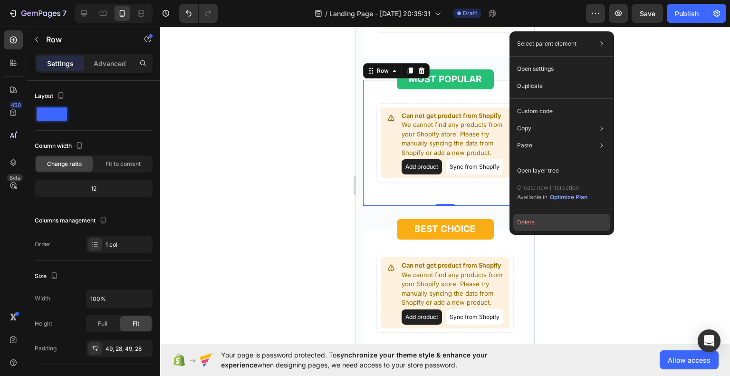
click at [532, 222] on button "Delete" at bounding box center [561, 222] width 97 height 17
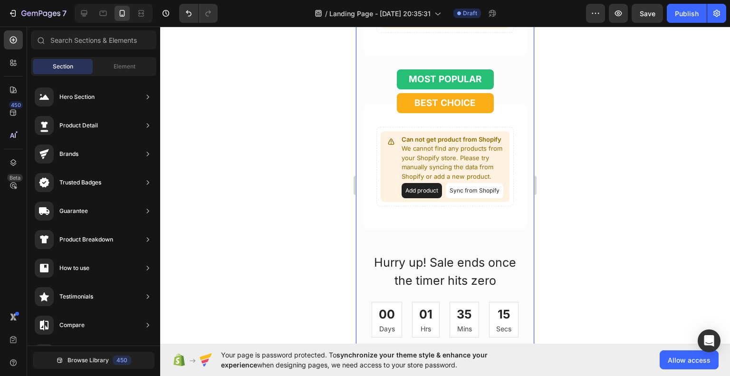
click at [523, 213] on div "Special Deal For [DATE] Only Heading Improve your dad's health with our GemSlee…" at bounding box center [445, 86] width 178 height 572
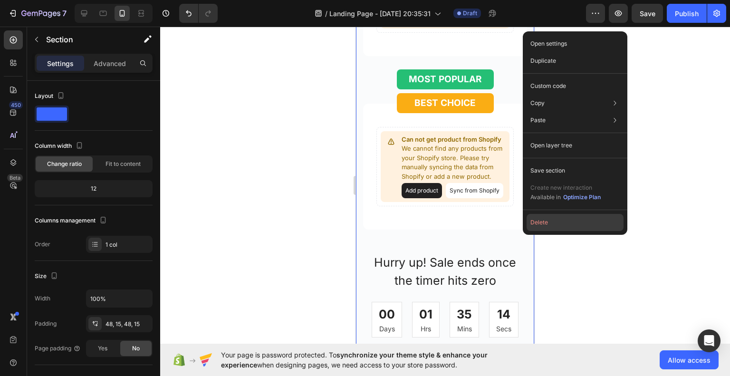
click at [544, 219] on button "Delete" at bounding box center [575, 222] width 97 height 17
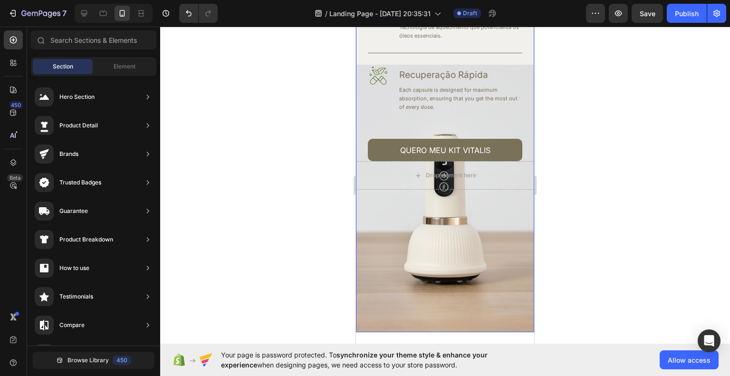
scroll to position [5056, 0]
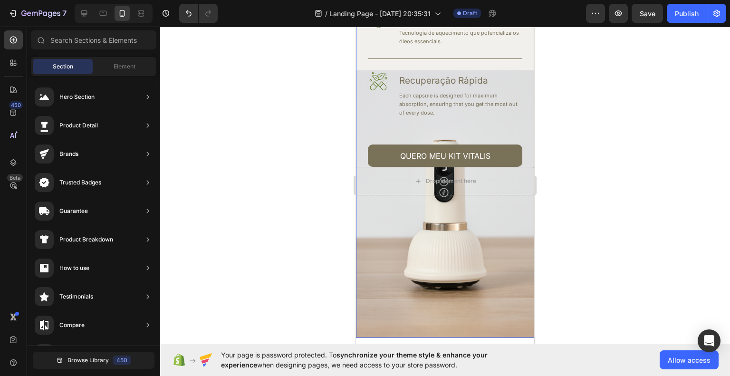
click at [498, 264] on div "Image Alívio Instantâneo Heading Reduza dores e tensões em poucos minutos. Text…" at bounding box center [445, 147] width 178 height 382
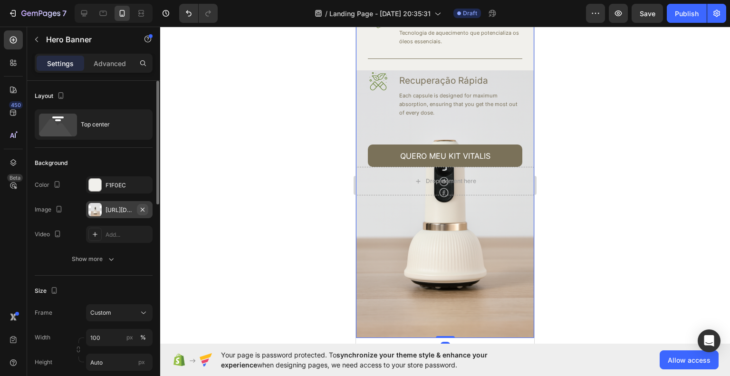
click at [144, 207] on icon "button" at bounding box center [143, 209] width 4 height 4
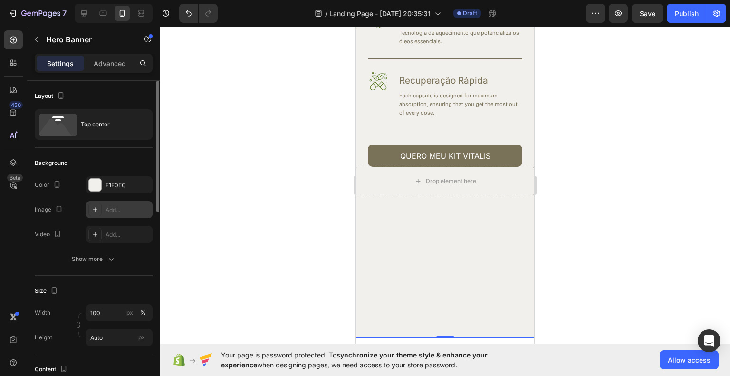
click at [452, 249] on div "Image Alívio Instantâneo Heading Reduza dores e tensões em poucos minutos. Text…" at bounding box center [445, 147] width 178 height 382
click at [358, 232] on div "Image Alívio Instantâneo Heading Reduza dores e tensões em poucos minutos. Text…" at bounding box center [445, 147] width 178 height 382
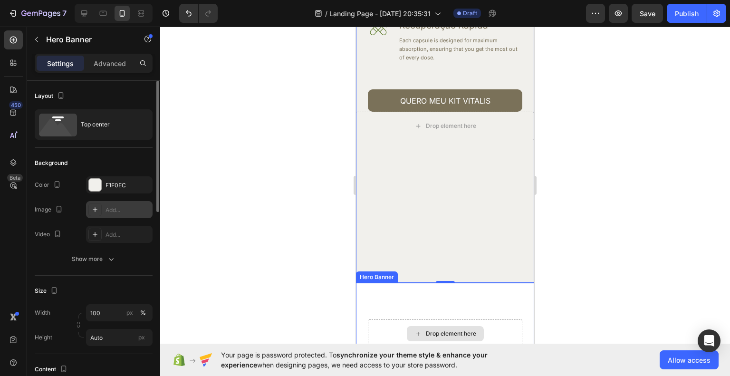
scroll to position [5199, 0]
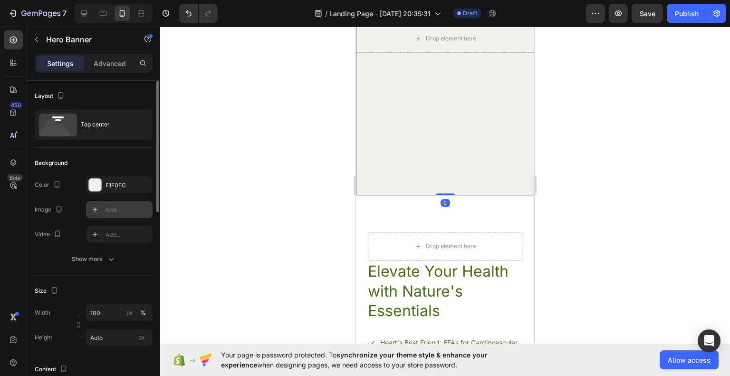
drag, startPoint x: 446, startPoint y: 194, endPoint x: 498, endPoint y: 222, distance: 58.9
click at [454, 96] on div "Image Alívio Instantâneo Heading Reduza dores e tensões em poucos minutos. Text…" at bounding box center [445, 5] width 178 height 382
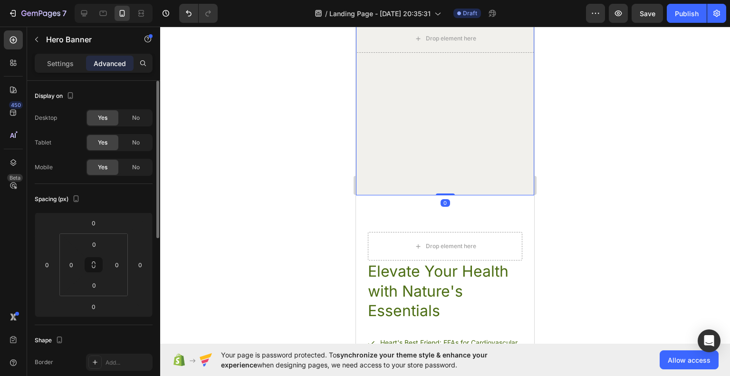
click at [582, 252] on div at bounding box center [445, 201] width 570 height 349
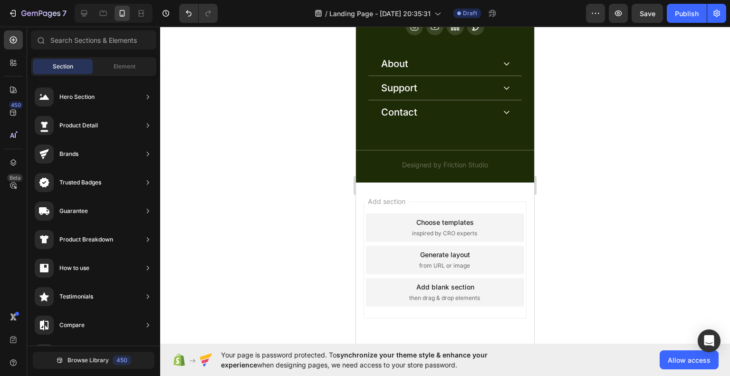
scroll to position [6969, 0]
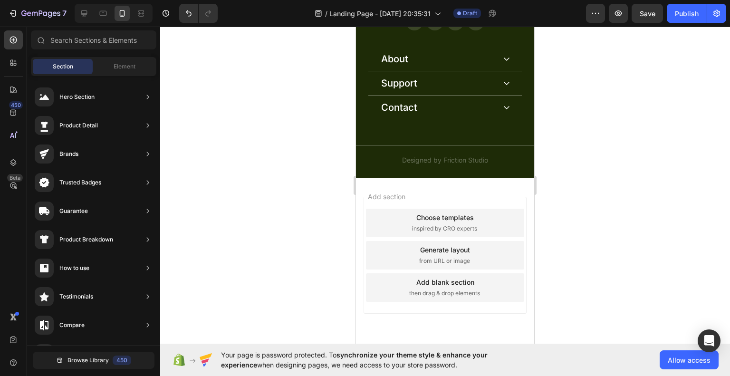
click at [599, 312] on div at bounding box center [445, 201] width 570 height 349
click at [391, 365] on span "Footer" at bounding box center [383, 370] width 18 height 10
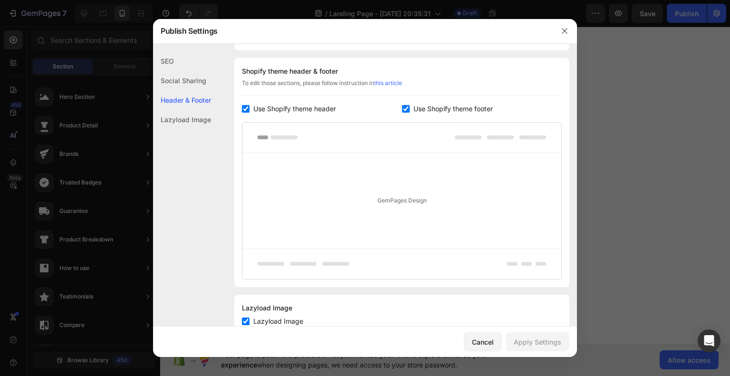
scroll to position [445, 0]
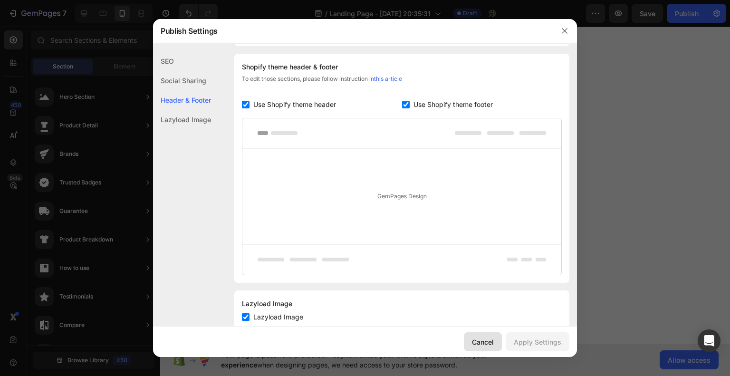
click at [487, 346] on div "Cancel" at bounding box center [483, 342] width 22 height 10
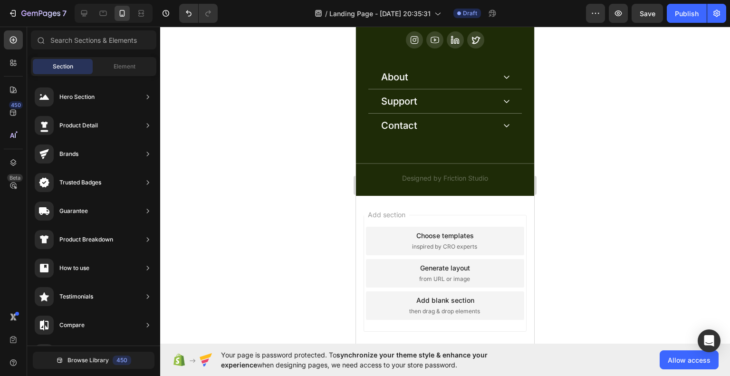
scroll to position [6922, 0]
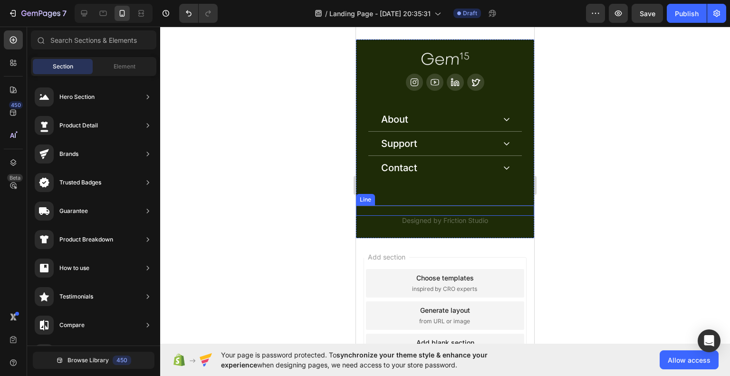
click at [492, 210] on div "Title Line" at bounding box center [445, 210] width 178 height 10
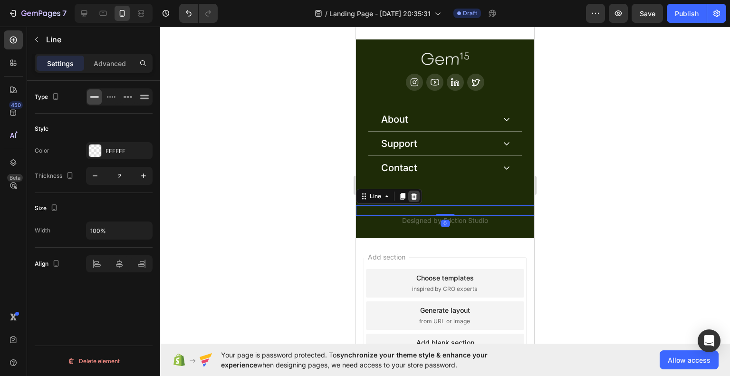
click at [418, 196] on div at bounding box center [413, 196] width 11 height 11
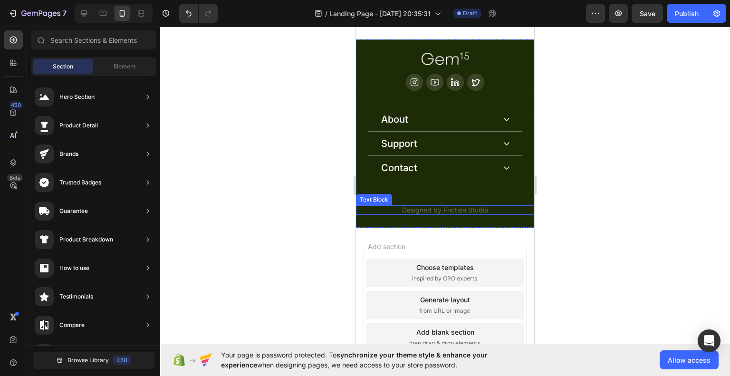
click at [430, 209] on p "Designed by Friction Studio" at bounding box center [445, 210] width 154 height 8
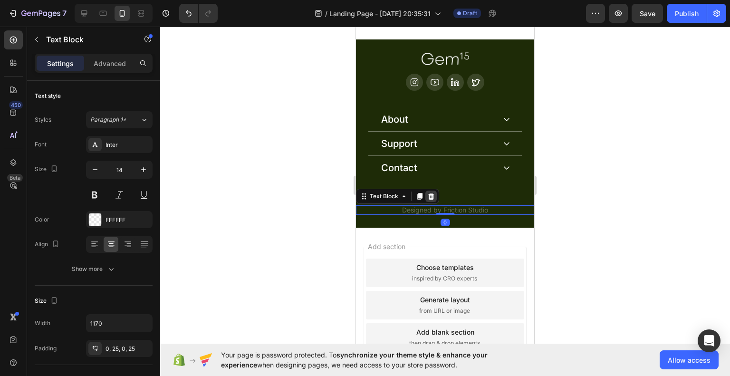
click at [434, 196] on icon at bounding box center [431, 196] width 8 height 8
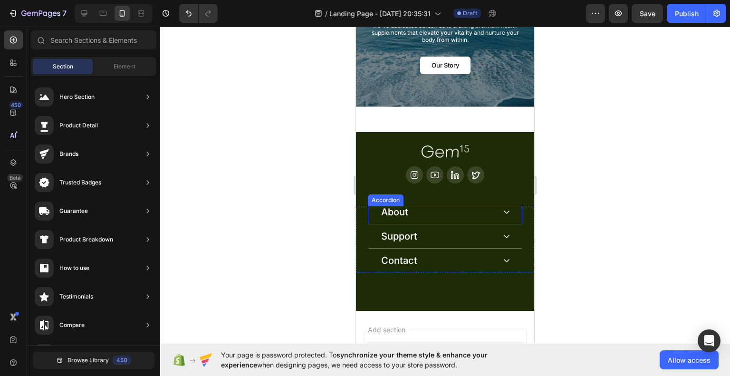
scroll to position [6827, 0]
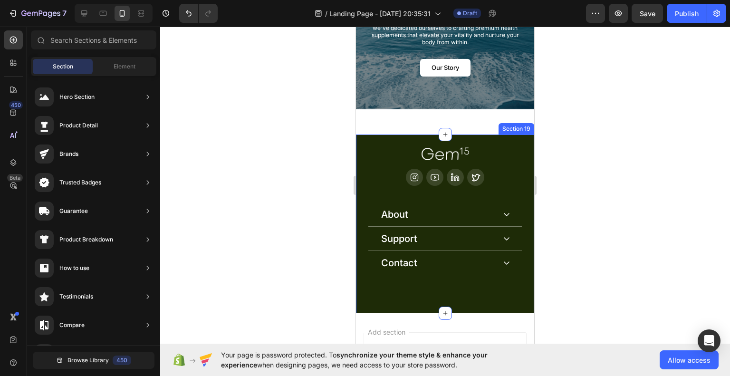
click at [483, 285] on div "Image Icon Icon Icon Icon Row About Accordion Support Accordion Contact Accordi…" at bounding box center [445, 223] width 178 height 153
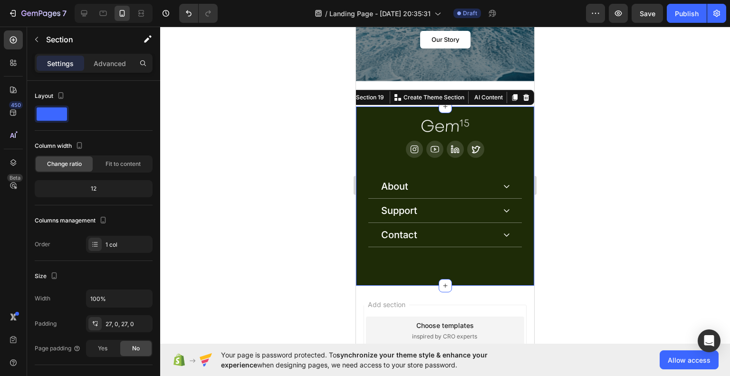
scroll to position [6874, 0]
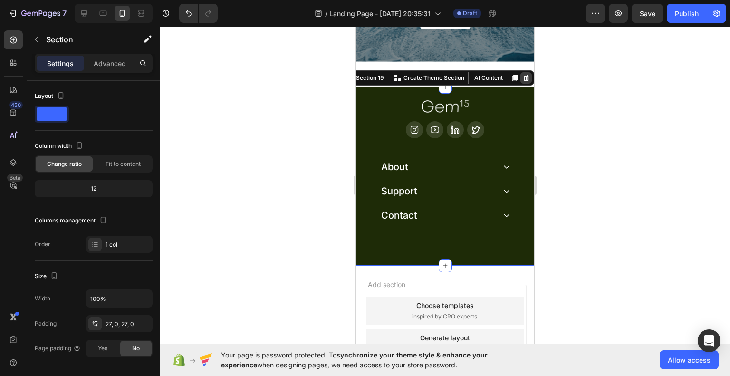
click at [522, 81] on icon at bounding box center [526, 78] width 8 height 8
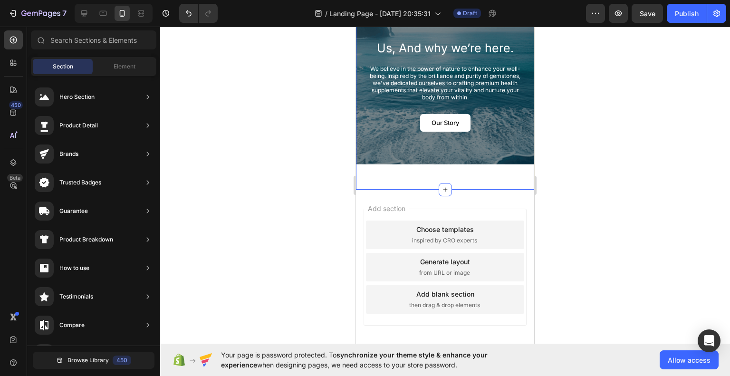
click at [476, 184] on div "Us, And why we’re here. Heading We believe in the power of nature to enhance yo…" at bounding box center [445, 98] width 178 height 182
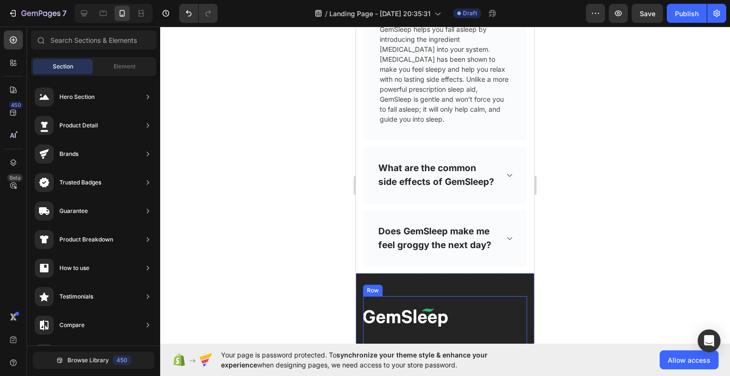
scroll to position [4287, 0]
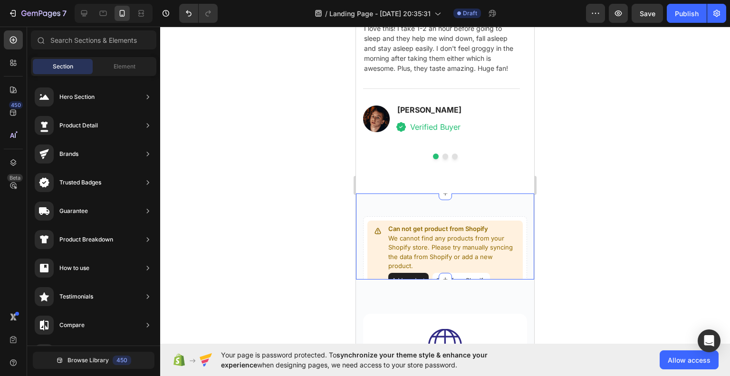
scroll to position [3194, 0]
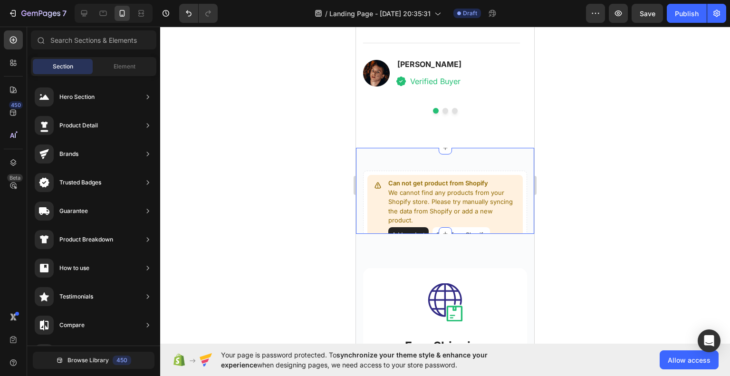
click at [482, 162] on div "Can not get product from Shopify We cannot find any products from your Shopify …" at bounding box center [445, 191] width 178 height 86
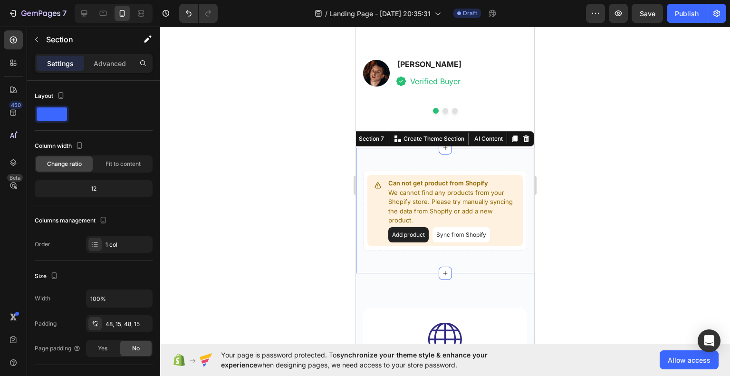
click at [583, 171] on div at bounding box center [445, 201] width 570 height 349
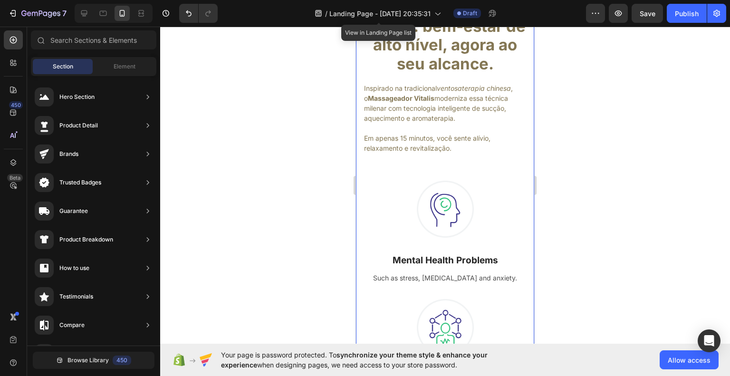
scroll to position [950, 0]
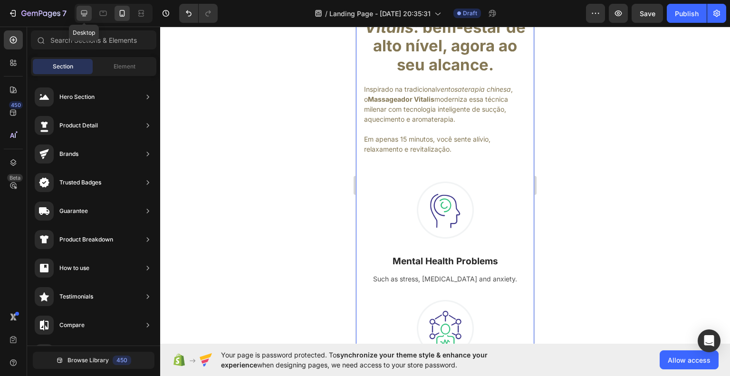
click at [84, 12] on icon at bounding box center [84, 14] width 10 height 10
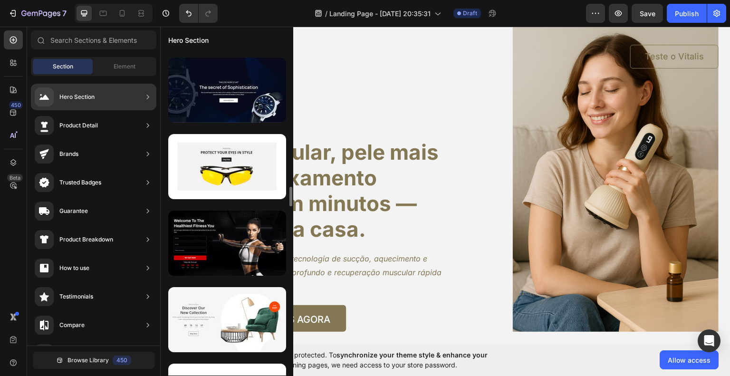
scroll to position [4427, 0]
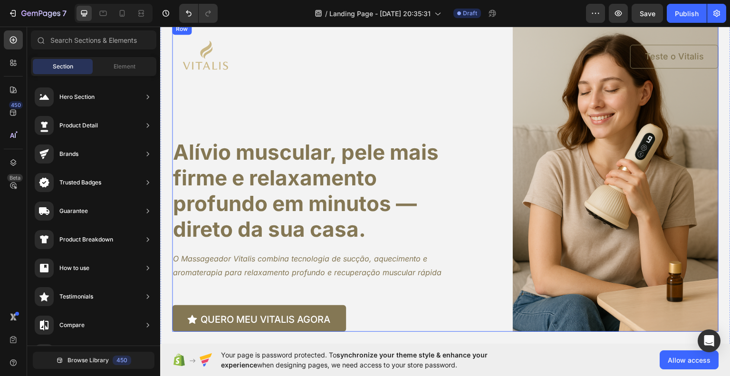
drag, startPoint x: 451, startPoint y: 361, endPoint x: 303, endPoint y: 129, distance: 275.4
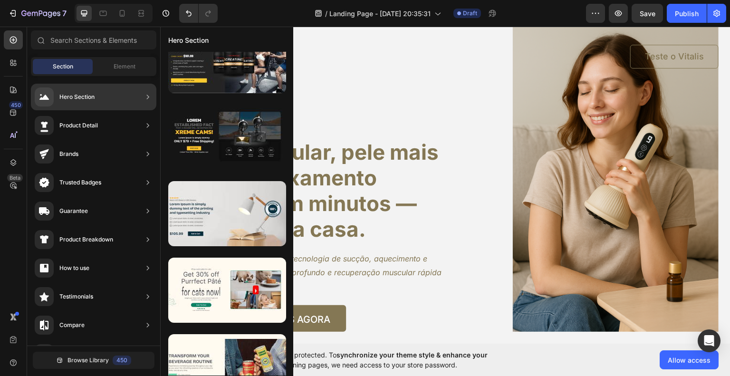
scroll to position [57, 0]
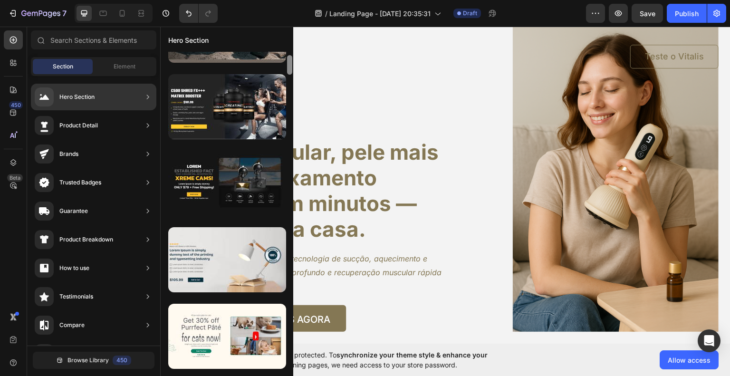
click at [291, 67] on div at bounding box center [289, 64] width 5 height 19
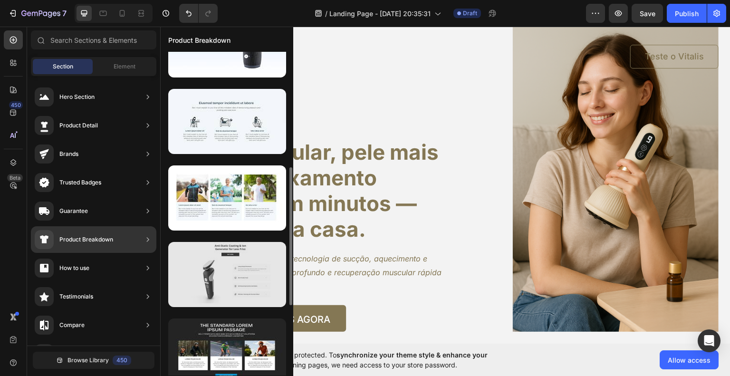
scroll to position [367, 0]
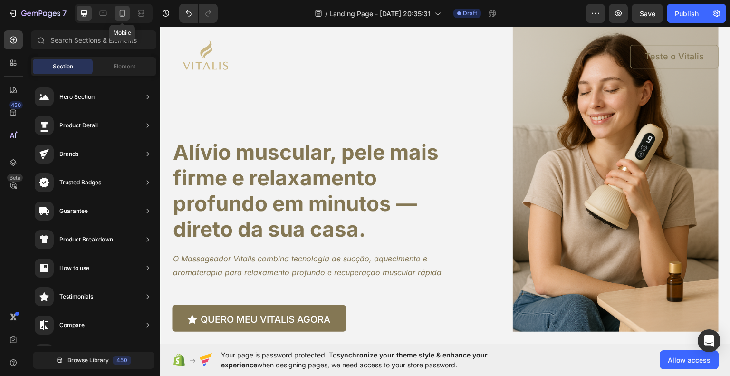
click at [125, 15] on icon at bounding box center [122, 14] width 10 height 10
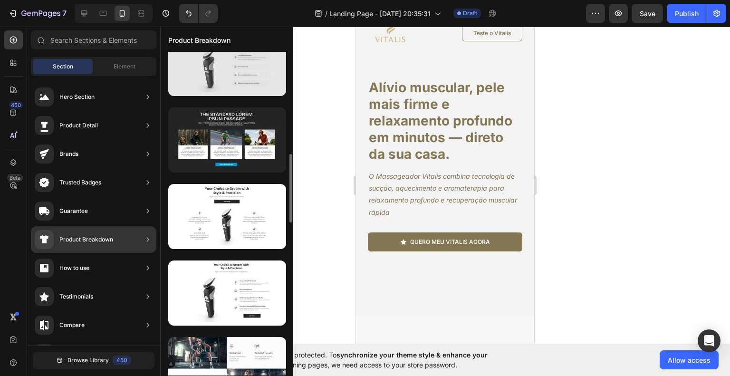
scroll to position [578, 0]
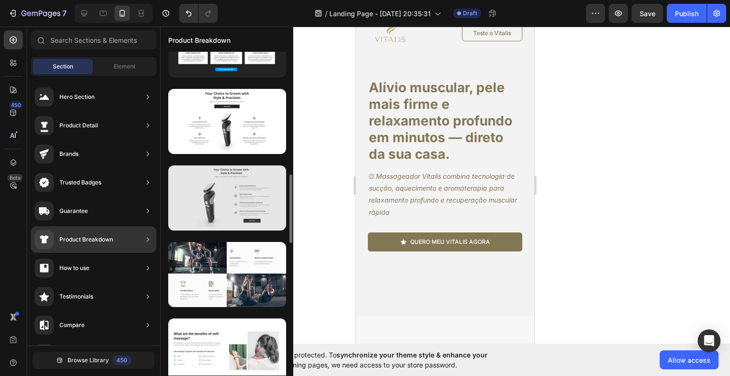
click at [205, 206] on div at bounding box center [227, 197] width 118 height 65
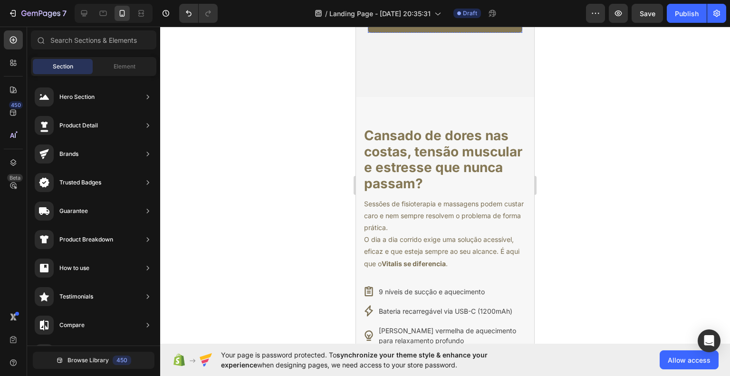
scroll to position [0, 0]
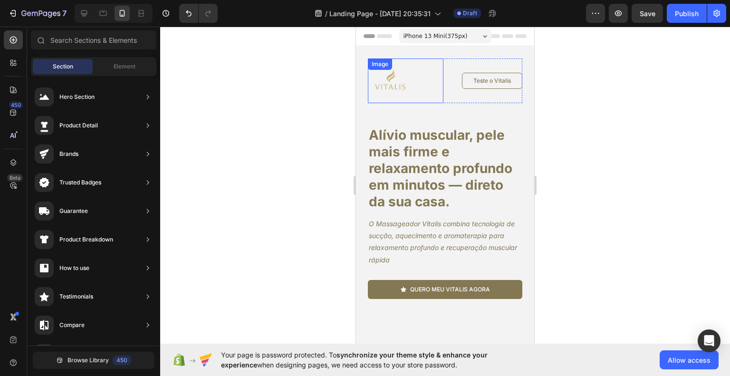
click at [400, 89] on img at bounding box center [390, 80] width 45 height 45
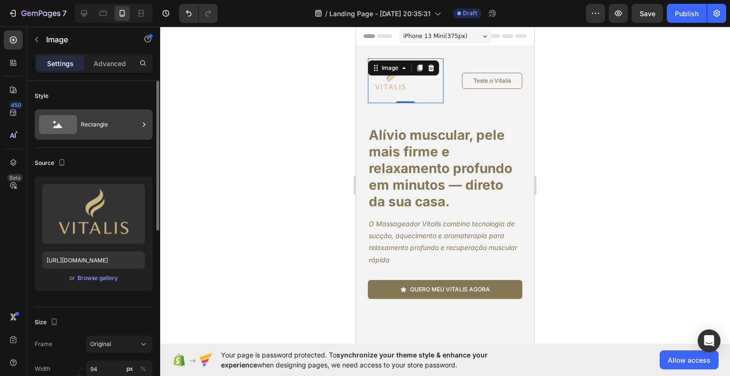
click at [90, 117] on div "Rectangle" at bounding box center [110, 125] width 58 height 22
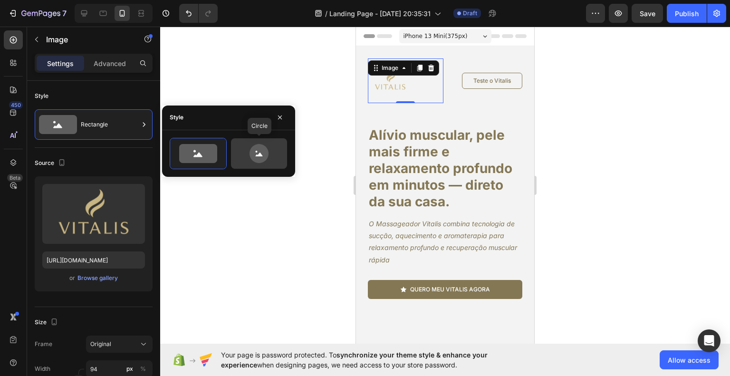
click at [254, 149] on icon at bounding box center [258, 153] width 19 height 19
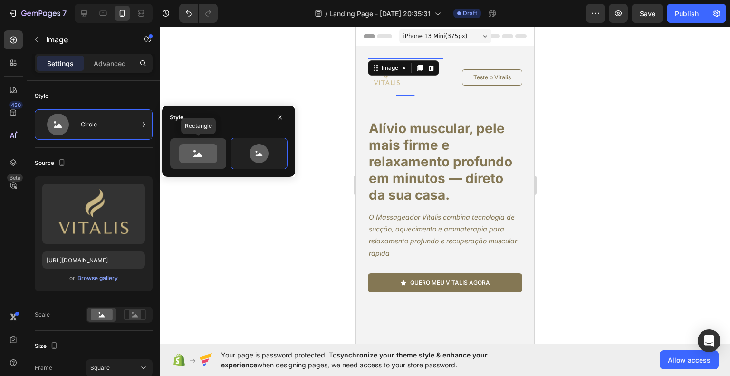
click at [210, 146] on icon at bounding box center [198, 153] width 38 height 19
type input "100"
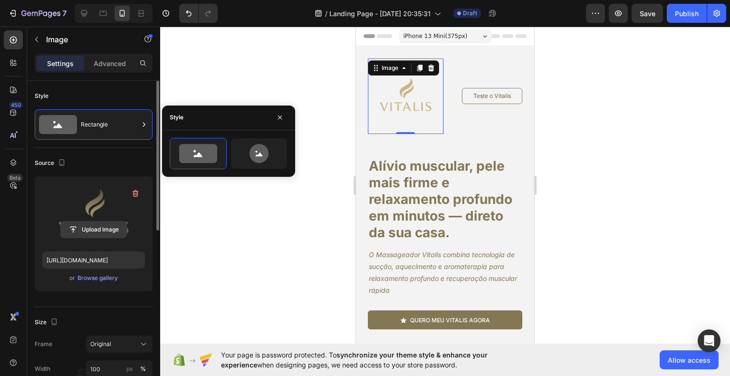
scroll to position [48, 0]
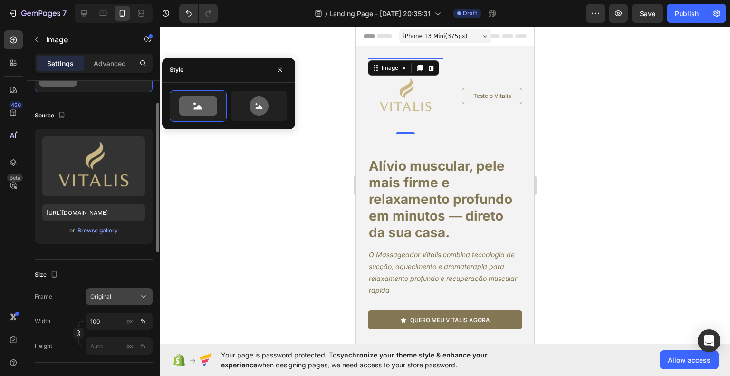
click at [129, 302] on button "Original" at bounding box center [119, 296] width 67 height 17
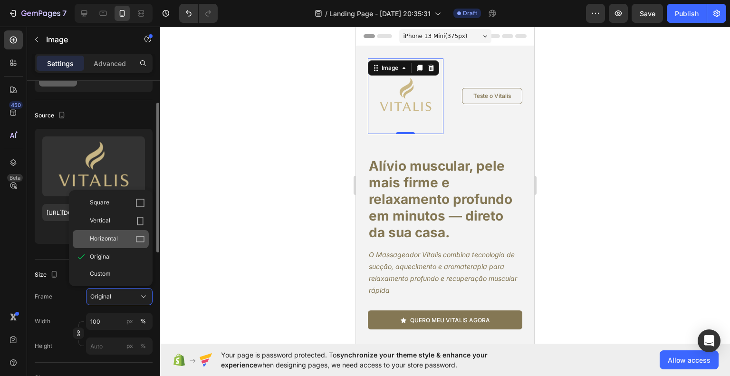
click at [130, 243] on div "Horizontal" at bounding box center [117, 239] width 55 height 10
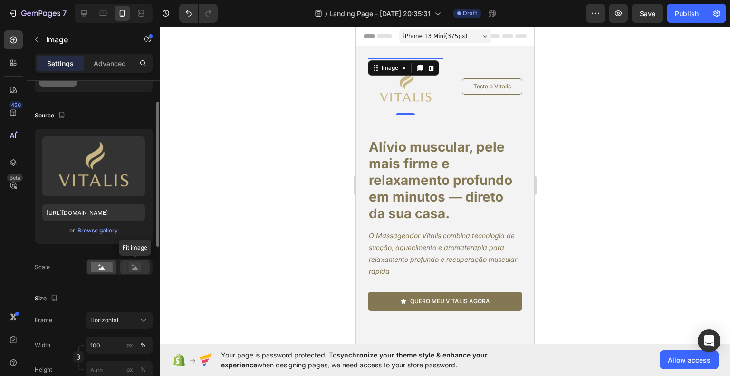
click at [132, 268] on rect at bounding box center [135, 267] width 12 height 10
click at [102, 265] on rect at bounding box center [102, 267] width 22 height 10
click at [242, 208] on div at bounding box center [445, 201] width 570 height 349
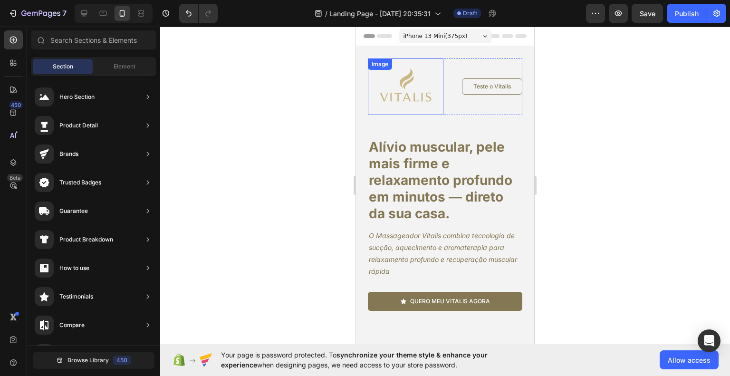
click at [421, 84] on img at bounding box center [406, 86] width 76 height 57
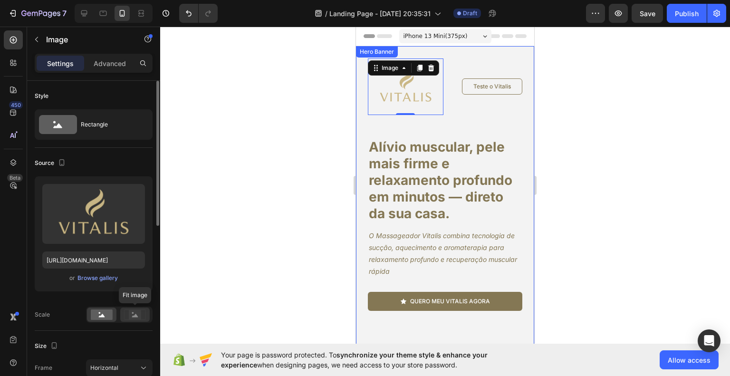
click at [133, 311] on rect at bounding box center [135, 315] width 12 height 10
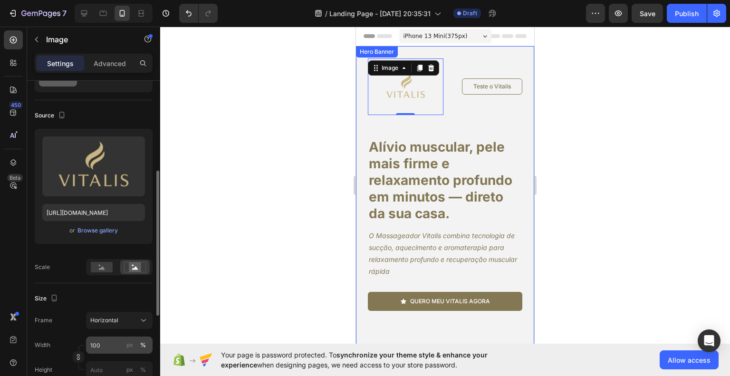
scroll to position [95, 0]
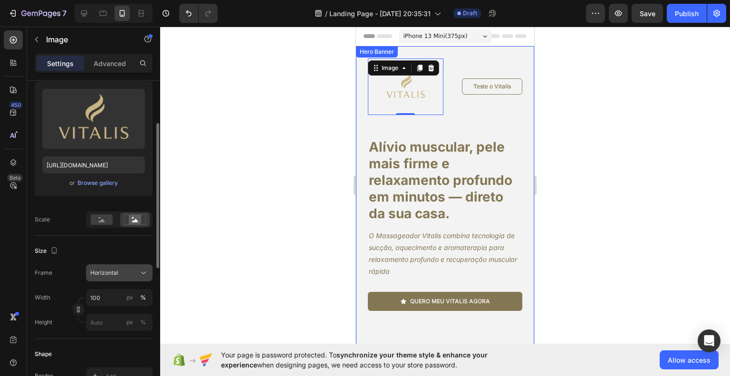
click at [128, 274] on div "Horizontal" at bounding box center [113, 273] width 47 height 9
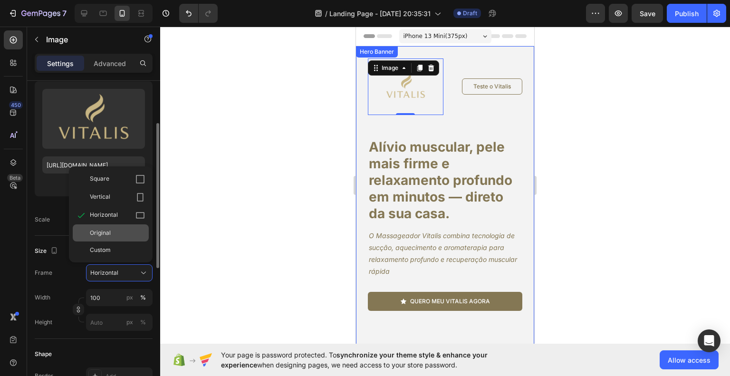
click at [127, 235] on div "Original" at bounding box center [117, 233] width 55 height 9
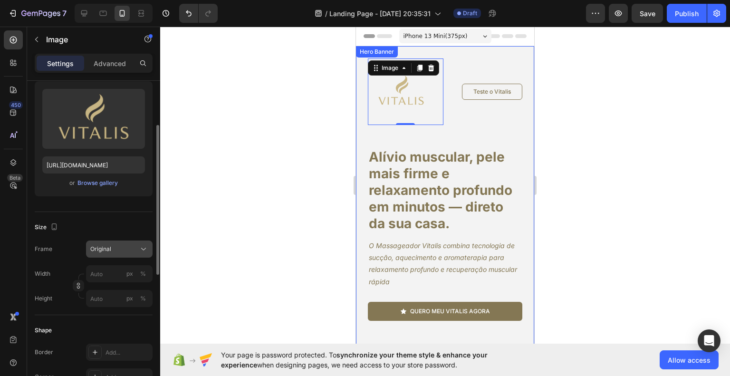
click at [116, 250] on div "Original" at bounding box center [113, 249] width 47 height 9
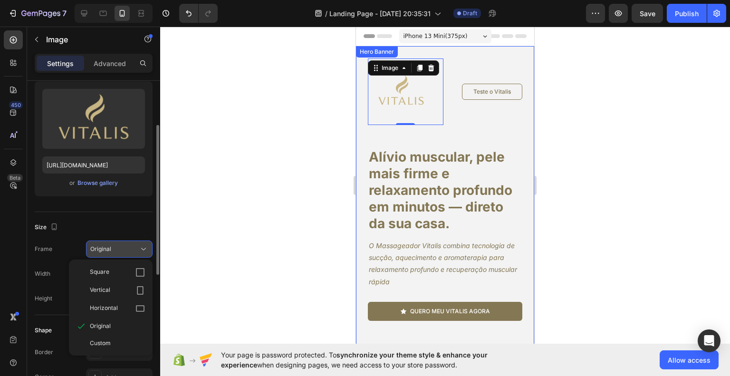
click at [116, 250] on div "Original" at bounding box center [113, 249] width 47 height 9
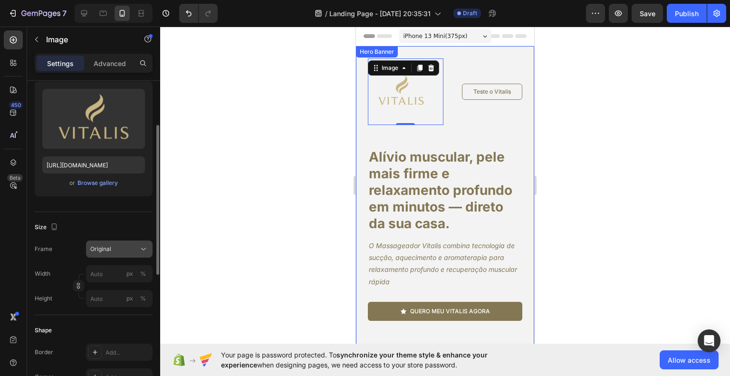
click at [116, 250] on div "Original" at bounding box center [113, 249] width 47 height 9
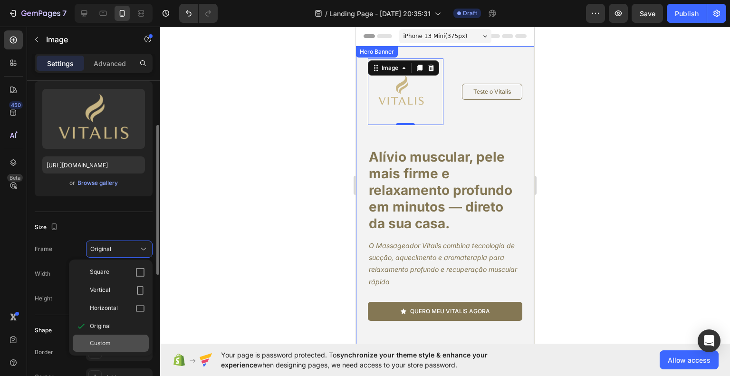
click at [105, 337] on div "Custom" at bounding box center [111, 343] width 76 height 17
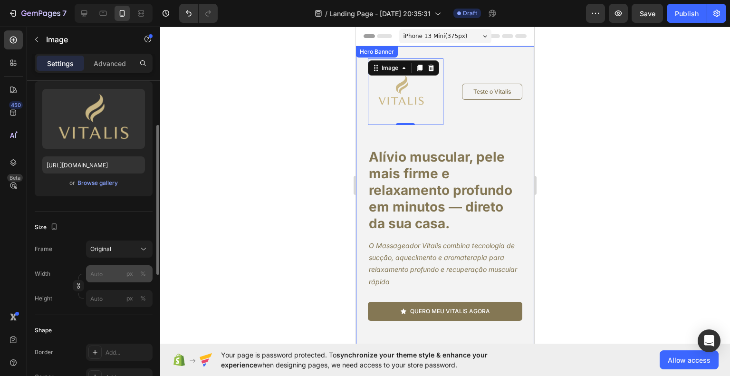
click at [123, 268] on div "Frame Original Width px % Height px %" at bounding box center [94, 273] width 118 height 67
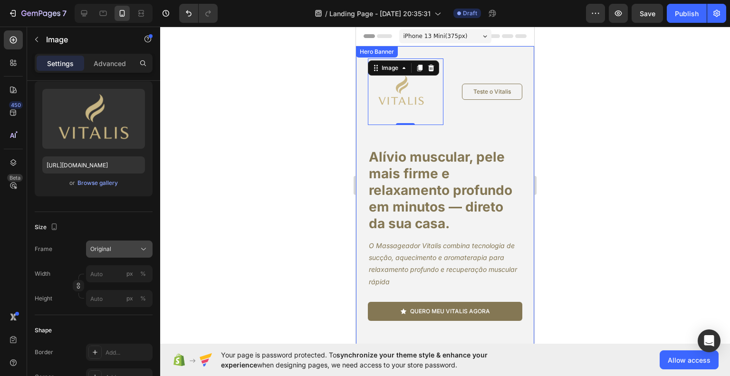
click at [120, 250] on div "Original" at bounding box center [113, 249] width 47 height 9
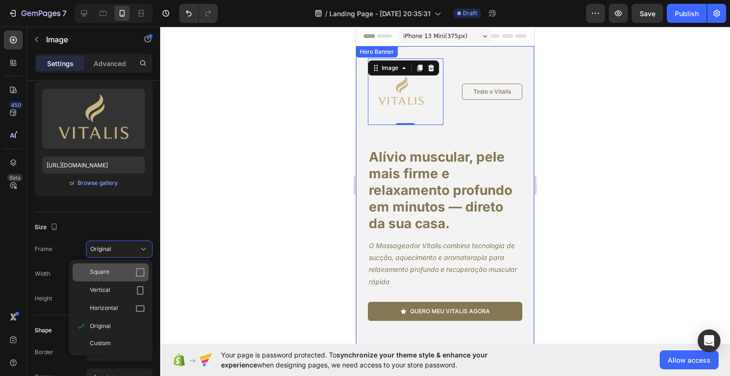
click at [114, 269] on div "Square" at bounding box center [117, 273] width 55 height 10
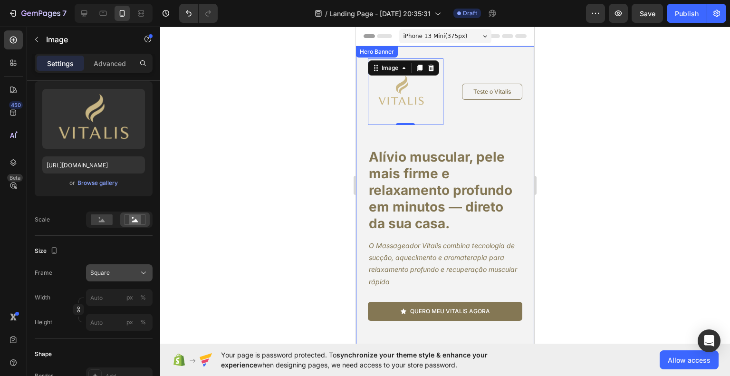
click at [109, 268] on div "Square" at bounding box center [119, 273] width 58 height 10
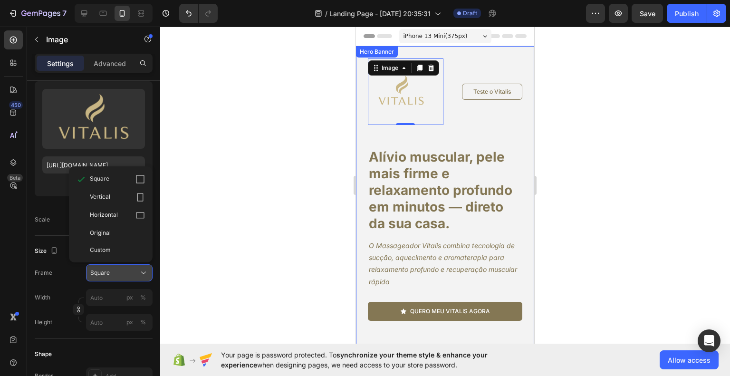
click at [119, 273] on div "Square" at bounding box center [113, 273] width 47 height 9
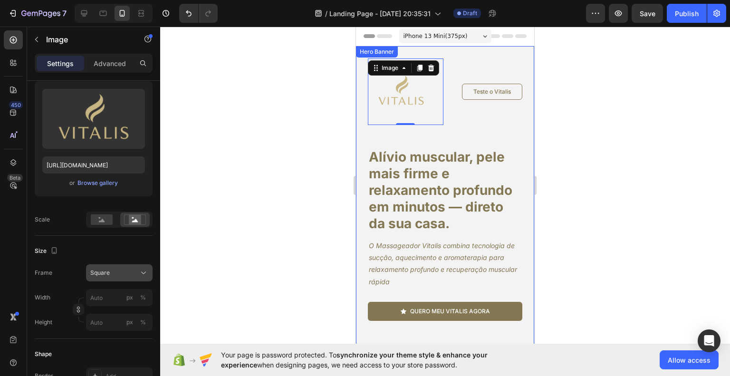
click at [118, 270] on div "Square" at bounding box center [113, 273] width 47 height 9
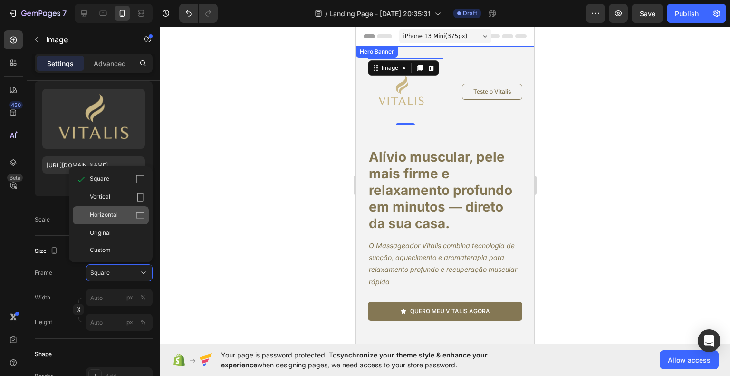
click at [113, 220] on span "Horizontal" at bounding box center [104, 216] width 28 height 10
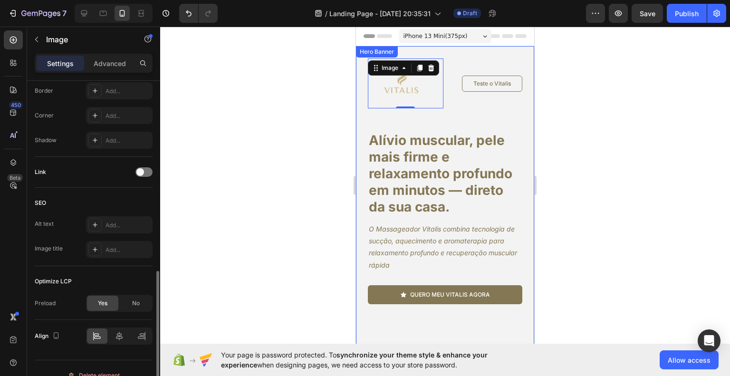
scroll to position [393, 0]
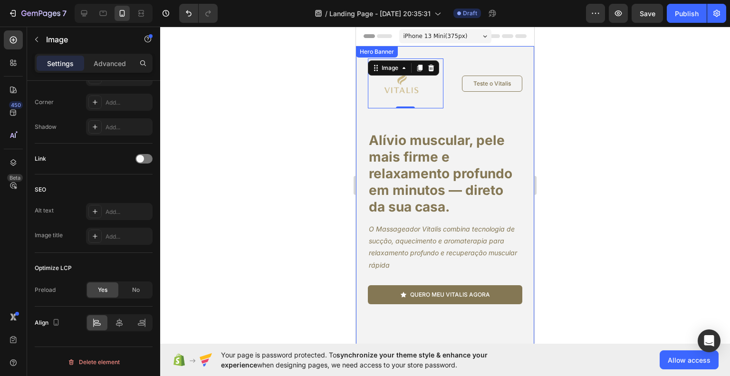
click at [234, 249] on div at bounding box center [445, 201] width 570 height 349
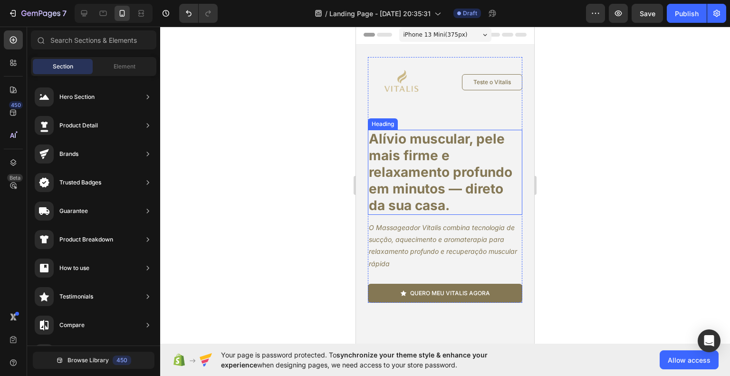
scroll to position [0, 0]
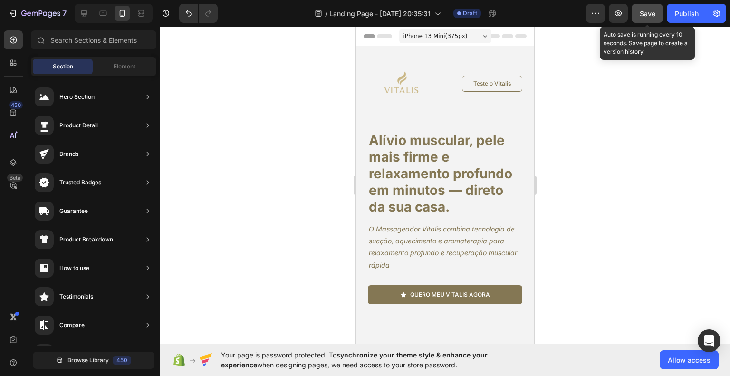
click at [648, 14] on span "Save" at bounding box center [648, 14] width 16 height 8
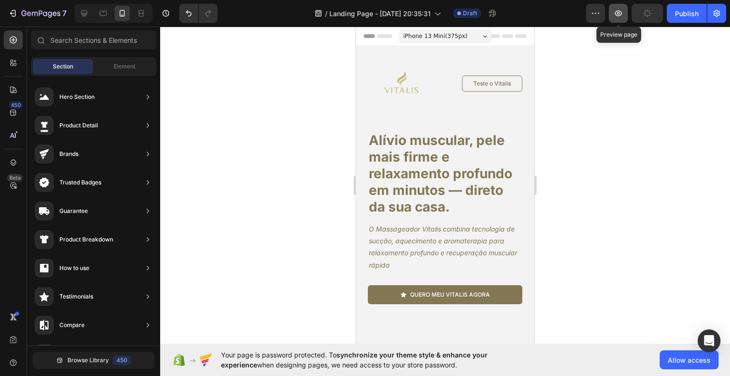
click at [622, 15] on icon "button" at bounding box center [619, 14] width 10 height 10
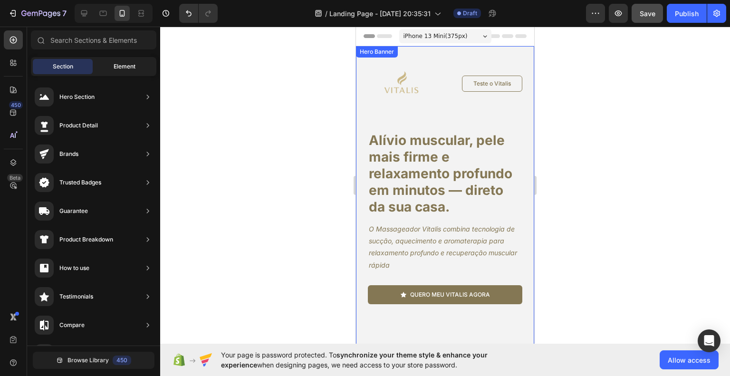
click at [134, 67] on span "Element" at bounding box center [125, 66] width 22 height 9
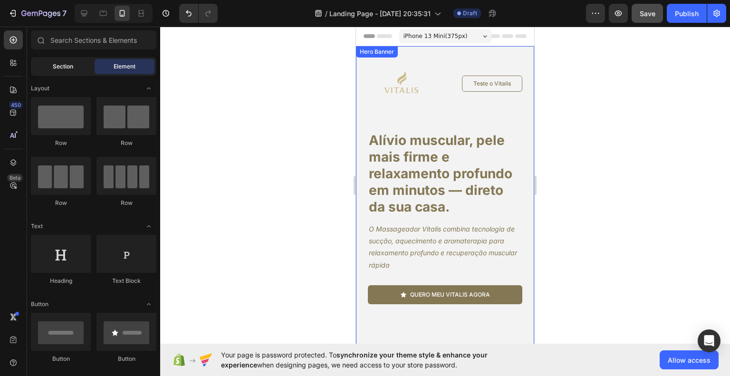
click at [76, 61] on div "Section" at bounding box center [63, 66] width 60 height 15
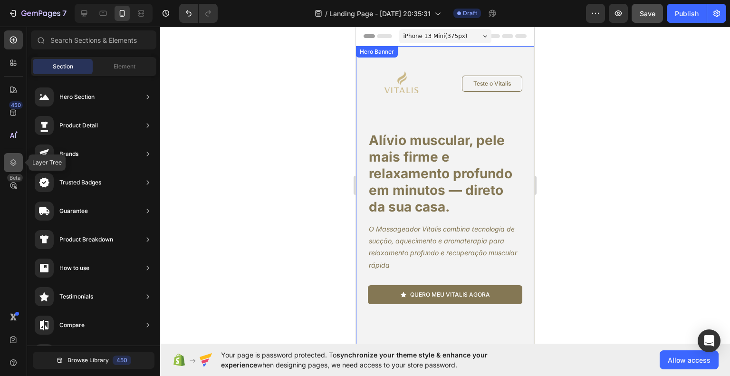
click at [12, 155] on div at bounding box center [13, 162] width 19 height 19
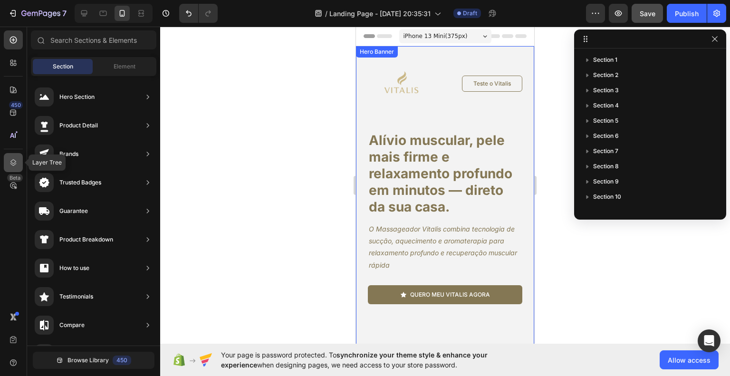
click at [12, 155] on div at bounding box center [13, 162] width 19 height 19
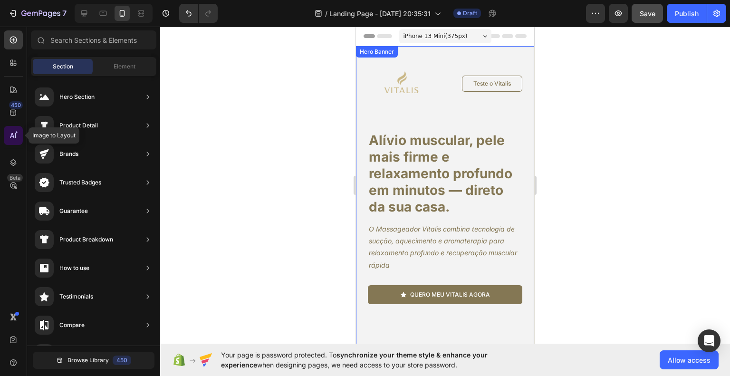
click at [13, 137] on icon at bounding box center [14, 136] width 10 height 10
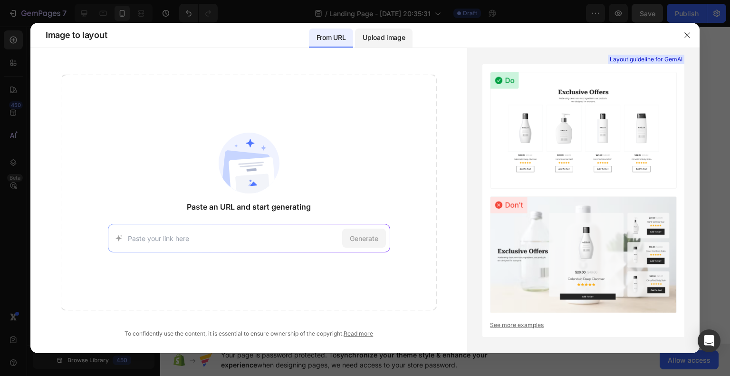
click at [382, 41] on p "Upload image" at bounding box center [384, 37] width 42 height 11
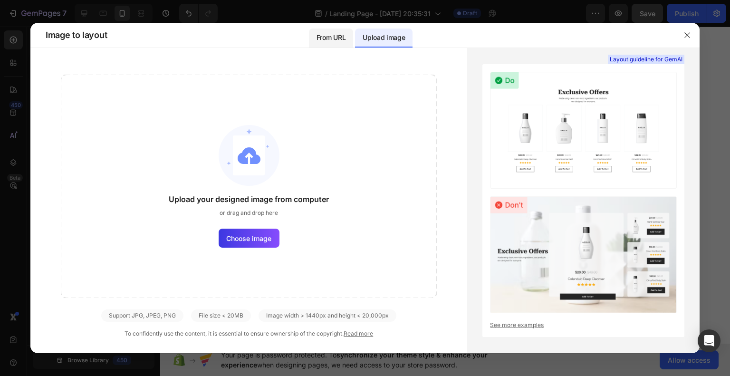
click at [314, 40] on div "From URL" at bounding box center [331, 38] width 44 height 19
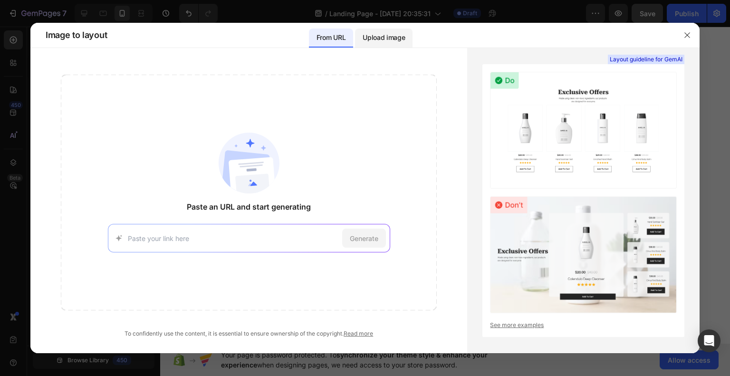
click at [410, 39] on div "Upload image" at bounding box center [384, 38] width 58 height 19
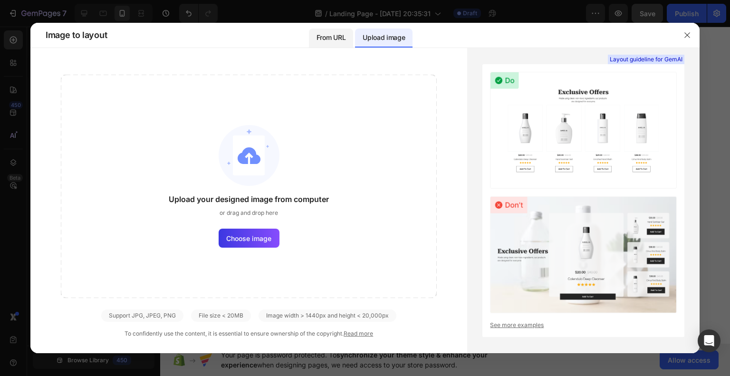
click at [346, 39] on div "From URL" at bounding box center [331, 38] width 44 height 19
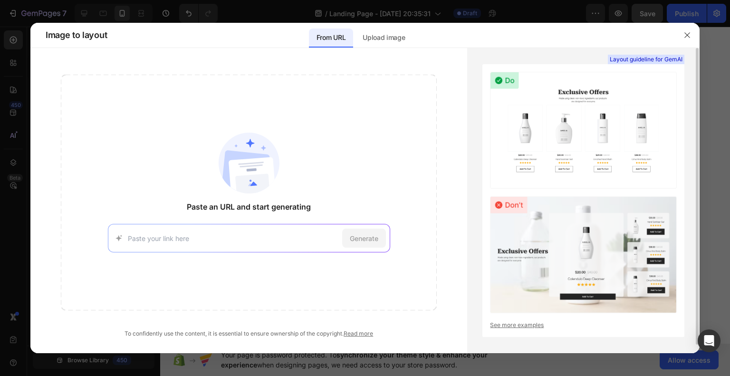
scroll to position [8, 0]
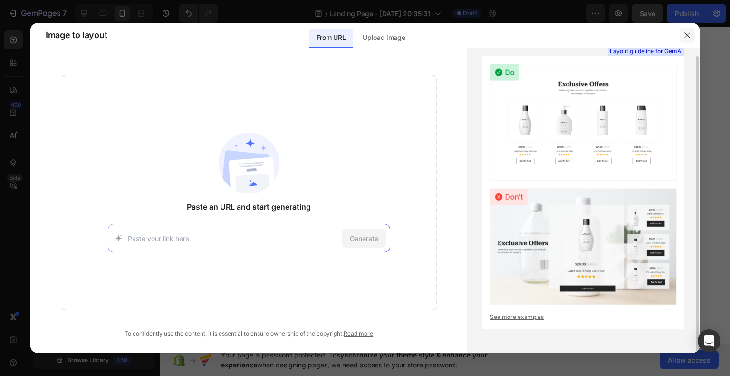
click at [684, 32] on icon "button" at bounding box center [687, 35] width 8 height 8
